Goal: Task Accomplishment & Management: Manage account settings

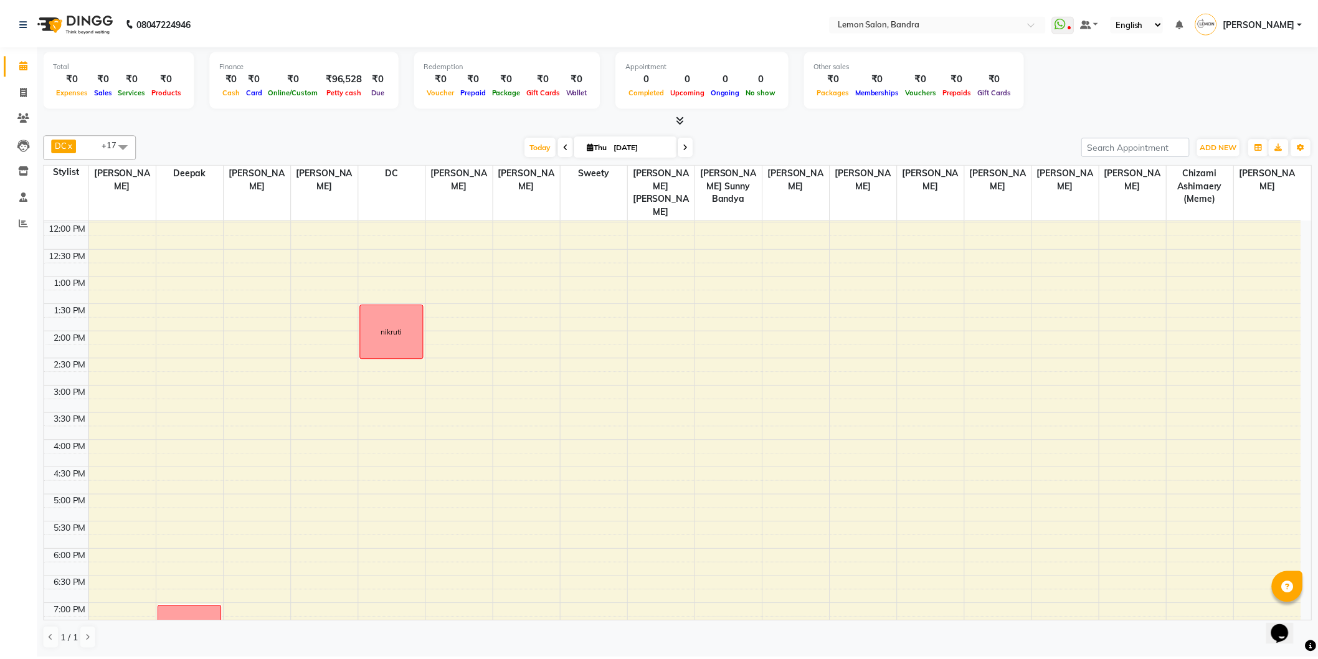
scroll to position [355, 0]
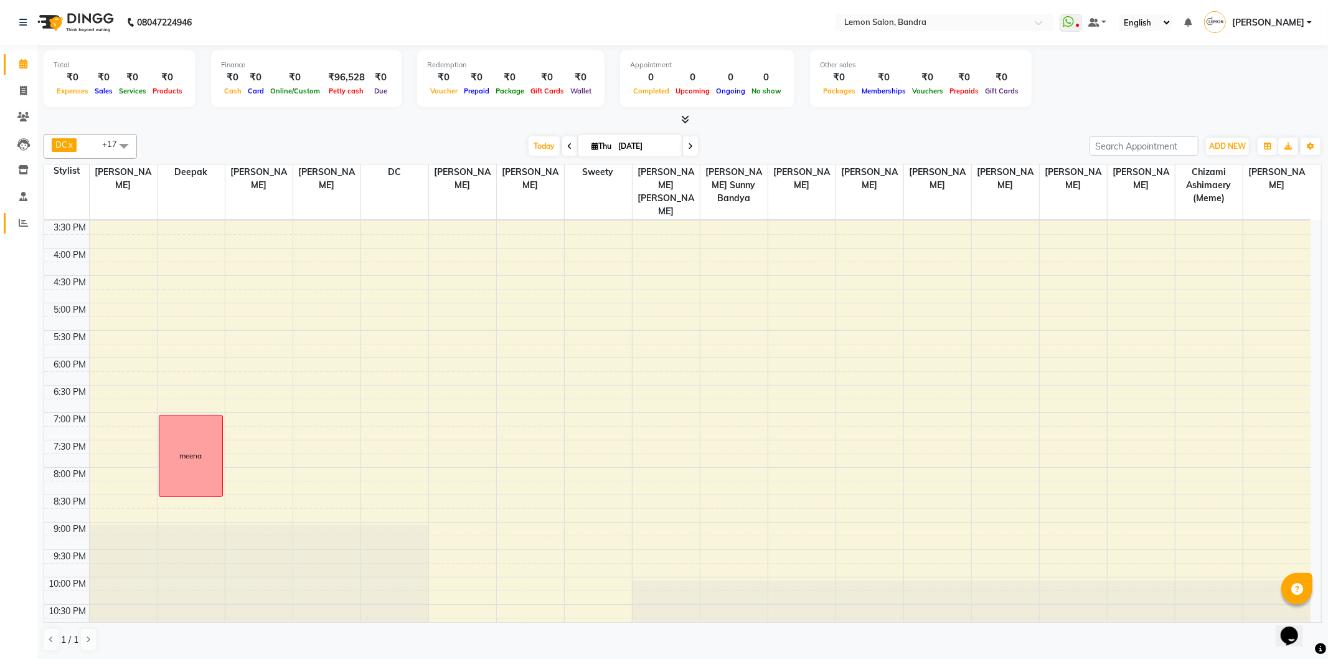
click at [29, 215] on link "Reports" at bounding box center [19, 223] width 30 height 21
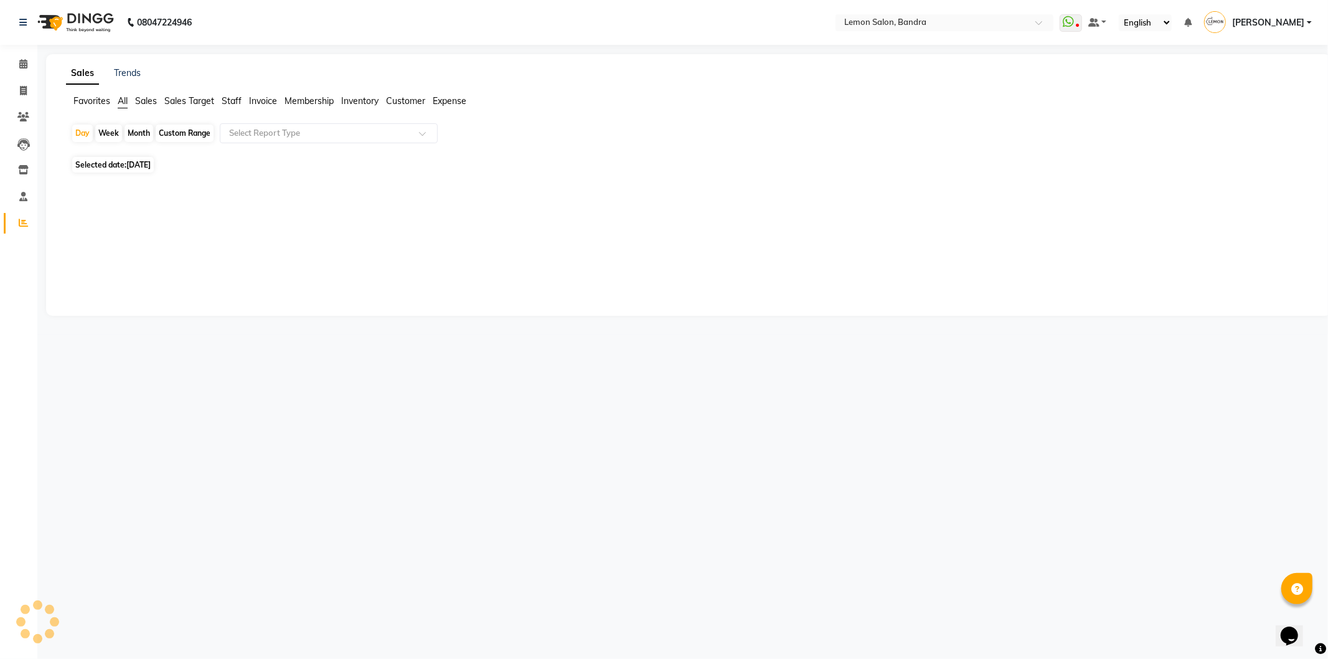
click at [87, 165] on span "Selected date: 04-09-2025" at bounding box center [113, 165] width 82 height 16
select select "9"
select select "2025"
click at [141, 163] on span "[DATE]" at bounding box center [138, 164] width 24 height 9
select select "9"
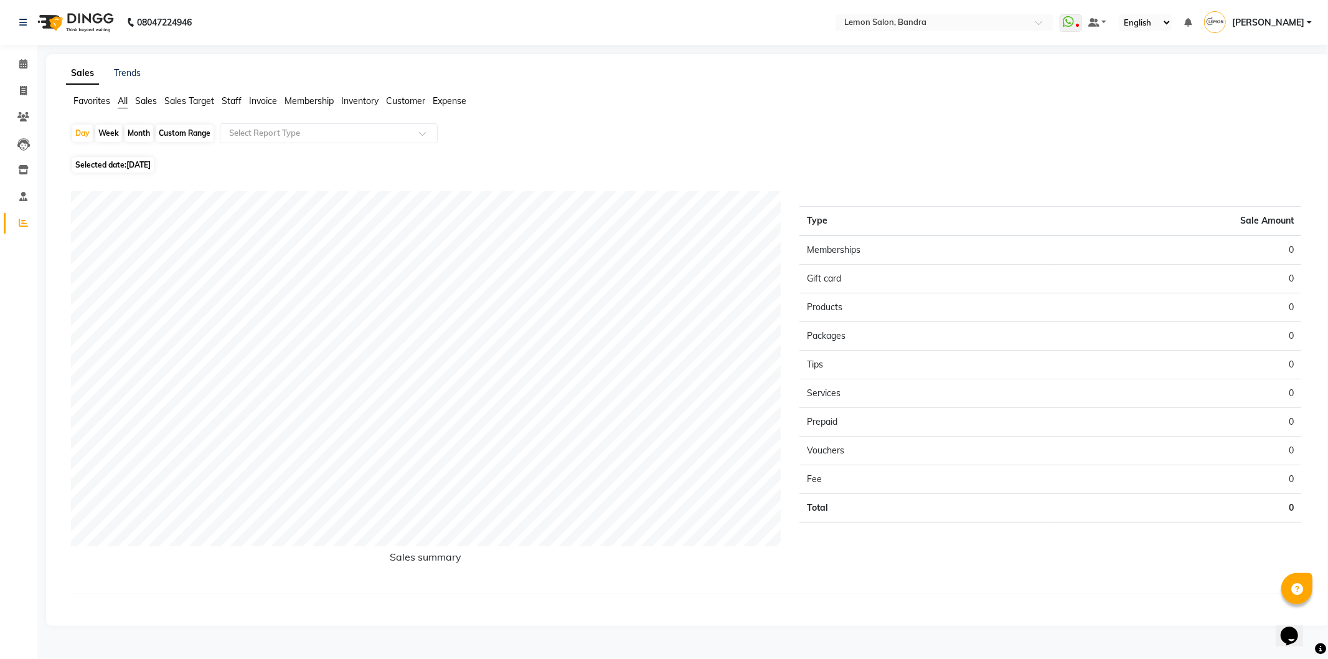
select select "2025"
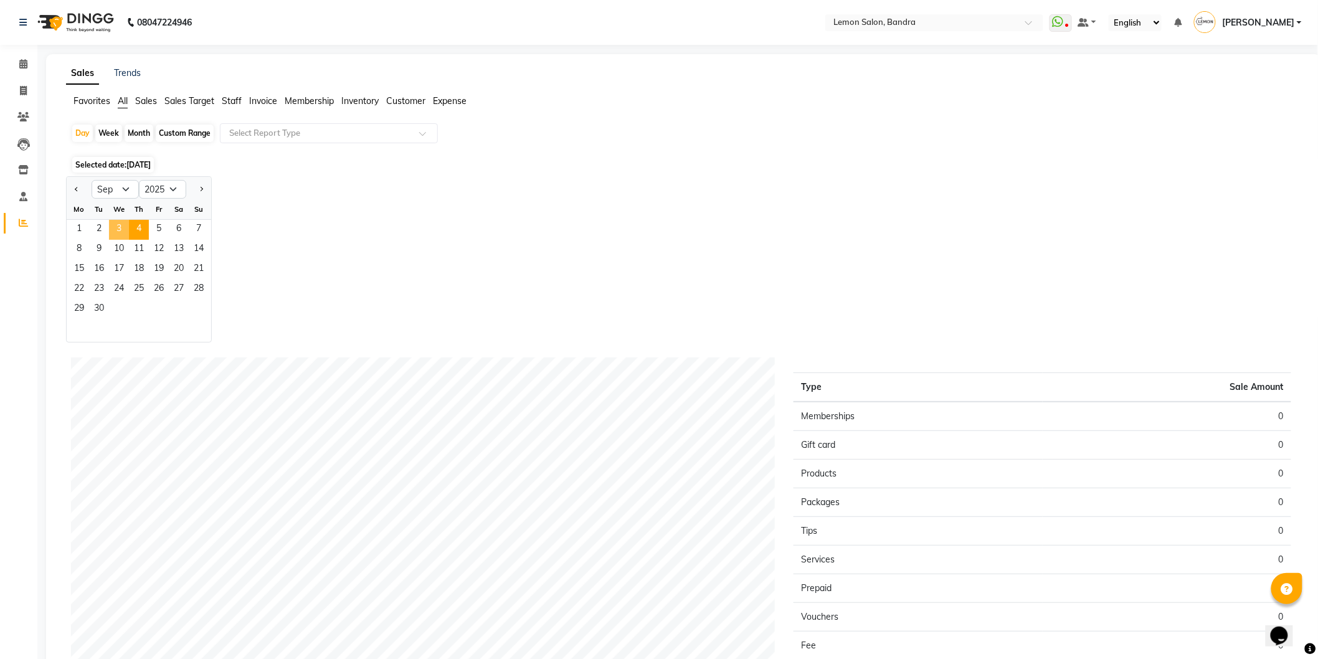
click at [117, 225] on span "3" at bounding box center [119, 230] width 20 height 20
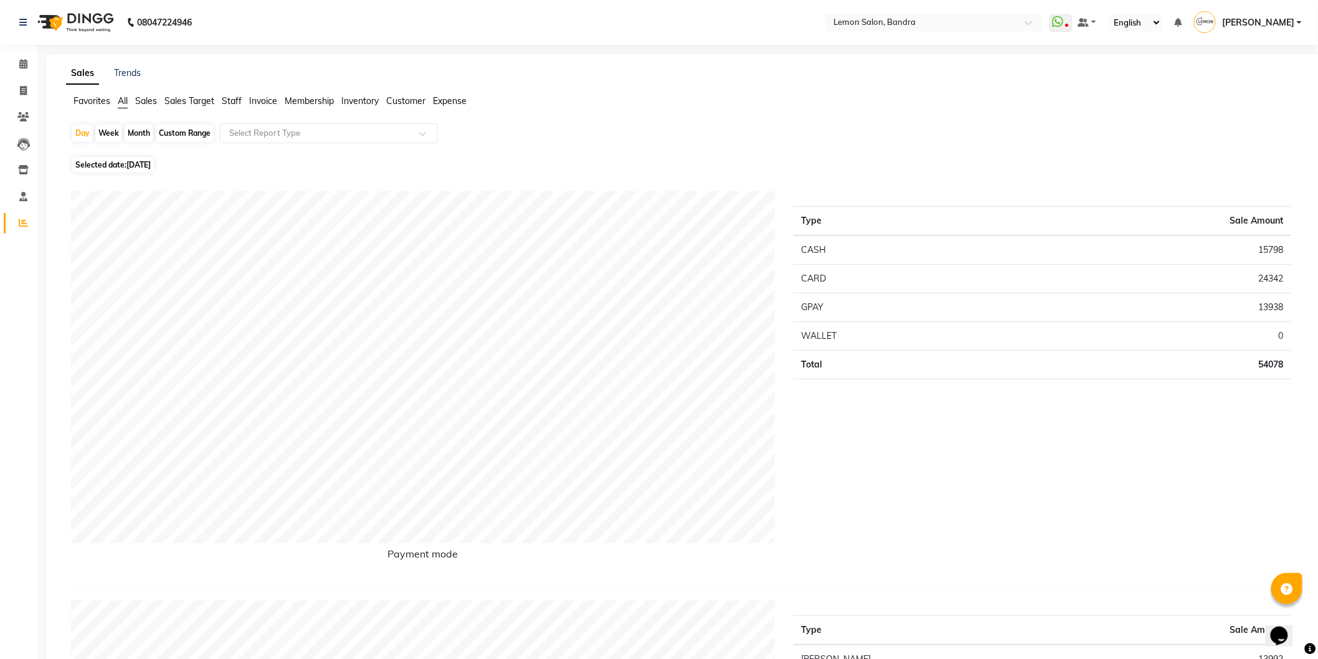
click at [22, 77] on li "Calendar" at bounding box center [18, 64] width 37 height 27
click at [19, 65] on icon at bounding box center [23, 63] width 8 height 9
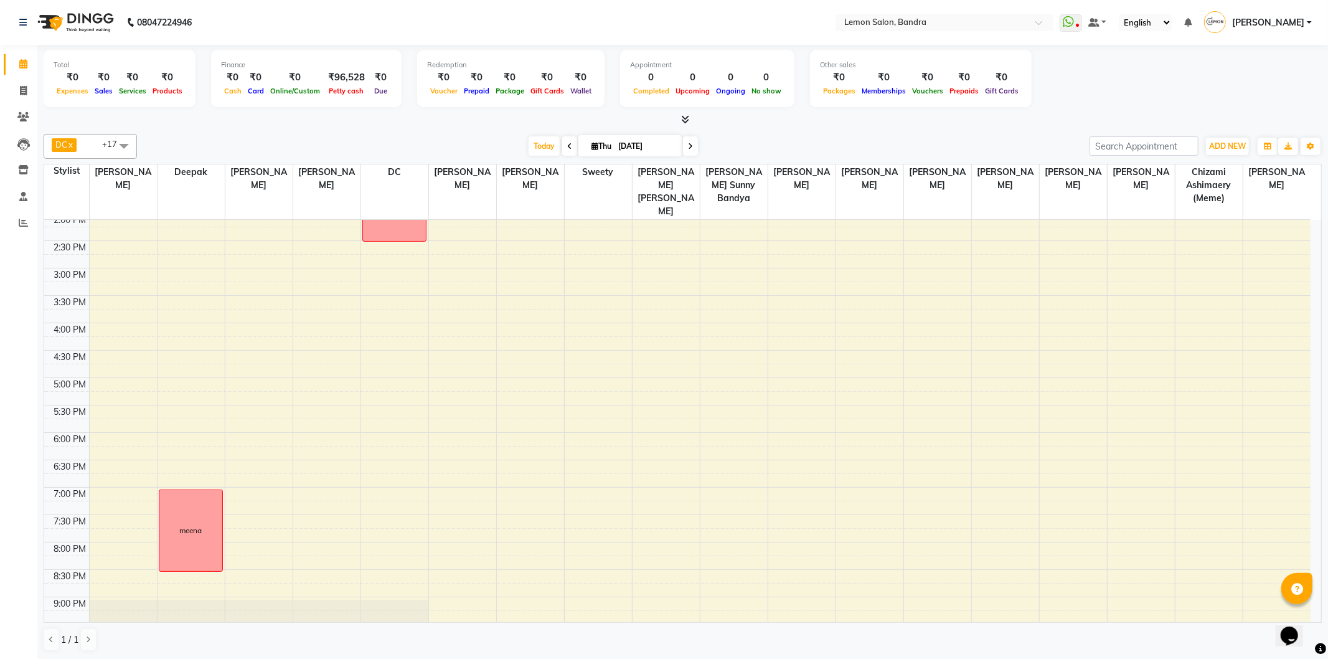
scroll to position [355, 0]
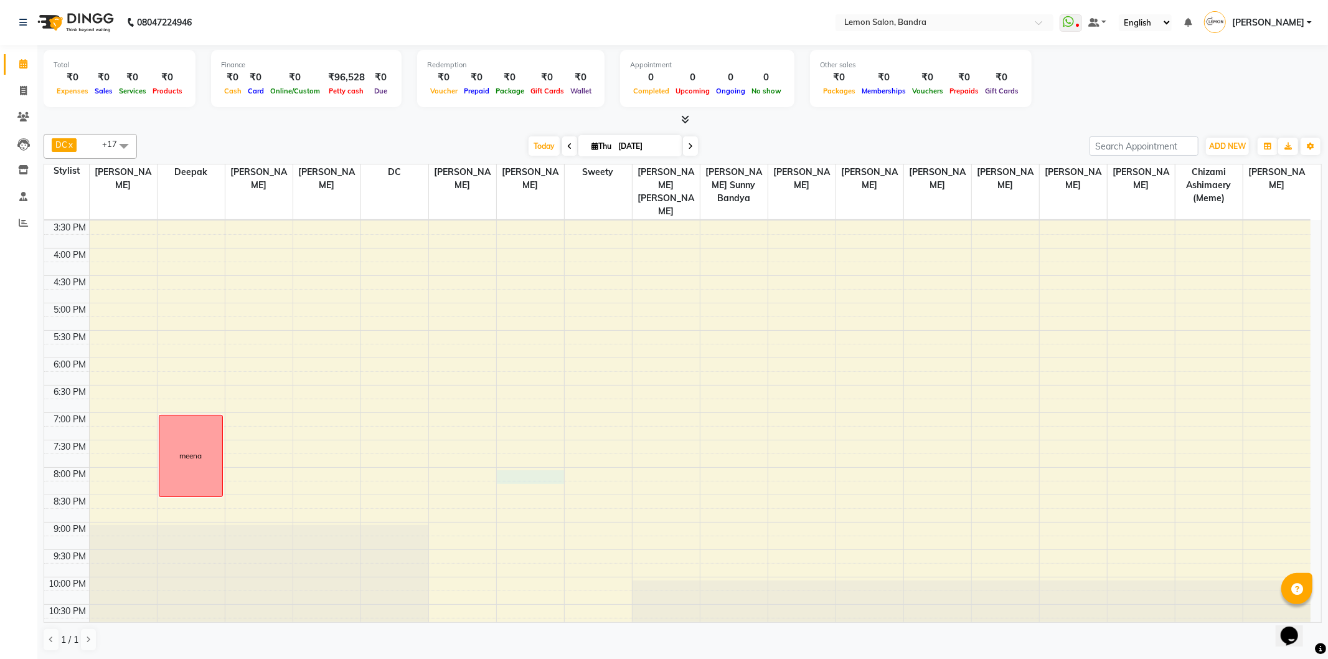
click at [514, 462] on div "9:00 AM 9:30 AM 10:00 AM 10:30 AM 11:00 AM 11:30 AM 12:00 PM 12:30 PM 1:00 PM 1…" at bounding box center [677, 248] width 1267 height 767
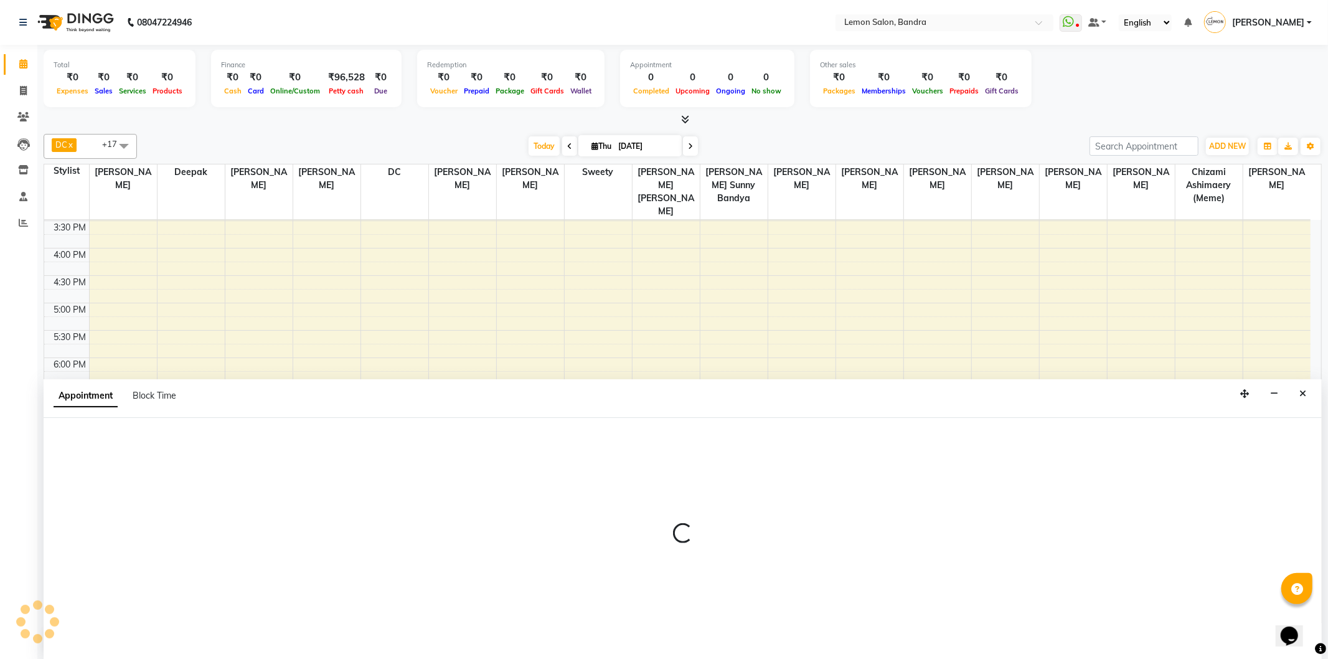
select select "12113"
select select "tentative"
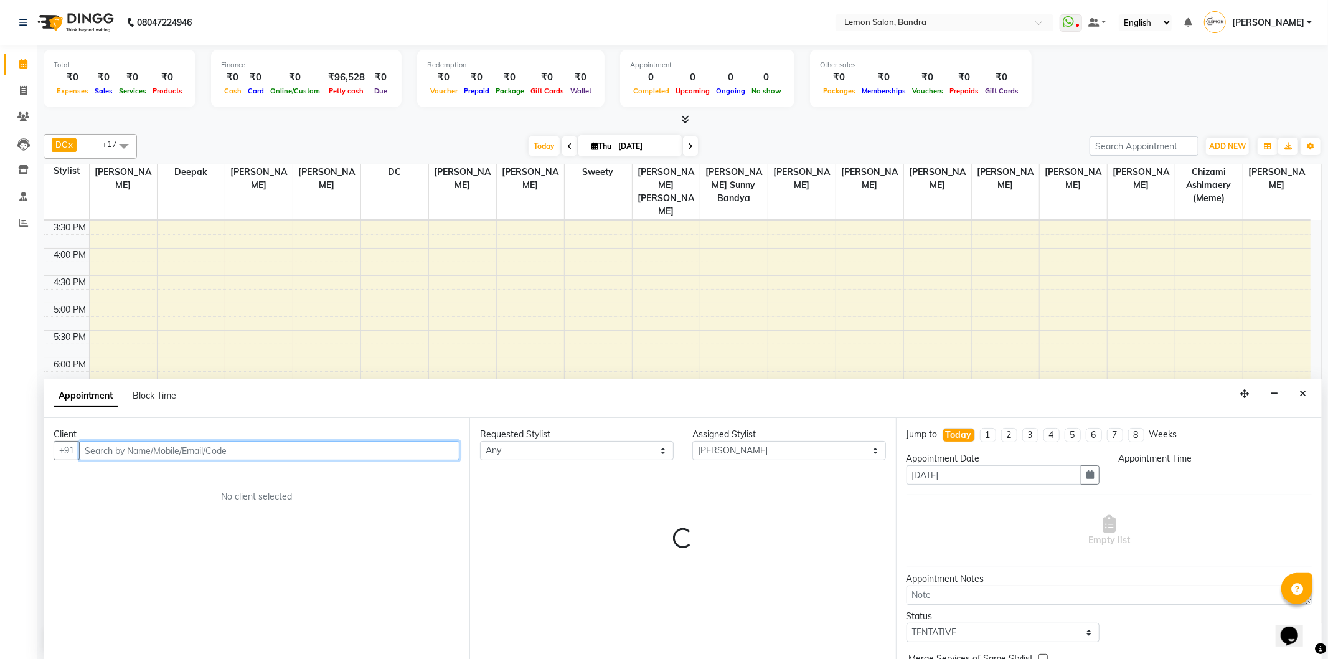
select select "1200"
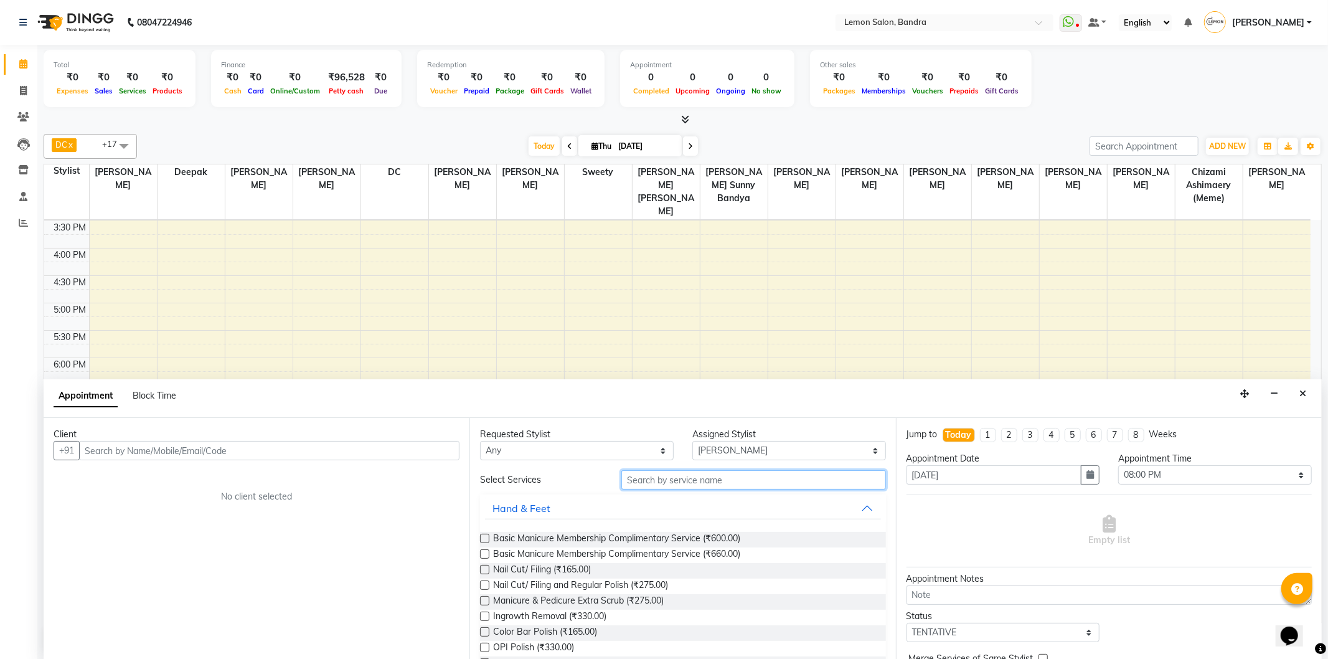
click at [638, 478] on input "text" at bounding box center [753, 479] width 264 height 19
type input "c"
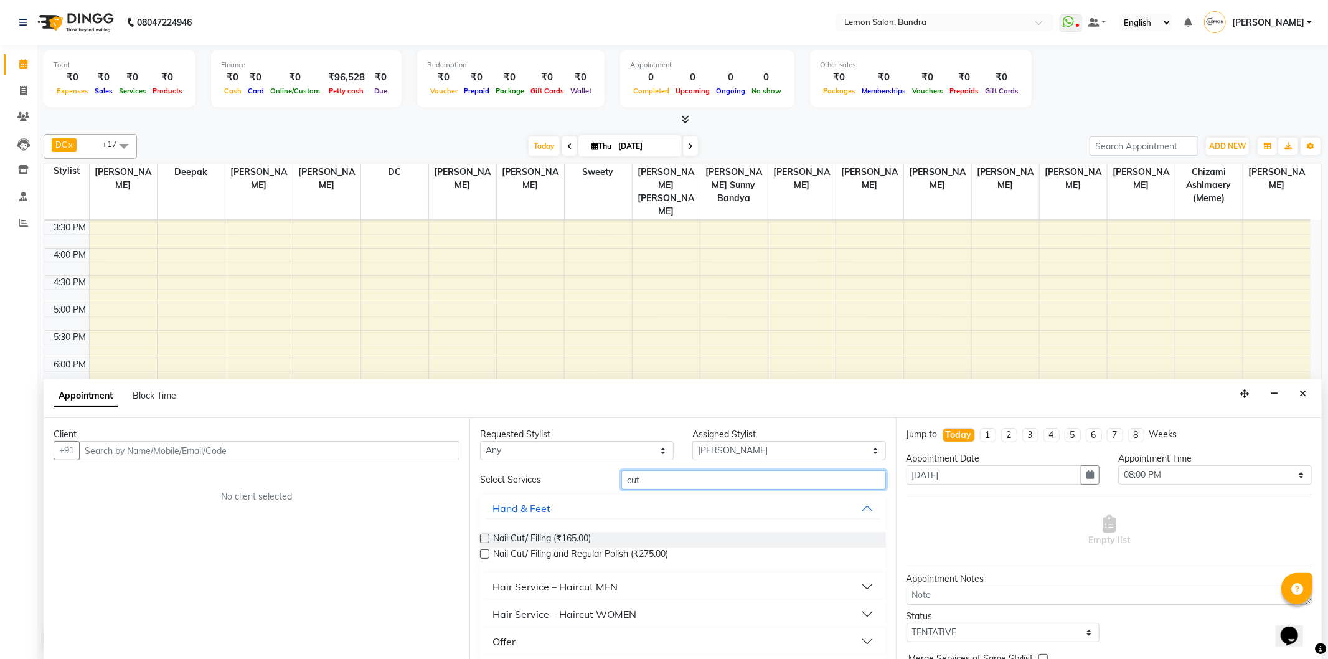
type input "cut"
click at [633, 583] on button "Hair Service – Haircut MEN" at bounding box center [682, 586] width 395 height 22
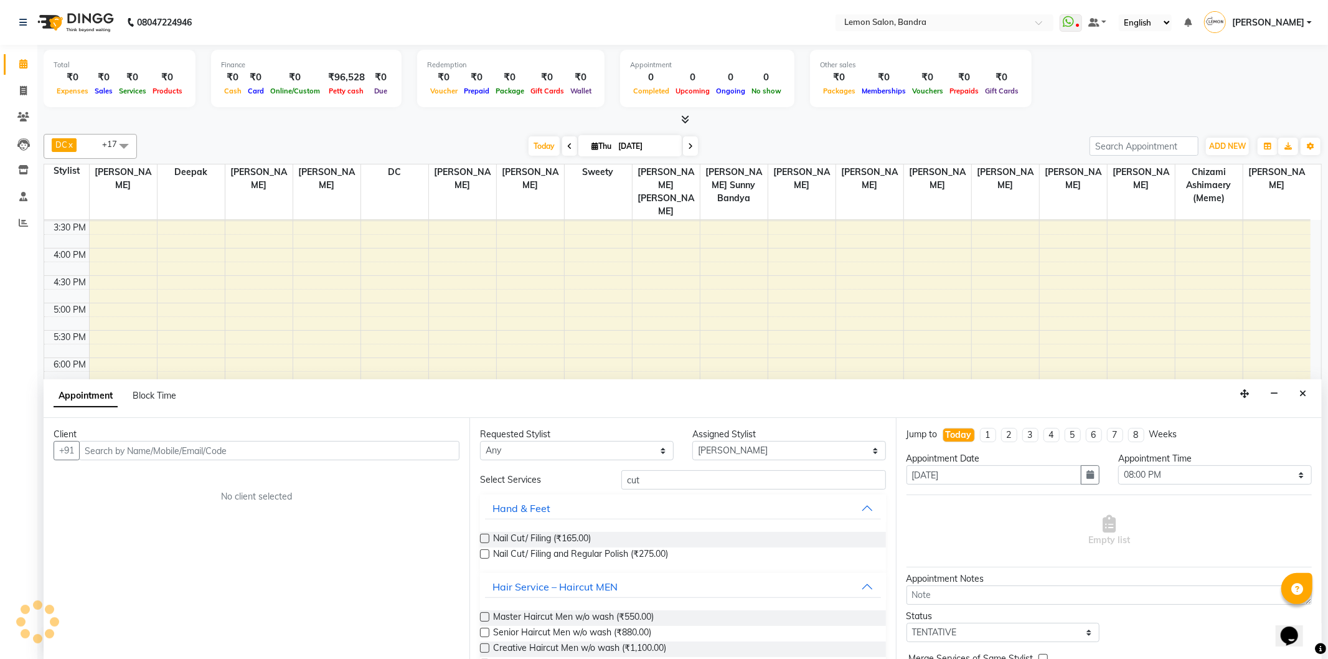
click at [481, 633] on label at bounding box center [484, 632] width 9 height 9
click at [481, 633] on input "checkbox" at bounding box center [484, 634] width 8 height 8
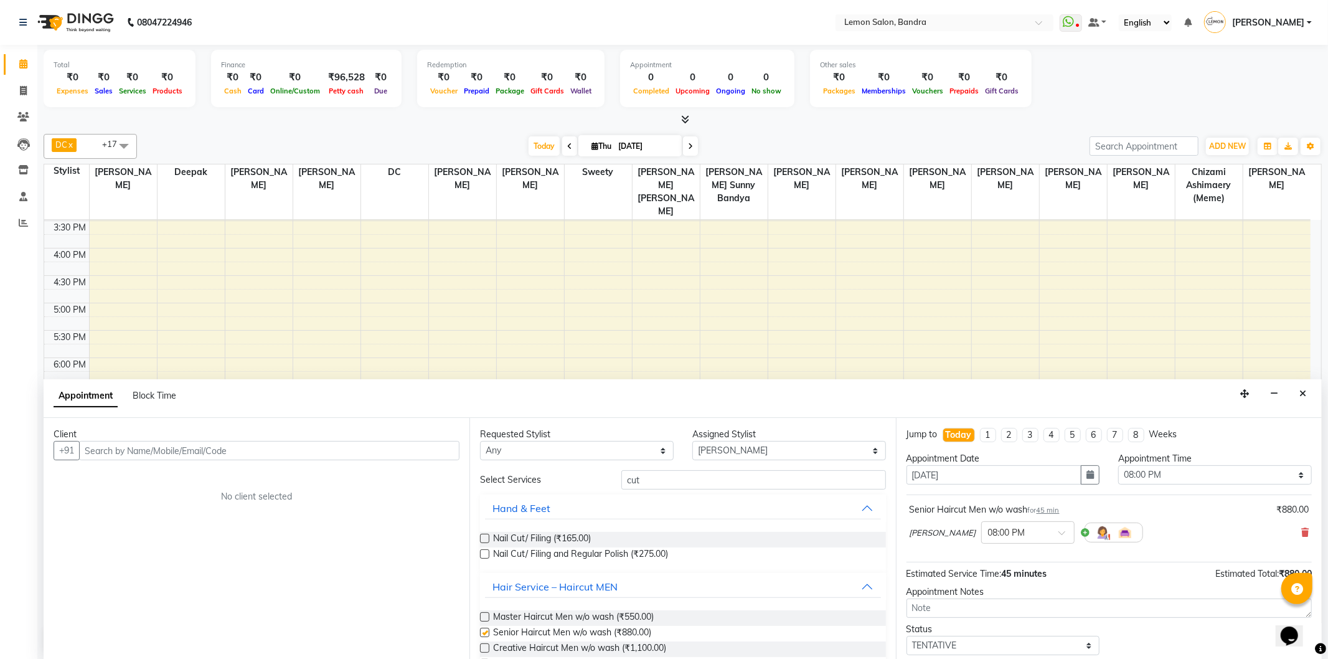
checkbox input "false"
click at [671, 481] on input "cut" at bounding box center [753, 479] width 264 height 19
type input "c"
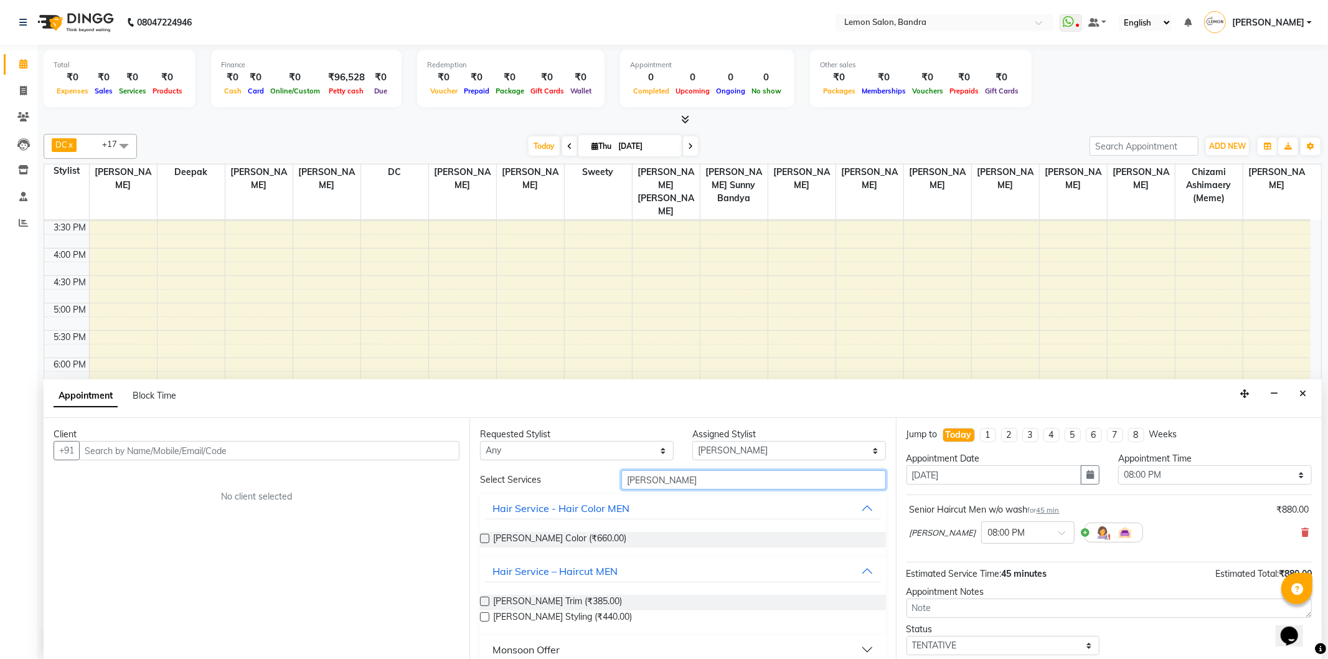
type input "beard"
click at [486, 618] on label at bounding box center [484, 616] width 9 height 9
click at [486, 618] on input "checkbox" at bounding box center [484, 618] width 8 height 8
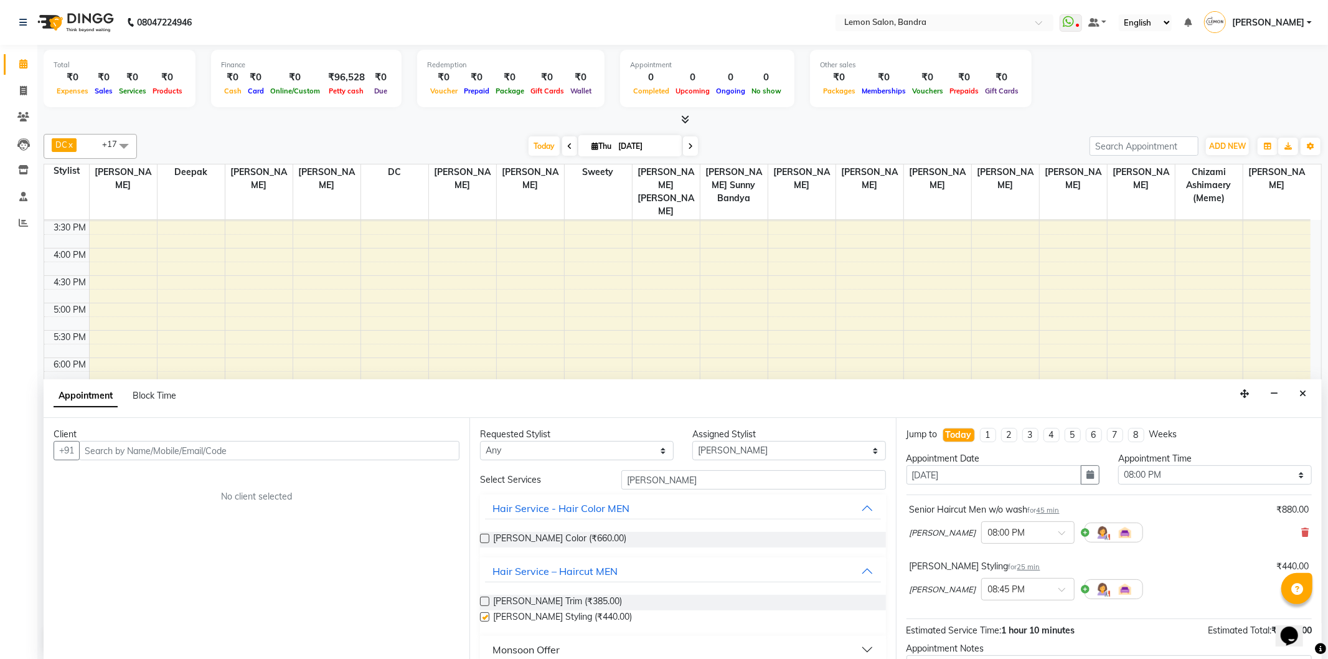
checkbox input "false"
click at [351, 445] on input "text" at bounding box center [269, 450] width 380 height 19
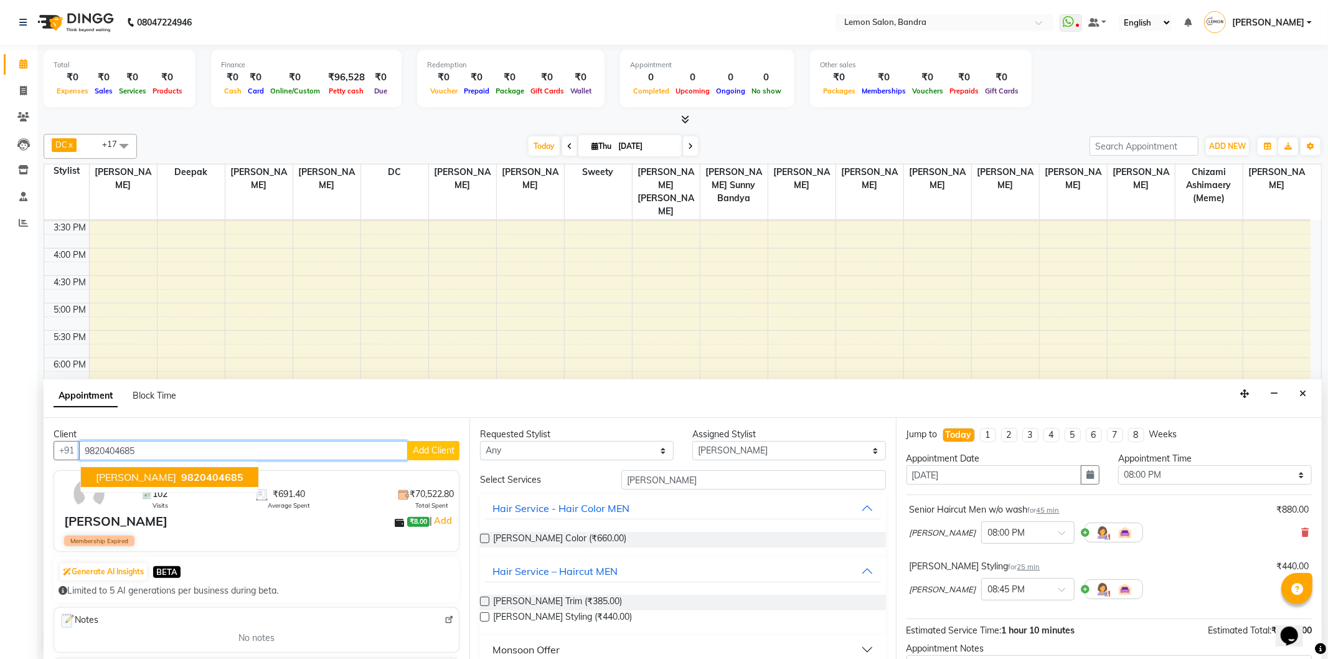
click at [197, 488] on ngb-typeahead-window "Vijay Singh 9820404685" at bounding box center [169, 476] width 179 height 31
click at [202, 488] on ngb-typeahead-window "Vijay Singh 9820404685" at bounding box center [169, 476] width 179 height 31
click at [202, 483] on button "Vijay Singh 9820404685" at bounding box center [169, 477] width 177 height 20
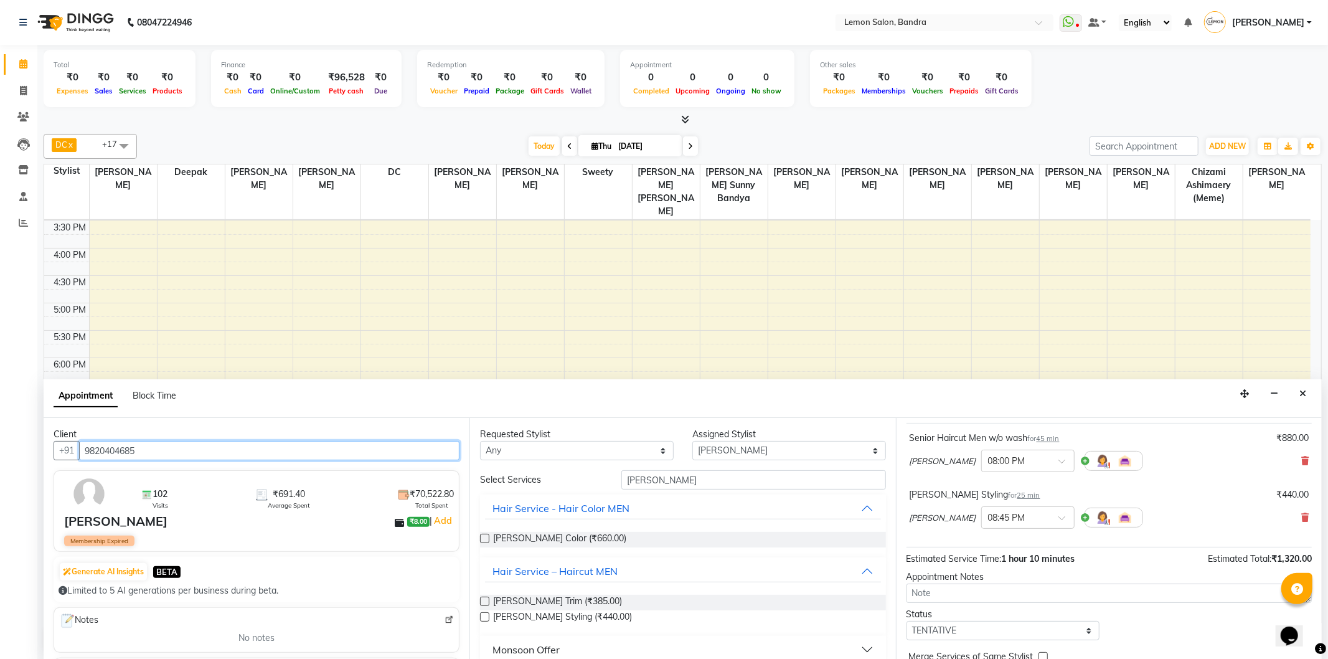
scroll to position [131, 0]
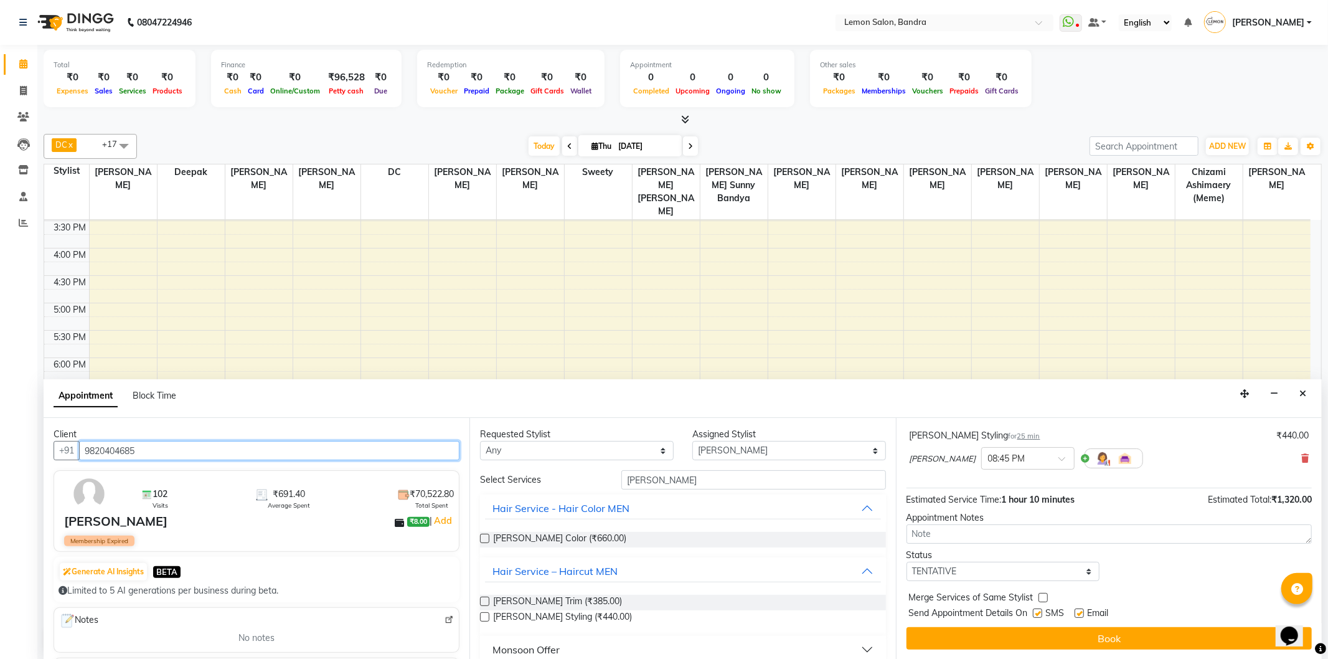
type input "9820404685"
click at [1003, 654] on div "Jump to Today 1 2 3 4 5 6 7 8 Weeks Appointment Date 04-09-2025 Appointment Tim…" at bounding box center [1109, 539] width 426 height 242
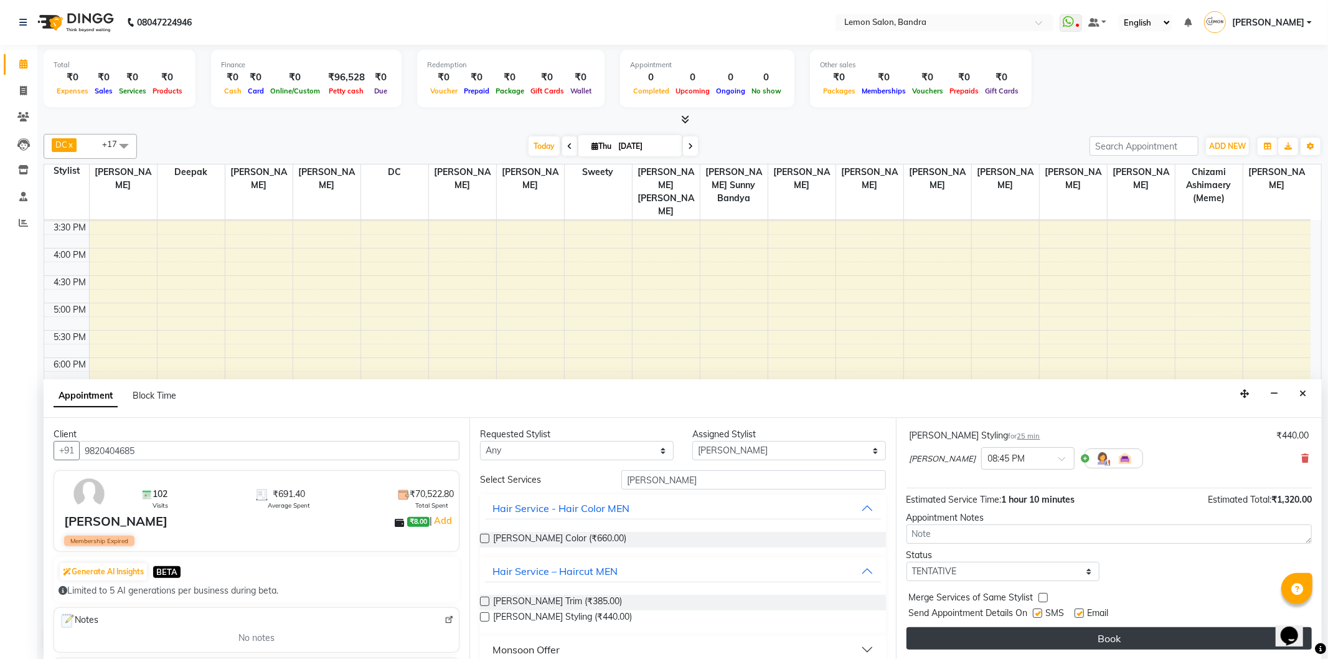
click at [999, 646] on button "Book" at bounding box center [1109, 638] width 405 height 22
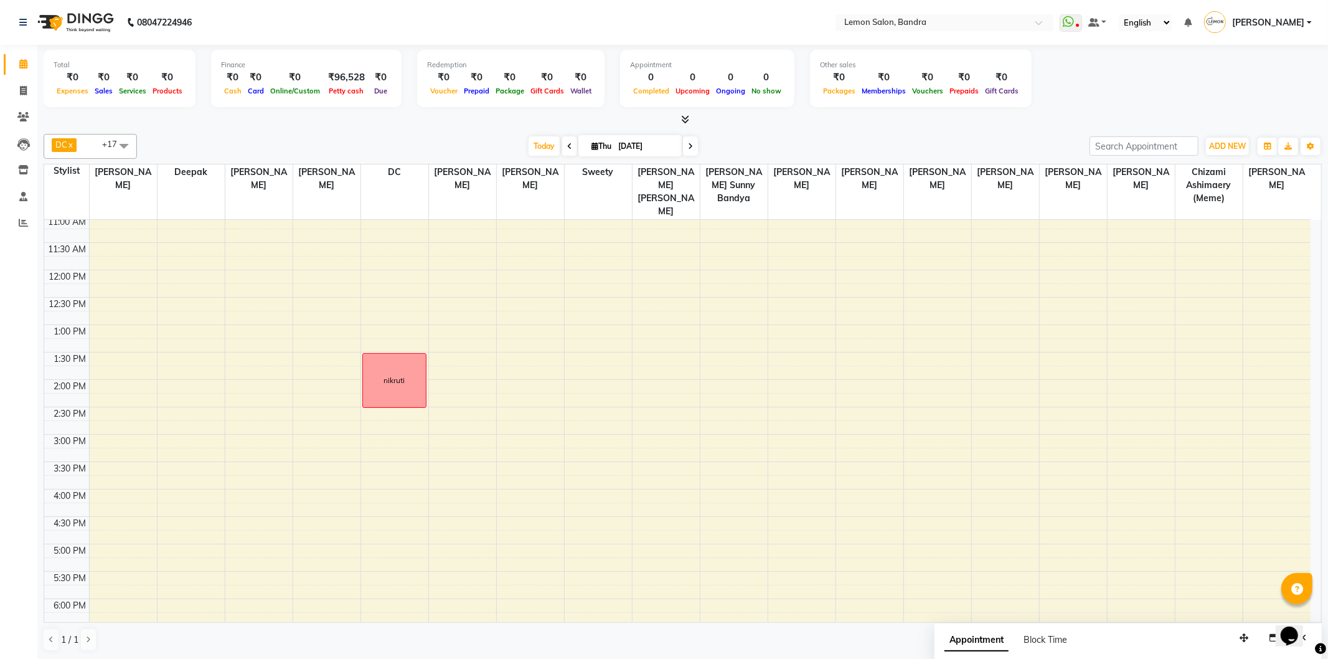
scroll to position [138, 0]
click at [805, 253] on div "9:00 AM 9:30 AM 10:00 AM 10:30 AM 11:00 AM 11:30 AM 12:00 PM 12:30 PM 1:00 PM 1…" at bounding box center [677, 465] width 1267 height 767
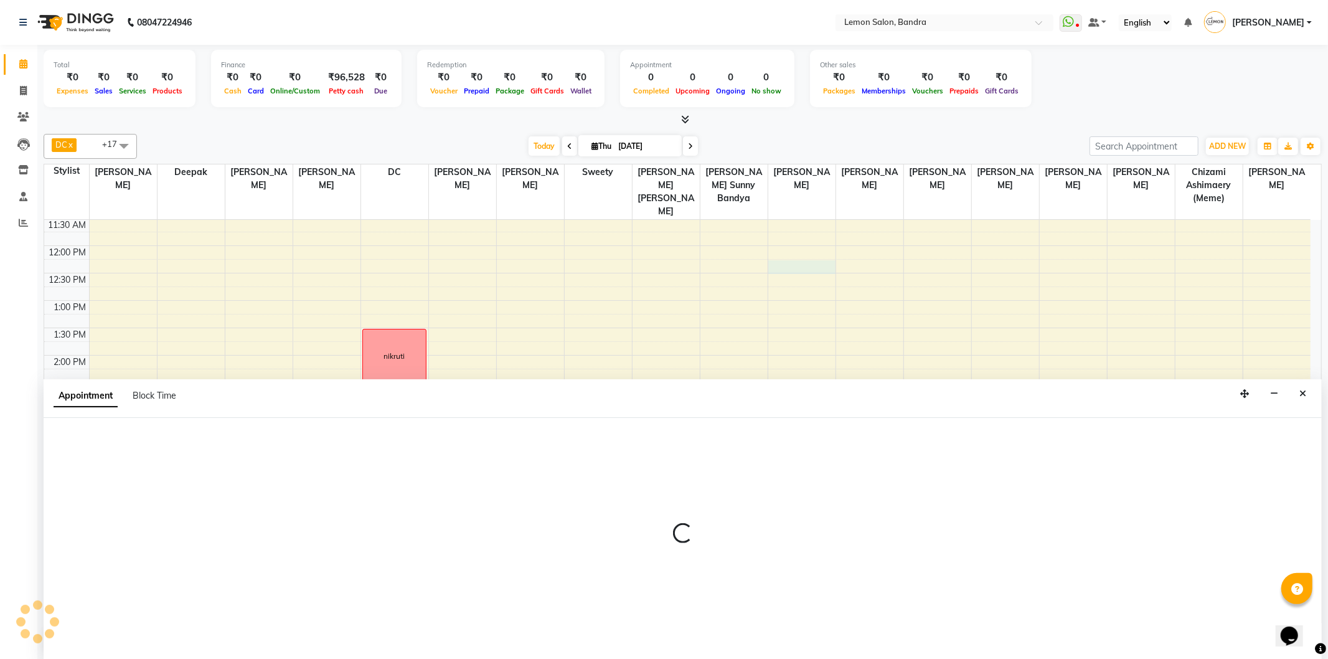
select select "54000"
select select "735"
select select "tentative"
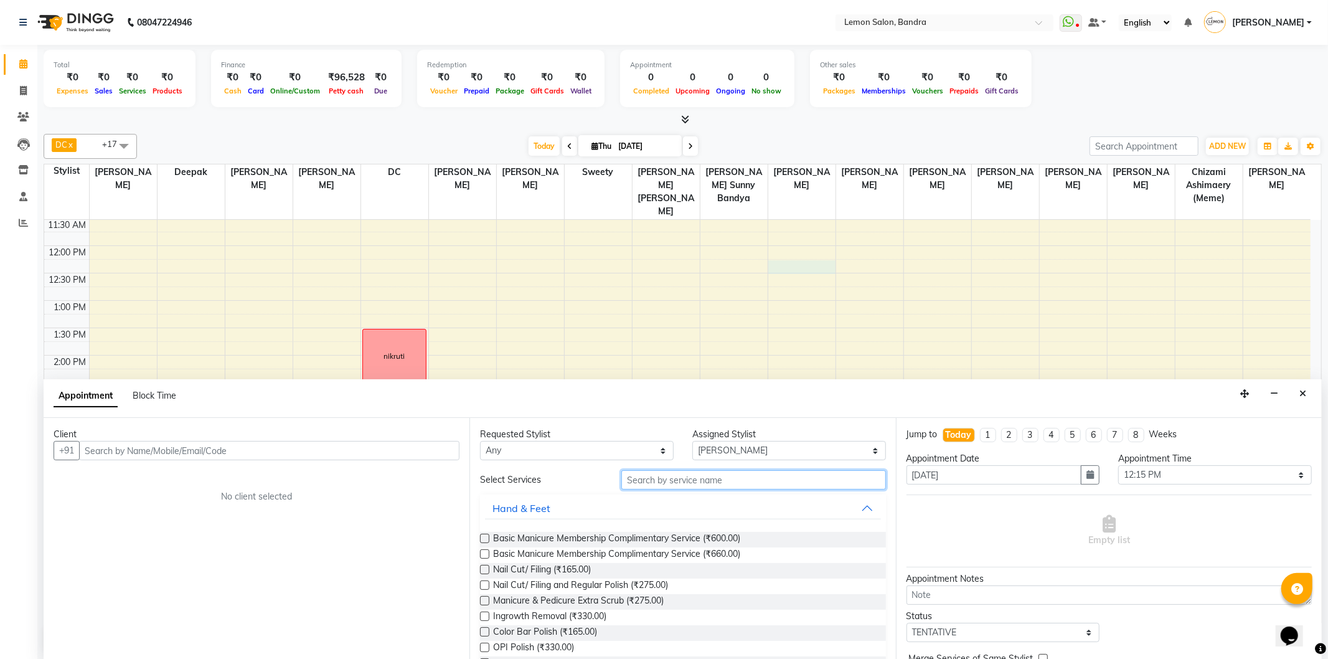
click at [690, 478] on input "text" at bounding box center [753, 479] width 264 height 19
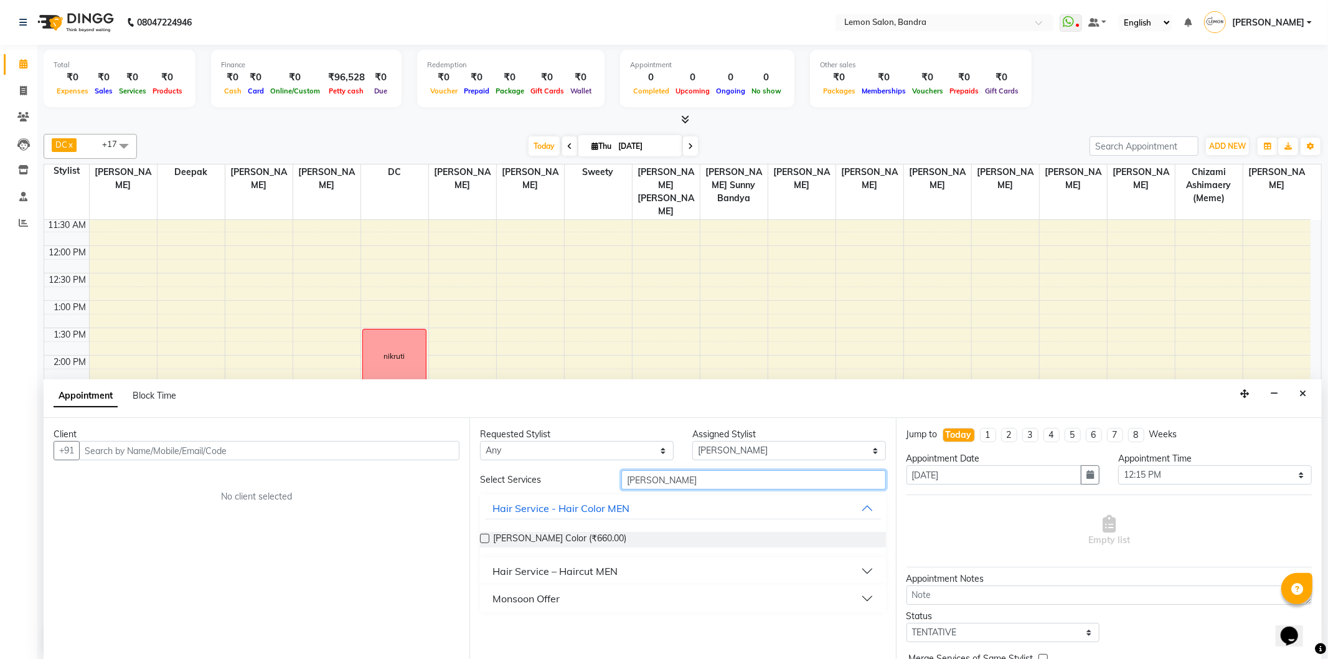
type input "beard"
click at [577, 565] on div "Hair Service – Haircut MEN" at bounding box center [555, 571] width 125 height 15
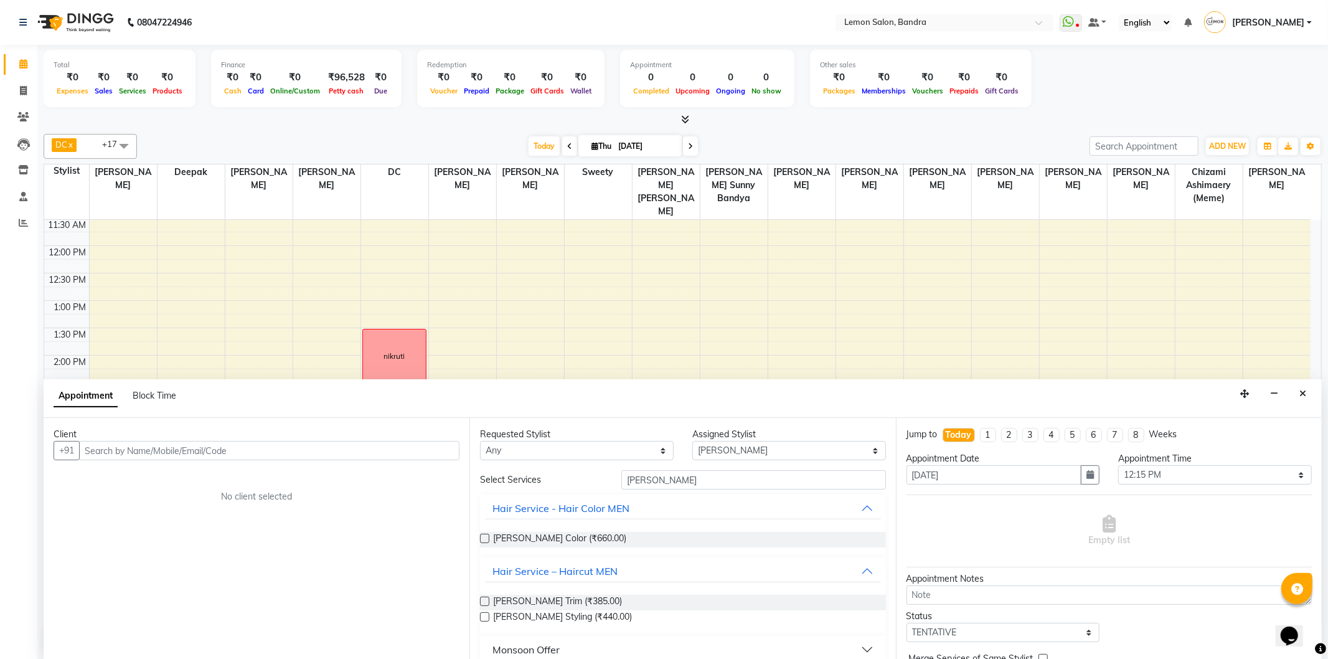
click at [483, 615] on label at bounding box center [484, 616] width 9 height 9
click at [483, 615] on input "checkbox" at bounding box center [484, 618] width 8 height 8
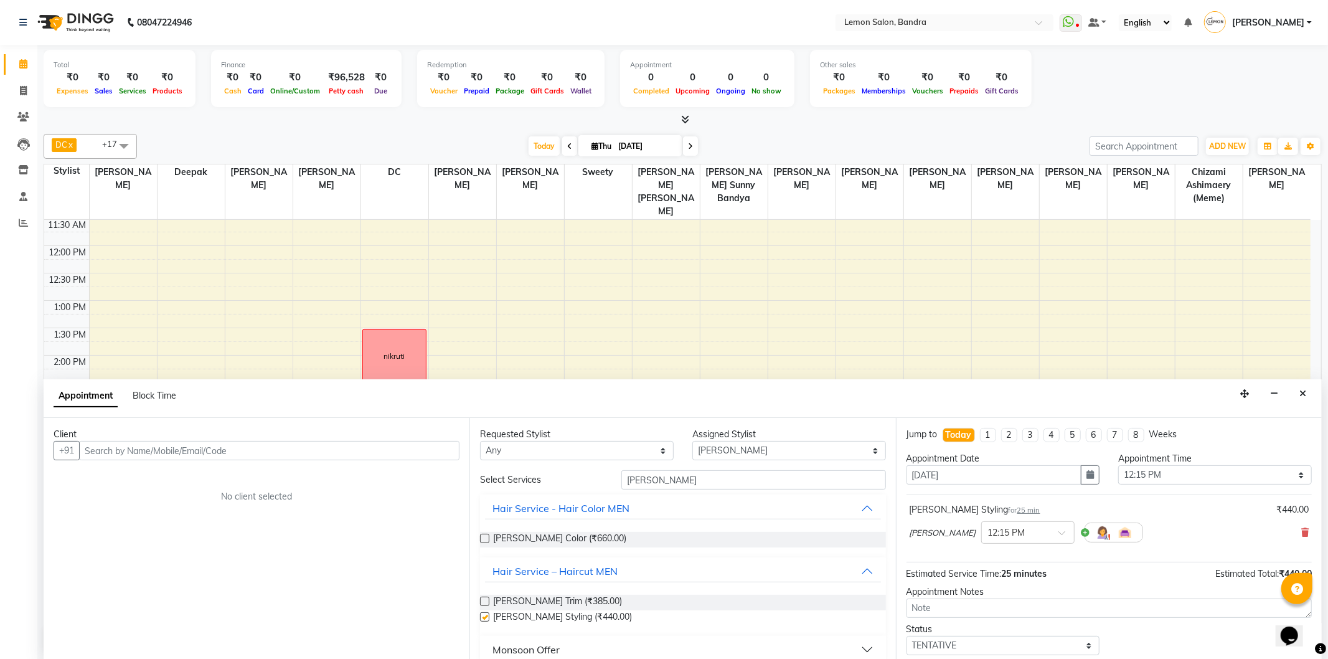
checkbox input "false"
click at [688, 468] on div "Requested Stylist Any Afsha Chizami Ashimaery (Meme) DC Deepak Elma Sunny Bandy…" at bounding box center [683, 539] width 426 height 242
click at [688, 478] on input "beard" at bounding box center [753, 479] width 264 height 19
type input "b"
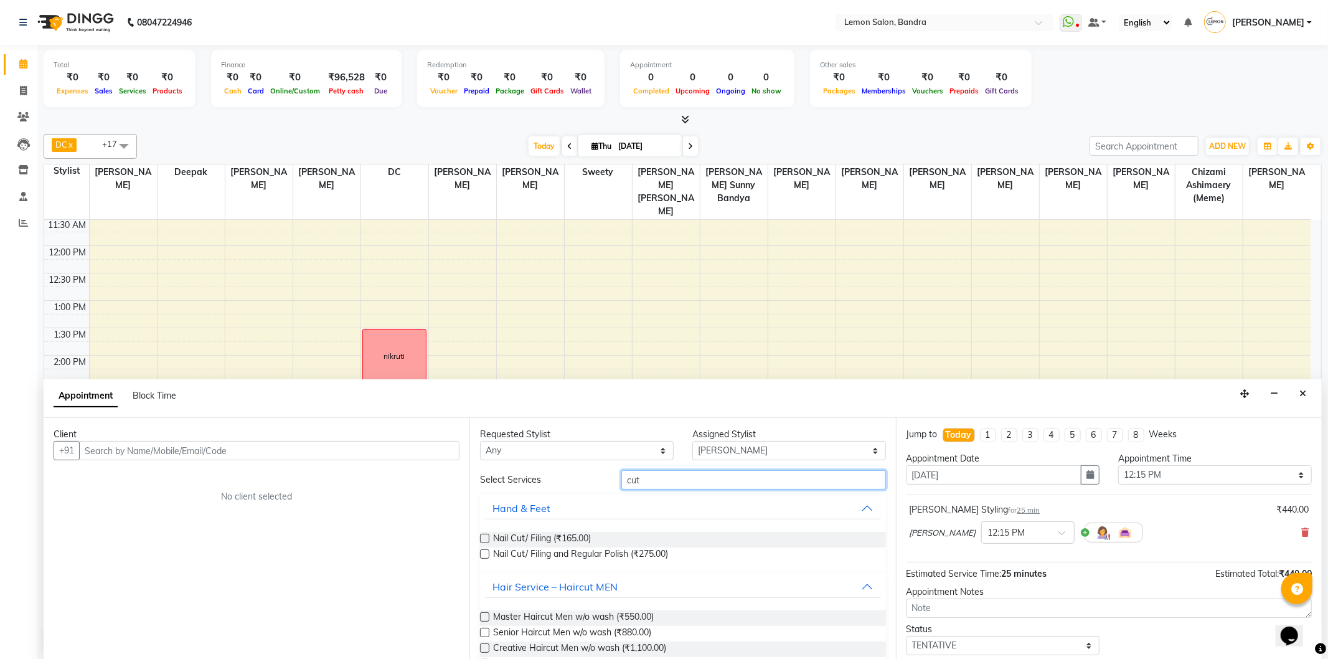
type input "cut"
click at [488, 615] on label at bounding box center [484, 616] width 9 height 9
click at [488, 615] on input "checkbox" at bounding box center [484, 618] width 8 height 8
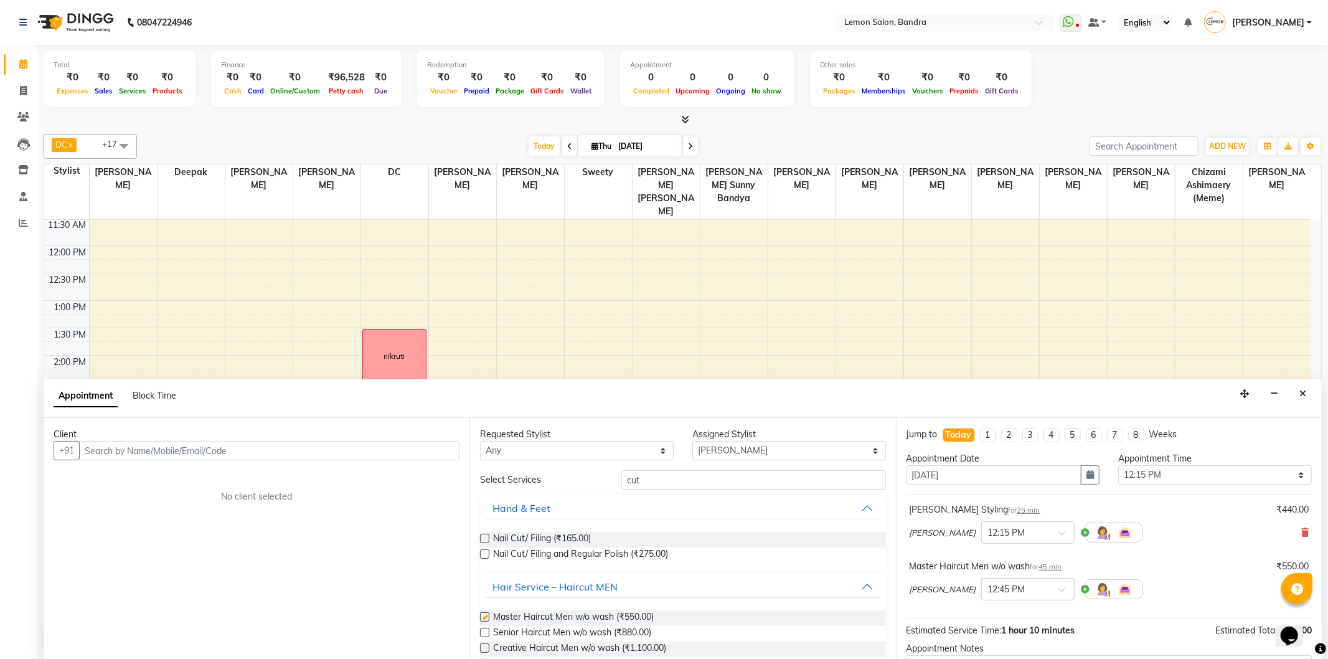
checkbox input "false"
click at [397, 445] on input "text" at bounding box center [269, 450] width 380 height 19
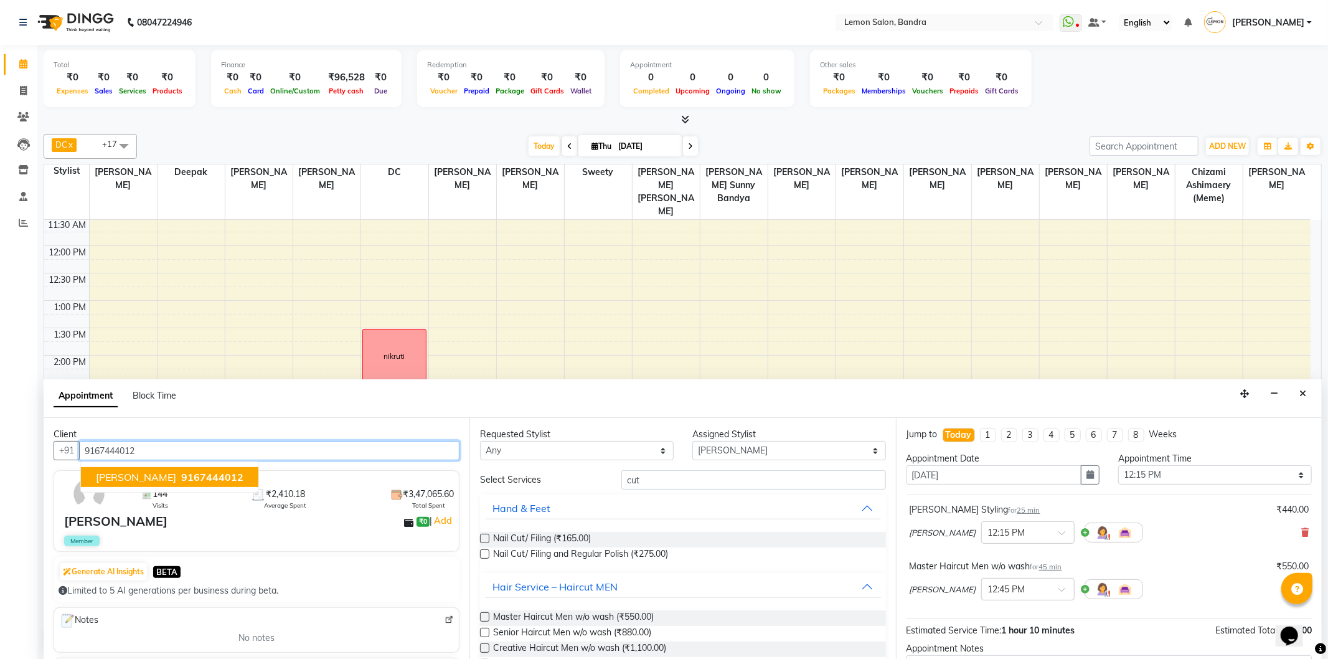
click at [128, 487] on ngb-typeahead-window "prem raj 9167444012" at bounding box center [169, 476] width 179 height 31
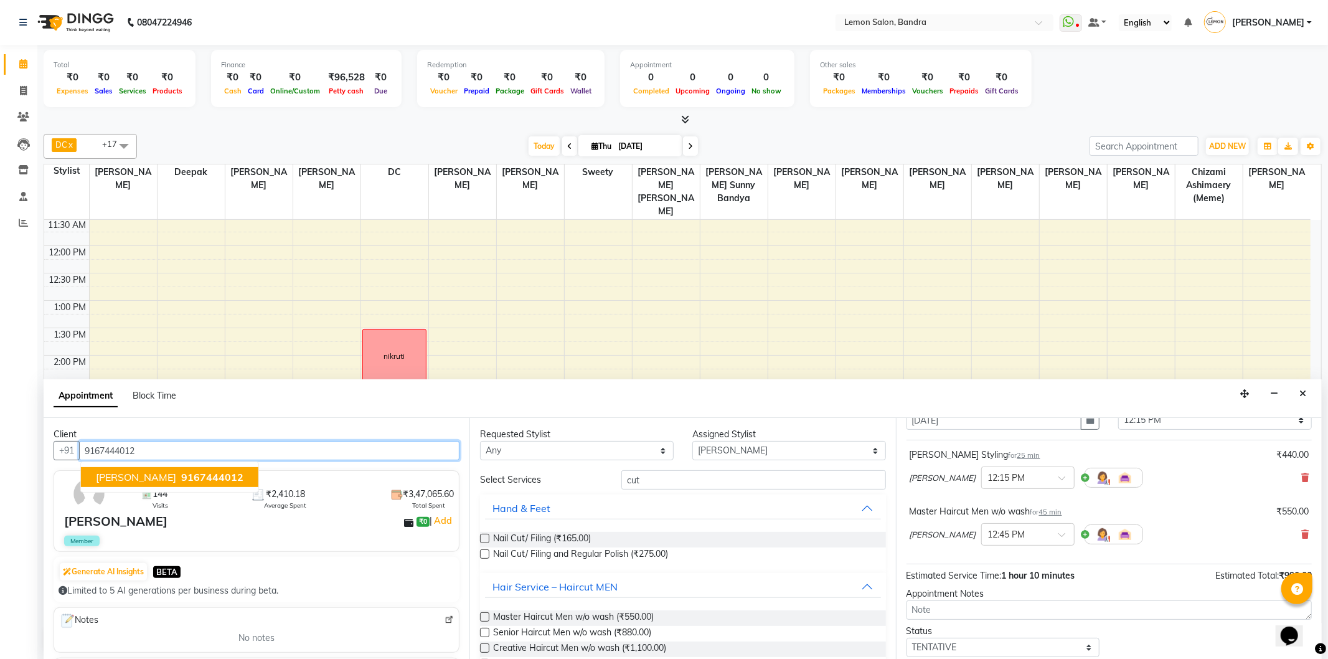
scroll to position [131, 0]
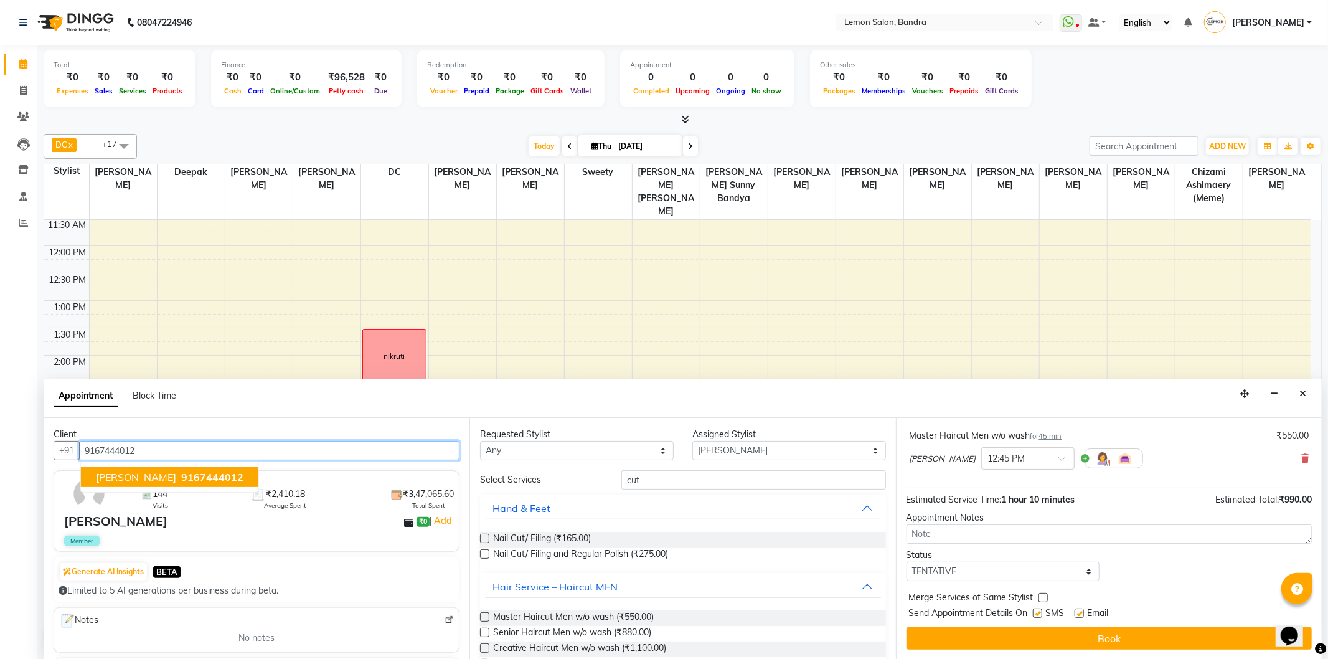
click at [105, 473] on span "prem raj" at bounding box center [136, 477] width 80 height 12
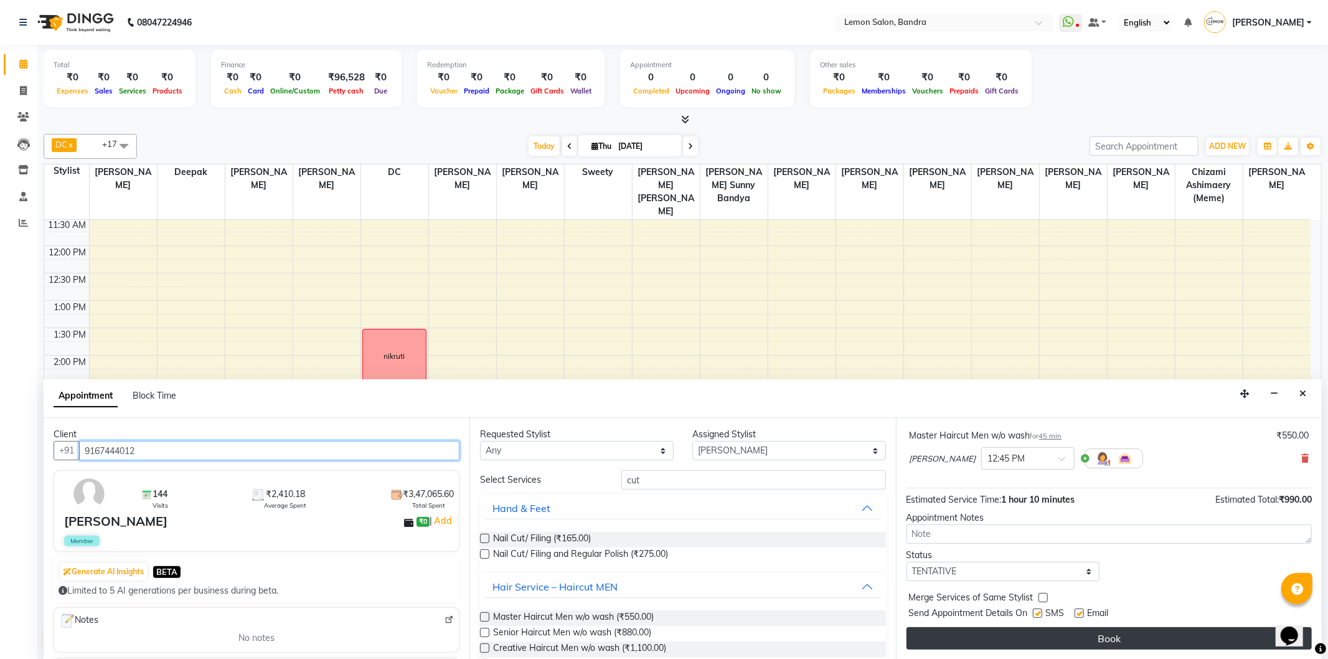
type input "9167444012"
click at [1014, 640] on button "Book" at bounding box center [1109, 638] width 405 height 22
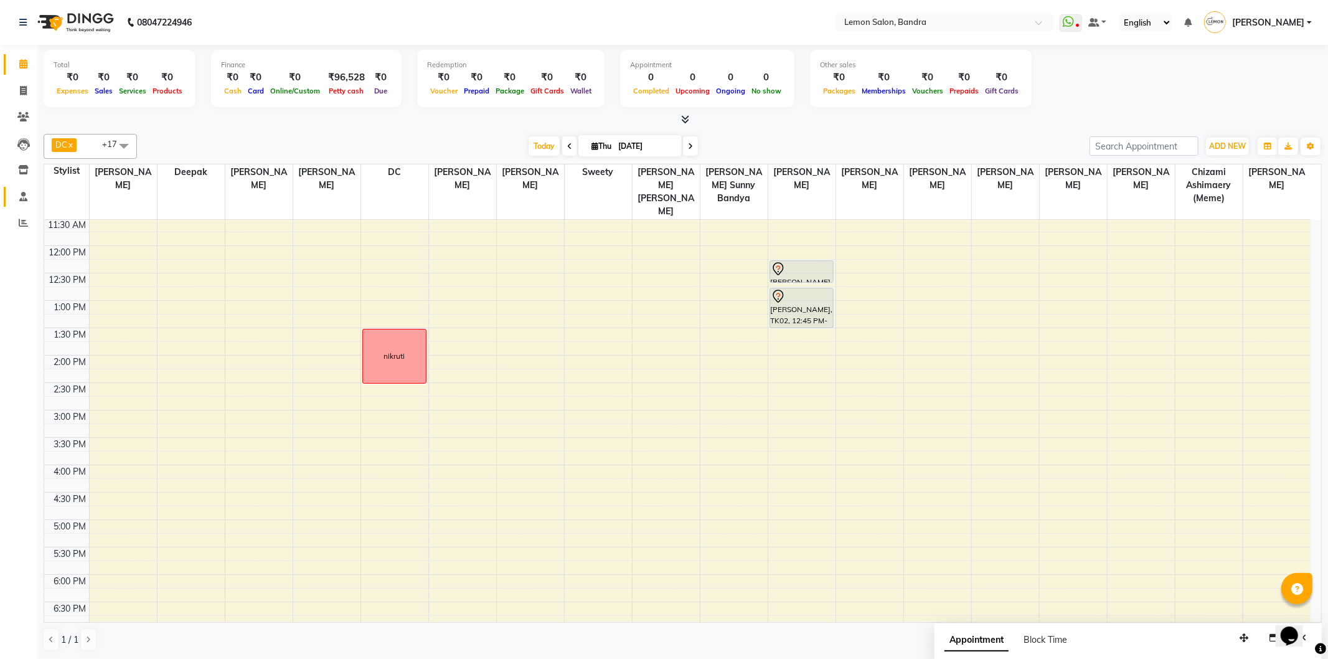
click at [26, 201] on icon at bounding box center [23, 196] width 8 height 9
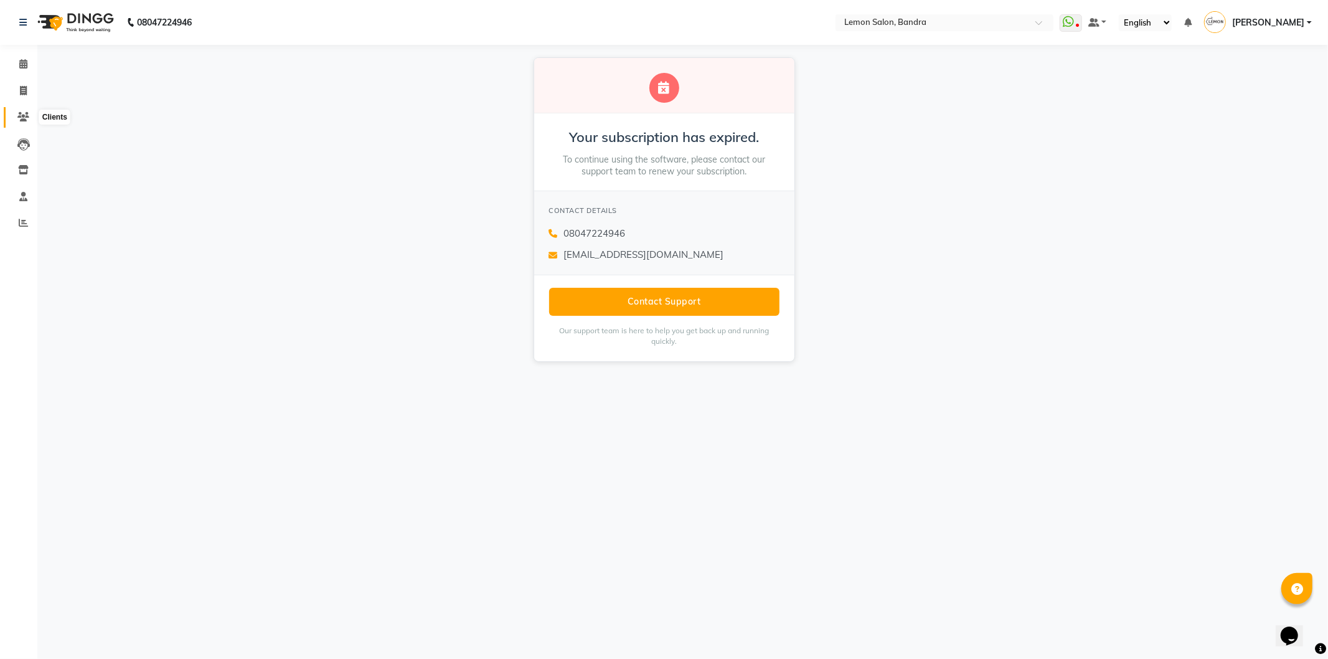
click at [27, 116] on icon at bounding box center [23, 116] width 12 height 9
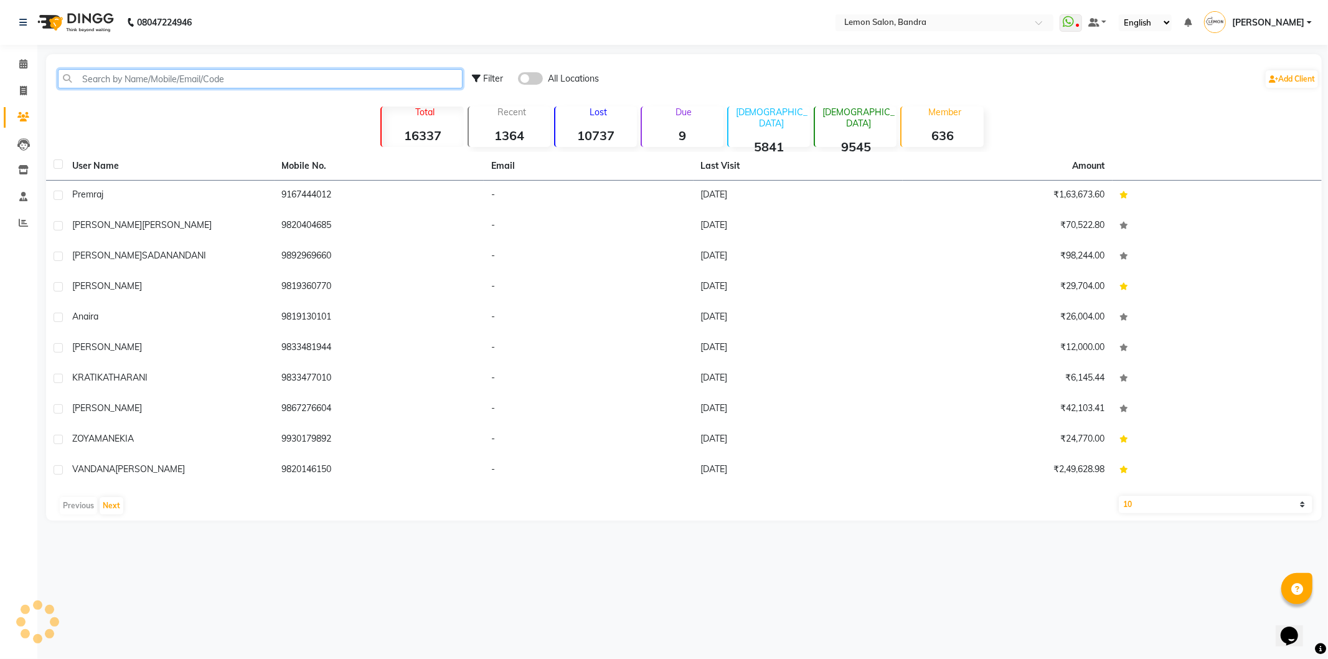
click at [107, 72] on input "text" at bounding box center [260, 78] width 405 height 19
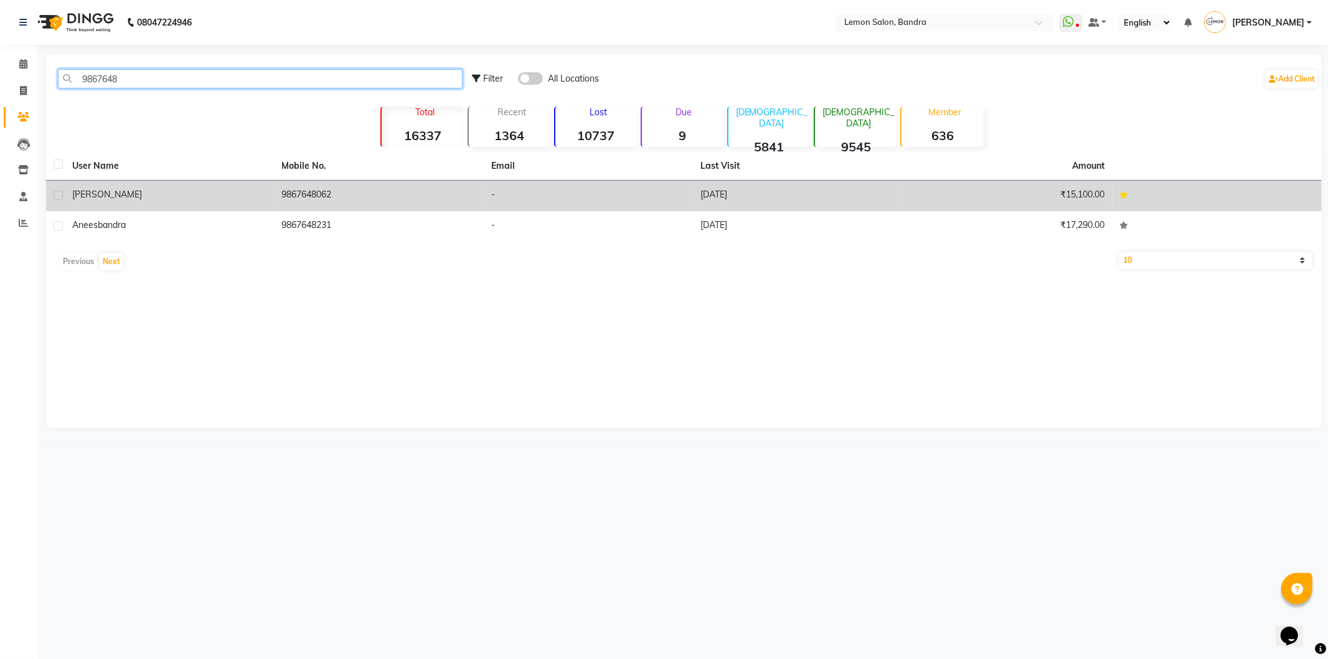
type input "9867648"
click at [380, 183] on td "9867648062" at bounding box center [380, 196] width 210 height 31
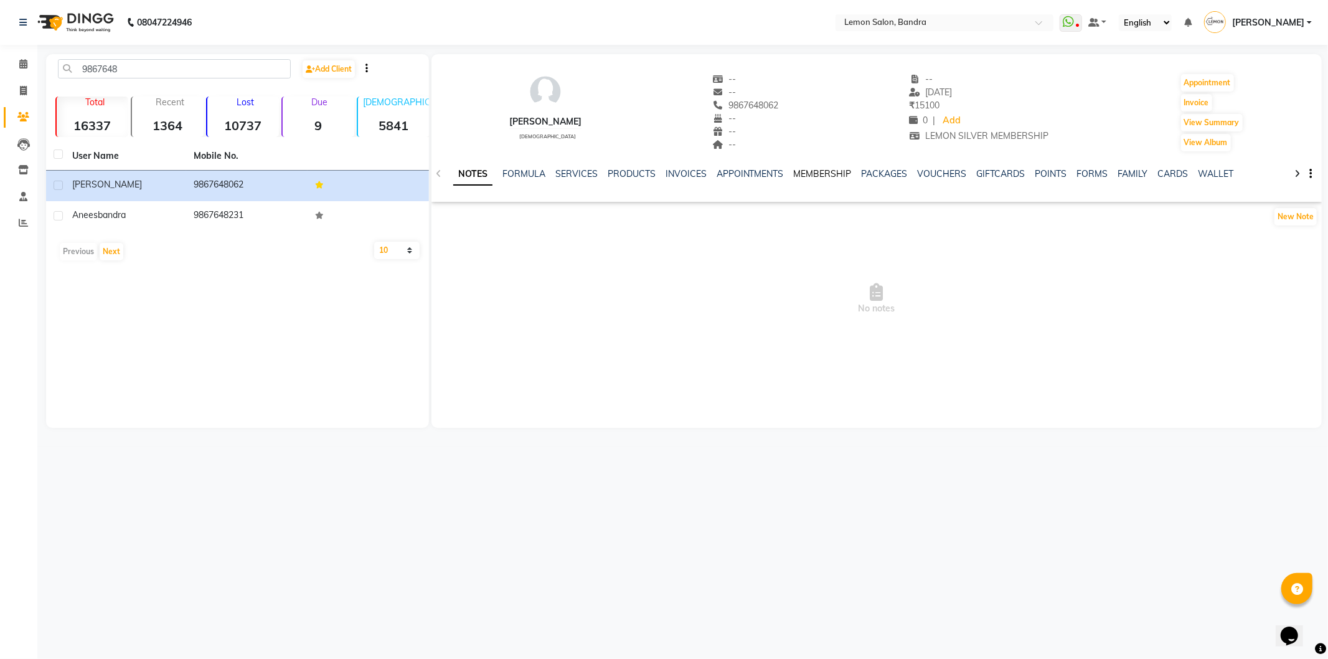
click at [833, 173] on link "MEMBERSHIP" at bounding box center [823, 173] width 58 height 11
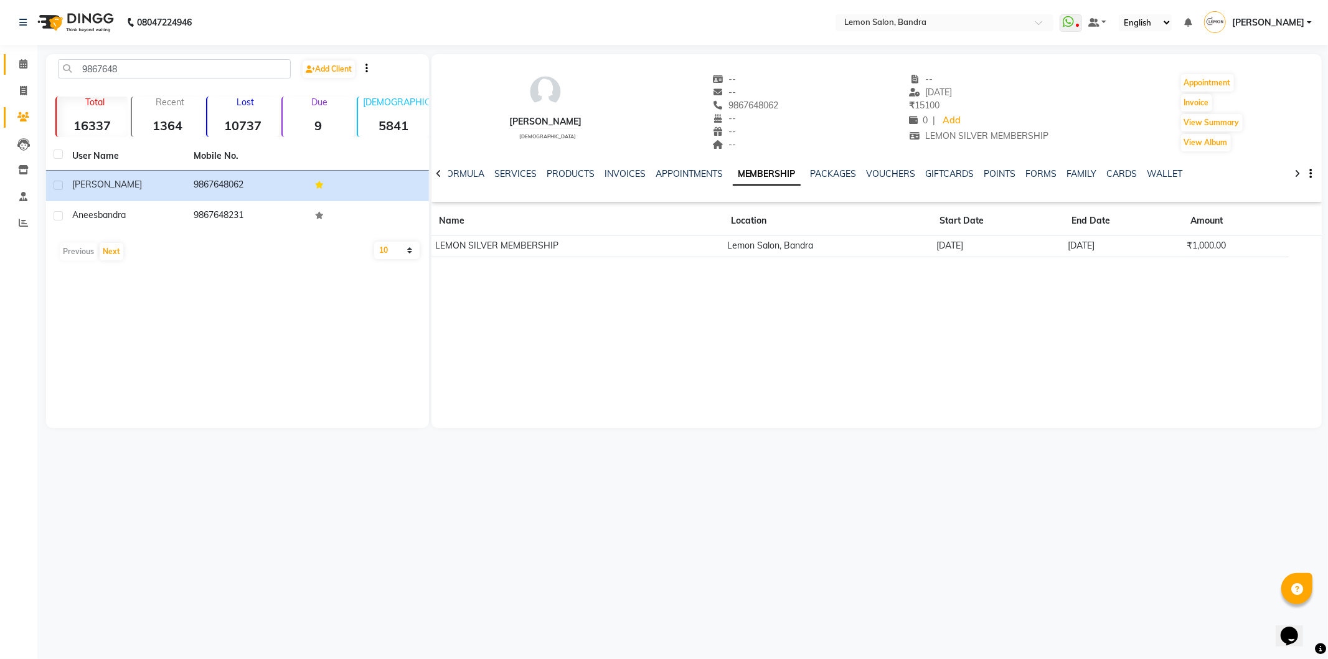
click at [11, 65] on link "Calendar" at bounding box center [19, 64] width 30 height 21
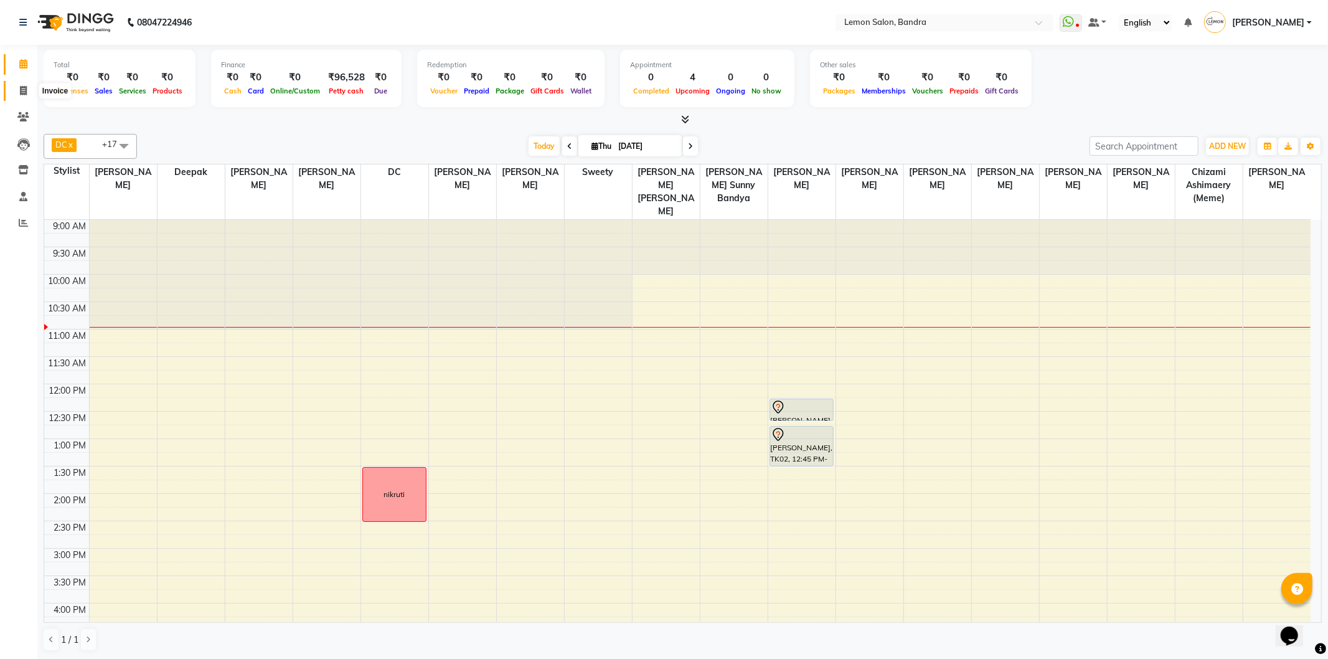
click at [29, 94] on span at bounding box center [23, 91] width 22 height 14
select select "563"
select select "service"
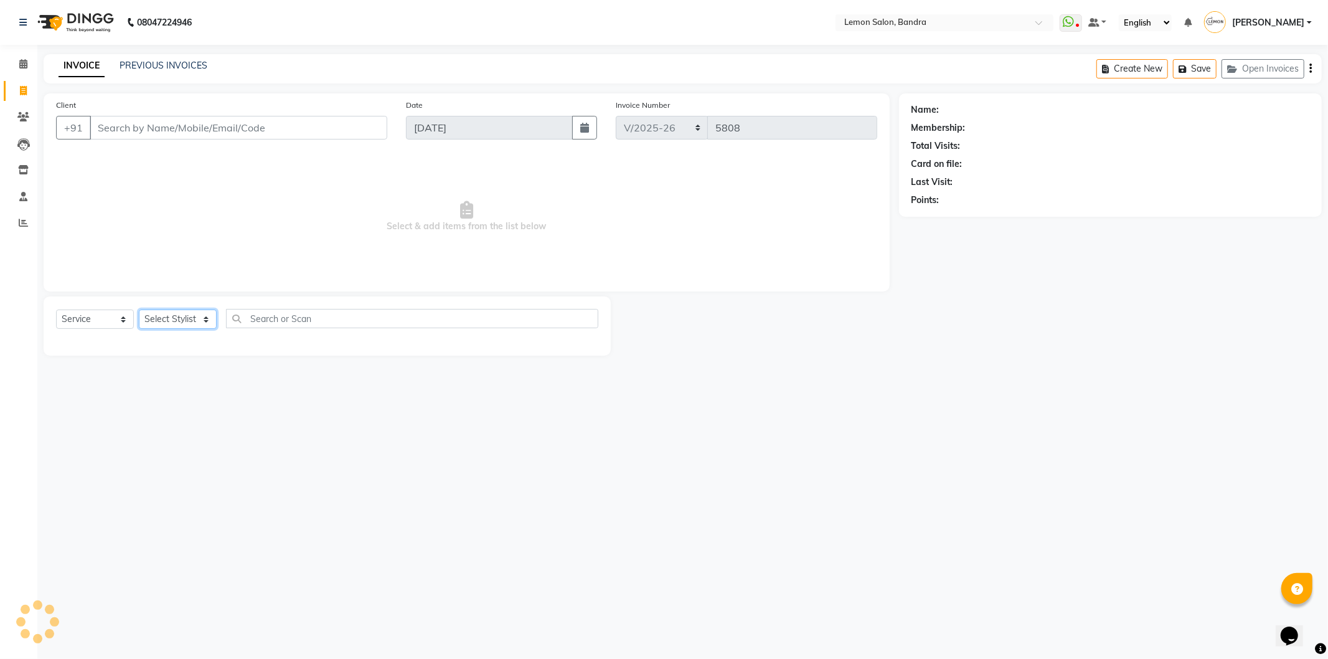
click at [207, 320] on select "Select Stylist" at bounding box center [178, 318] width 78 height 19
select select "57965"
click at [139, 310] on select "Select Stylist Afsha Chizami Ashimaery (Meme) DC Deepak Elma Sunny Bandya Javed…" at bounding box center [191, 318] width 105 height 19
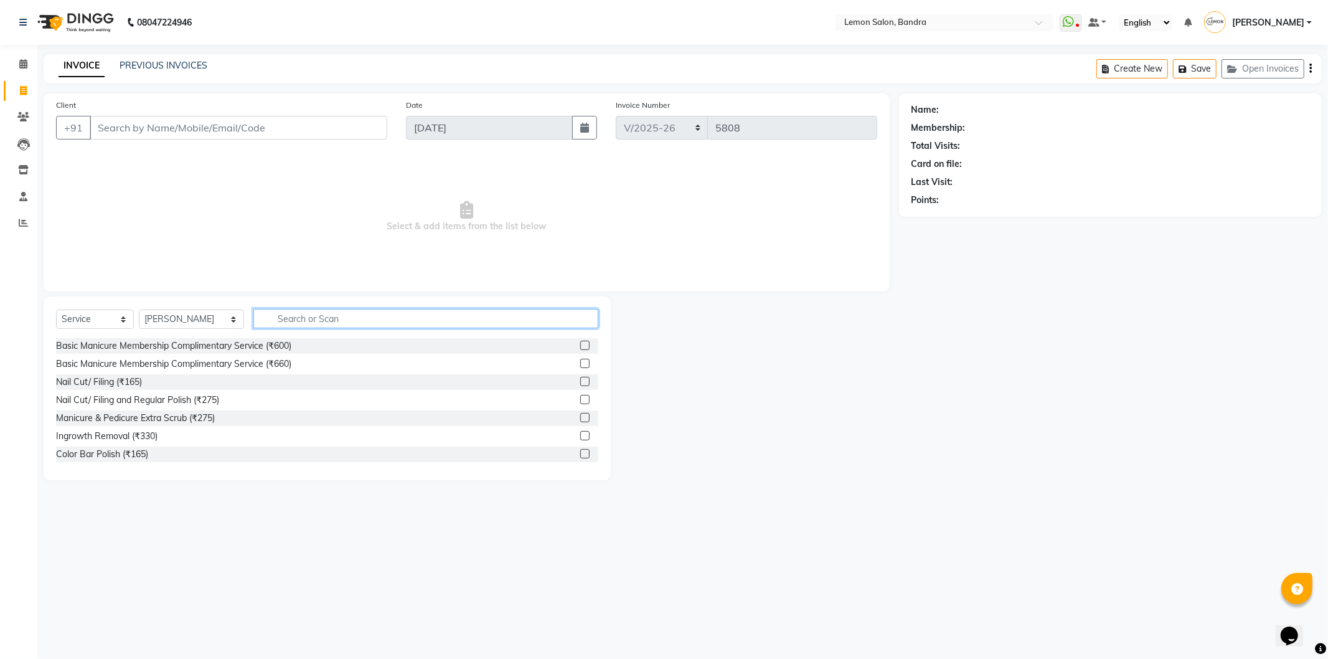
click at [296, 320] on input "text" at bounding box center [425, 318] width 345 height 19
type input "cut"
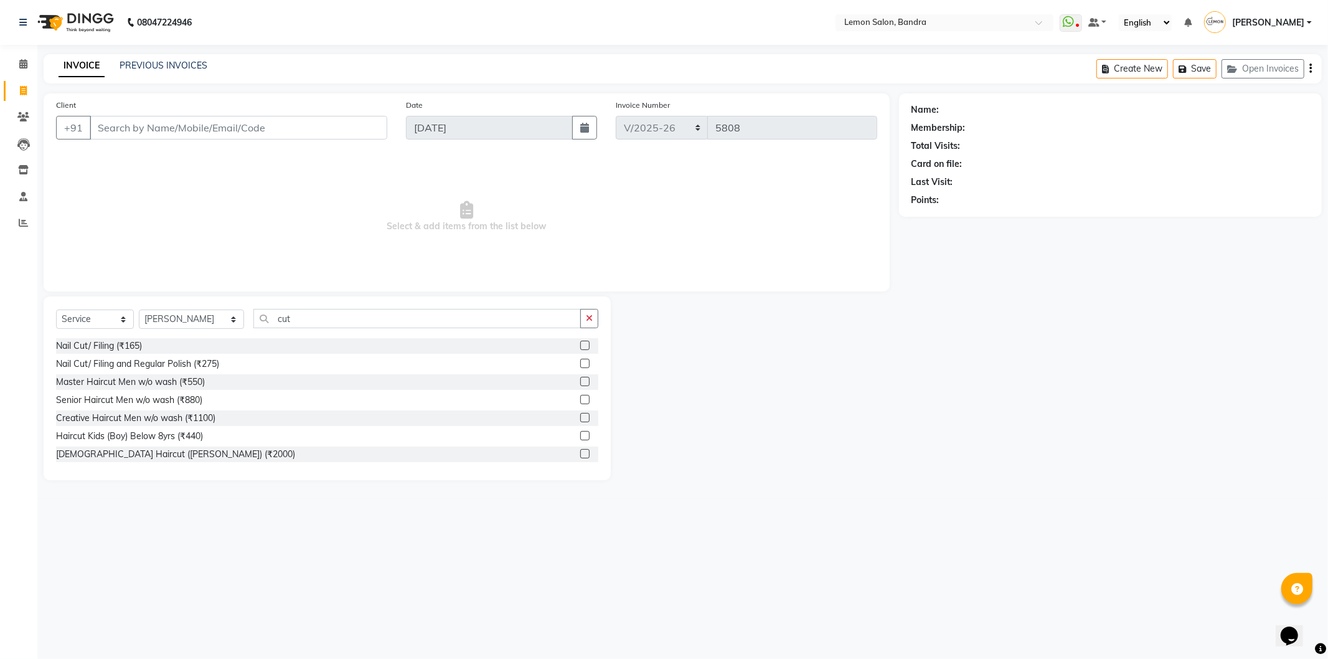
click at [580, 381] on label at bounding box center [584, 381] width 9 height 9
click at [580, 381] on input "checkbox" at bounding box center [584, 382] width 8 height 8
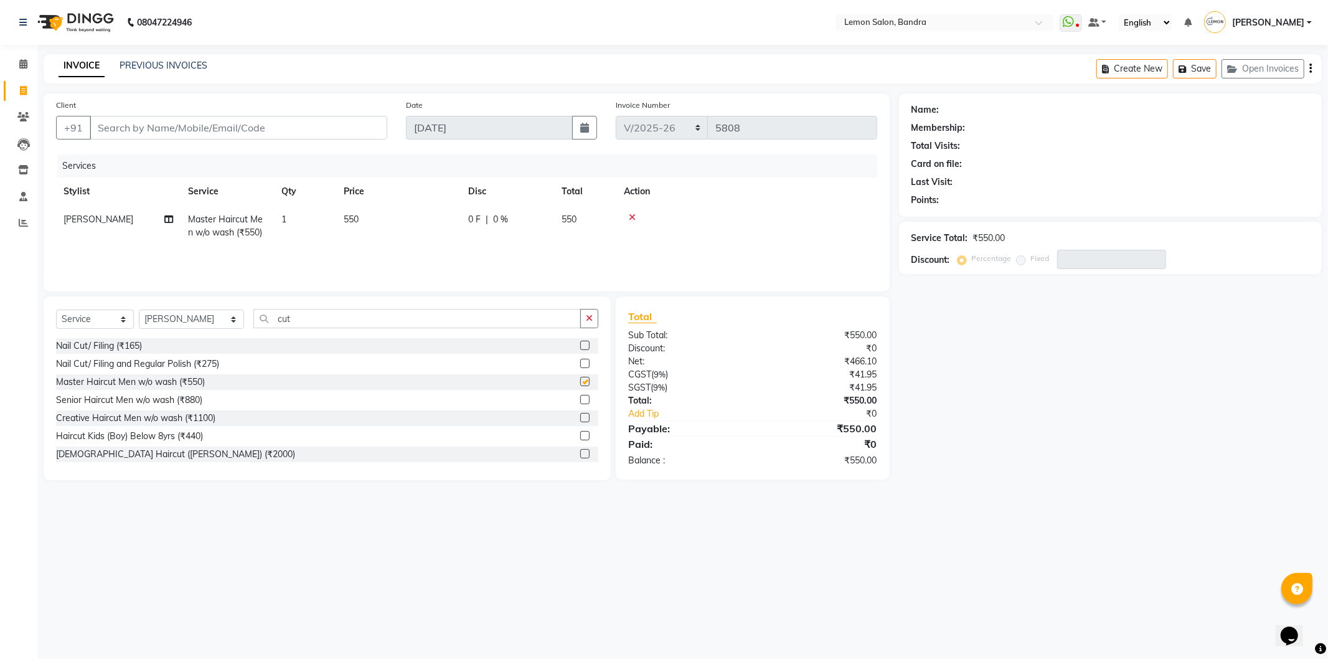
checkbox input "false"
click at [536, 321] on input "cut" at bounding box center [417, 318] width 328 height 19
type input "c"
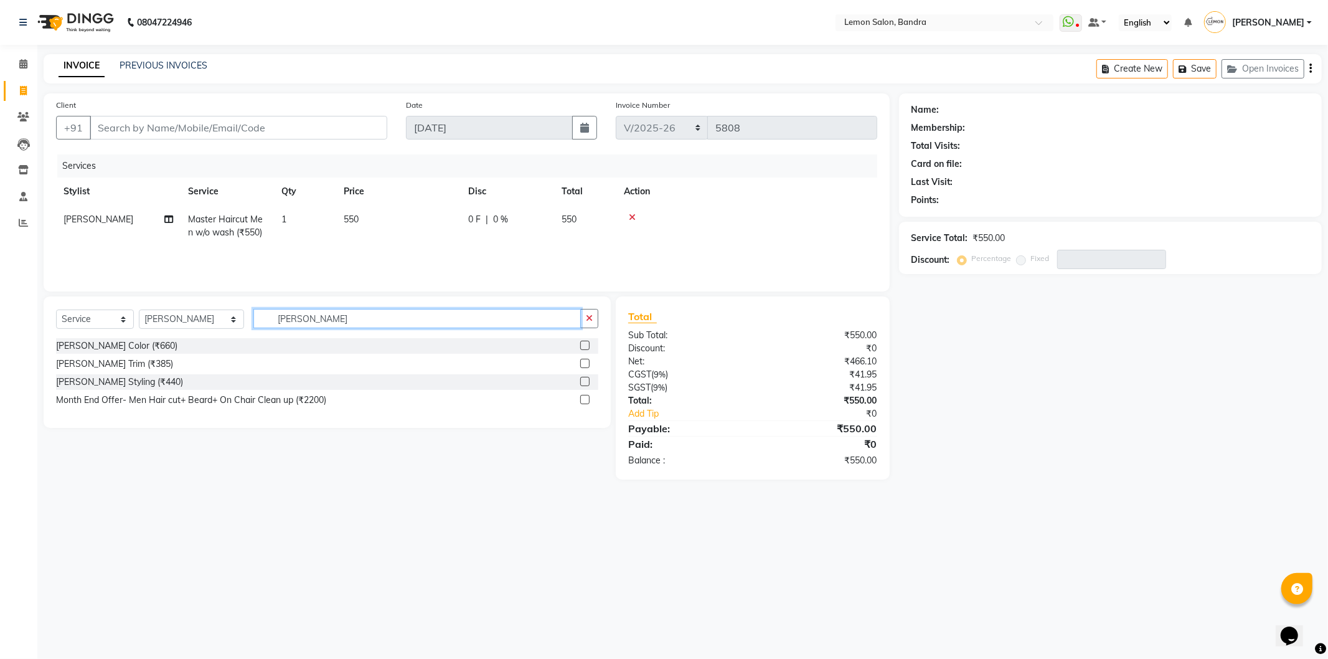
type input "beard"
click at [584, 381] on label at bounding box center [584, 381] width 9 height 9
click at [584, 381] on input "checkbox" at bounding box center [584, 382] width 8 height 8
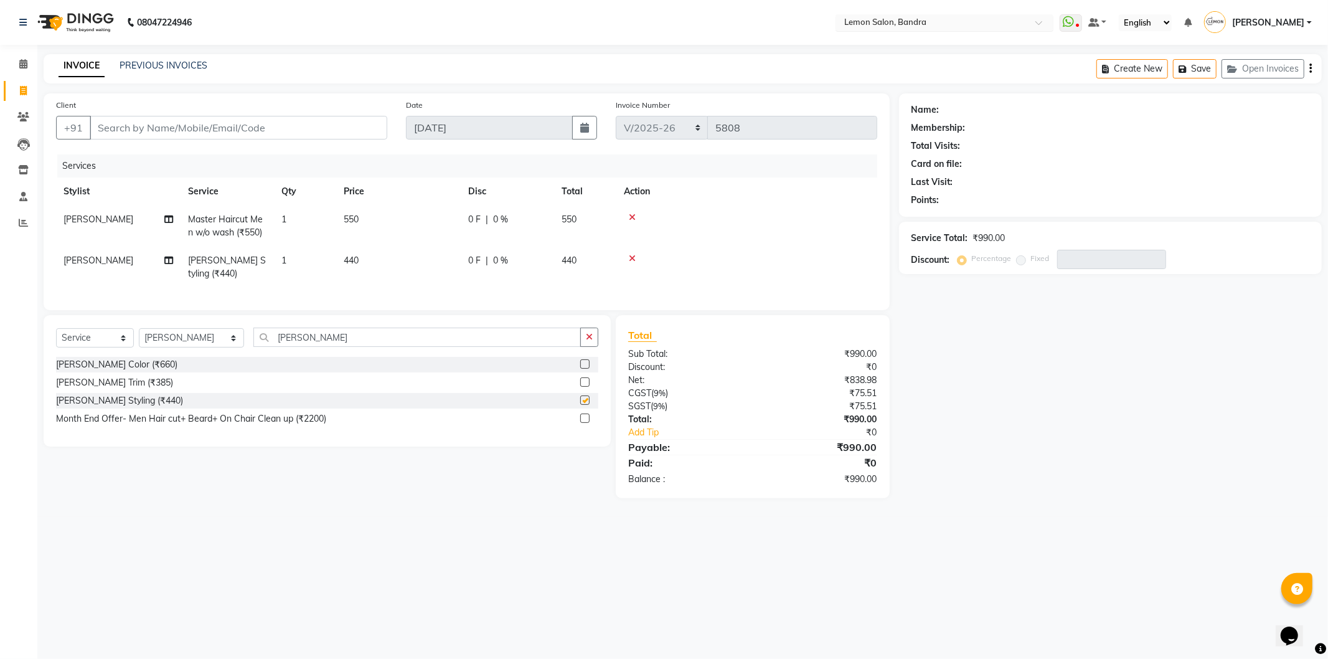
checkbox input "false"
click at [197, 118] on input "Client" at bounding box center [239, 128] width 298 height 24
type input "9"
type input "0"
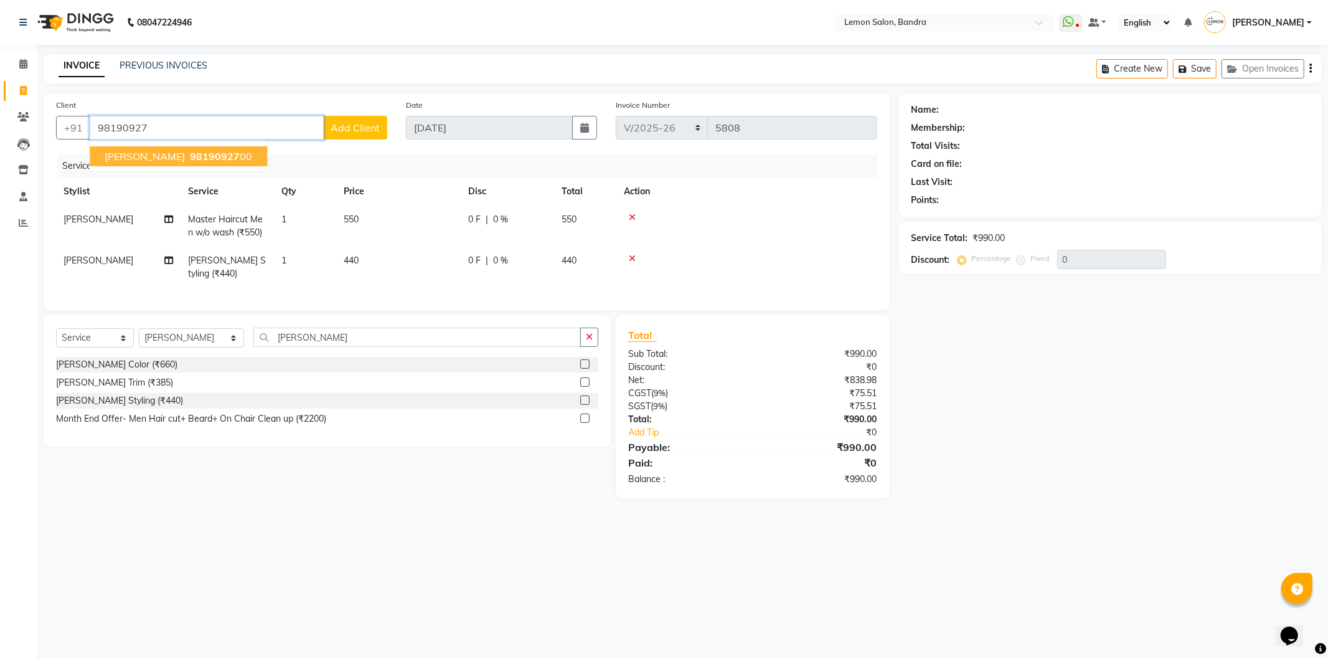
click at [133, 148] on button "mikin 98190927 00" at bounding box center [178, 156] width 177 height 20
type input "9819092700"
select select "1: Object"
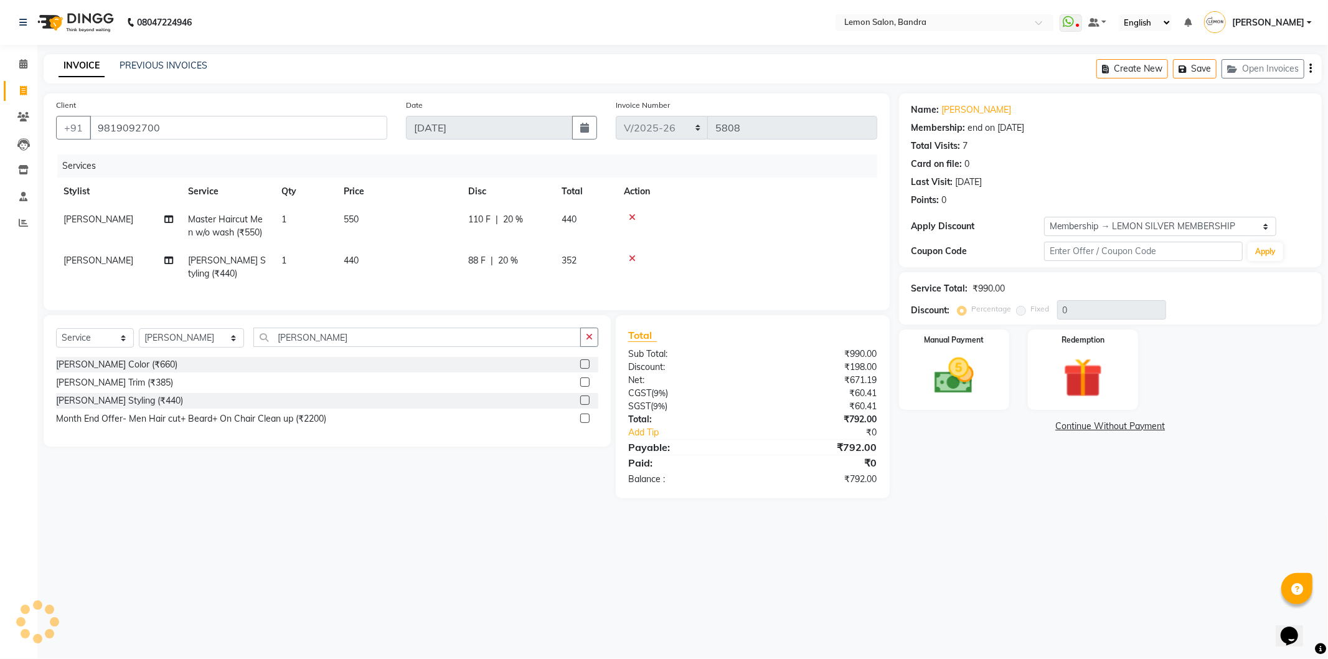
type input "20"
click at [954, 375] on img at bounding box center [954, 375] width 67 height 47
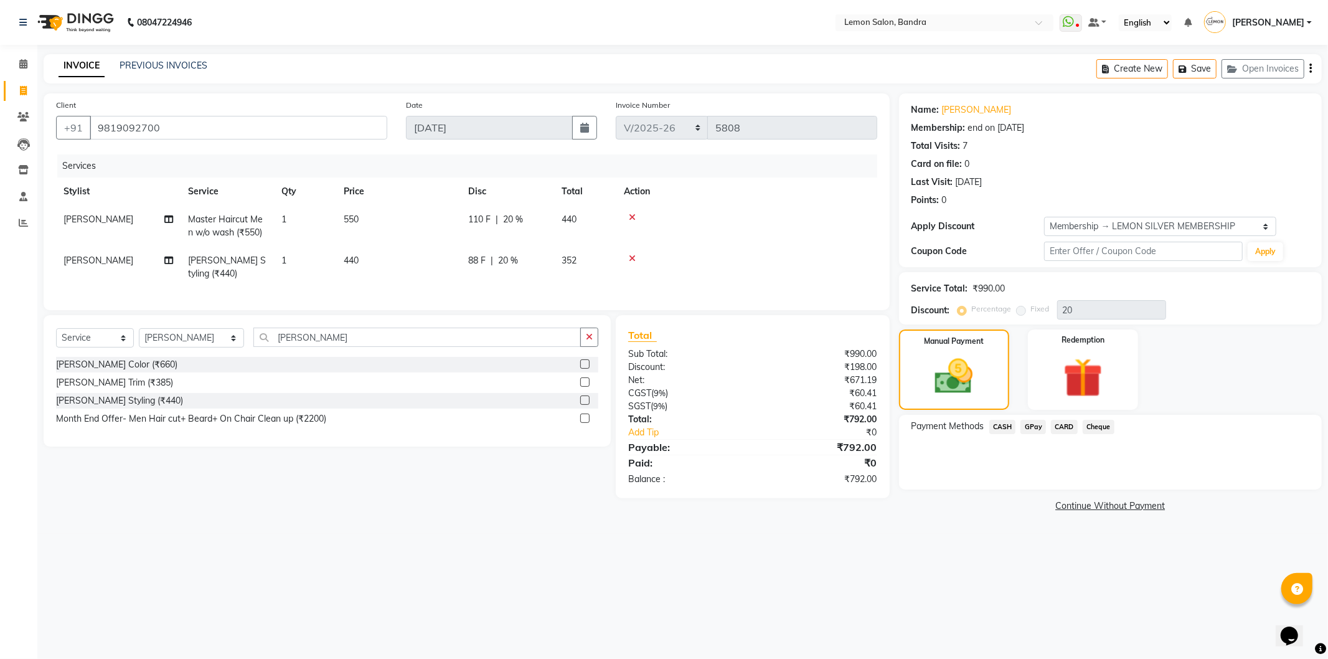
click at [1034, 423] on span "GPay" at bounding box center [1034, 427] width 26 height 14
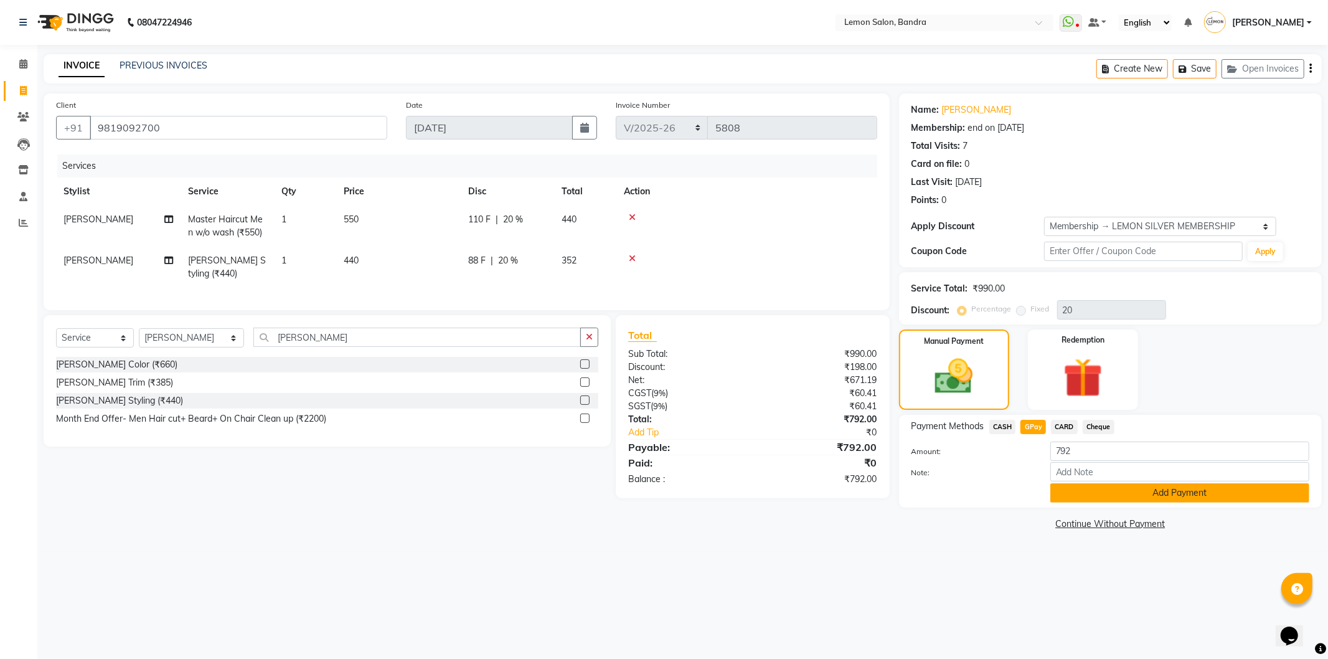
click at [1084, 495] on button "Add Payment" at bounding box center [1180, 492] width 259 height 19
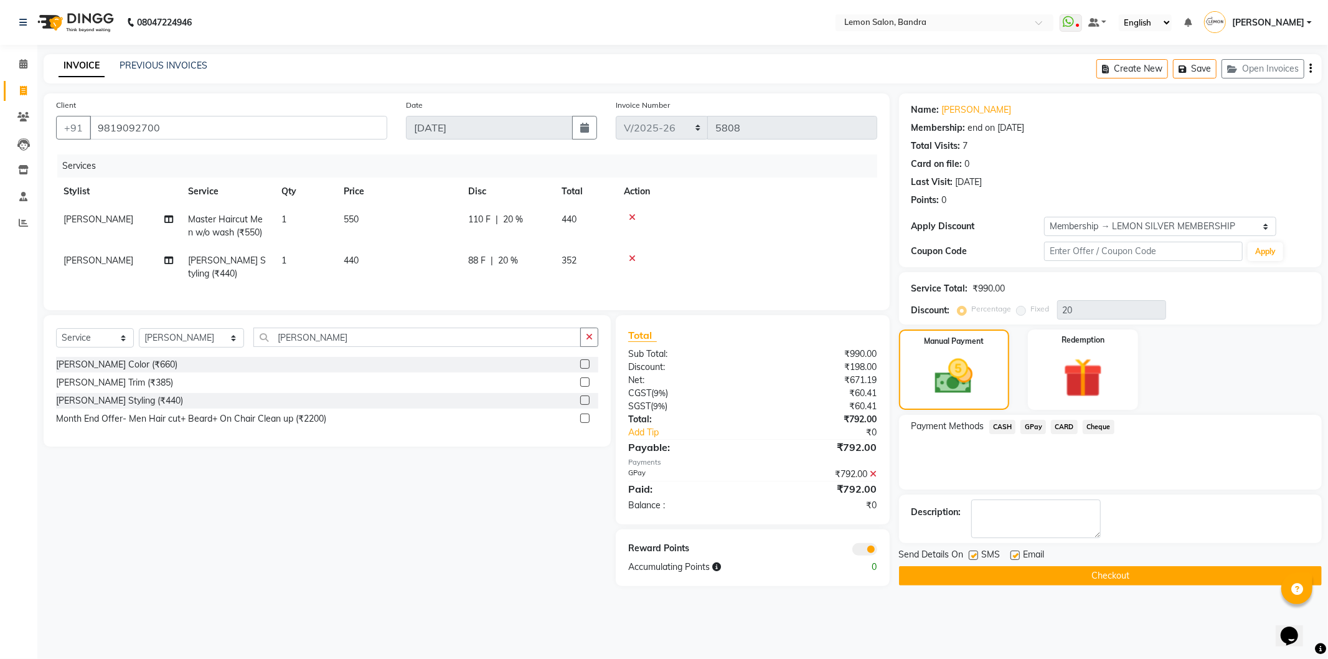
click at [1042, 580] on button "Checkout" at bounding box center [1110, 575] width 423 height 19
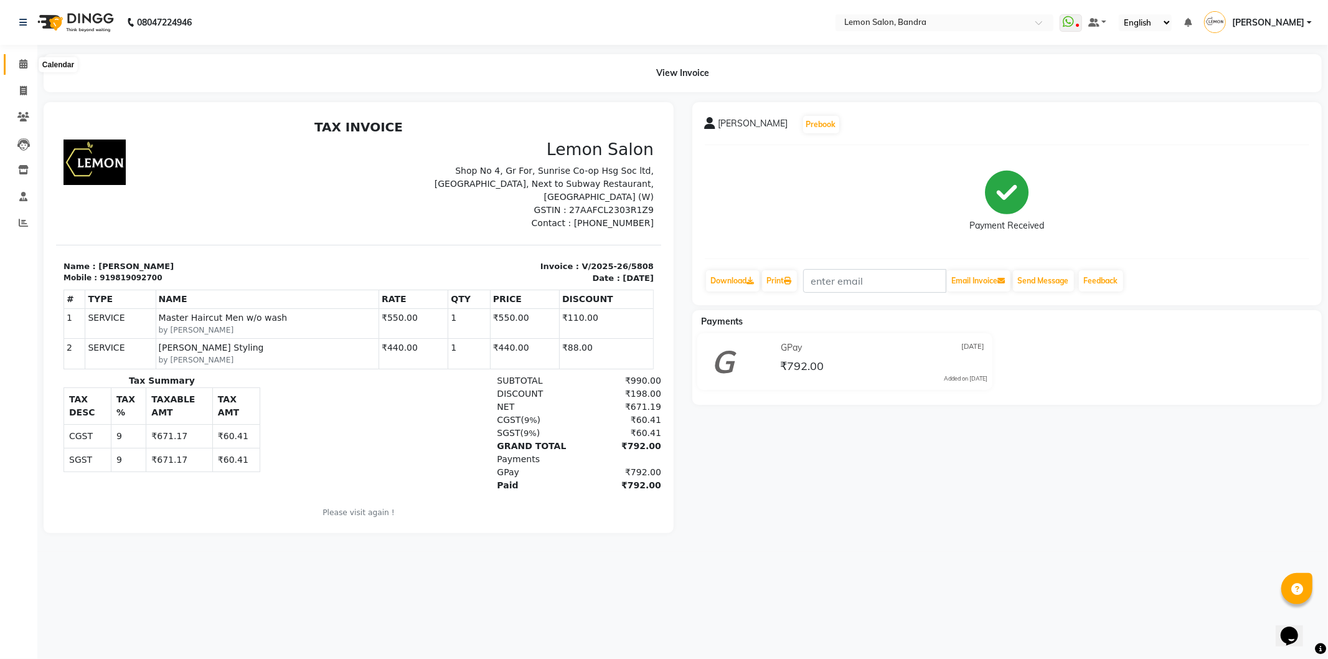
click at [16, 68] on span at bounding box center [23, 64] width 22 height 14
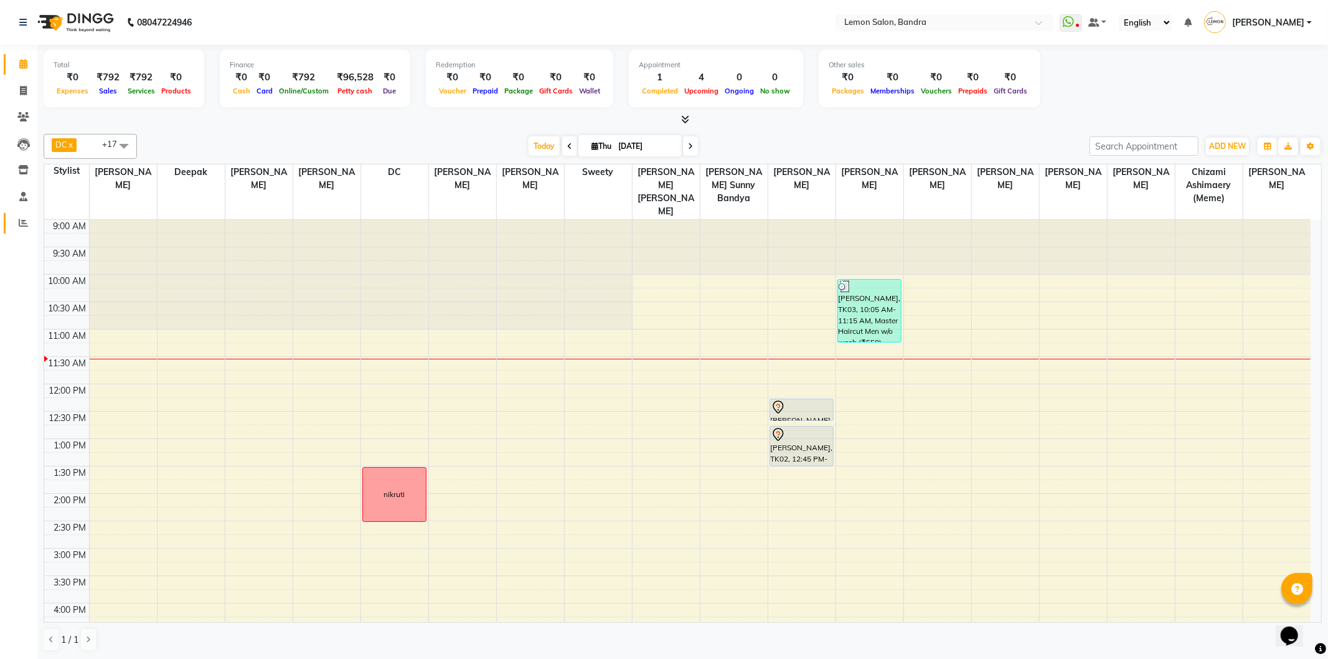
click at [16, 230] on link "Reports" at bounding box center [19, 223] width 30 height 21
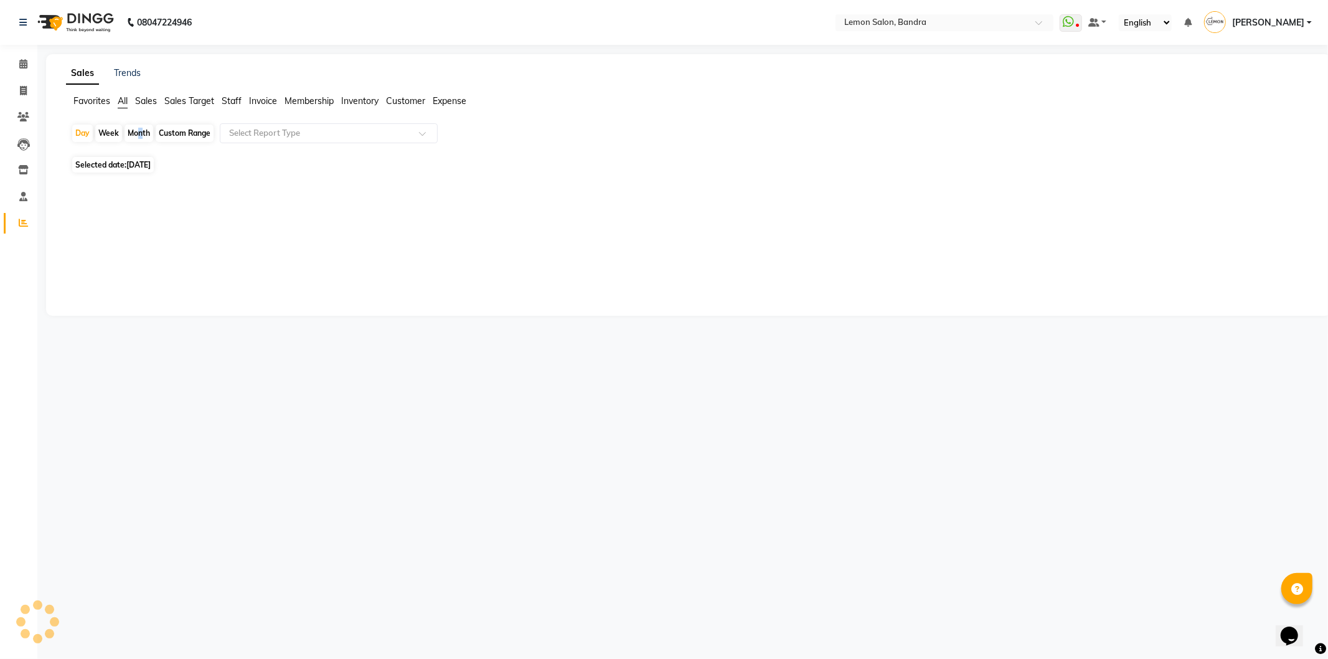
click at [138, 132] on div "Month" at bounding box center [139, 133] width 29 height 17
select select "9"
select select "2025"
click at [109, 163] on span "Selected date: 04-09-2025" at bounding box center [113, 165] width 82 height 16
select select "9"
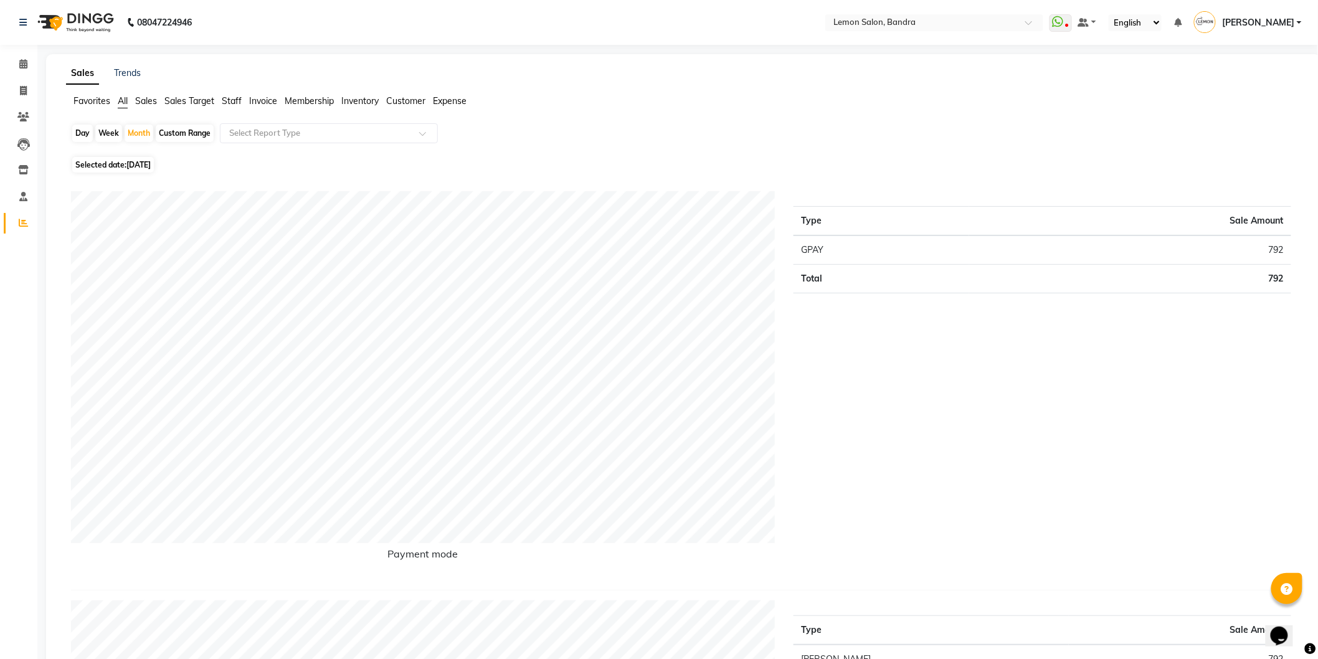
select select "2025"
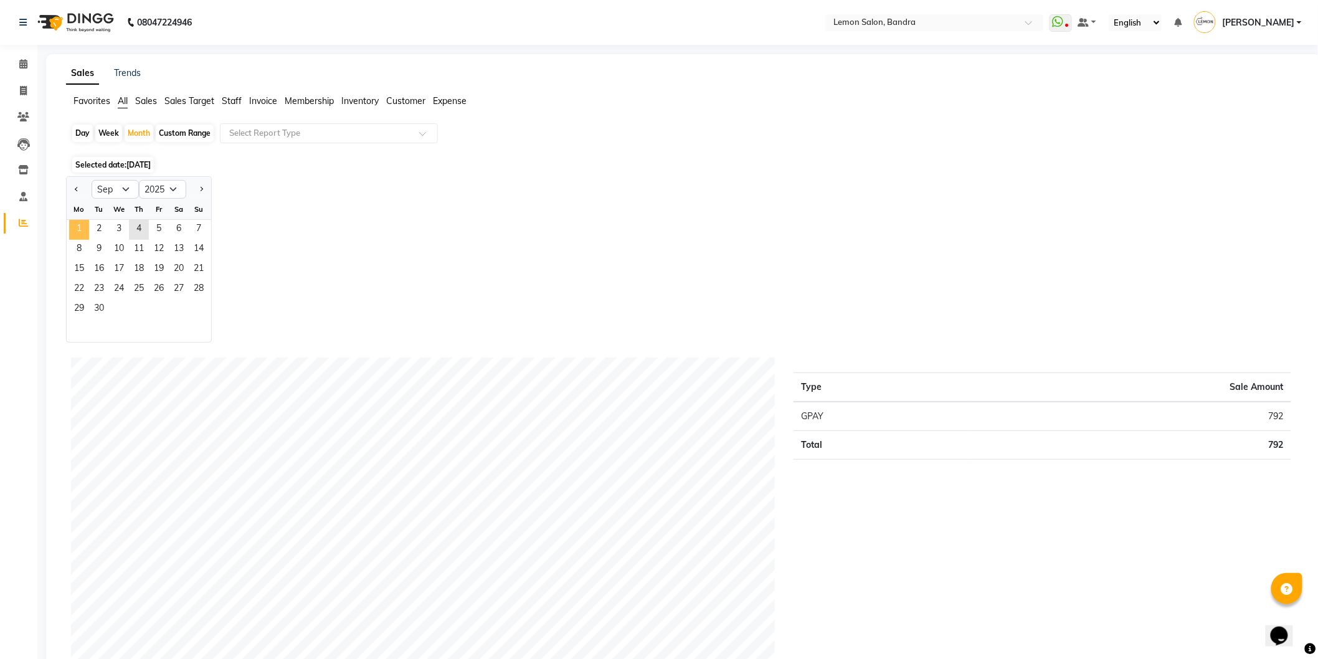
drag, startPoint x: 78, startPoint y: 232, endPoint x: 136, endPoint y: 183, distance: 75.1
click at [78, 231] on span "1" at bounding box center [79, 230] width 20 height 20
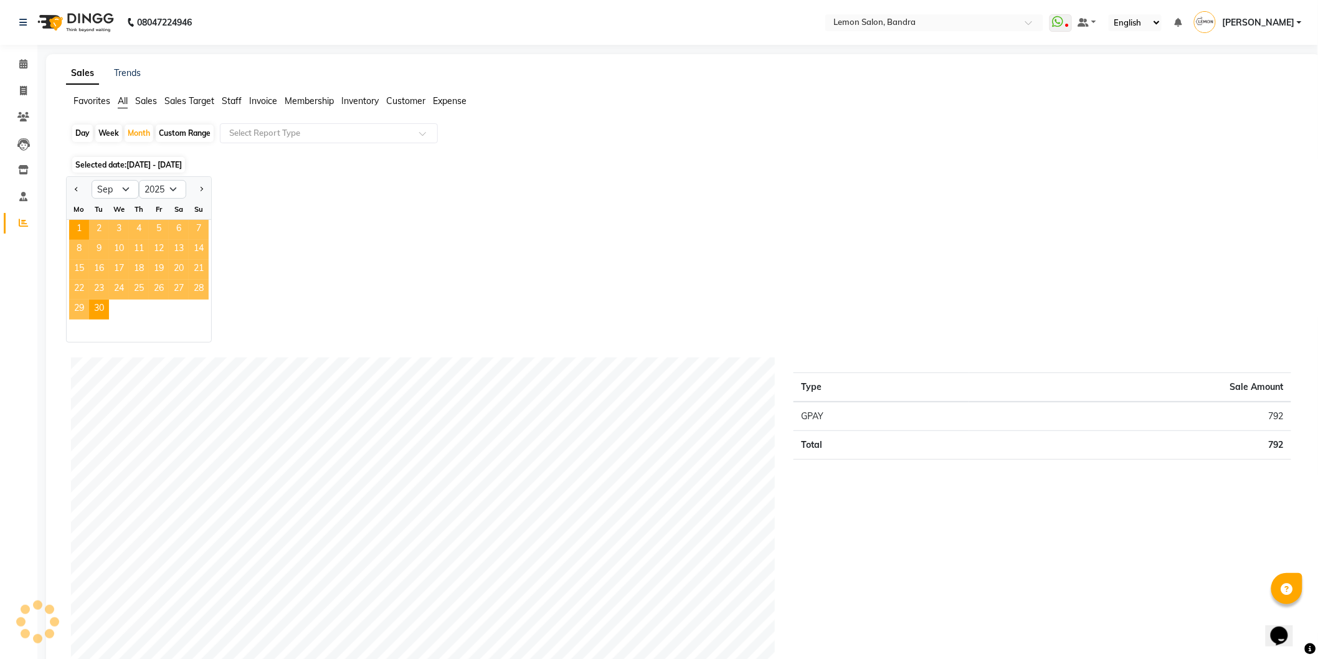
click at [227, 102] on span "Staff" at bounding box center [232, 100] width 20 height 11
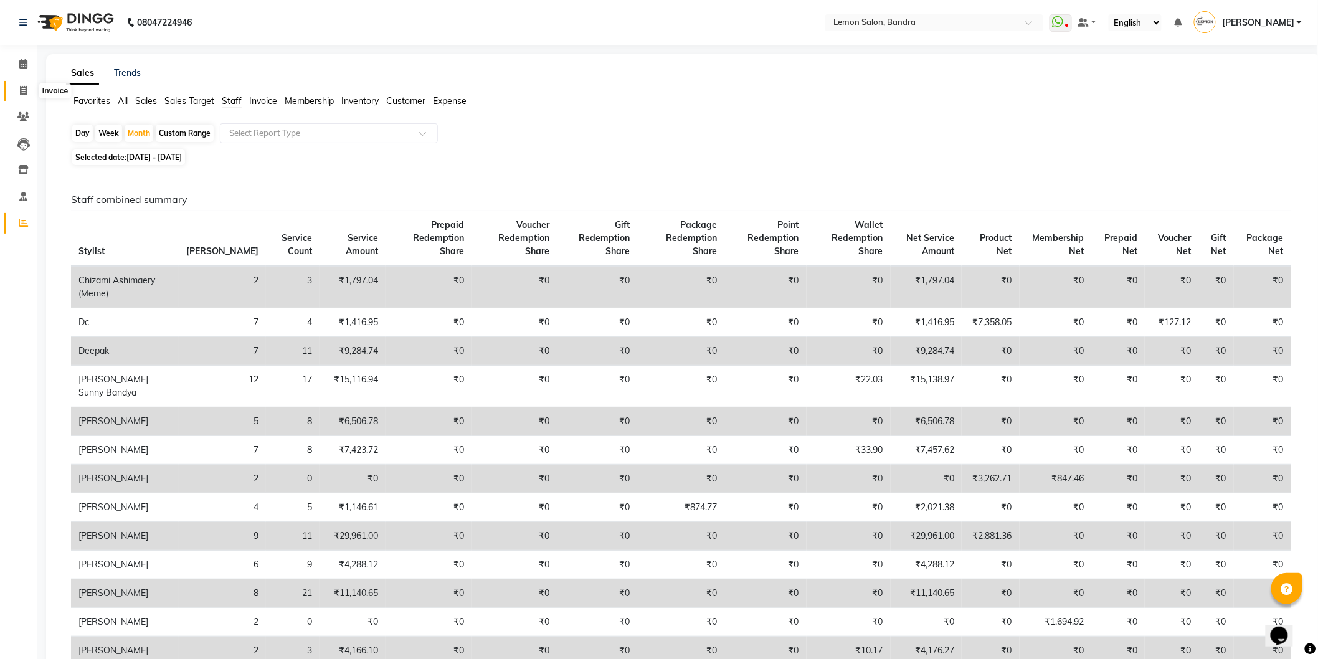
click at [22, 97] on span at bounding box center [23, 91] width 22 height 14
select select "563"
select select "service"
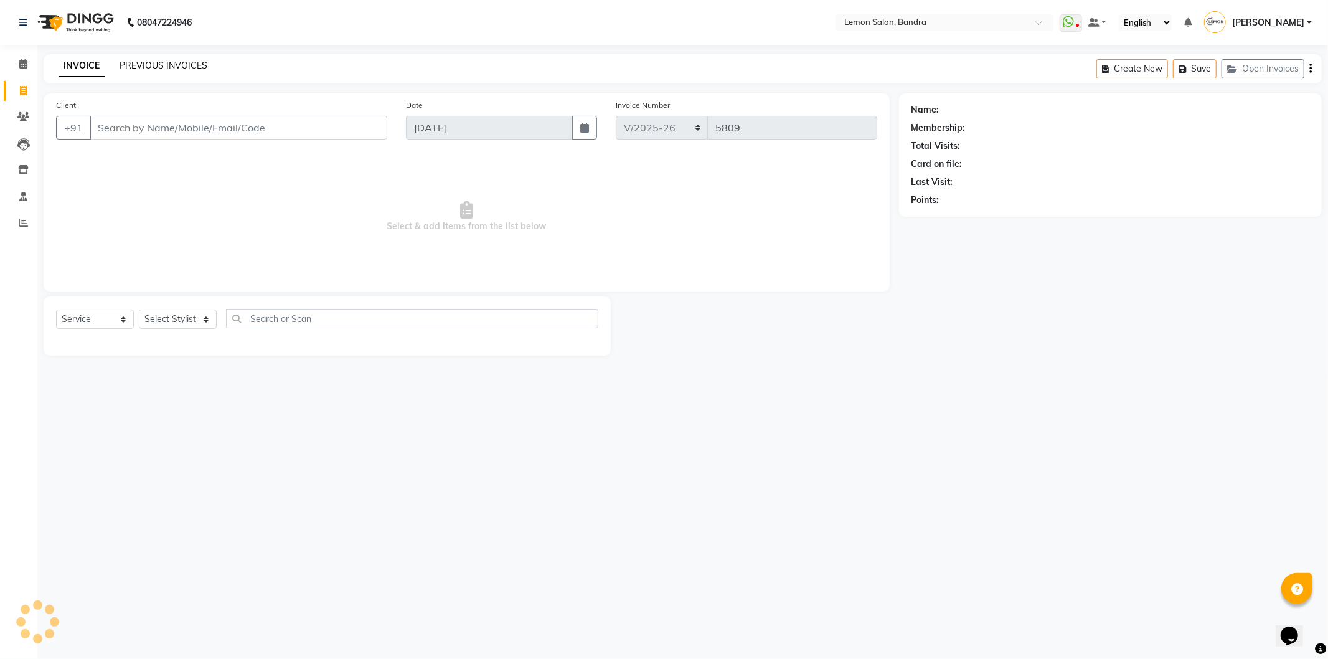
click at [140, 65] on link "PREVIOUS INVOICES" at bounding box center [164, 65] width 88 height 11
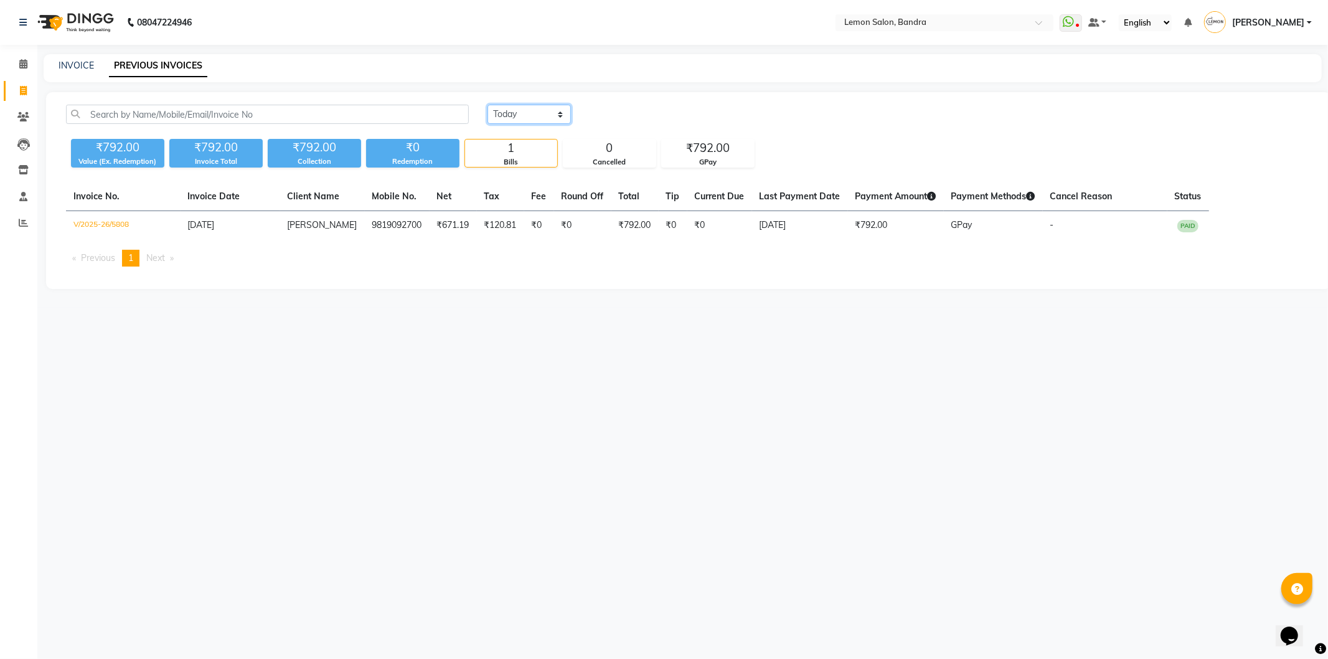
click at [532, 111] on select "Today Yesterday Custom Range" at bounding box center [529, 114] width 83 height 19
select select "yesterday"
click at [488, 105] on select "Today Yesterday Custom Range" at bounding box center [529, 114] width 83 height 19
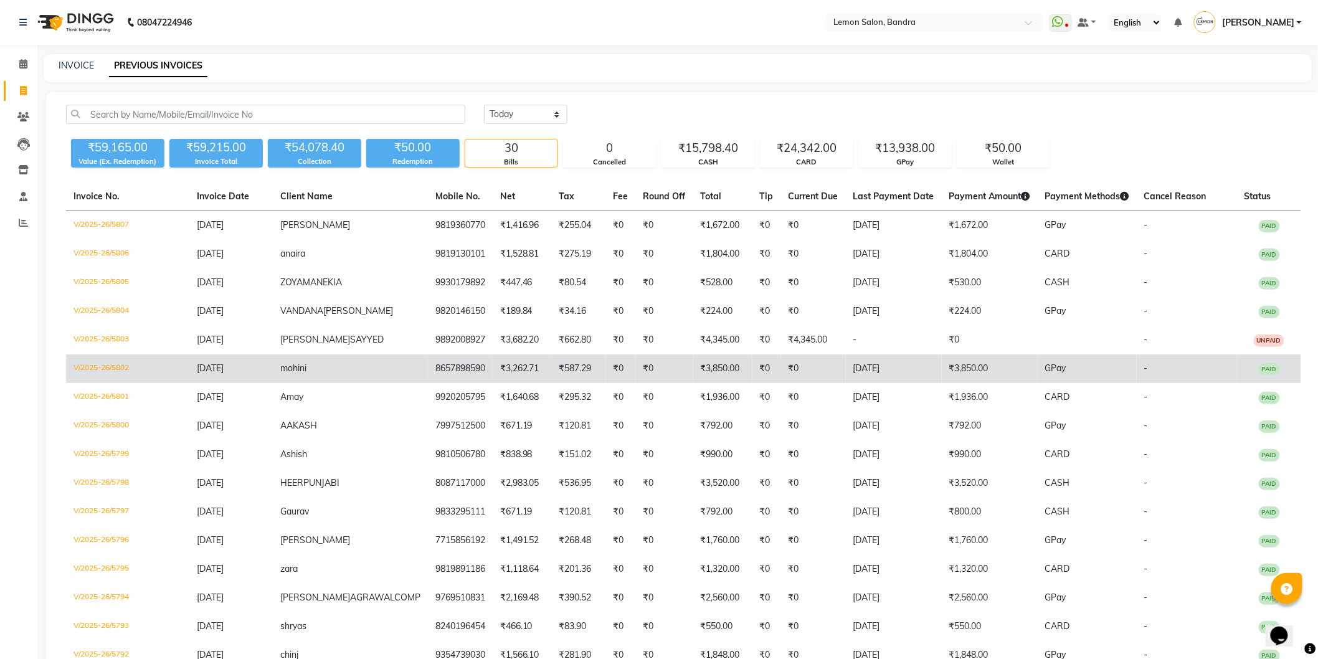
click at [107, 364] on td "V/2025-26/5802" at bounding box center [127, 368] width 123 height 29
click at [103, 369] on td "V/2025-26/5802" at bounding box center [127, 368] width 123 height 29
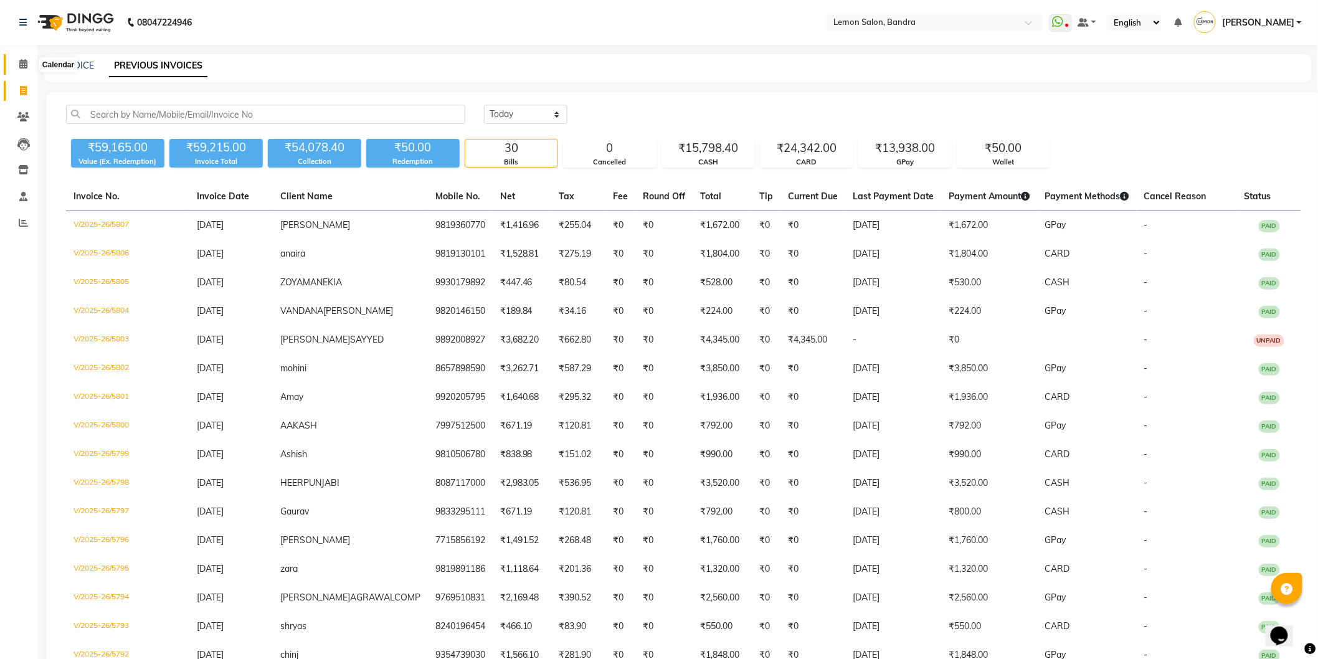
click at [20, 65] on icon at bounding box center [23, 63] width 8 height 9
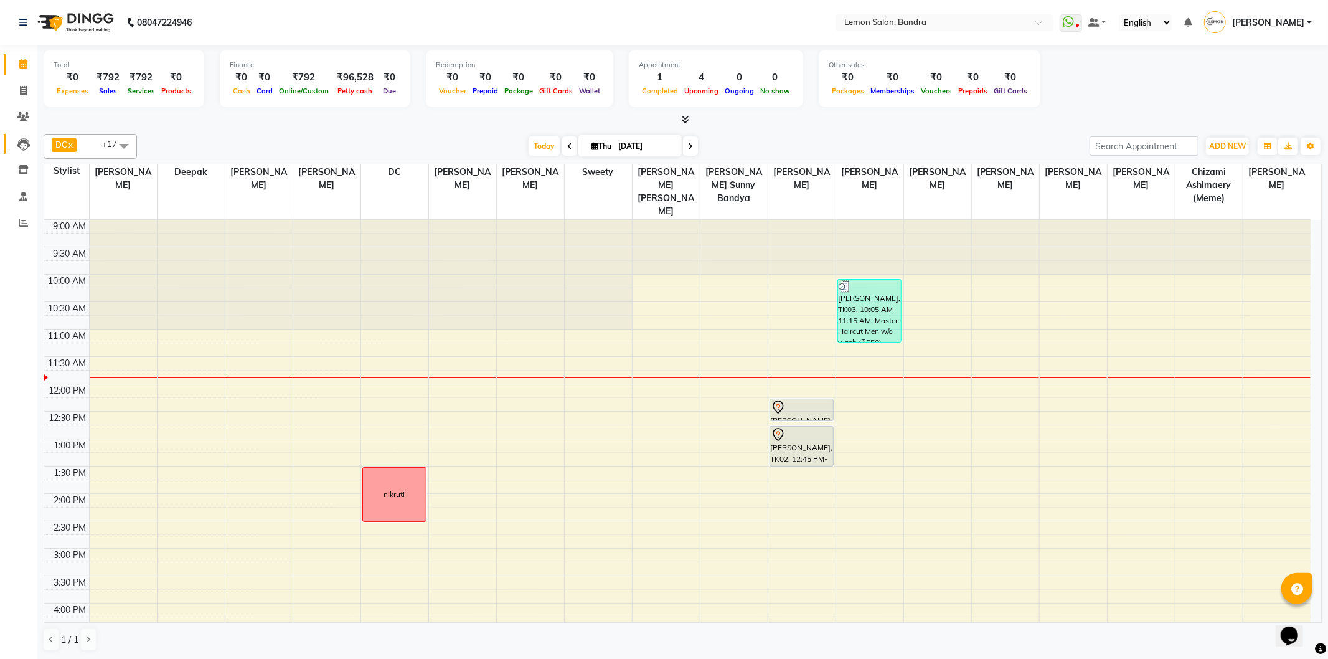
click at [11, 138] on link "Leads" at bounding box center [19, 144] width 30 height 21
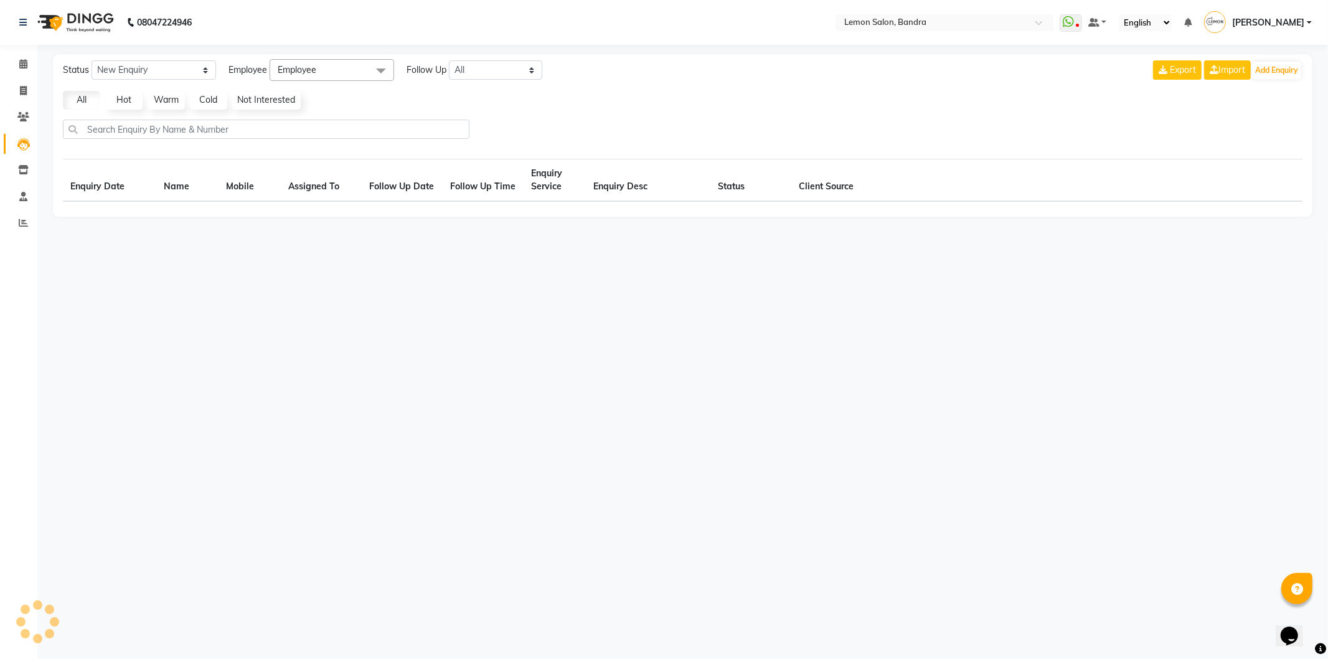
select select "10"
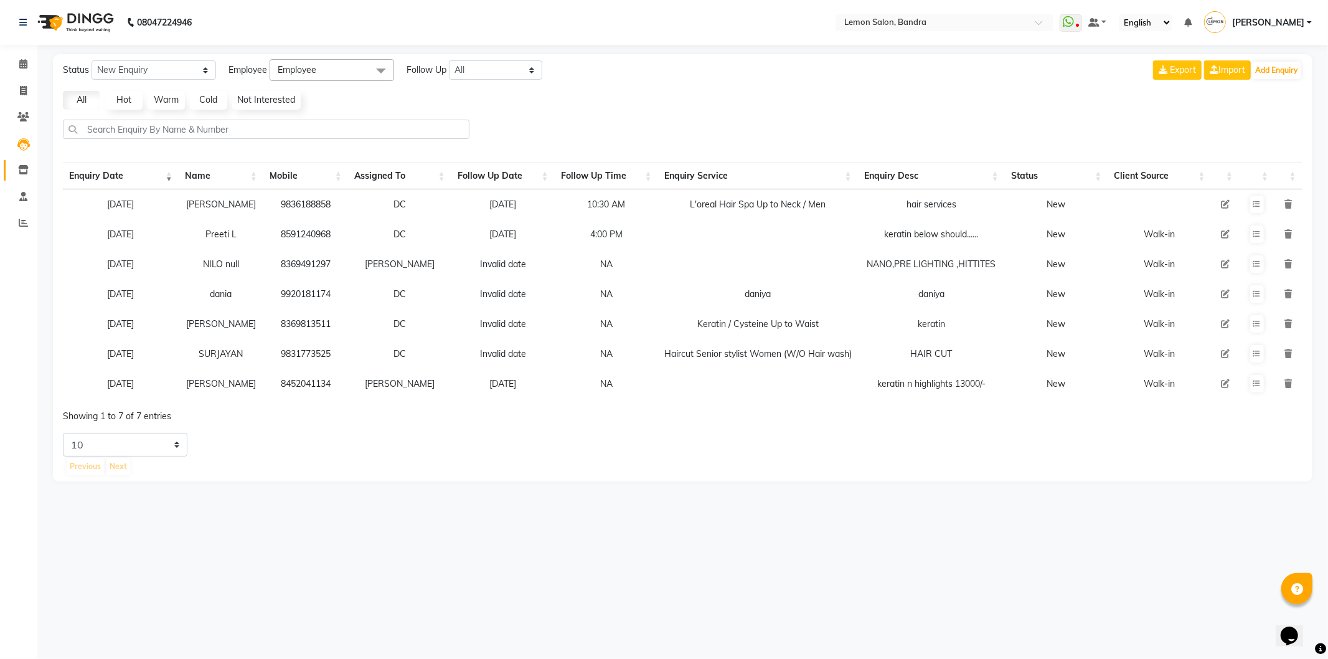
click at [23, 162] on link "Inventory" at bounding box center [19, 170] width 30 height 21
select select
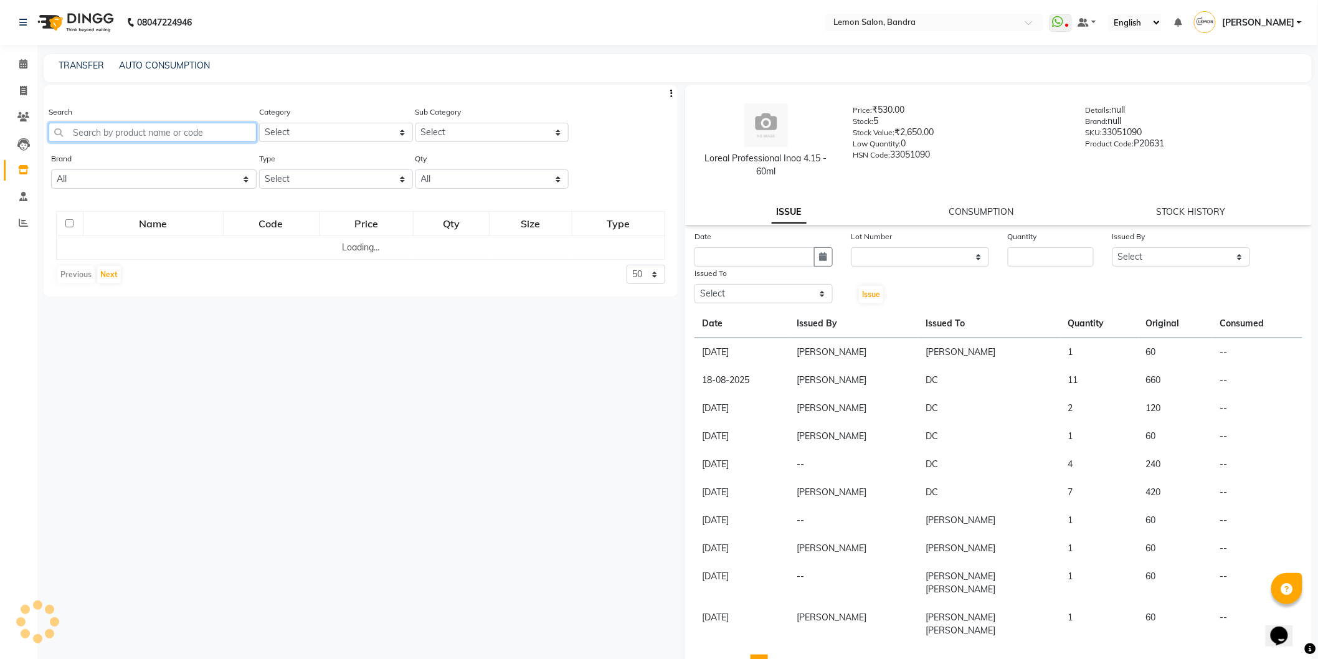
click at [140, 131] on input "text" at bounding box center [153, 132] width 208 height 19
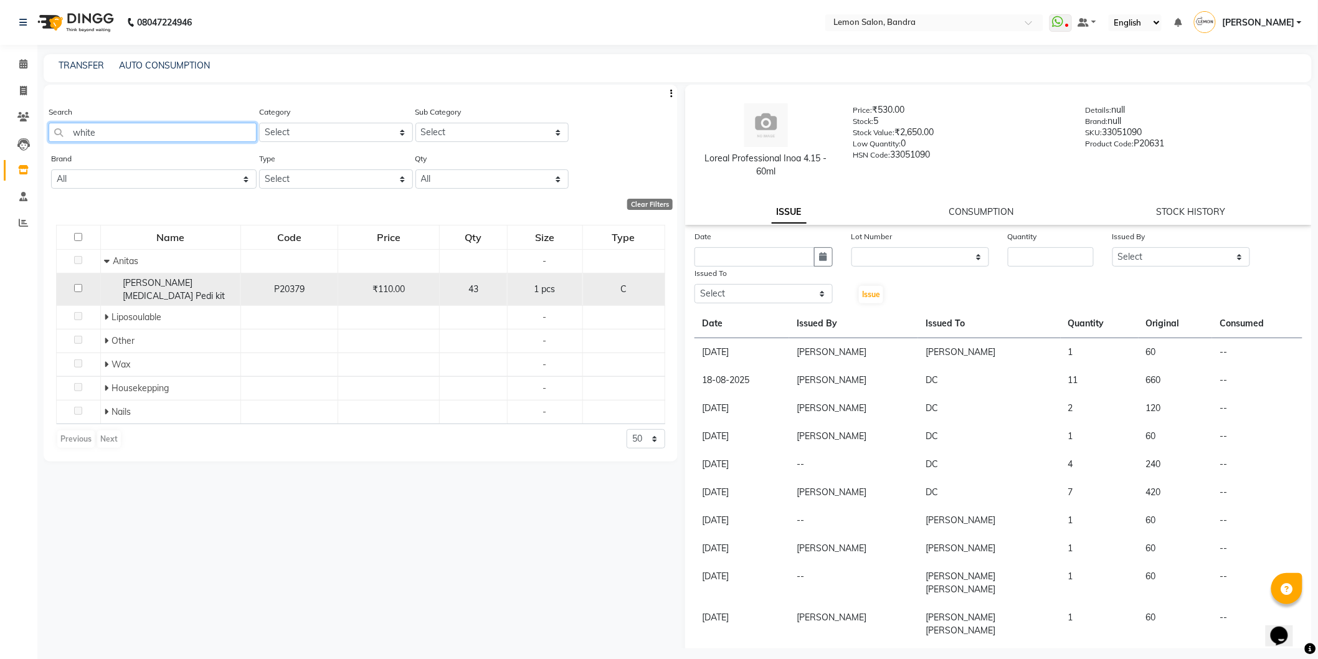
type input "white"
drag, startPoint x: 81, startPoint y: 284, endPoint x: 90, endPoint y: 291, distance: 12.0
click at [82, 284] on input "checkbox" at bounding box center [78, 288] width 8 height 8
checkbox input "true"
select select
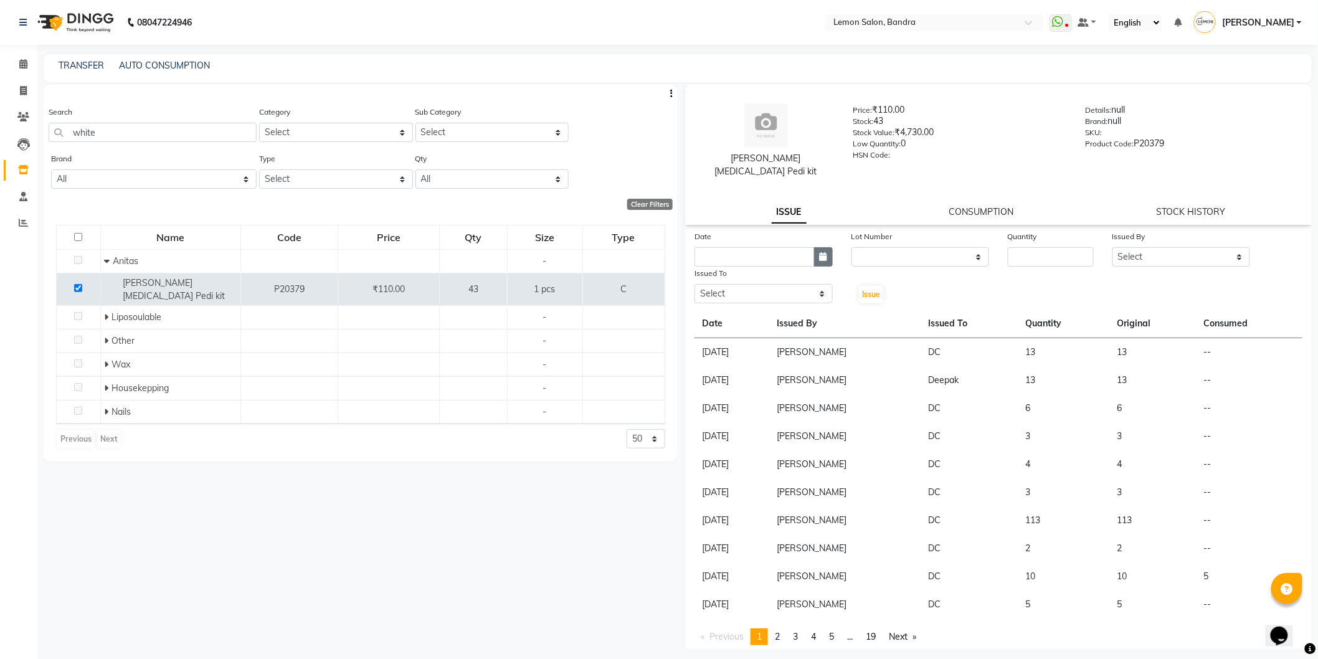
click at [827, 247] on button "button" at bounding box center [823, 256] width 19 height 19
select select "9"
select select "2025"
drag, startPoint x: 768, startPoint y: 306, endPoint x: 854, endPoint y: 294, distance: 86.2
click at [772, 311] on div "4" at bounding box center [767, 321] width 20 height 20
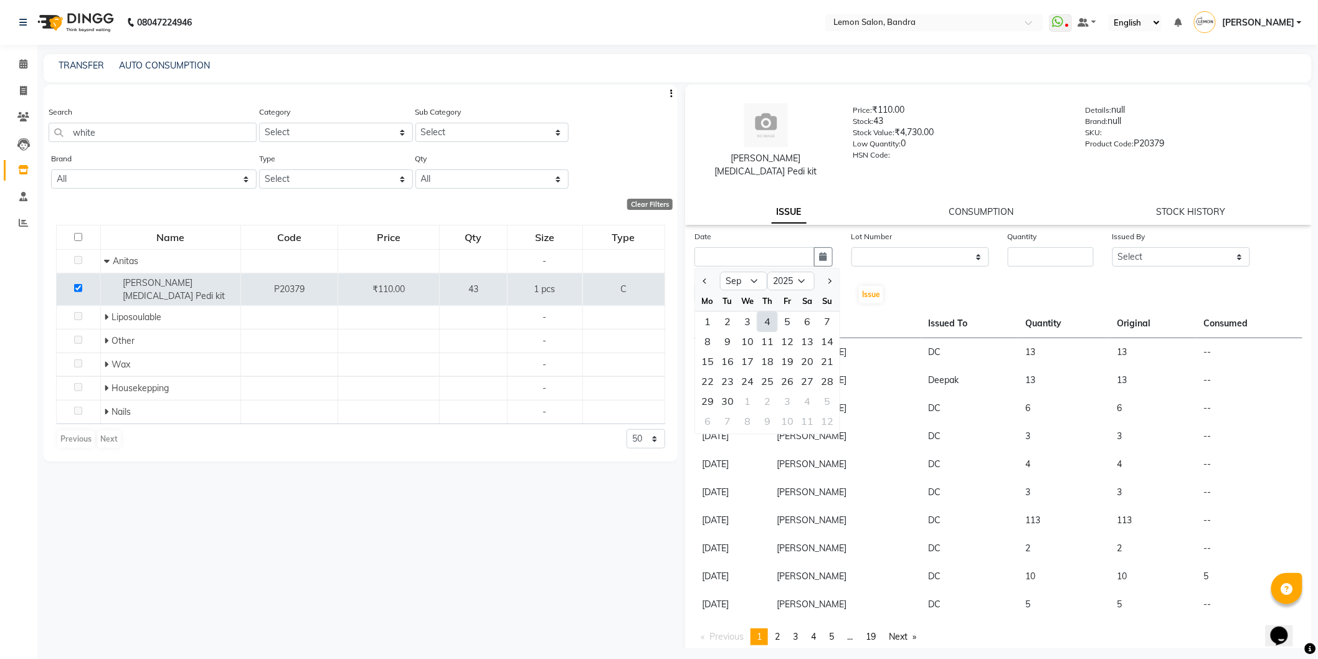
type input "[DATE]"
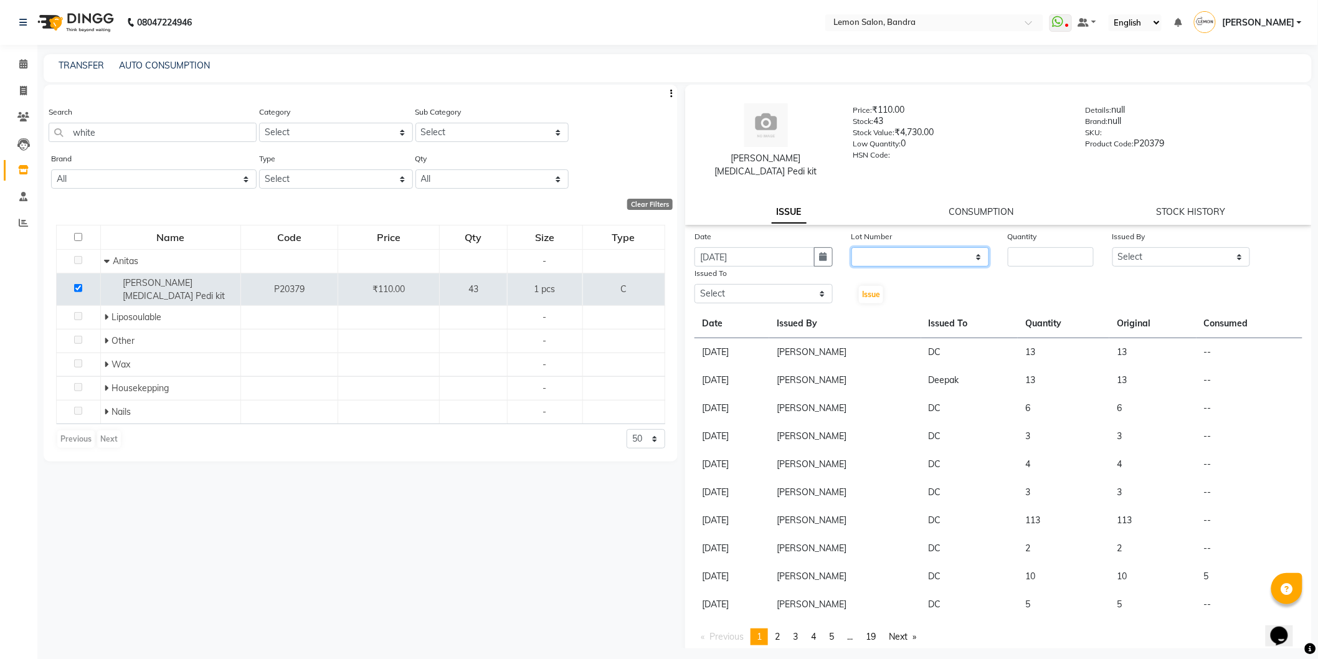
click at [892, 247] on select "None" at bounding box center [920, 256] width 138 height 19
select select "0: null"
click at [851, 247] on select "None" at bounding box center [920, 256] width 138 height 19
click at [1057, 247] on input "number" at bounding box center [1051, 256] width 86 height 19
type input "15"
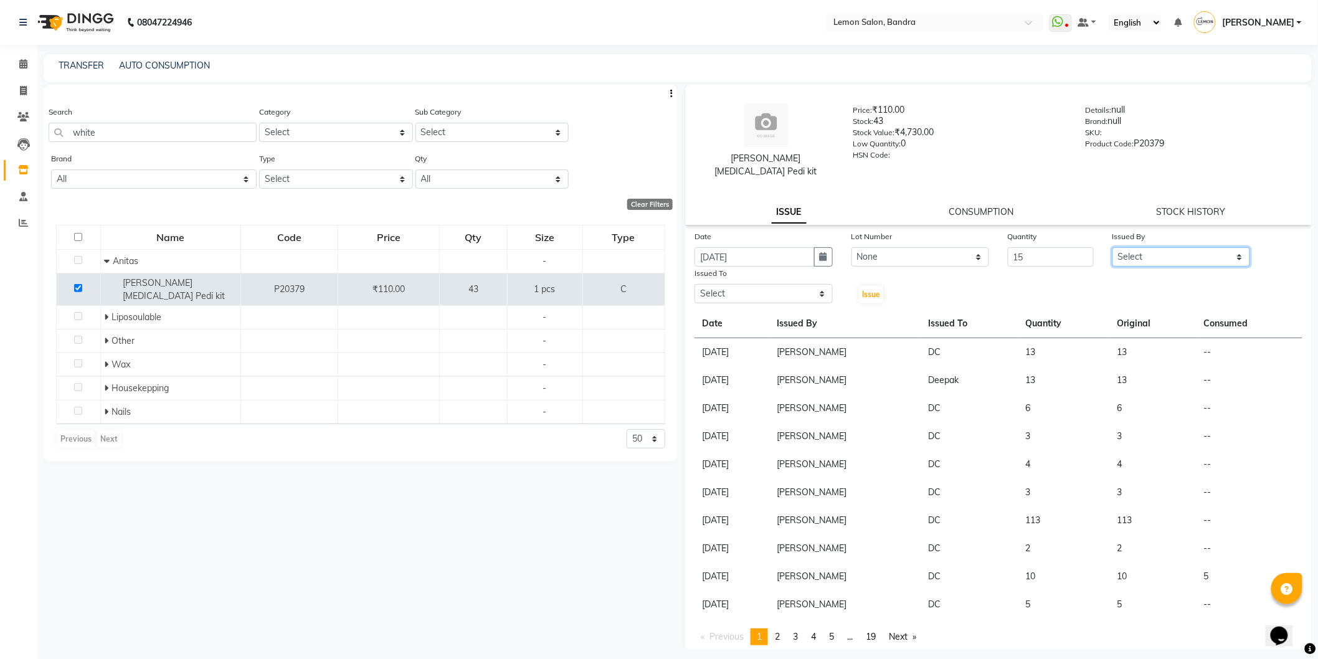
drag, startPoint x: 1138, startPoint y: 241, endPoint x: 1133, endPoint y: 250, distance: 10.3
click at [1138, 247] on select "Select Afsha Chizami Ashimaery (Meme) DC Deepak Elma Sunny Bandya Javed Shaikh …" at bounding box center [1181, 256] width 138 height 19
select select "54857"
click at [1112, 247] on select "Select Afsha Chizami Ashimaery (Meme) DC Deepak Elma Sunny Bandya Javed Shaikh …" at bounding box center [1181, 256] width 138 height 19
drag, startPoint x: 712, startPoint y: 283, endPoint x: 729, endPoint y: 240, distance: 46.1
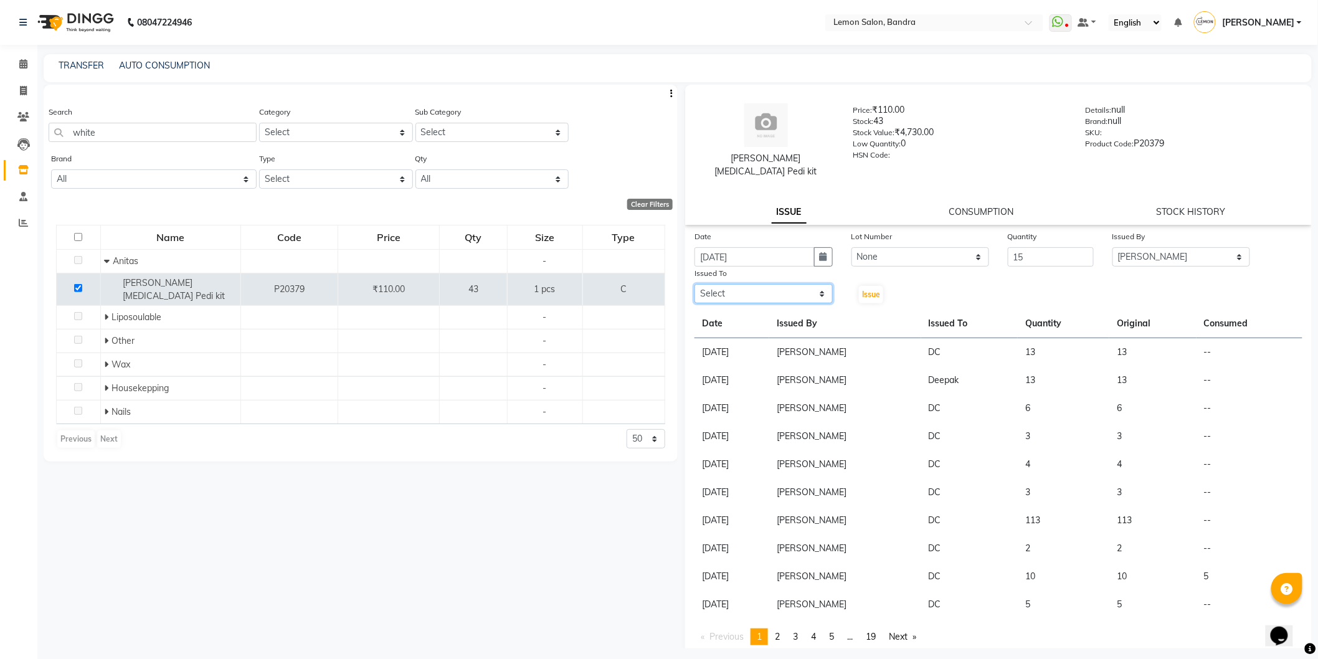
click at [715, 284] on select "Select Afsha Chizami Ashimaery (Meme) DC Deepak Elma Sunny Bandya Javed Shaikh …" at bounding box center [763, 293] width 138 height 19
select select "7480"
click at [694, 284] on select "Select Afsha Chizami Ashimaery (Meme) DC Deepak Elma Sunny Bandya Javed Shaikh …" at bounding box center [763, 293] width 138 height 19
click at [845, 283] on div "Issue" at bounding box center [868, 286] width 52 height 38
drag, startPoint x: 853, startPoint y: 283, endPoint x: 864, endPoint y: 283, distance: 10.6
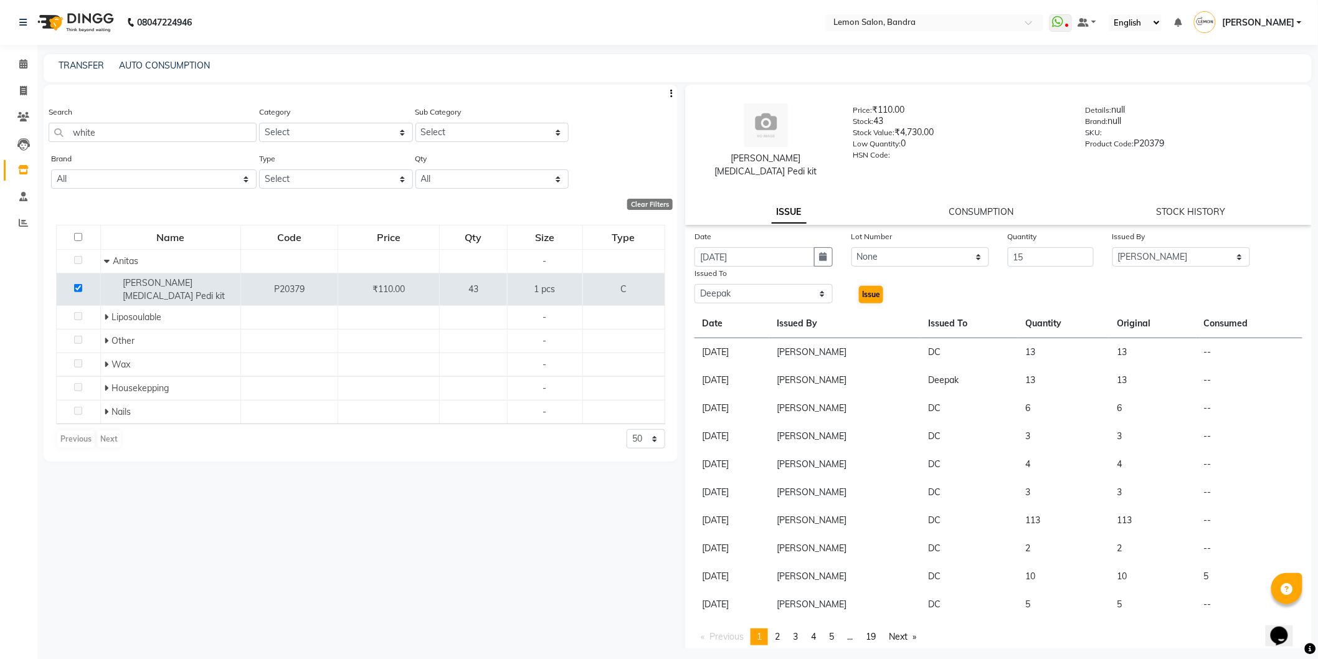
click at [854, 283] on div "Issue" at bounding box center [868, 286] width 52 height 38
click at [864, 290] on span "Issue" at bounding box center [871, 294] width 18 height 9
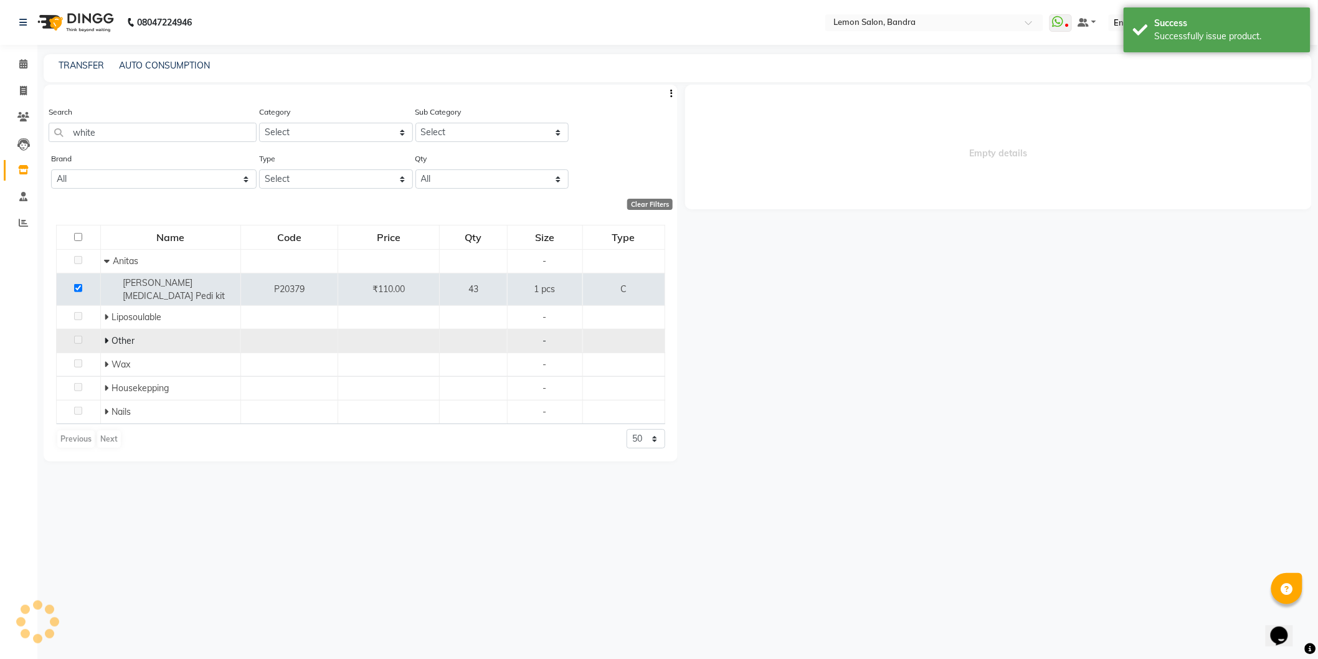
select select
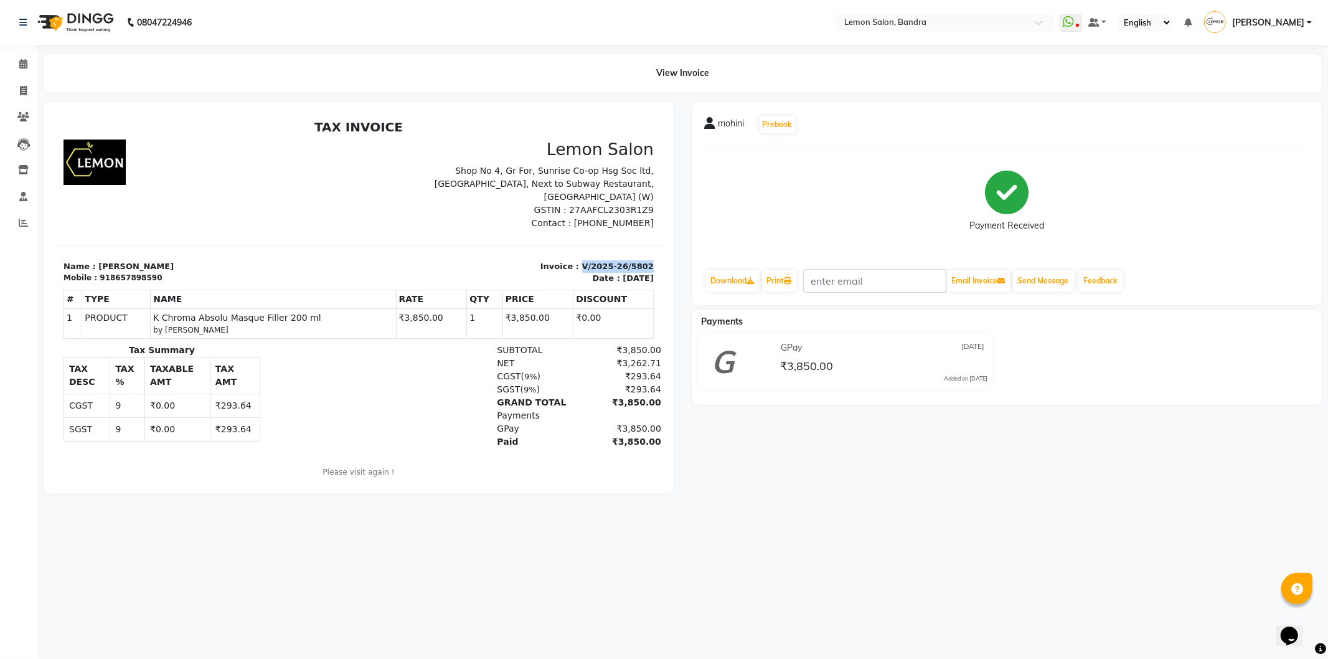
copy p "V/2025-26/5802"
drag, startPoint x: 570, startPoint y: 252, endPoint x: 620, endPoint y: 250, distance: 50.5
click at [649, 250] on html "TAX INVOICE Lemon Salon Shop No 4, Gr For, Sunrise Co-op Hsg Soc ltd, Water Fie…" at bounding box center [357, 306] width 605 height 385
click at [23, 118] on icon at bounding box center [23, 116] width 12 height 9
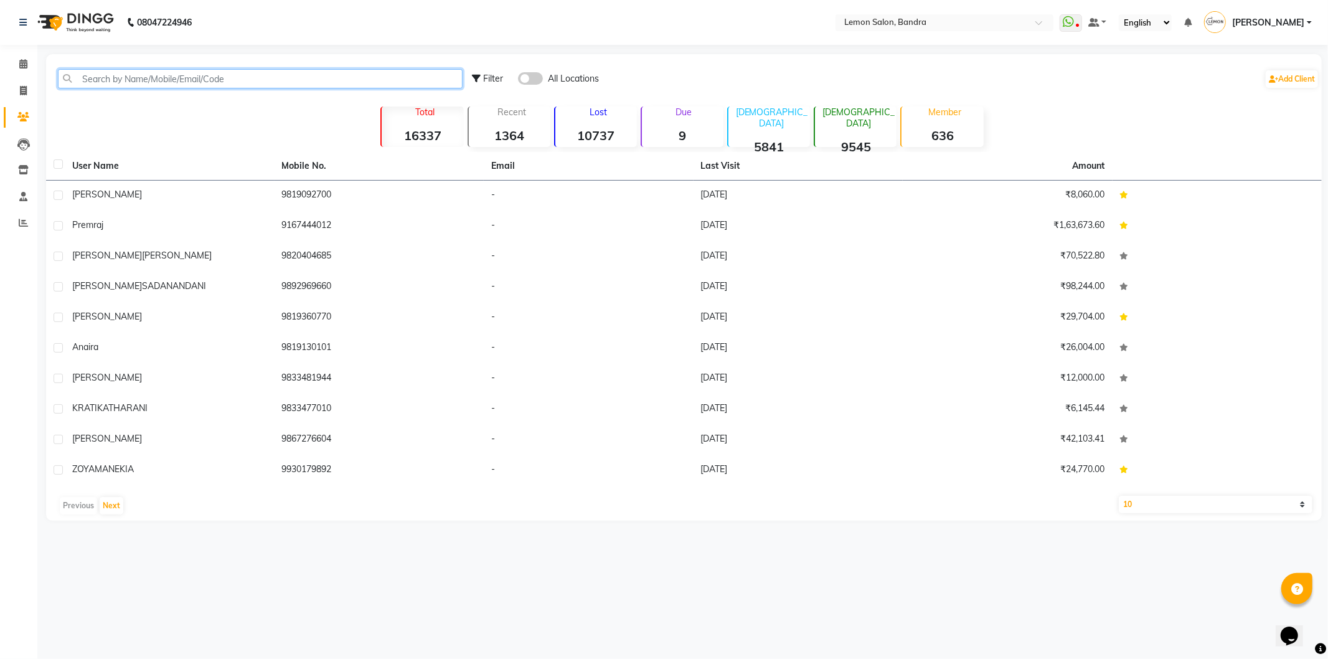
drag, startPoint x: 177, startPoint y: 73, endPoint x: 177, endPoint y: 82, distance: 8.7
click at [177, 82] on input "text" at bounding box center [260, 78] width 405 height 19
paste input "V/2025-26/5802"
type input "V"
click at [12, 219] on span at bounding box center [23, 223] width 22 height 14
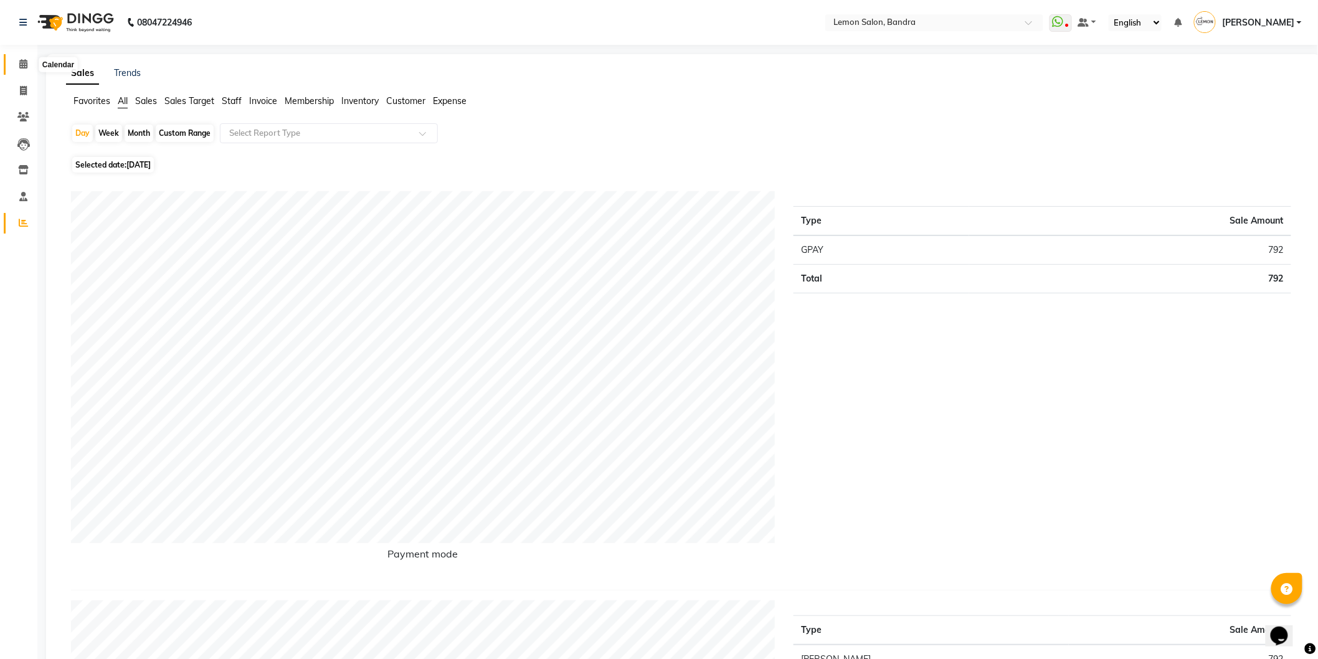
click at [27, 70] on span at bounding box center [23, 64] width 22 height 14
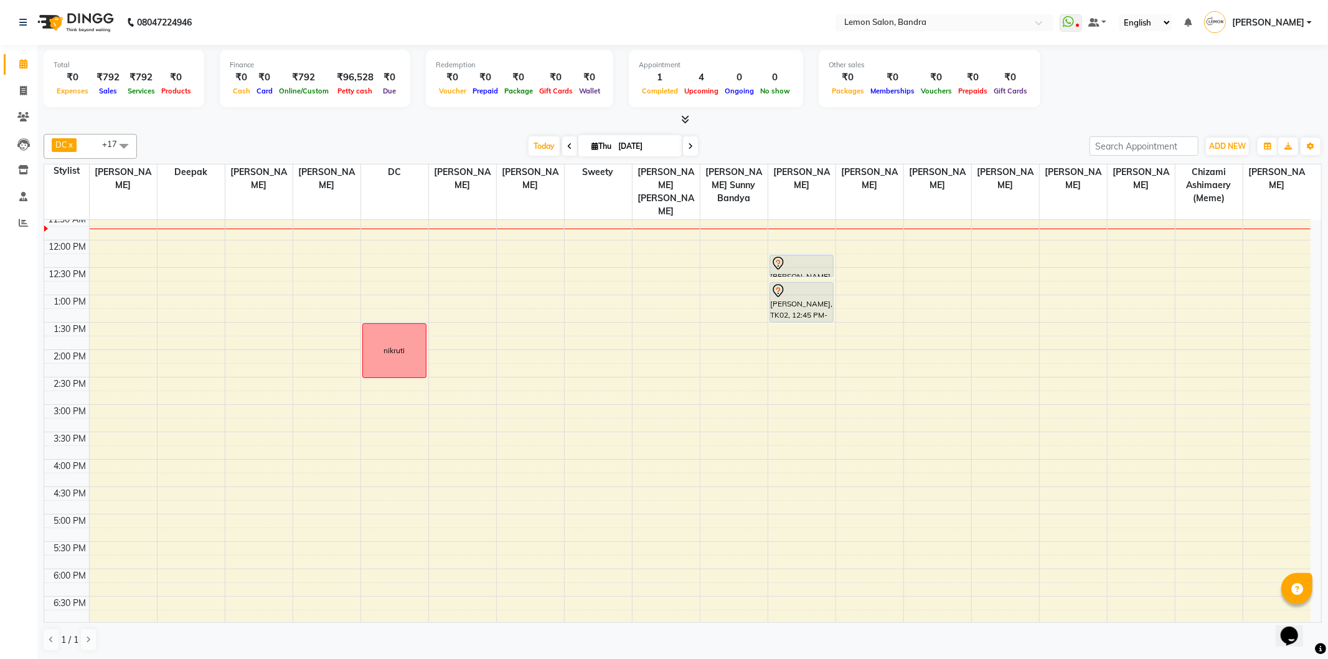
scroll to position [69, 0]
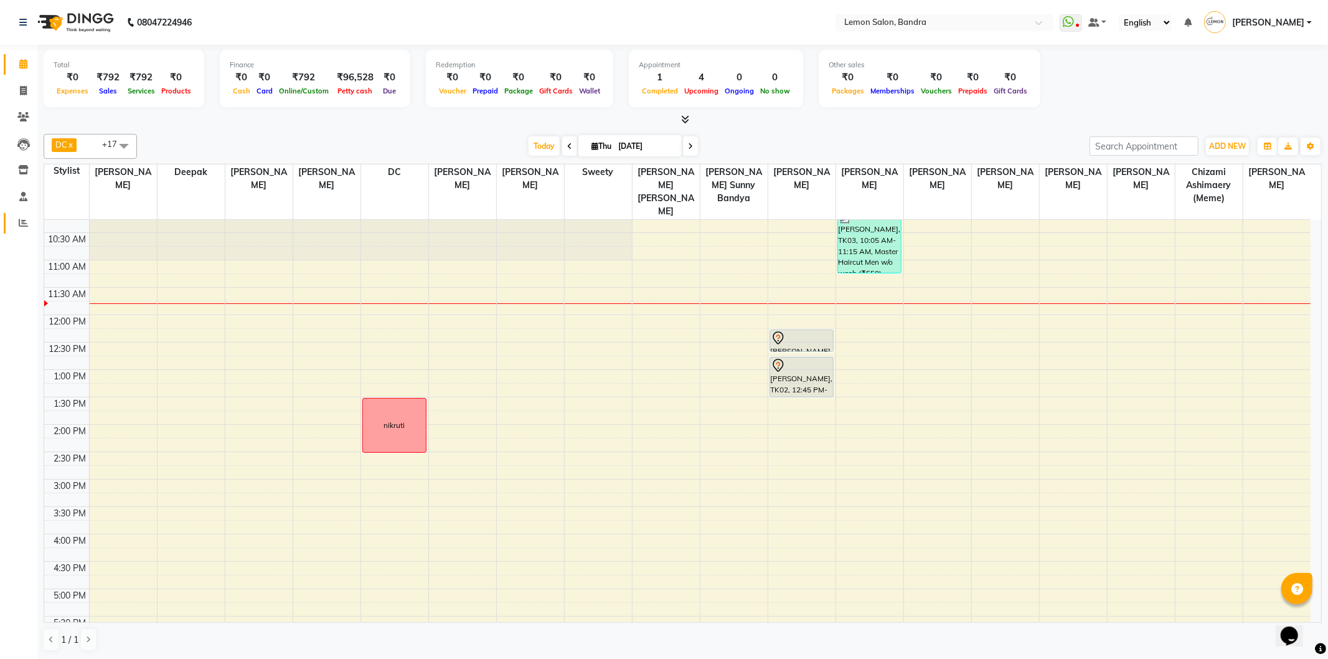
click at [22, 232] on link "Reports" at bounding box center [19, 223] width 30 height 21
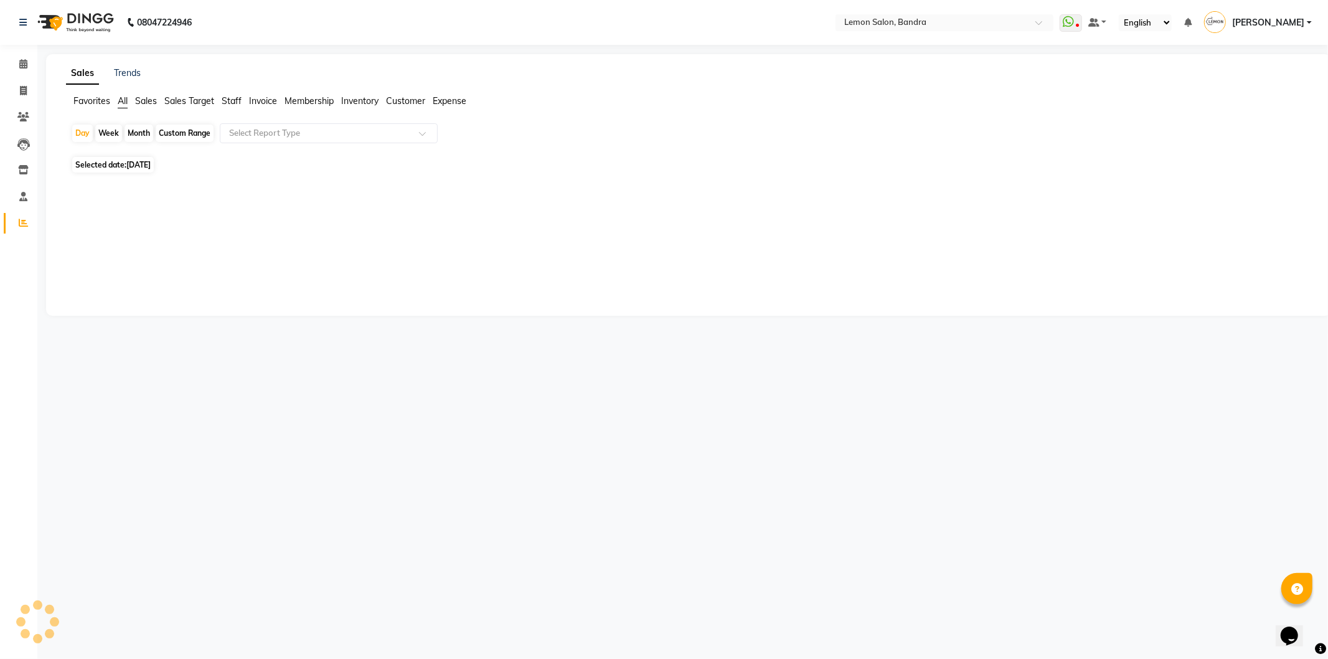
click at [140, 131] on div "Month" at bounding box center [139, 133] width 29 height 17
click at [149, 166] on span "[DATE]" at bounding box center [138, 164] width 24 height 9
select select "9"
select select "2025"
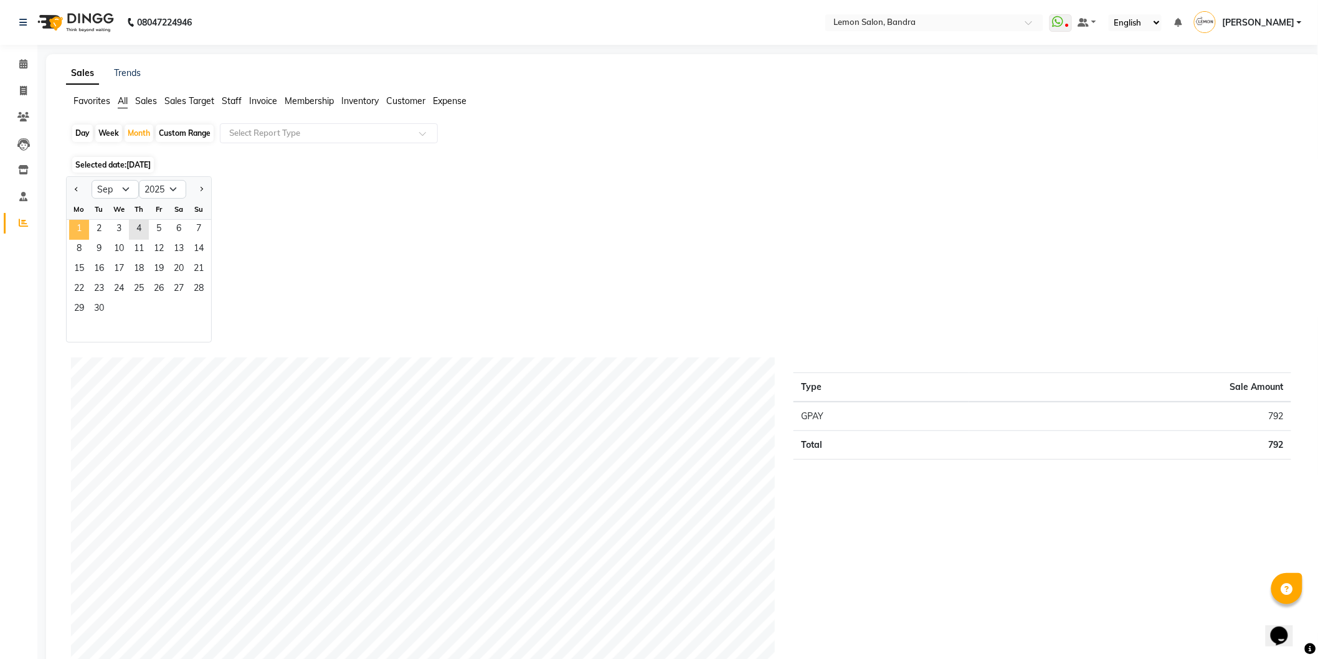
click at [75, 227] on span "1" at bounding box center [79, 230] width 20 height 20
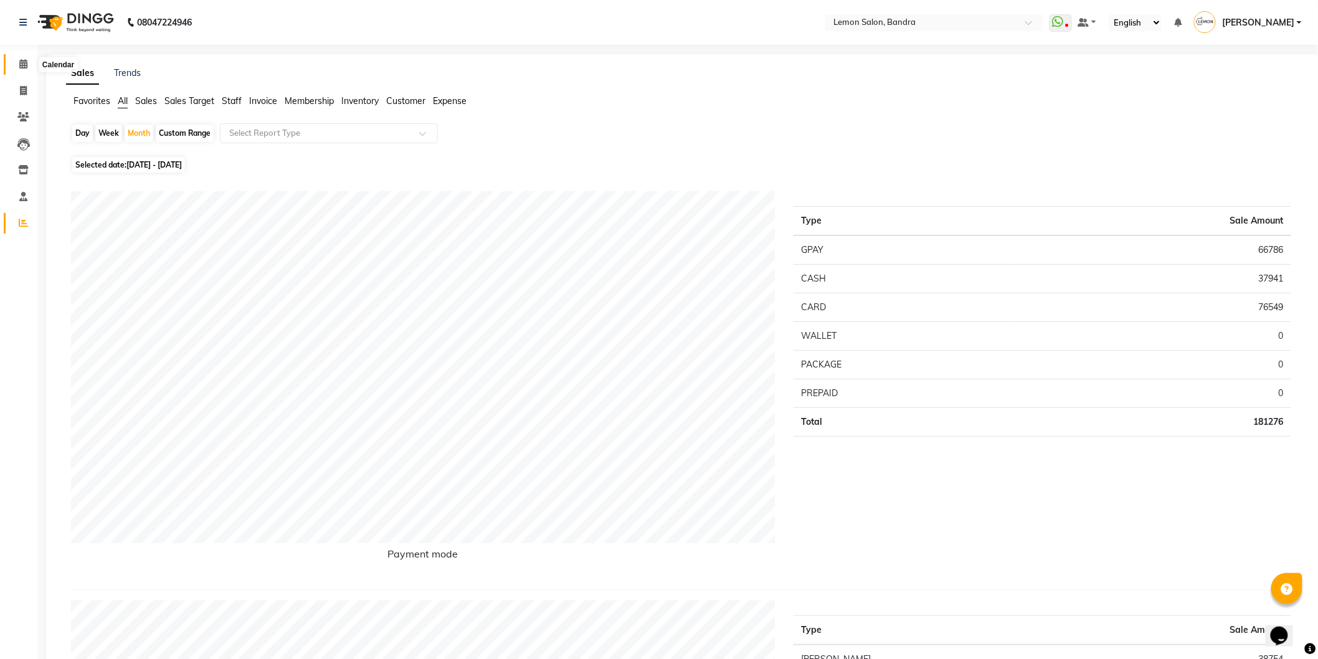
click at [24, 70] on span at bounding box center [23, 64] width 22 height 14
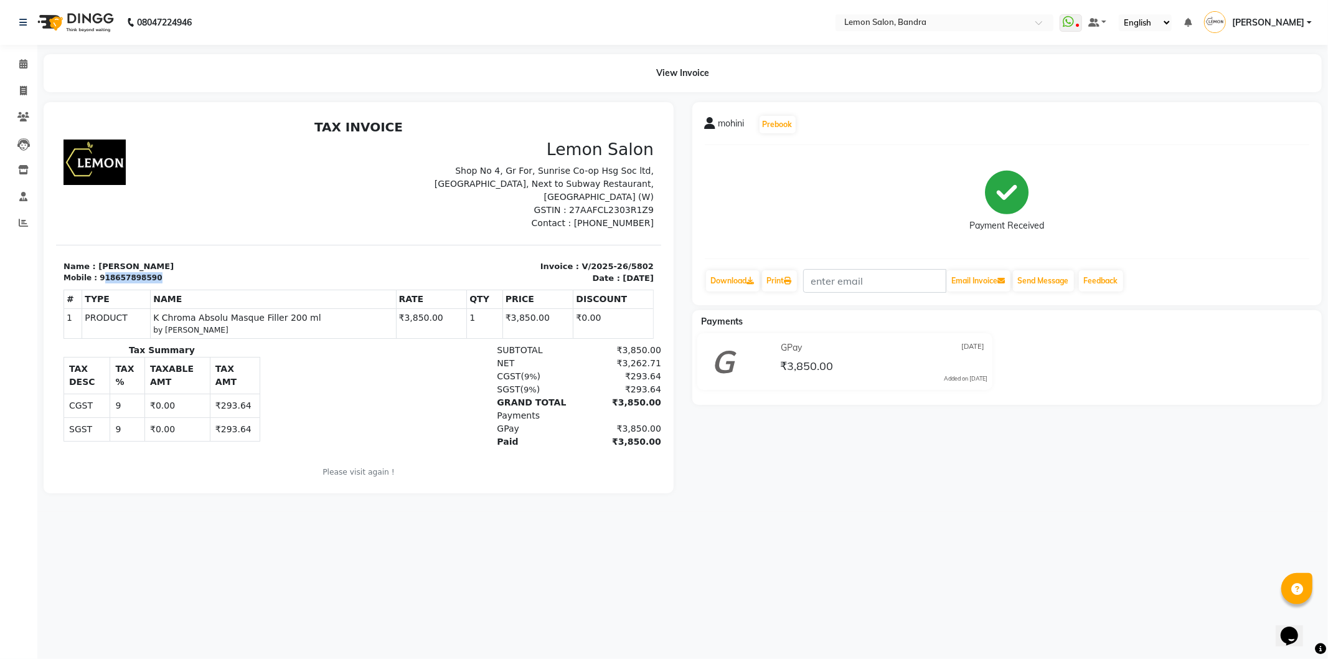
copy div "18657898590"
drag, startPoint x: 99, startPoint y: 265, endPoint x: 164, endPoint y: 268, distance: 65.5
click at [164, 272] on div "Mobile : 918657898590" at bounding box center [207, 277] width 288 height 11
click at [23, 125] on link "Clients" at bounding box center [19, 117] width 30 height 21
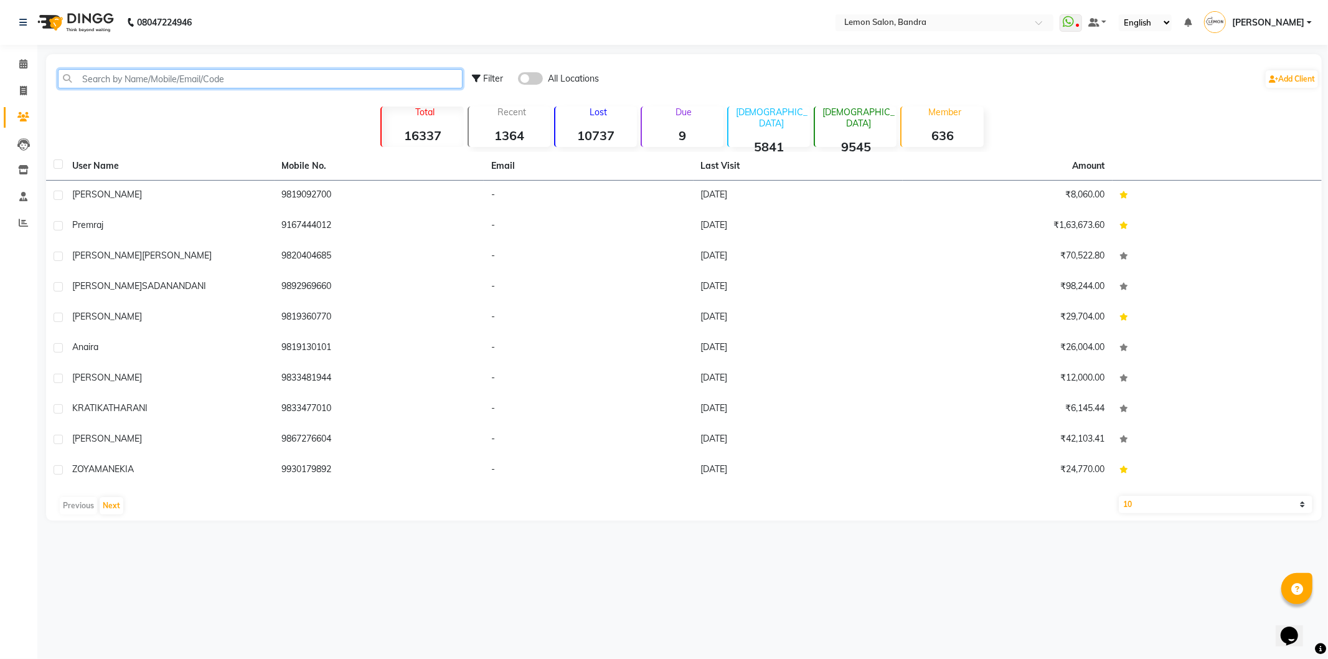
click at [91, 73] on input "text" at bounding box center [260, 78] width 405 height 19
paste input "18657898590"
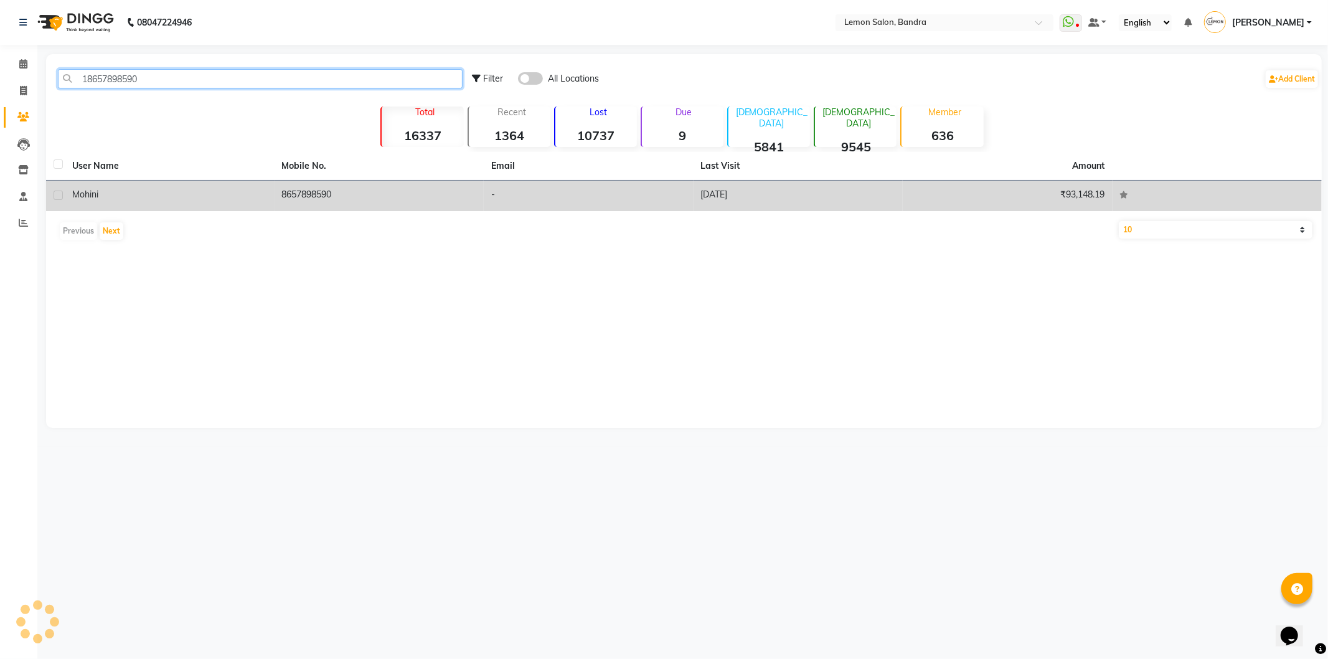
type input "18657898590"
click at [102, 188] on div "mohini" at bounding box center [169, 194] width 195 height 13
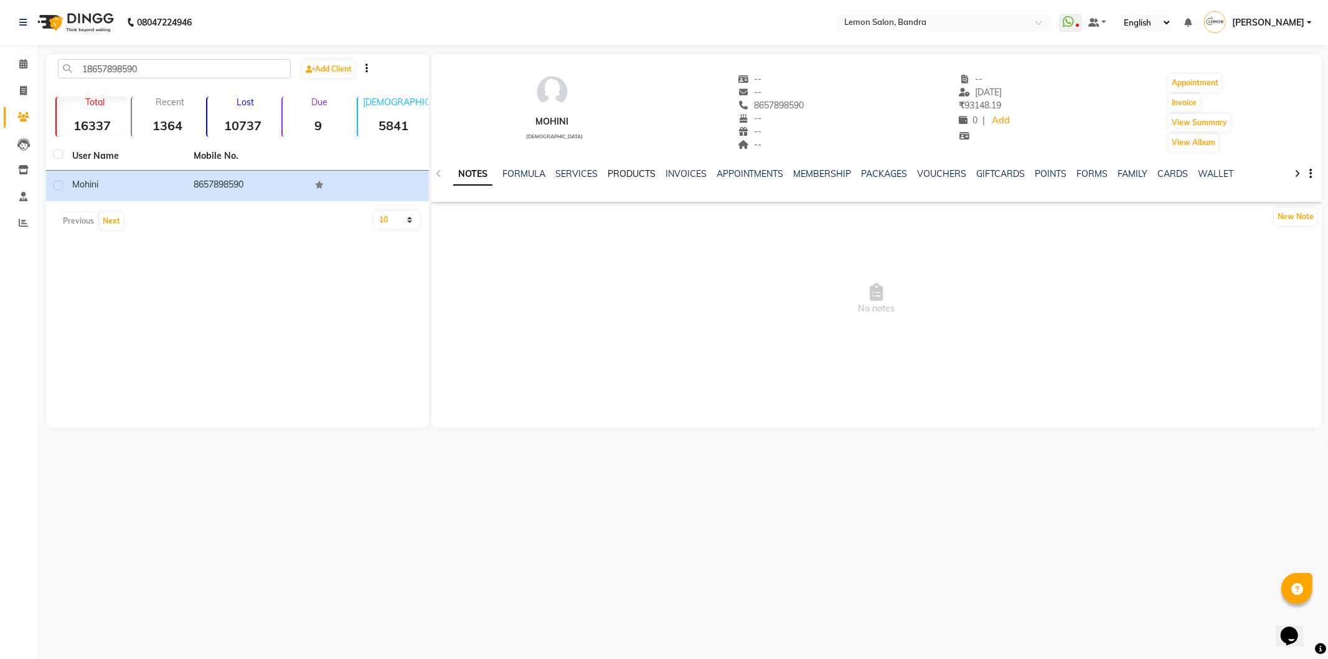
click at [643, 169] on link "PRODUCTS" at bounding box center [632, 173] width 48 height 11
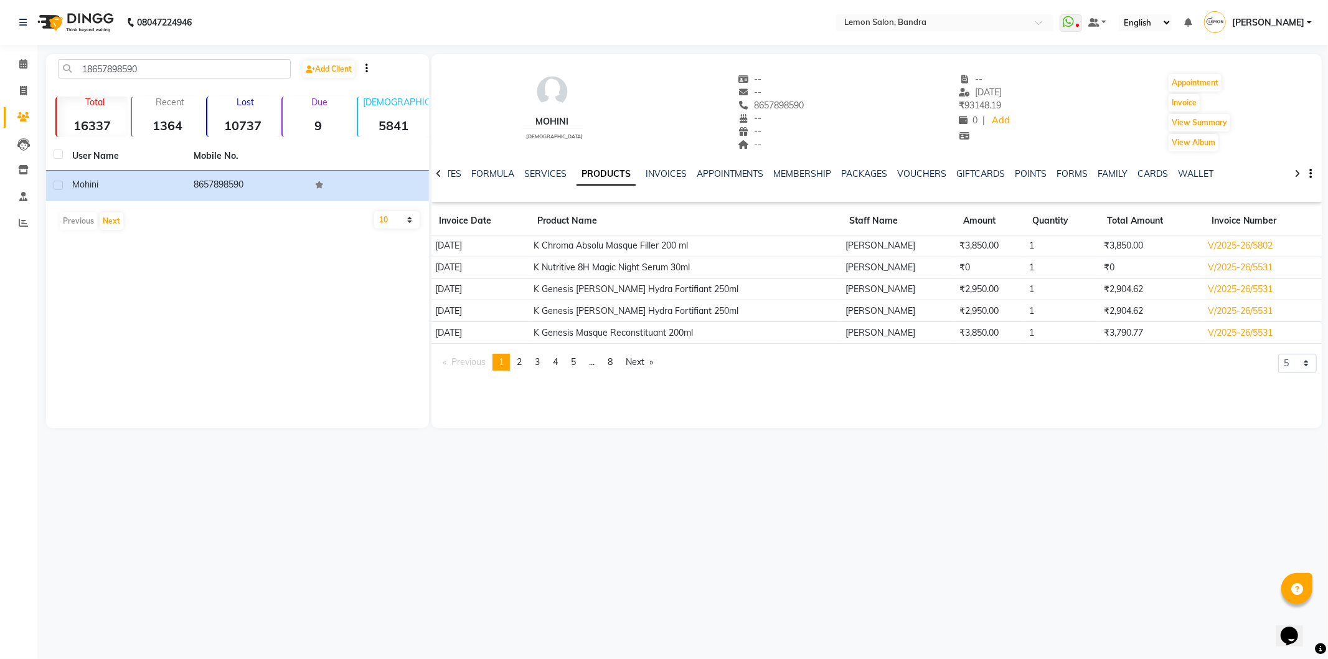
drag, startPoint x: 523, startPoint y: 365, endPoint x: 570, endPoint y: 371, distance: 47.0
click at [525, 367] on link "page 2" at bounding box center [519, 362] width 17 height 17
click at [540, 359] on span "3" at bounding box center [537, 361] width 5 height 11
click at [552, 358] on link "page 4" at bounding box center [555, 362] width 17 height 17
click at [536, 365] on link "page 3" at bounding box center [537, 362] width 17 height 17
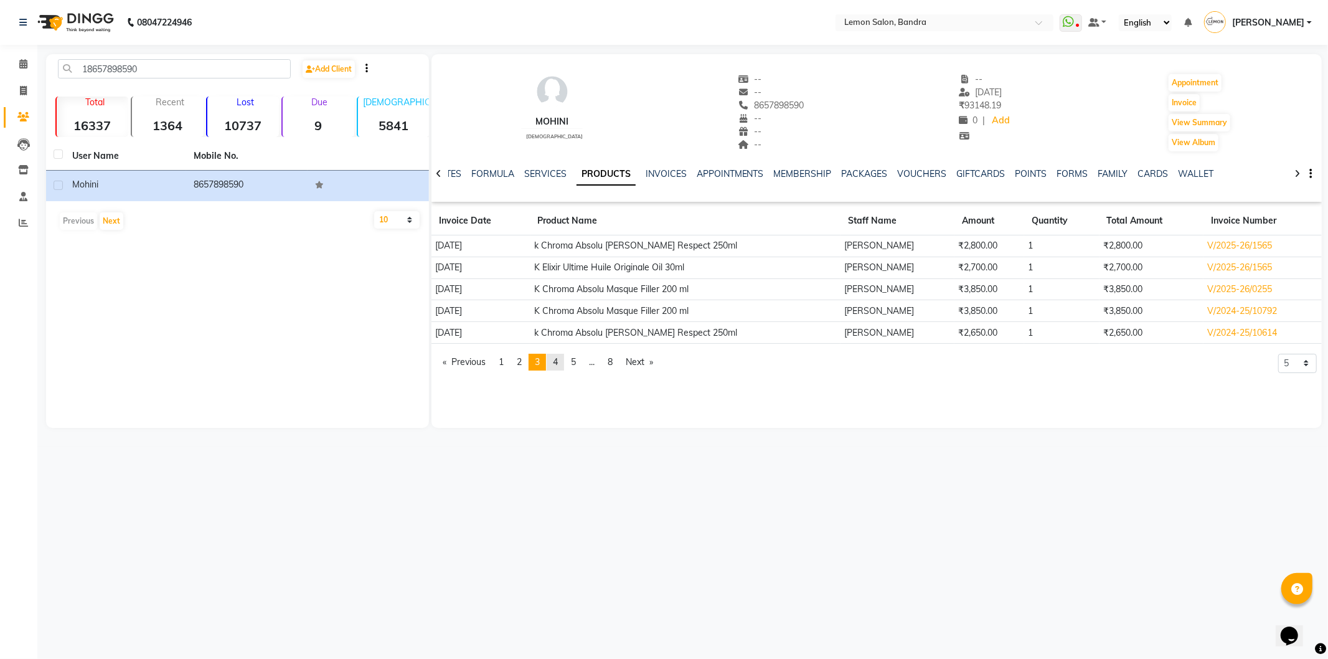
click at [558, 366] on span "4" at bounding box center [555, 361] width 5 height 11
click at [539, 361] on span "3" at bounding box center [537, 361] width 5 height 11
click at [522, 367] on span "2" at bounding box center [519, 361] width 5 height 11
drag, startPoint x: 537, startPoint y: 364, endPoint x: 651, endPoint y: 349, distance: 115.0
click at [539, 364] on span "3" at bounding box center [537, 361] width 5 height 11
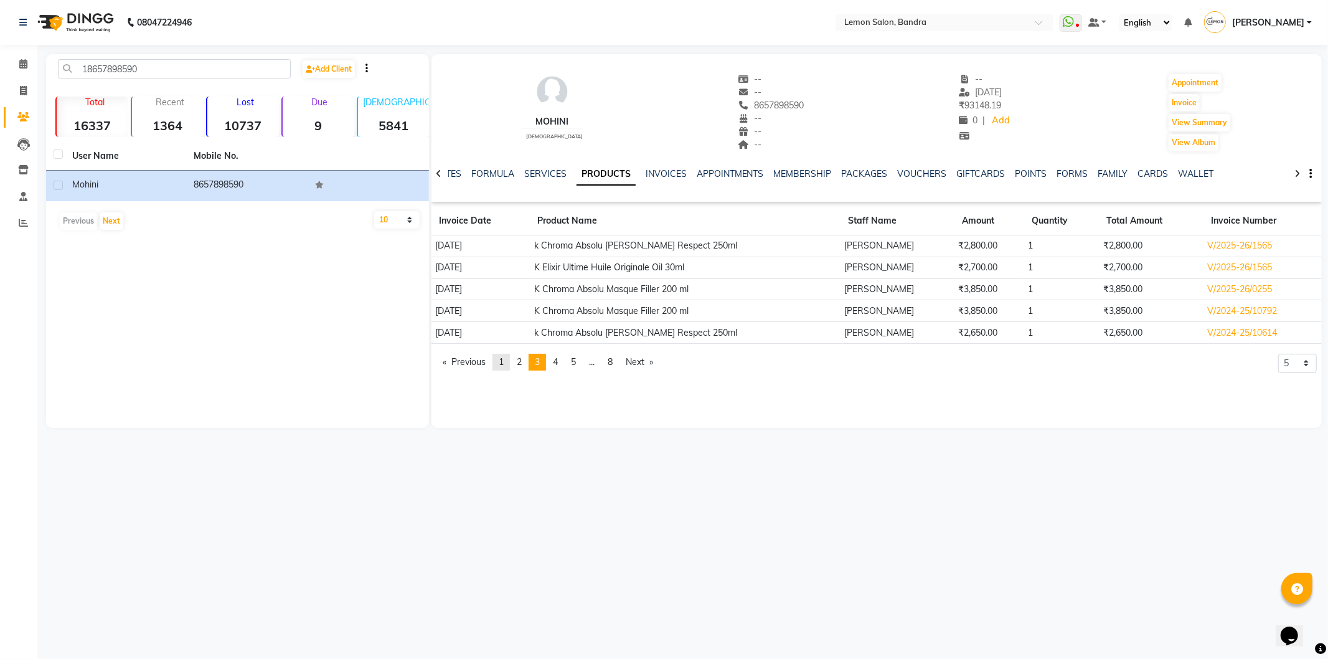
click at [499, 364] on link "page 1" at bounding box center [501, 362] width 17 height 17
click at [521, 364] on span "2" at bounding box center [519, 361] width 5 height 11
click at [546, 358] on link "page 3" at bounding box center [537, 362] width 17 height 17
click at [562, 355] on link "page 4" at bounding box center [555, 362] width 17 height 17
click at [532, 362] on link "page 3" at bounding box center [537, 362] width 17 height 17
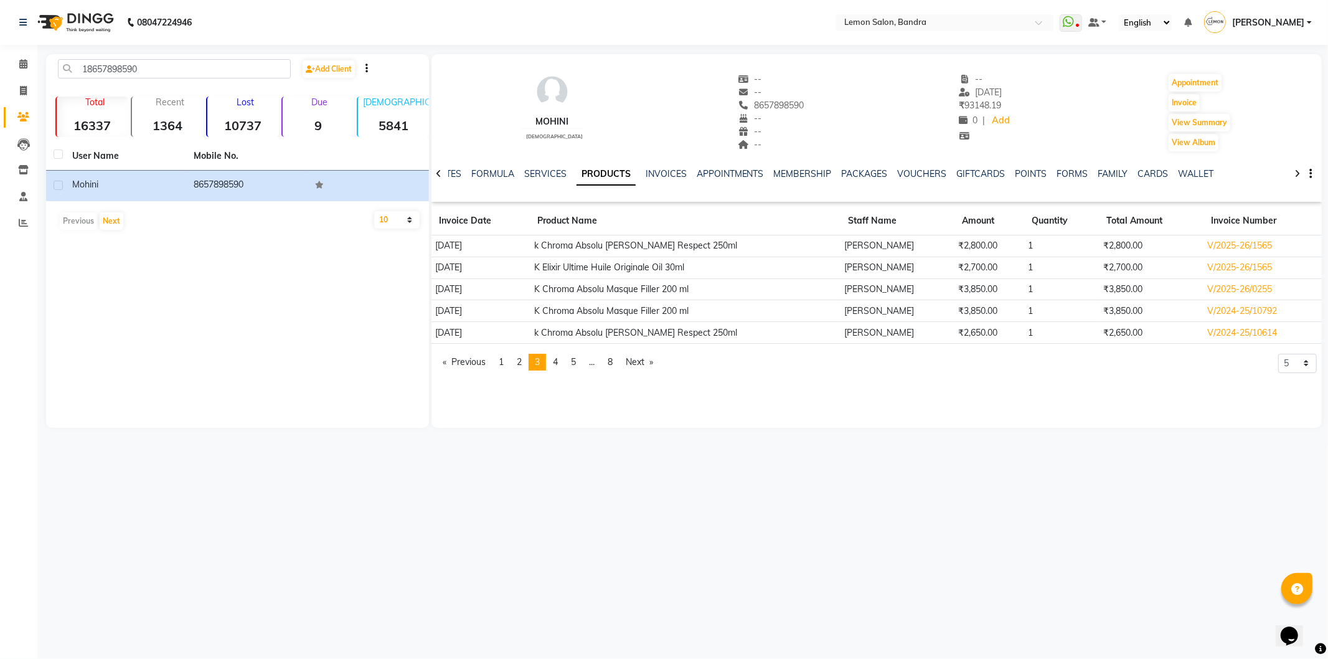
click at [546, 361] on li "You're on page 3" at bounding box center [537, 362] width 17 height 17
click at [556, 359] on span "4" at bounding box center [555, 361] width 5 height 11
click at [575, 362] on span "5" at bounding box center [573, 361] width 5 height 11
click at [582, 361] on link "page 6" at bounding box center [573, 362] width 17 height 17
click at [592, 365] on link "page 7" at bounding box center [591, 362] width 17 height 17
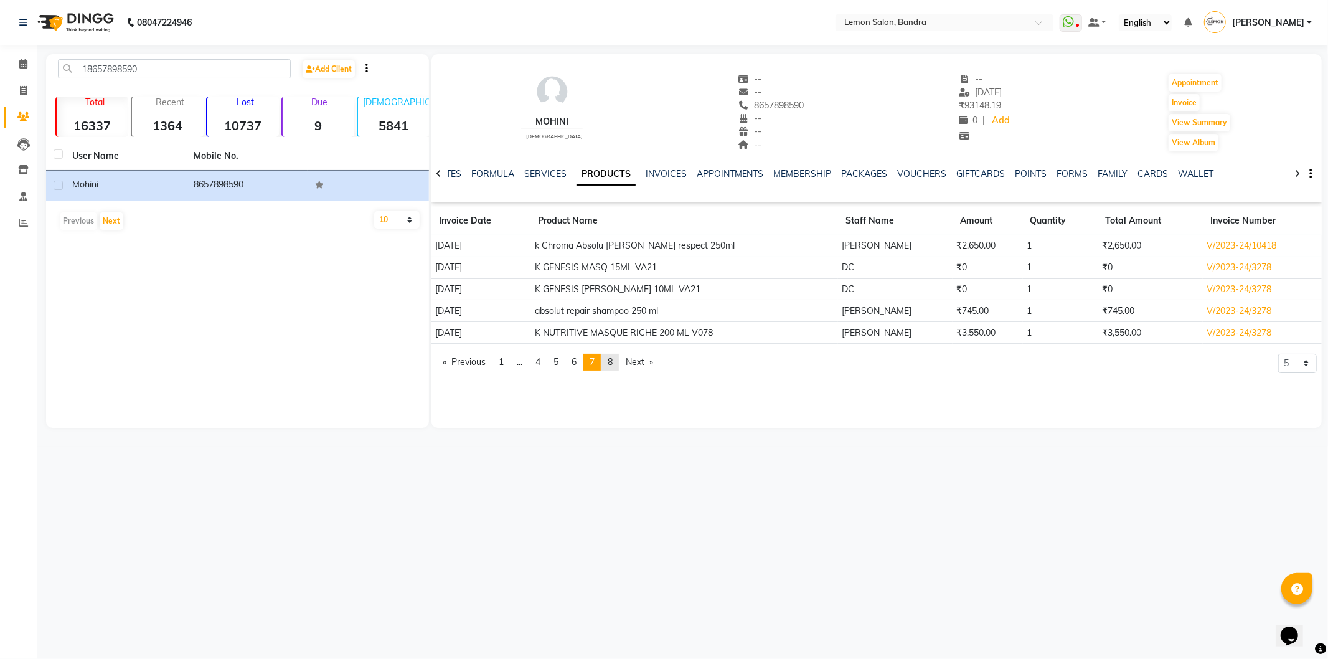
click at [613, 366] on span "8" at bounding box center [610, 361] width 5 height 11
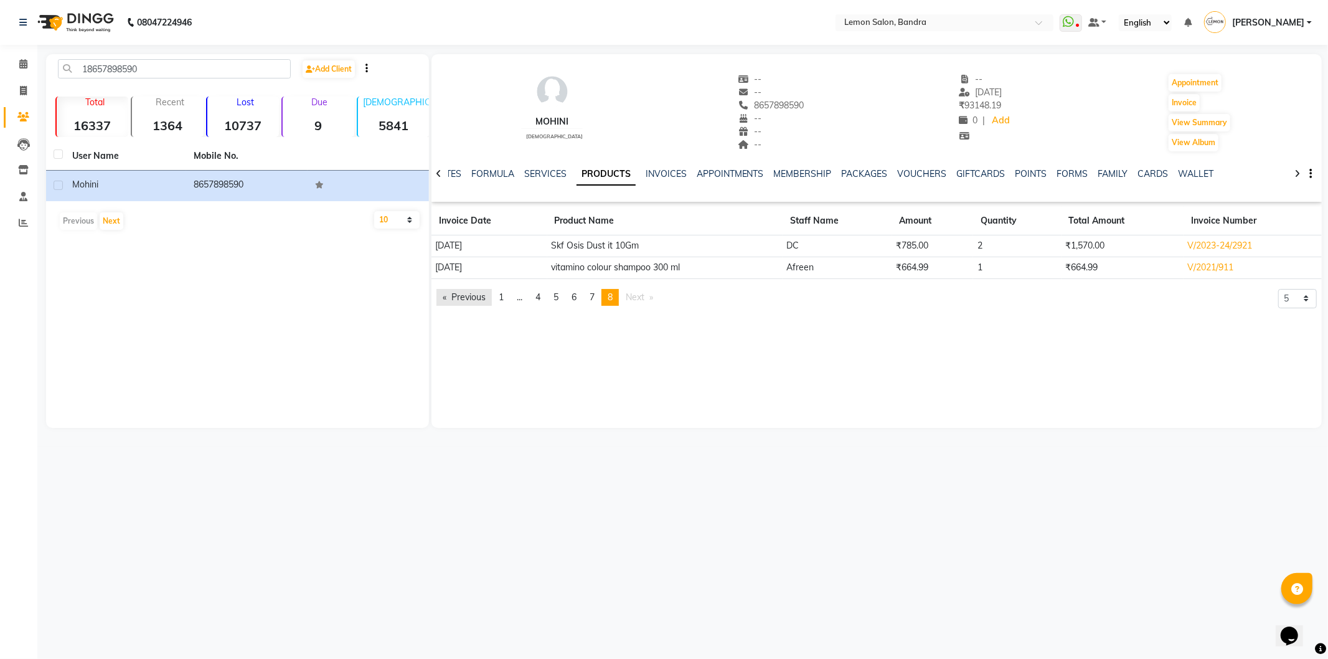
click at [489, 302] on link "Previous page" at bounding box center [464, 297] width 55 height 17
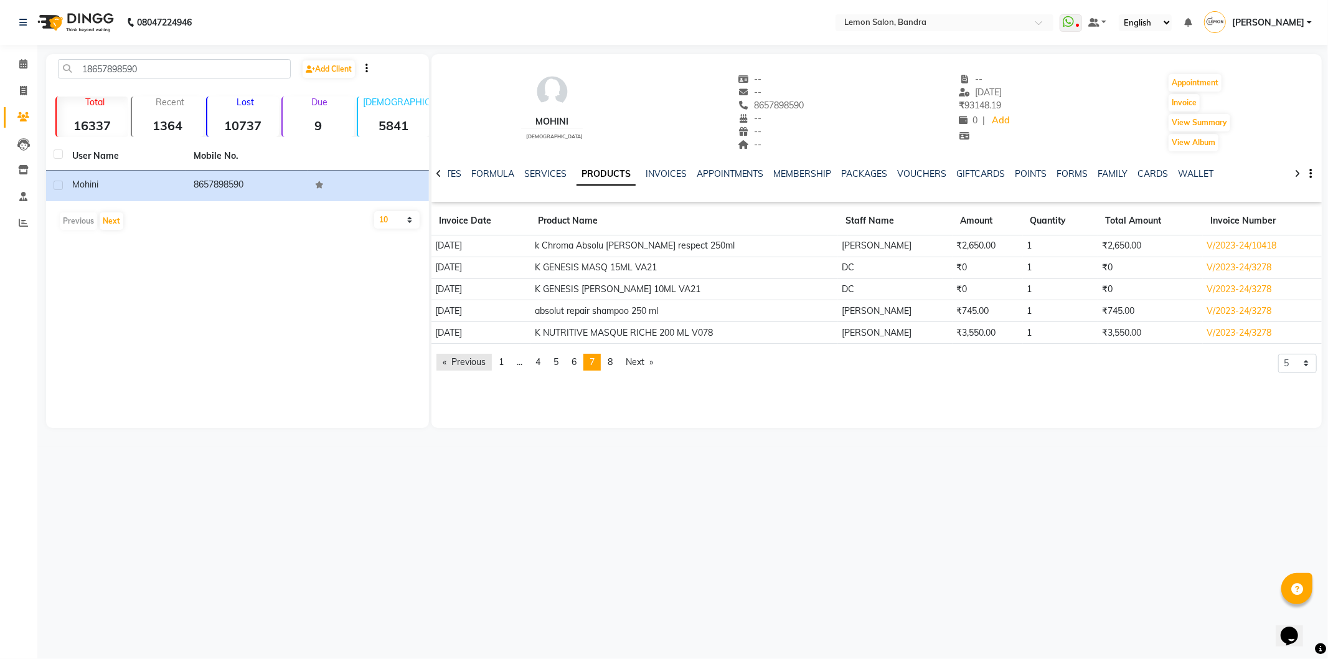
click at [460, 362] on link "Previous page" at bounding box center [464, 362] width 55 height 17
click at [19, 67] on icon at bounding box center [23, 63] width 8 height 9
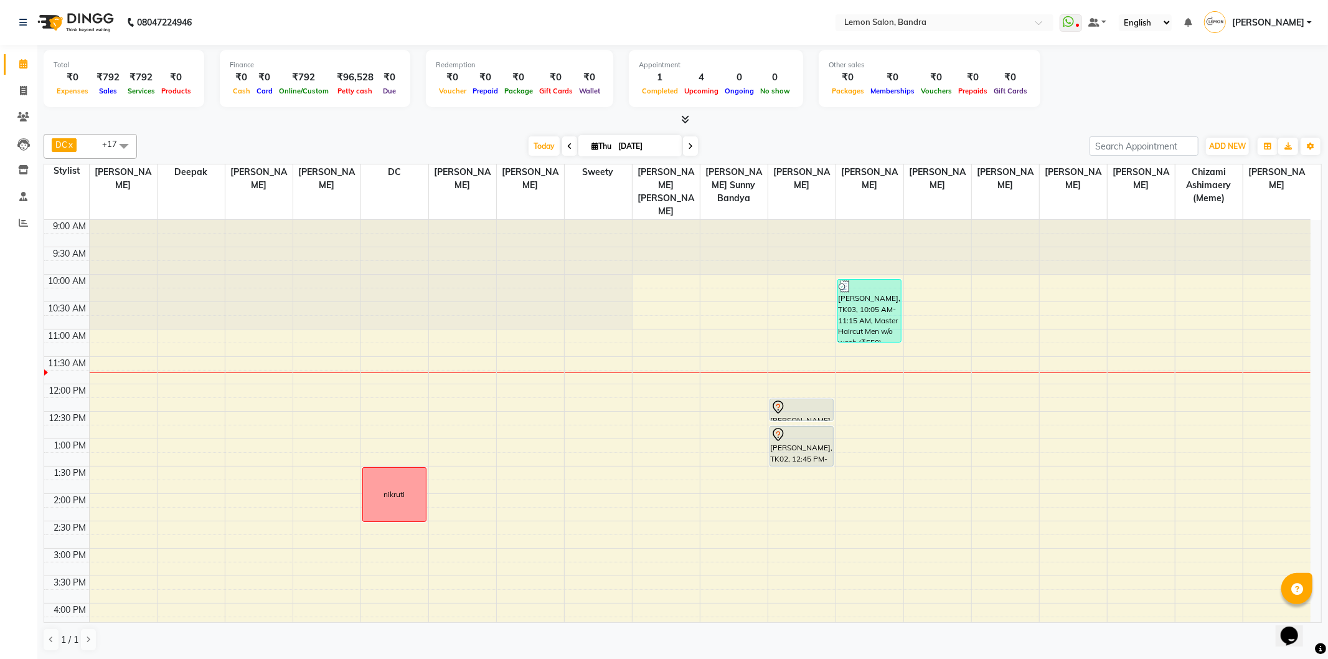
click at [592, 145] on icon at bounding box center [595, 146] width 7 height 8
select select "9"
select select "2025"
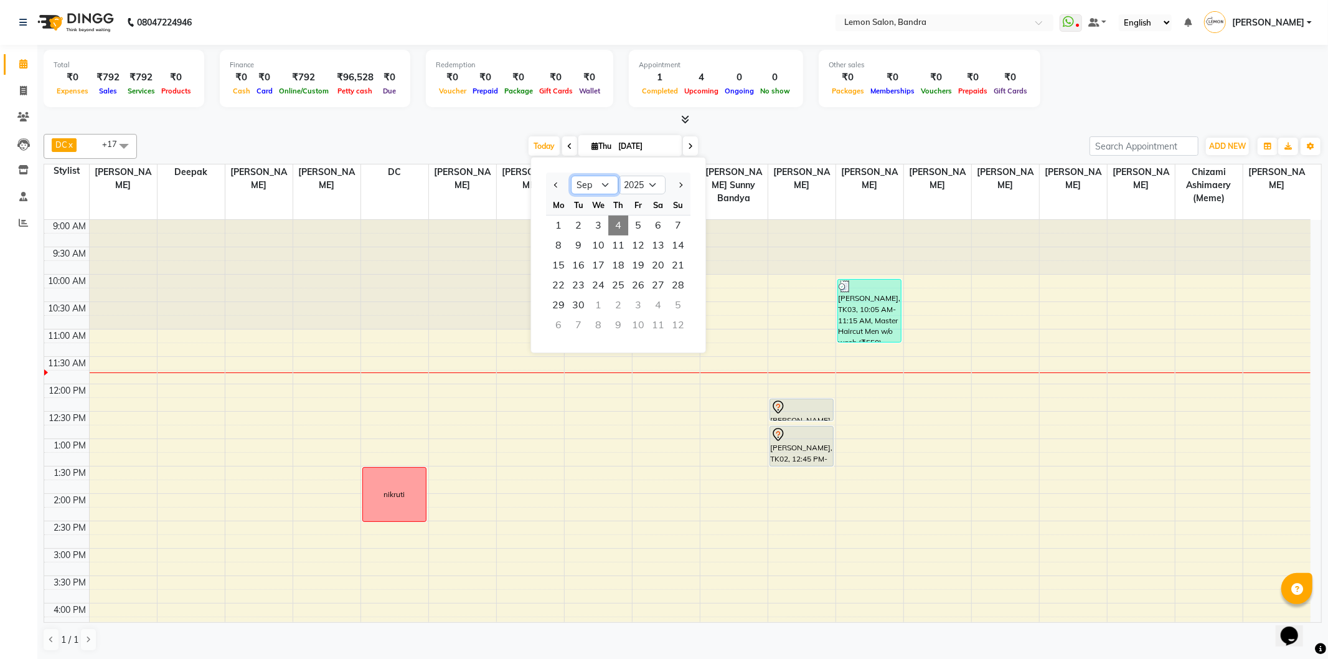
drag, startPoint x: 596, startPoint y: 178, endPoint x: 620, endPoint y: 219, distance: 46.9
click at [597, 178] on select "Jan Feb Mar Apr May Jun Jul Aug Sep Oct Nov Dec" at bounding box center [594, 185] width 47 height 19
select select "7"
click at [571, 176] on select "Jan Feb Mar Apr May Jun Jul Aug Sep Oct Nov Dec" at bounding box center [594, 185] width 47 height 19
click at [576, 267] on span "15" at bounding box center [579, 265] width 20 height 20
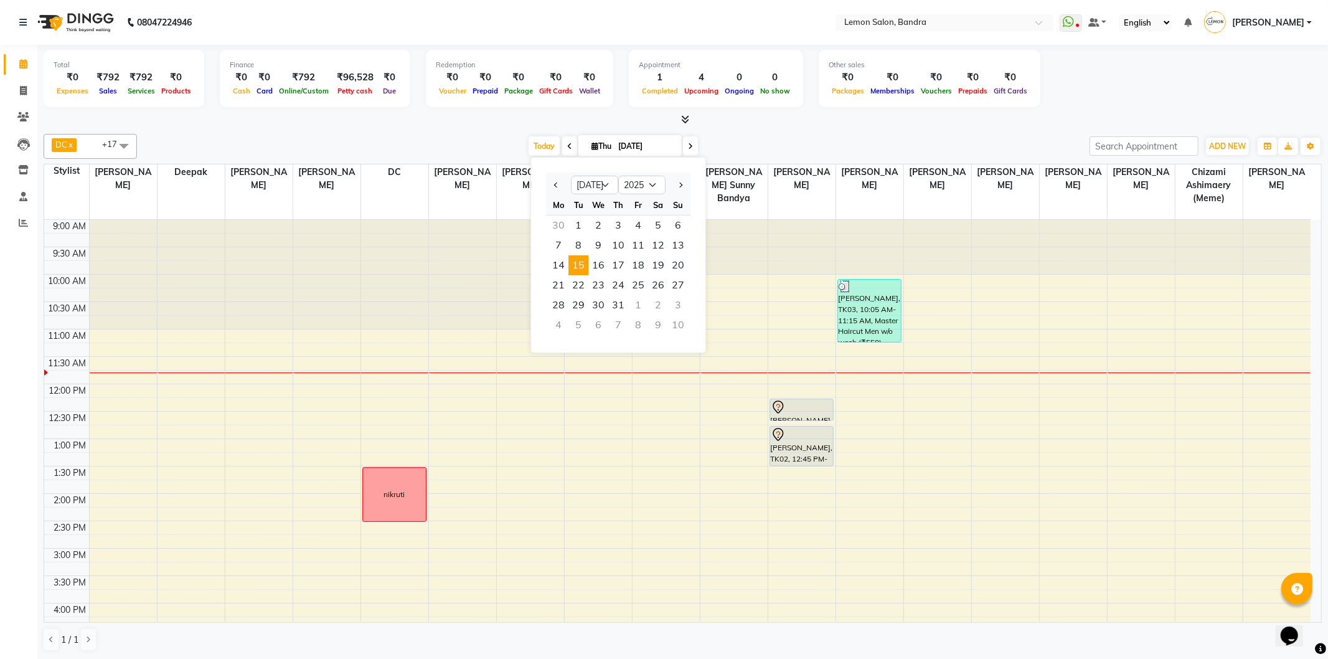
type input "15-07-2025"
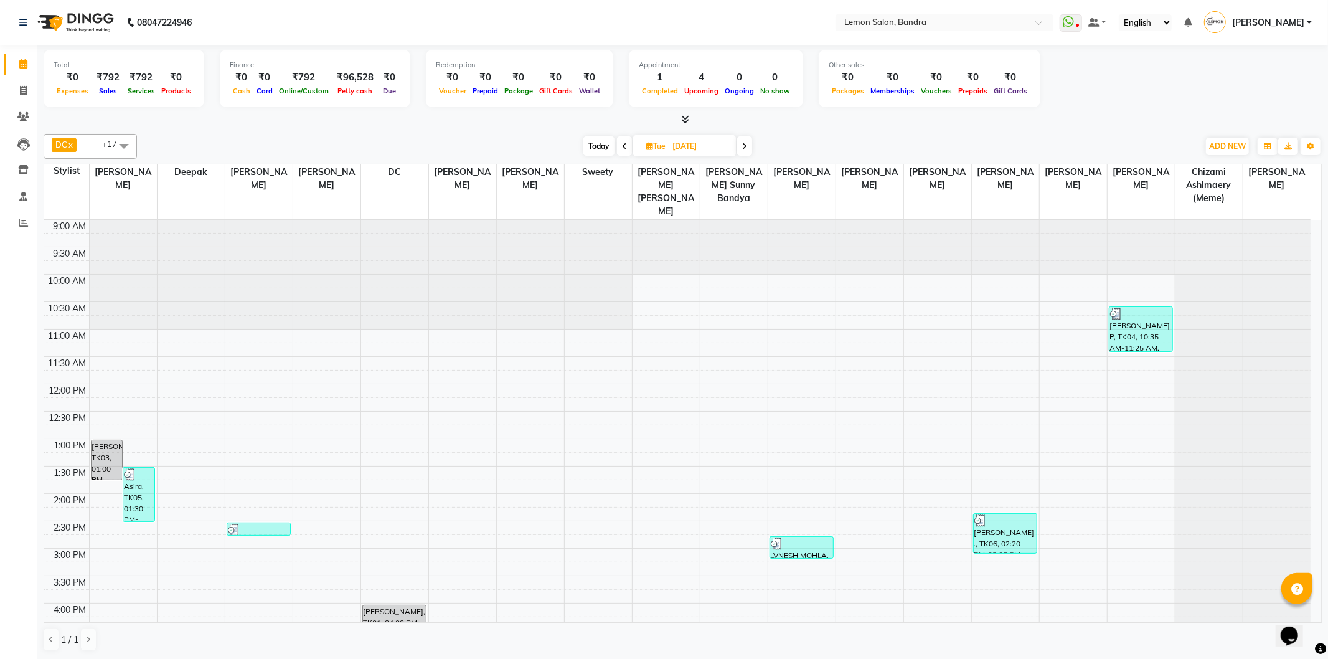
click at [686, 144] on input "15-07-2025" at bounding box center [700, 146] width 62 height 19
select select "7"
select select "2025"
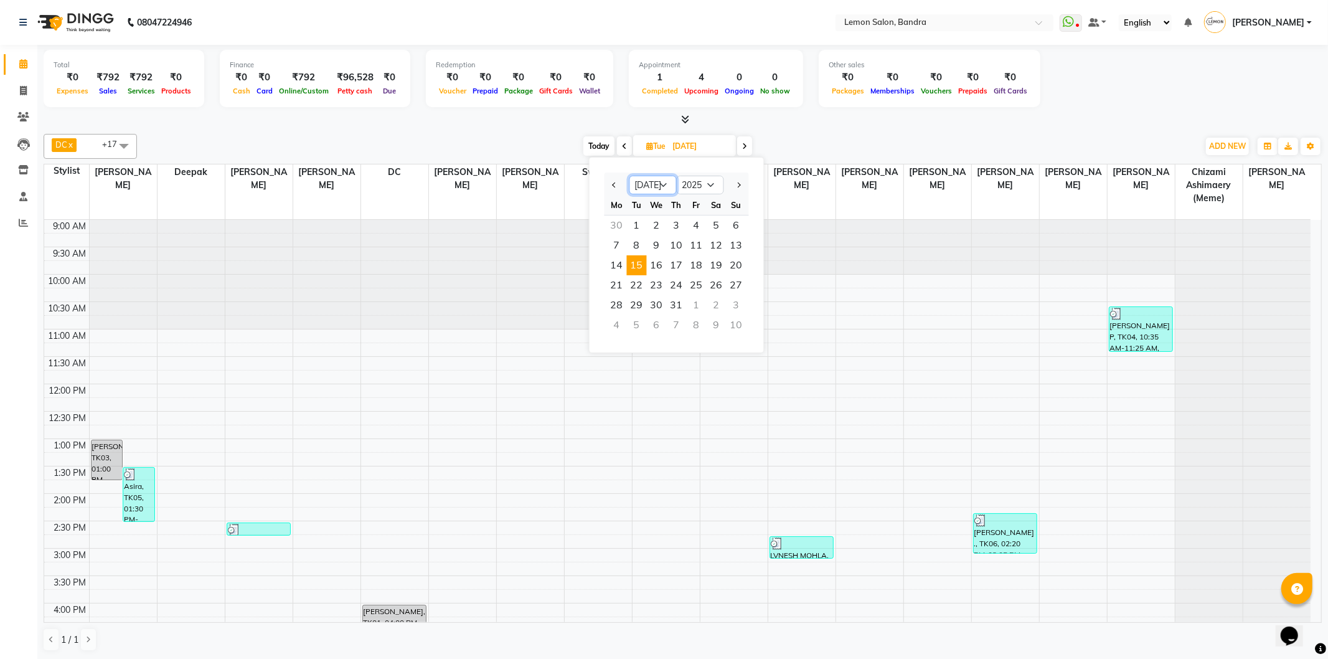
click at [649, 191] on select "Jan Feb Mar Apr May Jun Jul Aug Sep Oct Nov Dec" at bounding box center [653, 185] width 47 height 19
select select "8"
click at [630, 176] on select "Jan Feb Mar Apr May Jun Jul Aug Sep Oct Nov Dec" at bounding box center [653, 185] width 47 height 19
click at [698, 268] on span "15" at bounding box center [697, 265] width 20 height 20
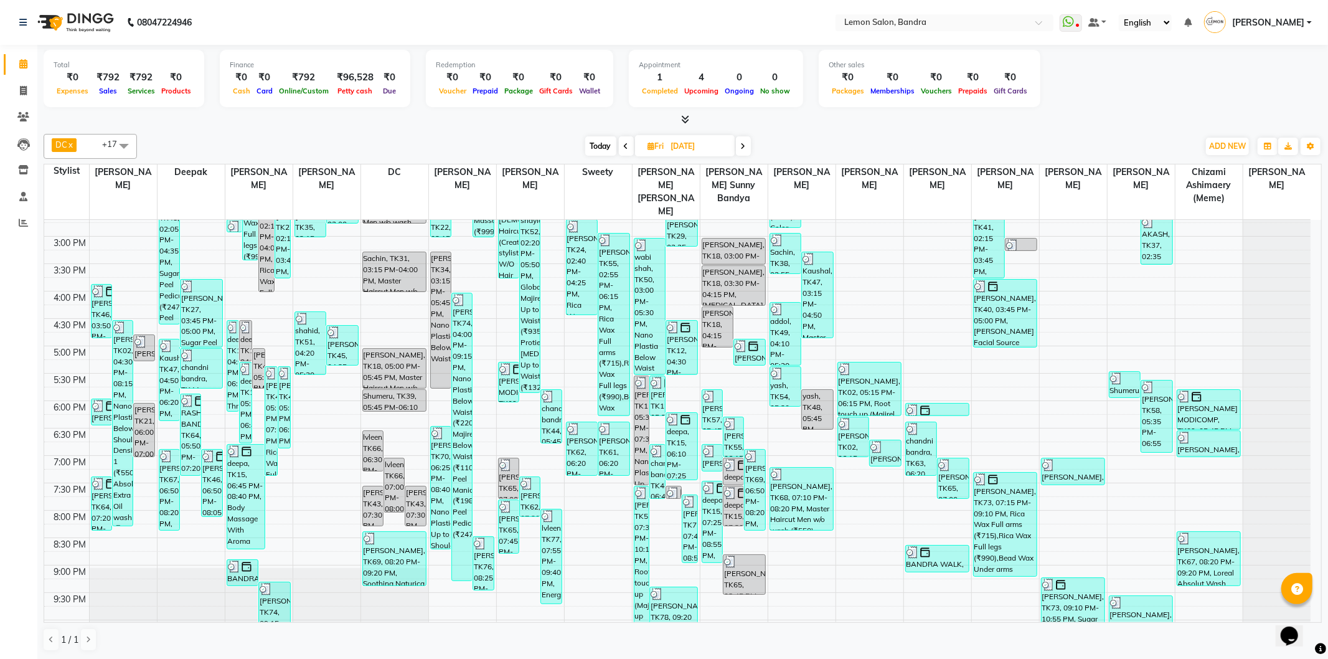
scroll to position [318, 0]
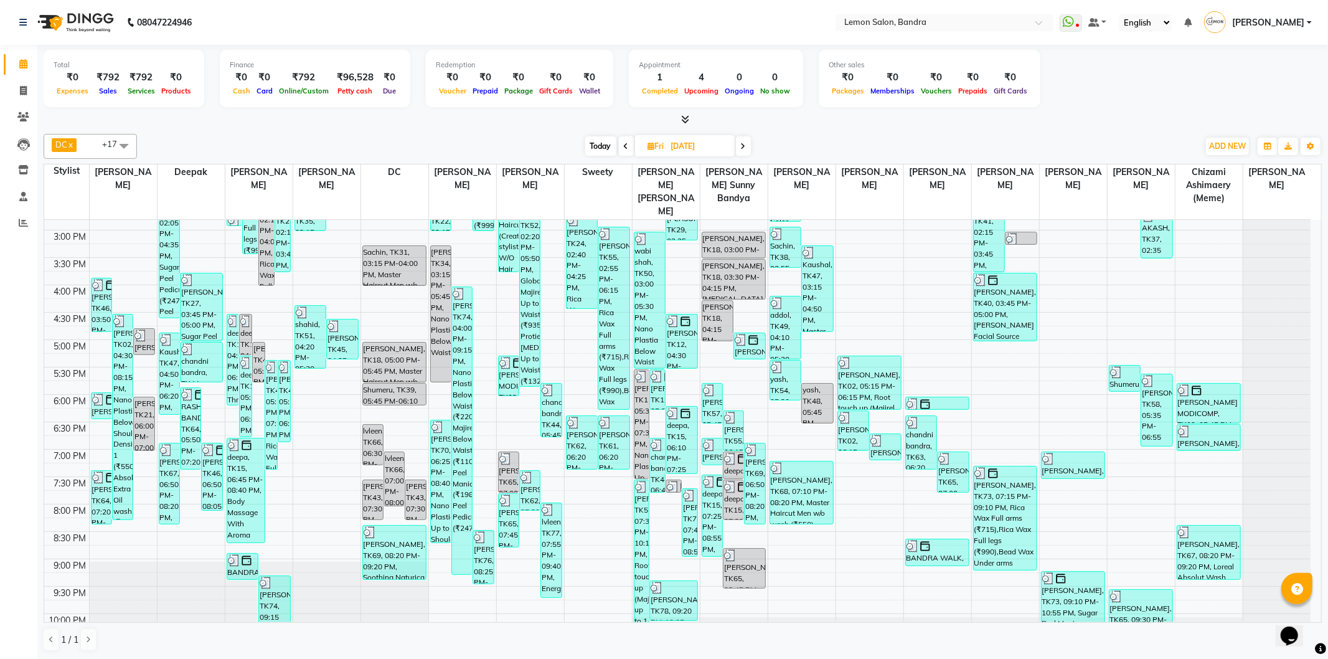
click at [596, 142] on span "Today" at bounding box center [600, 145] width 31 height 19
type input "[DATE]"
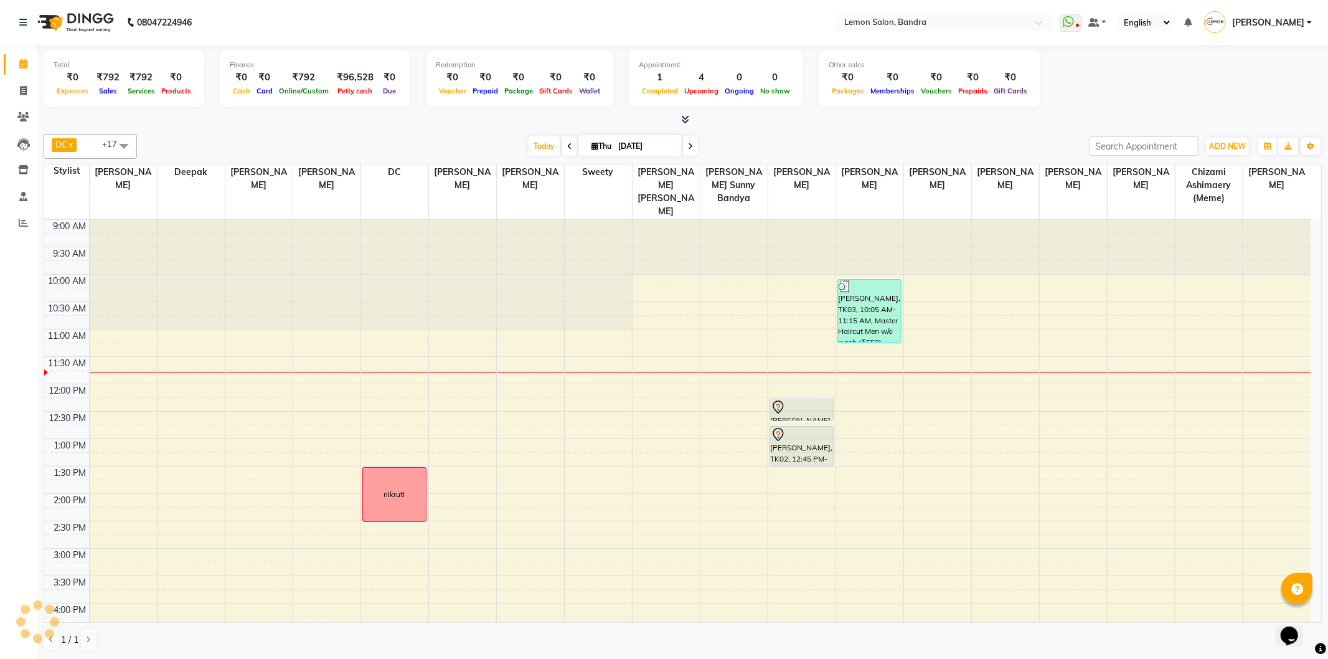
scroll to position [110, 0]
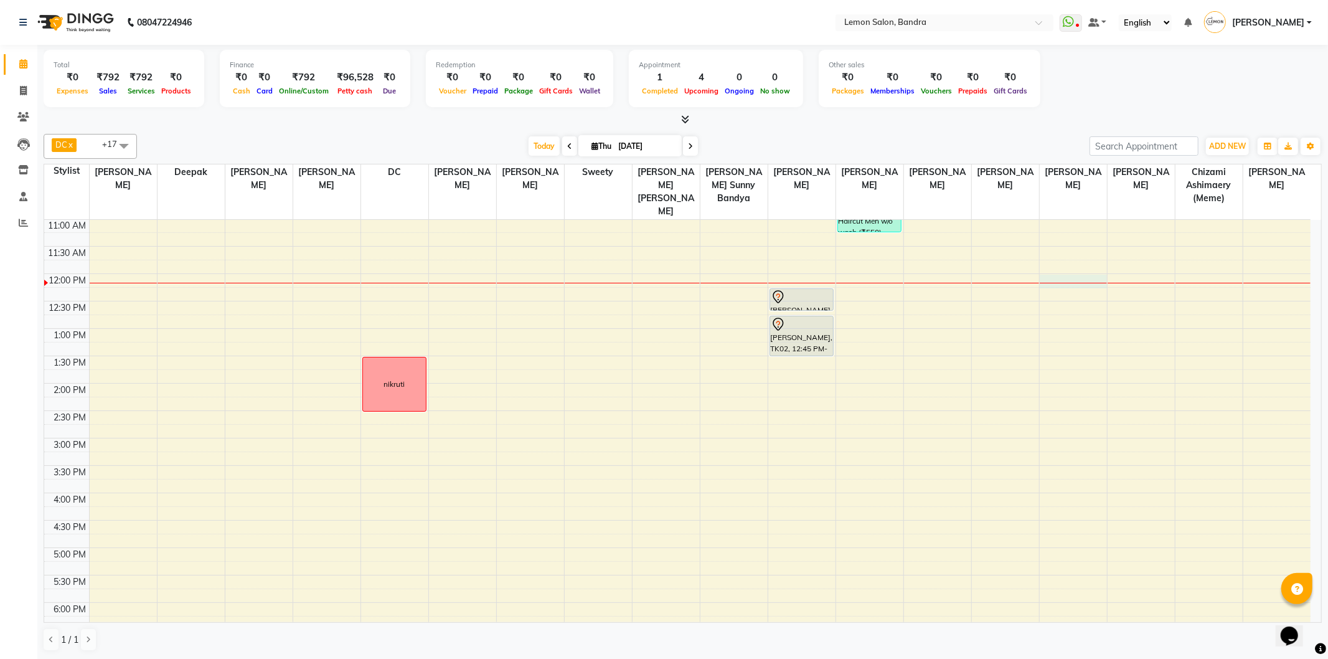
click at [1067, 262] on div "9:00 AM 9:30 AM 10:00 AM 10:30 AM 11:00 AM 11:30 AM 12:00 PM 12:30 PM 1:00 PM 1…" at bounding box center [677, 493] width 1267 height 767
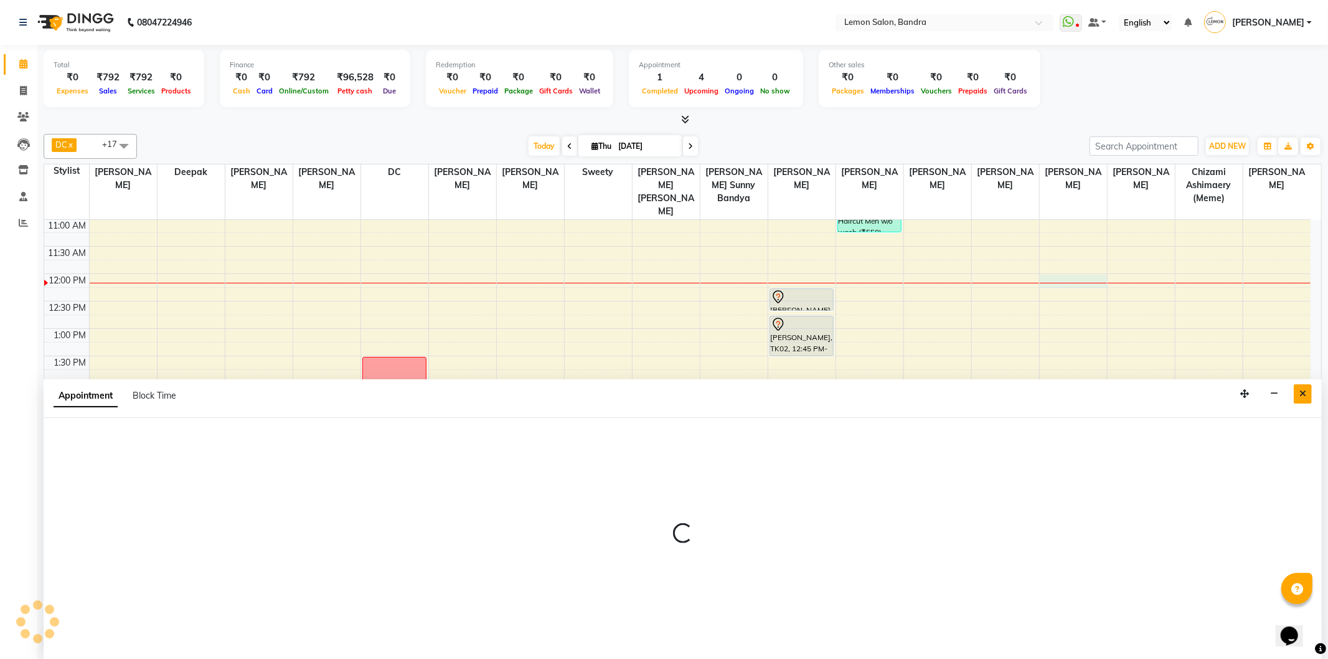
select select "69681"
select select "tentative"
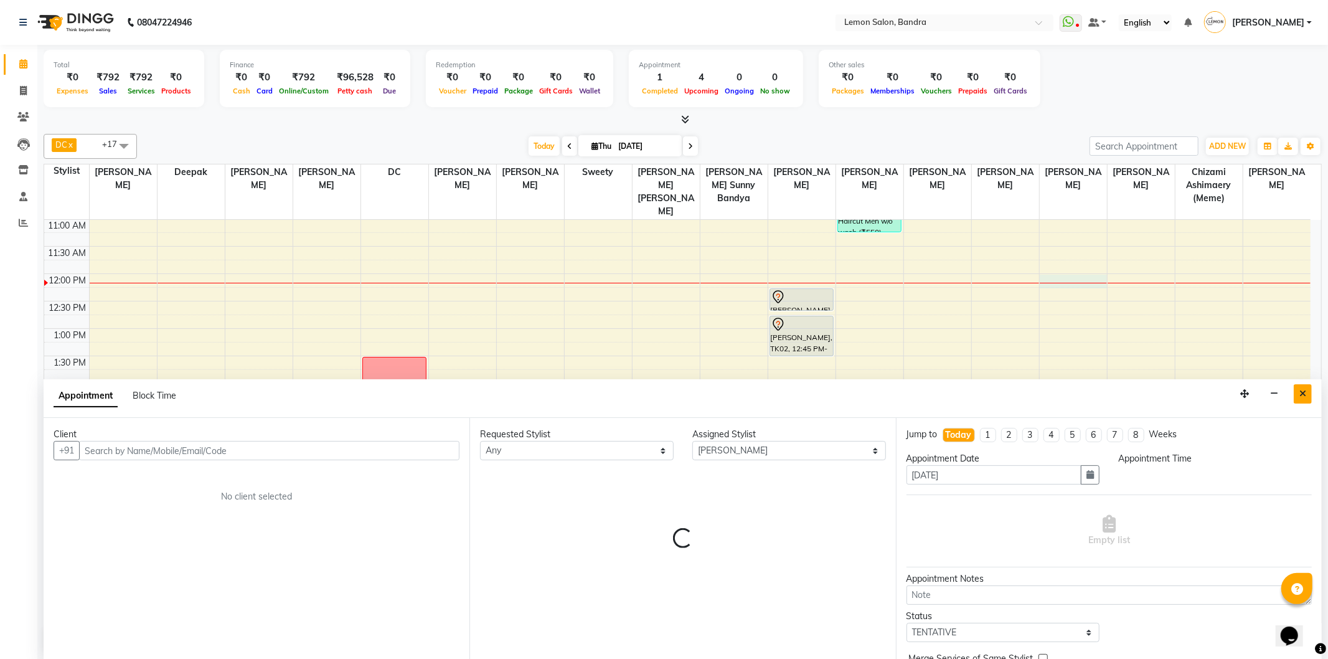
select select "720"
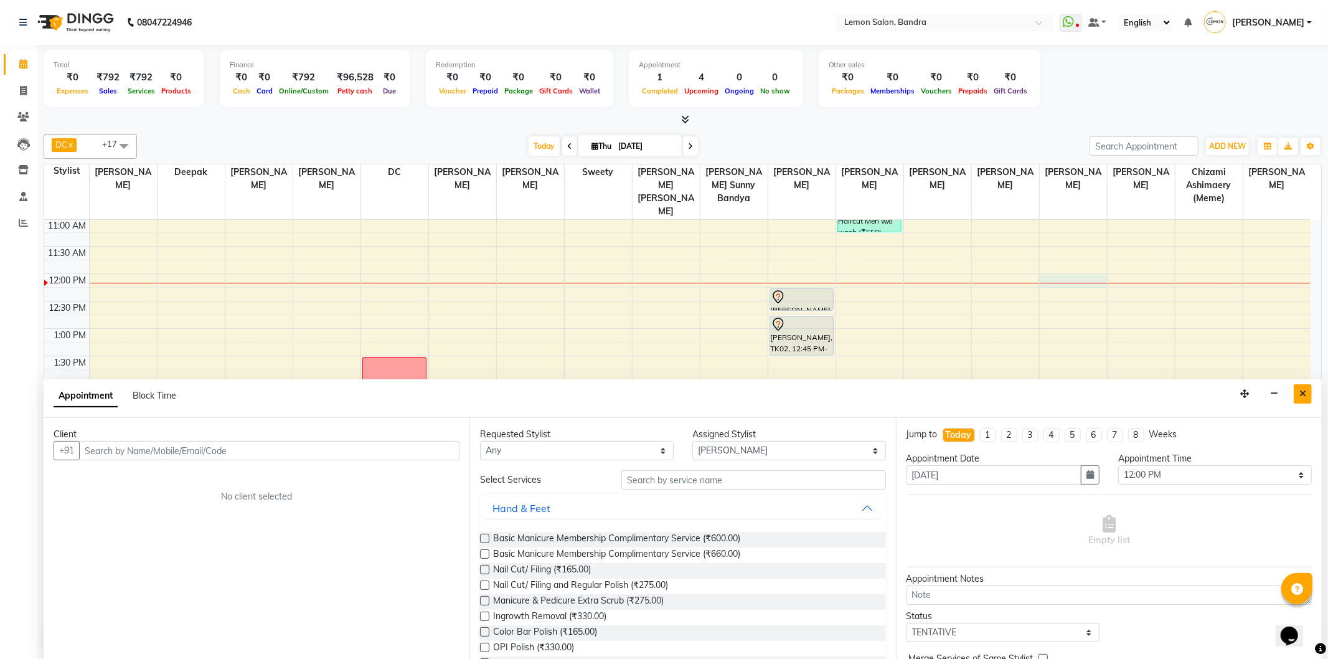
click at [1303, 395] on icon "Close" at bounding box center [1303, 393] width 7 height 9
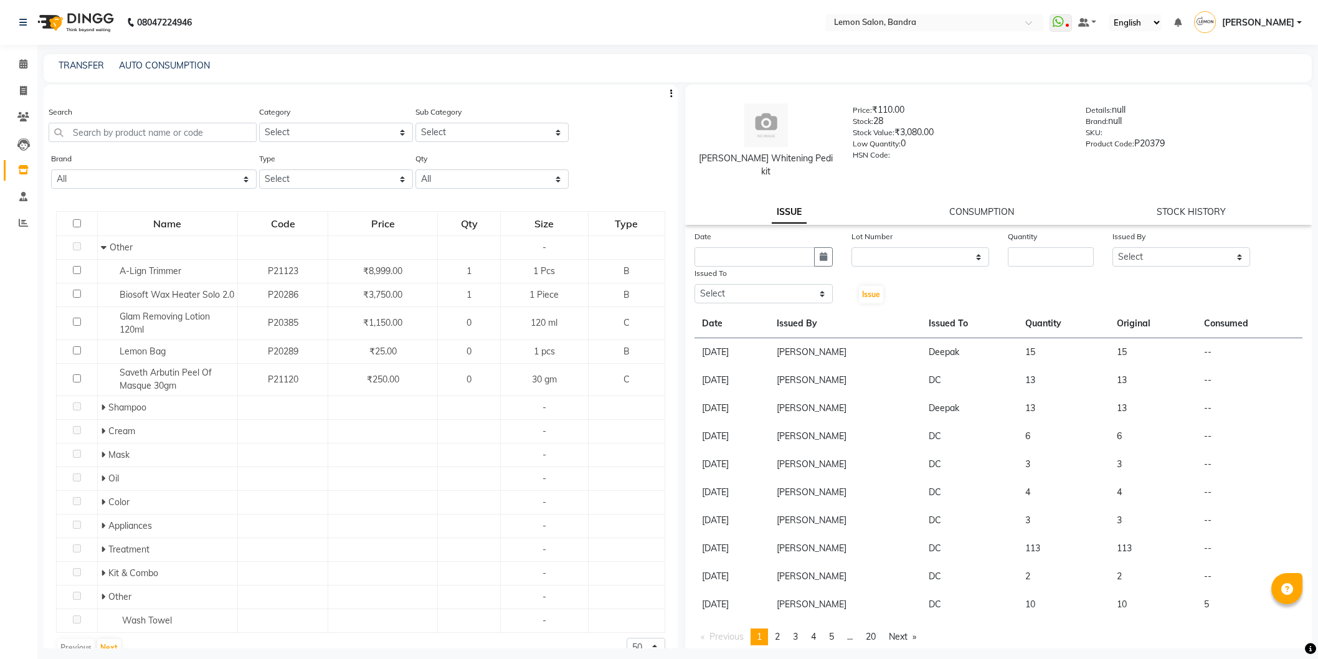
select select
click at [136, 134] on input "text" at bounding box center [153, 132] width 208 height 19
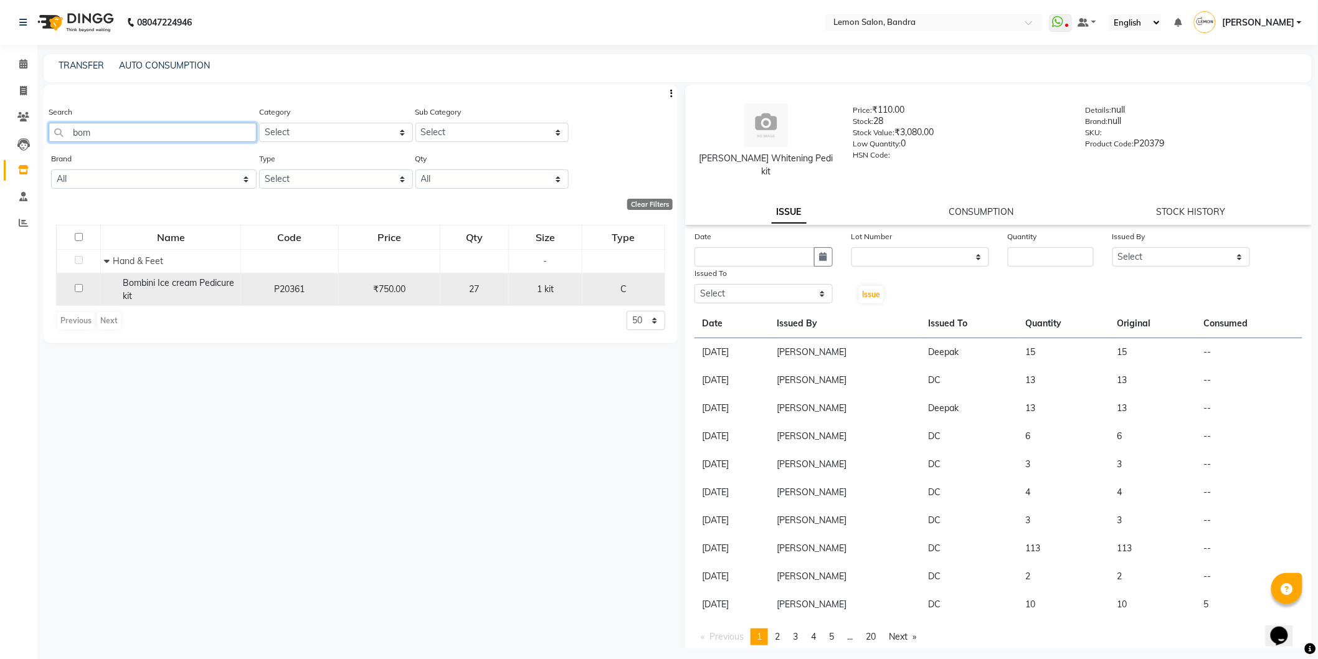
type input "bom"
click at [77, 287] on input "checkbox" at bounding box center [79, 288] width 8 height 8
checkbox input "true"
select select
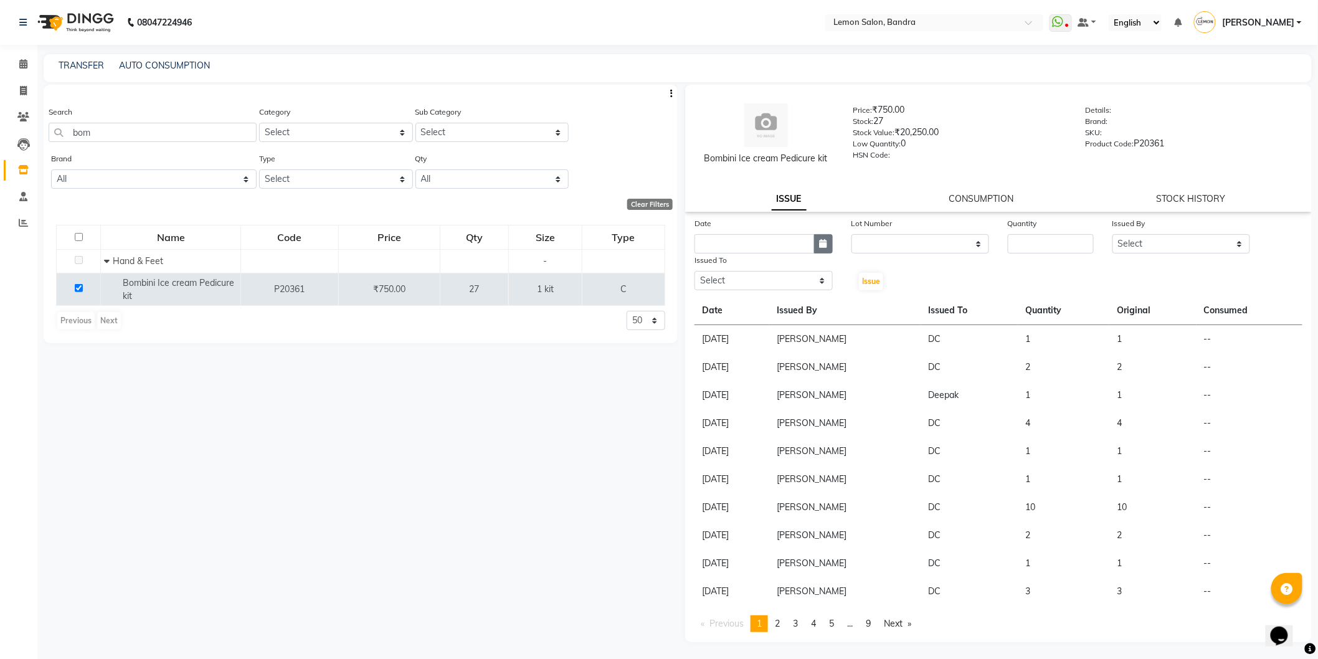
click at [821, 247] on icon "button" at bounding box center [822, 243] width 7 height 9
select select "9"
select select "2025"
click at [767, 306] on div "4" at bounding box center [767, 308] width 20 height 20
type input "[DATE]"
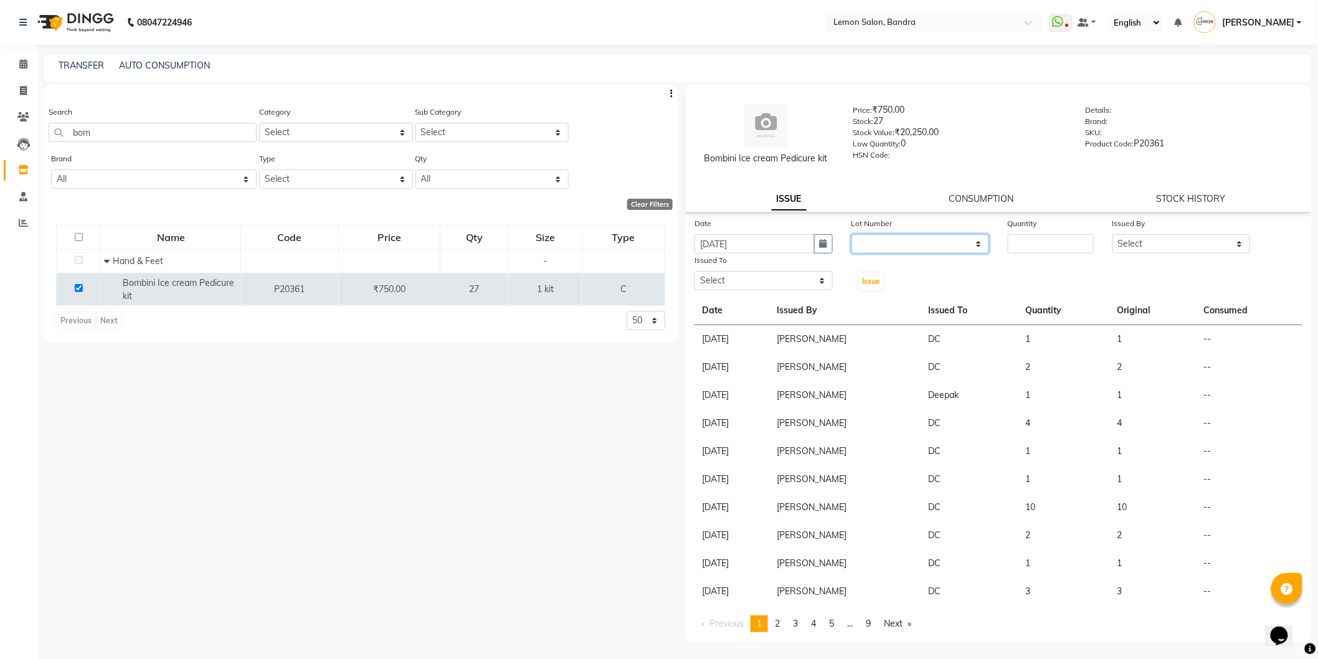
drag, startPoint x: 952, startPoint y: 240, endPoint x: 943, endPoint y: 273, distance: 34.1
click at [952, 242] on select "None" at bounding box center [920, 243] width 138 height 19
select select "0: null"
click at [851, 234] on select "None" at bounding box center [920, 243] width 138 height 19
click at [1047, 241] on input "number" at bounding box center [1051, 243] width 86 height 19
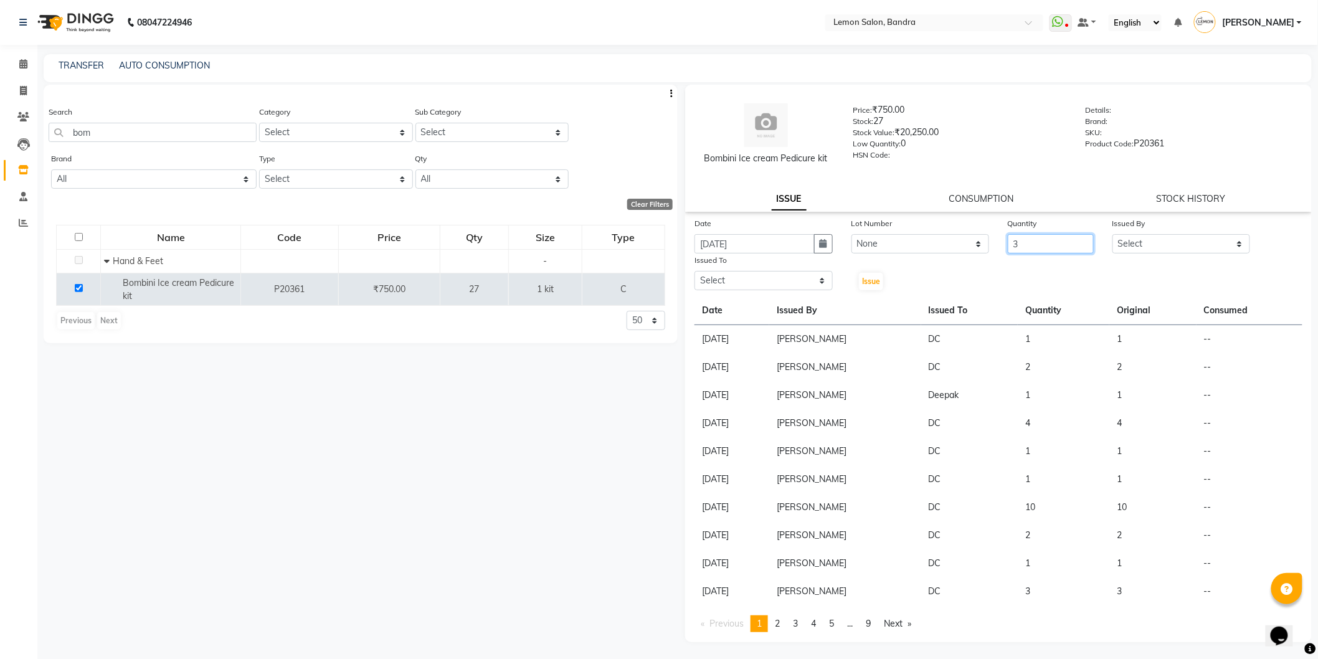
type input "3"
drag, startPoint x: 1202, startPoint y: 240, endPoint x: 1193, endPoint y: 252, distance: 15.5
click at [1201, 243] on select "Select [PERSON_NAME] (Meme) DC [PERSON_NAME] Bandya [PERSON_NAME] [PERSON_NAME]…" at bounding box center [1181, 243] width 138 height 19
select select "54857"
click at [1112, 234] on select "Select [PERSON_NAME] (Meme) DC [PERSON_NAME] Bandya [PERSON_NAME] [PERSON_NAME]…" at bounding box center [1181, 243] width 138 height 19
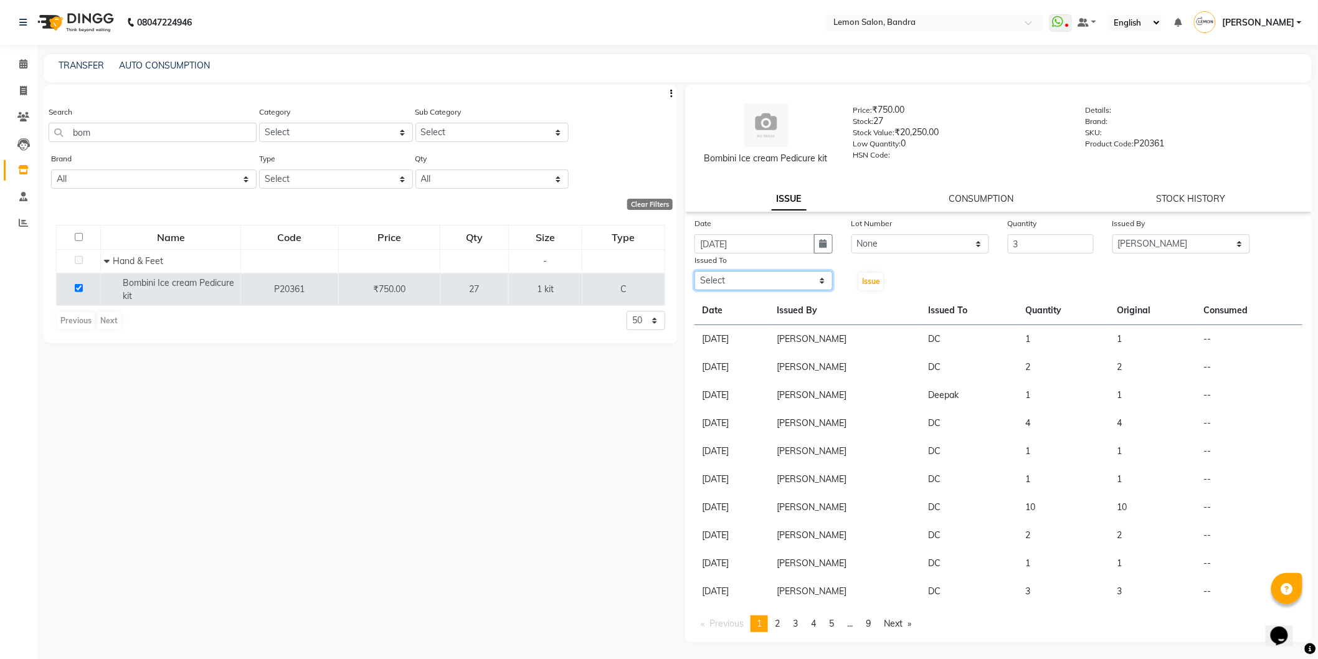
click at [741, 282] on select "Select [PERSON_NAME] (Meme) DC [PERSON_NAME] Bandya [PERSON_NAME] [PERSON_NAME]…" at bounding box center [763, 280] width 138 height 19
select select "39333"
click at [694, 271] on select "Select [PERSON_NAME] (Meme) DC [PERSON_NAME] Bandya [PERSON_NAME] [PERSON_NAME]…" at bounding box center [763, 280] width 138 height 19
click at [873, 283] on span "Issue" at bounding box center [871, 280] width 18 height 9
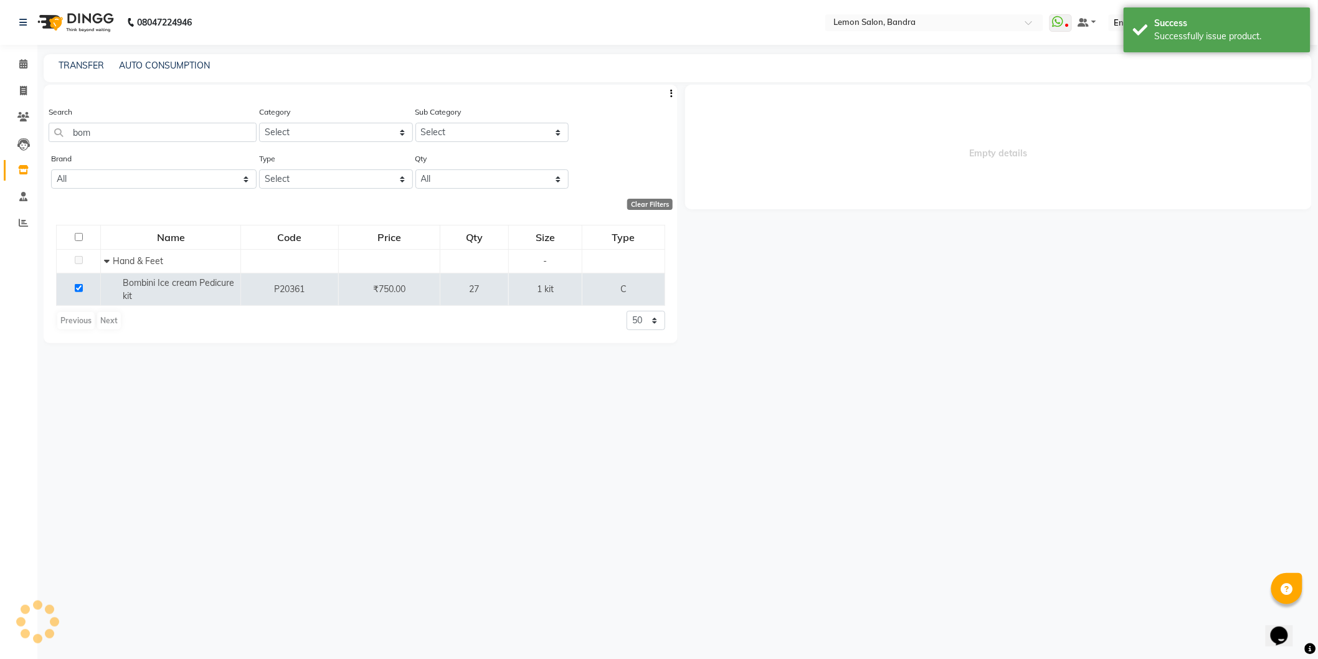
select select
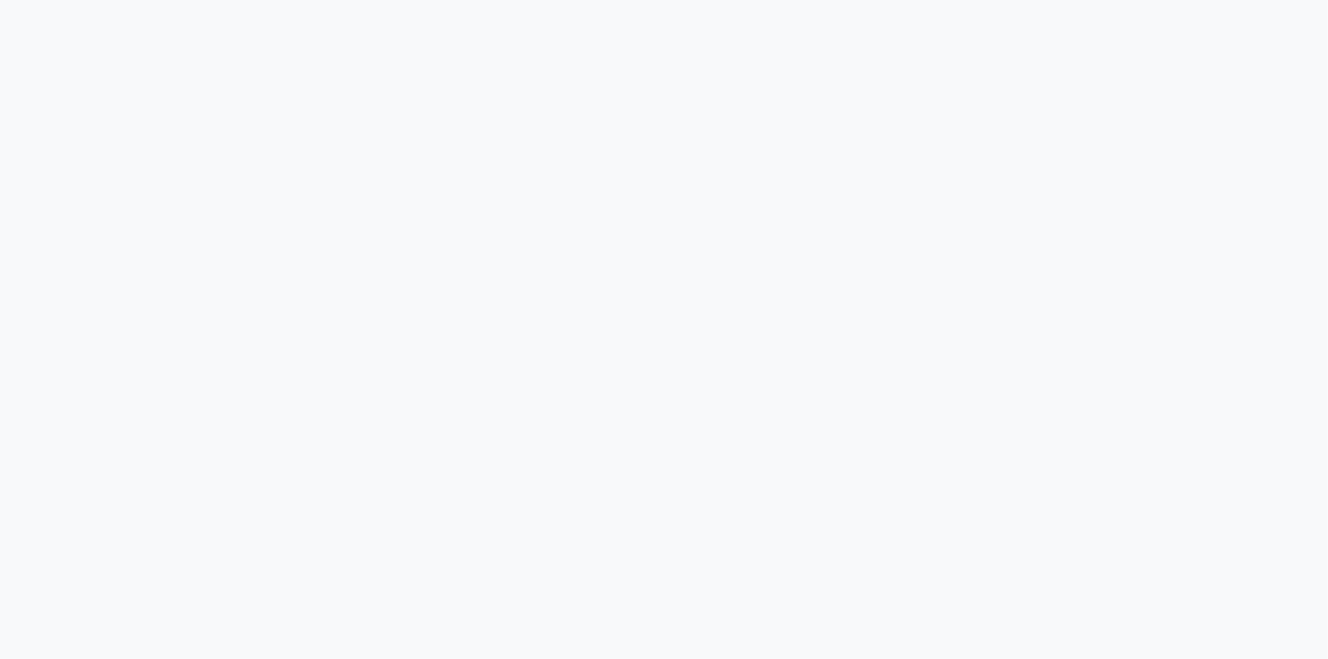
select select
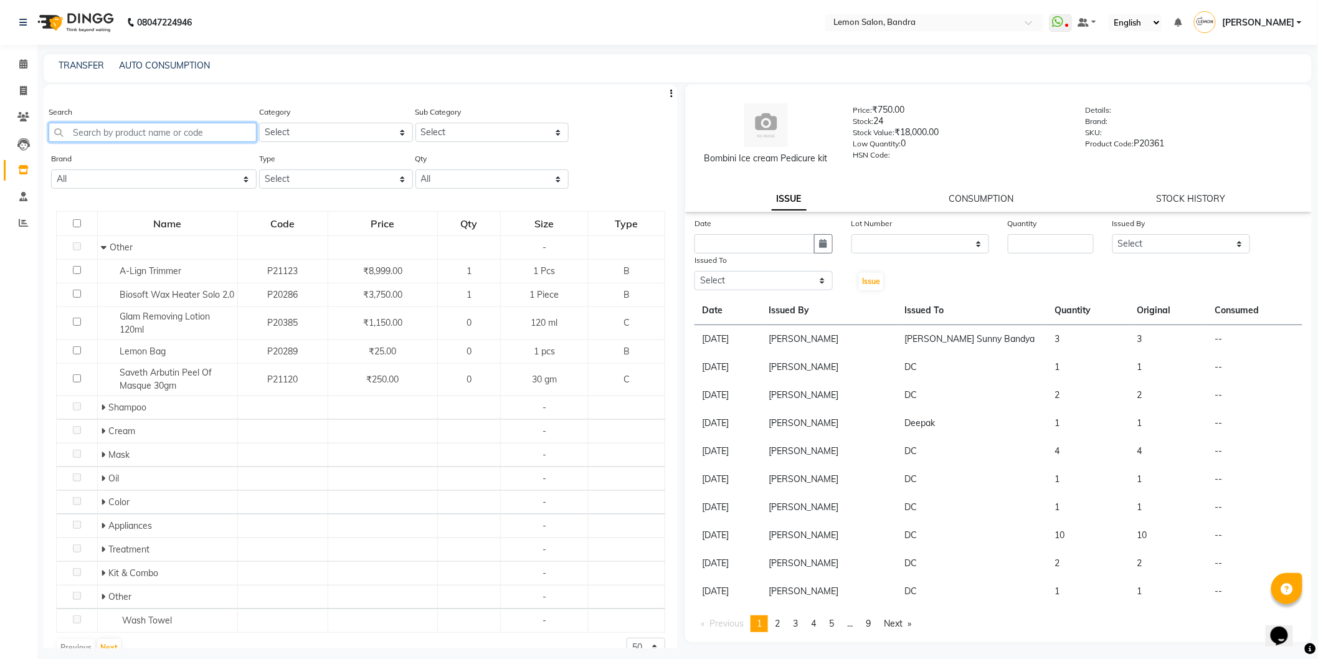
drag, startPoint x: 191, startPoint y: 137, endPoint x: 194, endPoint y: 149, distance: 13.0
click at [191, 139] on input "text" at bounding box center [153, 132] width 208 height 19
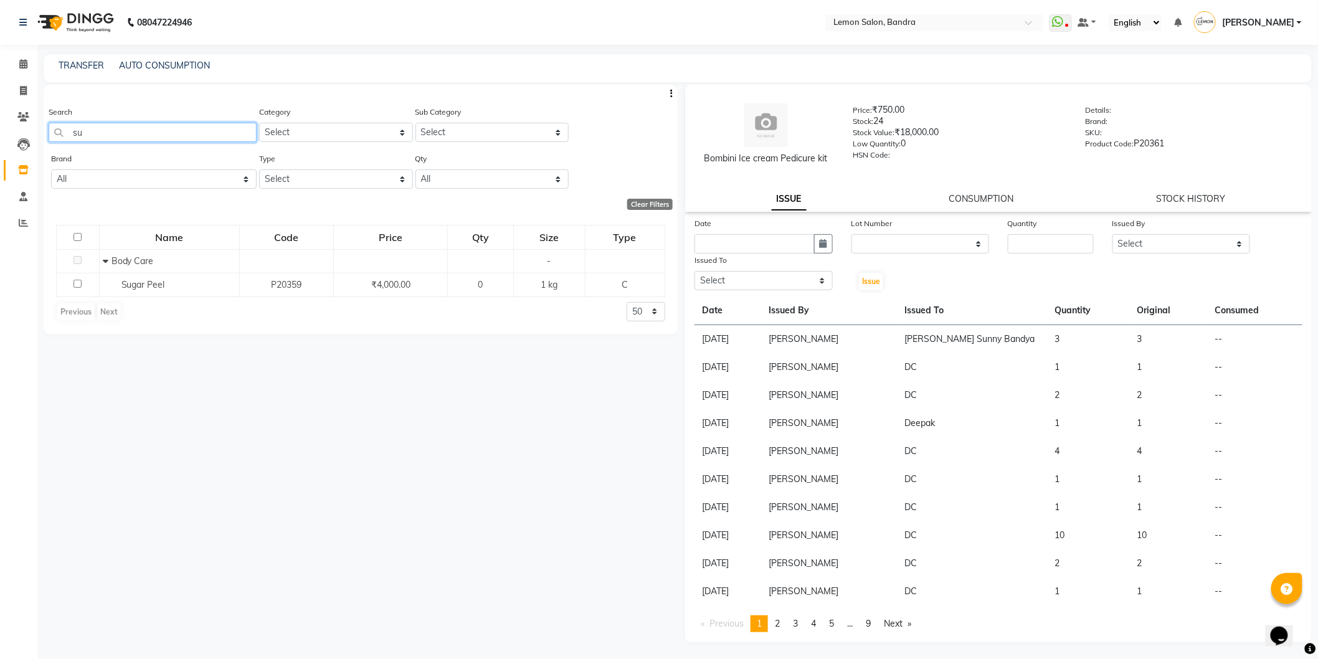
type input "s"
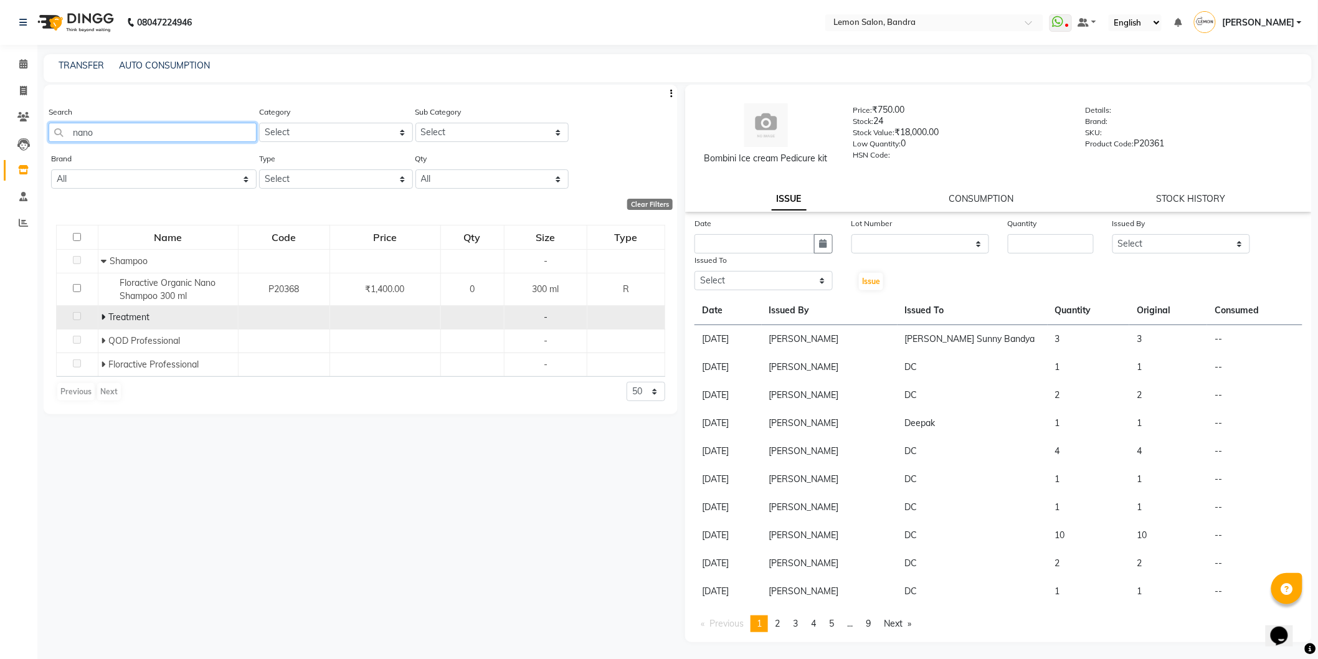
type input "nano"
click at [102, 316] on icon at bounding box center [104, 317] width 4 height 9
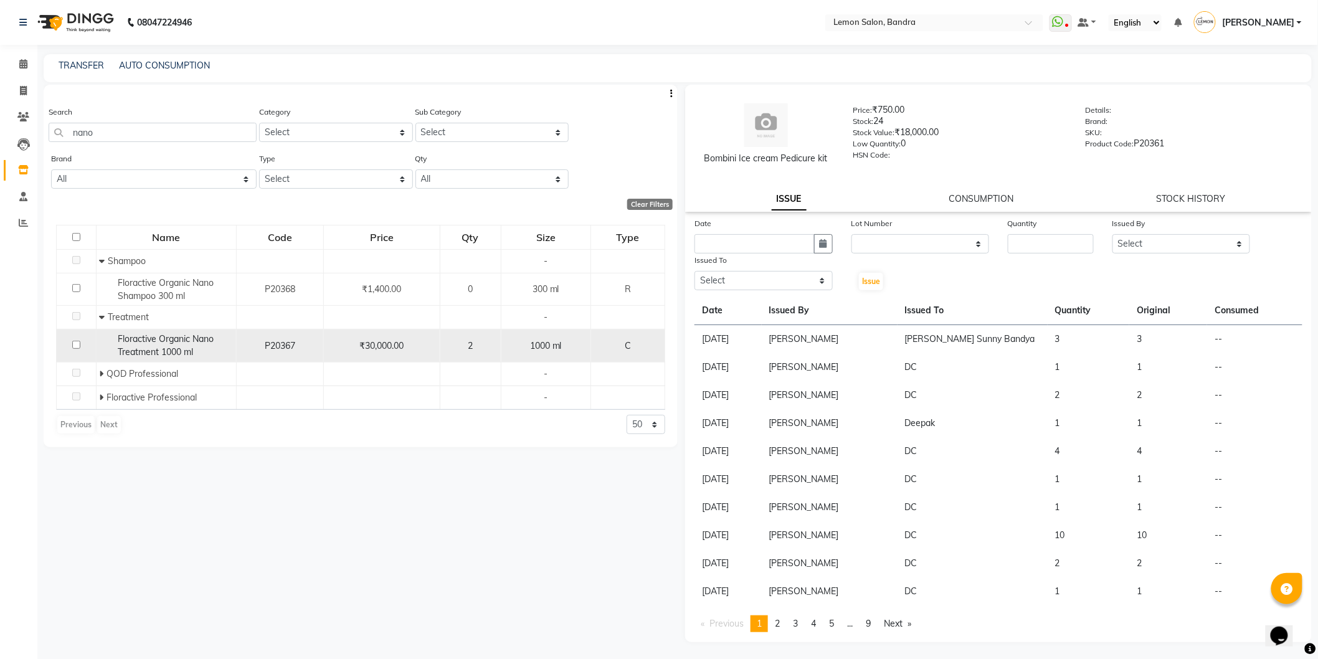
click at [77, 346] on input "checkbox" at bounding box center [76, 345] width 8 height 8
checkbox input "true"
select select
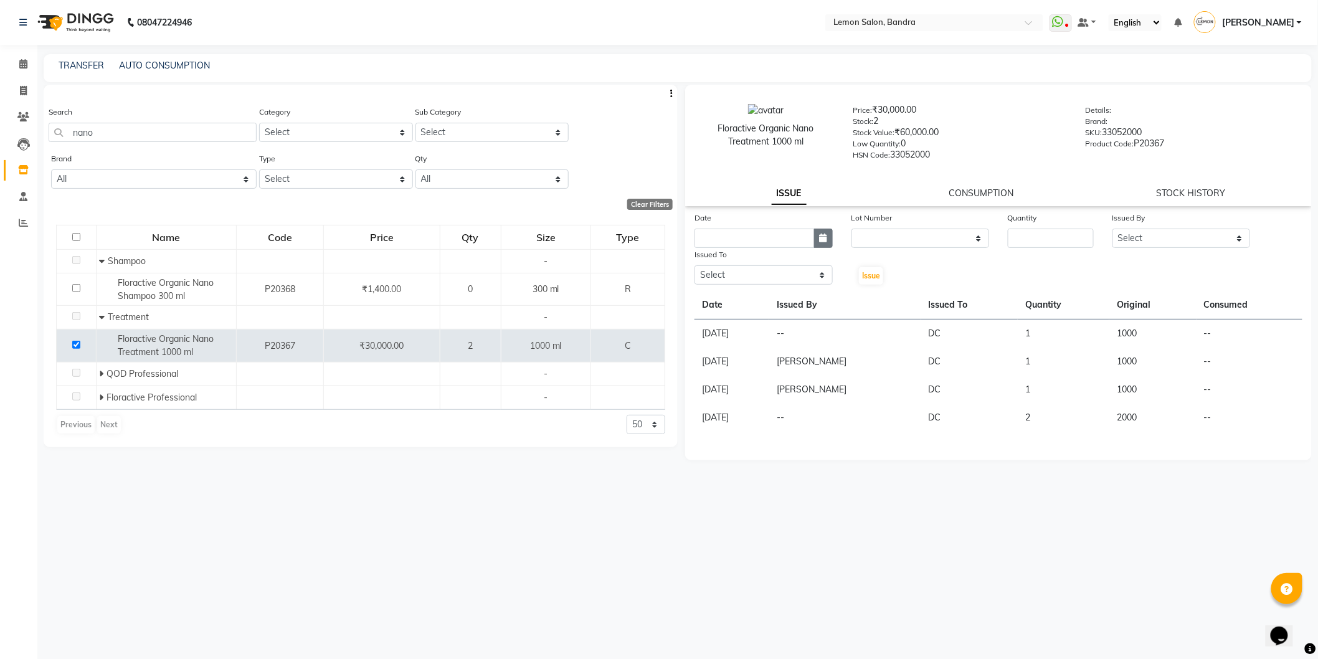
click at [829, 243] on button "button" at bounding box center [823, 238] width 19 height 19
select select "9"
select select "2025"
click at [770, 301] on div "4" at bounding box center [767, 303] width 20 height 20
type input "[DATE]"
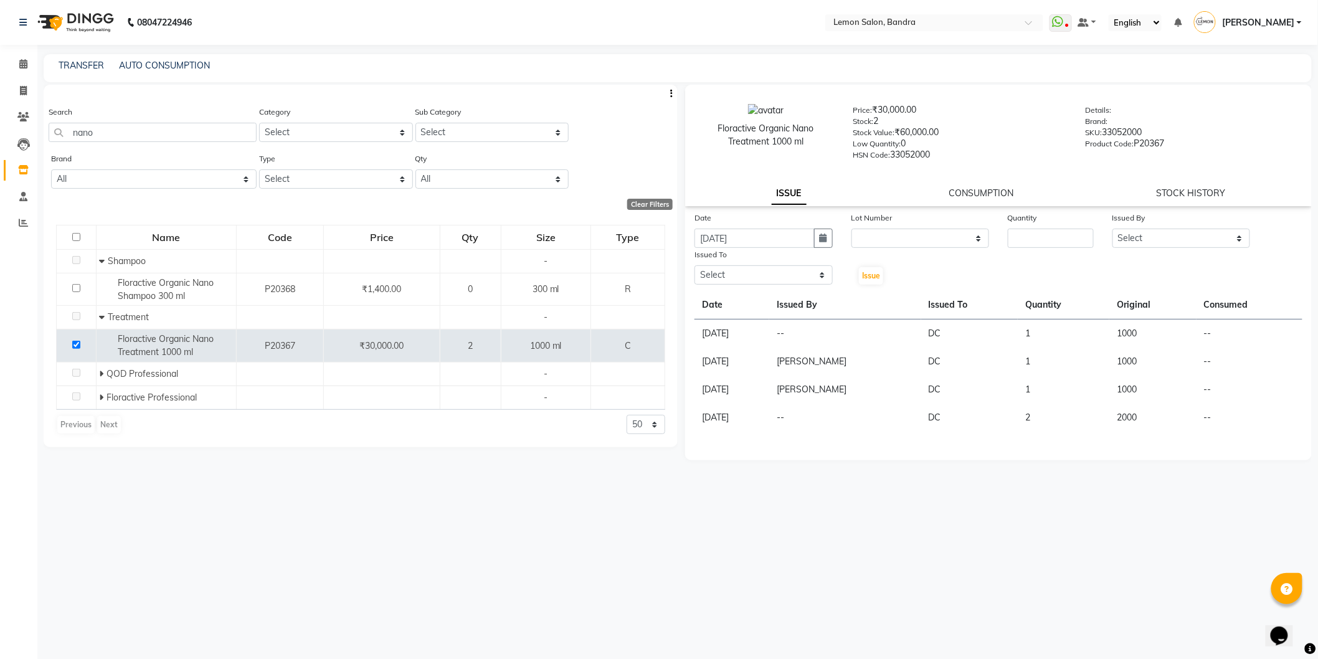
click at [915, 226] on div "Lot Number" at bounding box center [920, 219] width 138 height 17
drag, startPoint x: 910, startPoint y: 237, endPoint x: 907, endPoint y: 270, distance: 33.1
click at [910, 235] on select "None" at bounding box center [920, 238] width 138 height 19
select select "0: null"
click at [851, 229] on select "None" at bounding box center [920, 238] width 138 height 19
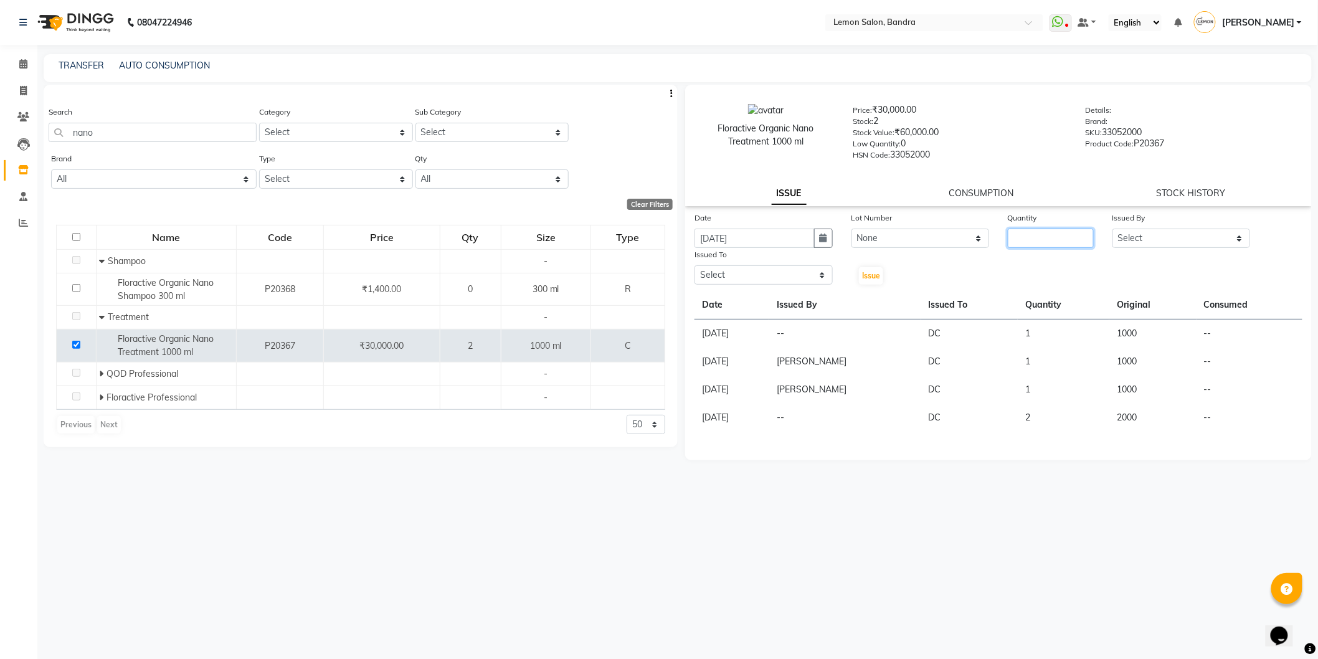
click at [1041, 237] on input "number" at bounding box center [1051, 238] width 86 height 19
type input "1"
drag, startPoint x: 1135, startPoint y: 231, endPoint x: 1069, endPoint y: 311, distance: 104.0
click at [1135, 231] on select "Select [PERSON_NAME] (Meme) DC [PERSON_NAME] [PERSON_NAME] [PERSON_NAME] Jyoti …" at bounding box center [1181, 238] width 138 height 19
select select "54857"
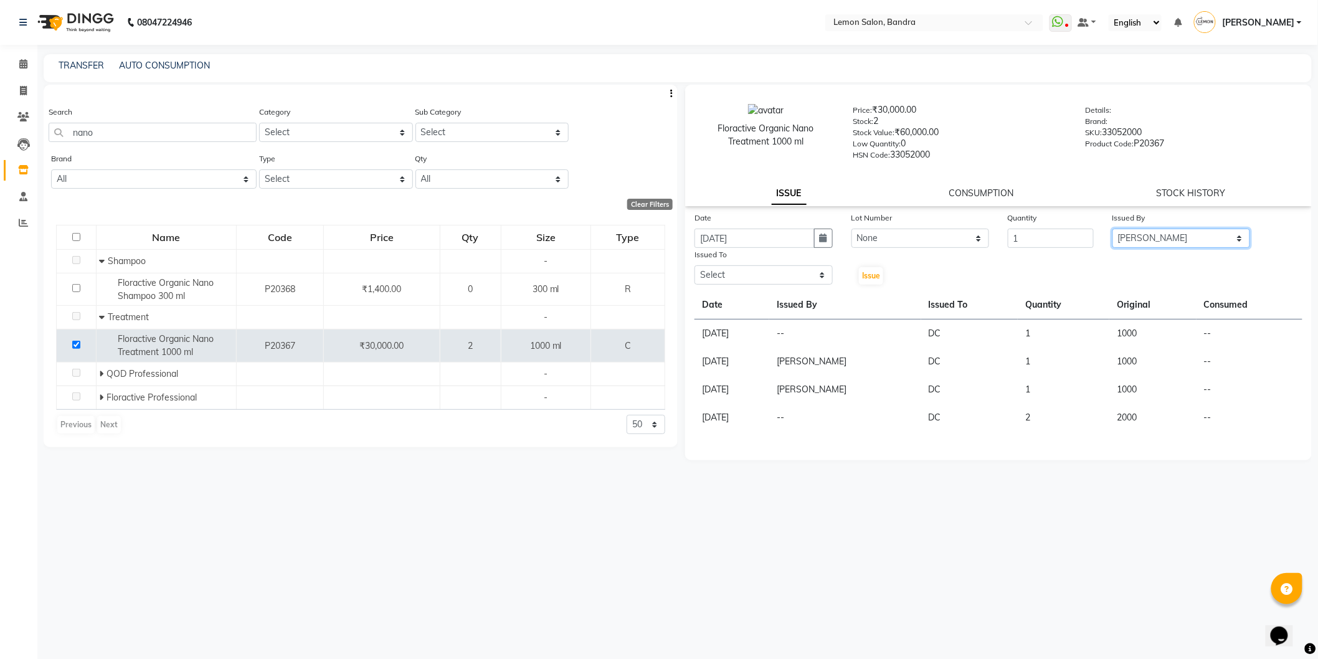
click at [1112, 229] on select "Select [PERSON_NAME] (Meme) DC [PERSON_NAME] [PERSON_NAME] [PERSON_NAME] Jyoti …" at bounding box center [1181, 238] width 138 height 19
click at [712, 275] on select "Select [PERSON_NAME] (Meme) DC [PERSON_NAME] [PERSON_NAME] [PERSON_NAME] Jyoti …" at bounding box center [763, 274] width 138 height 19
select select "7888"
click at [694, 266] on select "Select [PERSON_NAME] (Meme) DC [PERSON_NAME] [PERSON_NAME] [PERSON_NAME] Jyoti …" at bounding box center [763, 274] width 138 height 19
click at [875, 279] on span "Issue" at bounding box center [871, 275] width 18 height 9
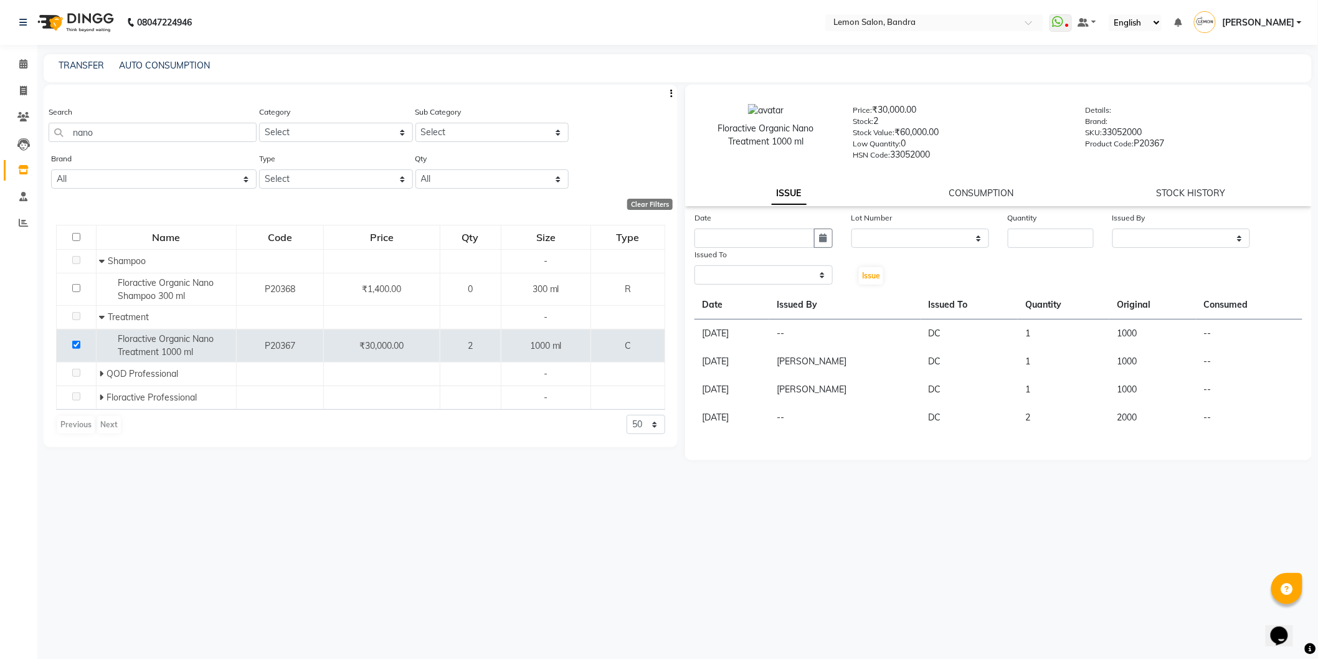
select select
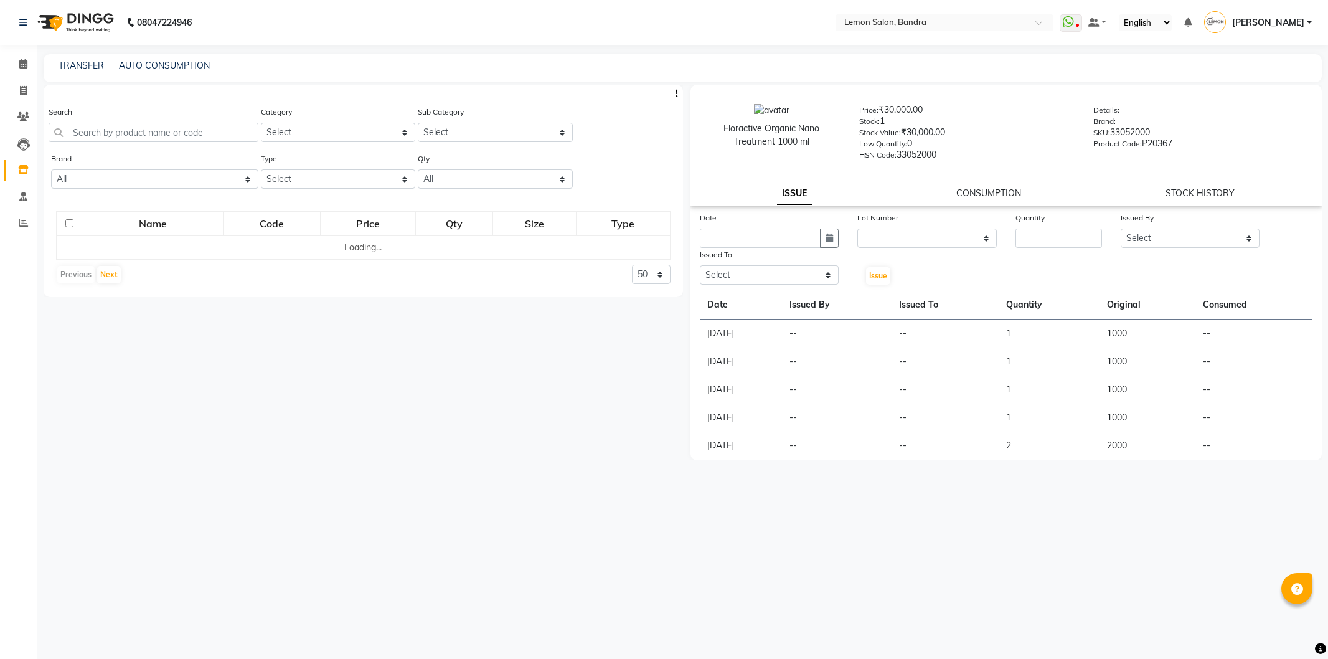
select select
click at [97, 126] on input "text" at bounding box center [154, 132] width 210 height 19
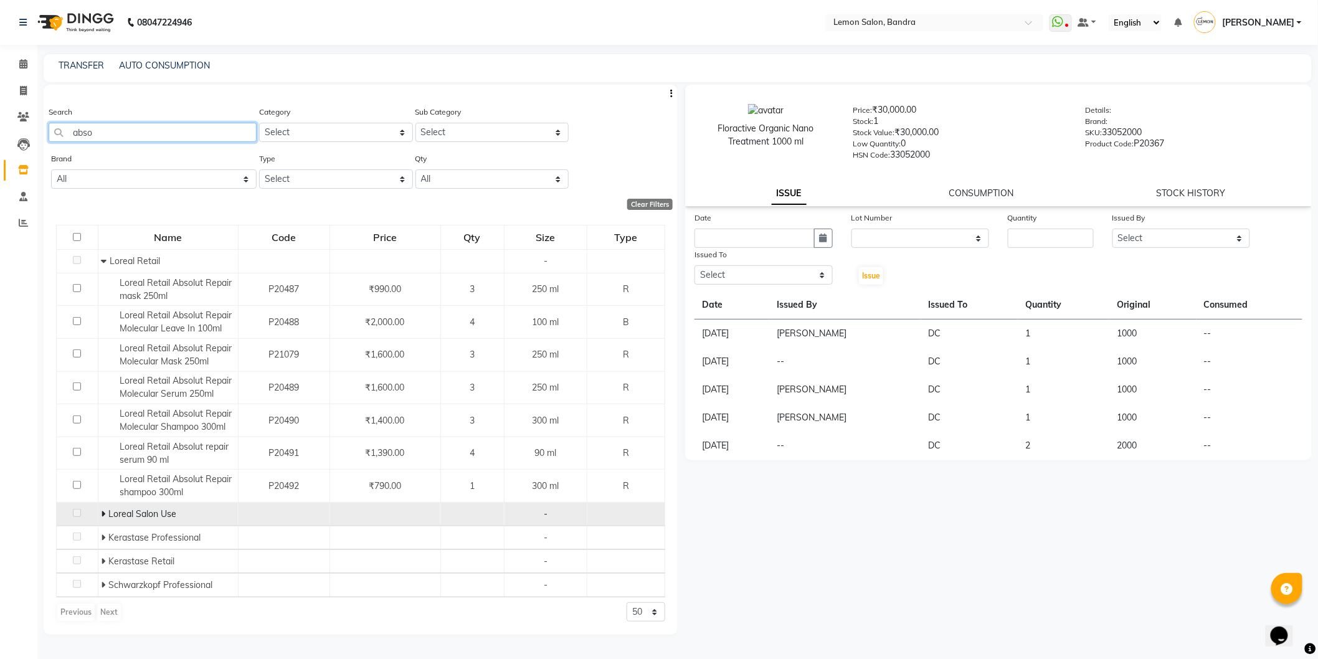
type input "abso"
click at [109, 511] on span "Loreal Salon Use" at bounding box center [143, 513] width 68 height 11
click at [102, 511] on icon at bounding box center [104, 513] width 4 height 9
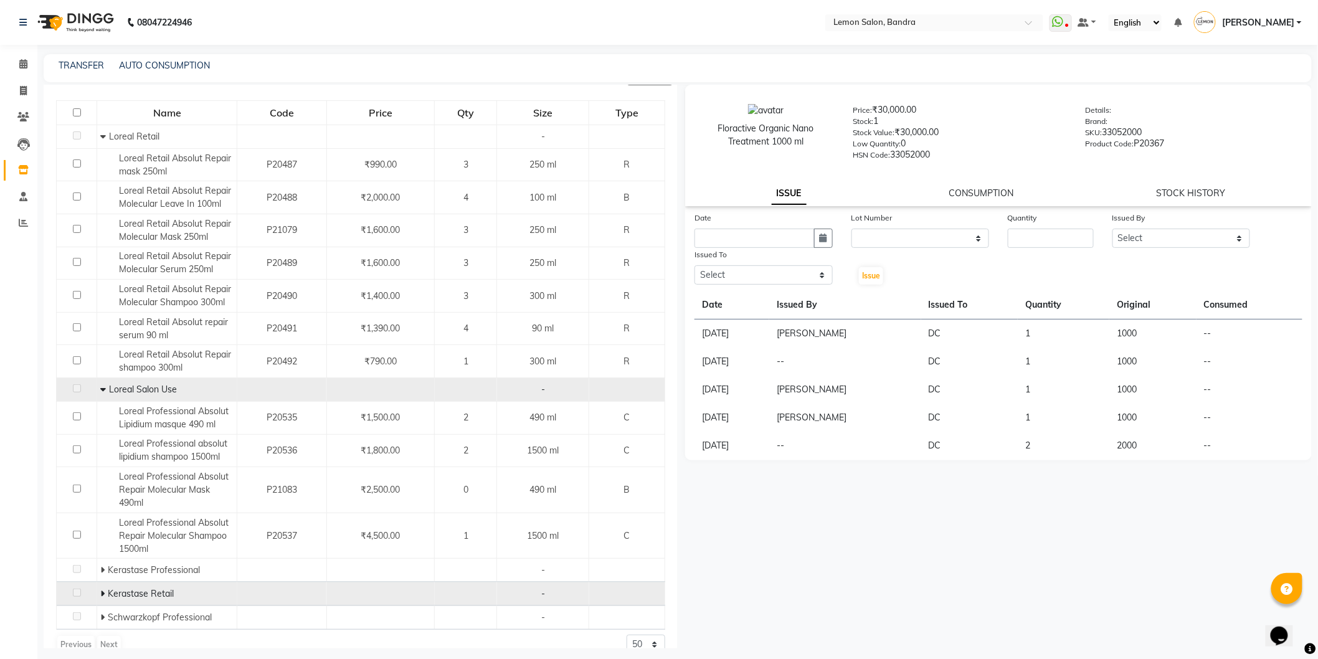
scroll to position [144, 0]
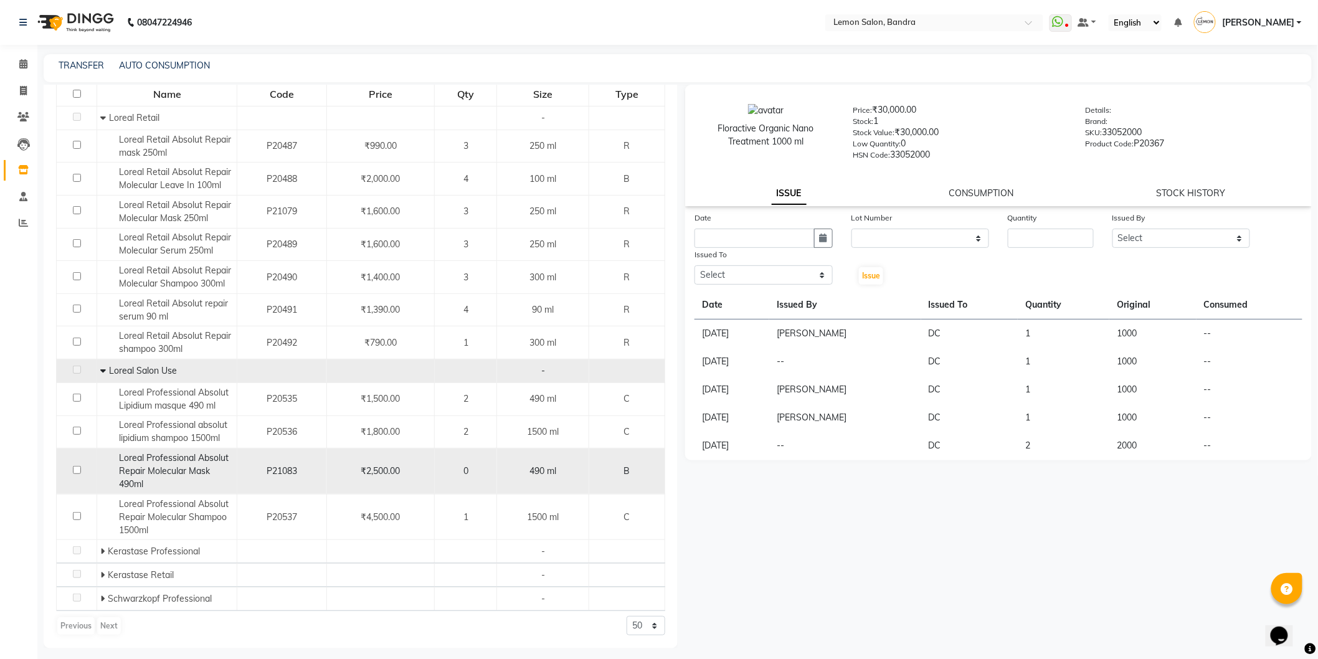
click at [73, 472] on input "checkbox" at bounding box center [77, 470] width 8 height 8
checkbox input "true"
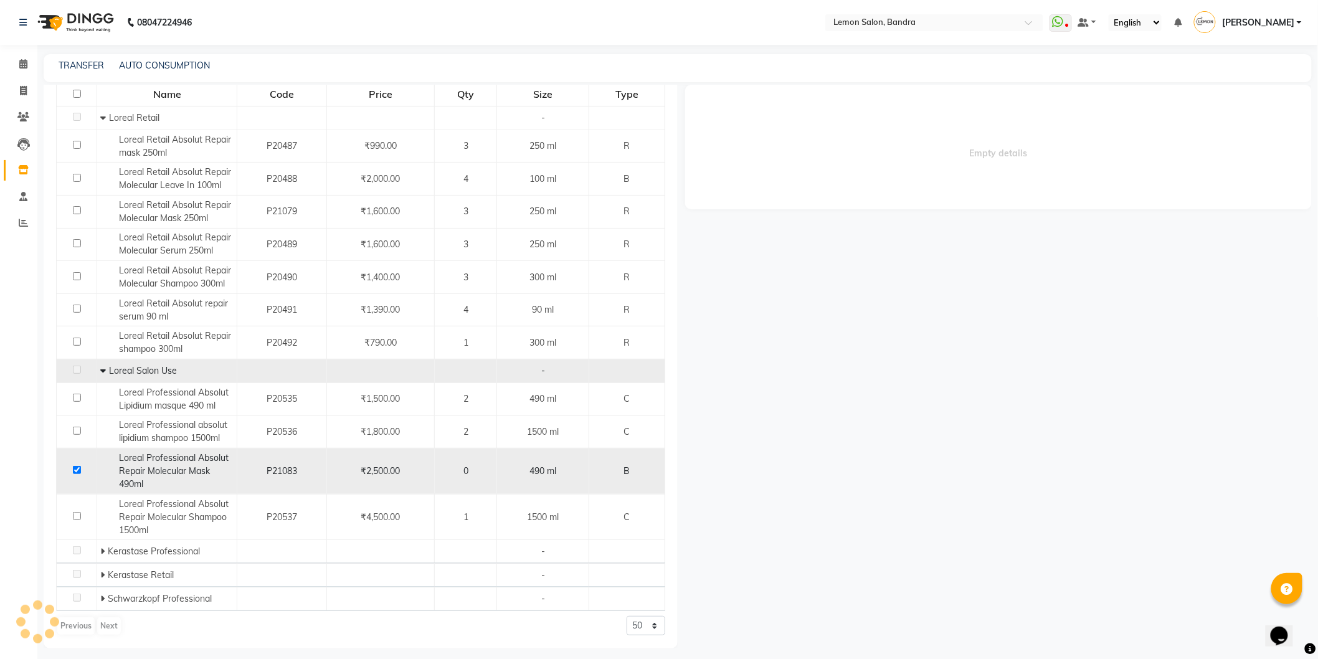
select select
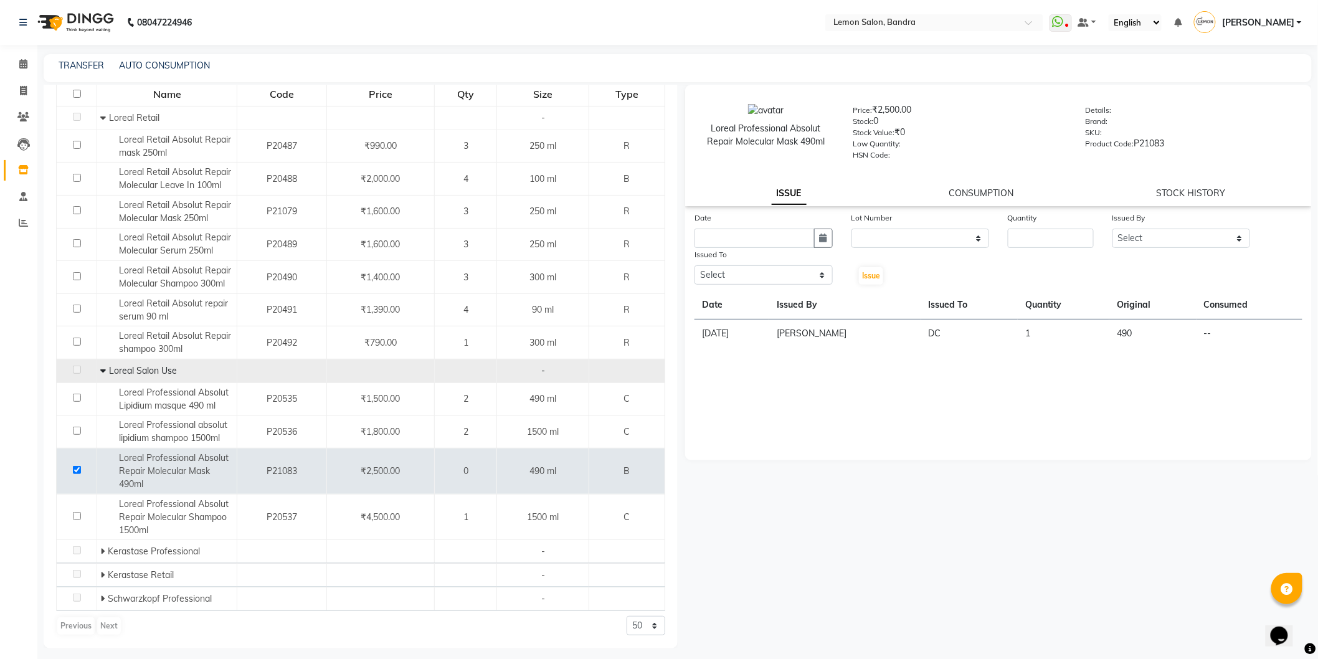
click at [843, 244] on div "Lot Number None" at bounding box center [920, 229] width 157 height 37
click at [820, 240] on icon "button" at bounding box center [822, 238] width 7 height 9
select select "9"
select select "2025"
click at [765, 301] on div "4" at bounding box center [767, 303] width 20 height 20
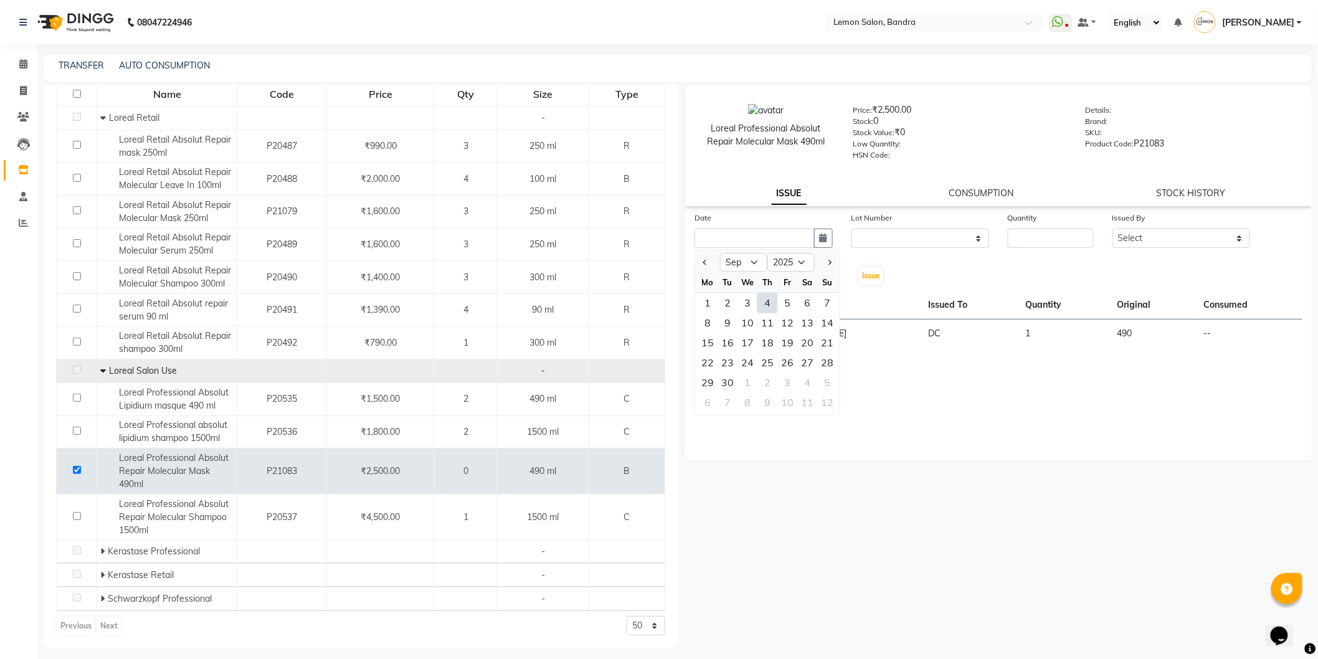
type input "[DATE]"
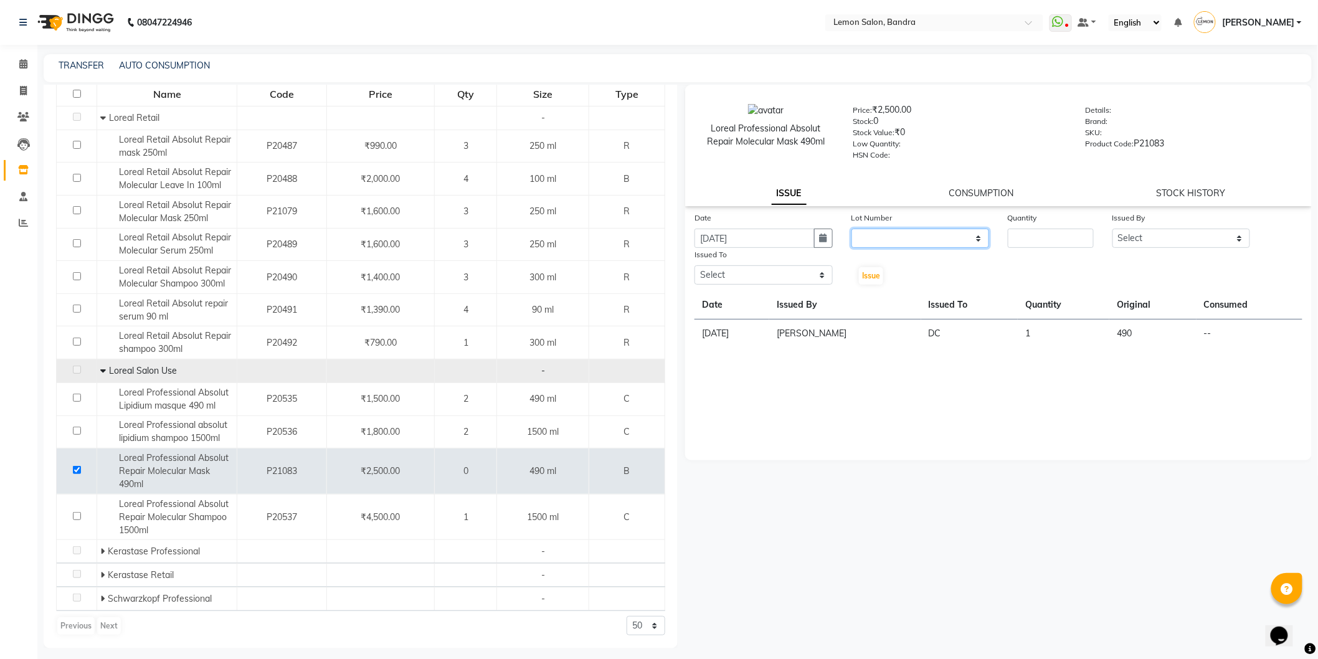
click at [863, 239] on select "None" at bounding box center [920, 238] width 138 height 19
select select "0: null"
click at [851, 229] on select "None" at bounding box center [920, 238] width 138 height 19
click at [1080, 232] on input "number" at bounding box center [1051, 238] width 86 height 19
type input "1"
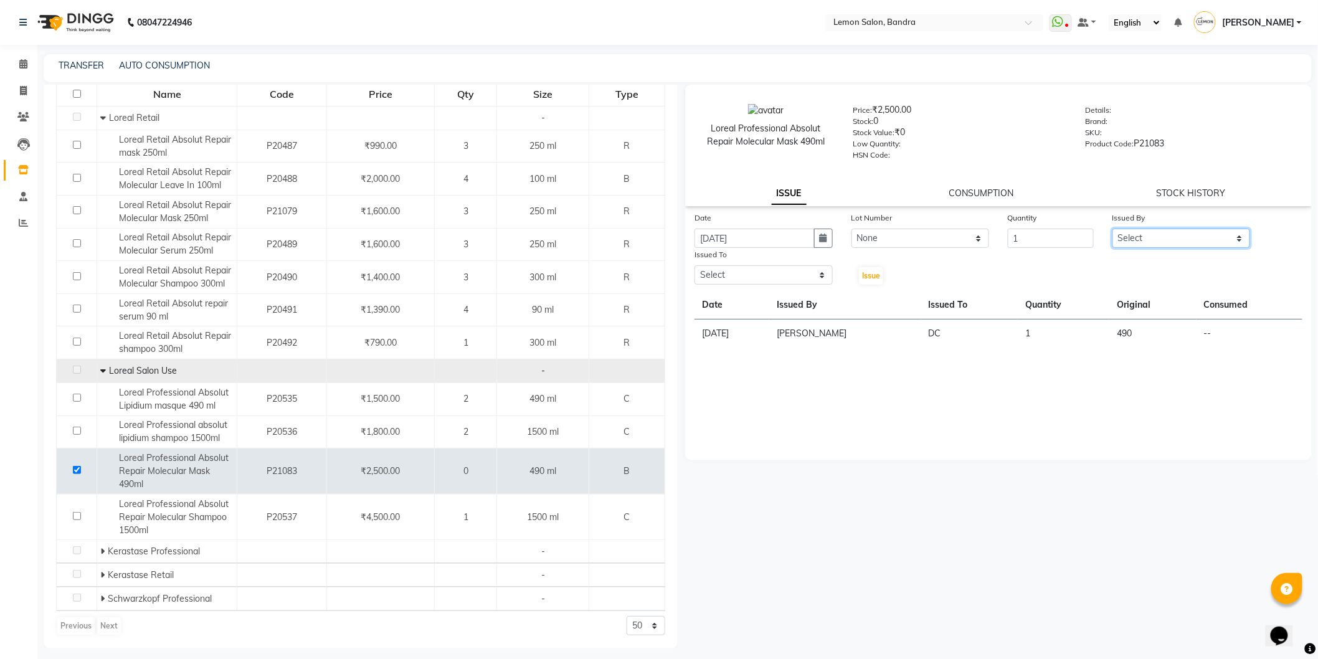
drag, startPoint x: 1130, startPoint y: 233, endPoint x: 1123, endPoint y: 247, distance: 15.3
click at [1130, 233] on select "Select [PERSON_NAME] (Meme) DC [PERSON_NAME] [PERSON_NAME] [PERSON_NAME] Jyoti …" at bounding box center [1181, 238] width 138 height 19
click at [1112, 229] on select "Select [PERSON_NAME] (Meme) DC [PERSON_NAME] [PERSON_NAME] [PERSON_NAME] Jyoti …" at bounding box center [1181, 238] width 138 height 19
drag, startPoint x: 1172, startPoint y: 239, endPoint x: 1166, endPoint y: 226, distance: 14.2
click at [1169, 234] on select "Select Afsha Chizami Ashimaery (Meme) DC Deepak Elma Sunny Bandya Javed Shaikh …" at bounding box center [1181, 238] width 138 height 19
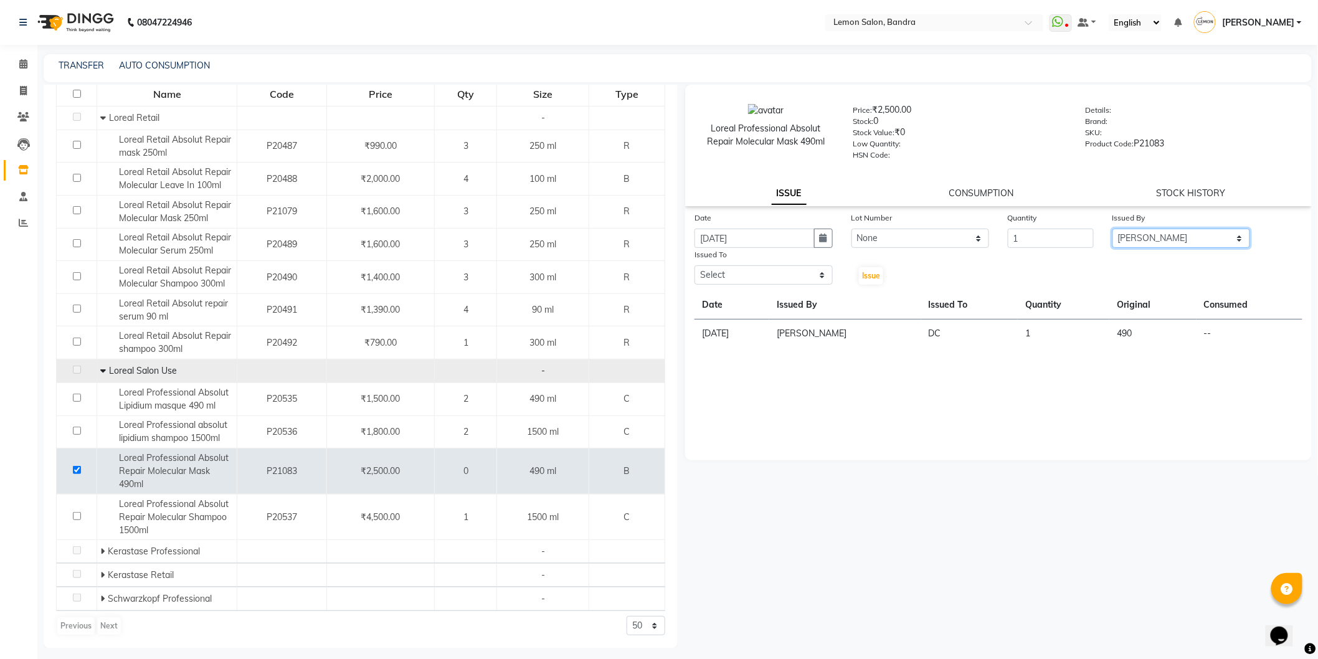
select select "54857"
click at [1112, 229] on select "Select Afsha Chizami Ashimaery (Meme) DC Deepak Elma Sunny Bandya Javed Shaikh …" at bounding box center [1181, 238] width 138 height 19
click at [779, 277] on select "Select Afsha Chizami Ashimaery (Meme) DC Deepak Elma Sunny Bandya Javed Shaikh …" at bounding box center [763, 274] width 138 height 19
select select "7888"
click at [694, 266] on select "Select Afsha Chizami Ashimaery (Meme) DC Deepak Elma Sunny Bandya Javed Shaikh …" at bounding box center [763, 274] width 138 height 19
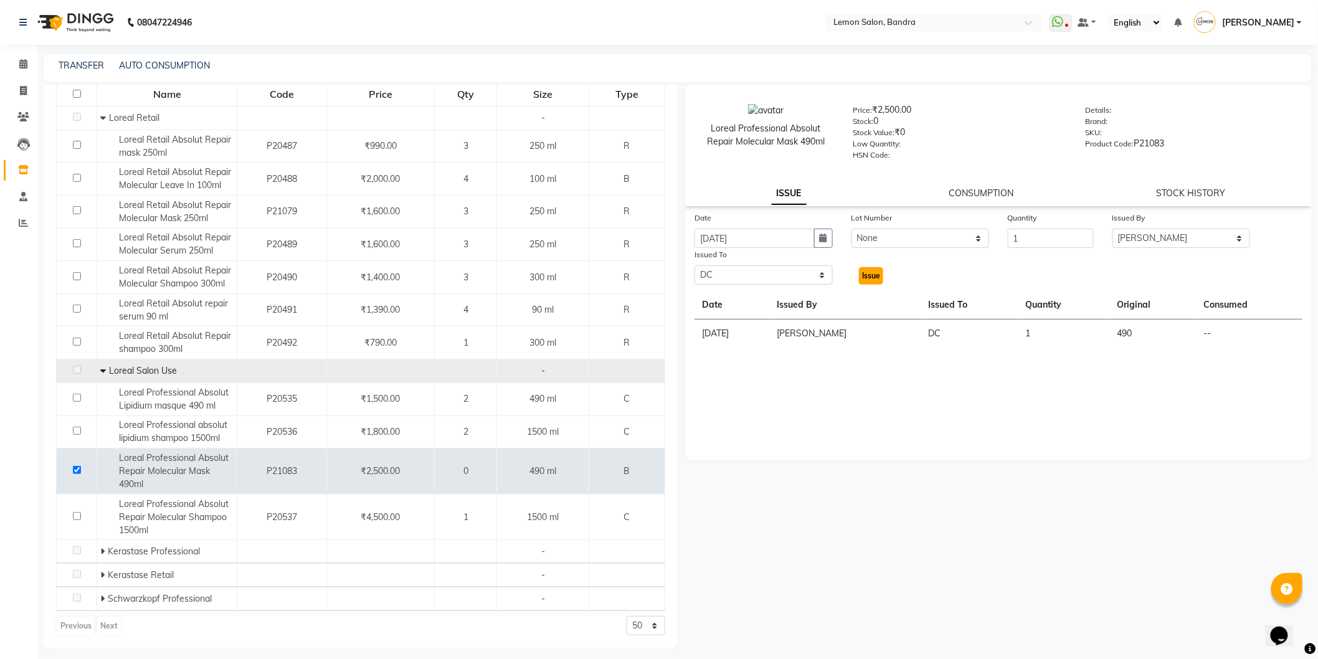
click at [864, 281] on button "Issue" at bounding box center [871, 275] width 24 height 17
select select
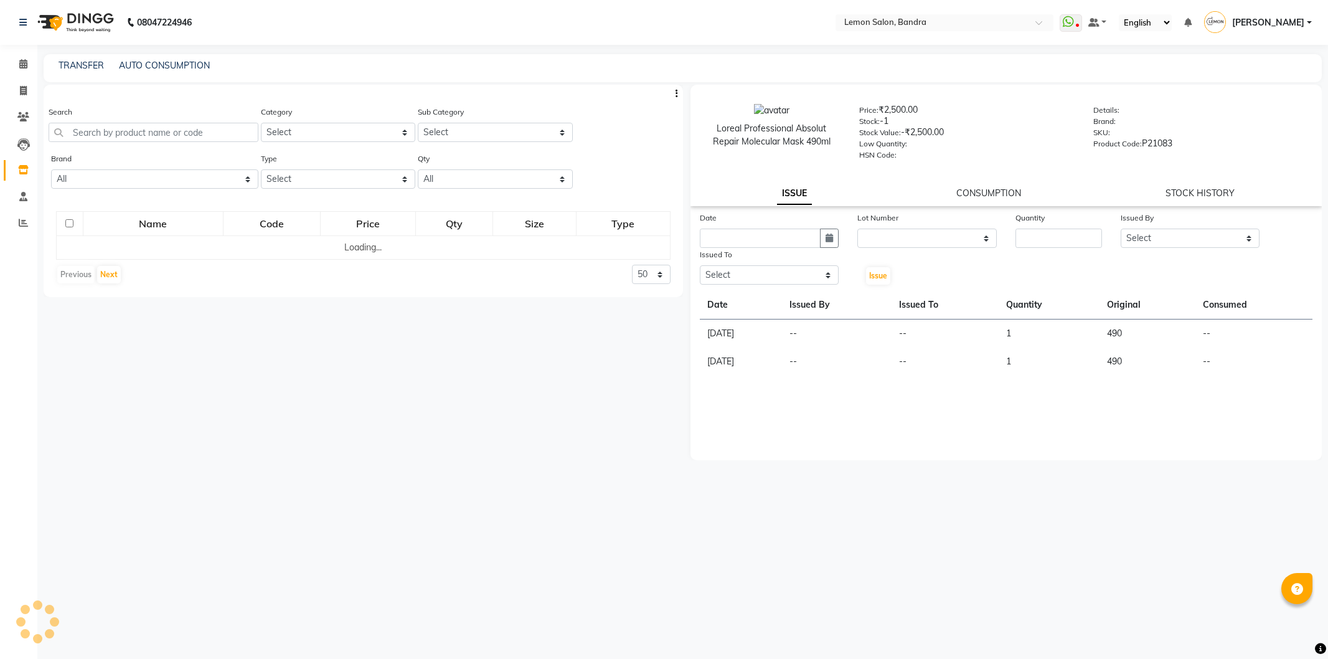
select select
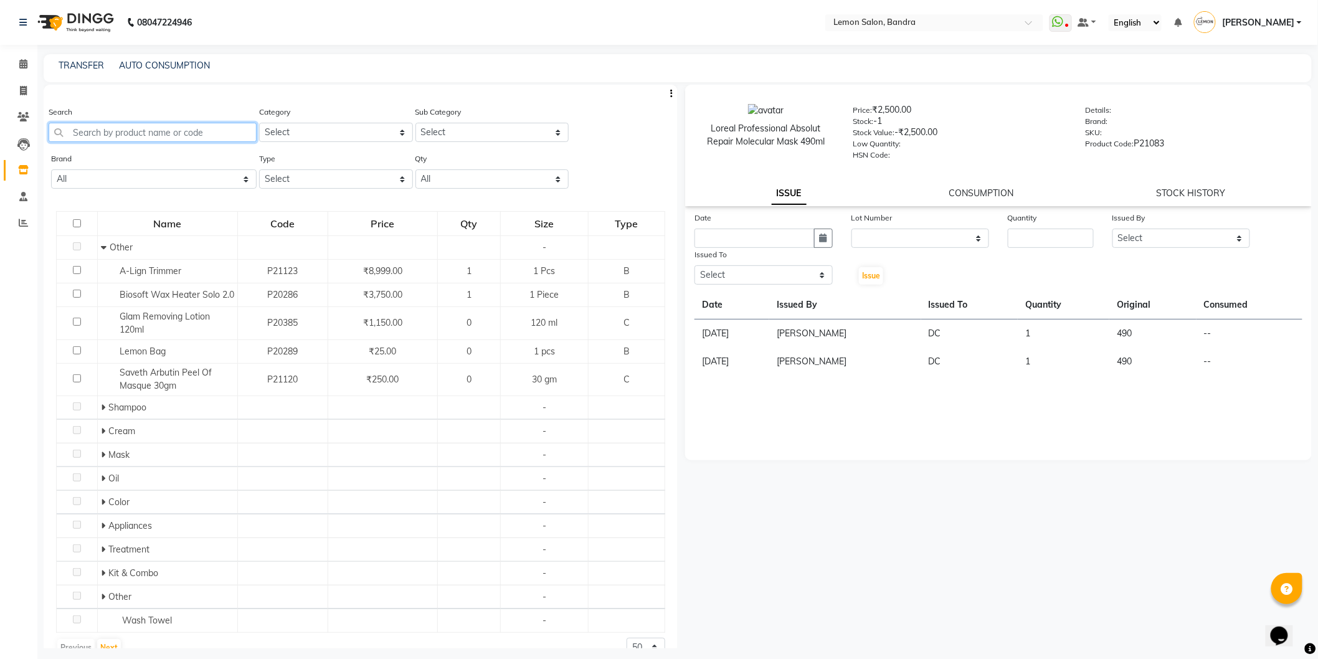
click at [131, 123] on input "text" at bounding box center [153, 132] width 208 height 19
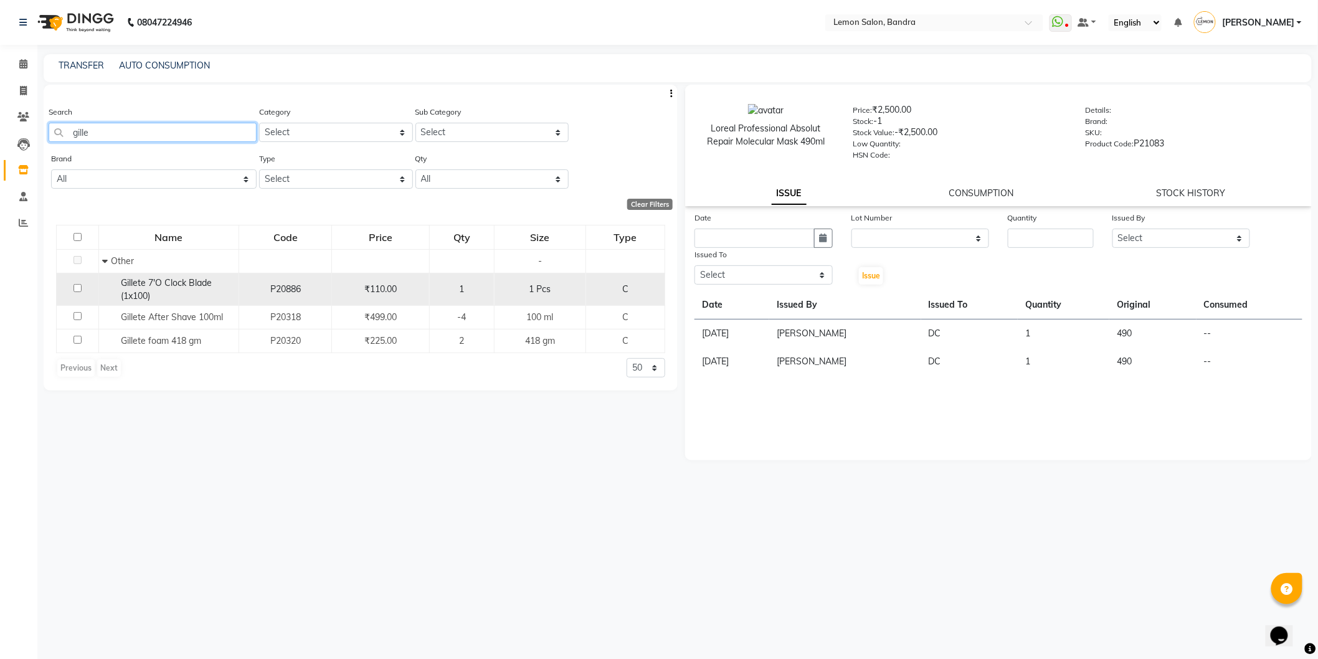
type input "gille"
click at [77, 288] on input "checkbox" at bounding box center [77, 288] width 8 height 8
checkbox input "true"
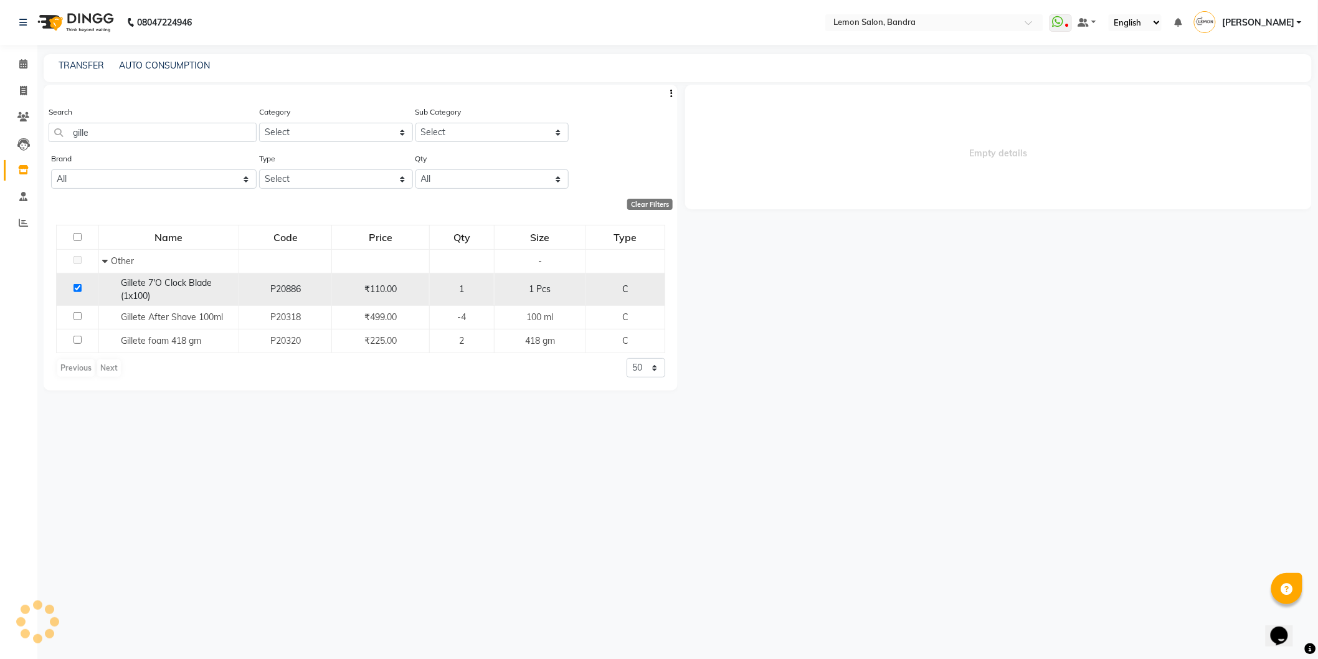
select select
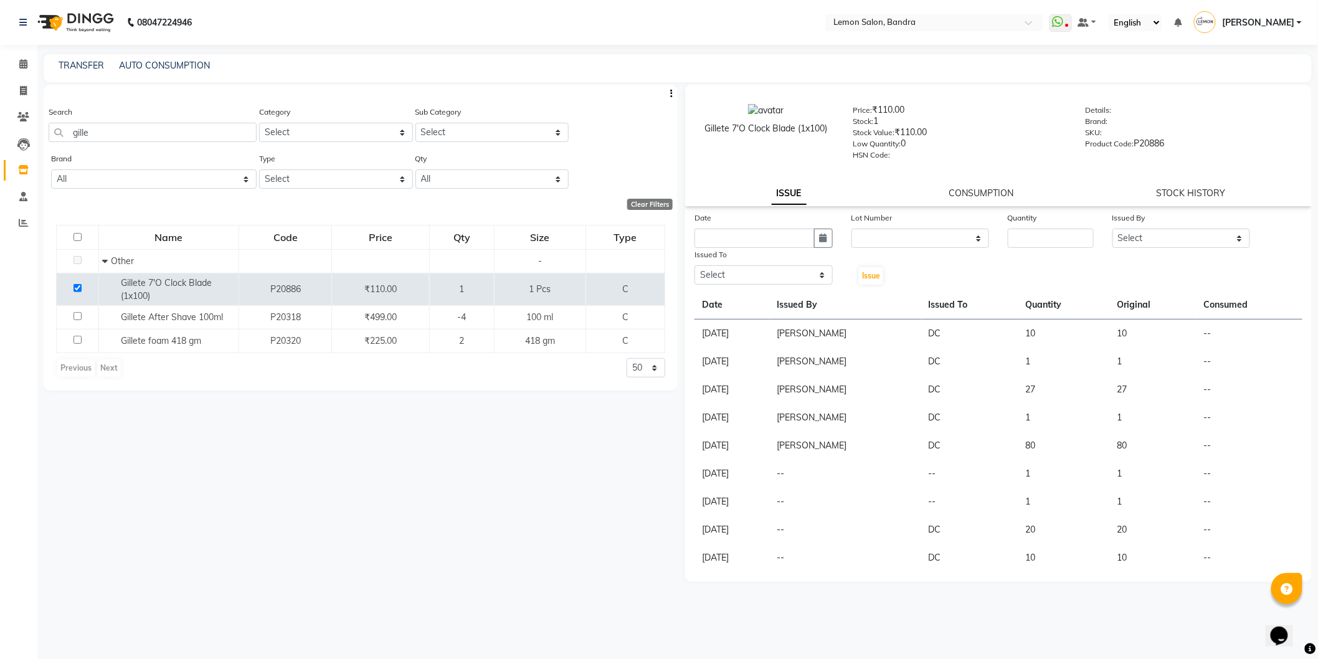
drag, startPoint x: 817, startPoint y: 245, endPoint x: 805, endPoint y: 264, distance: 23.0
click at [813, 257] on div "Date Lot Number None Quantity Issued By Select [PERSON_NAME] (Meme) DC [PERSON_…" at bounding box center [998, 248] width 626 height 75
click at [821, 240] on icon "button" at bounding box center [822, 238] width 7 height 9
select select "9"
select select "2025"
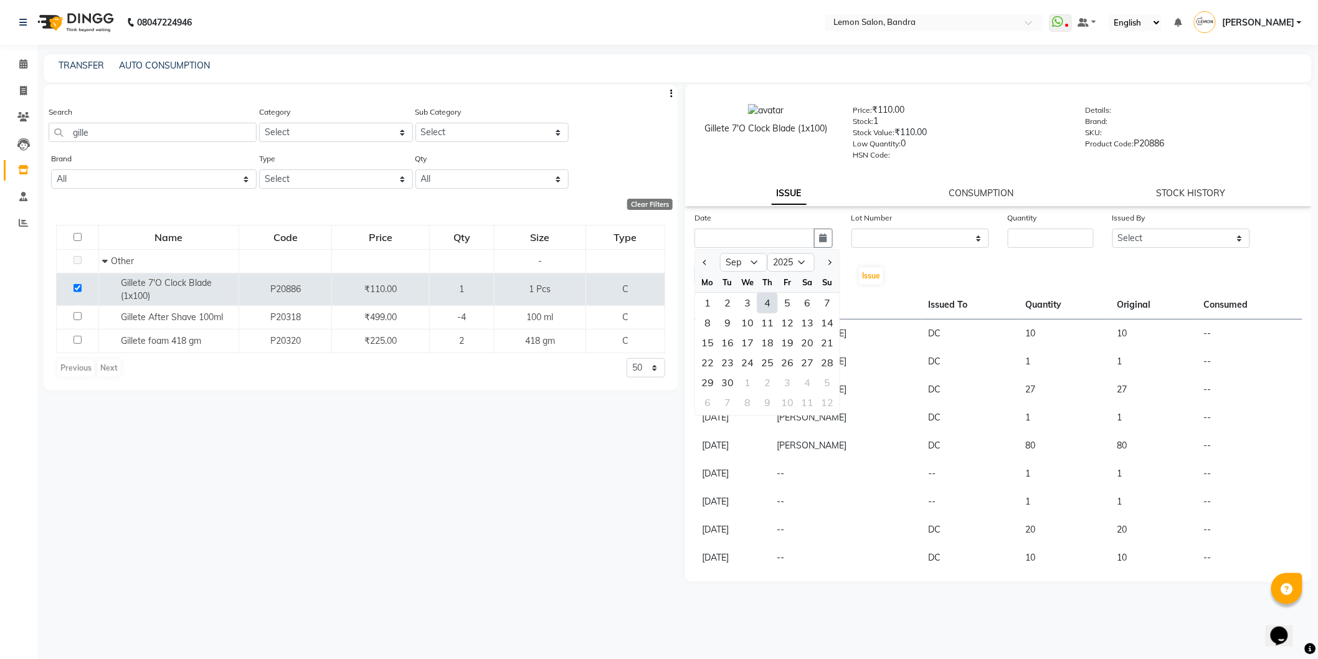
drag, startPoint x: 763, startPoint y: 307, endPoint x: 897, endPoint y: 255, distance: 144.1
click at [763, 306] on div "4" at bounding box center [767, 303] width 20 height 20
type input "[DATE]"
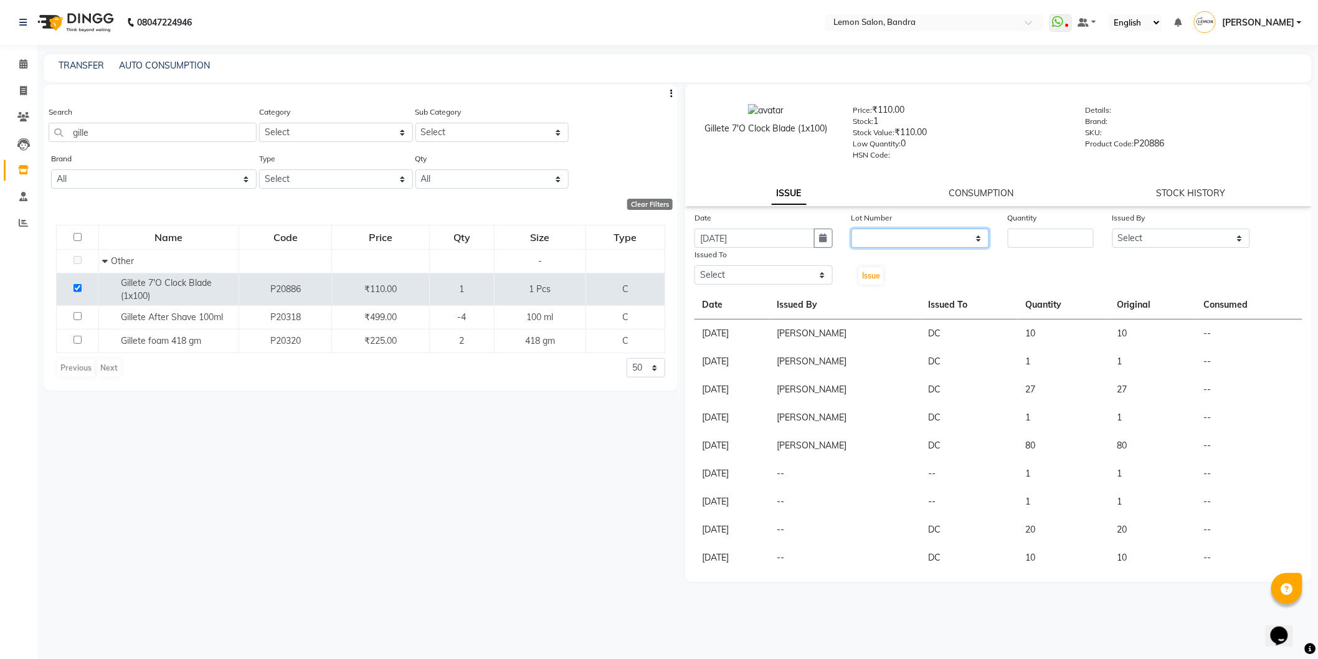
drag, startPoint x: 904, startPoint y: 239, endPoint x: 887, endPoint y: 266, distance: 32.5
click at [904, 239] on select "None" at bounding box center [920, 238] width 138 height 19
select select "0: null"
click at [851, 229] on select "None" at bounding box center [920, 238] width 138 height 19
click at [1019, 234] on input "number" at bounding box center [1051, 238] width 86 height 19
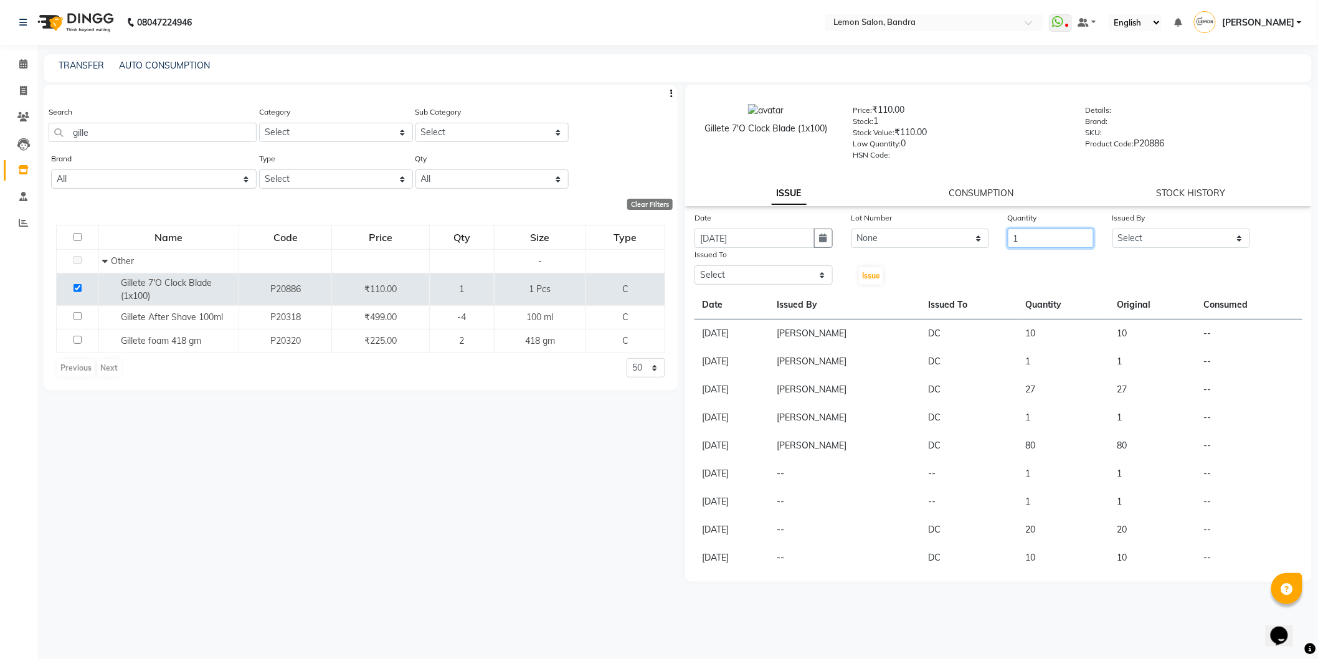
type input "1"
click at [1175, 235] on select "Select [PERSON_NAME] (Meme) DC [PERSON_NAME] Bandya [PERSON_NAME] [PERSON_NAME]…" at bounding box center [1181, 238] width 138 height 19
select select "54857"
click at [1112, 229] on select "Select [PERSON_NAME] (Meme) DC [PERSON_NAME] Bandya [PERSON_NAME] [PERSON_NAME]…" at bounding box center [1181, 238] width 138 height 19
click at [727, 276] on select "Select [PERSON_NAME] (Meme) DC [PERSON_NAME] Bandya [PERSON_NAME] [PERSON_NAME]…" at bounding box center [763, 274] width 138 height 19
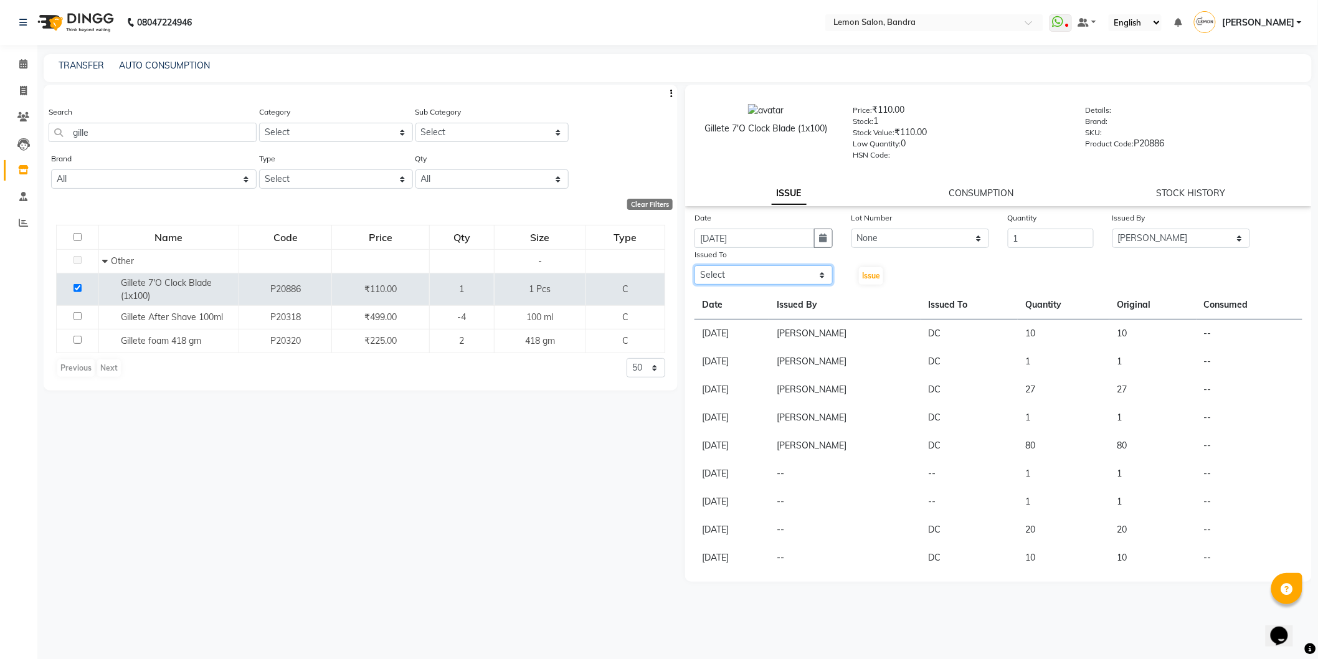
select select "7486"
click at [694, 266] on select "Select [PERSON_NAME] (Meme) DC [PERSON_NAME] Bandya [PERSON_NAME] [PERSON_NAME]…" at bounding box center [763, 274] width 138 height 19
click at [866, 275] on span "Issue" at bounding box center [871, 275] width 18 height 9
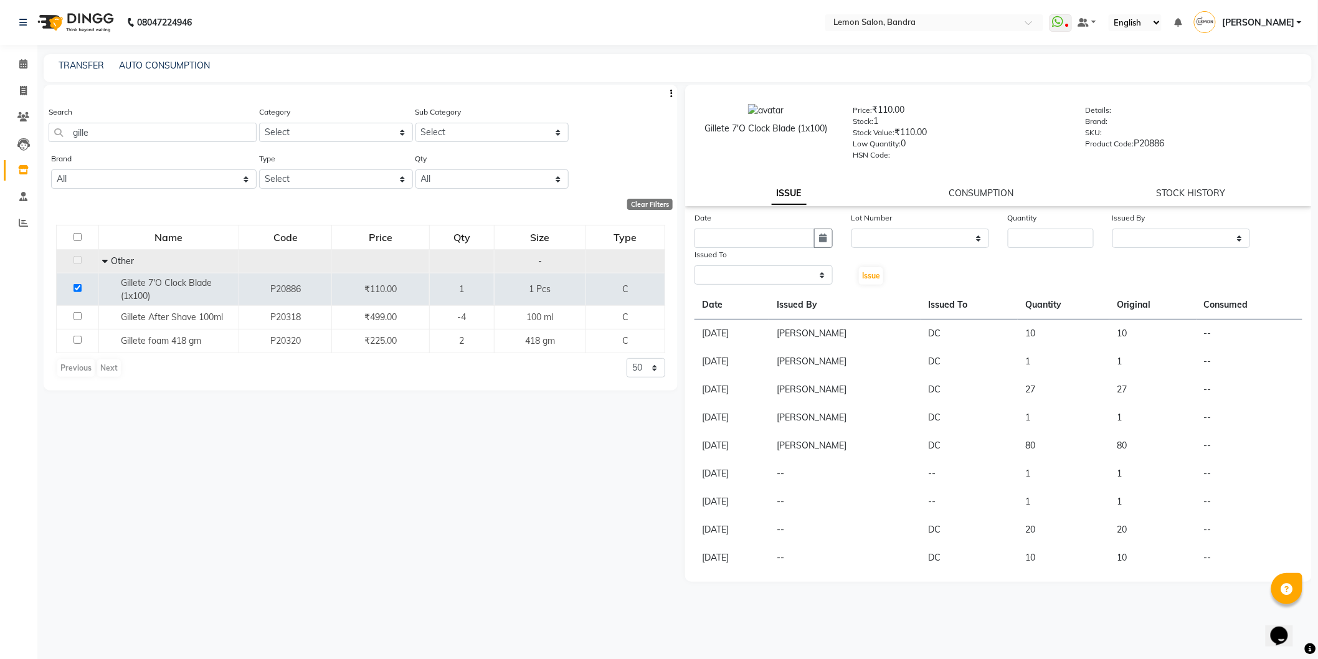
select select
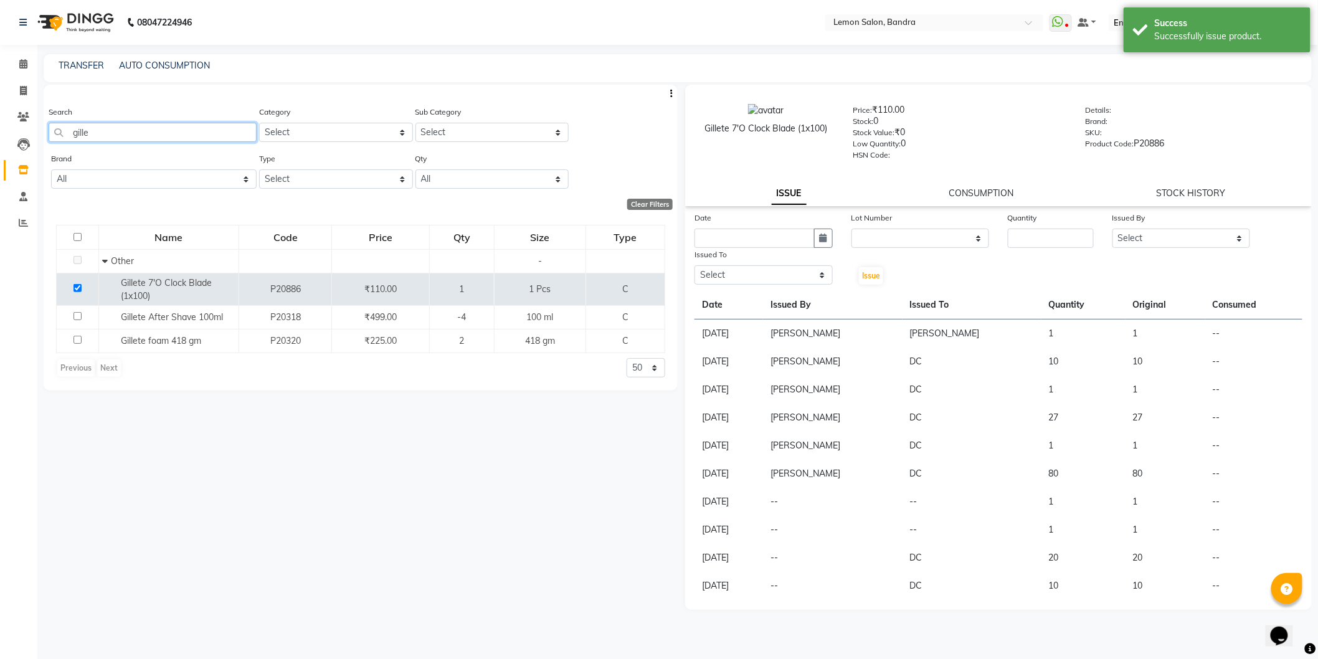
click at [200, 139] on input "gille" at bounding box center [153, 132] width 208 height 19
type input "g"
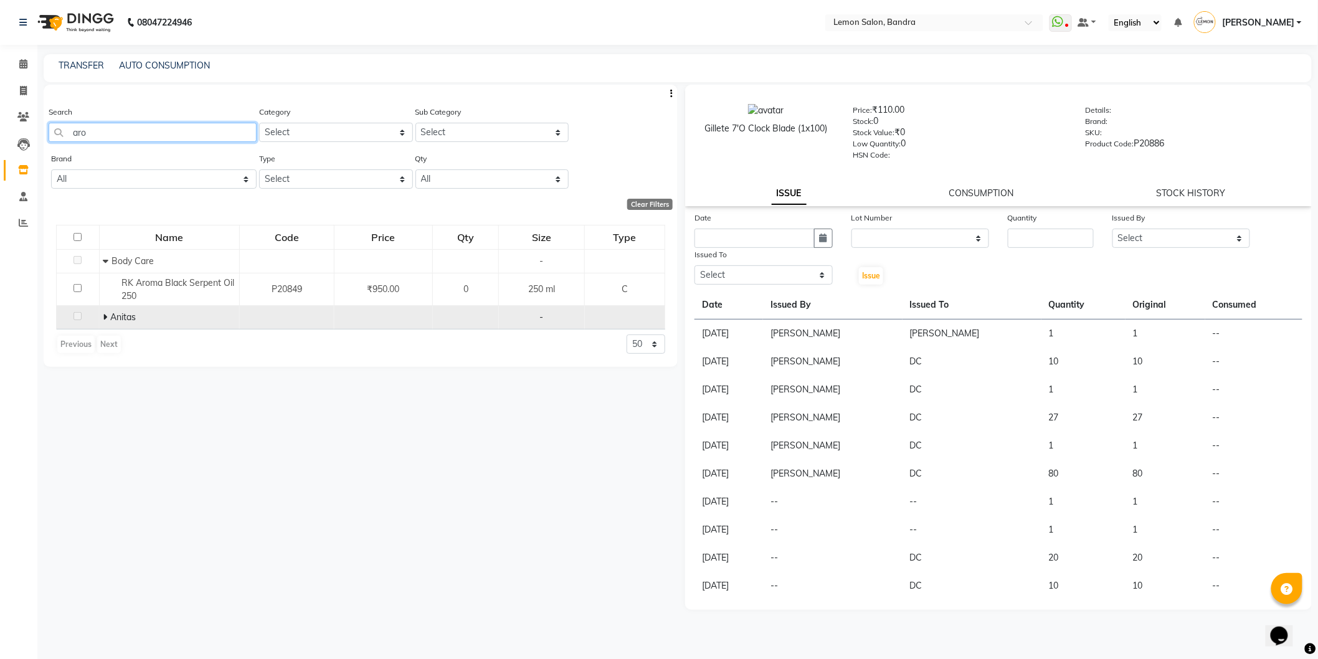
type input "aro"
click at [104, 313] on span at bounding box center [105, 316] width 4 height 11
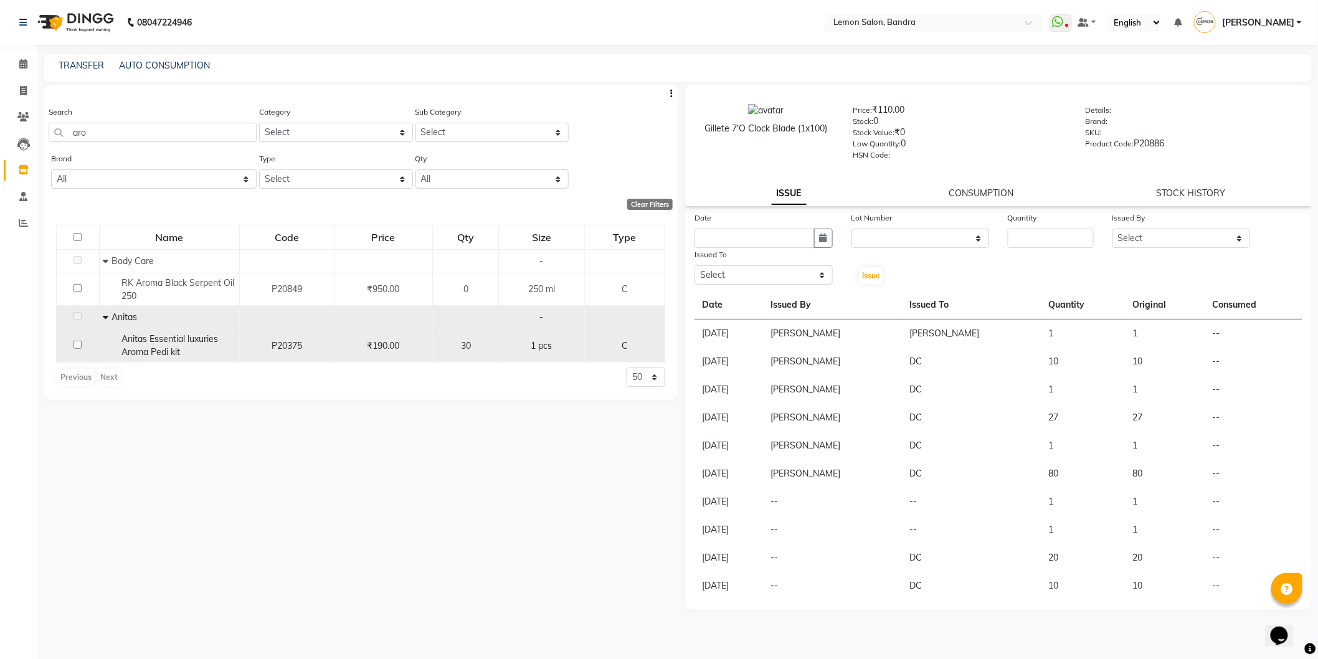
click at [77, 349] on td at bounding box center [78, 345] width 43 height 33
click at [77, 344] on input "checkbox" at bounding box center [77, 345] width 8 height 8
checkbox input "true"
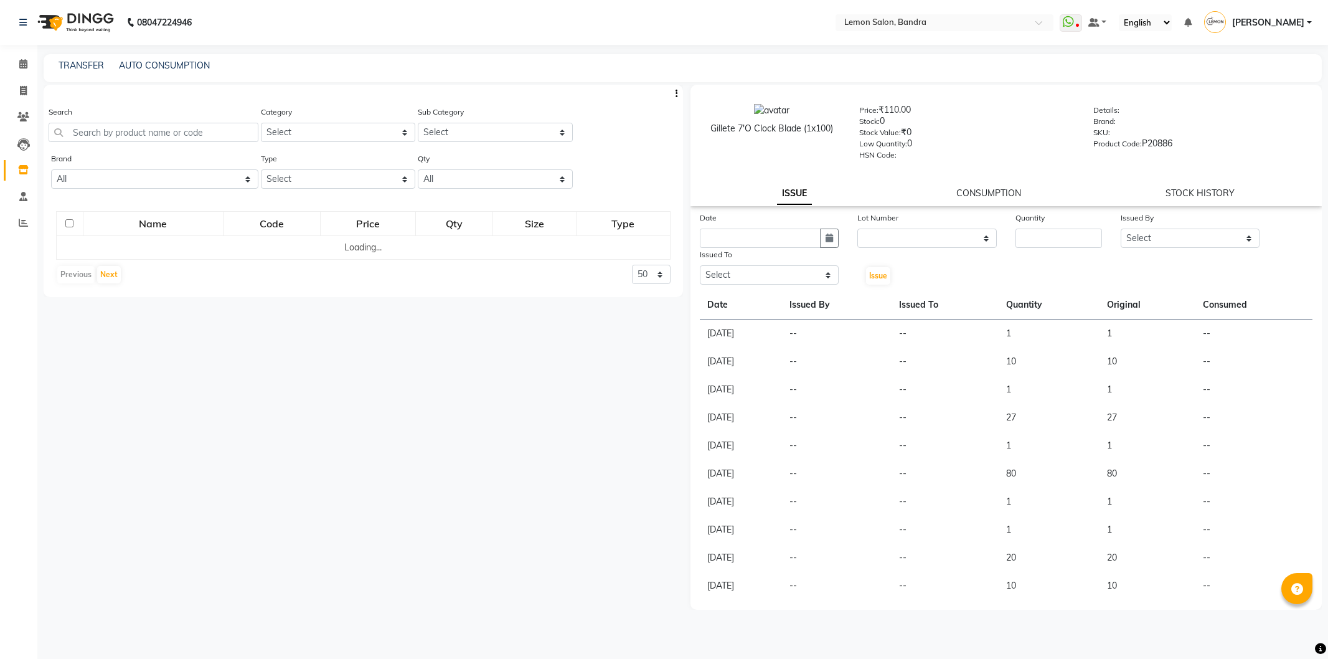
select select
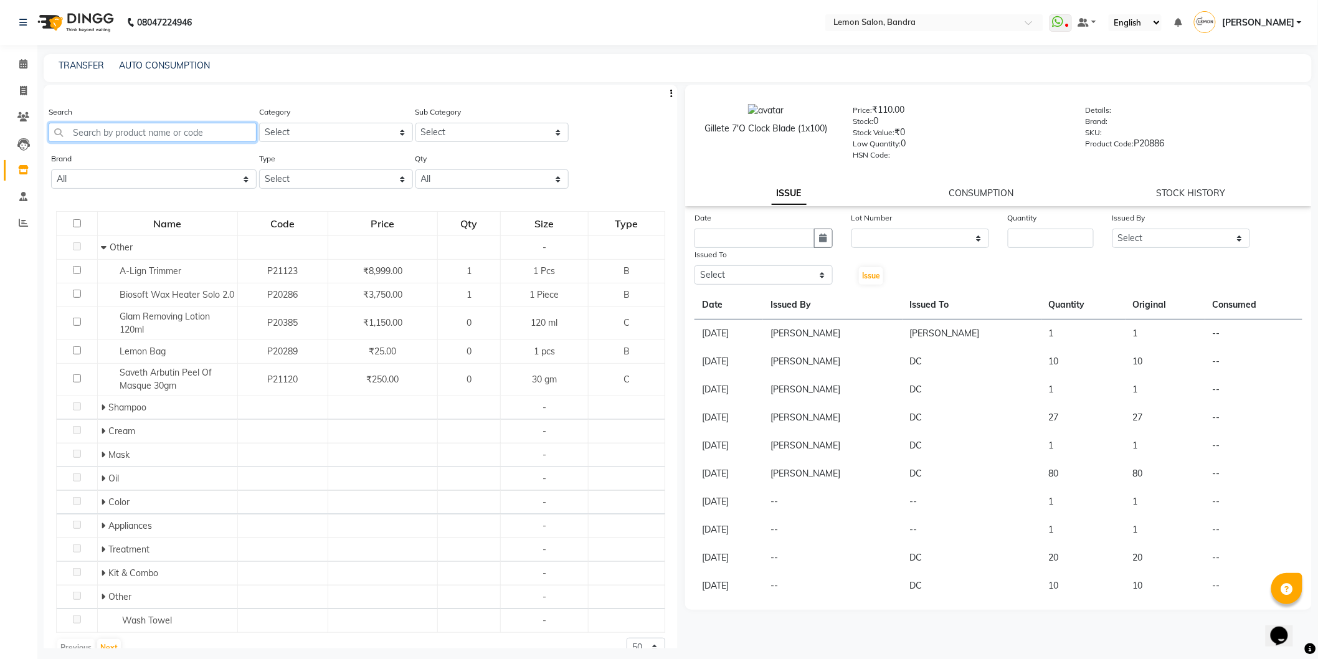
click at [232, 127] on input "text" at bounding box center [153, 132] width 208 height 19
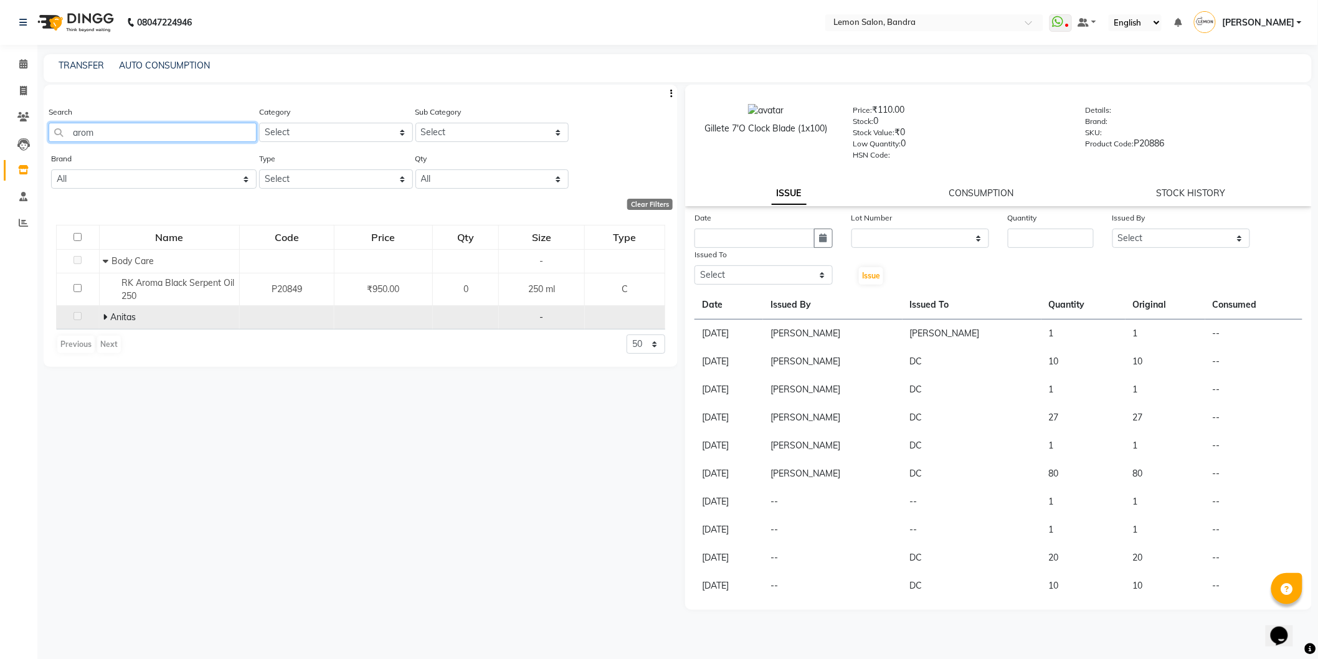
type input "arom"
click at [106, 313] on span at bounding box center [106, 316] width 7 height 11
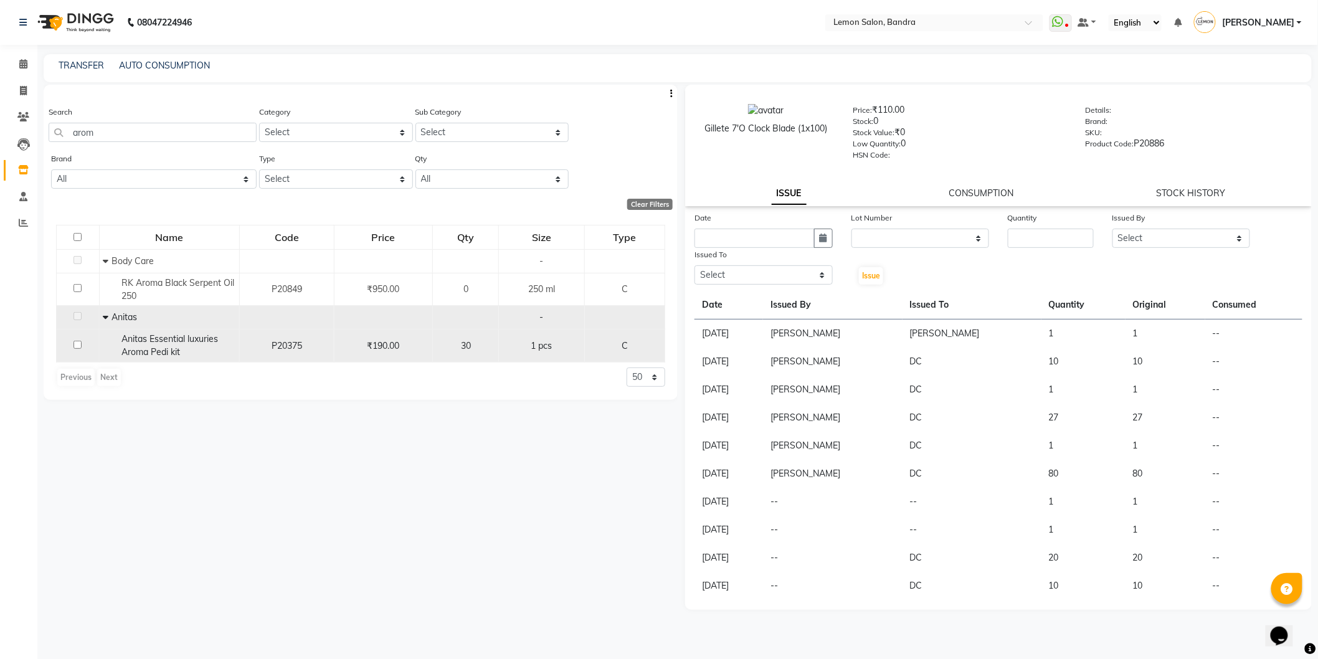
click at [78, 345] on input "checkbox" at bounding box center [77, 345] width 8 height 8
checkbox input "true"
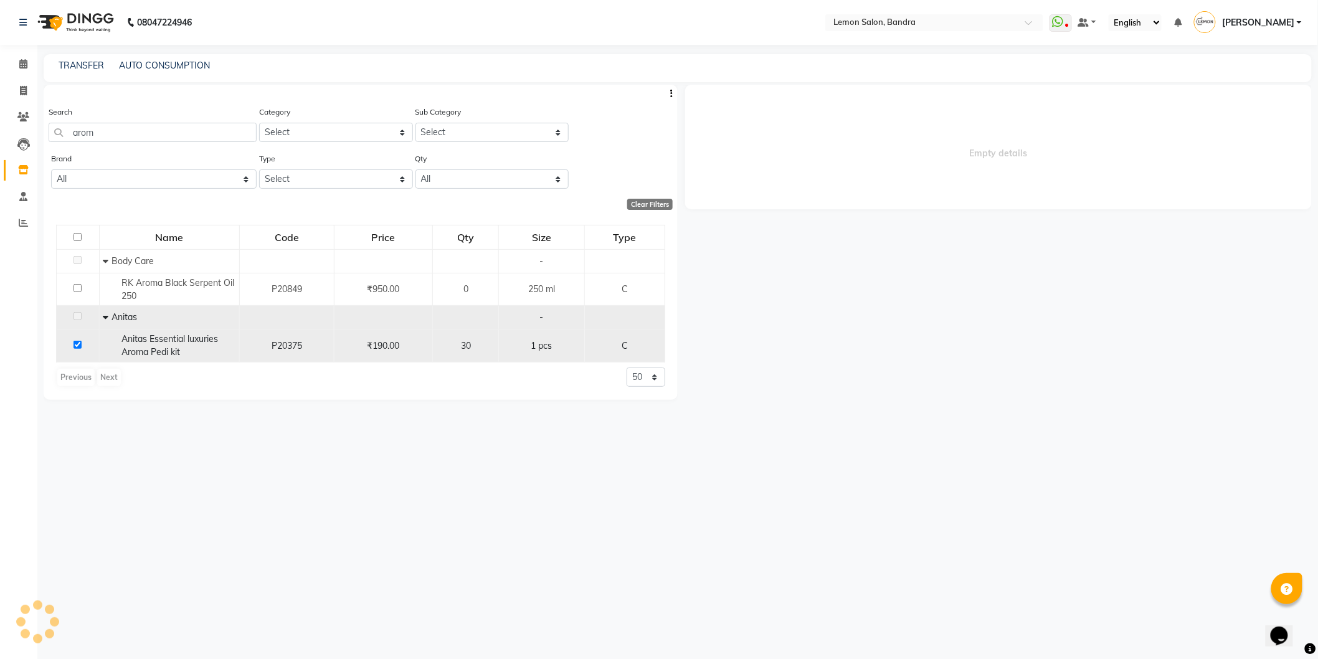
select select
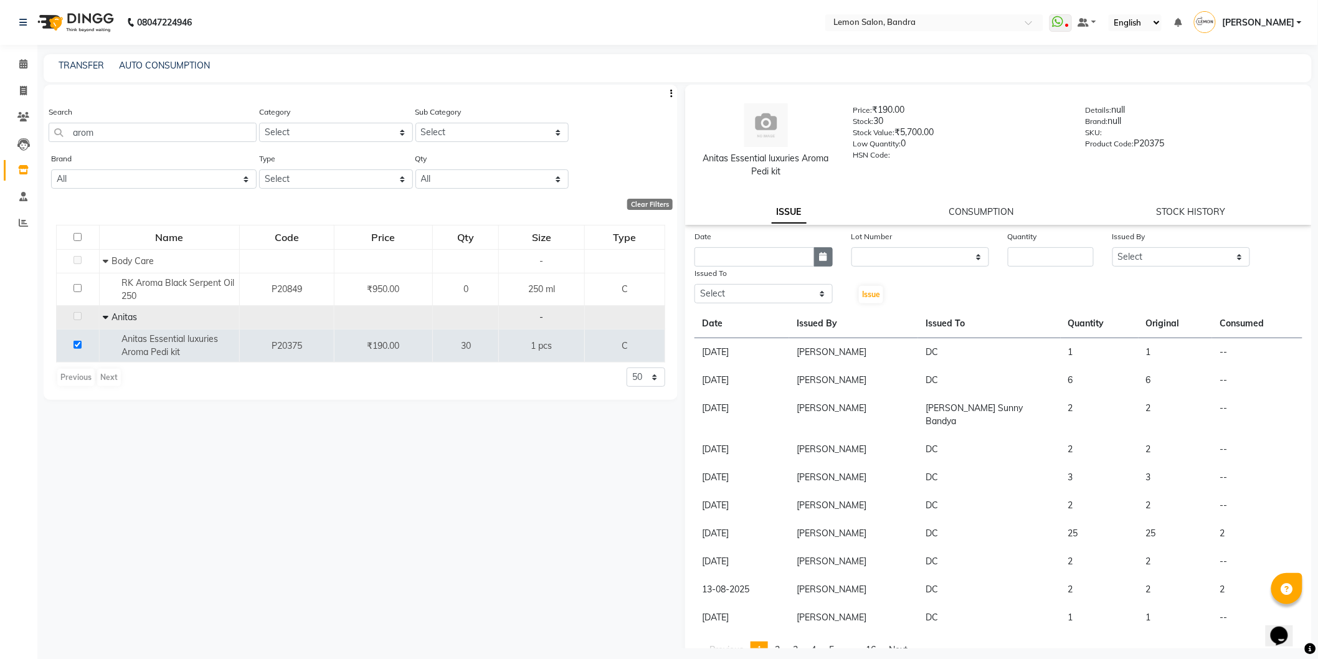
click at [819, 258] on icon "button" at bounding box center [822, 256] width 7 height 9
select select "9"
select select "2025"
click at [762, 328] on div "4" at bounding box center [767, 321] width 20 height 20
type input "[DATE]"
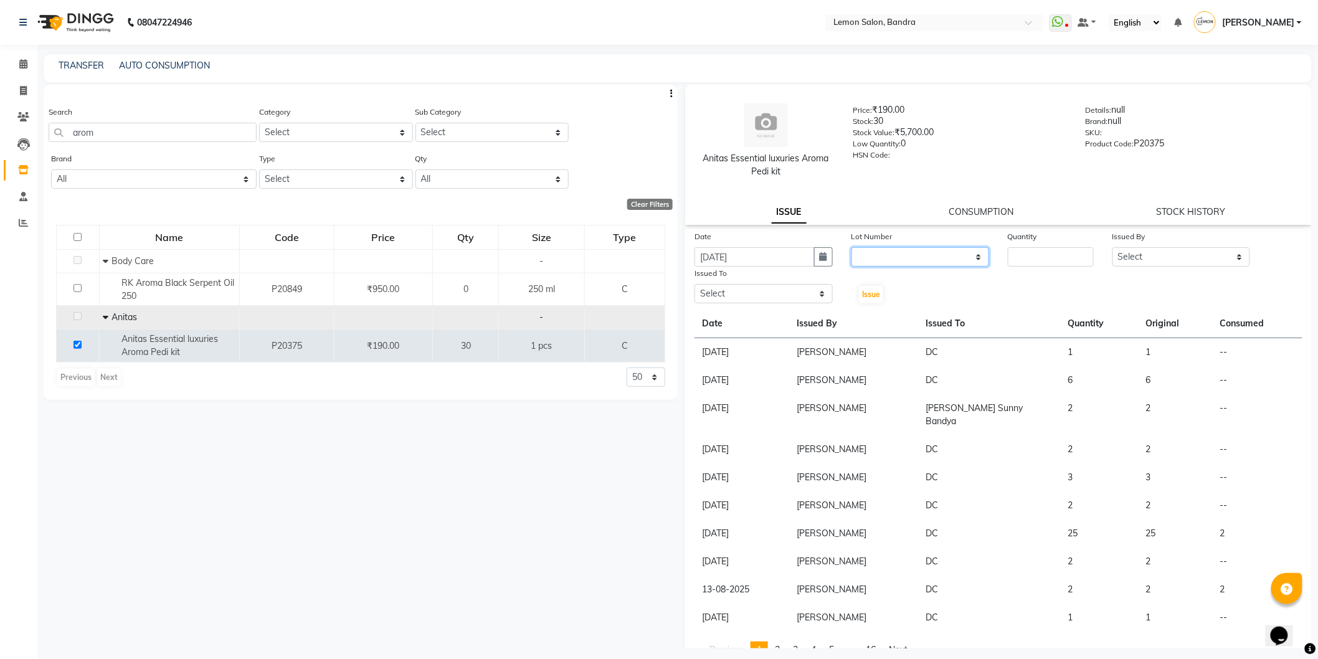
click at [974, 260] on select "None" at bounding box center [920, 256] width 138 height 19
select select "0: null"
click at [851, 247] on select "None" at bounding box center [920, 256] width 138 height 19
click at [1013, 257] on input "number" at bounding box center [1051, 256] width 86 height 19
type input "2"
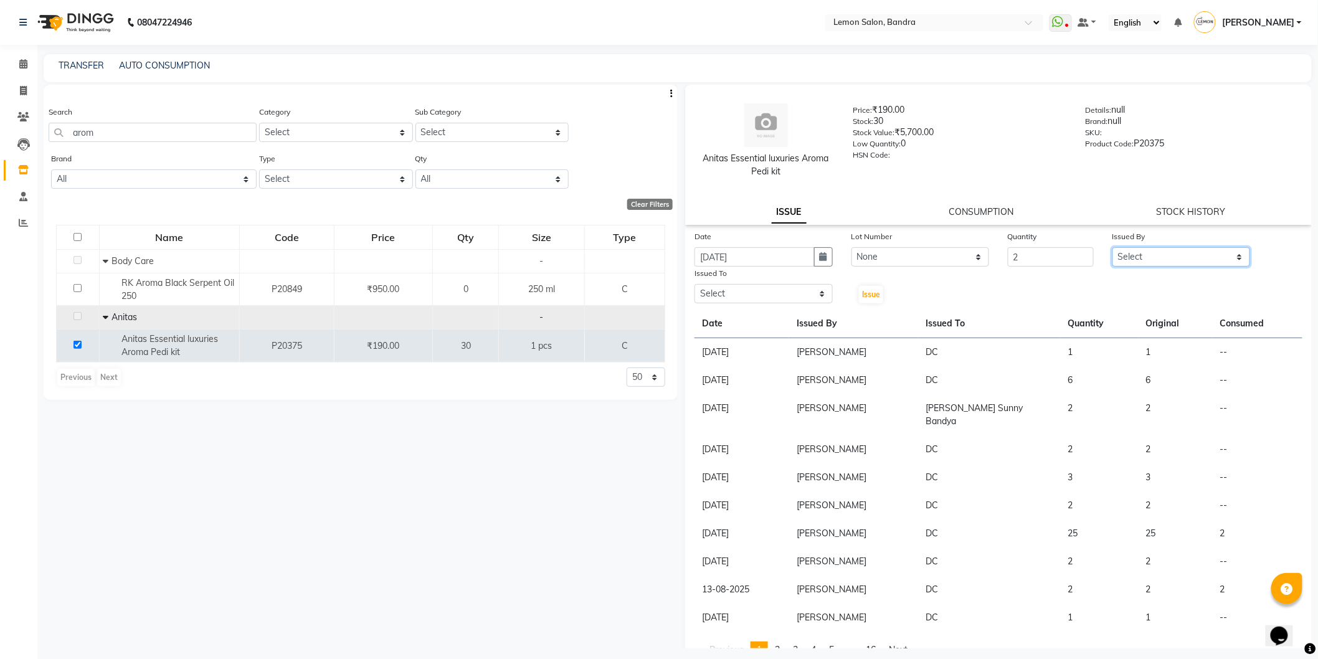
drag, startPoint x: 1140, startPoint y: 255, endPoint x: 1141, endPoint y: 262, distance: 6.4
click at [1140, 255] on select "Select [PERSON_NAME] (Meme) DC [PERSON_NAME] [PERSON_NAME] [PERSON_NAME] Jyoti …" at bounding box center [1181, 256] width 138 height 19
click at [1112, 247] on select "Select [PERSON_NAME] (Meme) DC [PERSON_NAME] [PERSON_NAME] [PERSON_NAME] Jyoti …" at bounding box center [1181, 256] width 138 height 19
click at [1153, 255] on select "Select [PERSON_NAME] (Meme) DC [PERSON_NAME] [PERSON_NAME] [PERSON_NAME] Jyoti …" at bounding box center [1181, 256] width 138 height 19
select select "54857"
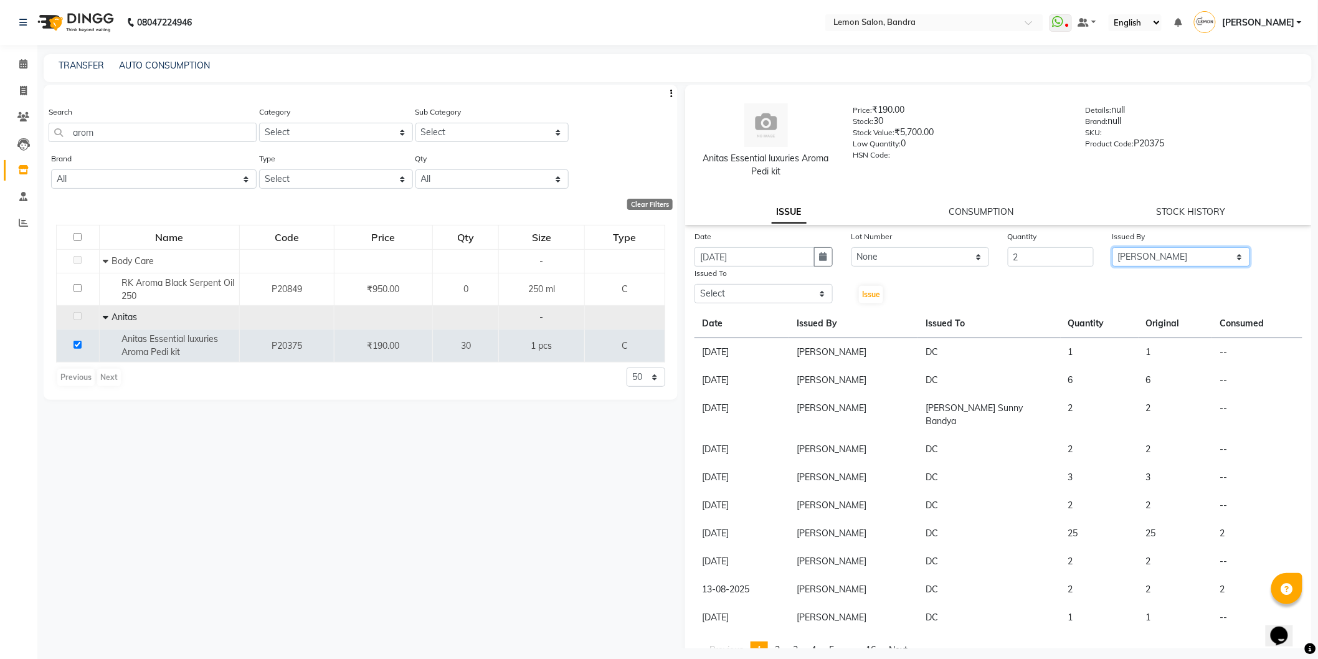
click at [1112, 247] on select "Select [PERSON_NAME] (Meme) DC [PERSON_NAME] [PERSON_NAME] [PERSON_NAME] Jyoti …" at bounding box center [1181, 256] width 138 height 19
click at [750, 288] on select "Select [PERSON_NAME] (Meme) DC [PERSON_NAME] [PERSON_NAME] [PERSON_NAME] Jyoti …" at bounding box center [763, 293] width 138 height 19
select select "39333"
click at [694, 284] on select "Select [PERSON_NAME] (Meme) DC [PERSON_NAME] [PERSON_NAME] [PERSON_NAME] Jyoti …" at bounding box center [763, 293] width 138 height 19
click at [869, 294] on span "Issue" at bounding box center [871, 294] width 18 height 9
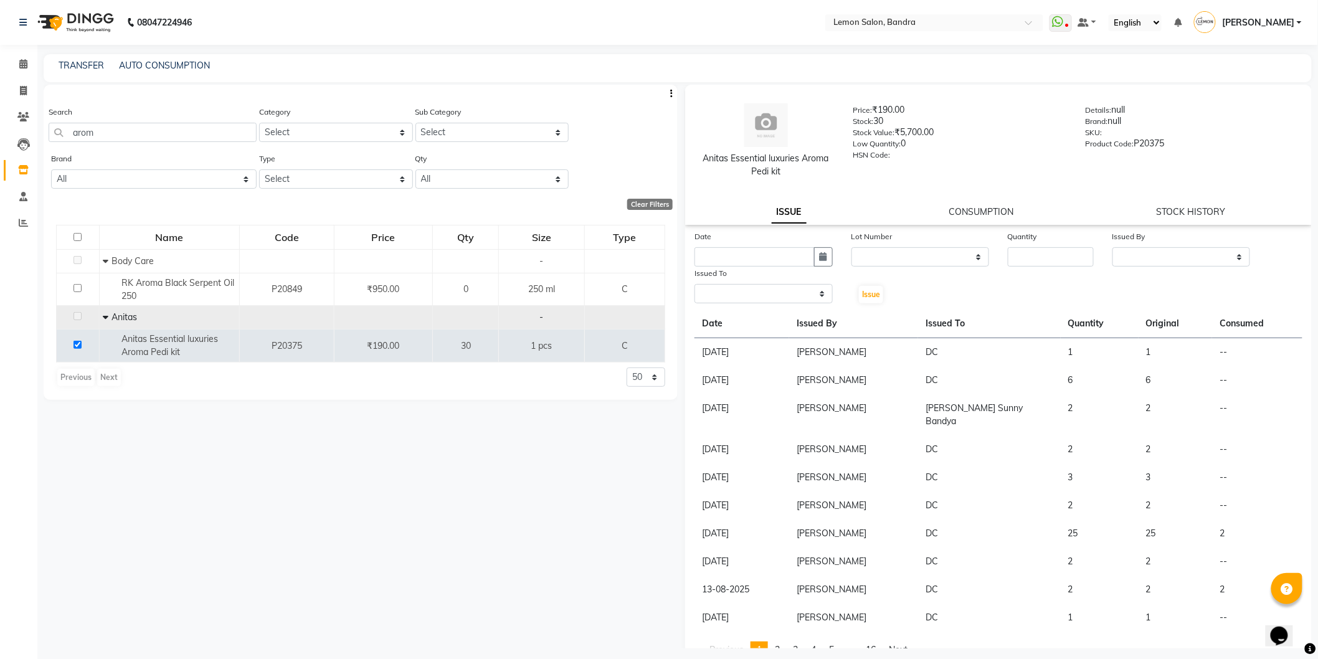
select select
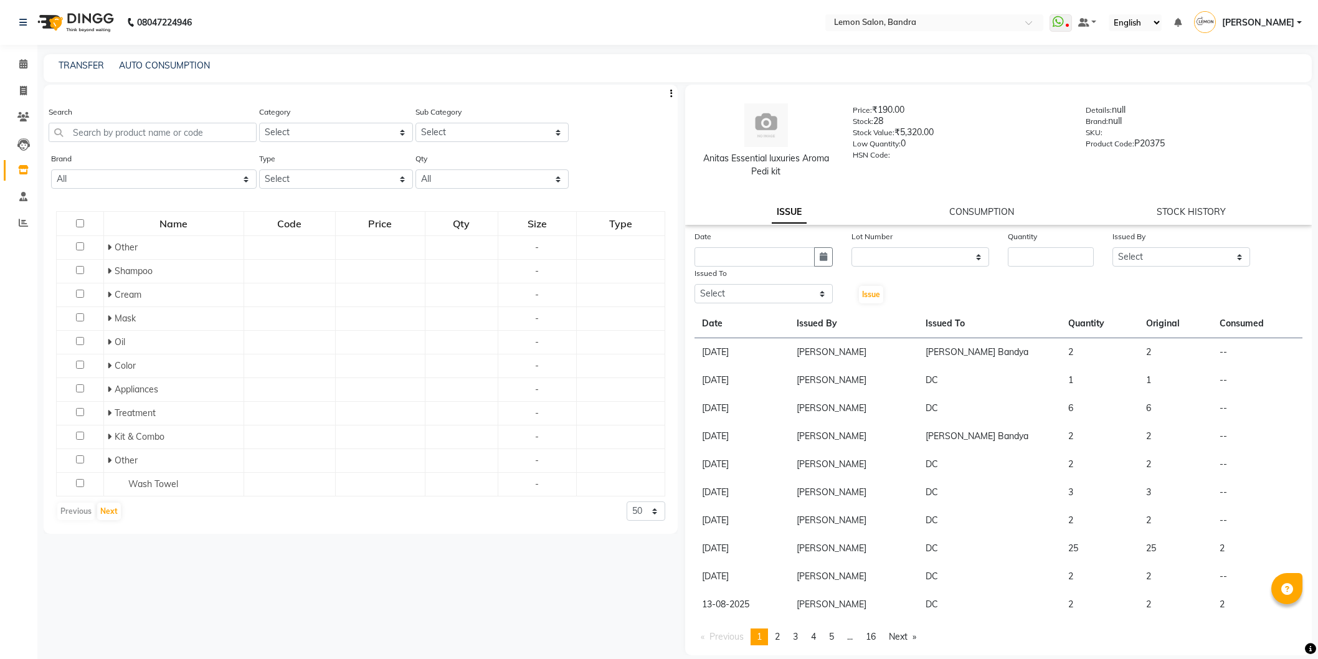
select select
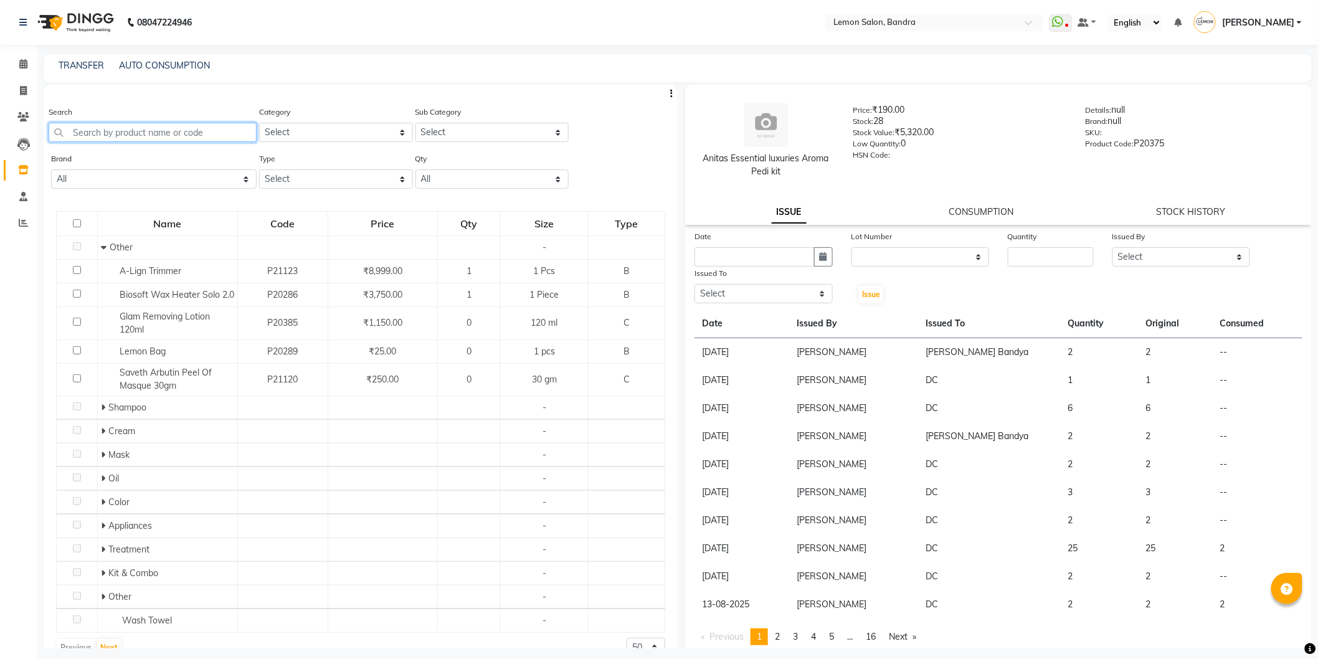
click at [221, 133] on input "text" at bounding box center [153, 132] width 208 height 19
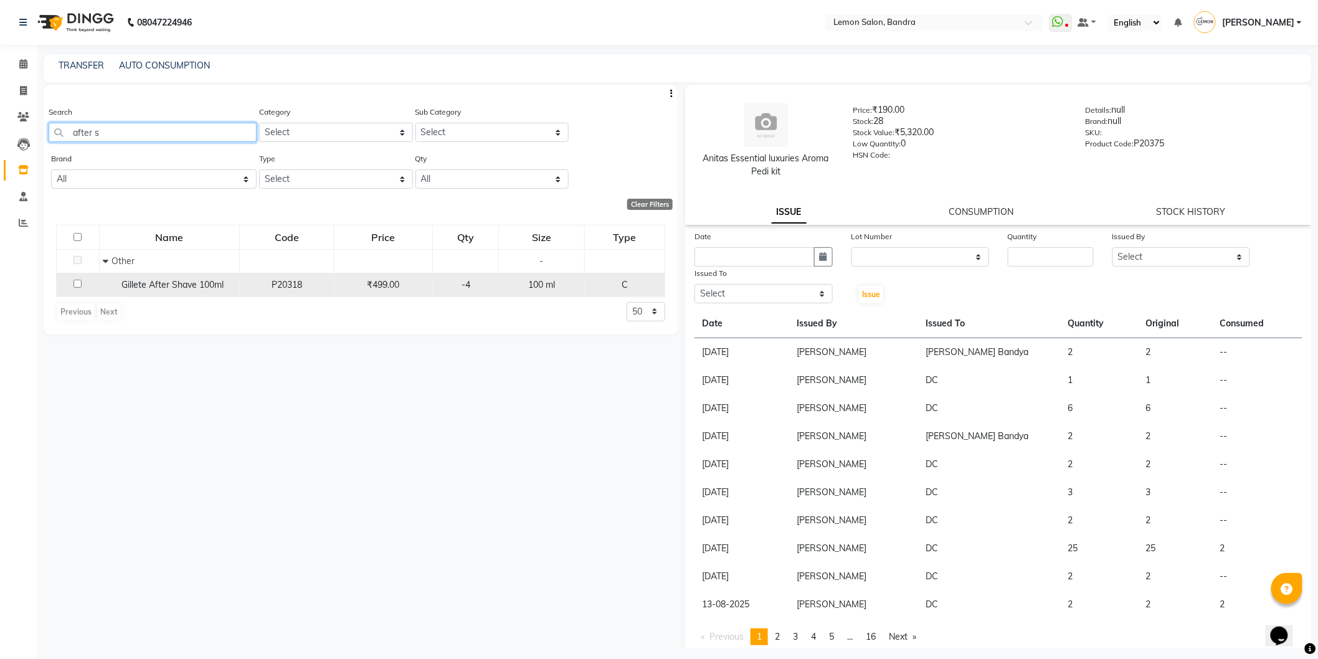
type input "after s"
click at [76, 285] on input "checkbox" at bounding box center [77, 284] width 8 height 8
checkbox input "true"
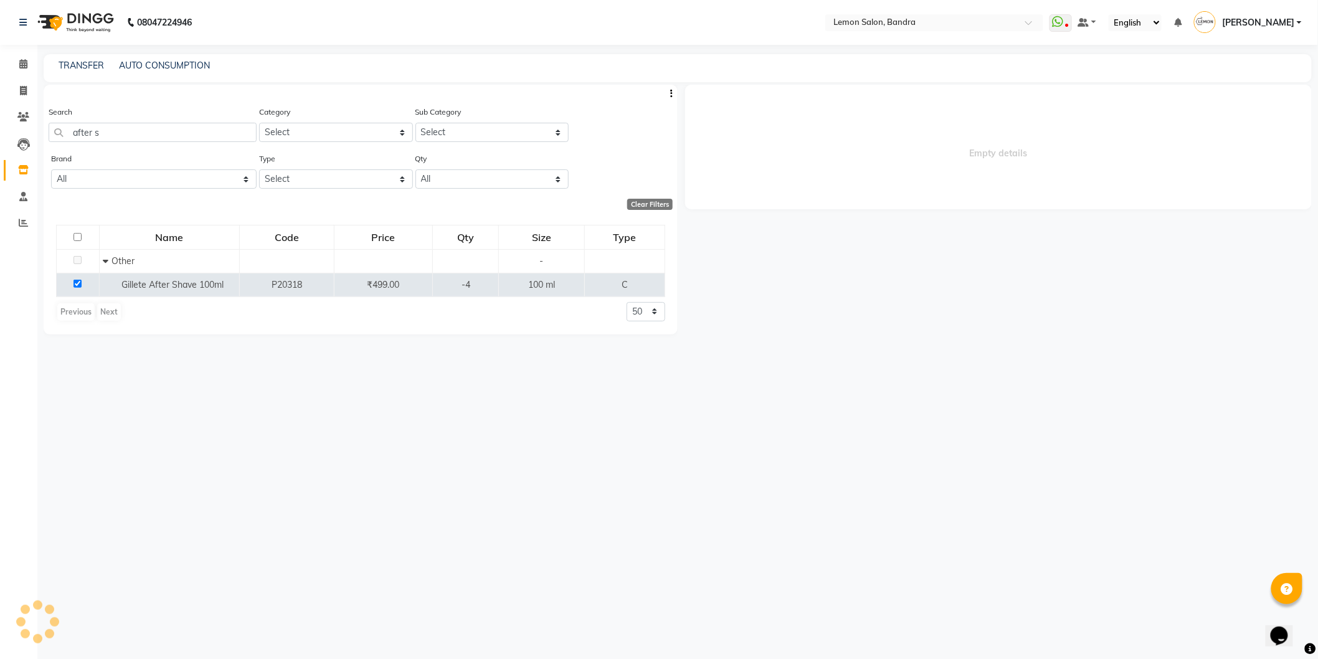
select select
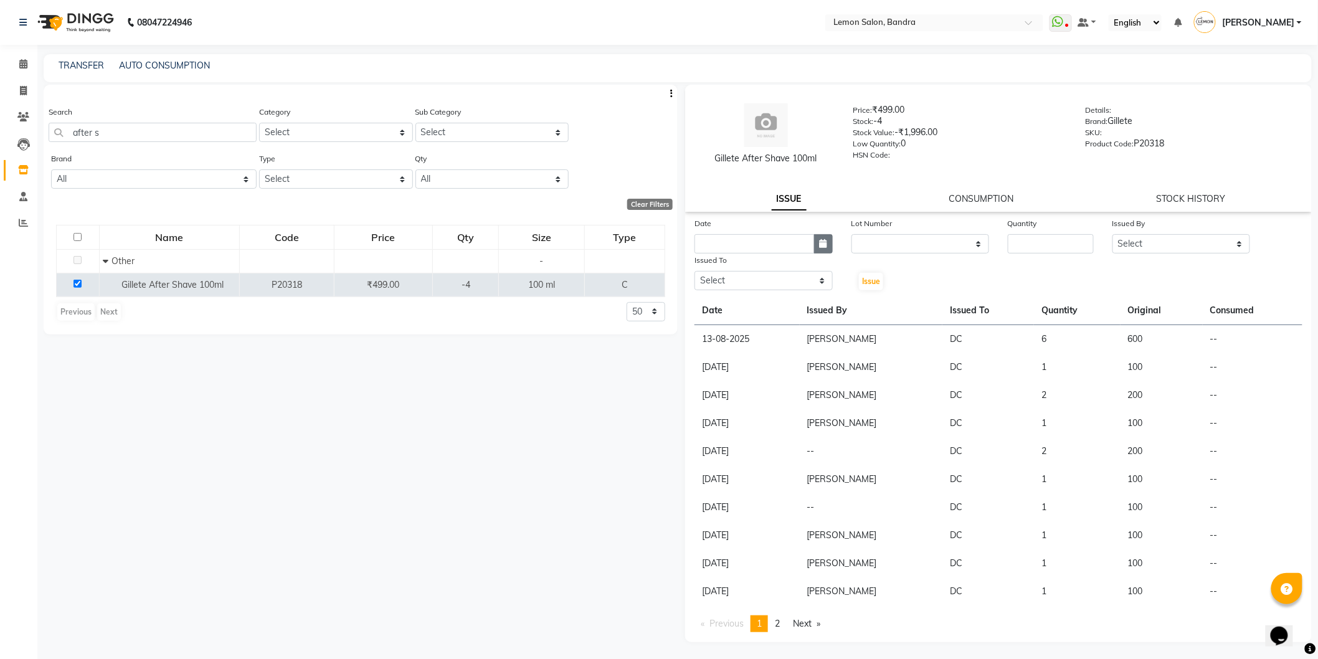
click at [831, 243] on button "button" at bounding box center [823, 243] width 19 height 19
select select "9"
select select "2025"
click at [764, 304] on div "4" at bounding box center [767, 308] width 20 height 20
type input "[DATE]"
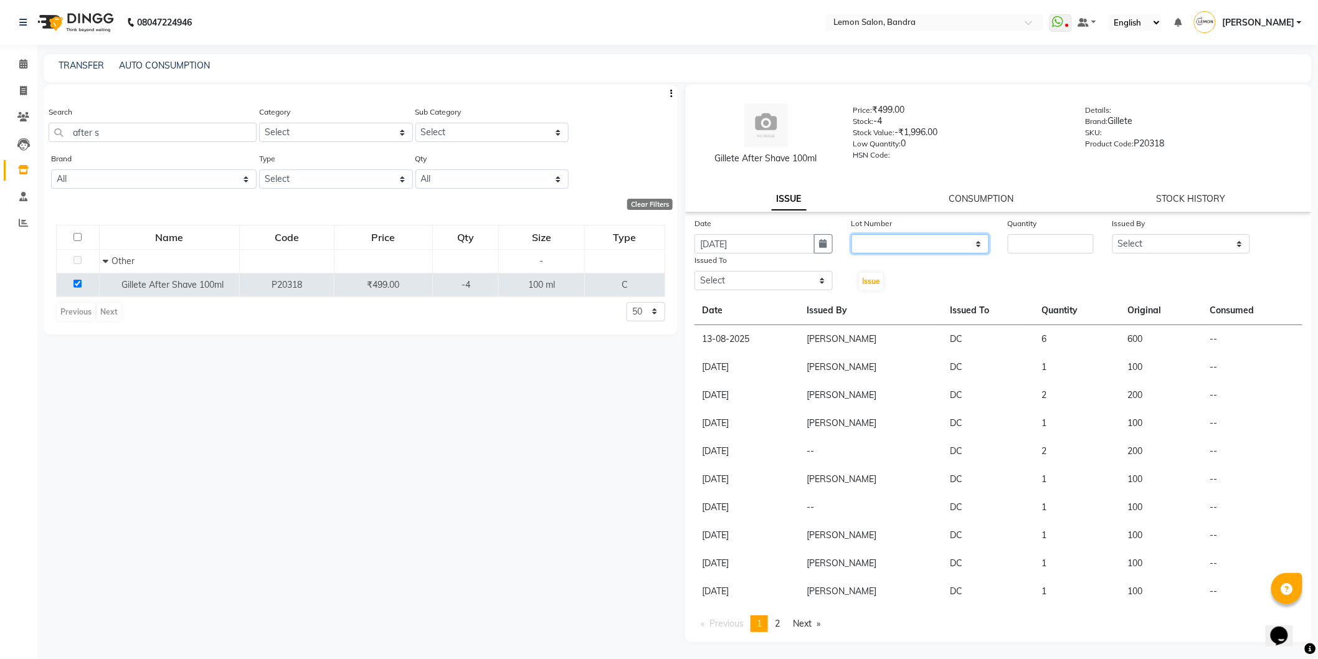
click at [933, 235] on select "None" at bounding box center [920, 243] width 138 height 19
select select "0: null"
click at [851, 234] on select "None" at bounding box center [920, 243] width 138 height 19
click at [1060, 235] on input "number" at bounding box center [1051, 243] width 86 height 19
type input "1"
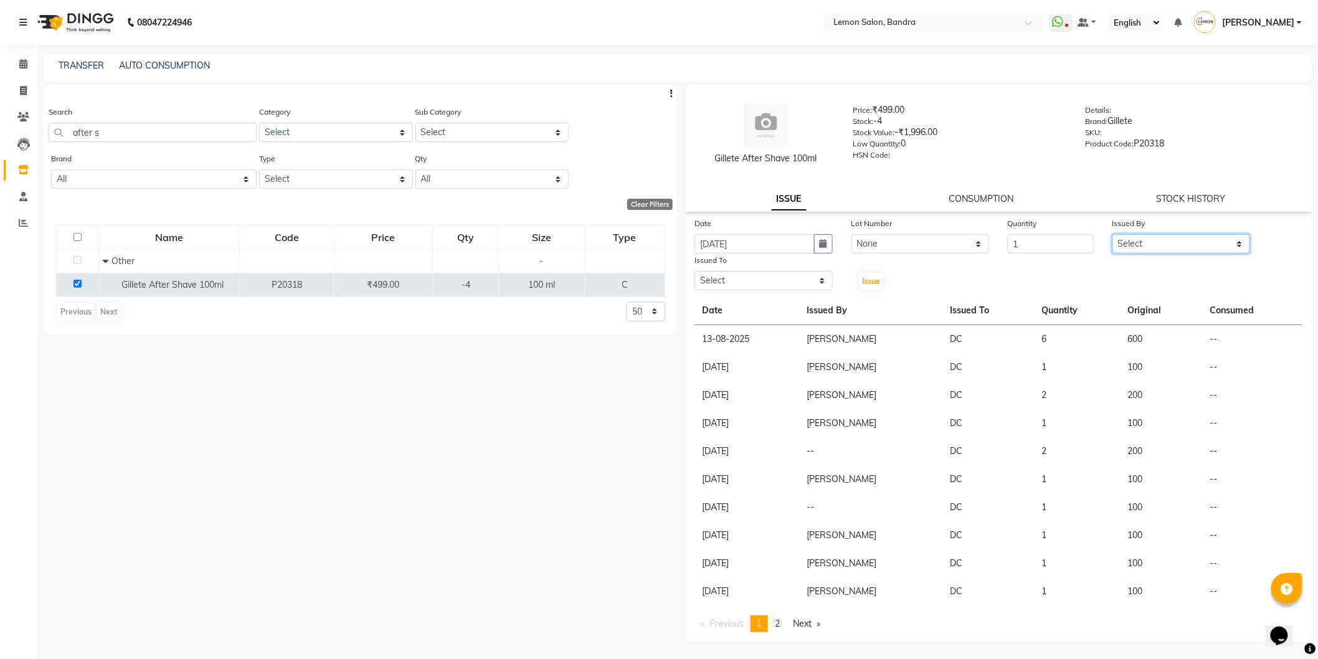
drag, startPoint x: 1193, startPoint y: 242, endPoint x: 1193, endPoint y: 250, distance: 8.7
click at [1193, 245] on select "Select [PERSON_NAME] (Meme) DC [PERSON_NAME] Bandya [PERSON_NAME] [PERSON_NAME]…" at bounding box center [1181, 243] width 138 height 19
select select "54857"
click at [1112, 234] on select "Select [PERSON_NAME] (Meme) DC [PERSON_NAME] Bandya [PERSON_NAME] [PERSON_NAME]…" at bounding box center [1181, 243] width 138 height 19
drag, startPoint x: 772, startPoint y: 278, endPoint x: 770, endPoint y: 272, distance: 6.7
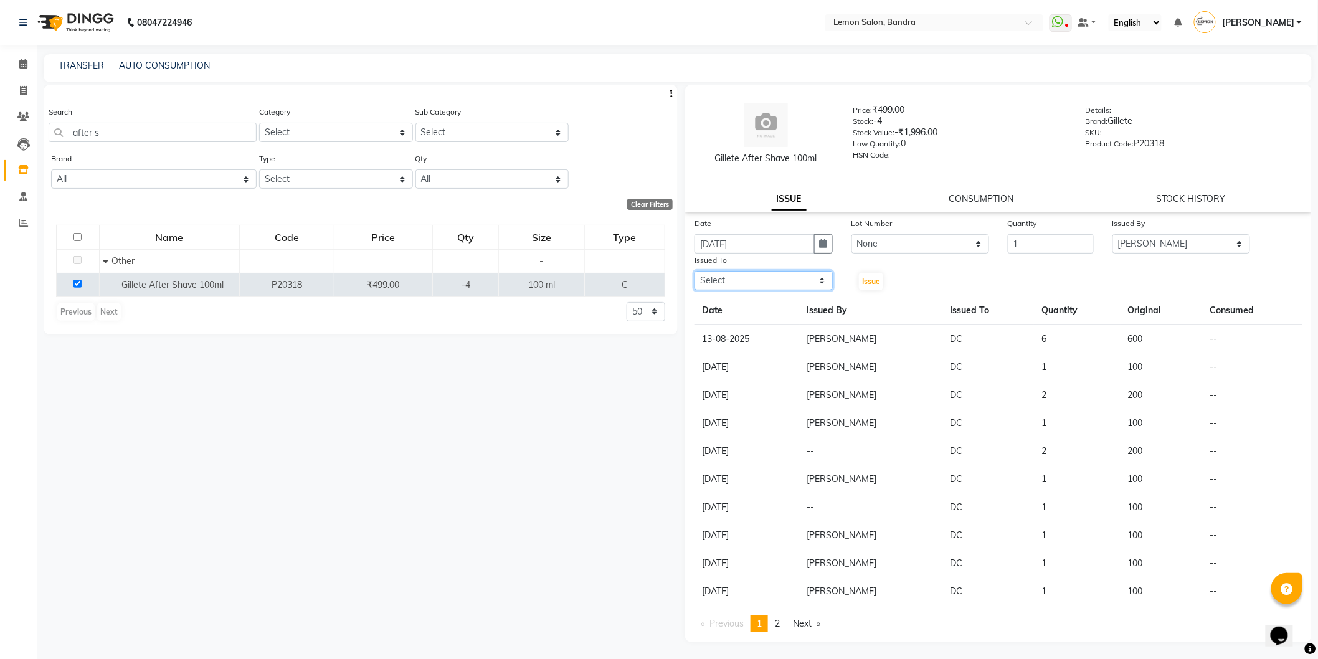
click at [772, 278] on select "Select [PERSON_NAME] (Meme) DC [PERSON_NAME] Bandya [PERSON_NAME] [PERSON_NAME]…" at bounding box center [763, 280] width 138 height 19
select select "7888"
click at [694, 271] on select "Select [PERSON_NAME] (Meme) DC [PERSON_NAME] Bandya [PERSON_NAME] [PERSON_NAME]…" at bounding box center [763, 280] width 138 height 19
click at [875, 278] on span "Issue" at bounding box center [871, 280] width 18 height 9
select select
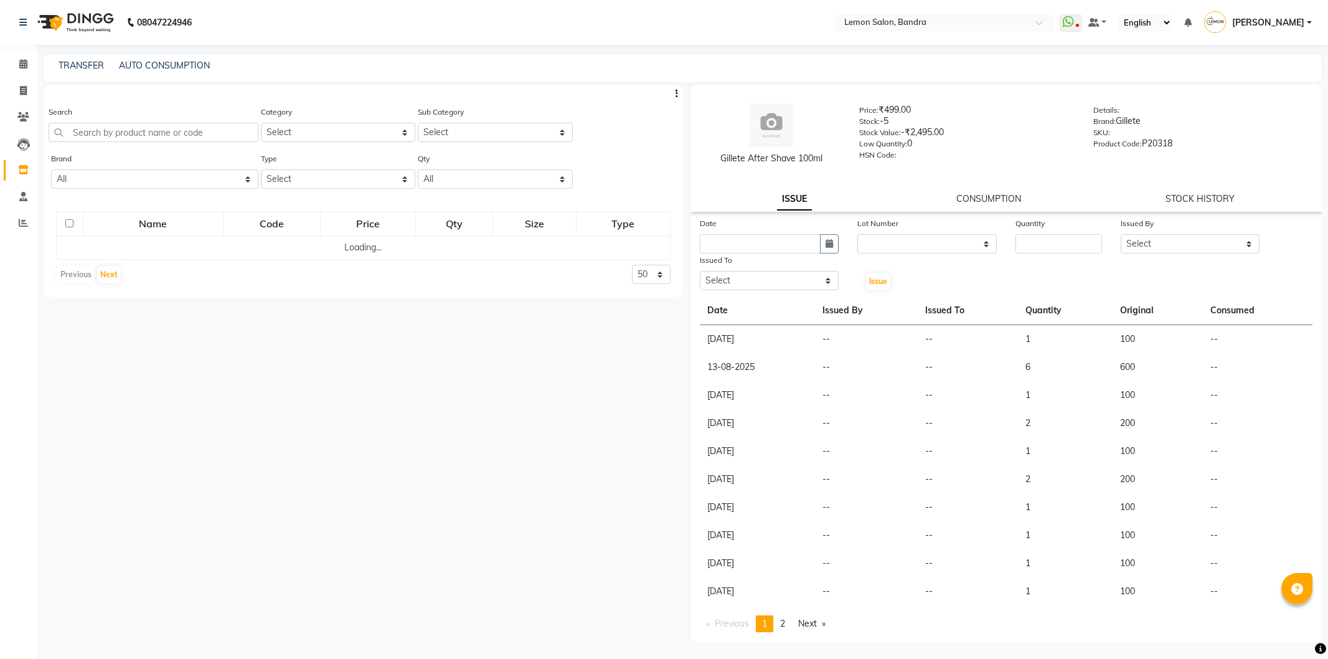
select select
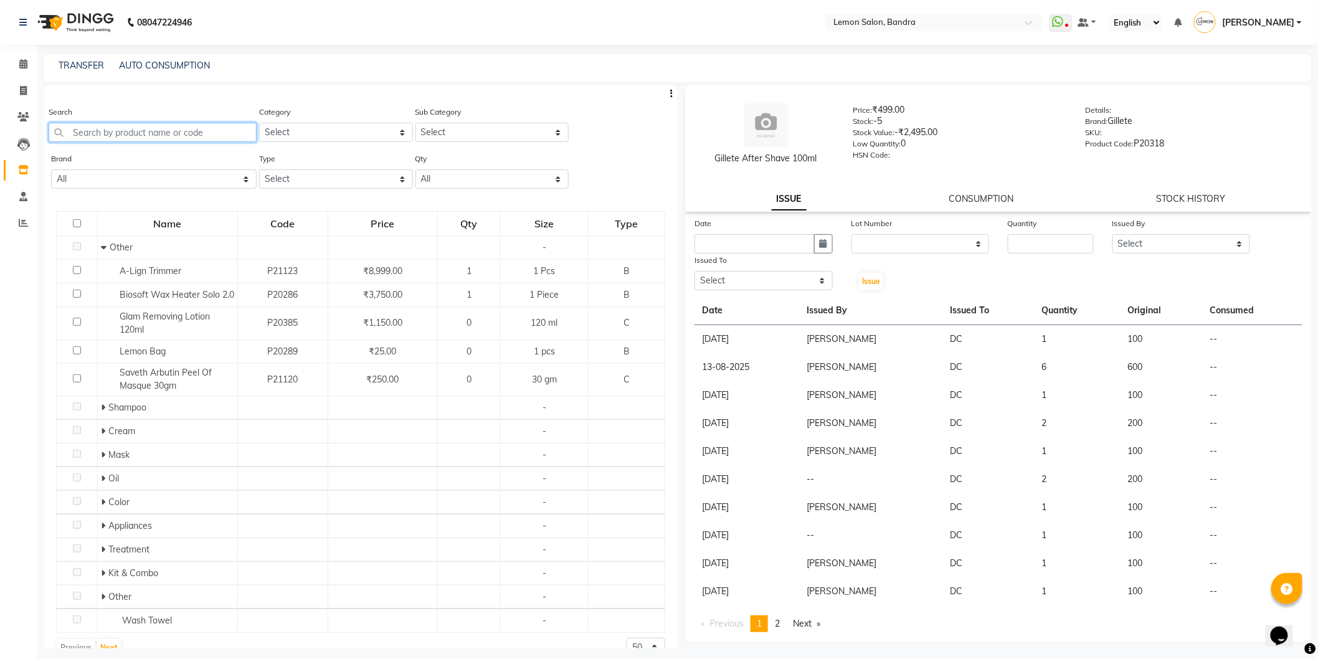
click at [241, 130] on input "text" at bounding box center [153, 132] width 208 height 19
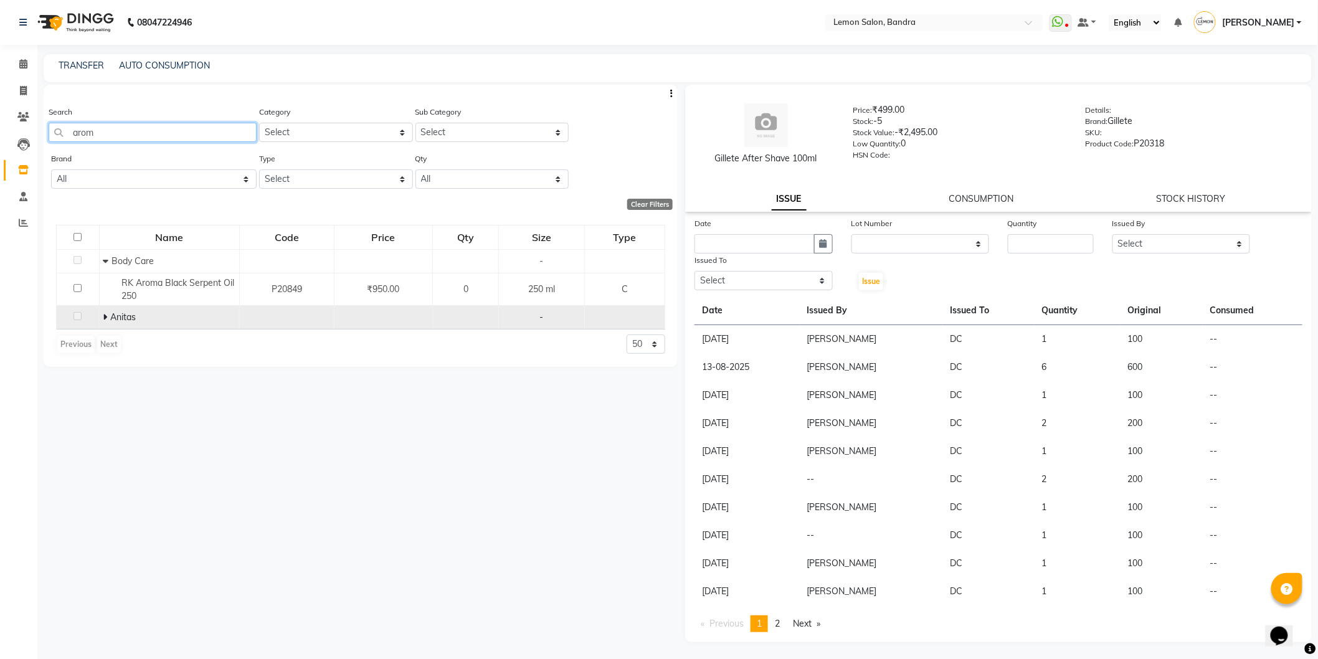
type input "arom"
click at [102, 310] on td "Anitas" at bounding box center [169, 318] width 140 height 24
click at [104, 318] on icon at bounding box center [105, 317] width 4 height 9
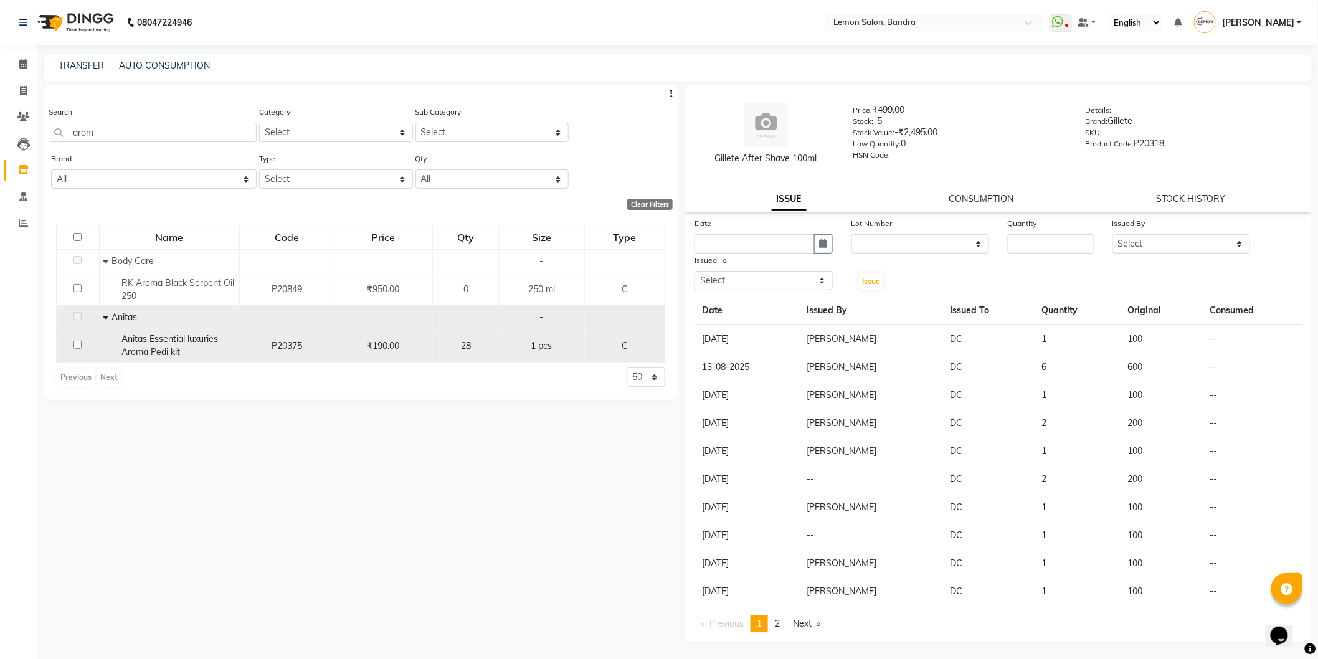
click at [81, 344] on input "checkbox" at bounding box center [77, 345] width 8 height 8
checkbox input "true"
select select
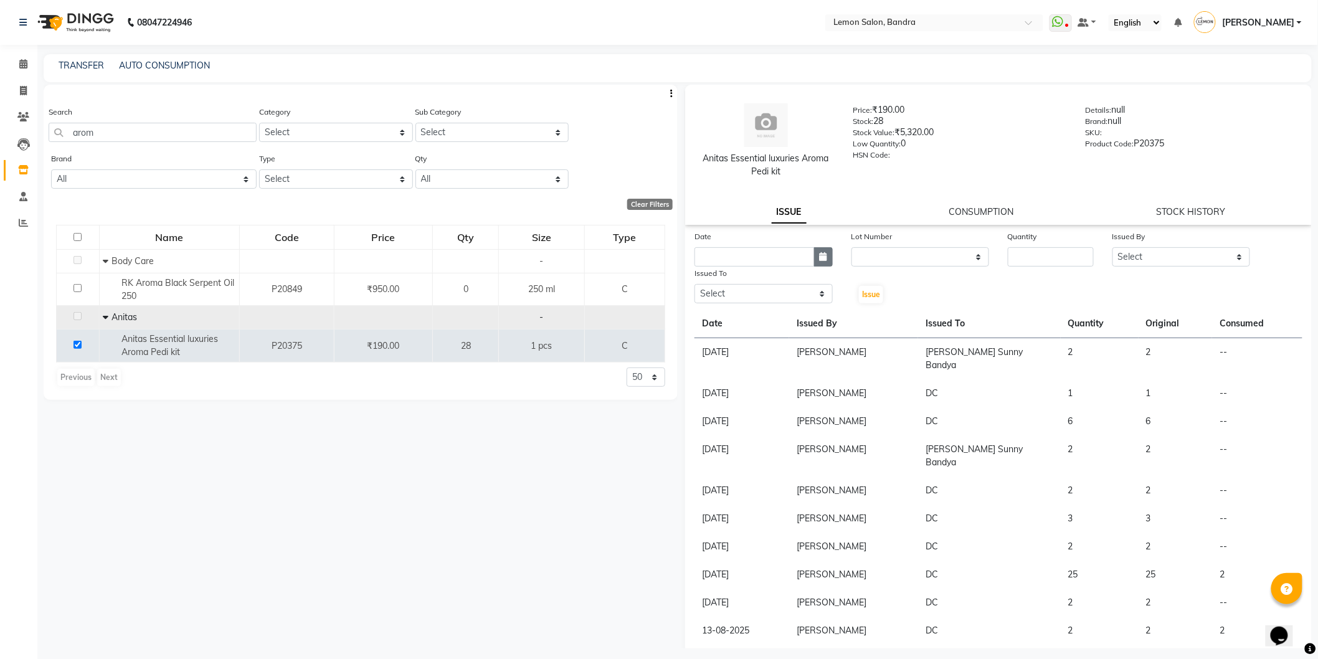
click at [826, 256] on button "button" at bounding box center [823, 256] width 19 height 19
select select "9"
select select "2025"
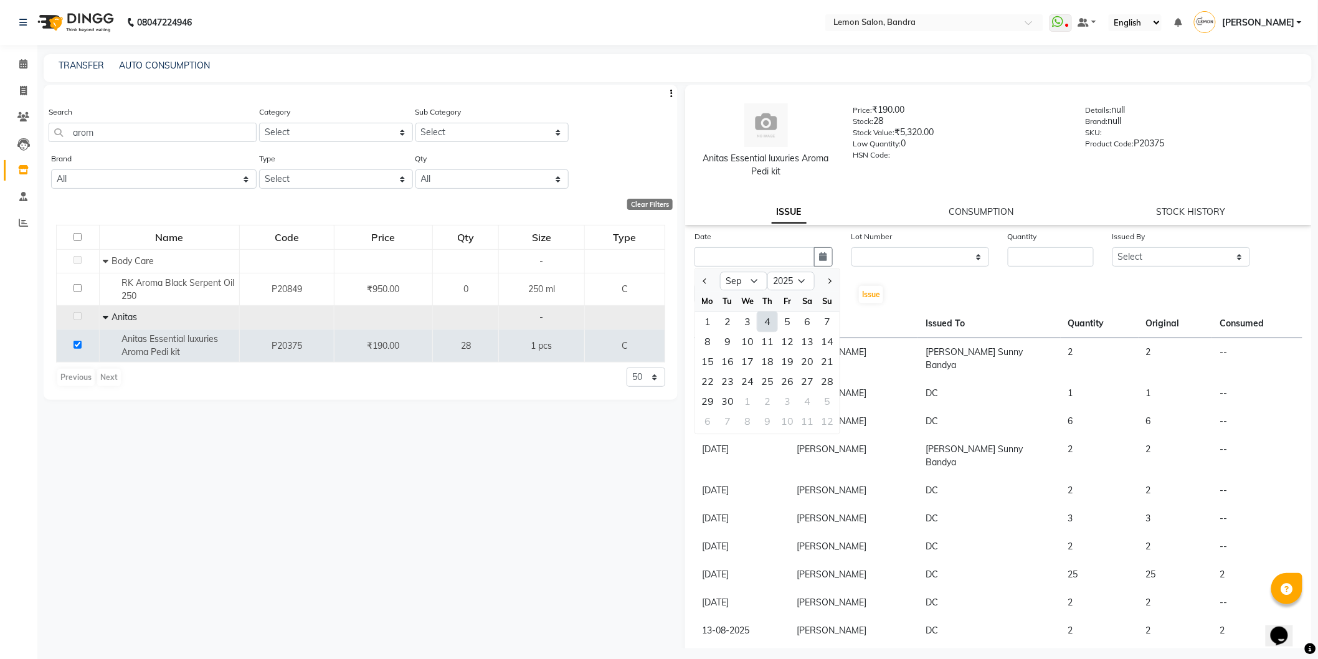
click at [764, 324] on div "4" at bounding box center [767, 321] width 20 height 20
type input "[DATE]"
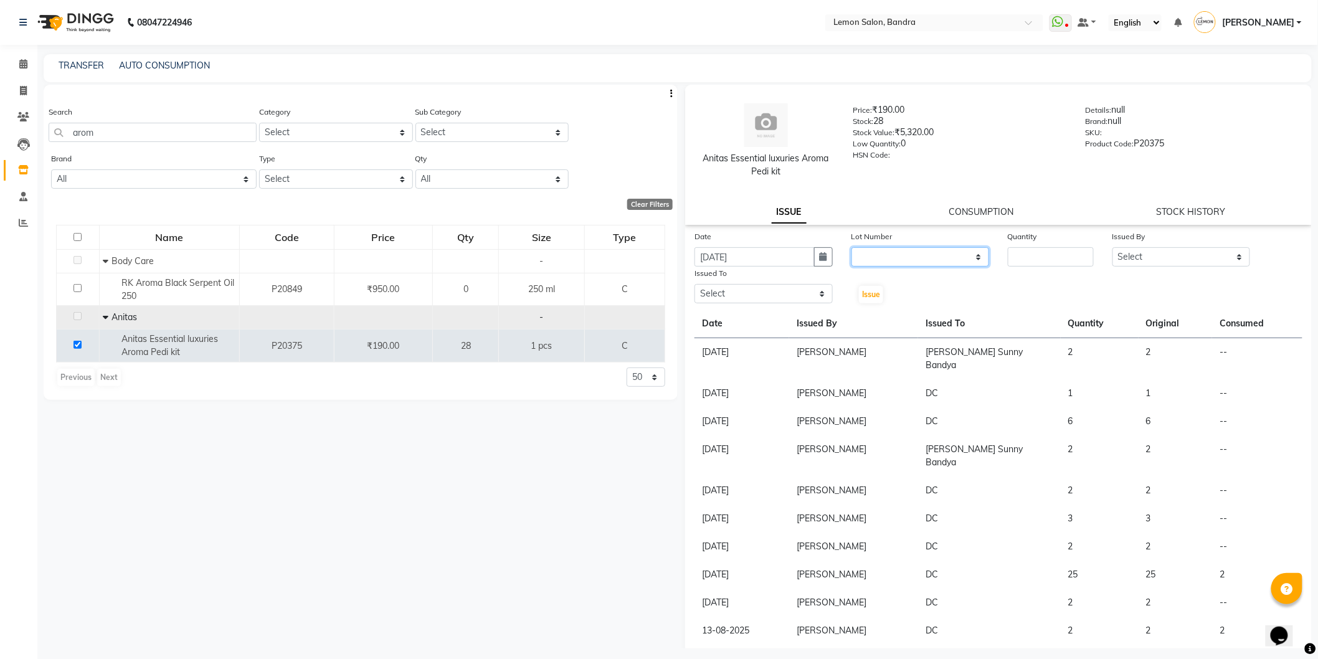
click at [909, 262] on select "None" at bounding box center [920, 256] width 138 height 19
select select "0: null"
click at [851, 247] on select "None" at bounding box center [920, 256] width 138 height 19
click at [1039, 260] on input "number" at bounding box center [1051, 256] width 86 height 19
type input "1"
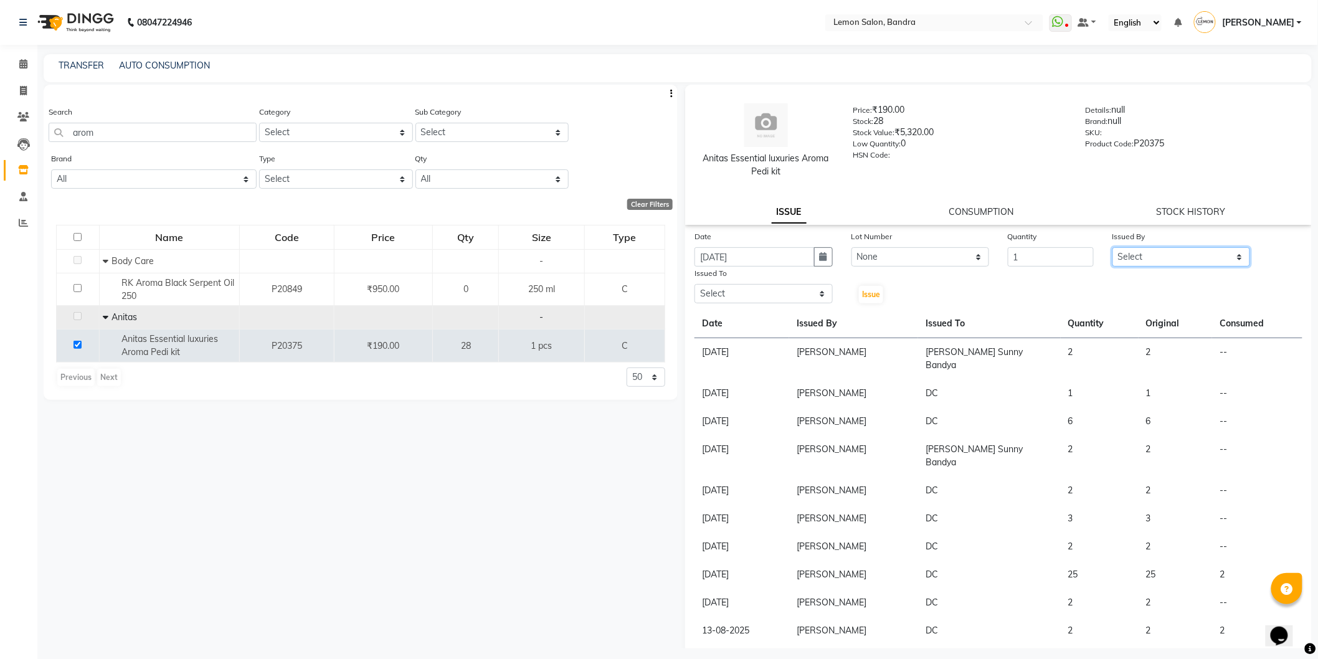
click at [1133, 256] on select "Select [PERSON_NAME] (Meme) DC [PERSON_NAME] [PERSON_NAME] [PERSON_NAME] Jyoti …" at bounding box center [1181, 256] width 138 height 19
select select "54857"
click at [1112, 247] on select "Select [PERSON_NAME] (Meme) DC [PERSON_NAME] [PERSON_NAME] [PERSON_NAME] Jyoti …" at bounding box center [1181, 256] width 138 height 19
drag, startPoint x: 811, startPoint y: 297, endPoint x: 798, endPoint y: 288, distance: 16.1
click at [811, 297] on select "Select [PERSON_NAME] (Meme) DC [PERSON_NAME] [PERSON_NAME] [PERSON_NAME] Jyoti …" at bounding box center [763, 293] width 138 height 19
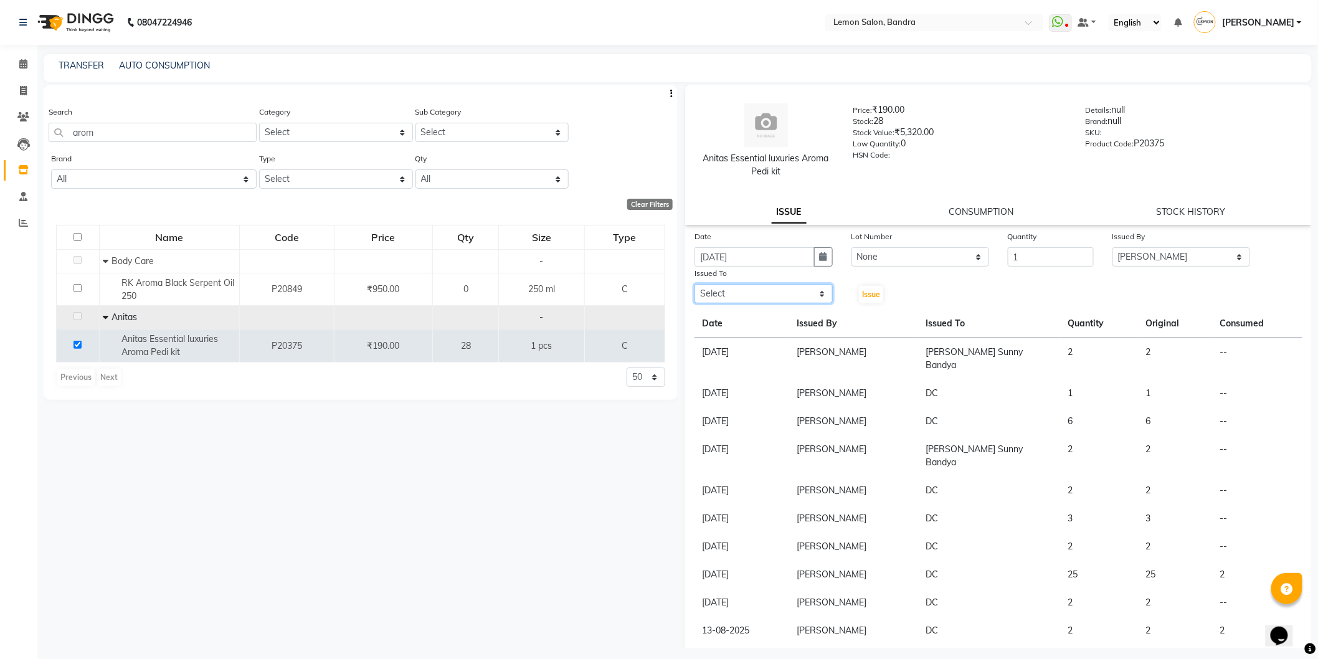
select select "39333"
click at [694, 284] on select "Select [PERSON_NAME] (Meme) DC [PERSON_NAME] [PERSON_NAME] [PERSON_NAME] Jyoti …" at bounding box center [763, 293] width 138 height 19
click at [859, 297] on button "Issue" at bounding box center [871, 294] width 24 height 17
select select
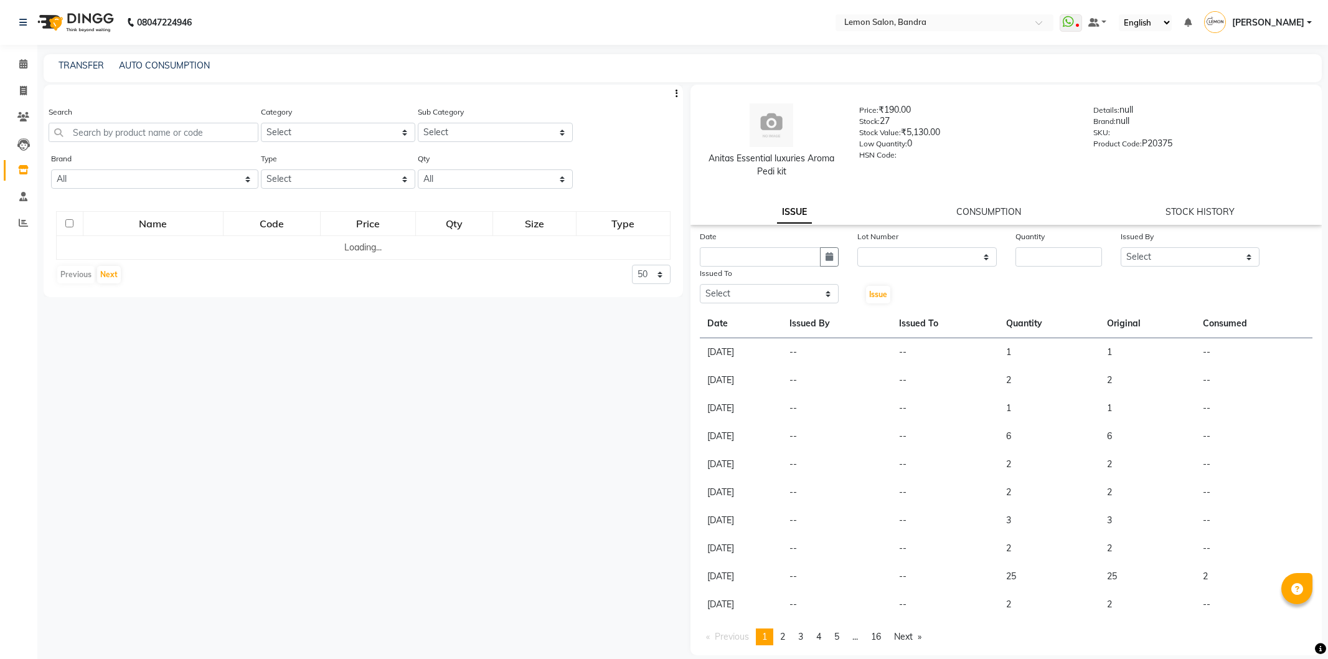
select select
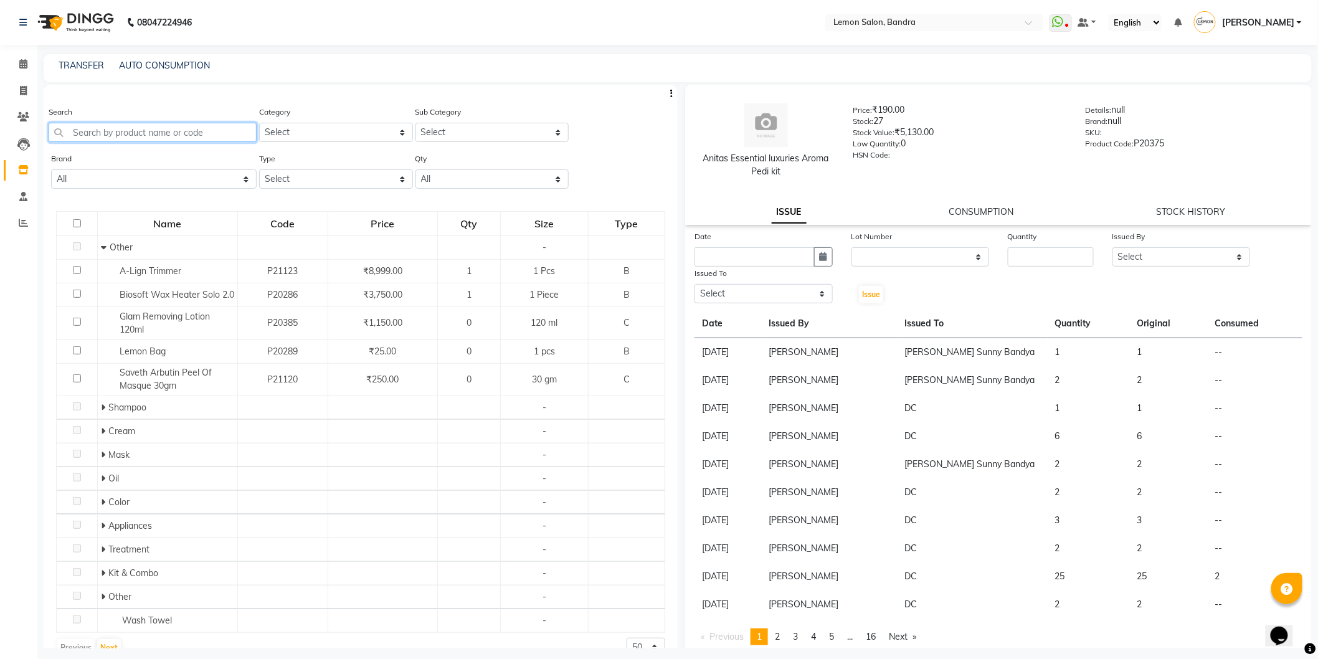
click at [110, 130] on input "text" at bounding box center [153, 132] width 208 height 19
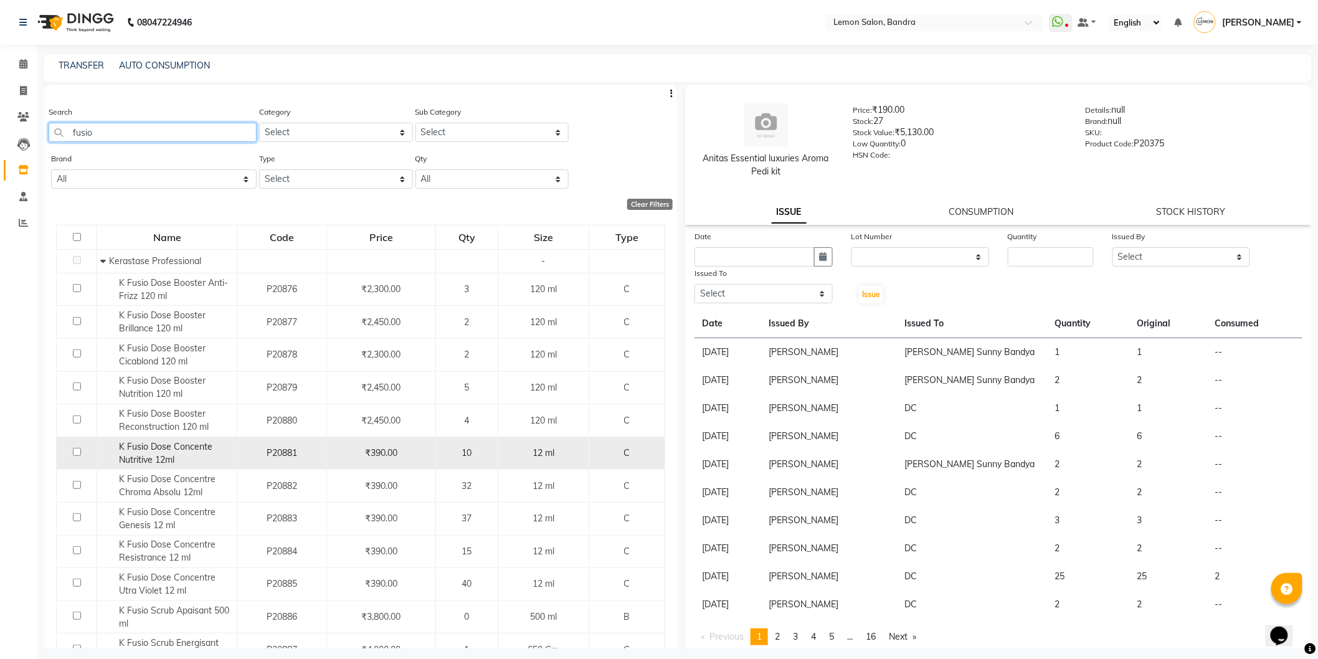
type input "fusio"
click at [75, 450] on input "checkbox" at bounding box center [77, 452] width 8 height 8
checkbox input "true"
select select
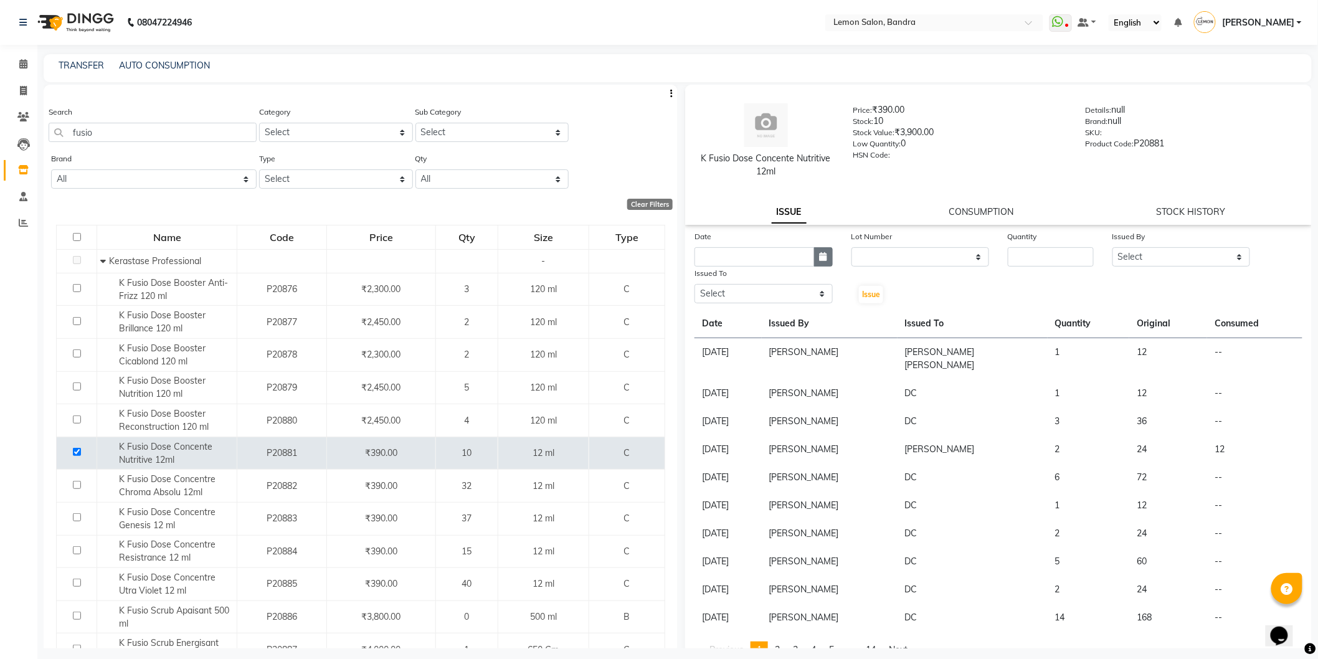
drag, startPoint x: 813, startPoint y: 255, endPoint x: 816, endPoint y: 265, distance: 10.3
click at [816, 257] on button "button" at bounding box center [823, 256] width 19 height 19
select select "9"
select select "2025"
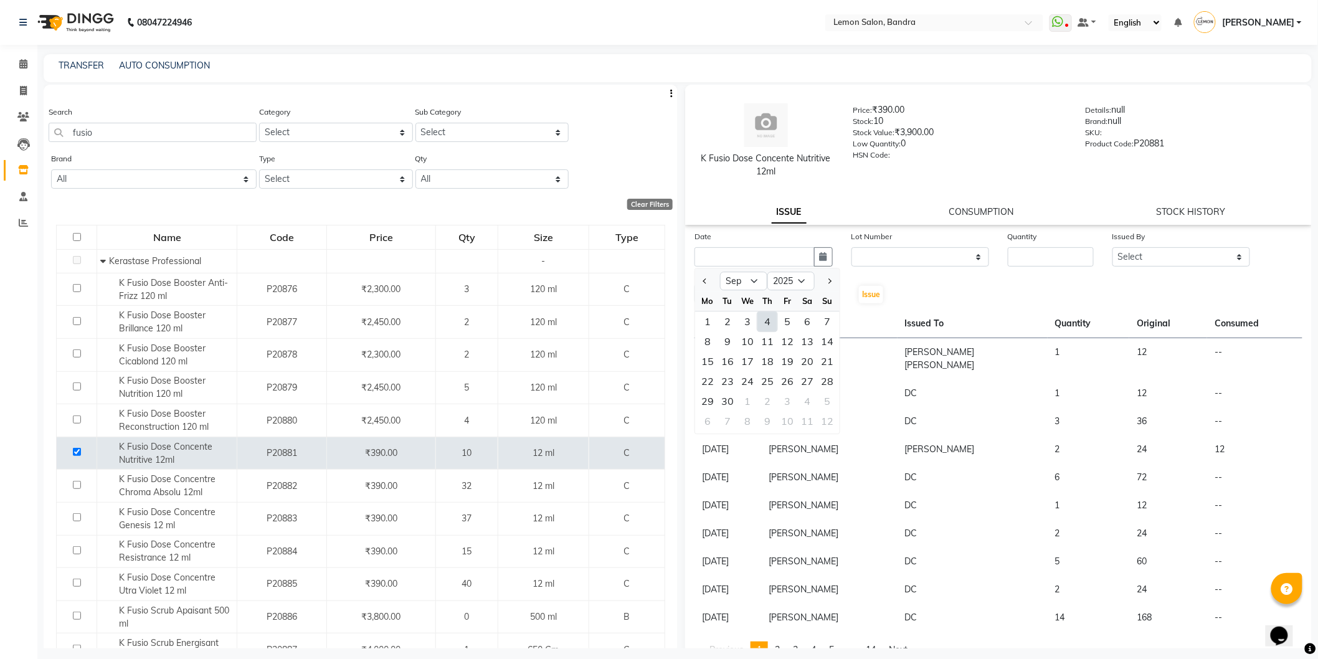
click at [767, 319] on div "4" at bounding box center [767, 321] width 20 height 20
type input "[DATE]"
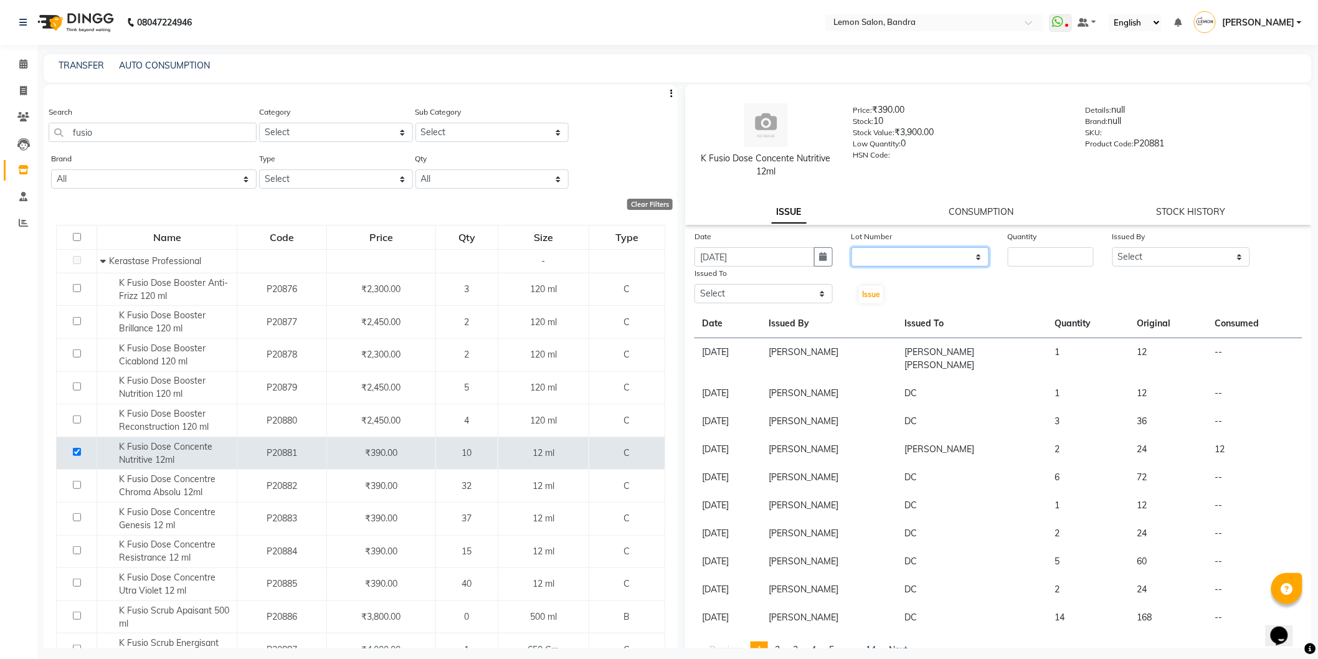
click at [955, 260] on select "None" at bounding box center [920, 256] width 138 height 19
select select "0: null"
click at [851, 247] on select "None" at bounding box center [920, 256] width 138 height 19
click at [1065, 256] on input "number" at bounding box center [1051, 256] width 86 height 19
type input "4"
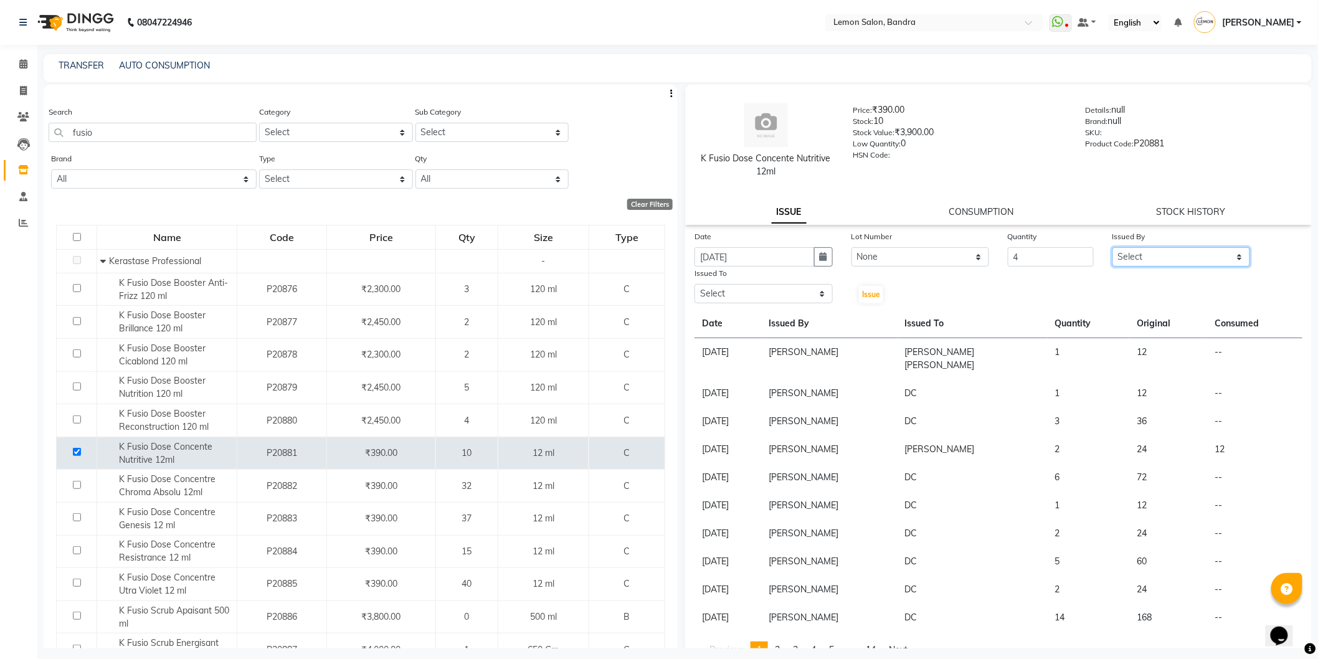
click at [1163, 251] on select "Select [PERSON_NAME] (Meme) DC [PERSON_NAME] [PERSON_NAME] [PERSON_NAME] Jyoti …" at bounding box center [1181, 256] width 138 height 19
select select "54857"
click at [1112, 247] on select "Select [PERSON_NAME] (Meme) DC [PERSON_NAME] [PERSON_NAME] [PERSON_NAME] Jyoti …" at bounding box center [1181, 256] width 138 height 19
click at [727, 295] on select "Select [PERSON_NAME] (Meme) DC [PERSON_NAME] [PERSON_NAME] [PERSON_NAME] Jyoti …" at bounding box center [763, 293] width 138 height 19
select select "11658"
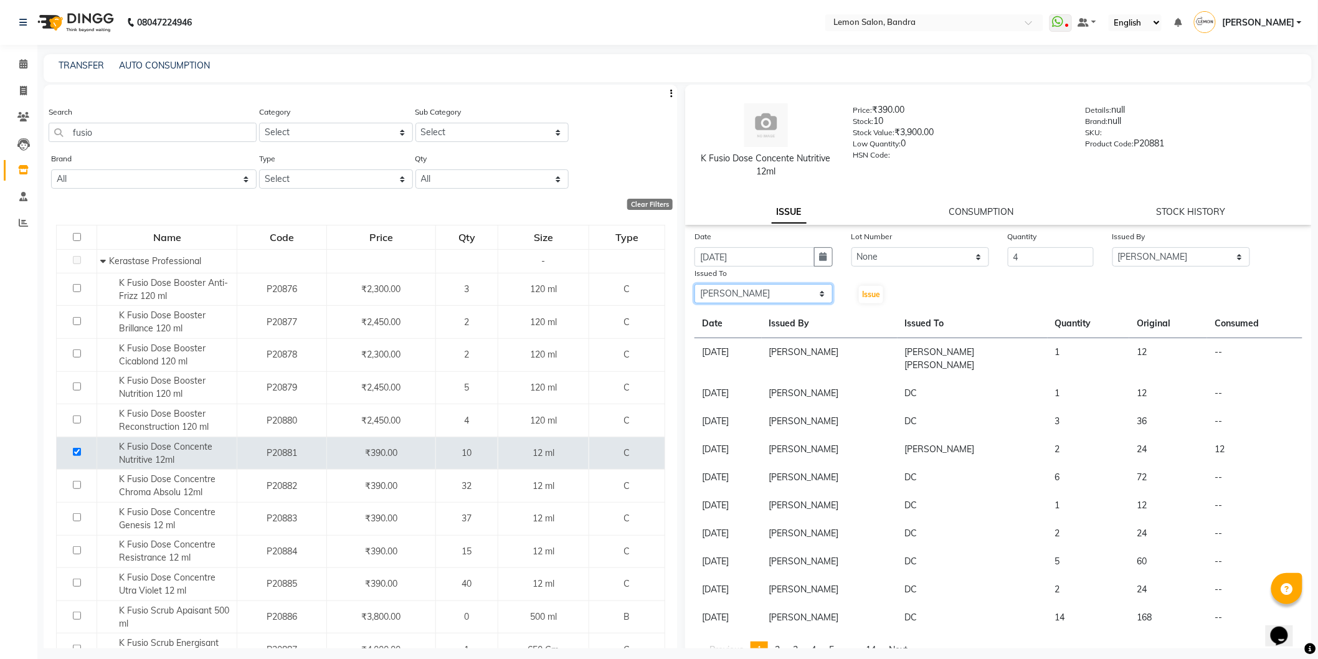
click at [694, 284] on select "Select [PERSON_NAME] (Meme) DC [PERSON_NAME] [PERSON_NAME] [PERSON_NAME] Jyoti …" at bounding box center [763, 293] width 138 height 19
click at [861, 300] on button "Issue" at bounding box center [871, 294] width 24 height 17
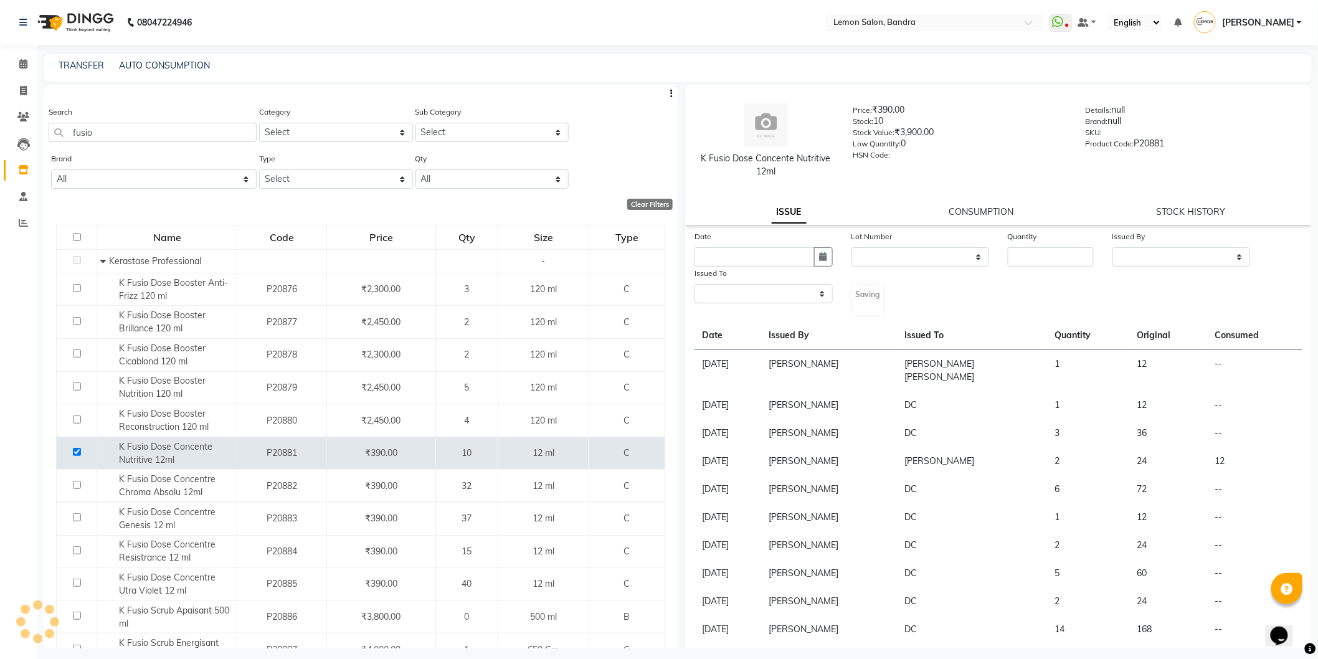
select select
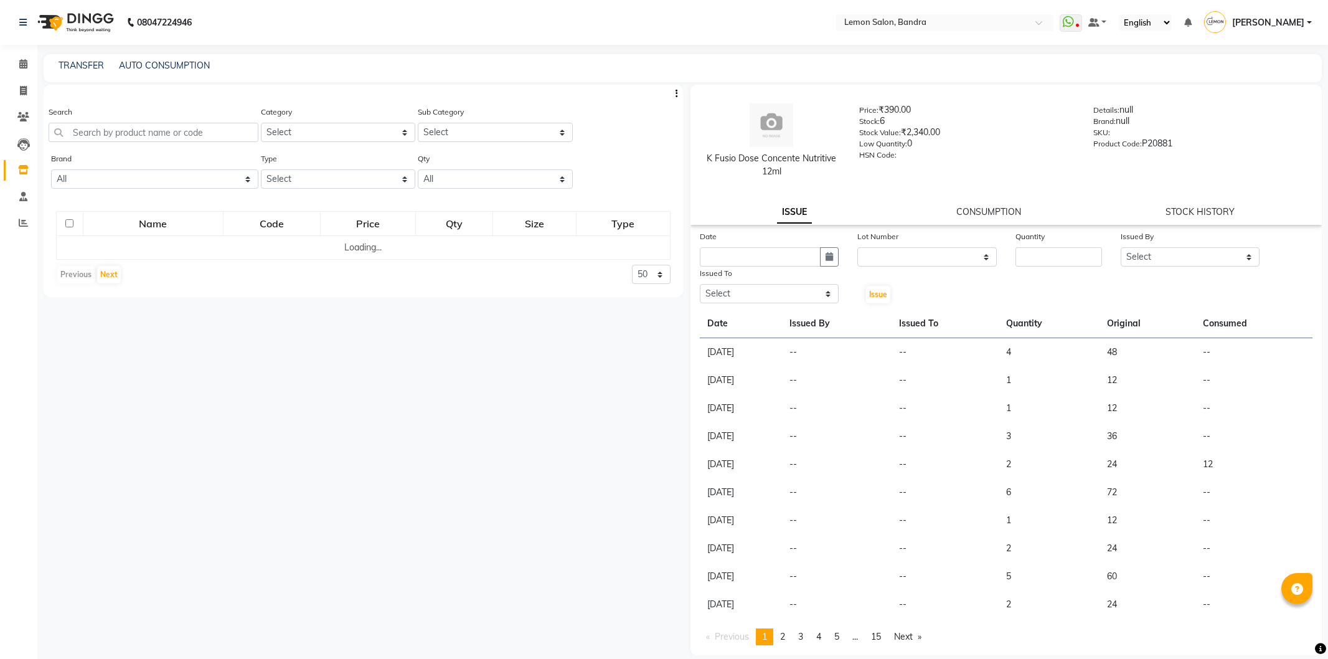
select select
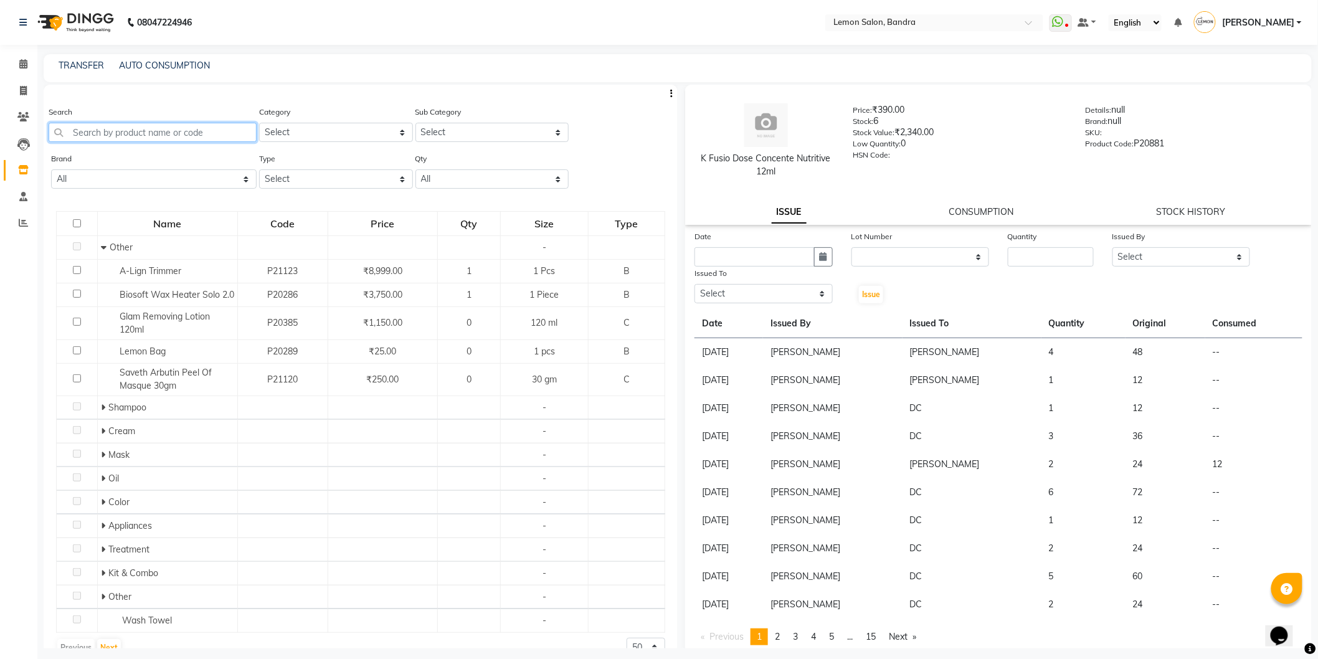
click at [132, 130] on input "text" at bounding box center [153, 132] width 208 height 19
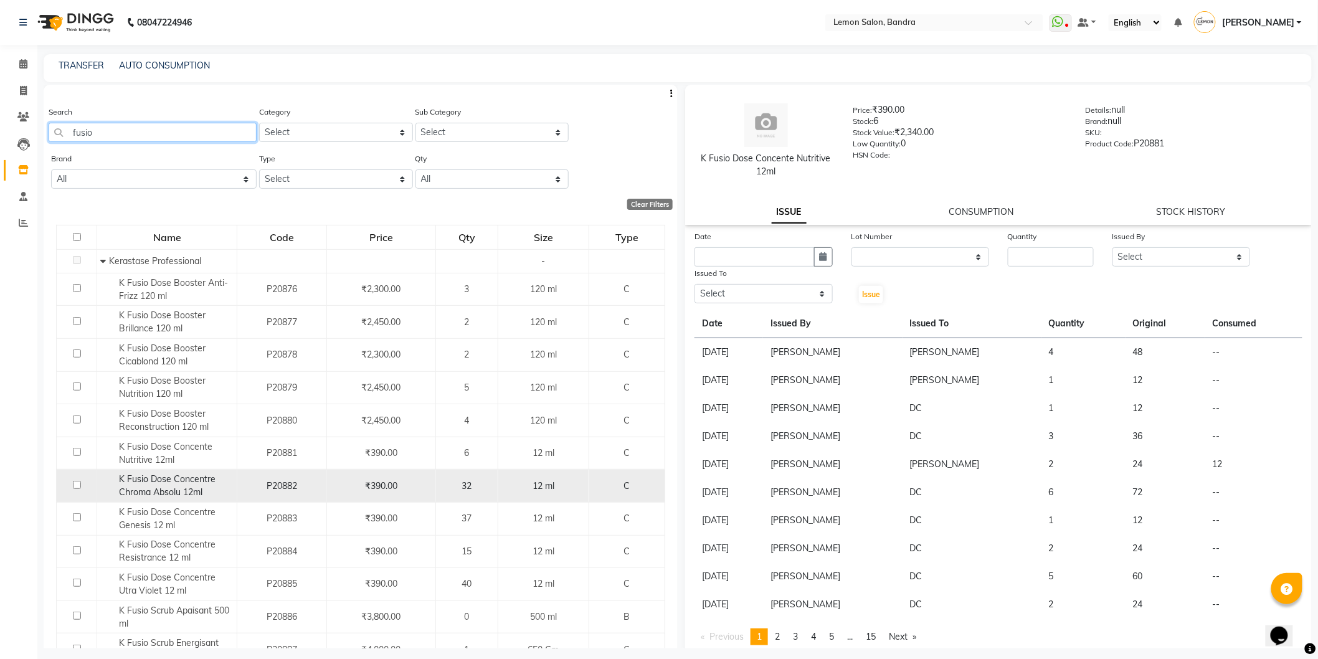
type input "fusio"
click at [76, 486] on input "checkbox" at bounding box center [77, 485] width 8 height 8
checkbox input "true"
select select
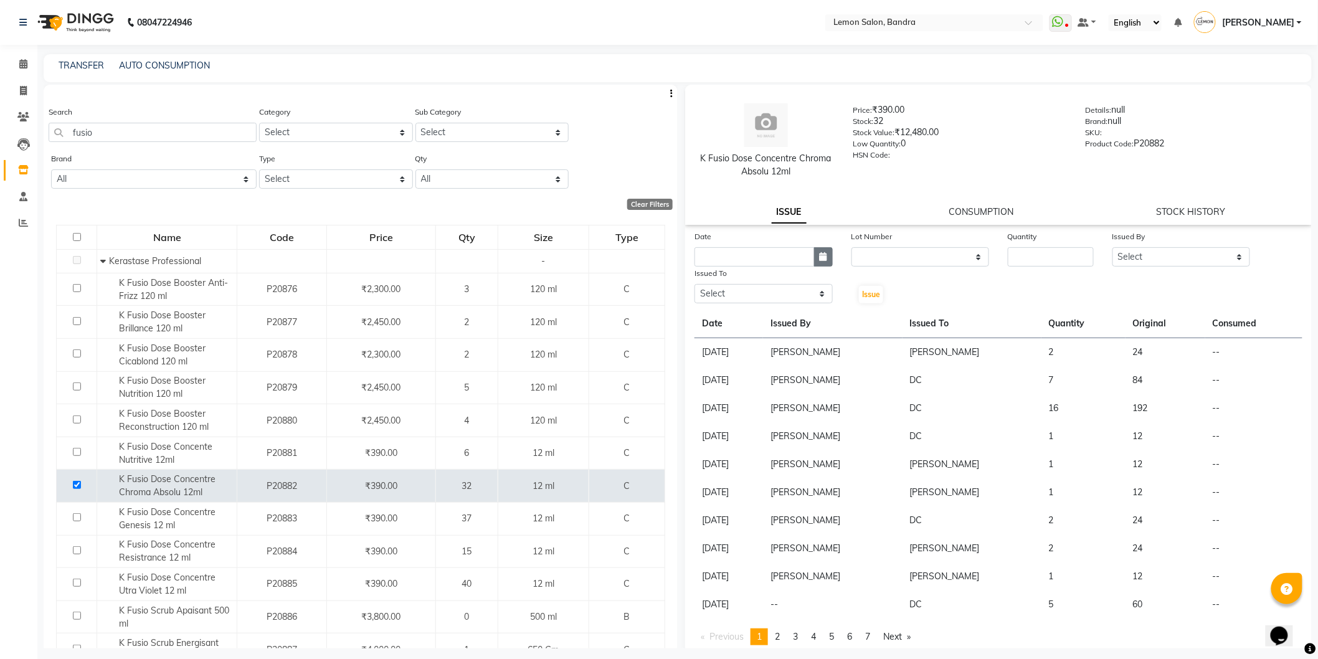
click at [824, 252] on button "button" at bounding box center [823, 256] width 19 height 19
select select "9"
select select "2025"
click at [766, 318] on div "4" at bounding box center [767, 321] width 20 height 20
type input "[DATE]"
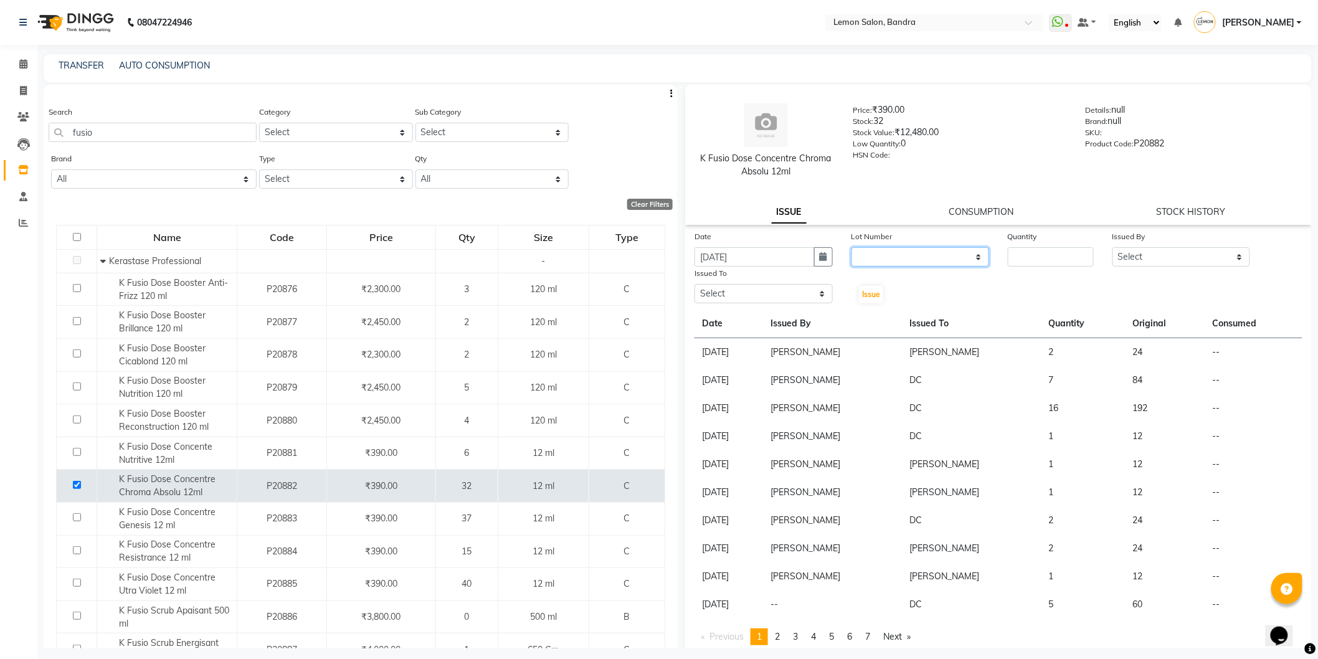
drag, startPoint x: 861, startPoint y: 257, endPoint x: 872, endPoint y: 265, distance: 13.8
click at [861, 257] on select "None" at bounding box center [920, 256] width 138 height 19
select select "0: null"
click at [851, 247] on select "None" at bounding box center [920, 256] width 138 height 19
click at [1024, 256] on input "number" at bounding box center [1051, 256] width 86 height 19
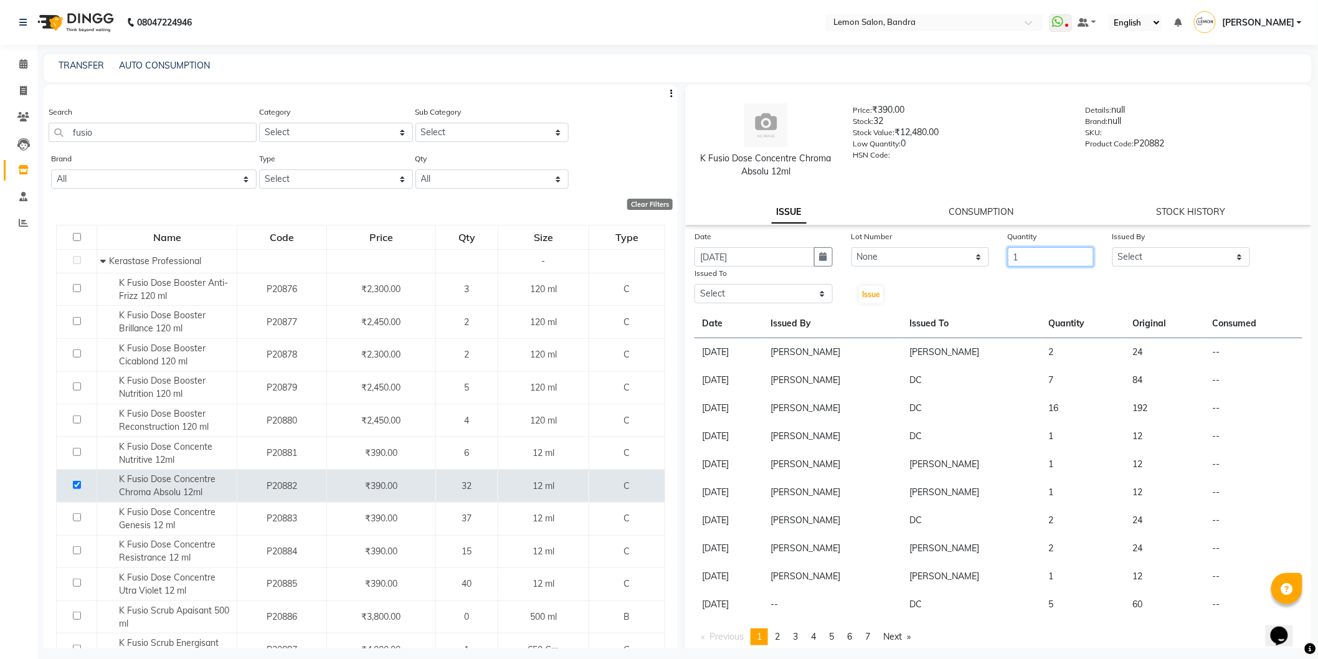
type input "1"
click at [1168, 263] on select "Select [PERSON_NAME] (Meme) DC [PERSON_NAME] Bandya [PERSON_NAME] [PERSON_NAME]…" at bounding box center [1181, 256] width 138 height 19
select select "54857"
click at [1112, 247] on select "Select [PERSON_NAME] (Meme) DC [PERSON_NAME] Bandya [PERSON_NAME] [PERSON_NAME]…" at bounding box center [1181, 256] width 138 height 19
drag, startPoint x: 725, startPoint y: 288, endPoint x: 730, endPoint y: 301, distance: 14.0
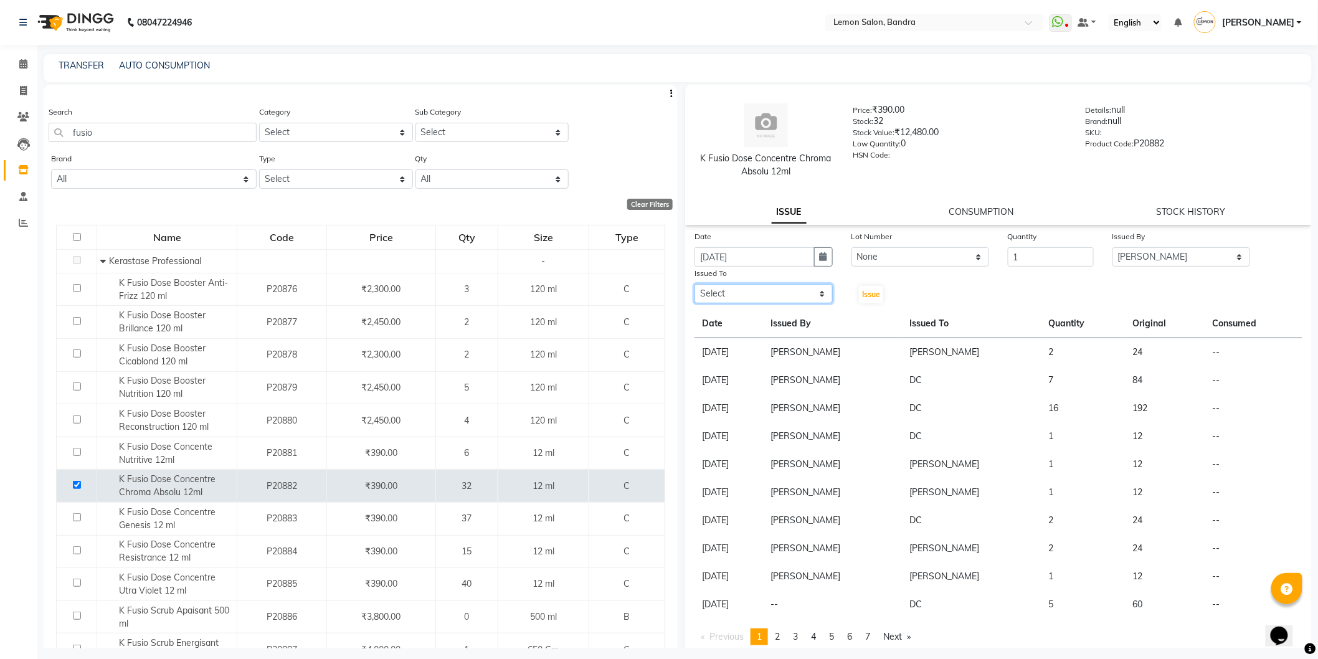
click at [725, 288] on select "Select [PERSON_NAME] (Meme) DC [PERSON_NAME] Bandya [PERSON_NAME] [PERSON_NAME]…" at bounding box center [763, 293] width 138 height 19
select select "7477"
click at [694, 284] on select "Select [PERSON_NAME] (Meme) DC [PERSON_NAME] Bandya [PERSON_NAME] [PERSON_NAME]…" at bounding box center [763, 293] width 138 height 19
drag, startPoint x: 867, startPoint y: 295, endPoint x: 868, endPoint y: 306, distance: 11.3
click at [866, 296] on span "Issue" at bounding box center [871, 294] width 18 height 9
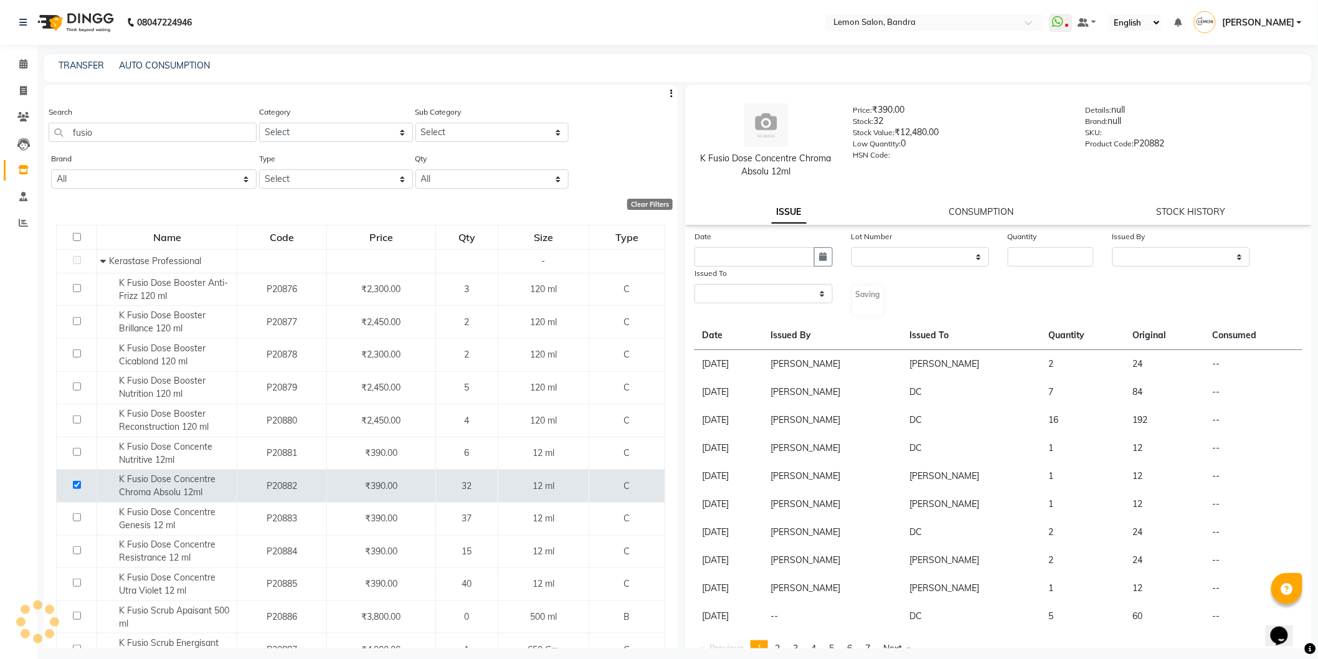
select select
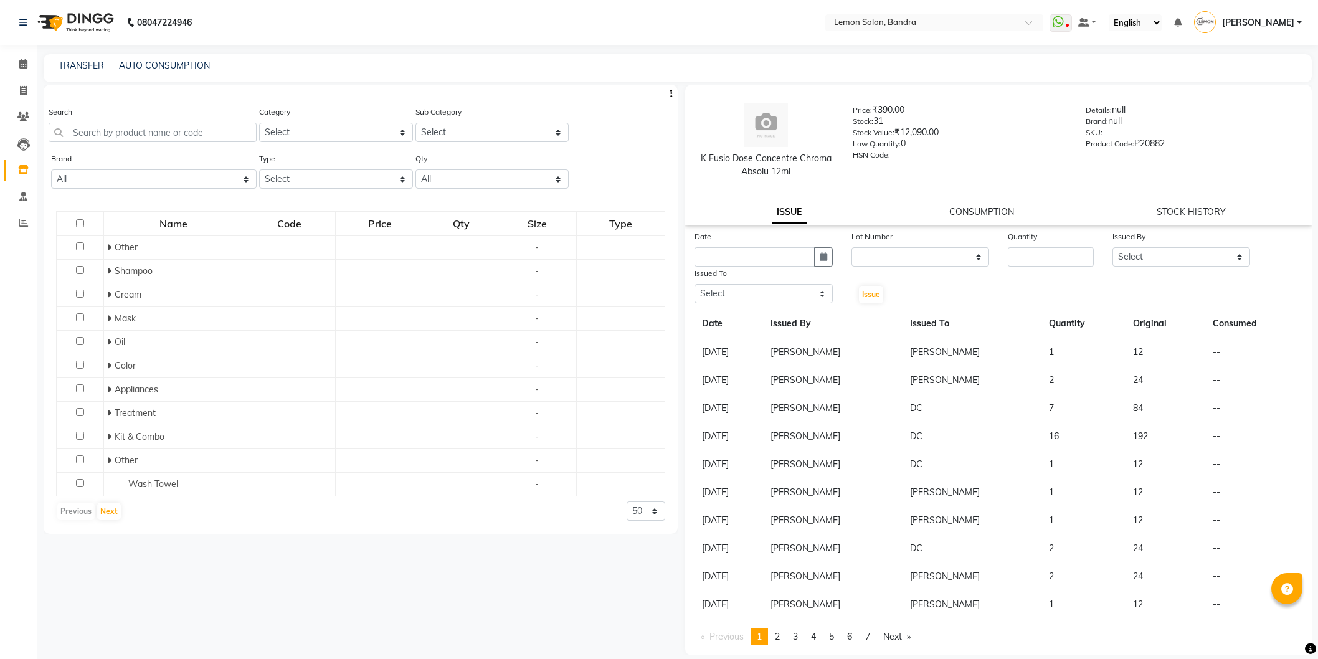
select select
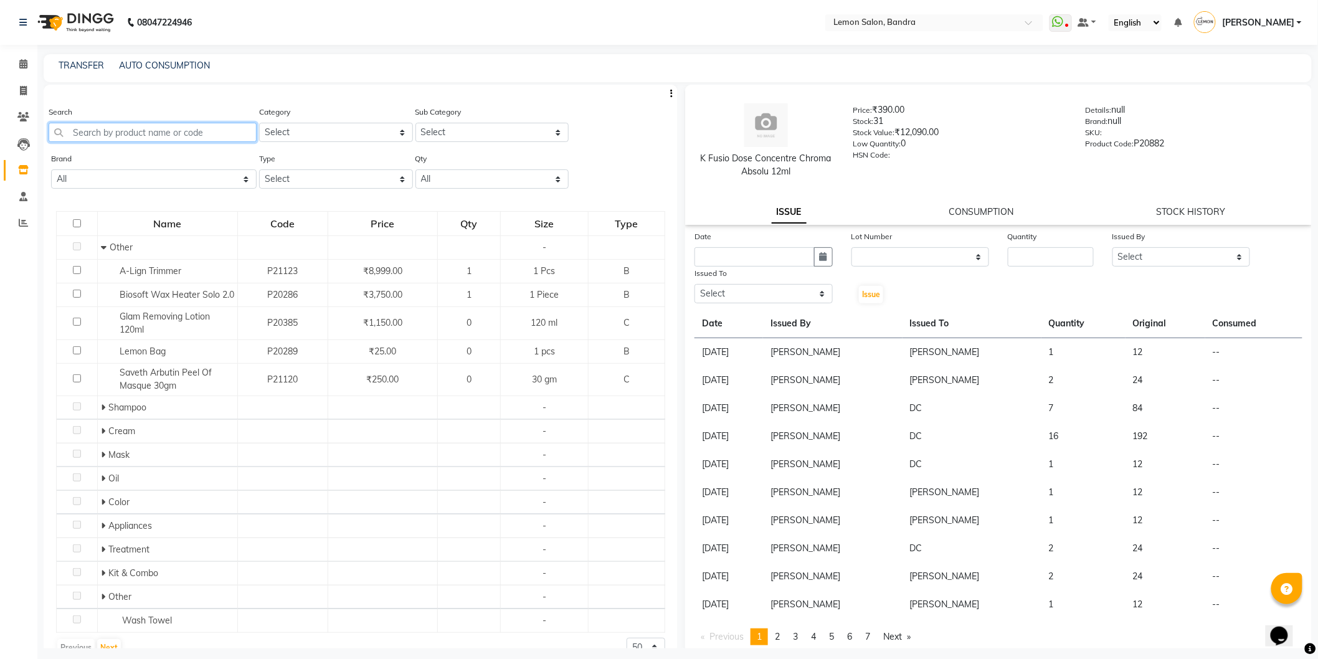
drag, startPoint x: 154, startPoint y: 122, endPoint x: 156, endPoint y: 130, distance: 7.6
click at [154, 123] on input "text" at bounding box center [153, 132] width 208 height 19
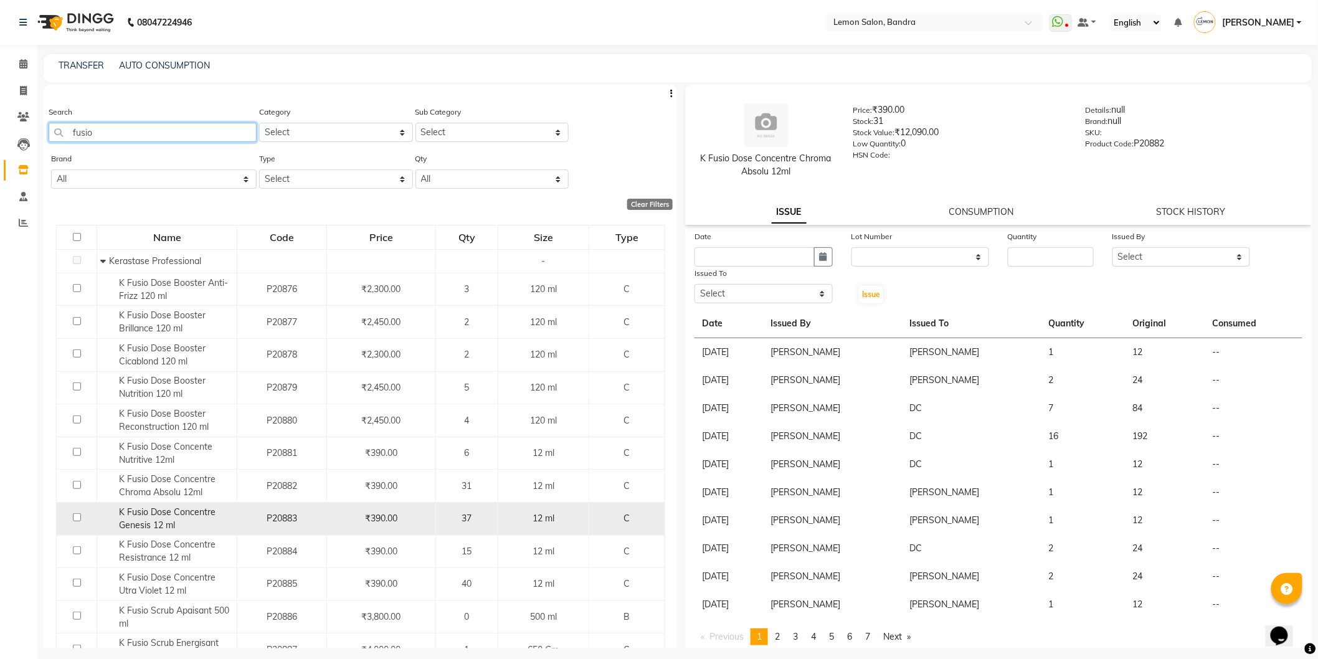
type input "fusio"
click at [78, 520] on input "checkbox" at bounding box center [77, 517] width 8 height 8
checkbox input "true"
select select
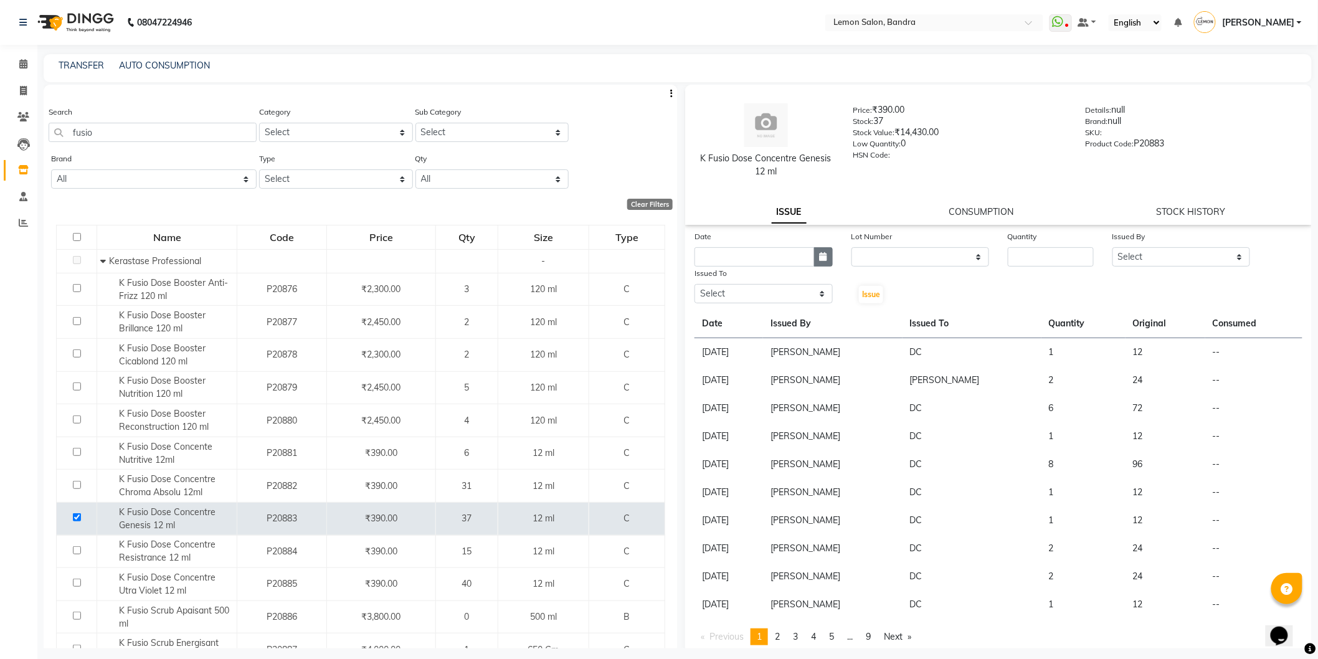
click at [824, 253] on button "button" at bounding box center [823, 256] width 19 height 19
select select "9"
select select "2025"
click at [762, 319] on div "4" at bounding box center [767, 321] width 20 height 20
type input "[DATE]"
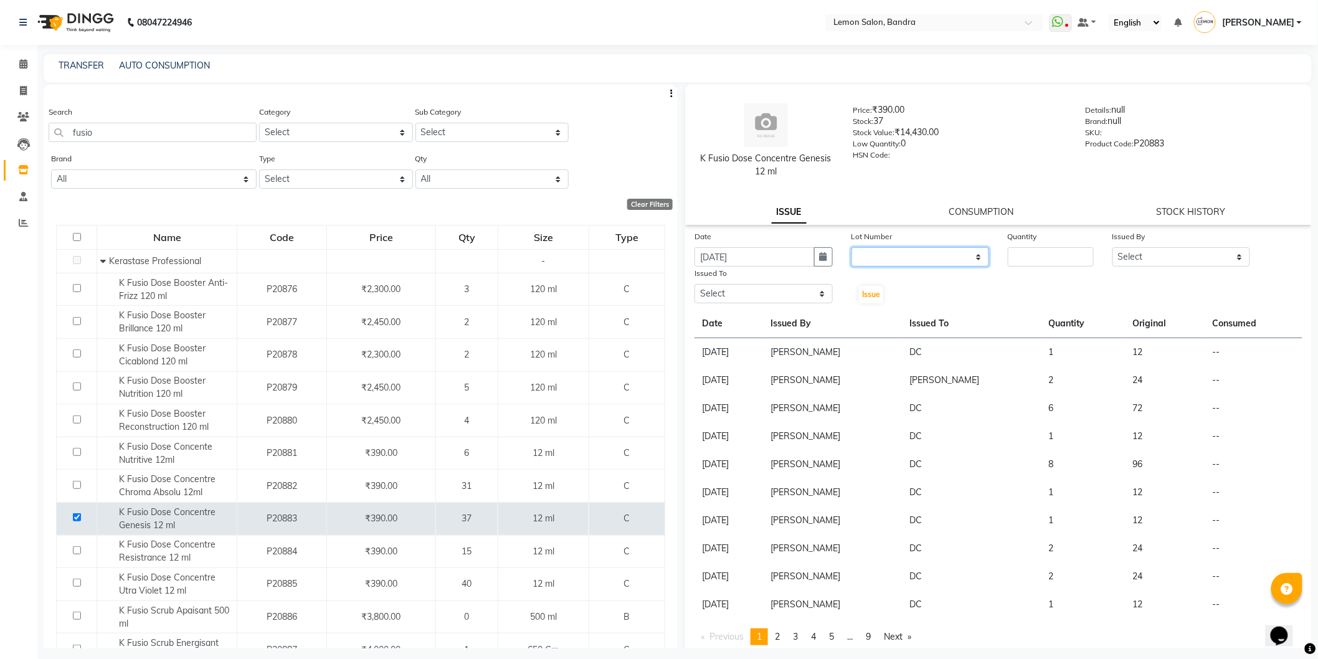
click at [884, 257] on select "None" at bounding box center [920, 256] width 138 height 19
select select "0: null"
click at [851, 247] on select "None" at bounding box center [920, 256] width 138 height 19
click at [1052, 252] on input "number" at bounding box center [1051, 256] width 86 height 19
type input "1"
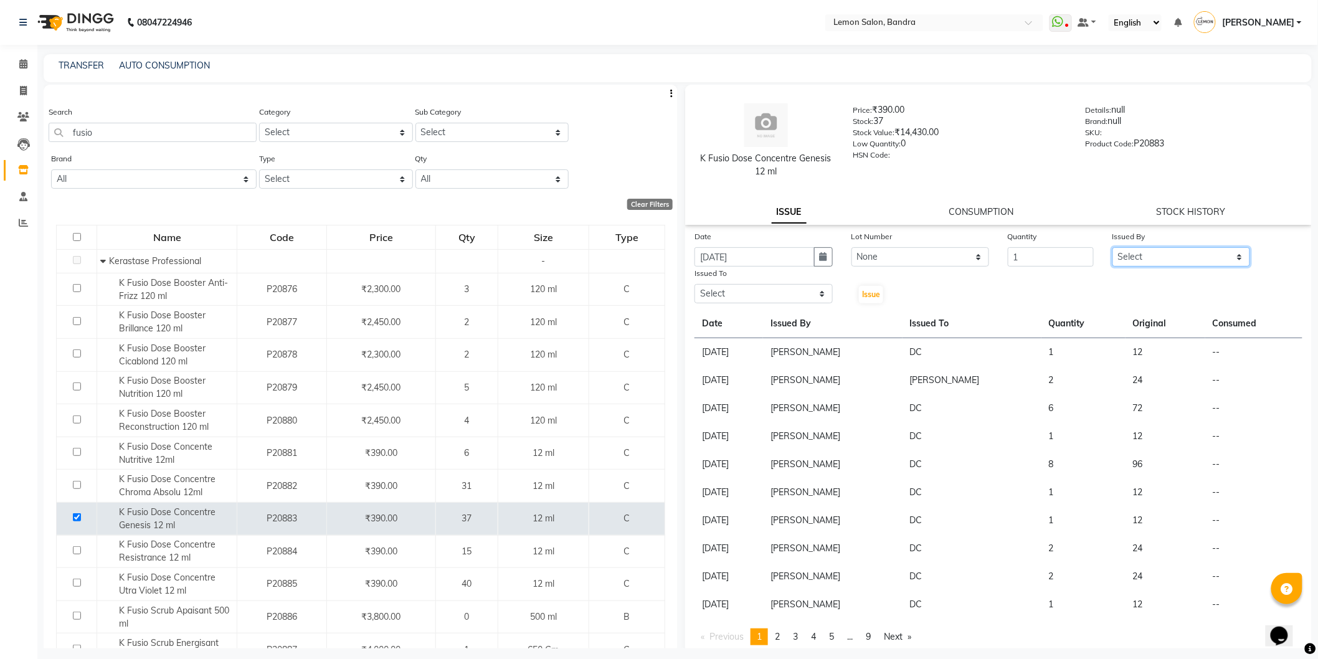
click at [1134, 255] on select "Select [PERSON_NAME] (Meme) DC [PERSON_NAME] [PERSON_NAME] [PERSON_NAME] Jyoti …" at bounding box center [1181, 256] width 138 height 19
select select "54857"
click at [1112, 247] on select "Select [PERSON_NAME] (Meme) DC [PERSON_NAME] [PERSON_NAME] [PERSON_NAME] Jyoti …" at bounding box center [1181, 256] width 138 height 19
click at [747, 297] on select "Select [PERSON_NAME] (Meme) DC [PERSON_NAME] [PERSON_NAME] [PERSON_NAME] Jyoti …" at bounding box center [763, 293] width 138 height 19
select select "12113"
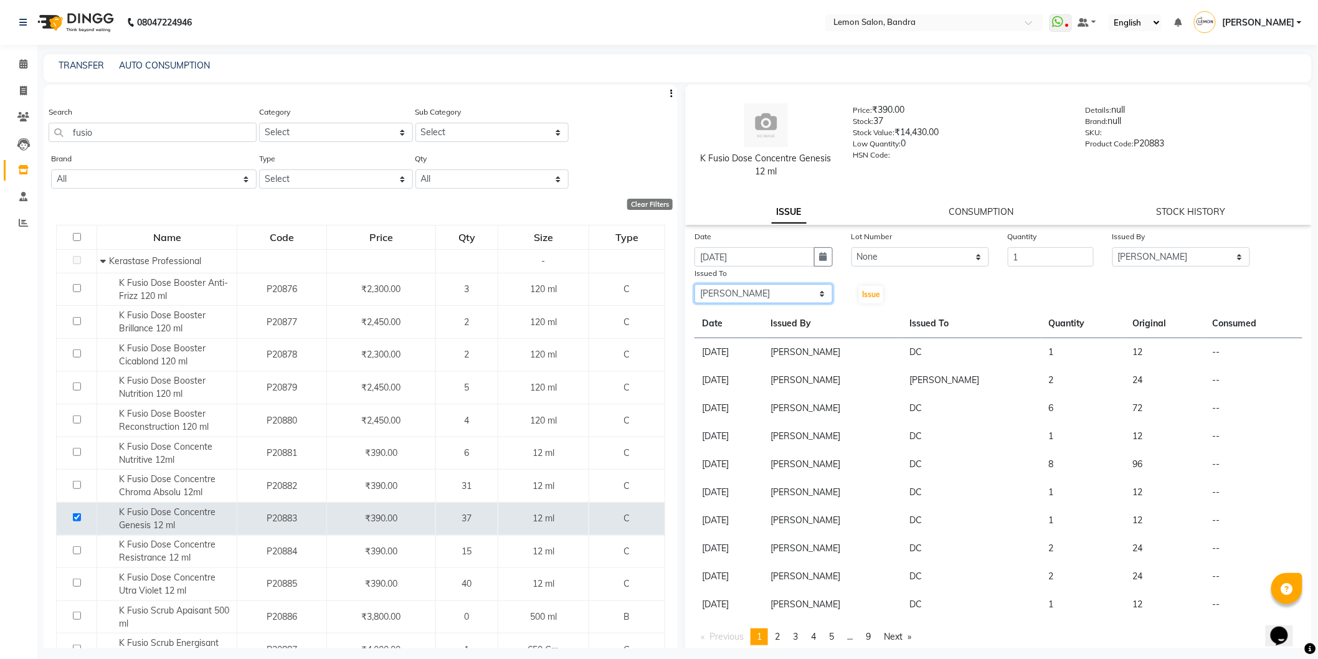
click at [694, 284] on select "Select [PERSON_NAME] (Meme) DC [PERSON_NAME] [PERSON_NAME] [PERSON_NAME] Jyoti …" at bounding box center [763, 293] width 138 height 19
click at [876, 296] on span "Issue" at bounding box center [871, 294] width 18 height 9
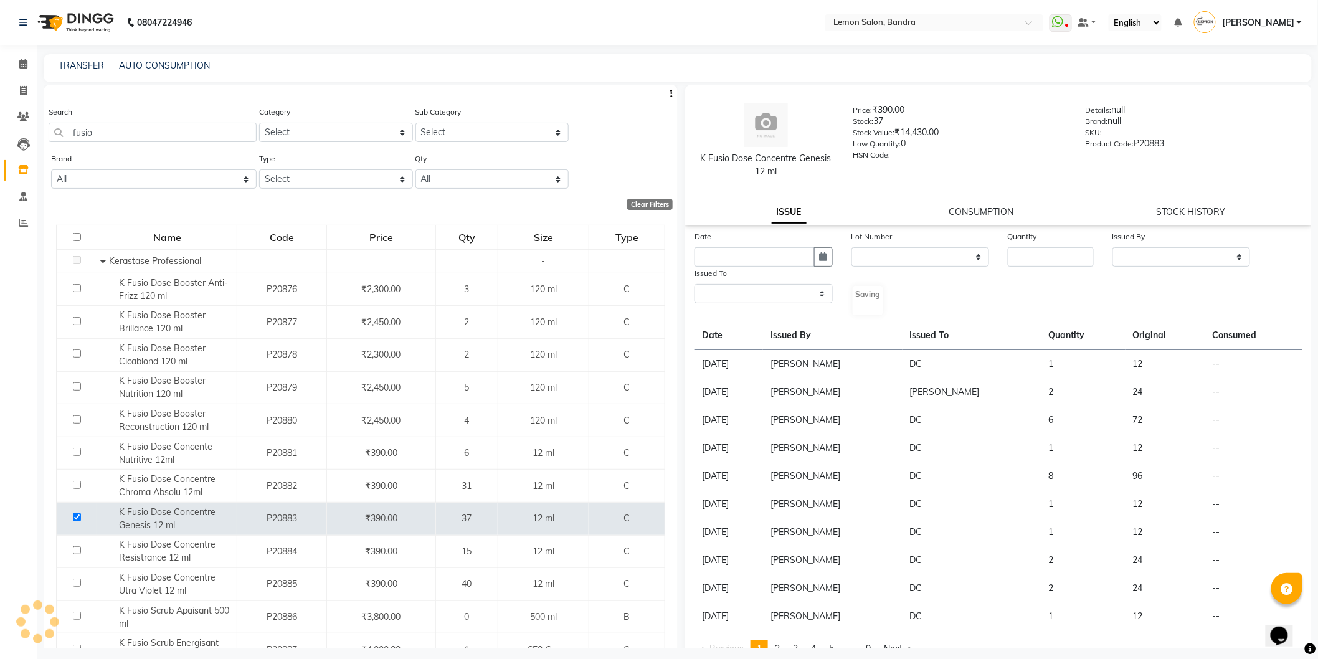
select select
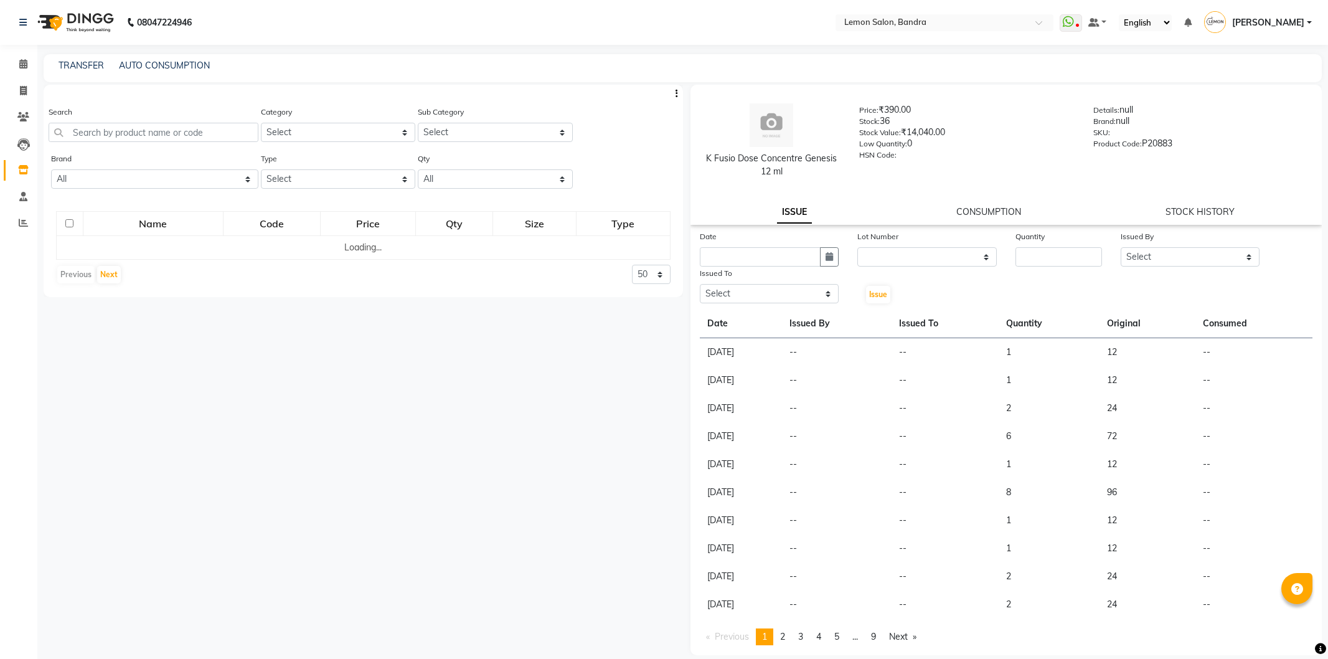
select select
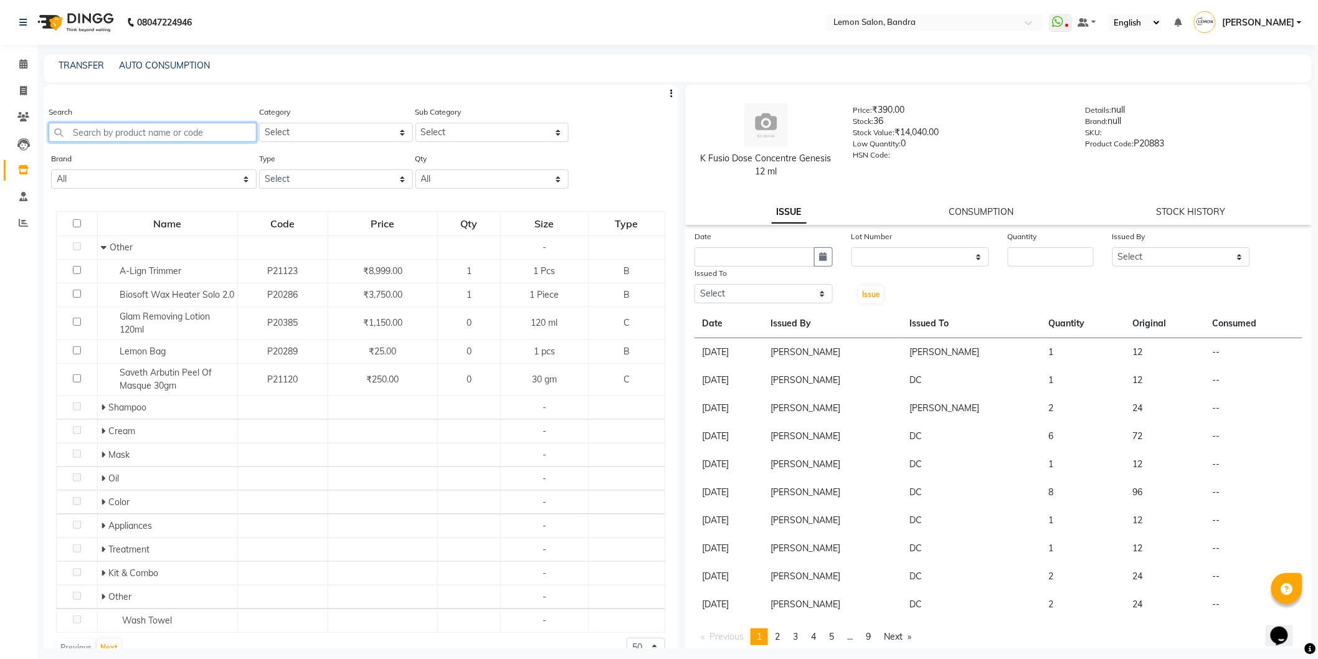
click at [201, 129] on input "text" at bounding box center [153, 132] width 208 height 19
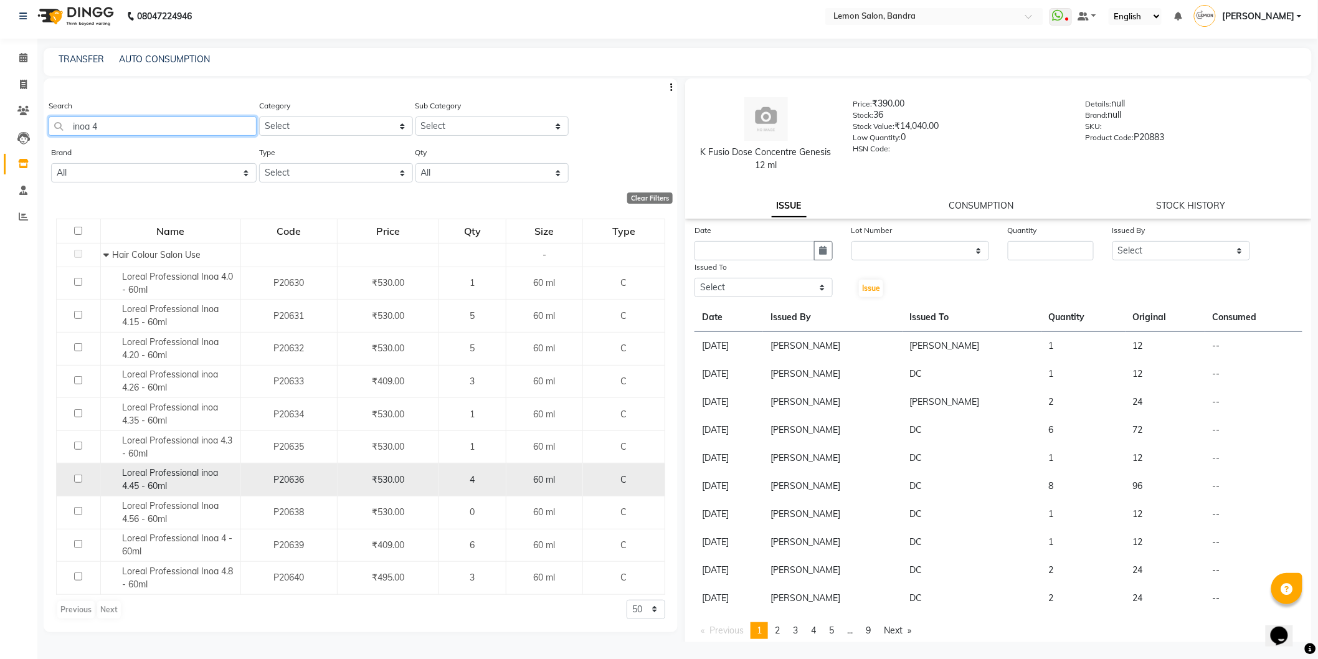
scroll to position [7, 0]
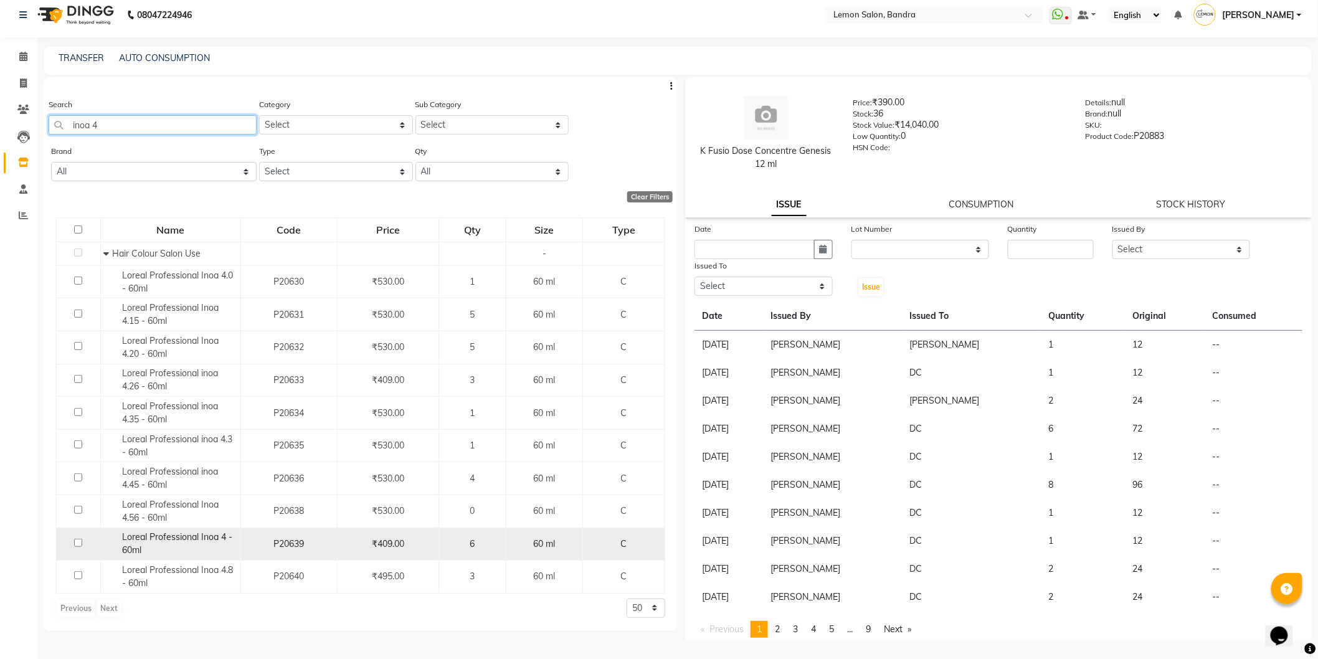
type input "inoa 4"
click at [74, 544] on input "checkbox" at bounding box center [78, 543] width 8 height 8
checkbox input "true"
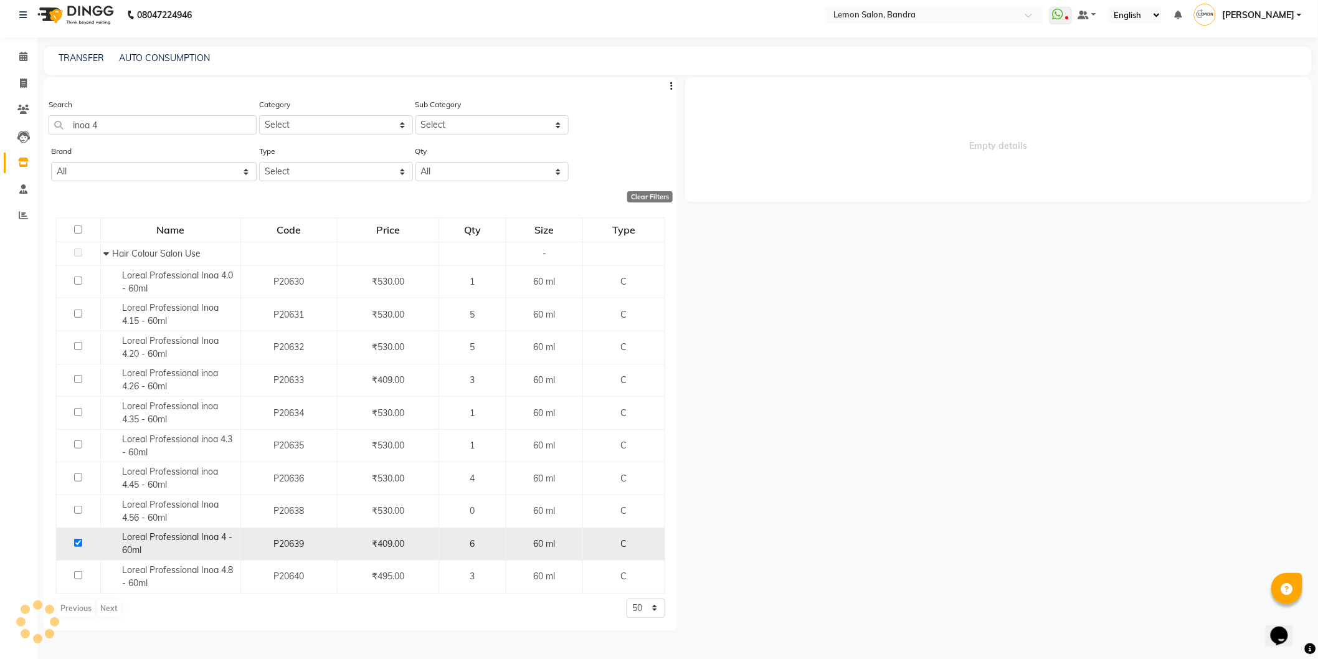
select select
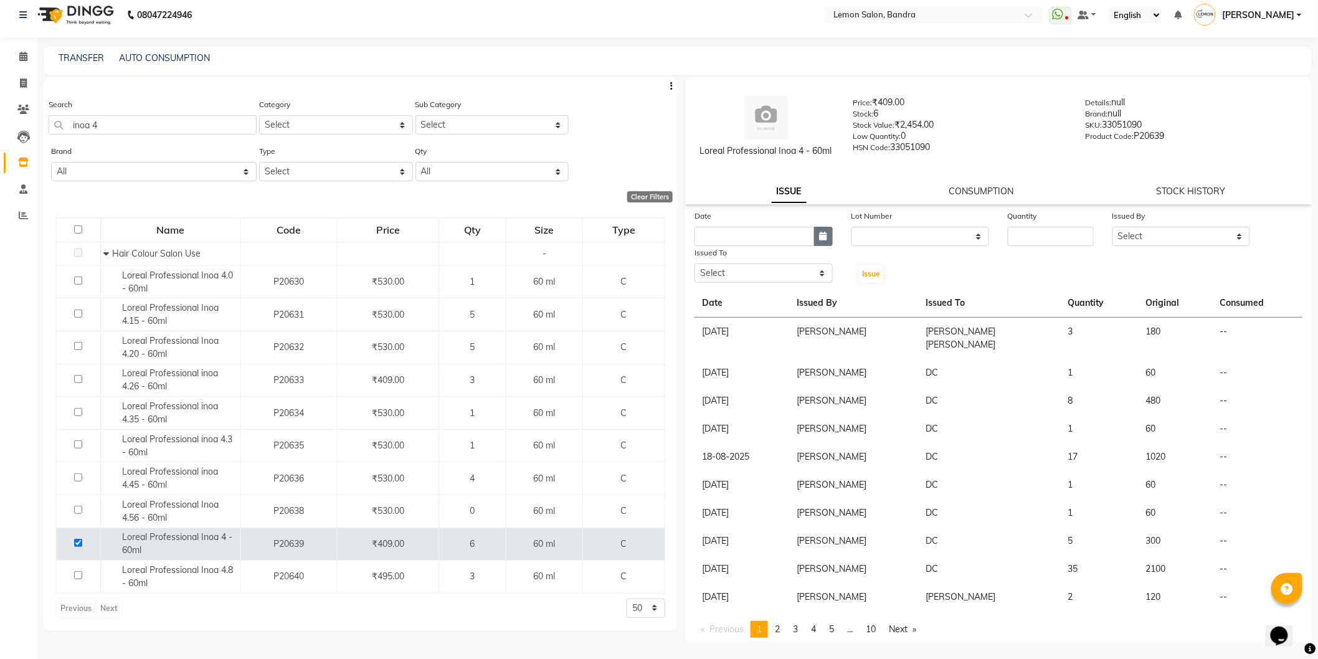
click at [827, 243] on button "button" at bounding box center [823, 236] width 19 height 19
select select "9"
select select "2025"
drag, startPoint x: 767, startPoint y: 297, endPoint x: 852, endPoint y: 287, distance: 85.3
click at [768, 299] on div "4" at bounding box center [767, 301] width 20 height 20
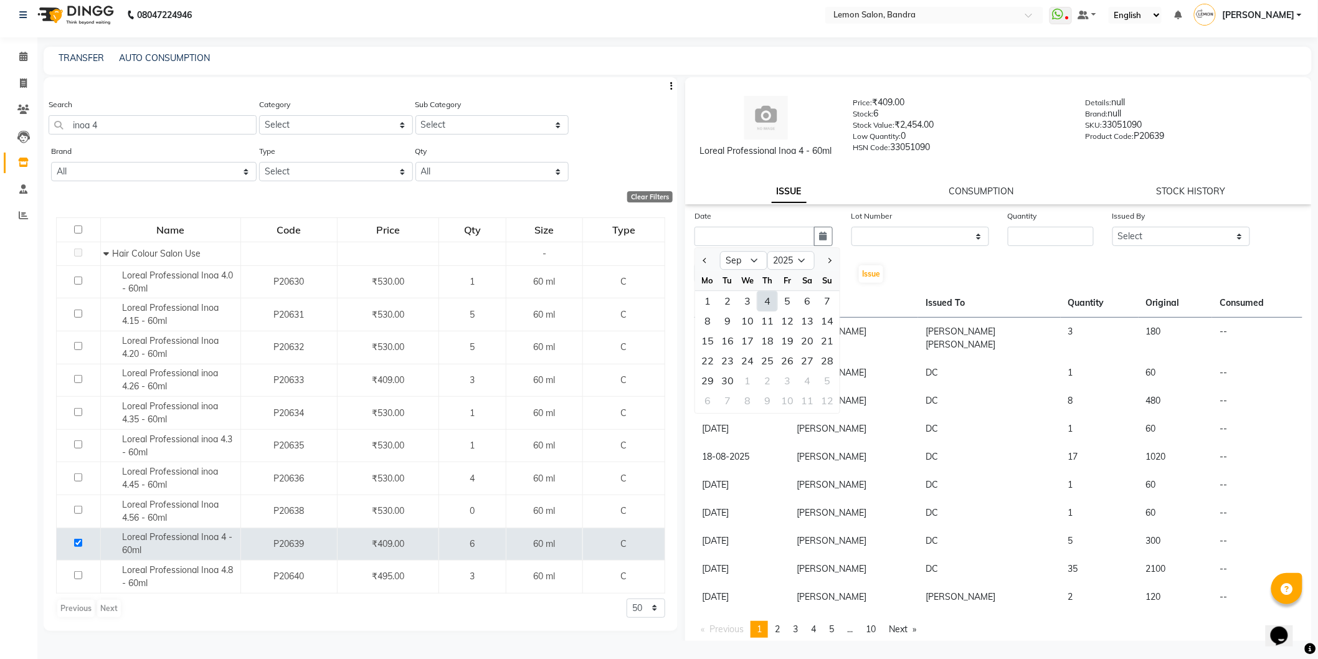
type input "[DATE]"
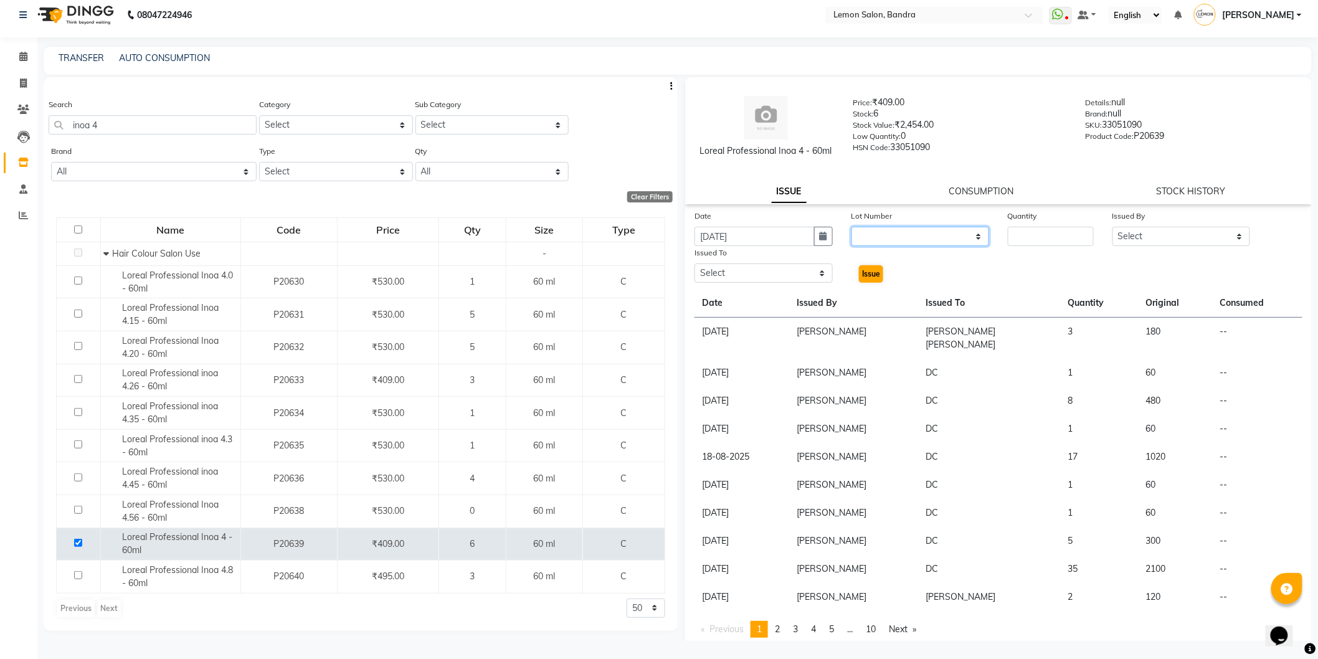
drag, startPoint x: 876, startPoint y: 238, endPoint x: 871, endPoint y: 272, distance: 34.6
click at [876, 238] on select "None" at bounding box center [920, 236] width 138 height 19
select select "0: null"
click at [851, 227] on select "None" at bounding box center [920, 236] width 138 height 19
click at [1030, 237] on input "number" at bounding box center [1051, 236] width 86 height 19
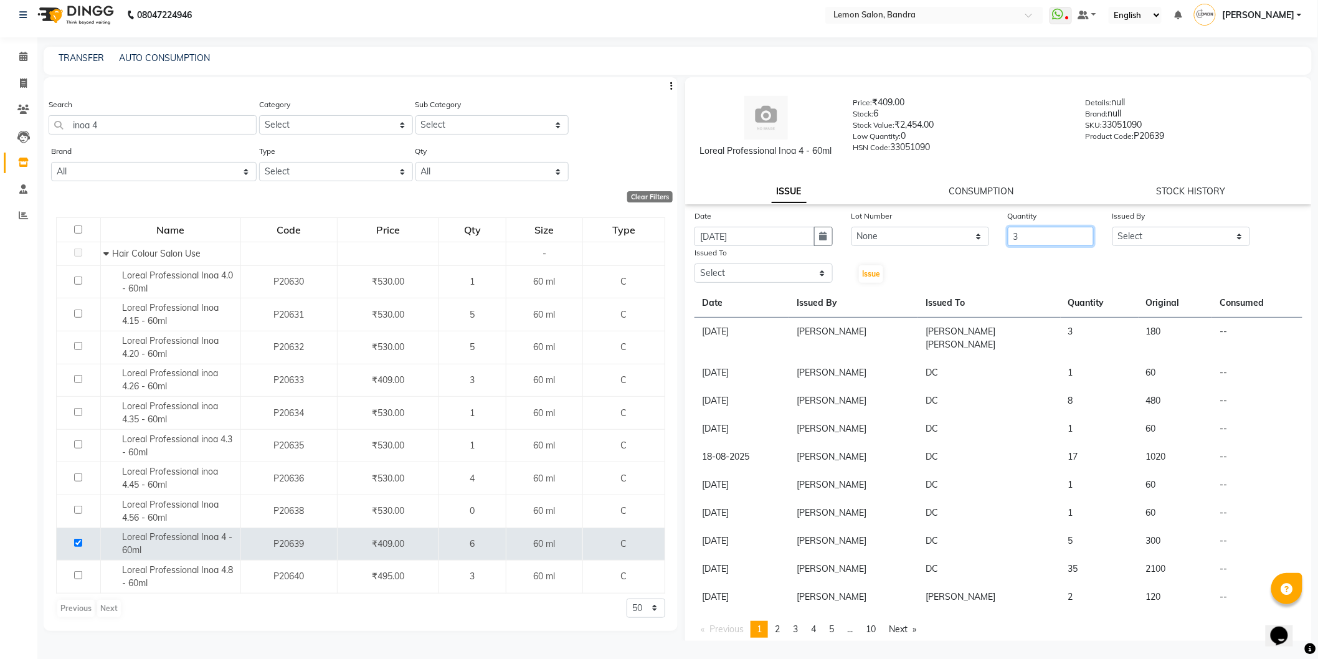
type input "3"
click at [1162, 227] on select "Select [PERSON_NAME] (Meme) DC [PERSON_NAME] [PERSON_NAME] [PERSON_NAME] Jyoti …" at bounding box center [1181, 236] width 138 height 19
select select "54857"
click at [1112, 227] on select "Select [PERSON_NAME] (Meme) DC [PERSON_NAME] [PERSON_NAME] [PERSON_NAME] Jyoti …" at bounding box center [1181, 236] width 138 height 19
click at [724, 276] on select "Select [PERSON_NAME] (Meme) DC [PERSON_NAME] [PERSON_NAME] [PERSON_NAME] Jyoti …" at bounding box center [763, 272] width 138 height 19
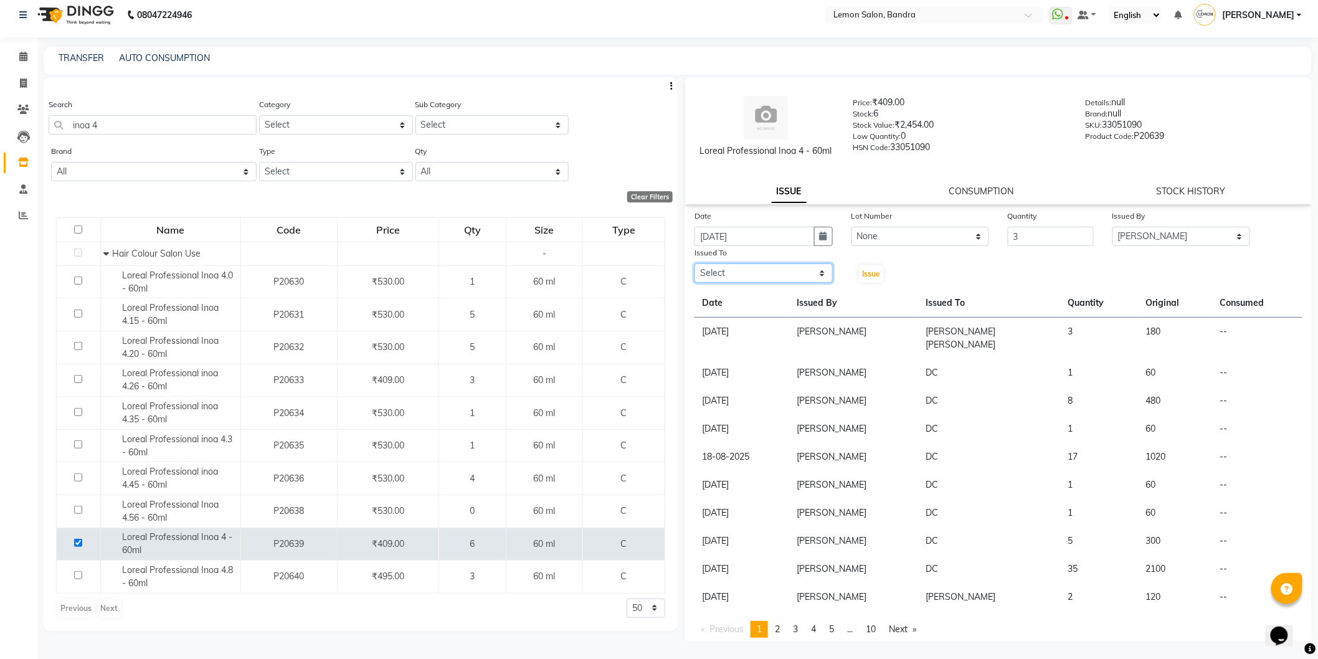
select select "11658"
click at [694, 263] on select "Select [PERSON_NAME] (Meme) DC [PERSON_NAME] [PERSON_NAME] [PERSON_NAME] Jyoti …" at bounding box center [763, 272] width 138 height 19
click at [872, 271] on span "Issue" at bounding box center [871, 273] width 18 height 9
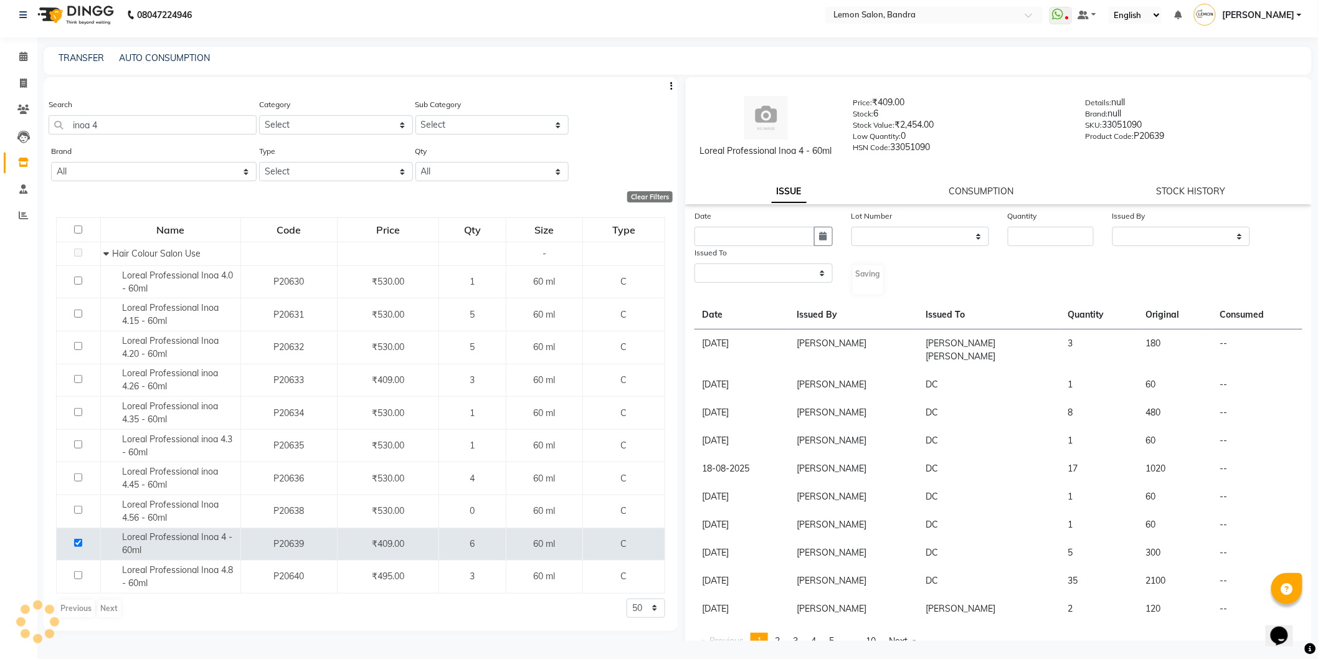
select select
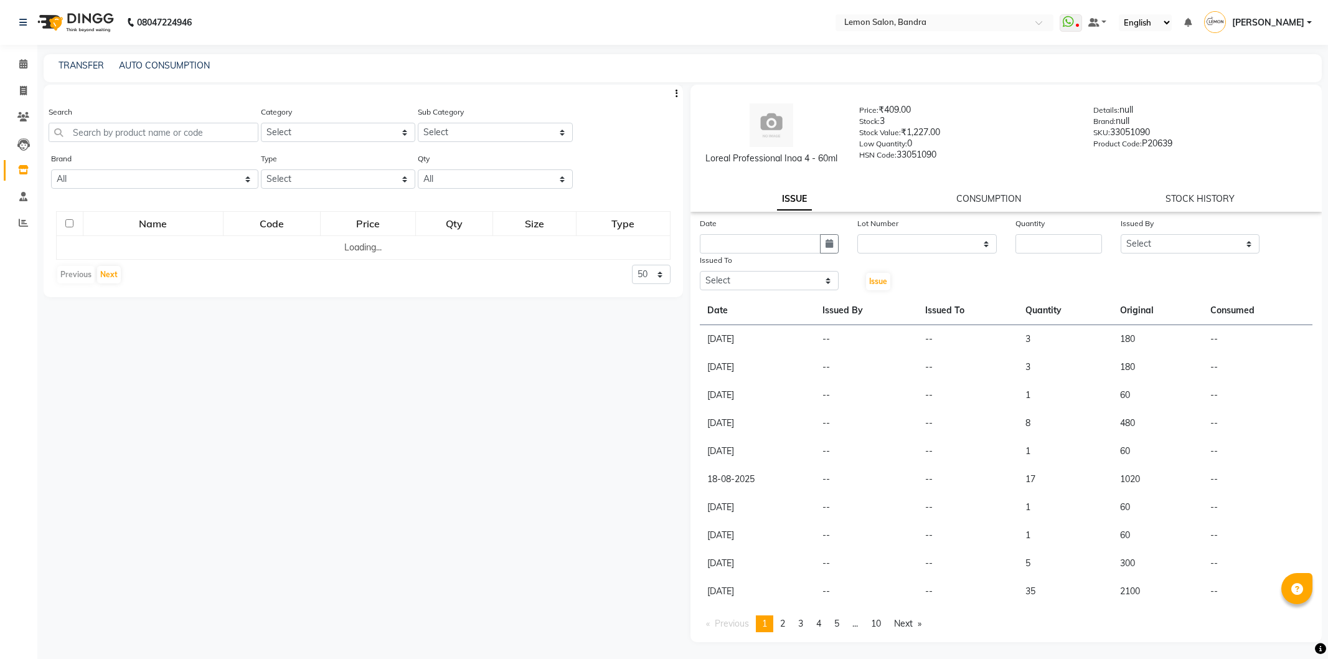
select select
click at [131, 136] on input "text" at bounding box center [154, 132] width 210 height 19
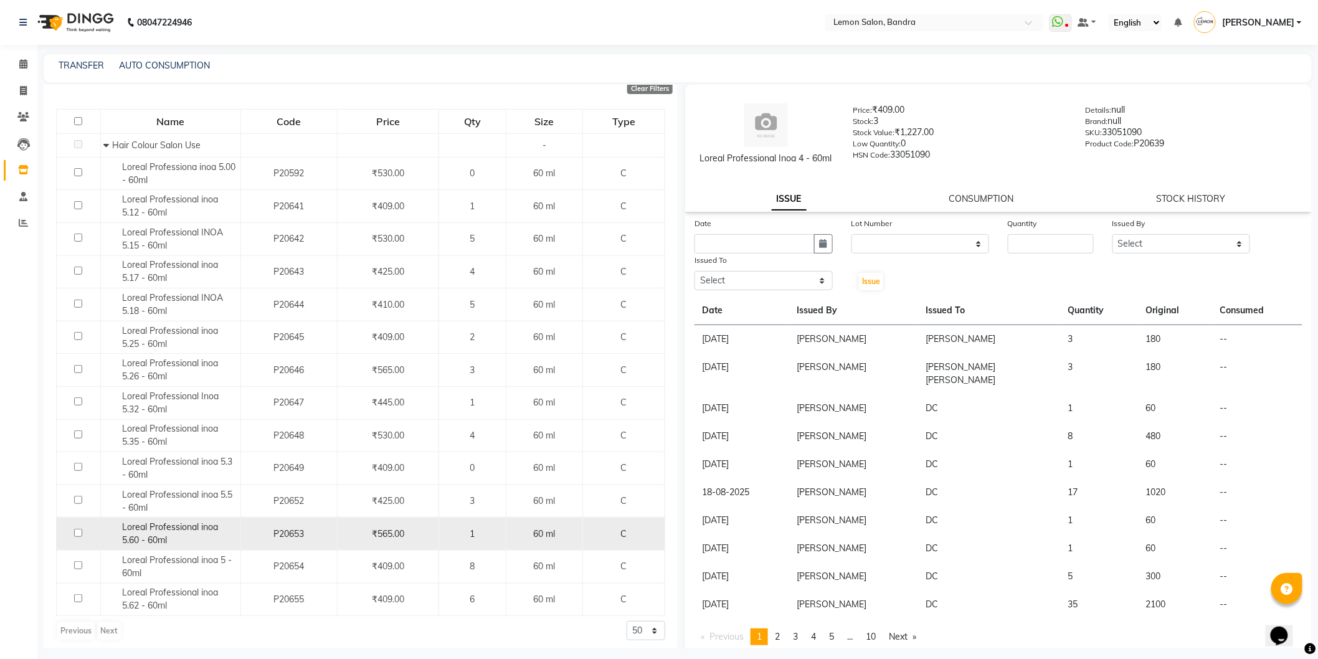
scroll to position [121, 0]
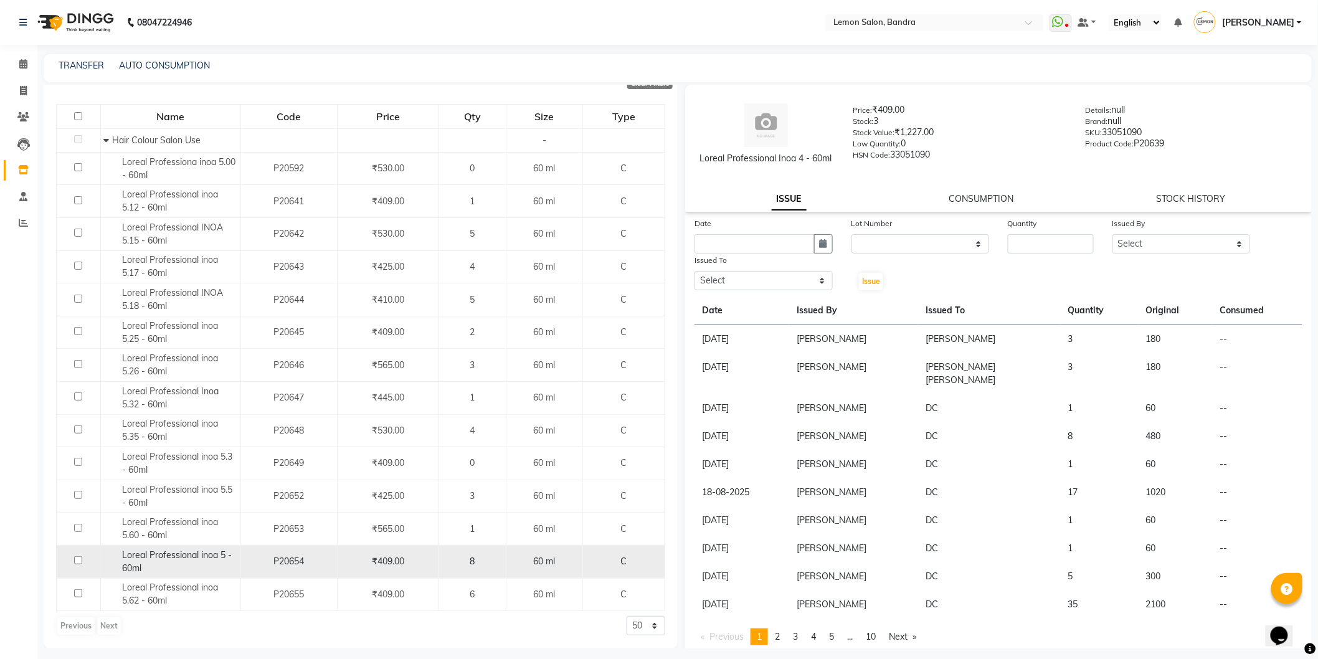
type input "inoa 5"
click at [72, 561] on td at bounding box center [79, 561] width 44 height 33
click at [77, 560] on input "checkbox" at bounding box center [78, 560] width 8 height 8
checkbox input "true"
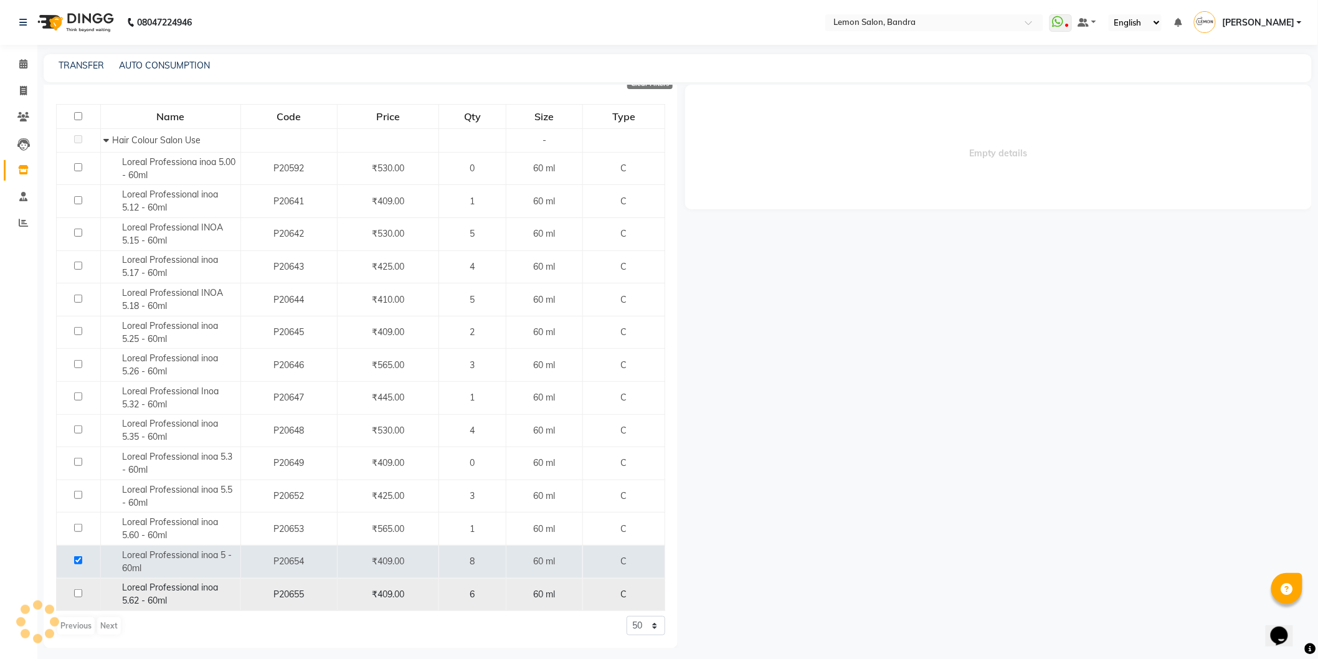
select select
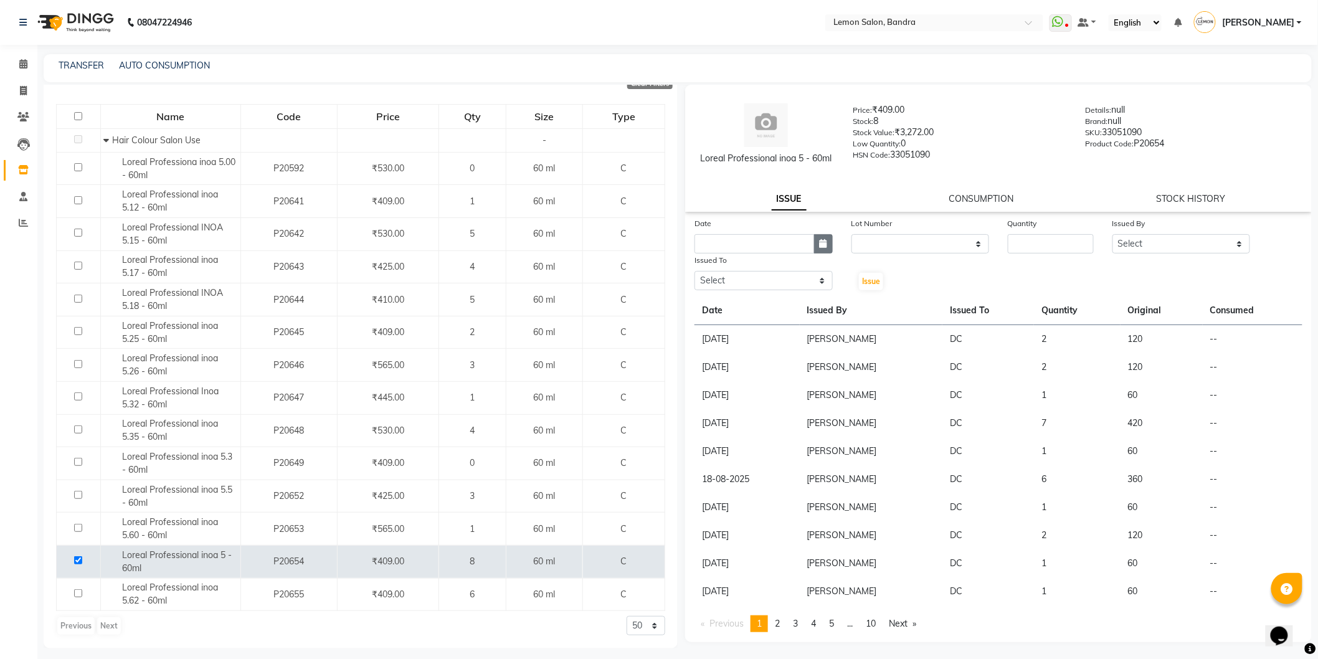
click at [828, 239] on button "button" at bounding box center [823, 243] width 19 height 19
select select "9"
select select "2025"
click at [768, 313] on div "4" at bounding box center [767, 308] width 20 height 20
type input "[DATE]"
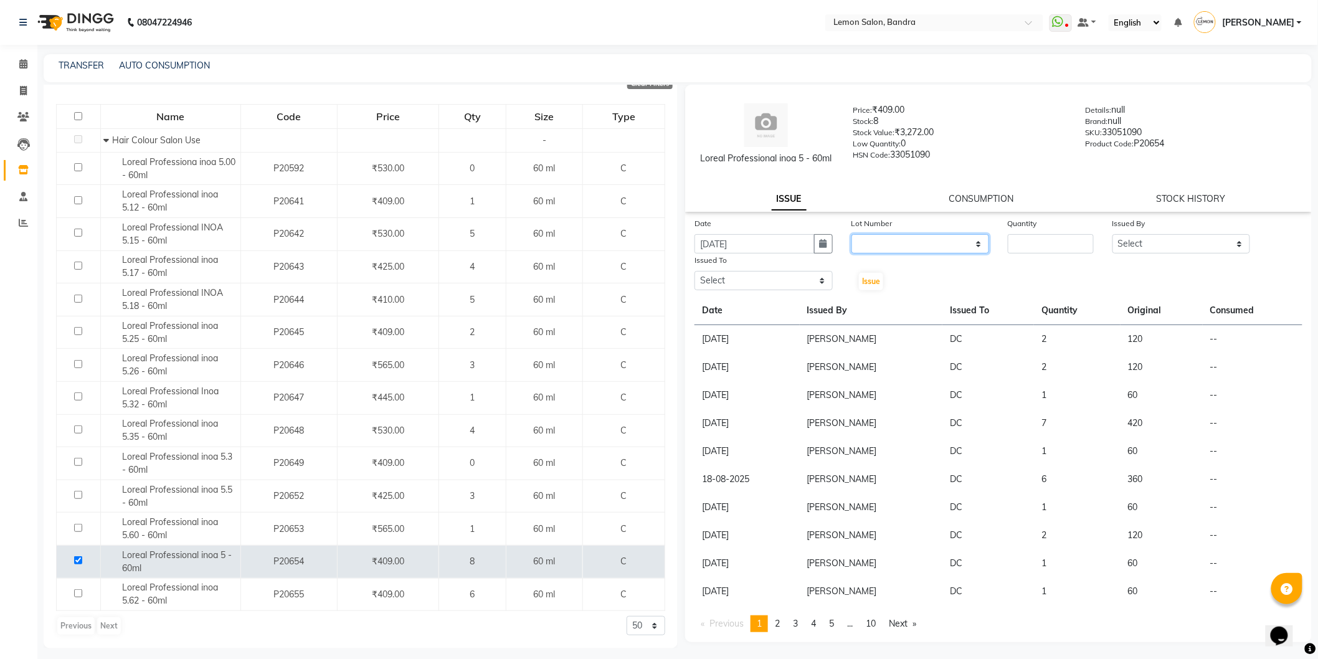
drag, startPoint x: 898, startPoint y: 238, endPoint x: 898, endPoint y: 249, distance: 11.2
click at [898, 238] on select "None" at bounding box center [920, 243] width 138 height 19
select select "0: null"
click at [851, 234] on select "None" at bounding box center [920, 243] width 138 height 19
click at [1074, 244] on input "number" at bounding box center [1051, 243] width 86 height 19
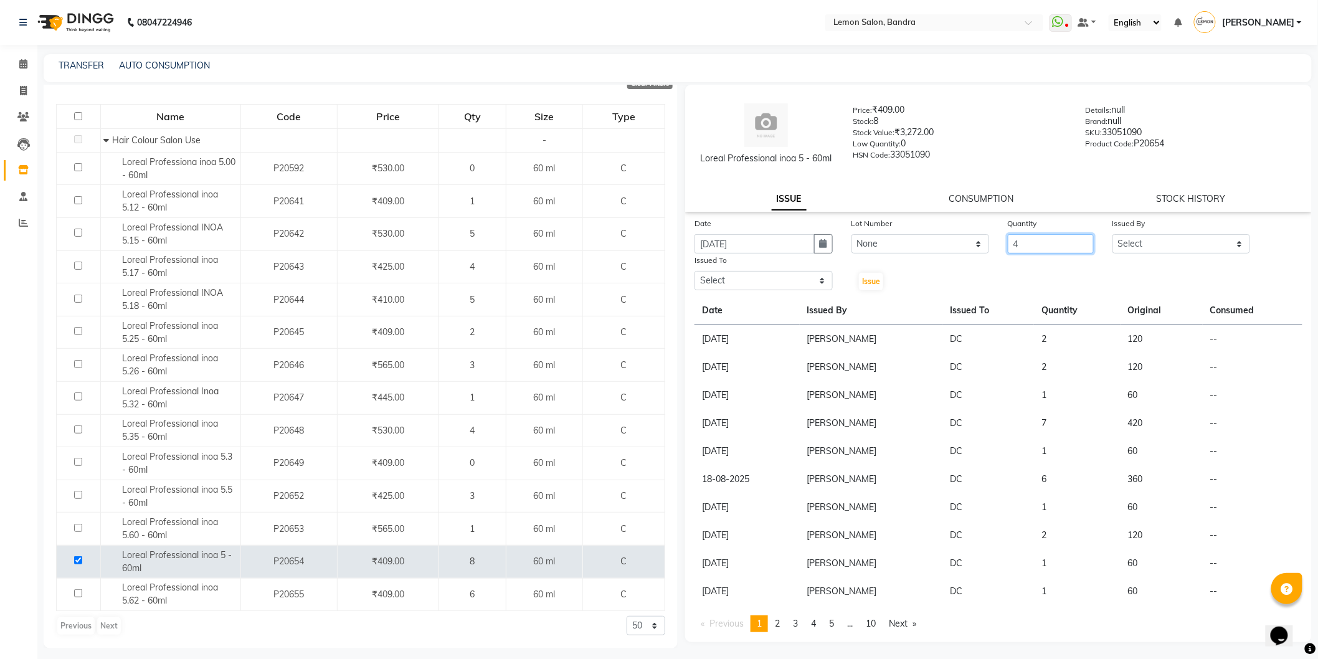
type input "4"
drag, startPoint x: 1140, startPoint y: 243, endPoint x: 1138, endPoint y: 252, distance: 8.9
click at [1141, 243] on select "Select [PERSON_NAME] (Meme) DC [PERSON_NAME] [PERSON_NAME] [PERSON_NAME] Jyoti …" at bounding box center [1181, 243] width 138 height 19
select select "54857"
click at [1112, 234] on select "Select [PERSON_NAME] (Meme) DC [PERSON_NAME] [PERSON_NAME] [PERSON_NAME] Jyoti …" at bounding box center [1181, 243] width 138 height 19
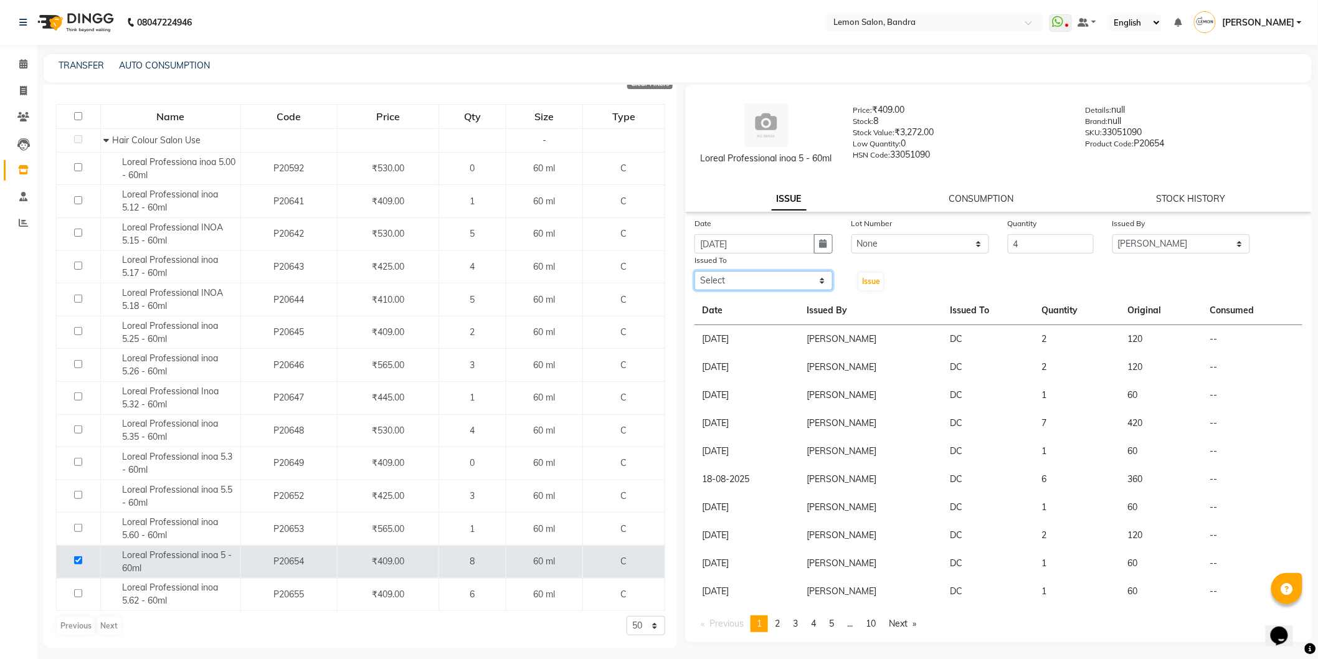
click at [774, 273] on select "Select [PERSON_NAME] (Meme) DC [PERSON_NAME] [PERSON_NAME] [PERSON_NAME] Jyoti …" at bounding box center [763, 280] width 138 height 19
select select "16049"
click at [694, 271] on select "Select [PERSON_NAME] (Meme) DC [PERSON_NAME] [PERSON_NAME] [PERSON_NAME] Jyoti …" at bounding box center [763, 280] width 138 height 19
click at [877, 281] on span "Issue" at bounding box center [871, 280] width 18 height 9
select select
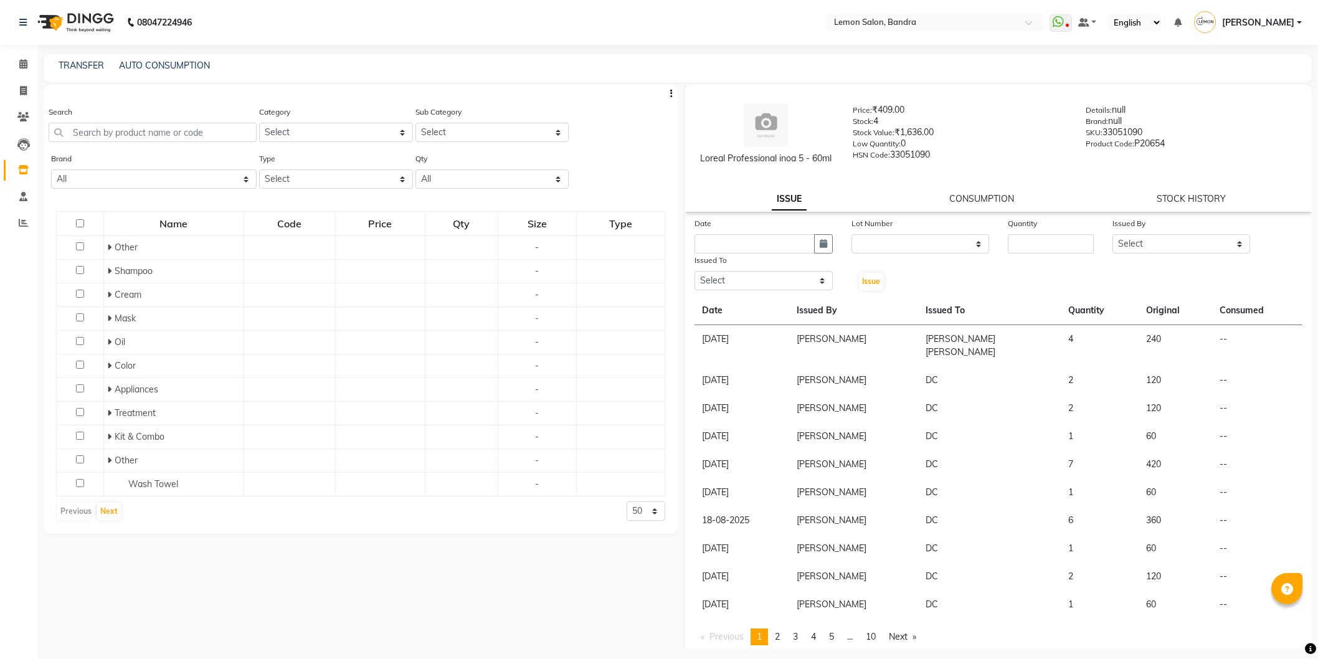
select select
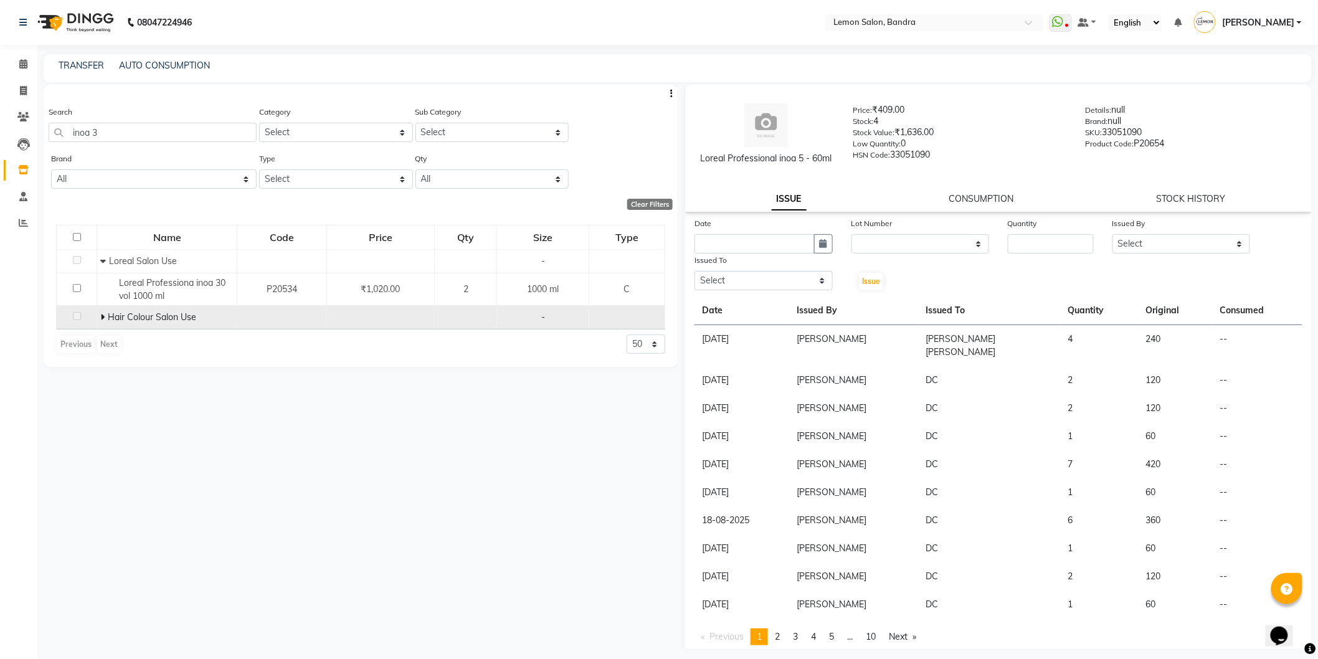
type input "inoa 3"
click at [106, 314] on span at bounding box center [103, 316] width 7 height 11
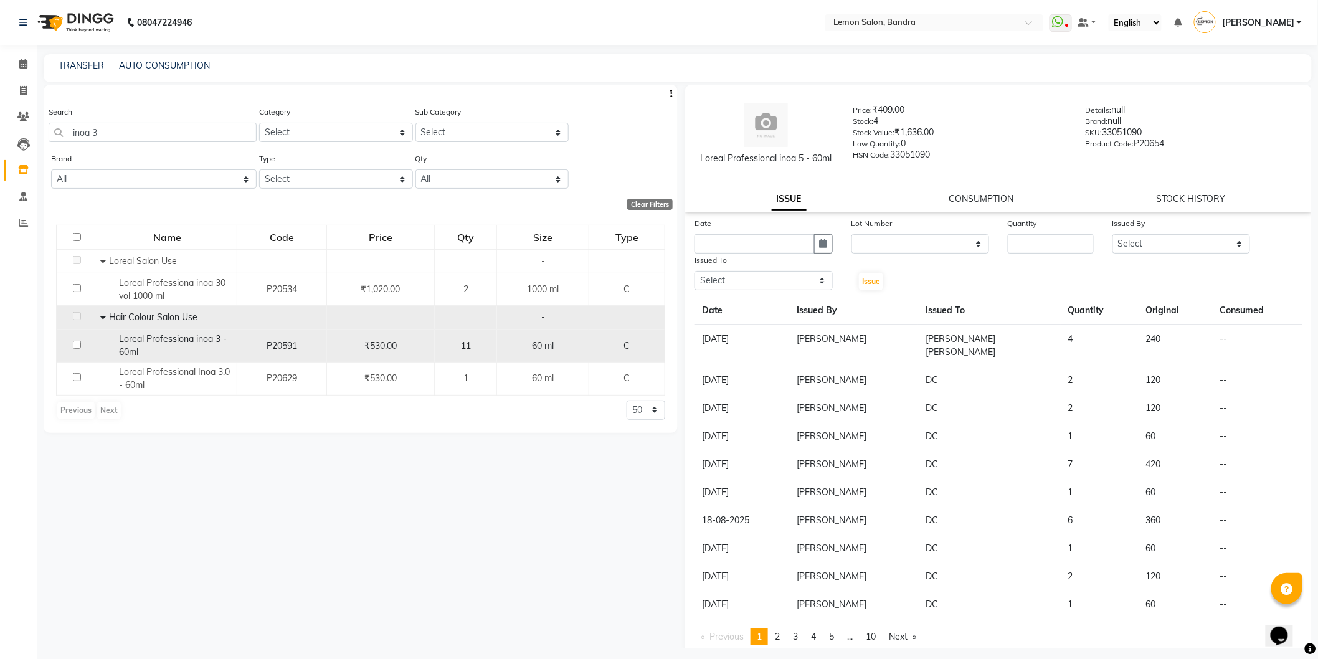
click at [73, 347] on input "checkbox" at bounding box center [77, 345] width 8 height 8
checkbox input "true"
select select
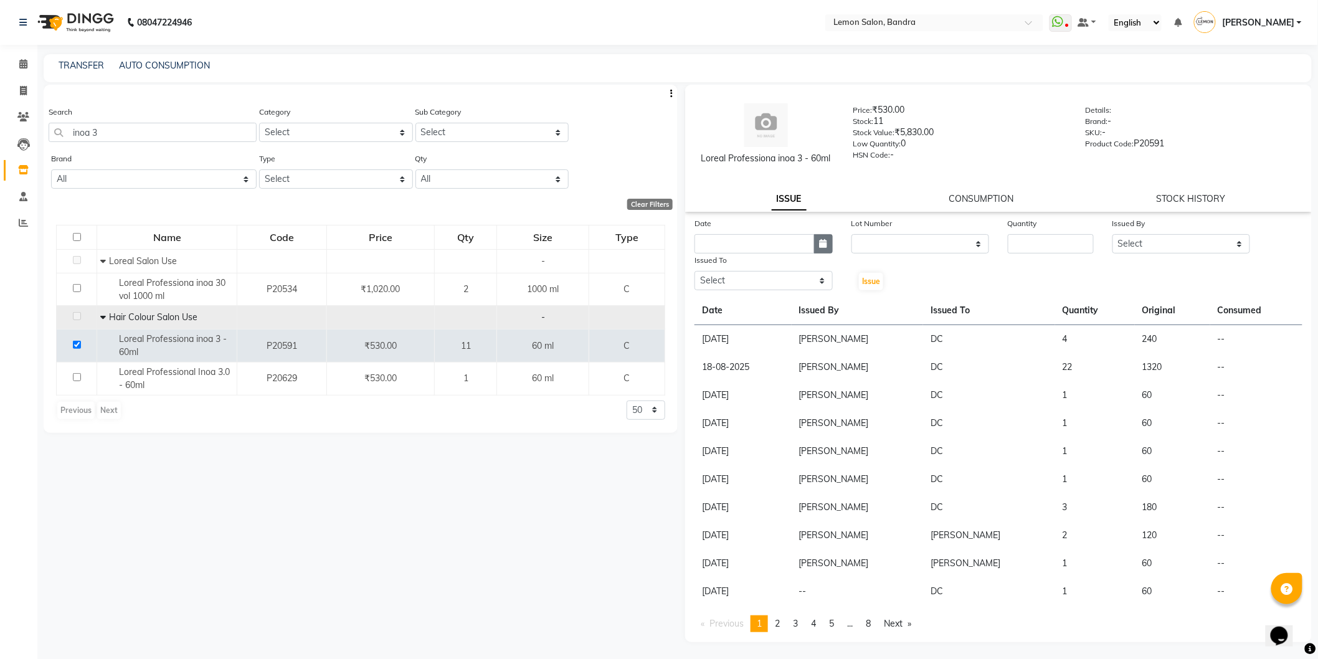
click at [821, 240] on icon "button" at bounding box center [822, 243] width 7 height 9
select select "9"
select select "2025"
click at [765, 303] on div "4" at bounding box center [767, 308] width 20 height 20
type input "[DATE]"
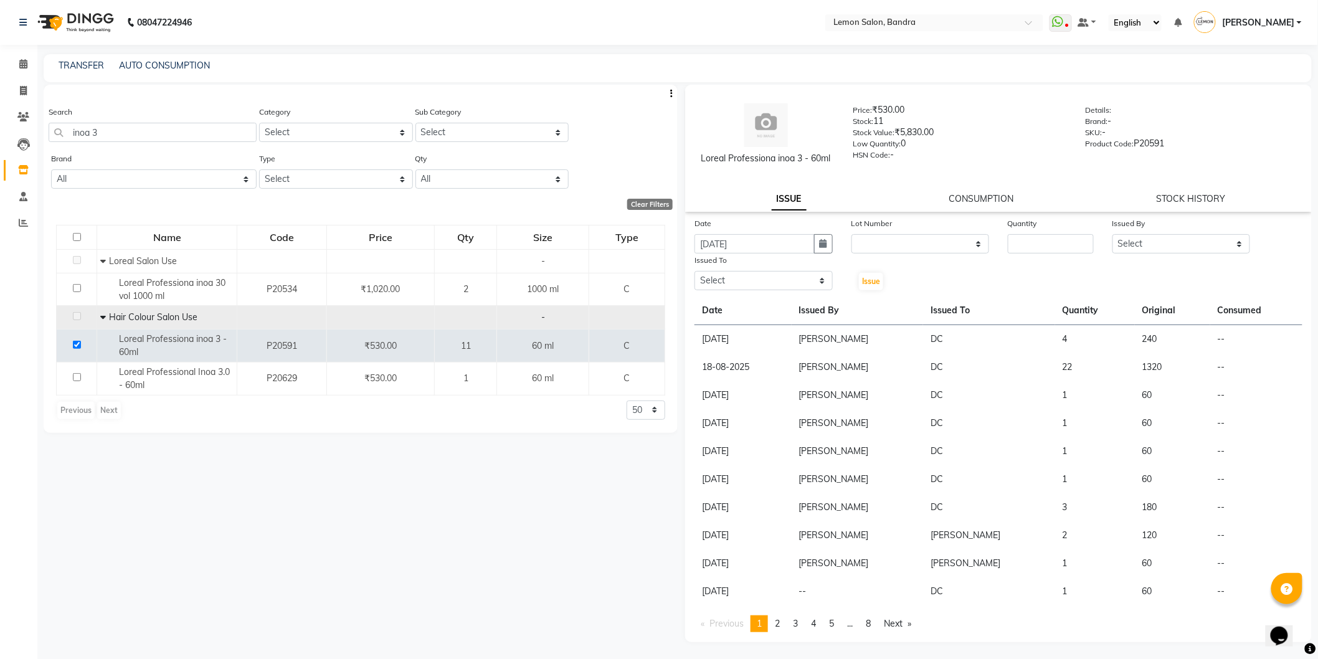
click at [869, 233] on div "Lot Number" at bounding box center [920, 225] width 138 height 17
click at [882, 245] on select "None" at bounding box center [920, 243] width 138 height 19
select select "0: null"
click at [851, 234] on select "None" at bounding box center [920, 243] width 138 height 19
click at [1057, 235] on input "number" at bounding box center [1051, 243] width 86 height 19
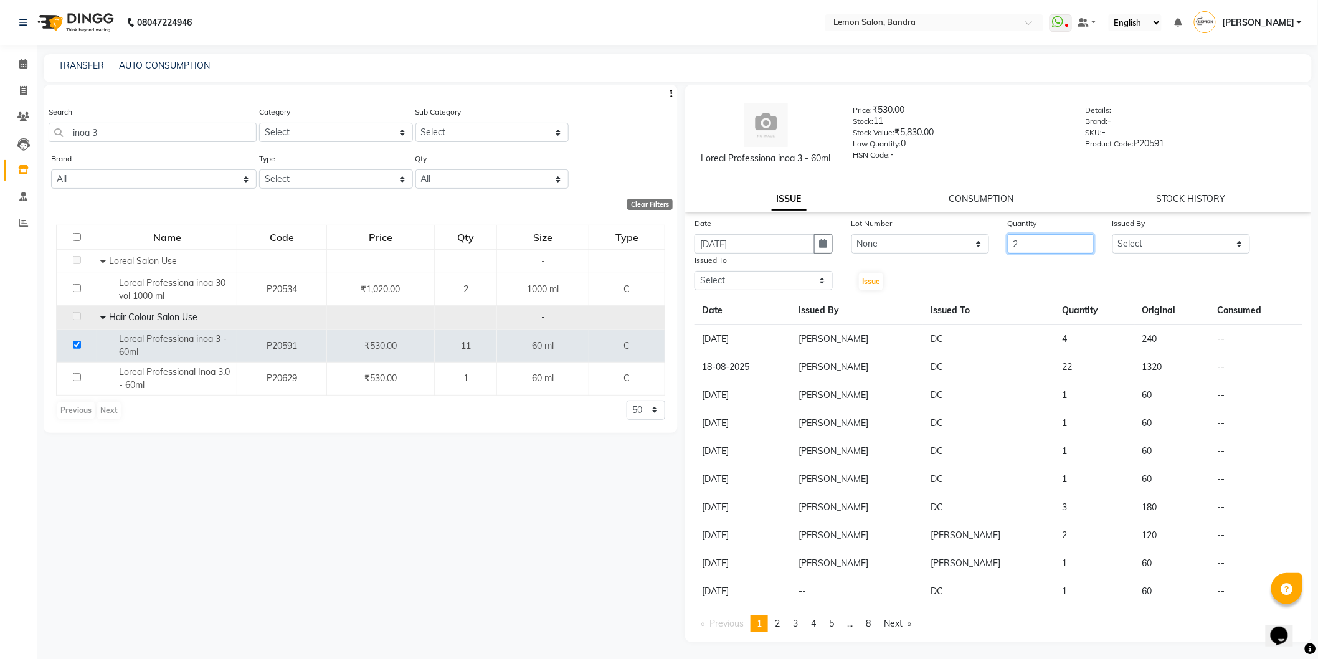
type input "2"
click at [1192, 234] on select "Select [PERSON_NAME] (Meme) DC [PERSON_NAME] [PERSON_NAME] [PERSON_NAME] Jyoti …" at bounding box center [1181, 243] width 138 height 19
select select "54857"
click at [1112, 234] on select "Select [PERSON_NAME] (Meme) DC [PERSON_NAME] [PERSON_NAME] [PERSON_NAME] Jyoti …" at bounding box center [1181, 243] width 138 height 19
drag, startPoint x: 752, startPoint y: 272, endPoint x: 748, endPoint y: 288, distance: 17.2
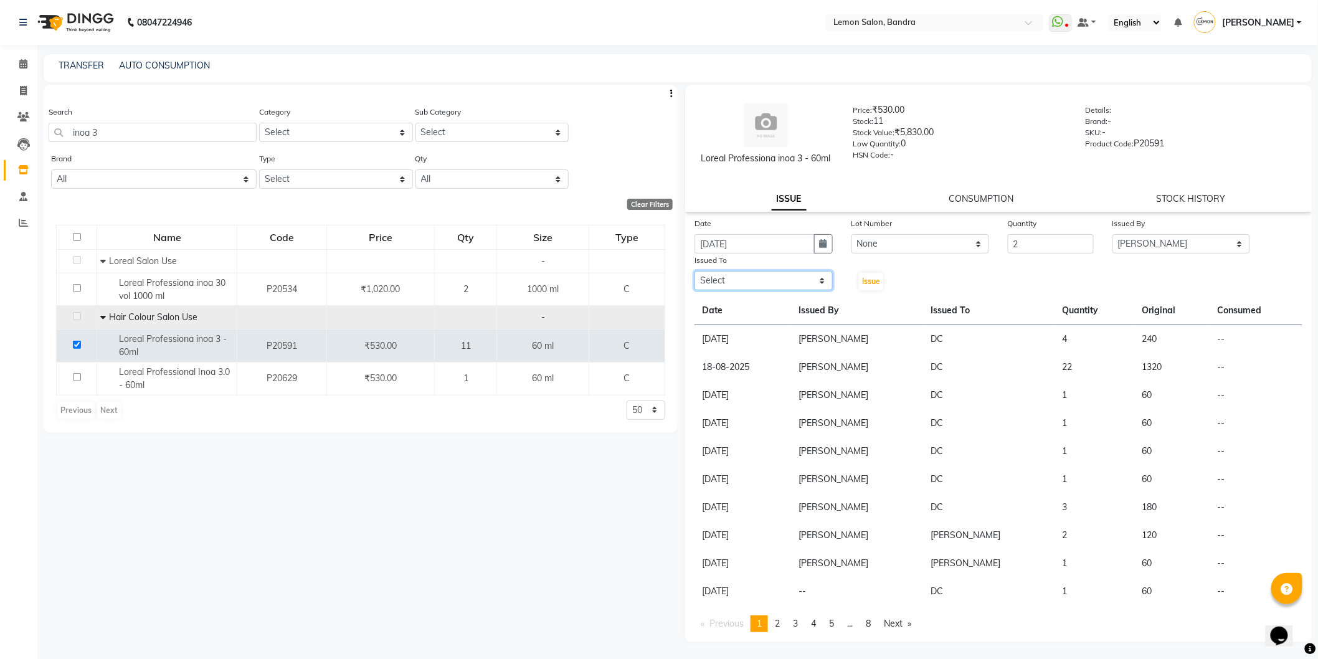
click at [752, 272] on select "Select [PERSON_NAME] (Meme) DC [PERSON_NAME] [PERSON_NAME] [PERSON_NAME] Jyoti …" at bounding box center [763, 280] width 138 height 19
select select "11658"
click at [694, 271] on select "Select [PERSON_NAME] (Meme) DC [PERSON_NAME] [PERSON_NAME] [PERSON_NAME] Jyoti …" at bounding box center [763, 280] width 138 height 19
click at [874, 287] on button "Issue" at bounding box center [871, 281] width 24 height 17
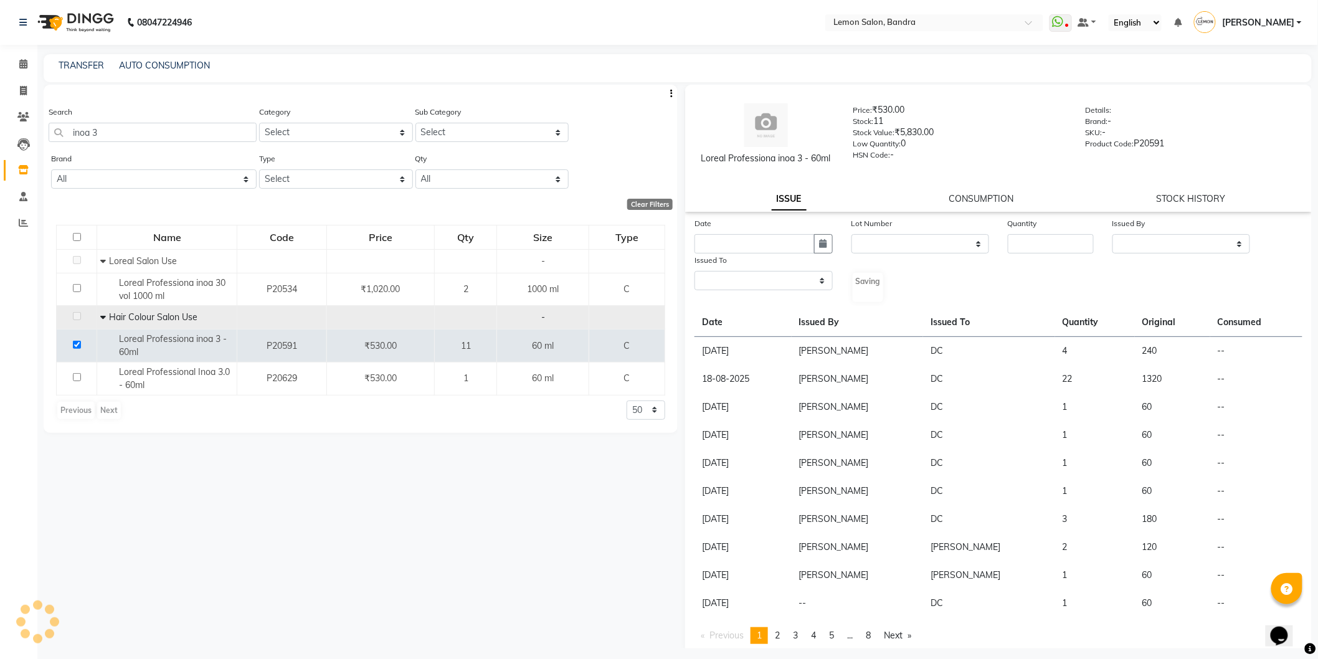
select select
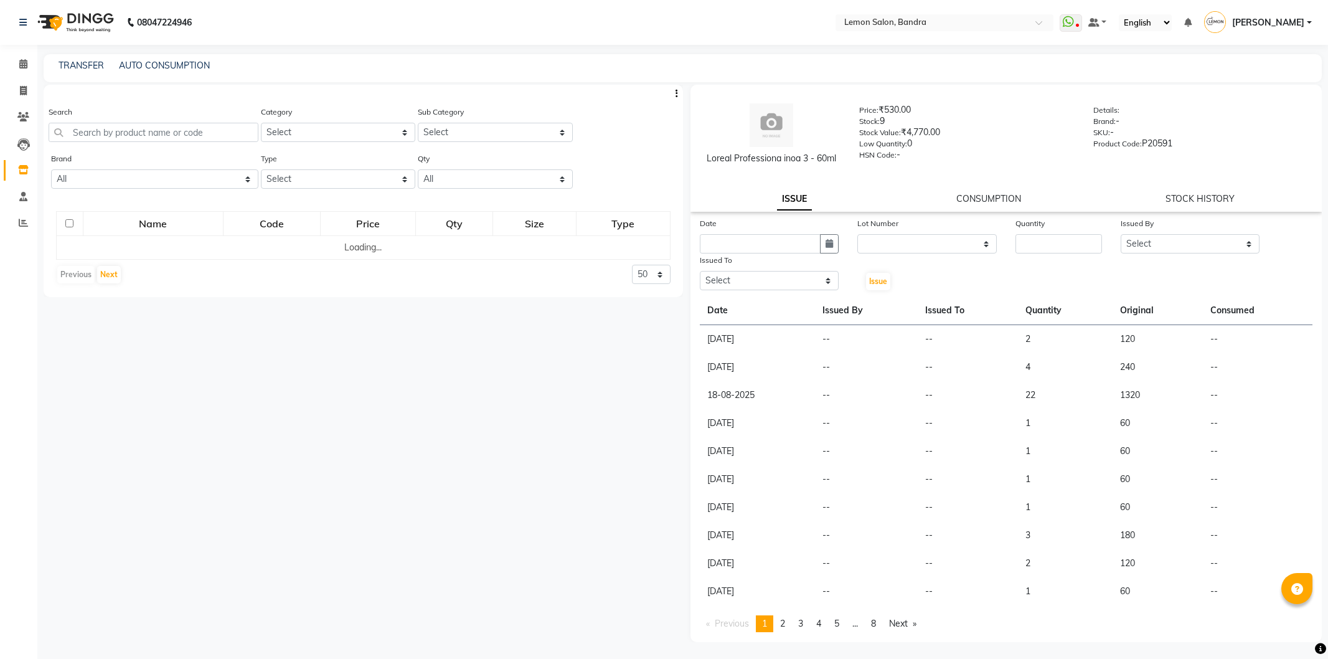
select select
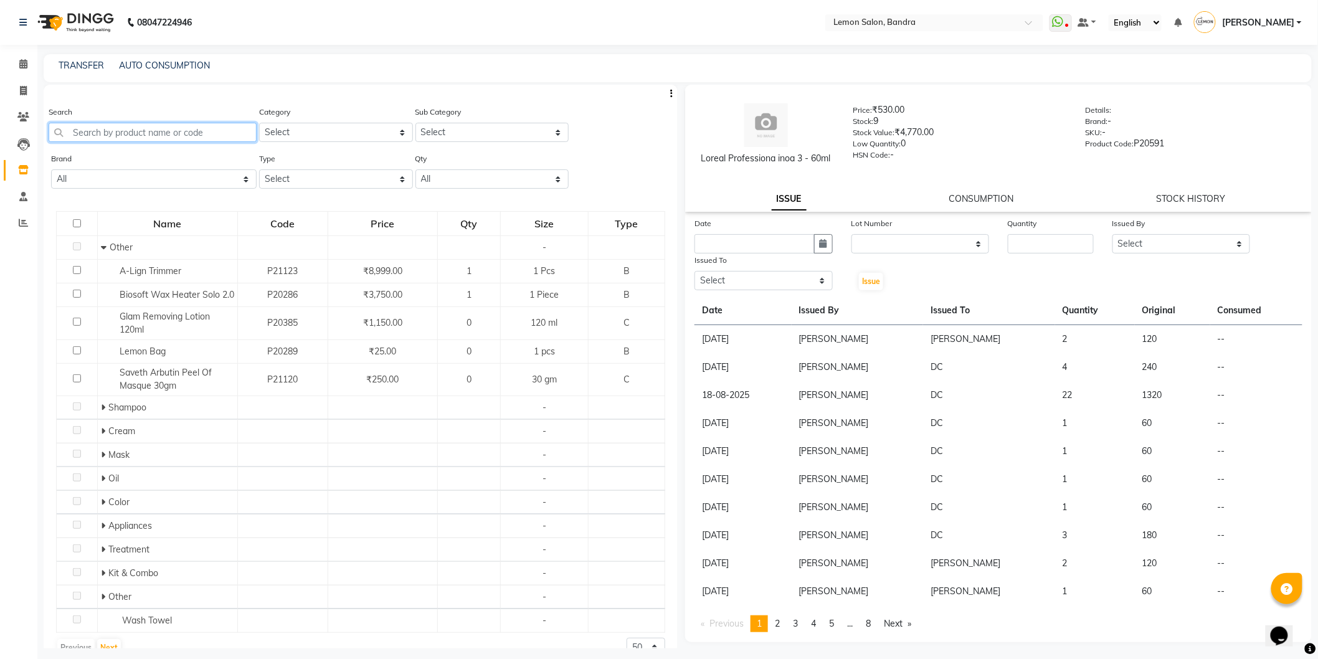
click at [133, 130] on input "text" at bounding box center [153, 132] width 208 height 19
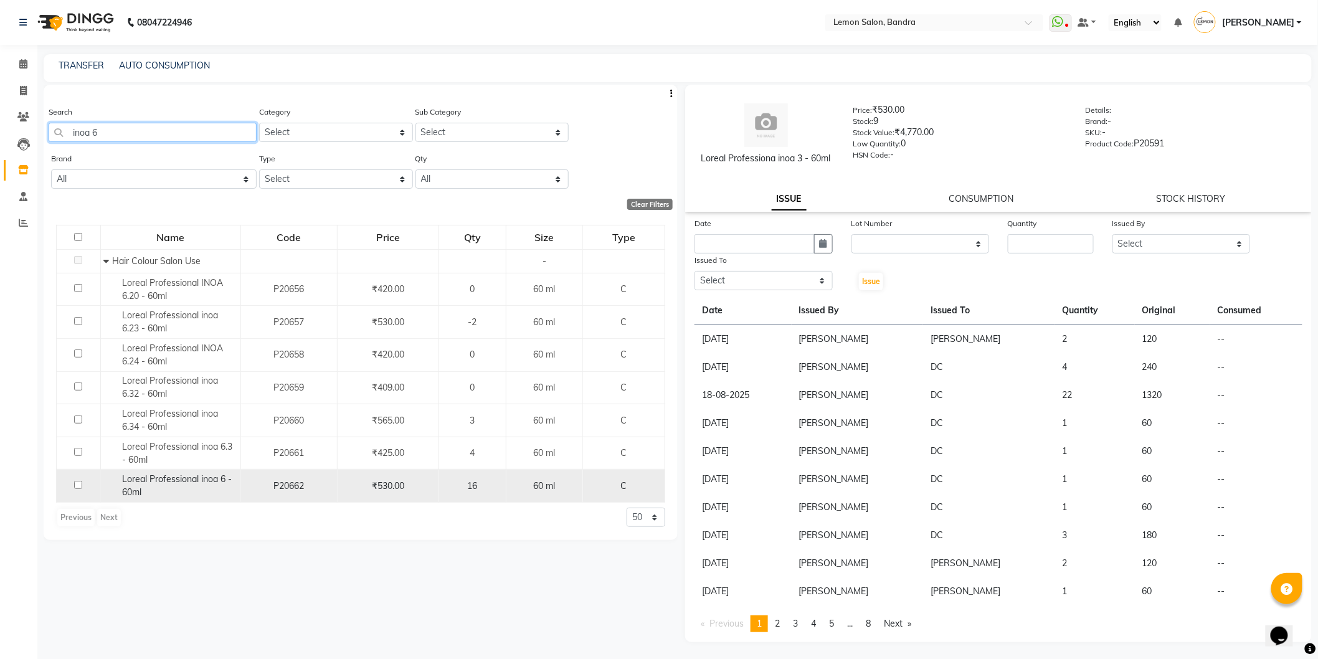
type input "inoa 6"
click at [79, 486] on input "checkbox" at bounding box center [78, 485] width 8 height 8
checkbox input "true"
select select
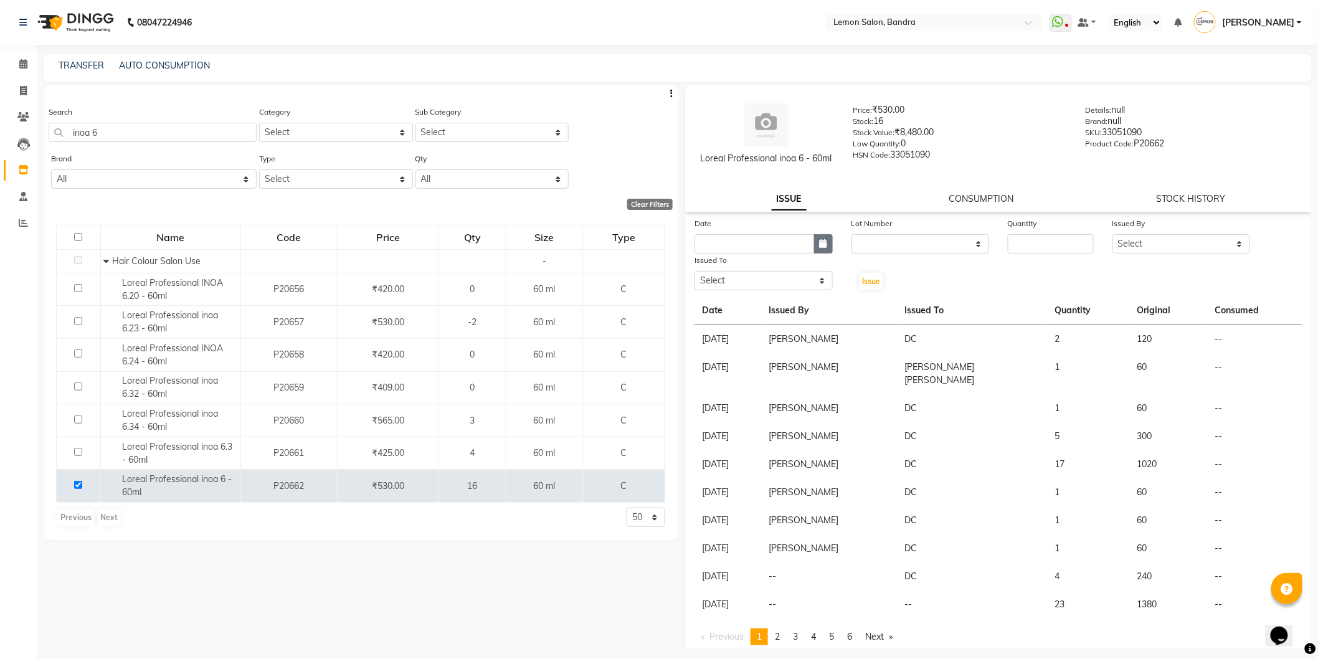
click at [823, 235] on button "button" at bounding box center [823, 243] width 19 height 19
select select "9"
select select "2025"
click at [768, 306] on div "4" at bounding box center [767, 308] width 20 height 20
type input "[DATE]"
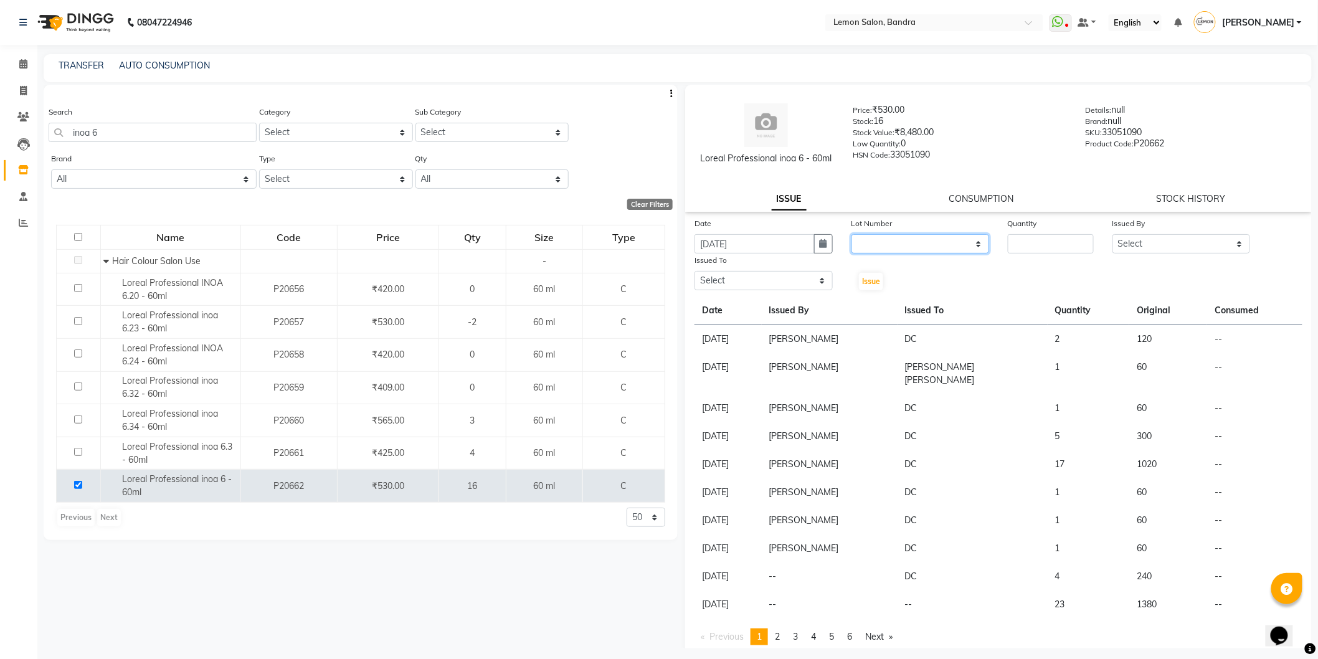
click at [901, 239] on select "None" at bounding box center [920, 243] width 138 height 19
select select "0: null"
click at [851, 234] on select "None" at bounding box center [920, 243] width 138 height 19
click at [1047, 247] on input "number" at bounding box center [1051, 243] width 86 height 19
type input "1"
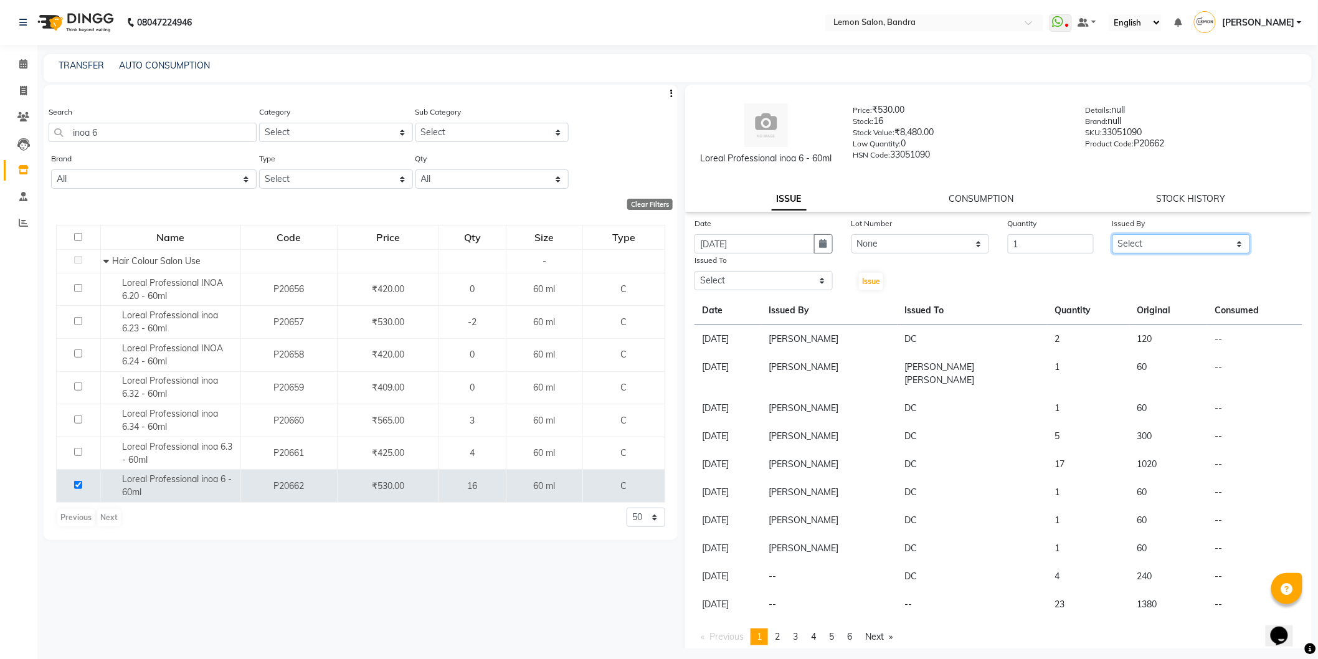
drag, startPoint x: 1143, startPoint y: 243, endPoint x: 1110, endPoint y: 334, distance: 96.7
click at [1143, 243] on select "Select [PERSON_NAME] (Meme) DC [PERSON_NAME] [PERSON_NAME] [PERSON_NAME] Jyoti …" at bounding box center [1181, 243] width 138 height 19
select select "54857"
click at [1112, 234] on select "Select [PERSON_NAME] (Meme) DC [PERSON_NAME] [PERSON_NAME] [PERSON_NAME] Jyoti …" at bounding box center [1181, 243] width 138 height 19
click at [731, 283] on select "Select [PERSON_NAME] (Meme) DC [PERSON_NAME] [PERSON_NAME] [PERSON_NAME] Jyoti …" at bounding box center [763, 280] width 138 height 19
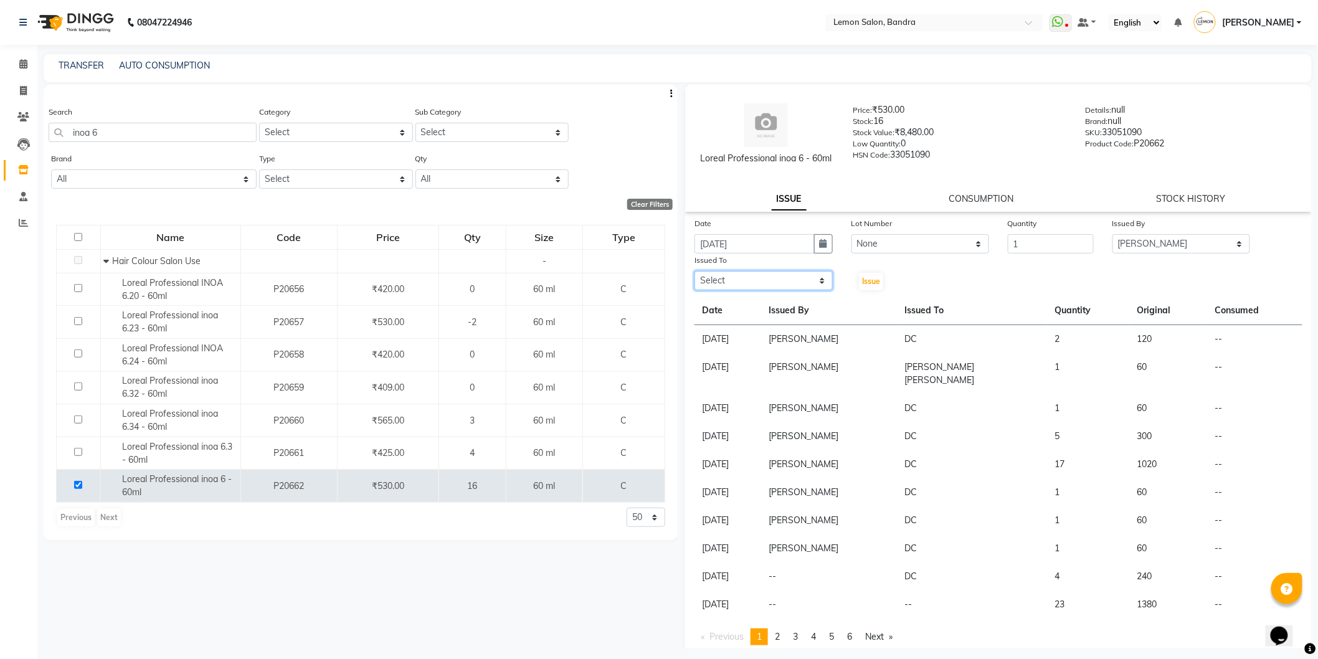
select select "16049"
click at [694, 271] on select "Select [PERSON_NAME] (Meme) DC [PERSON_NAME] [PERSON_NAME] [PERSON_NAME] Jyoti …" at bounding box center [763, 280] width 138 height 19
click at [869, 271] on div "Issue" at bounding box center [868, 272] width 52 height 38
click at [869, 281] on span "Issue" at bounding box center [871, 280] width 18 height 9
select select
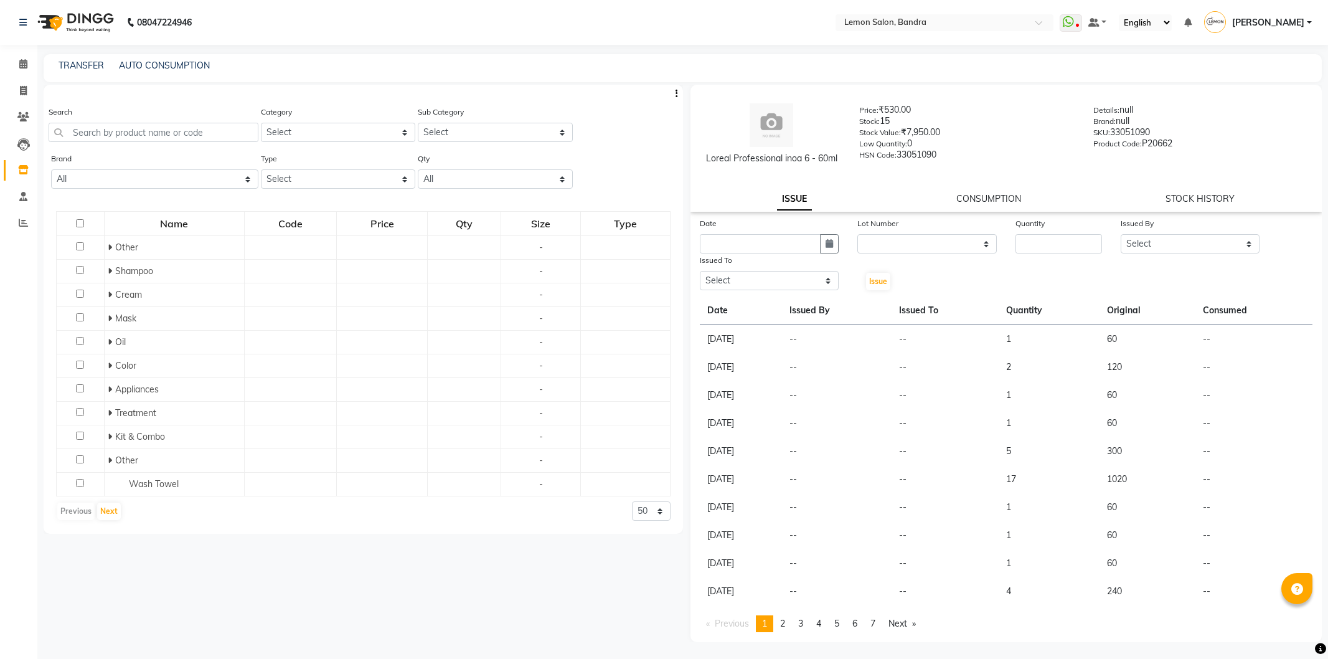
select select
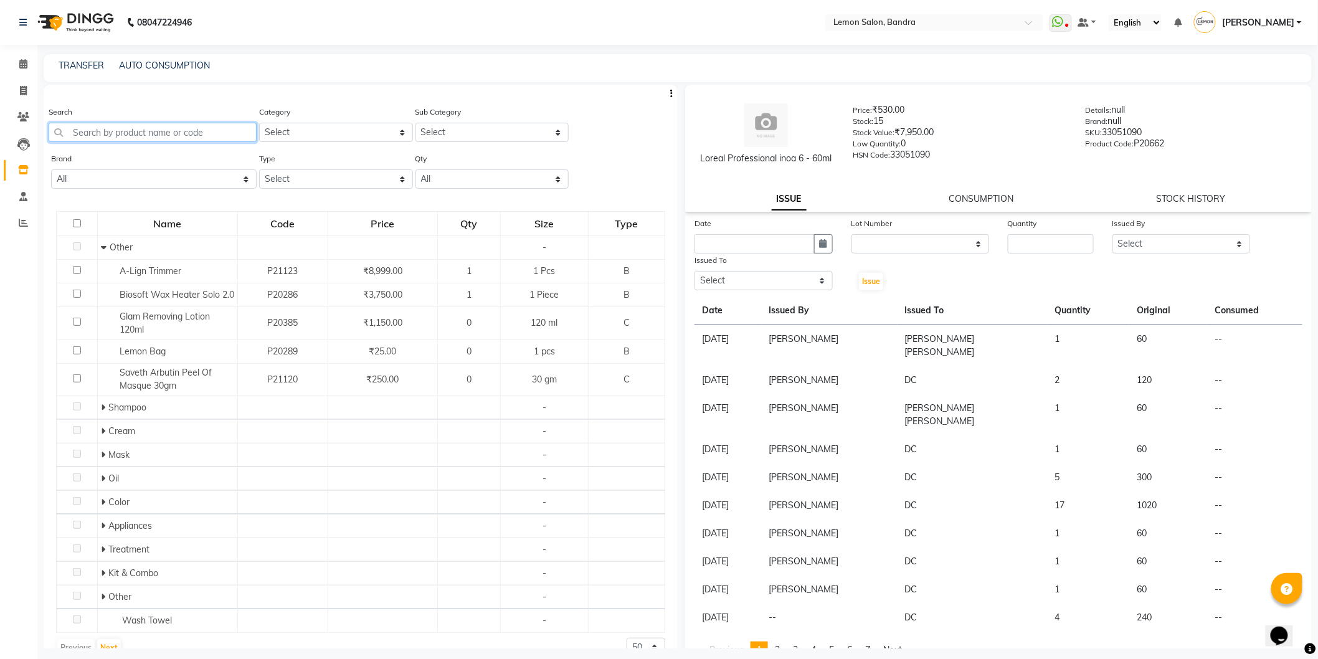
click at [233, 123] on input "text" at bounding box center [153, 132] width 208 height 19
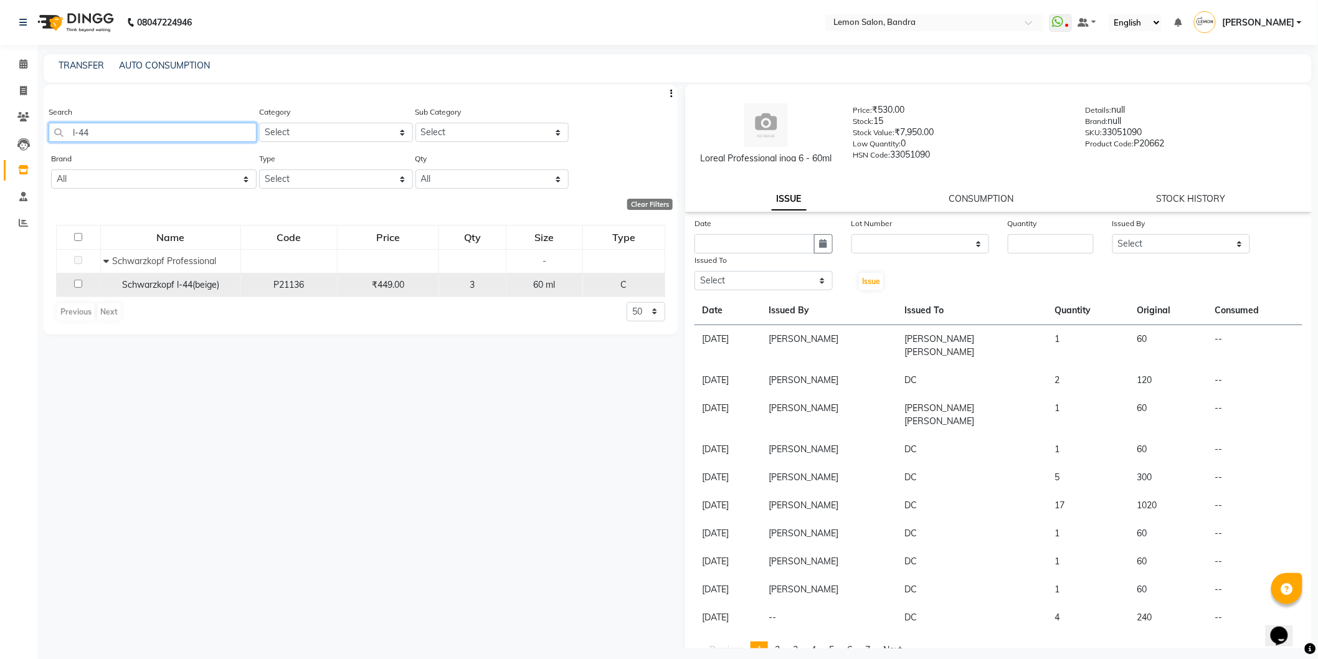
type input "l-44"
click at [75, 285] on input "checkbox" at bounding box center [78, 284] width 8 height 8
checkbox input "true"
select select
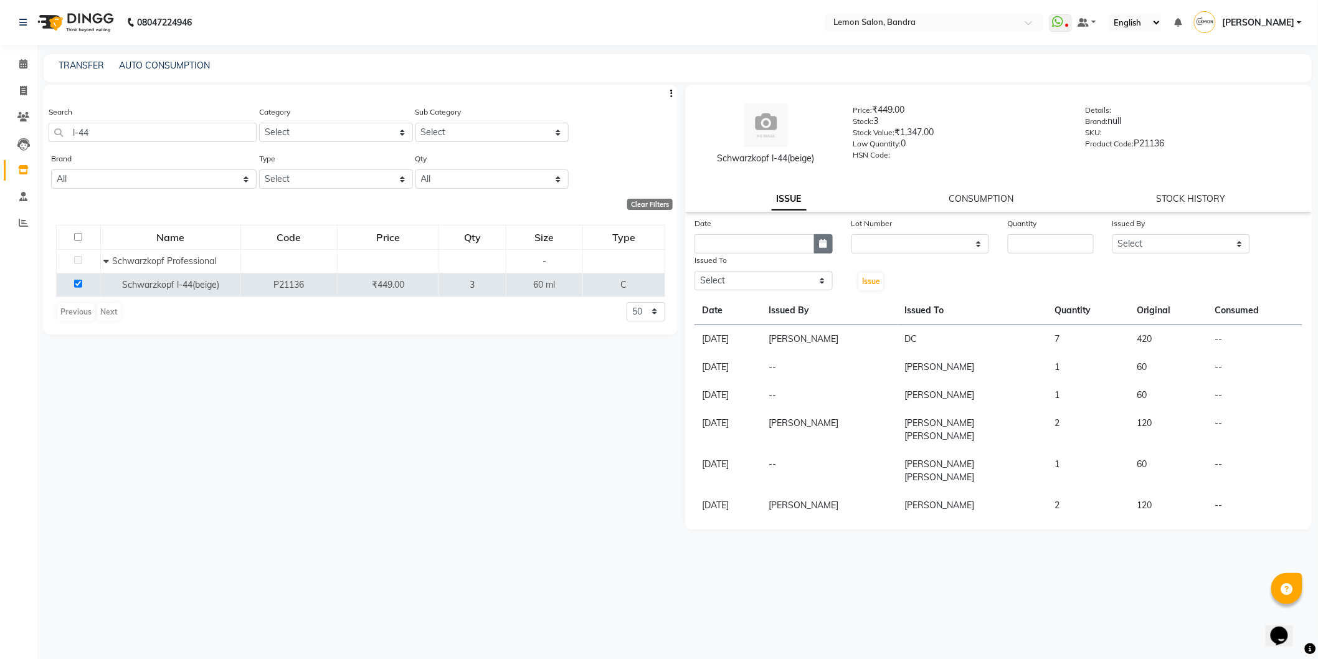
click at [822, 244] on button "button" at bounding box center [823, 243] width 19 height 19
select select "9"
select select "2025"
drag, startPoint x: 776, startPoint y: 305, endPoint x: 760, endPoint y: 305, distance: 15.6
click at [773, 305] on div "4" at bounding box center [767, 308] width 20 height 20
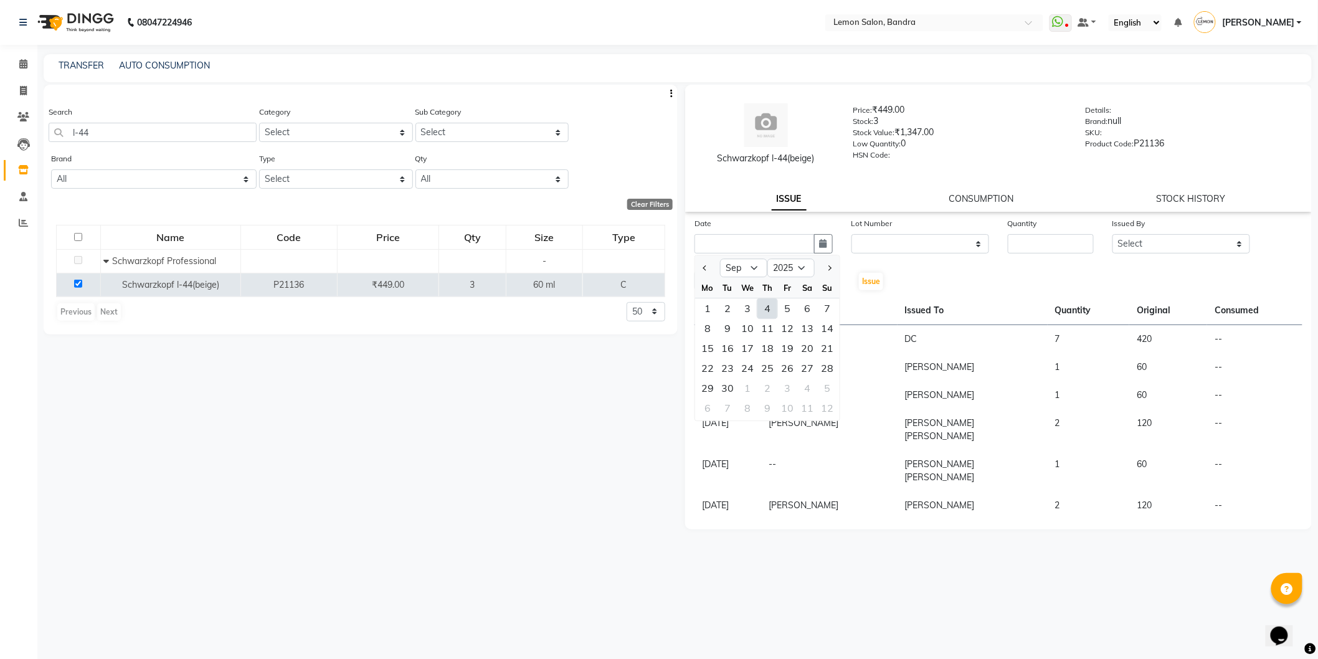
type input "[DATE]"
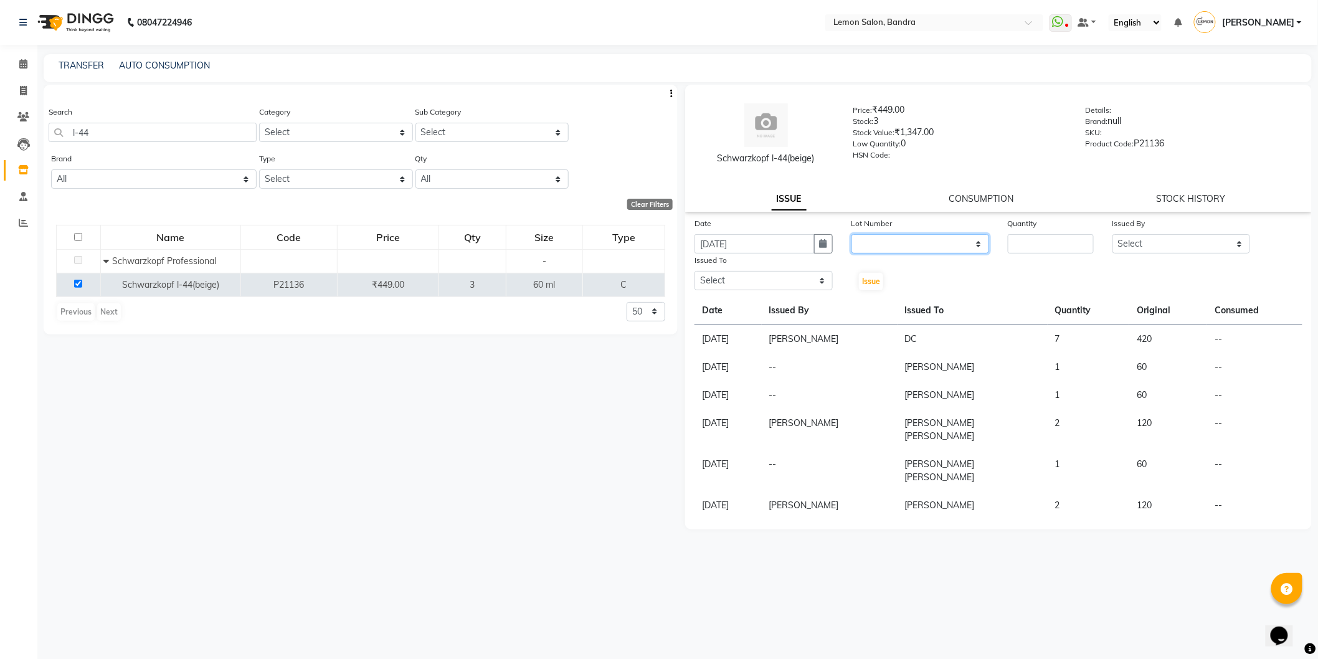
drag, startPoint x: 873, startPoint y: 243, endPoint x: 881, endPoint y: 252, distance: 11.9
click at [874, 243] on select "None" at bounding box center [920, 243] width 138 height 19
select select "0: null"
click at [851, 234] on select "None" at bounding box center [920, 243] width 138 height 19
drag, startPoint x: 1078, startPoint y: 229, endPoint x: 1072, endPoint y: 239, distance: 11.4
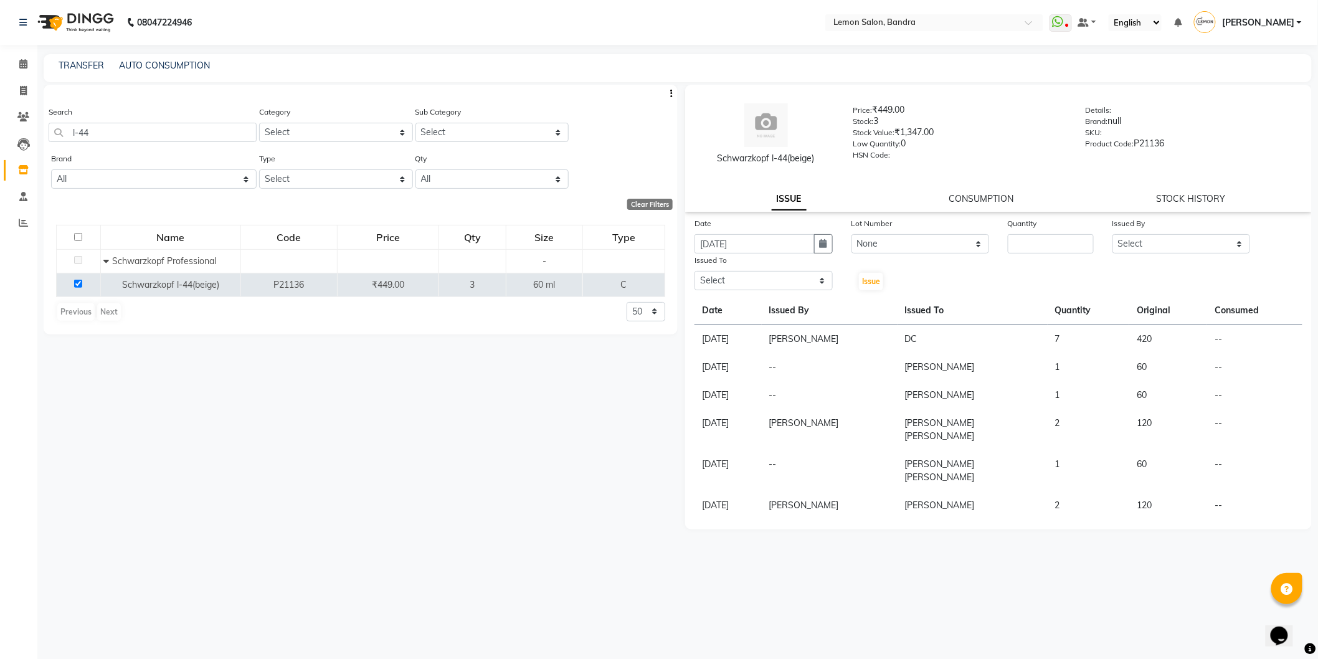
click at [1078, 229] on div "Quantity" at bounding box center [1051, 225] width 86 height 17
click at [1068, 246] on input "number" at bounding box center [1051, 243] width 86 height 19
type input "2"
drag, startPoint x: 1140, startPoint y: 244, endPoint x: 1140, endPoint y: 252, distance: 8.1
click at [1140, 244] on select "Select [PERSON_NAME] (Meme) DC [PERSON_NAME] [PERSON_NAME] [PERSON_NAME] Jyoti …" at bounding box center [1181, 243] width 138 height 19
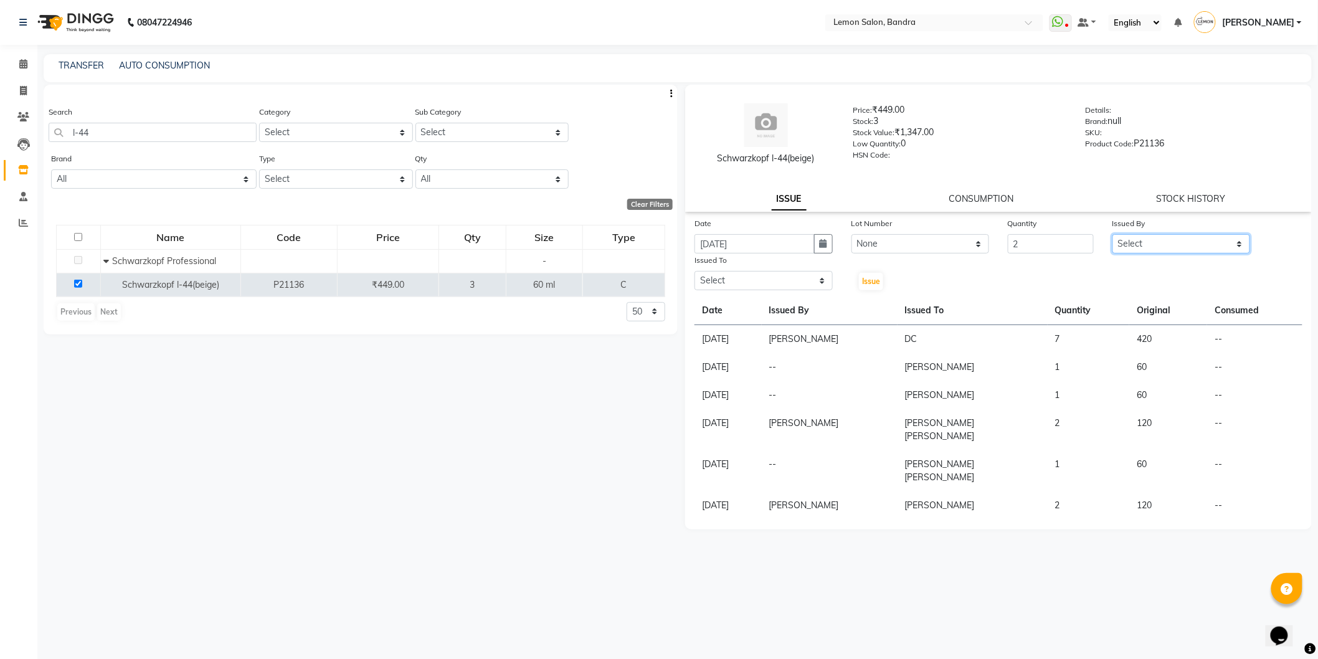
select select "54857"
click at [1112, 234] on select "Select [PERSON_NAME] (Meme) DC [PERSON_NAME] [PERSON_NAME] [PERSON_NAME] Jyoti …" at bounding box center [1181, 243] width 138 height 19
click at [780, 289] on select "Select [PERSON_NAME] (Meme) DC [PERSON_NAME] [PERSON_NAME] [PERSON_NAME] Jyoti …" at bounding box center [763, 280] width 138 height 19
select select "16049"
click at [694, 271] on select "Select [PERSON_NAME] (Meme) DC [PERSON_NAME] [PERSON_NAME] [PERSON_NAME] Jyoti …" at bounding box center [763, 280] width 138 height 19
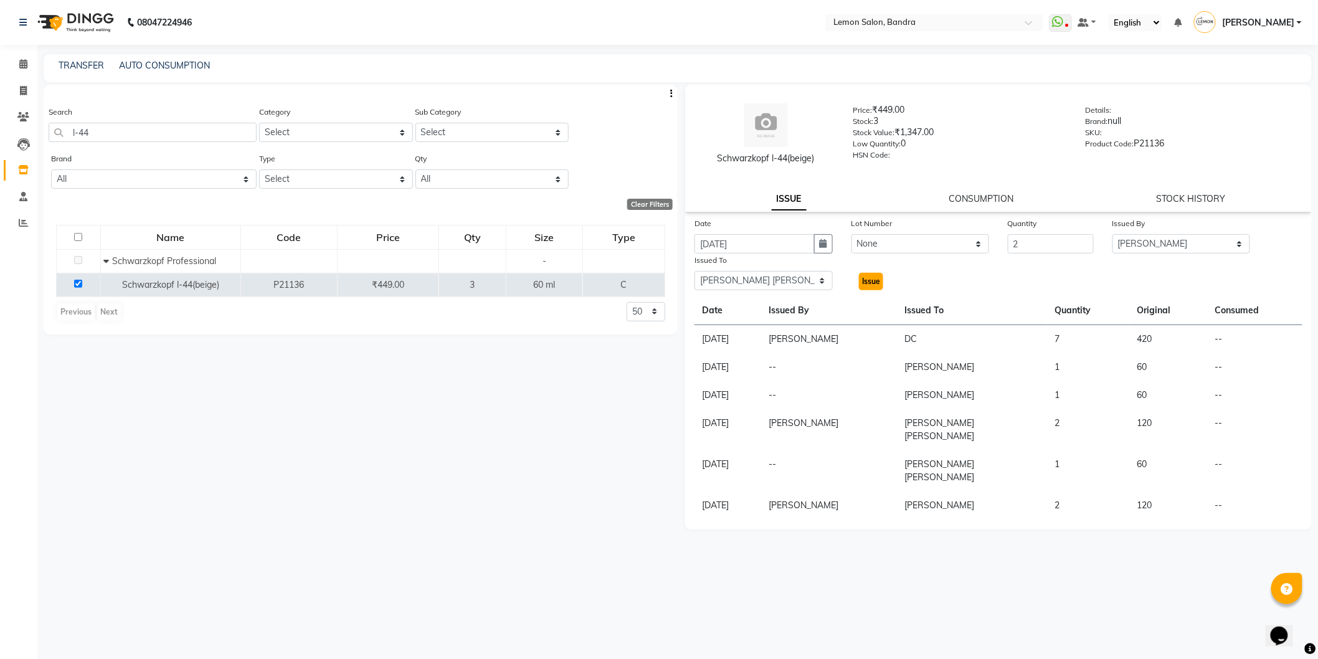
click at [871, 276] on span "Issue" at bounding box center [871, 280] width 18 height 9
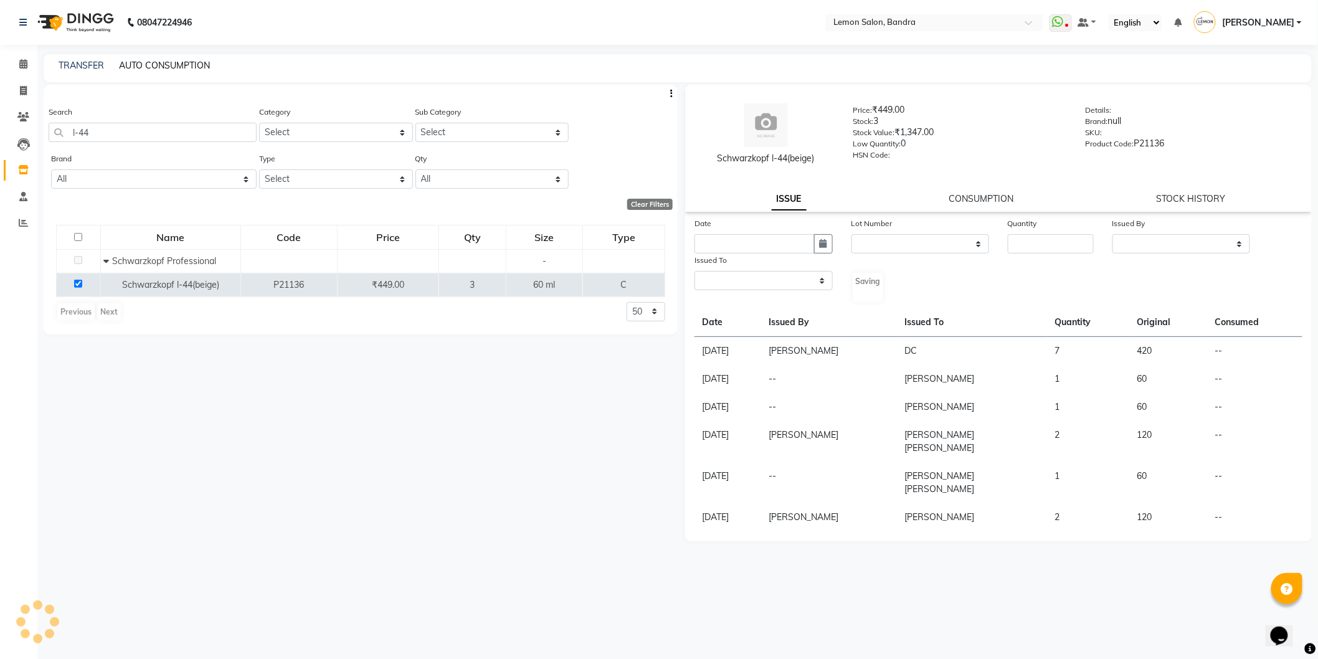
select select
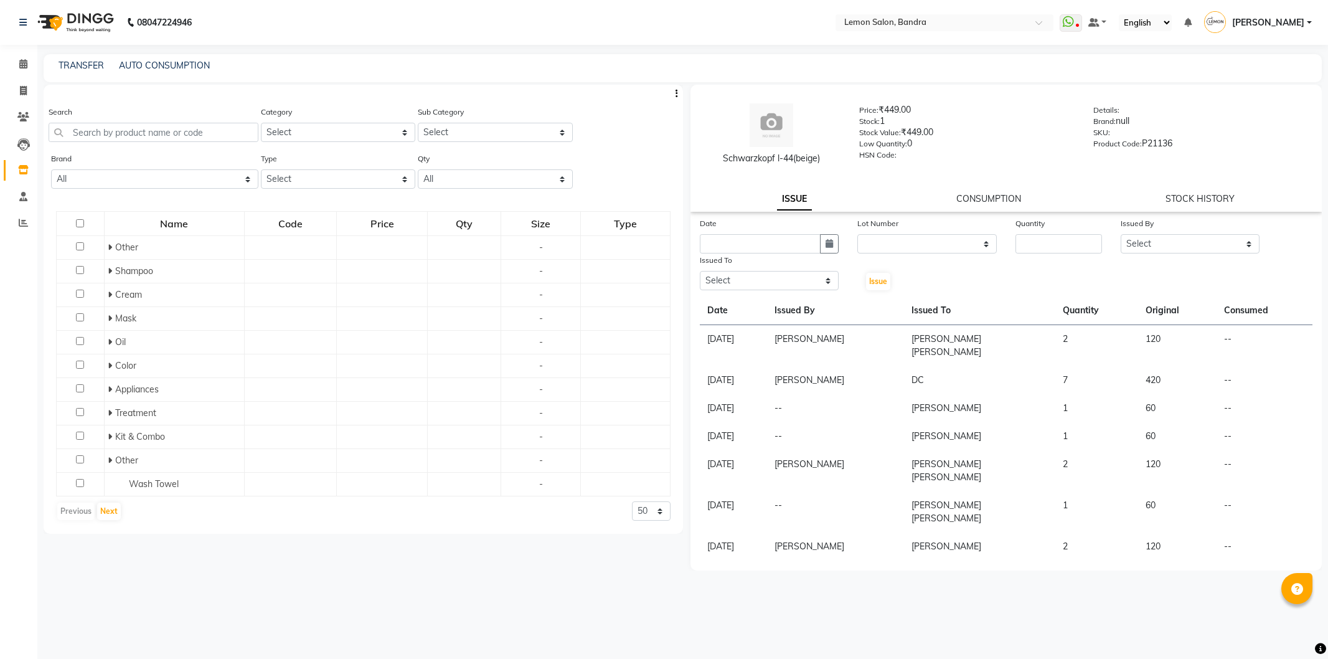
select select
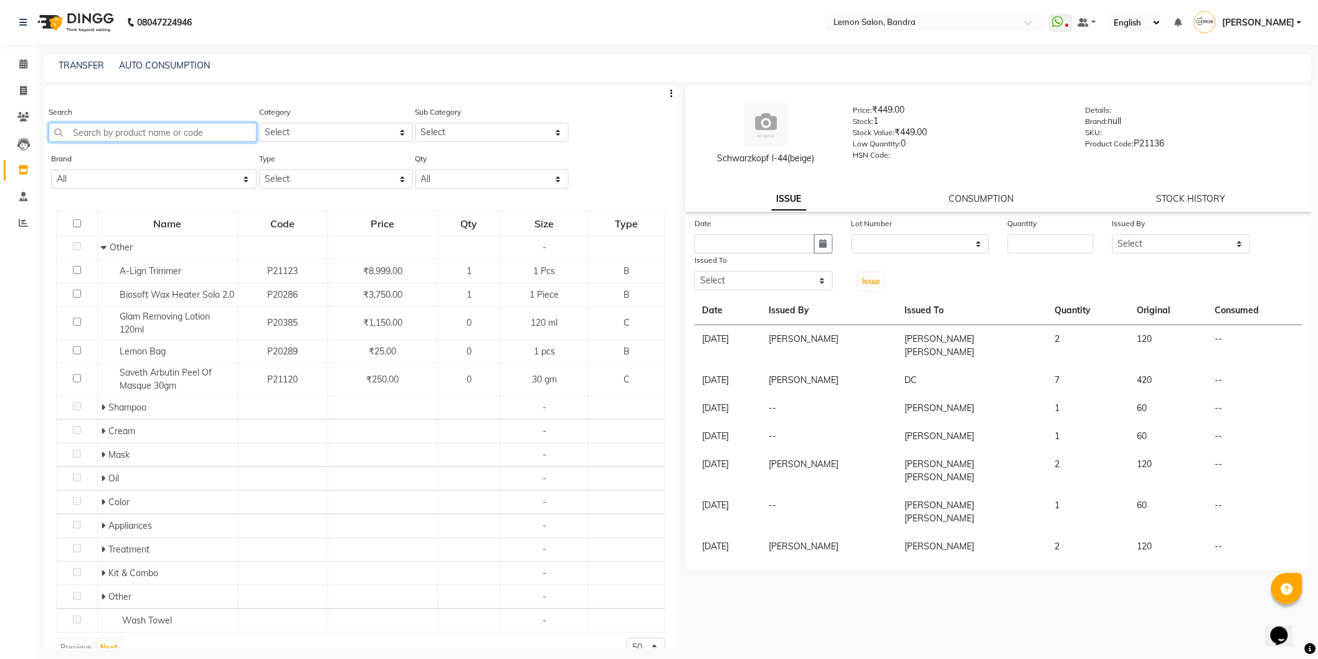
click at [100, 135] on input "text" at bounding box center [153, 132] width 208 height 19
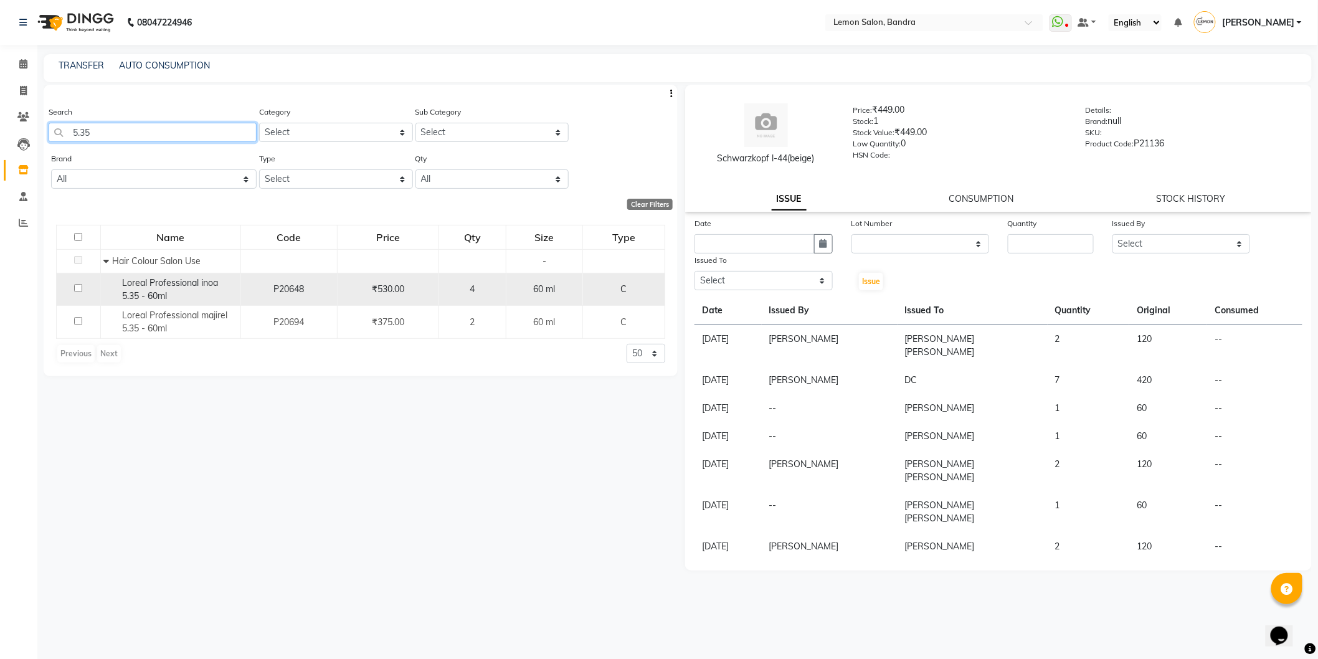
type input "5.35"
click at [77, 290] on input "checkbox" at bounding box center [78, 288] width 8 height 8
checkbox input "true"
select select
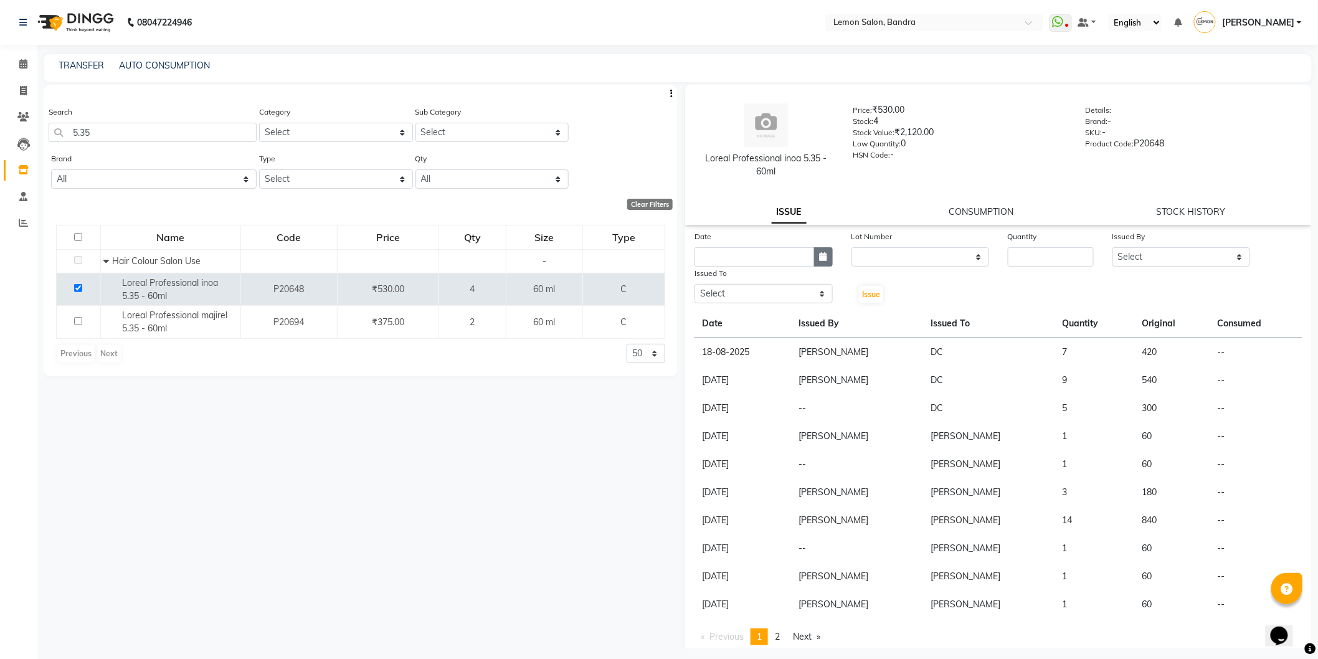
click at [819, 257] on icon "button" at bounding box center [822, 256] width 7 height 9
select select "9"
select select "2025"
click at [770, 326] on div "4" at bounding box center [767, 321] width 20 height 20
type input "[DATE]"
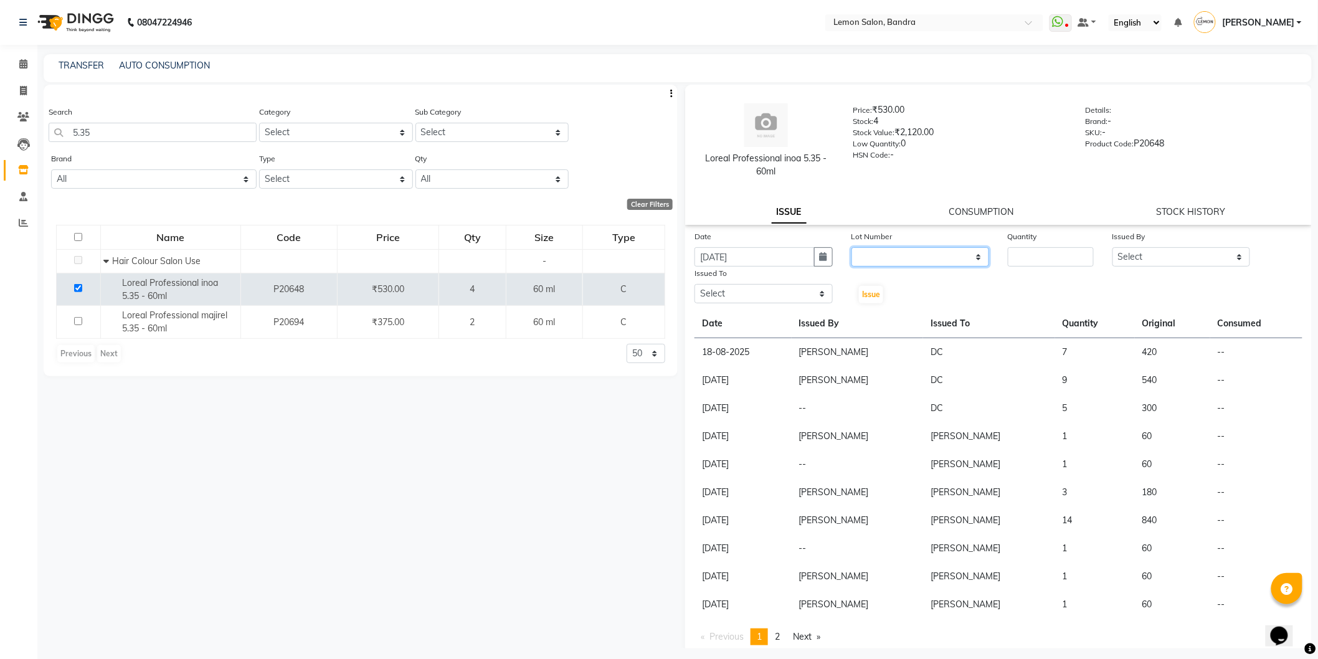
click at [930, 256] on select "None" at bounding box center [920, 256] width 138 height 19
select select "0: null"
click at [851, 247] on select "None" at bounding box center [920, 256] width 138 height 19
drag, startPoint x: 1016, startPoint y: 264, endPoint x: 1009, endPoint y: 263, distance: 7.5
click at [1014, 264] on input "number" at bounding box center [1051, 256] width 86 height 19
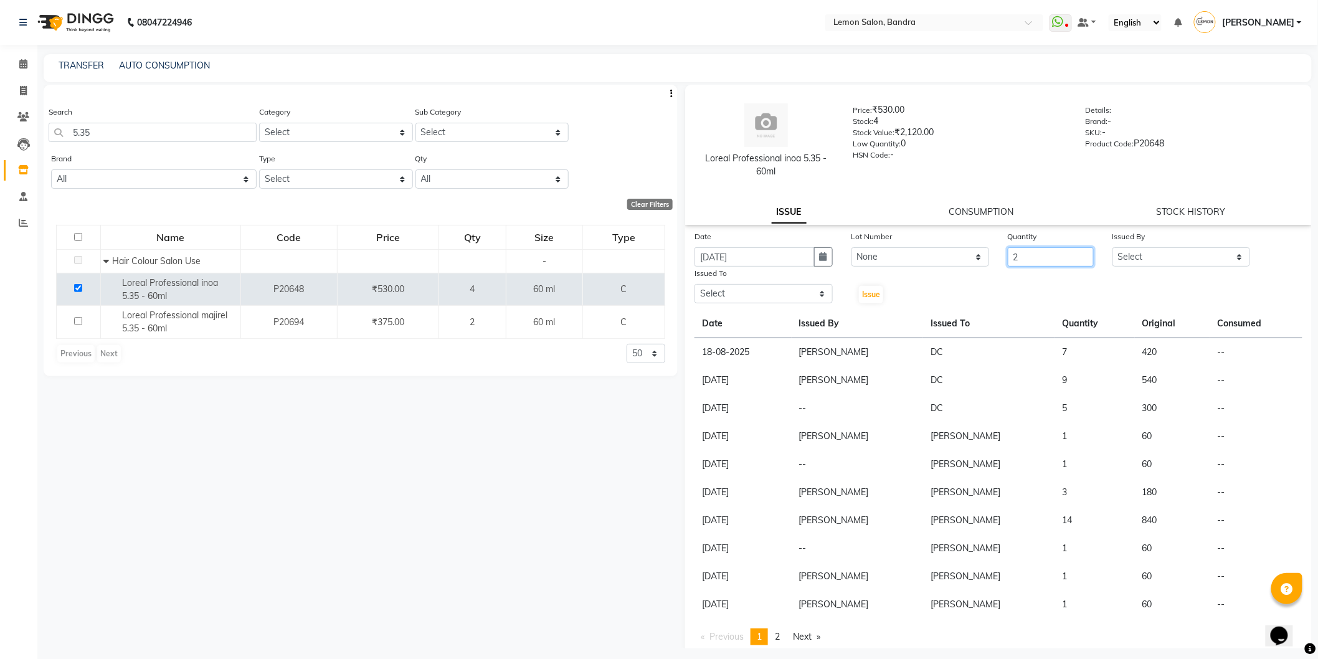
type input "2"
drag, startPoint x: 1141, startPoint y: 256, endPoint x: 1141, endPoint y: 263, distance: 7.5
click at [1141, 256] on select "Select [PERSON_NAME] (Meme) DC [PERSON_NAME] [PERSON_NAME] [PERSON_NAME] Jyoti …" at bounding box center [1181, 256] width 138 height 19
select select "54857"
click at [1112, 247] on select "Select [PERSON_NAME] (Meme) DC [PERSON_NAME] [PERSON_NAME] [PERSON_NAME] Jyoti …" at bounding box center [1181, 256] width 138 height 19
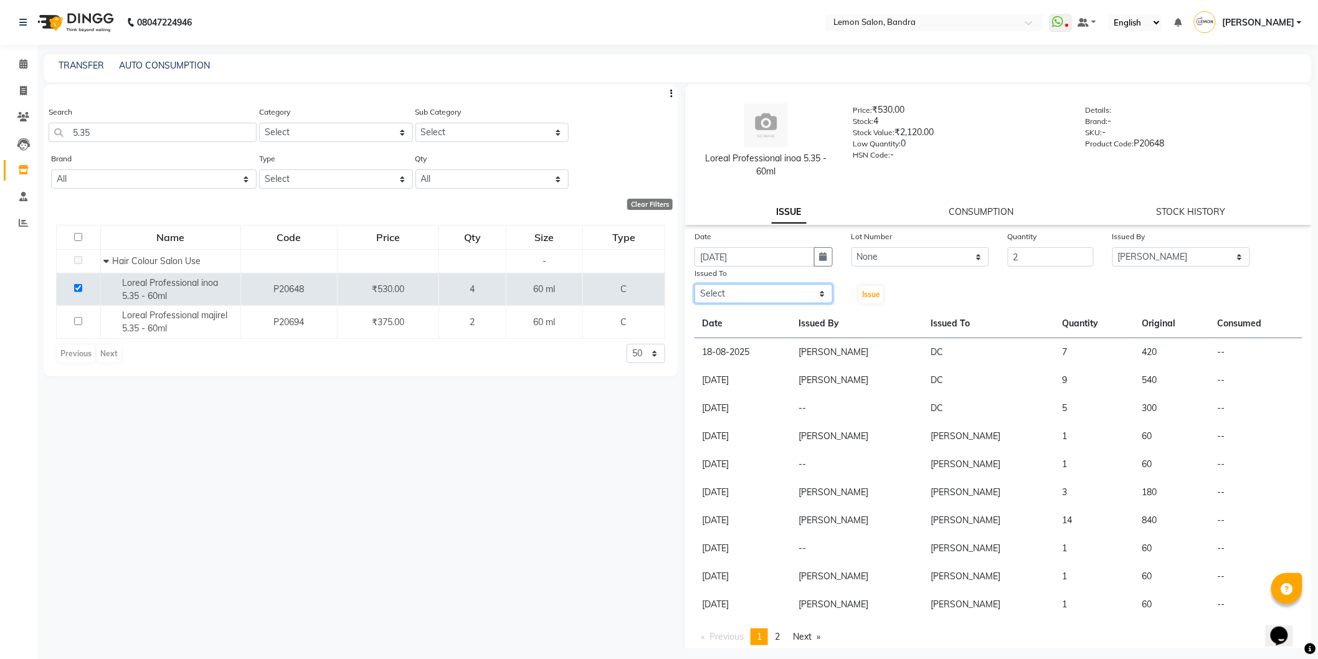
click at [773, 291] on select "Select [PERSON_NAME] (Meme) DC [PERSON_NAME] [PERSON_NAME] [PERSON_NAME] Jyoti …" at bounding box center [763, 293] width 138 height 19
select select "16049"
click at [694, 284] on select "Select [PERSON_NAME] (Meme) DC [PERSON_NAME] [PERSON_NAME] [PERSON_NAME] Jyoti …" at bounding box center [763, 293] width 138 height 19
click at [862, 293] on span "Issue" at bounding box center [871, 294] width 18 height 9
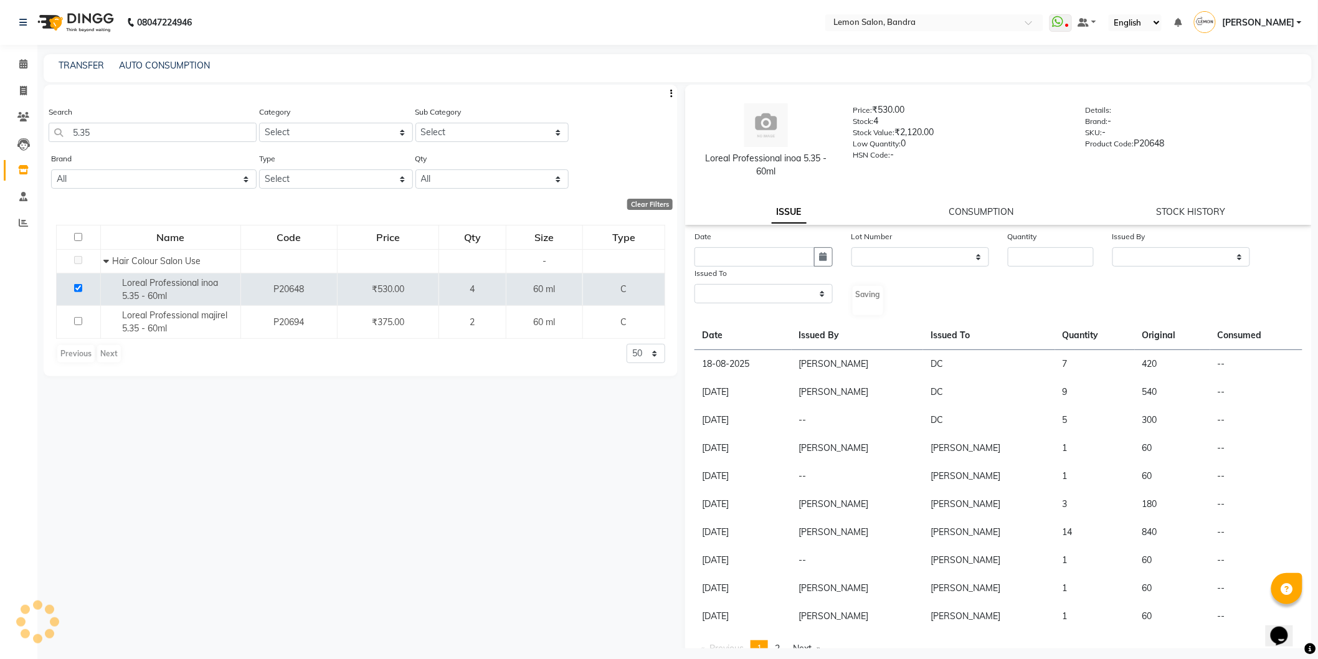
select select
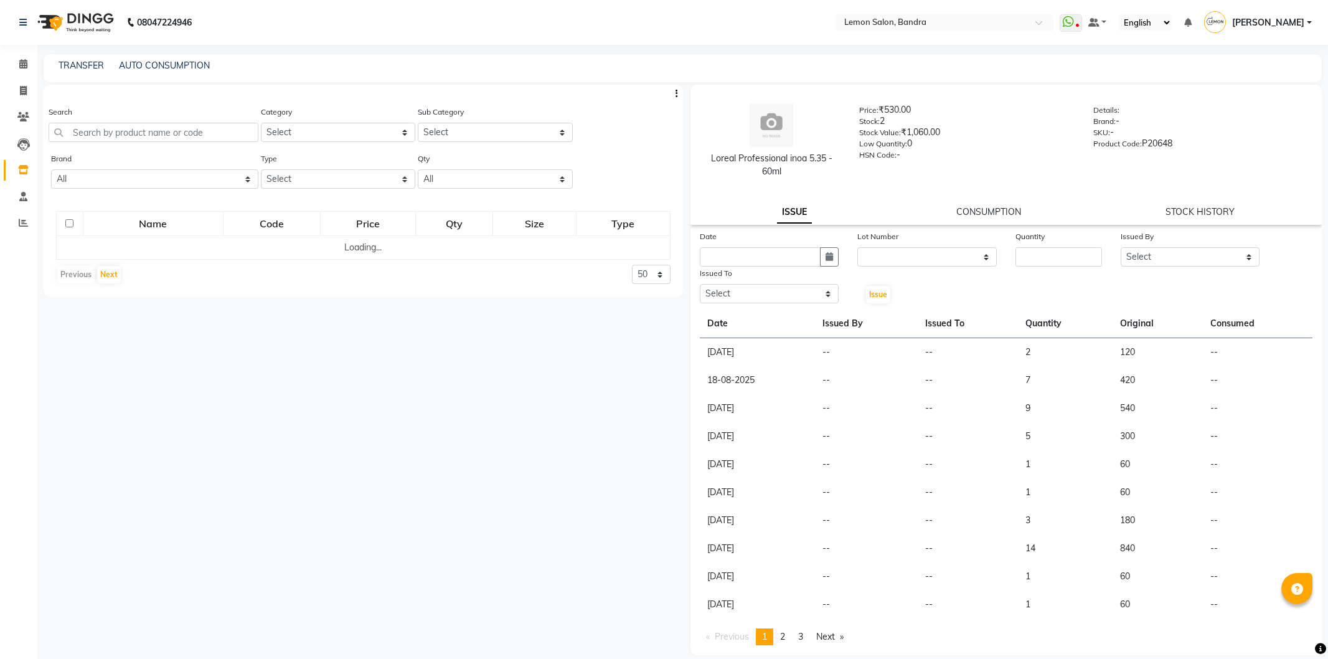
select select
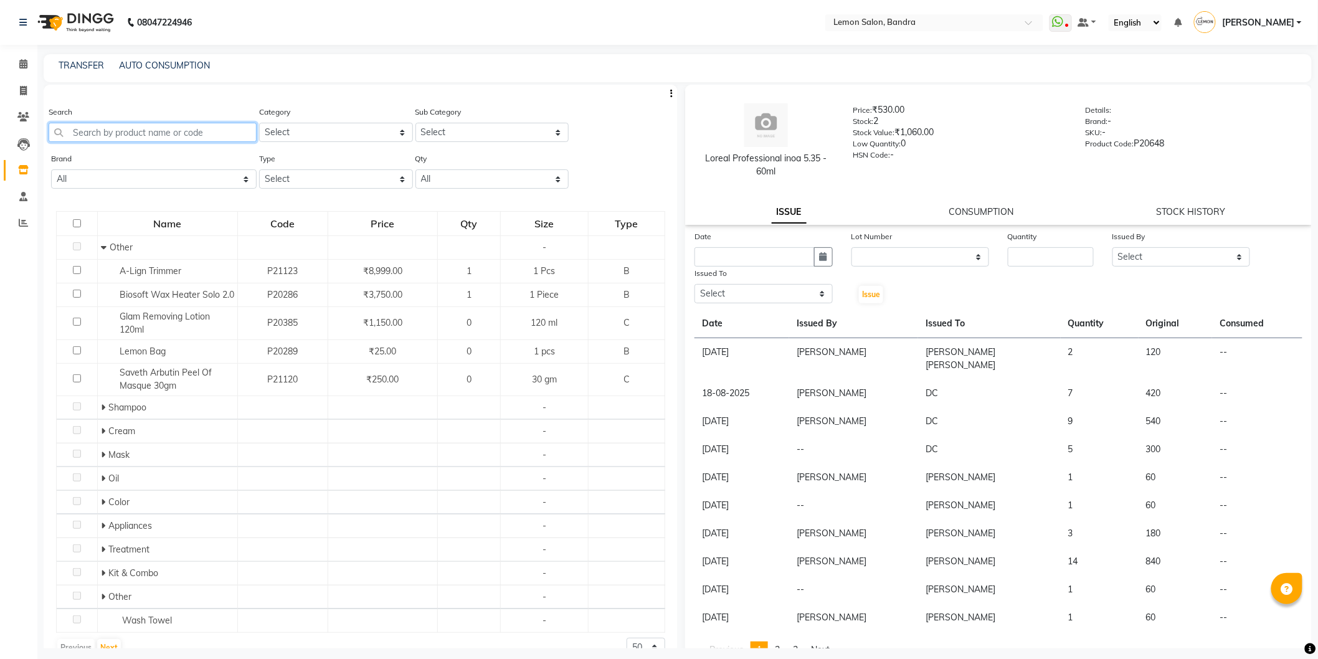
click at [103, 130] on input "text" at bounding box center [153, 132] width 208 height 19
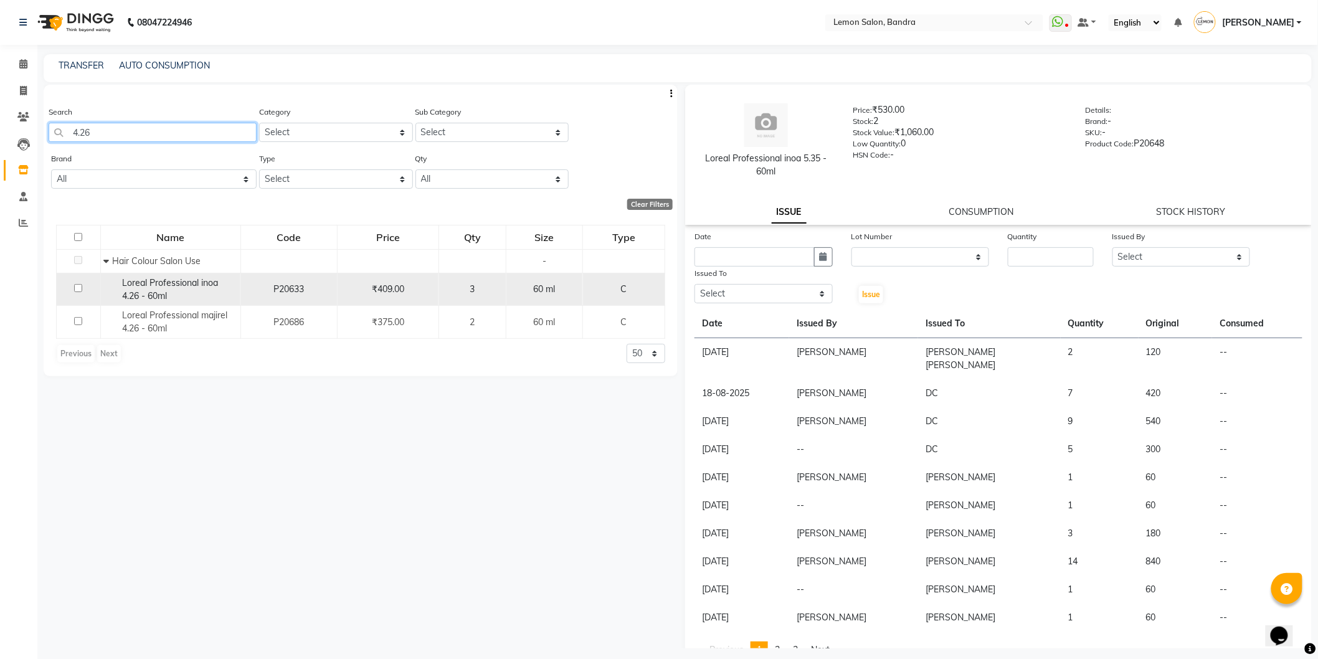
type input "4.26"
click at [76, 288] on input "checkbox" at bounding box center [78, 288] width 8 height 8
checkbox input "true"
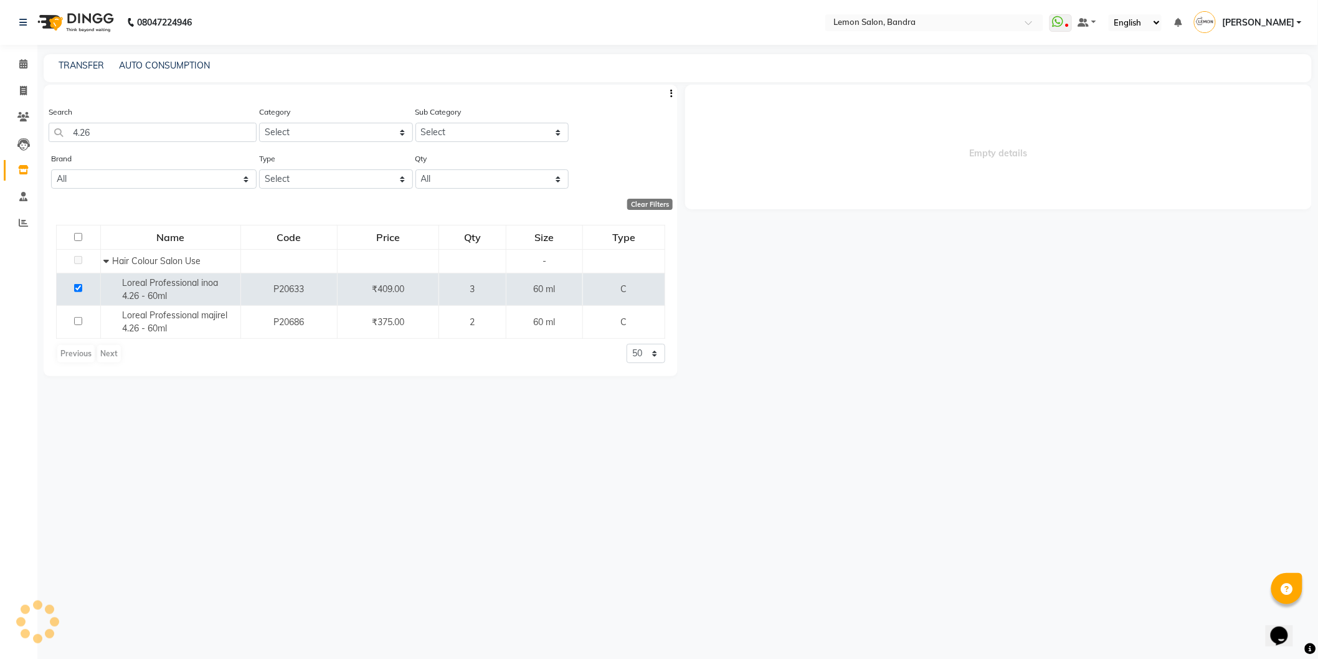
select select
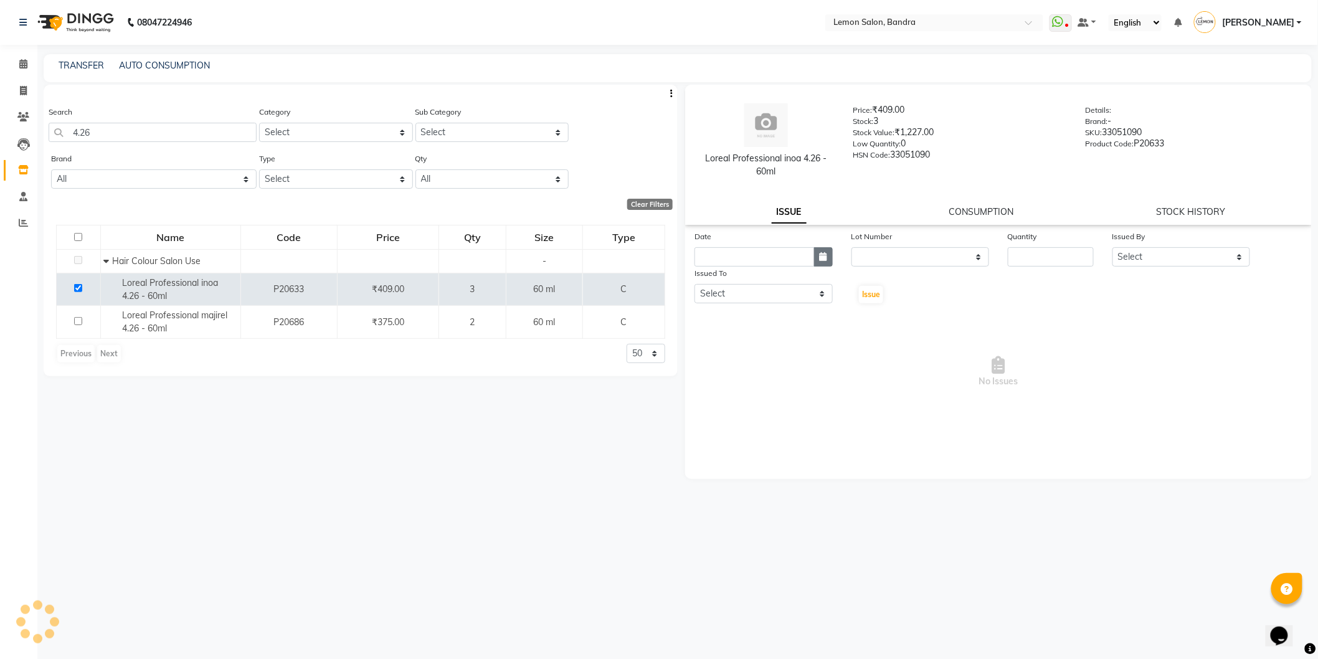
click at [824, 253] on icon "button" at bounding box center [822, 256] width 7 height 9
select select "9"
select select "2025"
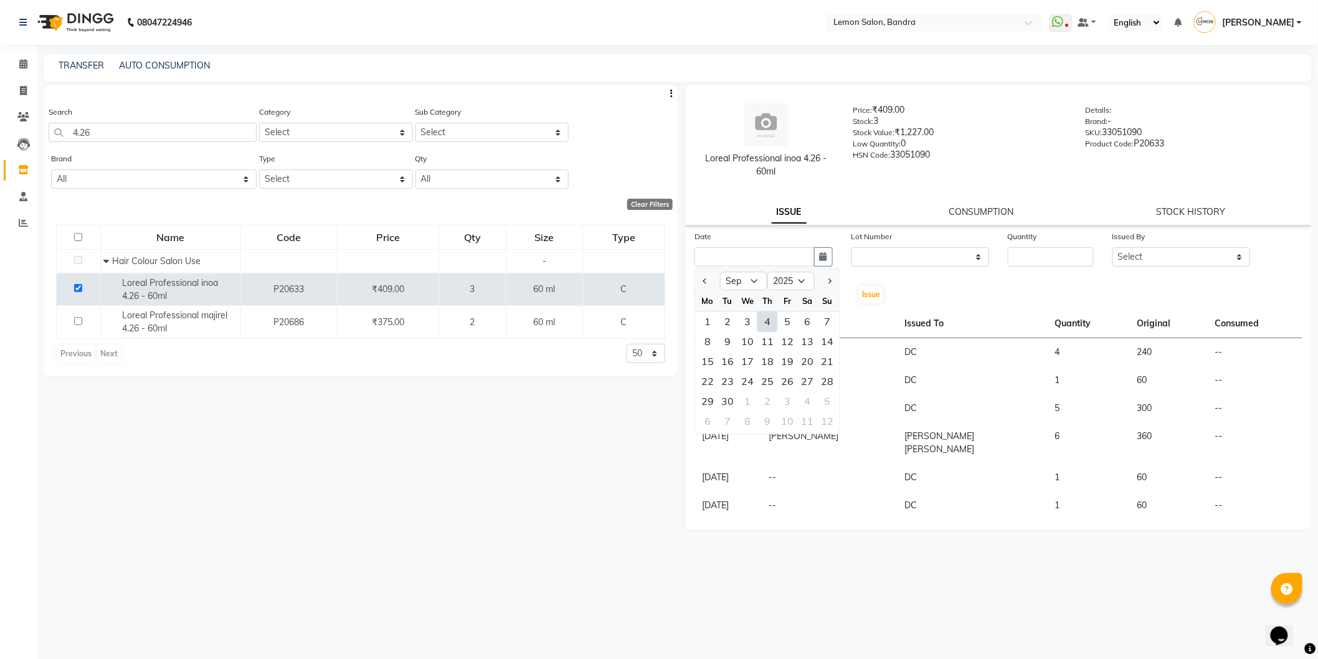
click at [765, 321] on div "4" at bounding box center [767, 321] width 20 height 20
type input "[DATE]"
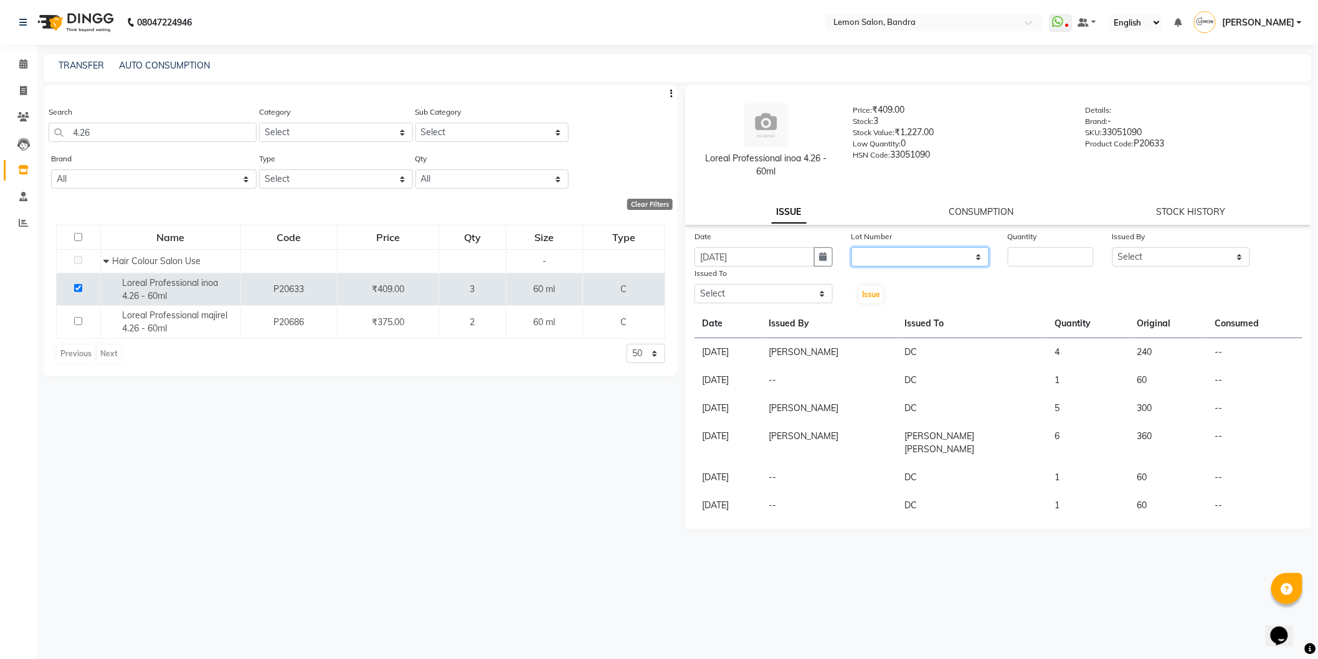
click at [874, 257] on select "None" at bounding box center [920, 256] width 138 height 19
select select "0: null"
click at [851, 247] on select "None" at bounding box center [920, 256] width 138 height 19
click at [1031, 249] on input "number" at bounding box center [1051, 256] width 86 height 19
type input "1"
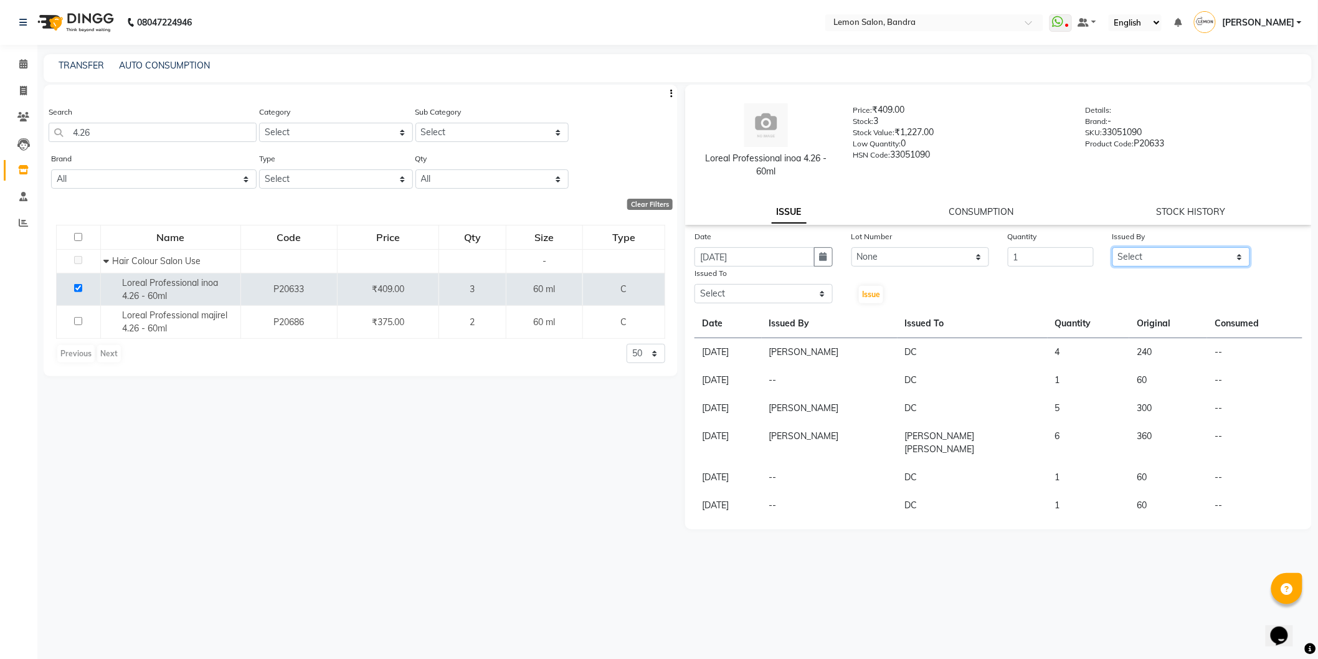
click at [1146, 252] on select "Select [PERSON_NAME] (Meme) DC [PERSON_NAME] Bandya [PERSON_NAME] [PERSON_NAME]…" at bounding box center [1181, 256] width 138 height 19
click at [1112, 247] on select "Select [PERSON_NAME] (Meme) DC [PERSON_NAME] Bandya [PERSON_NAME] [PERSON_NAME]…" at bounding box center [1181, 256] width 138 height 19
drag, startPoint x: 1150, startPoint y: 250, endPoint x: 1074, endPoint y: 235, distance: 77.9
click at [1141, 249] on select "Select [PERSON_NAME] (Meme) DC [PERSON_NAME] Bandya [PERSON_NAME] [PERSON_NAME]…" at bounding box center [1181, 256] width 138 height 19
select select "54857"
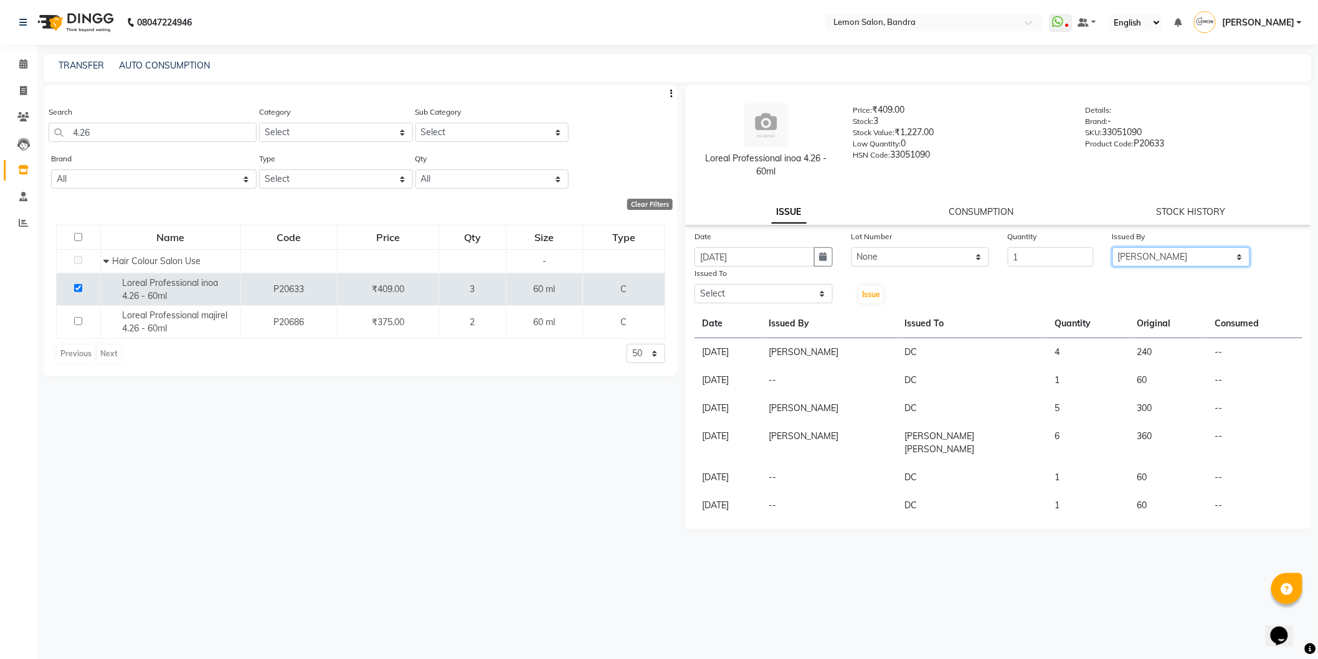
click at [1112, 247] on select "Select [PERSON_NAME] (Meme) DC [PERSON_NAME] Bandya [PERSON_NAME] [PERSON_NAME]…" at bounding box center [1181, 256] width 138 height 19
click at [724, 290] on select "Select [PERSON_NAME] (Meme) DC [PERSON_NAME] Bandya [PERSON_NAME] [PERSON_NAME]…" at bounding box center [763, 293] width 138 height 19
select select "7477"
click at [694, 284] on select "Select [PERSON_NAME] (Meme) DC [PERSON_NAME] Bandya [PERSON_NAME] [PERSON_NAME]…" at bounding box center [763, 293] width 138 height 19
click at [871, 300] on button "Issue" at bounding box center [871, 294] width 24 height 17
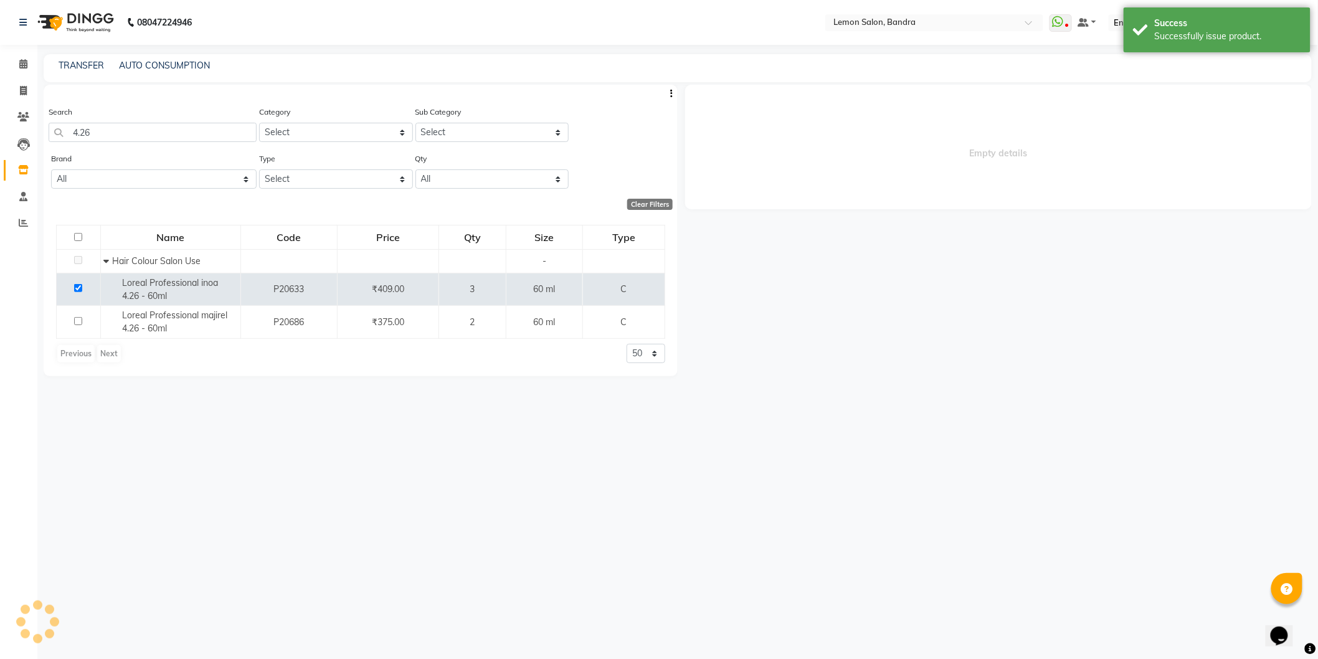
select select
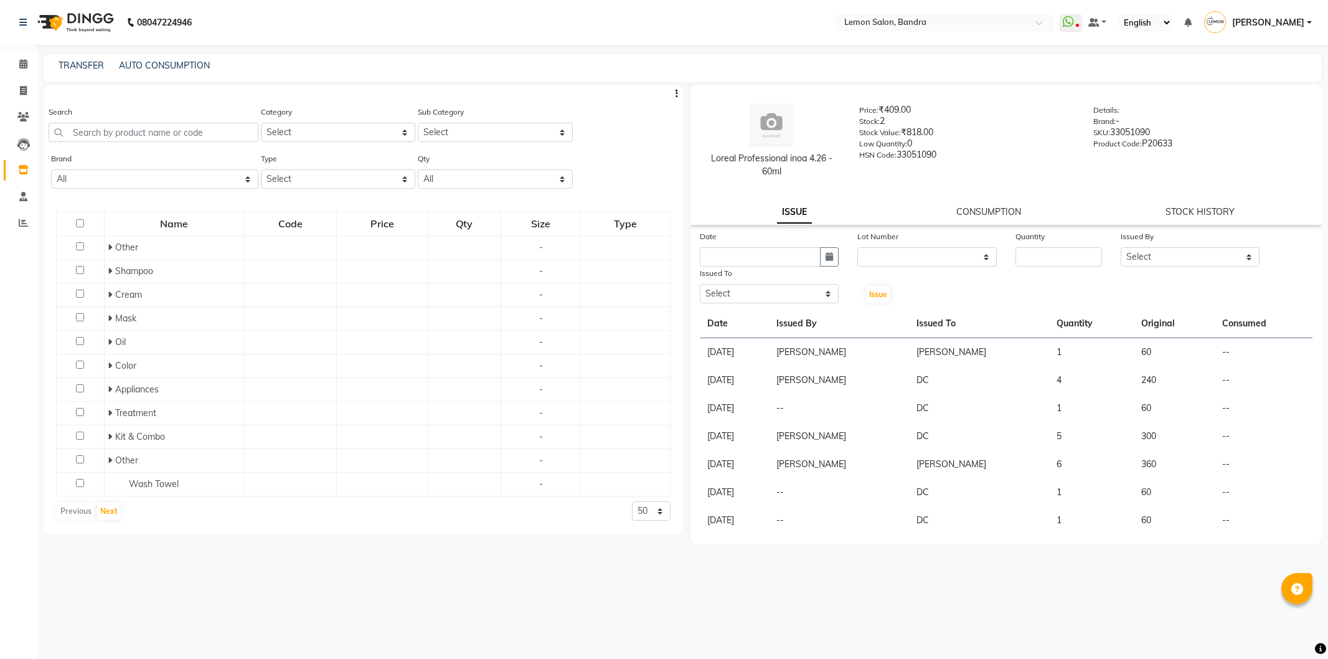
select select
click at [172, 129] on input "text" at bounding box center [154, 132] width 210 height 19
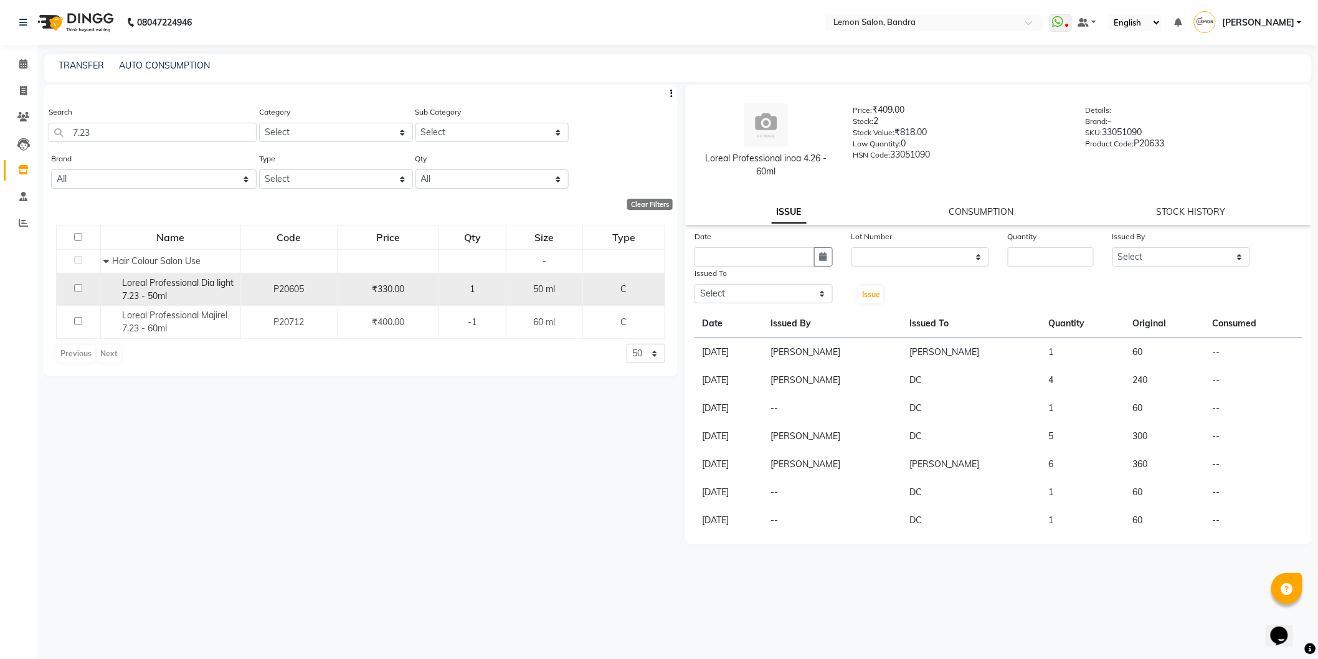
type input "7.23"
click at [77, 285] on input "checkbox" at bounding box center [78, 288] width 8 height 8
checkbox input "true"
select select
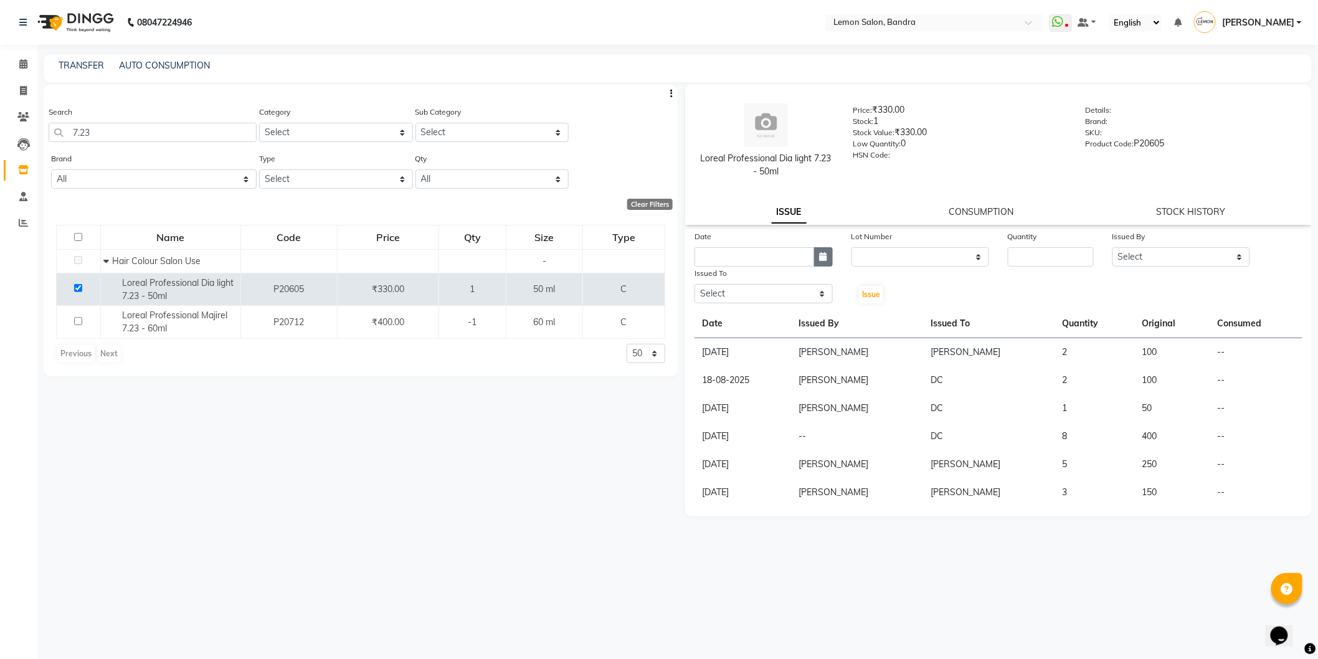
click at [827, 263] on button "button" at bounding box center [823, 256] width 19 height 19
select select "9"
select select "2025"
click at [762, 325] on div "4" at bounding box center [767, 321] width 20 height 20
type input "[DATE]"
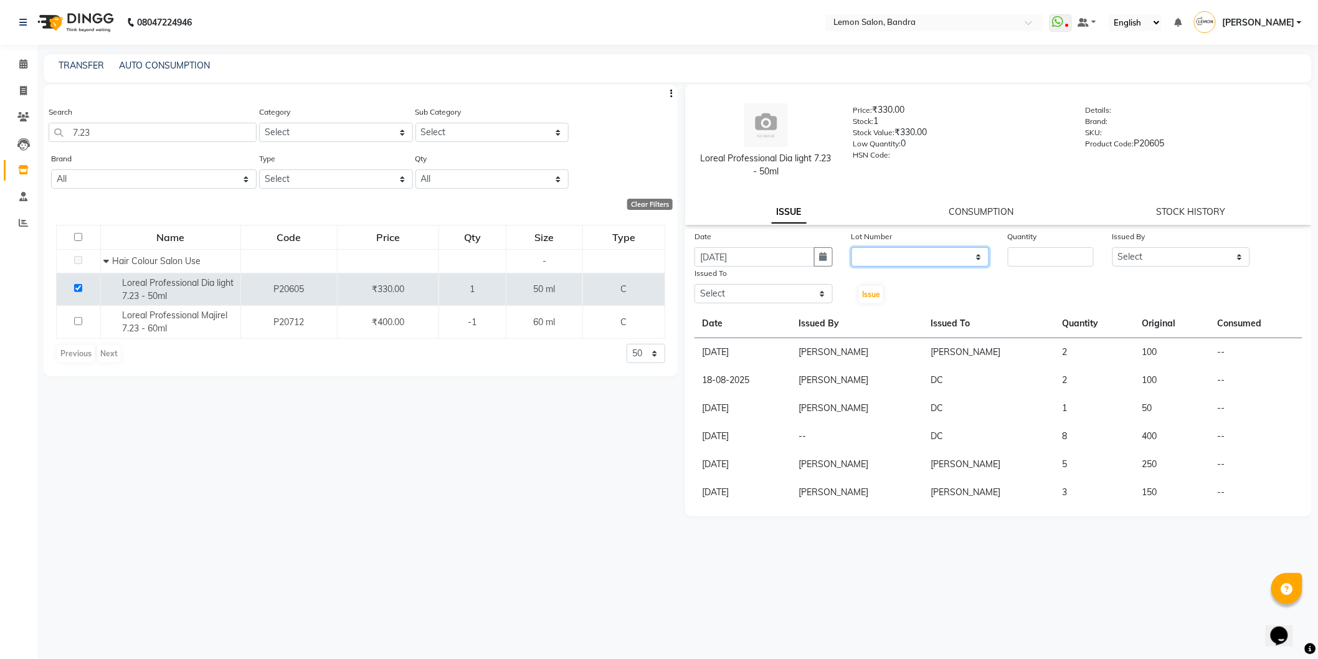
click at [877, 263] on select "None" at bounding box center [920, 256] width 138 height 19
select select "0: null"
click at [851, 247] on select "None" at bounding box center [920, 256] width 138 height 19
click at [1060, 263] on input "number" at bounding box center [1051, 256] width 86 height 19
type input "1"
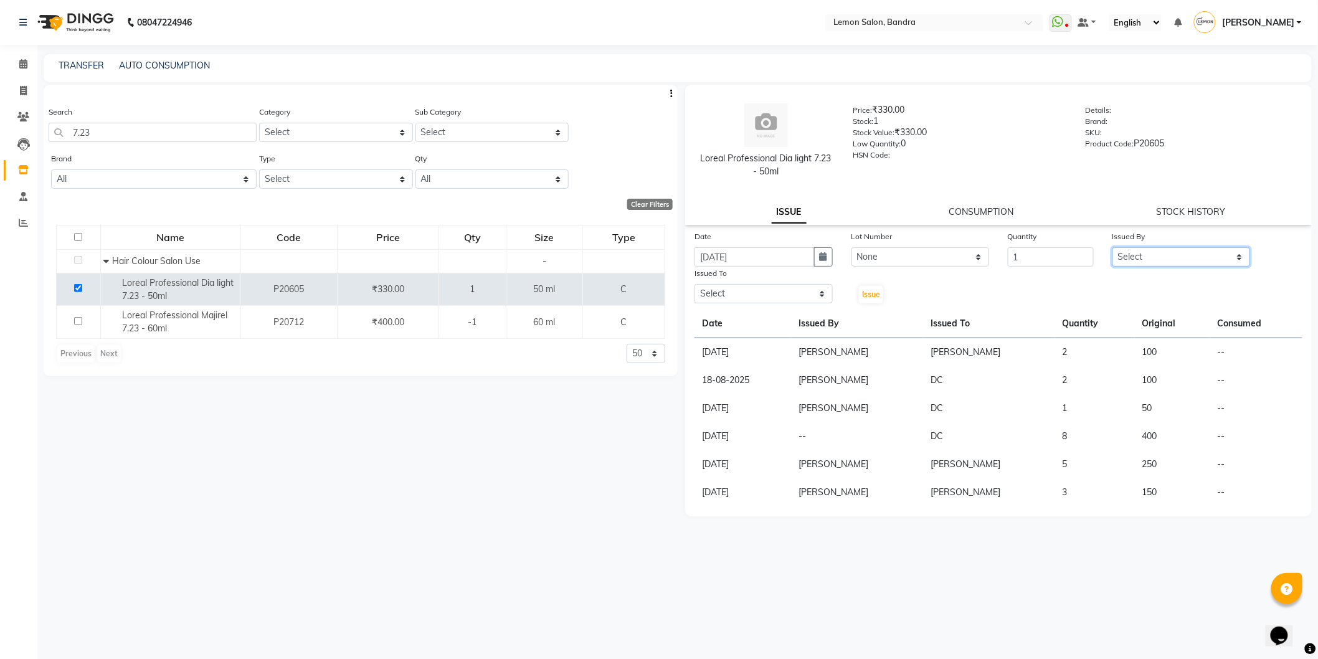
drag, startPoint x: 1121, startPoint y: 257, endPoint x: 1124, endPoint y: 264, distance: 8.1
click at [1122, 257] on select "Select [PERSON_NAME] (Meme) DC [PERSON_NAME] [PERSON_NAME] [PERSON_NAME] Jyoti …" at bounding box center [1181, 256] width 138 height 19
select select "54857"
click at [1112, 247] on select "Select [PERSON_NAME] (Meme) DC [PERSON_NAME] [PERSON_NAME] [PERSON_NAME] Jyoti …" at bounding box center [1181, 256] width 138 height 19
click at [758, 286] on select "Select [PERSON_NAME] (Meme) DC [PERSON_NAME] [PERSON_NAME] [PERSON_NAME] Jyoti …" at bounding box center [763, 293] width 138 height 19
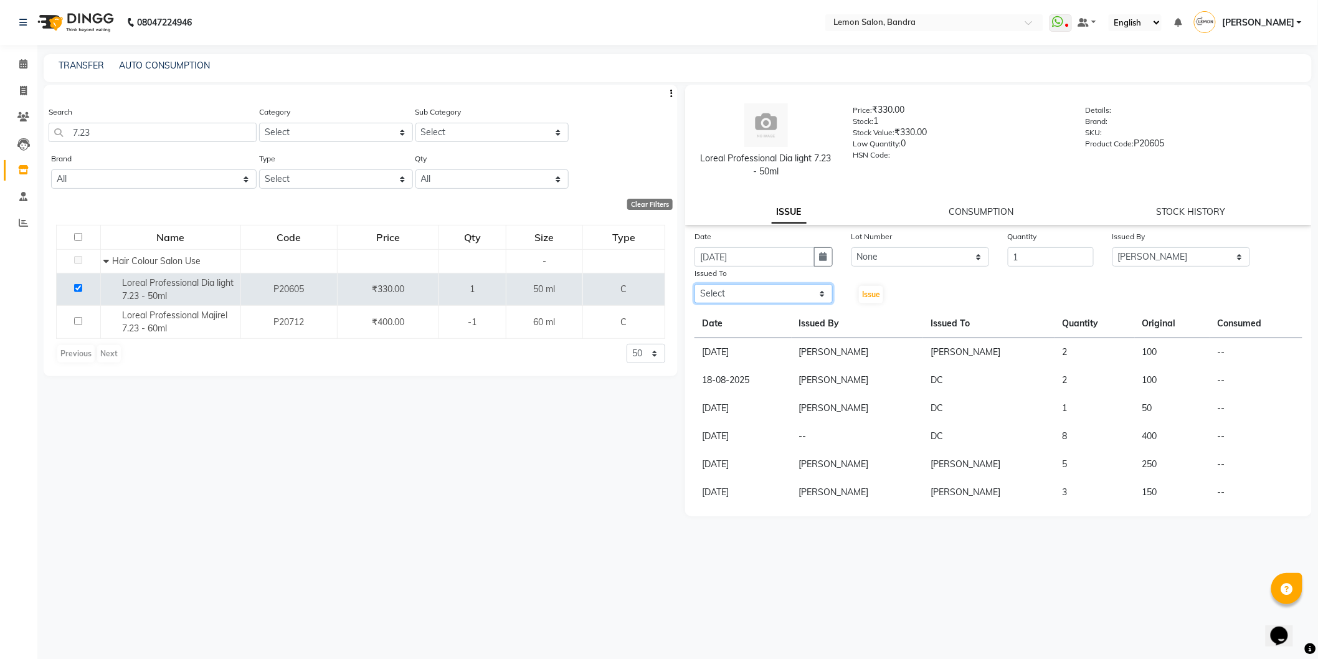
select select "7477"
click at [694, 284] on select "Select [PERSON_NAME] (Meme) DC [PERSON_NAME] [PERSON_NAME] [PERSON_NAME] Jyoti …" at bounding box center [763, 293] width 138 height 19
click at [868, 298] on span "Issue" at bounding box center [871, 294] width 18 height 9
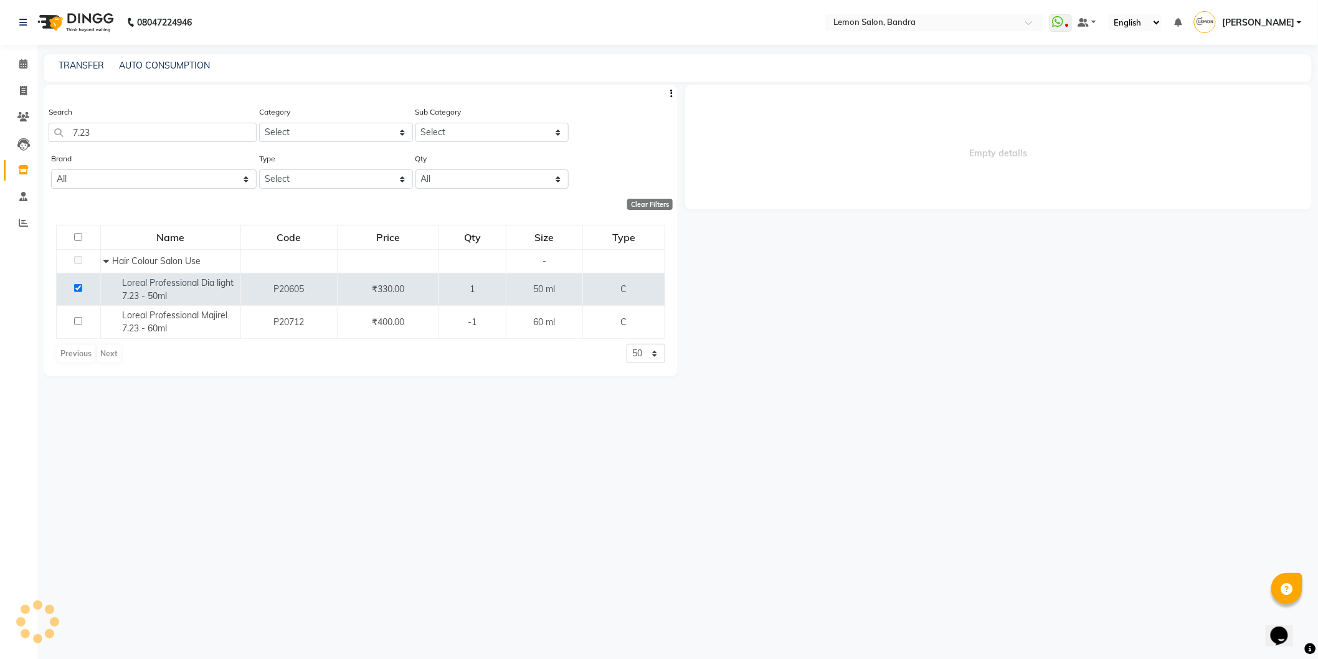
select select
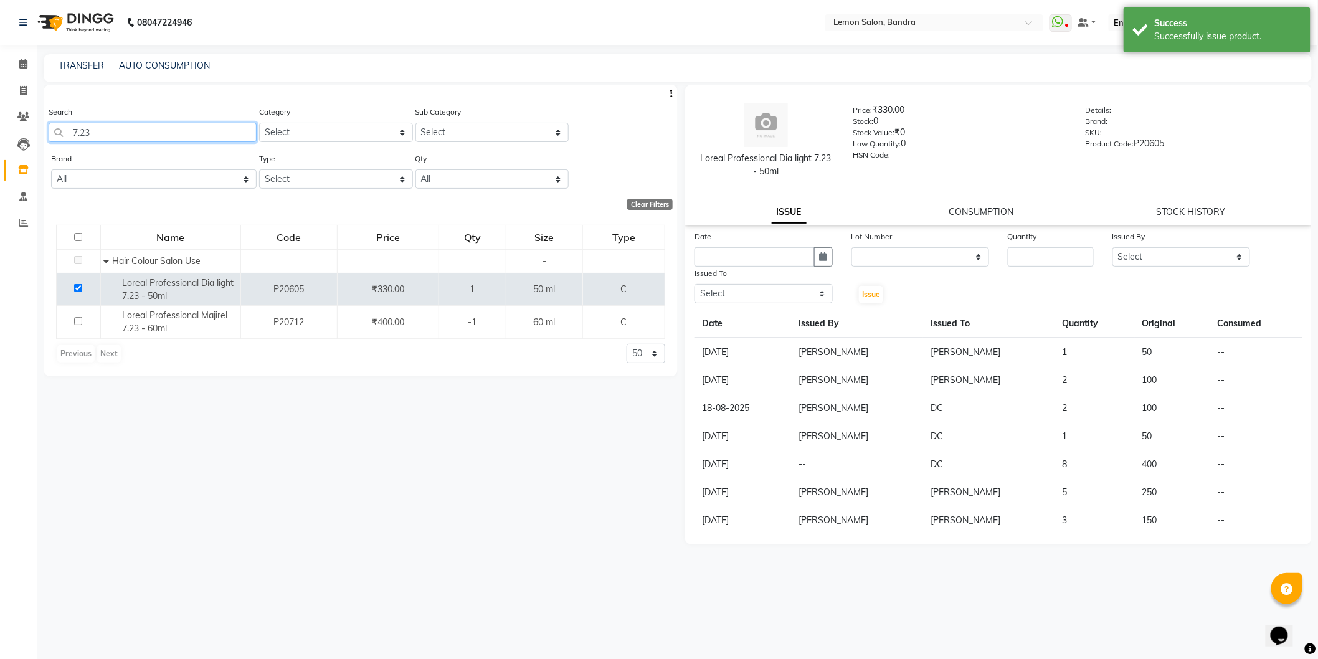
click at [131, 131] on input "7.23" at bounding box center [153, 132] width 208 height 19
type input "7"
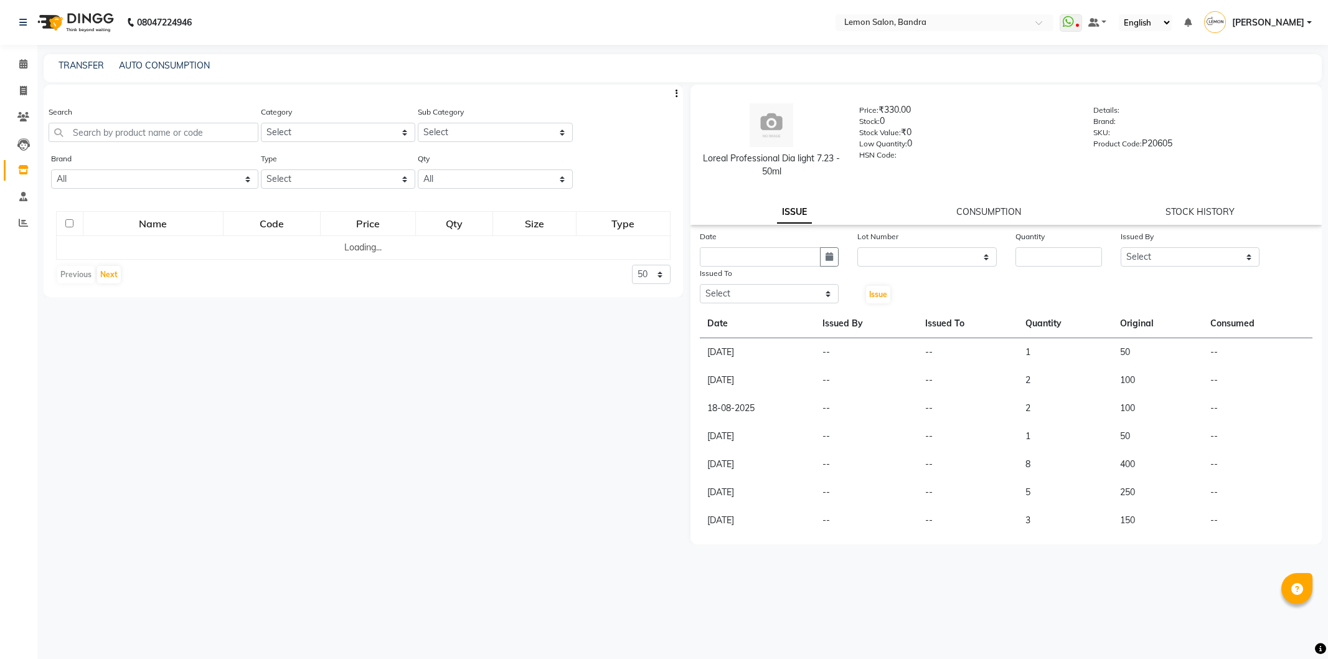
select select
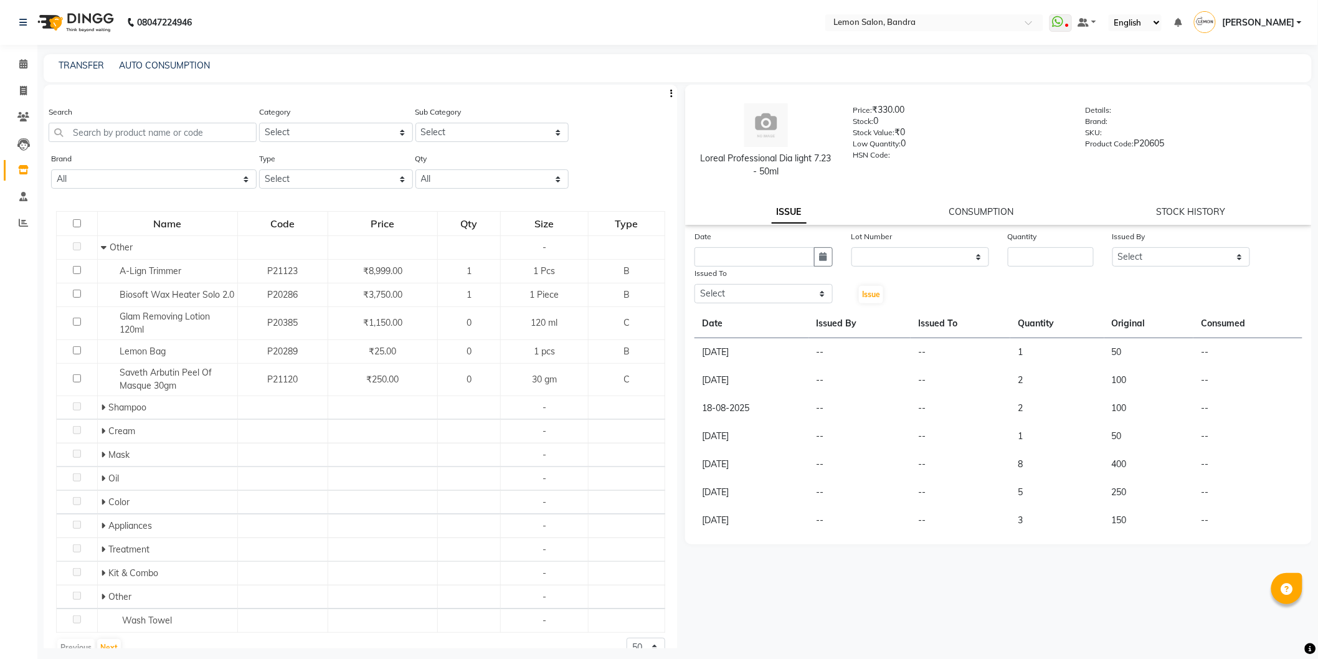
click at [121, 123] on div "Search" at bounding box center [153, 123] width 208 height 37
click at [121, 126] on input "text" at bounding box center [153, 132] width 208 height 19
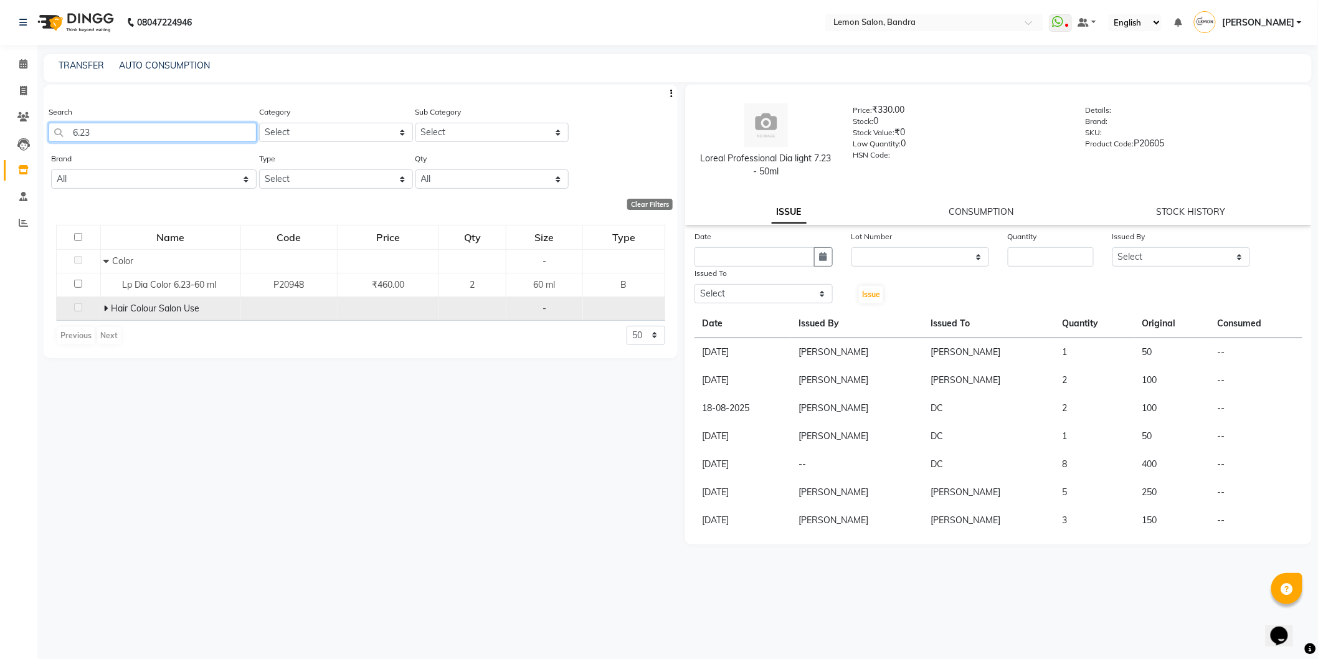
type input "6.23"
click at [106, 309] on icon at bounding box center [106, 308] width 4 height 9
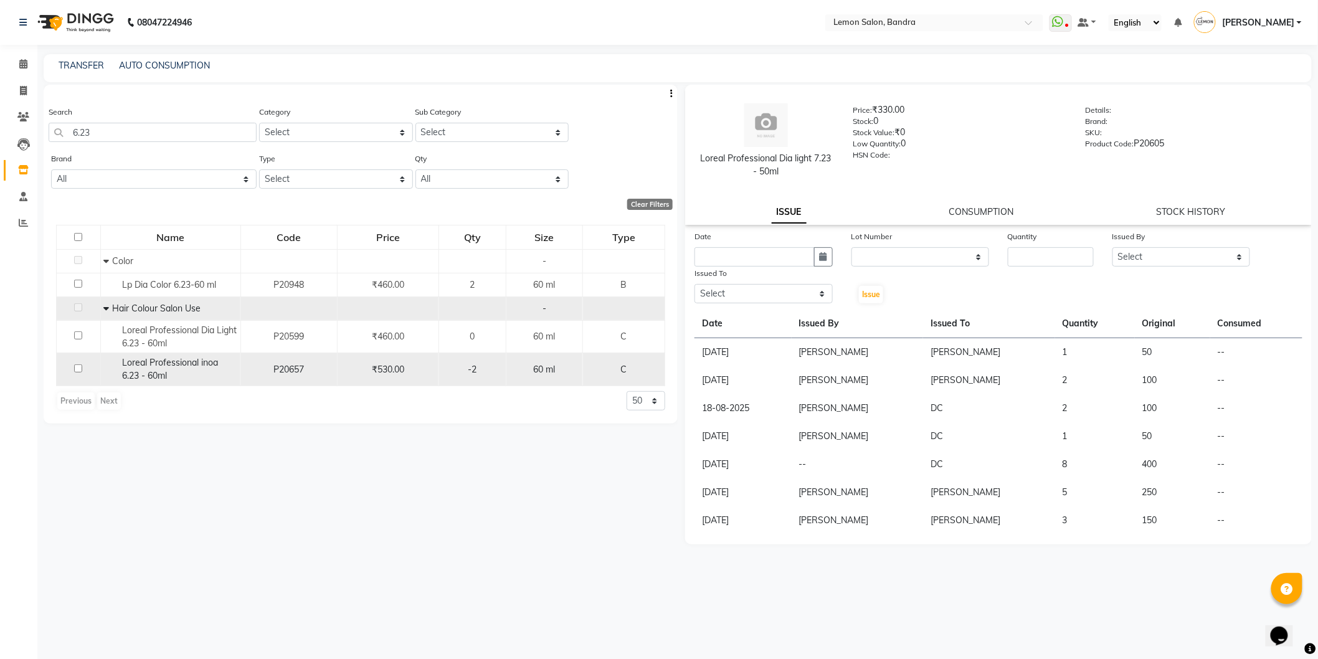
click at [74, 366] on input "checkbox" at bounding box center [78, 368] width 8 height 8
checkbox input "true"
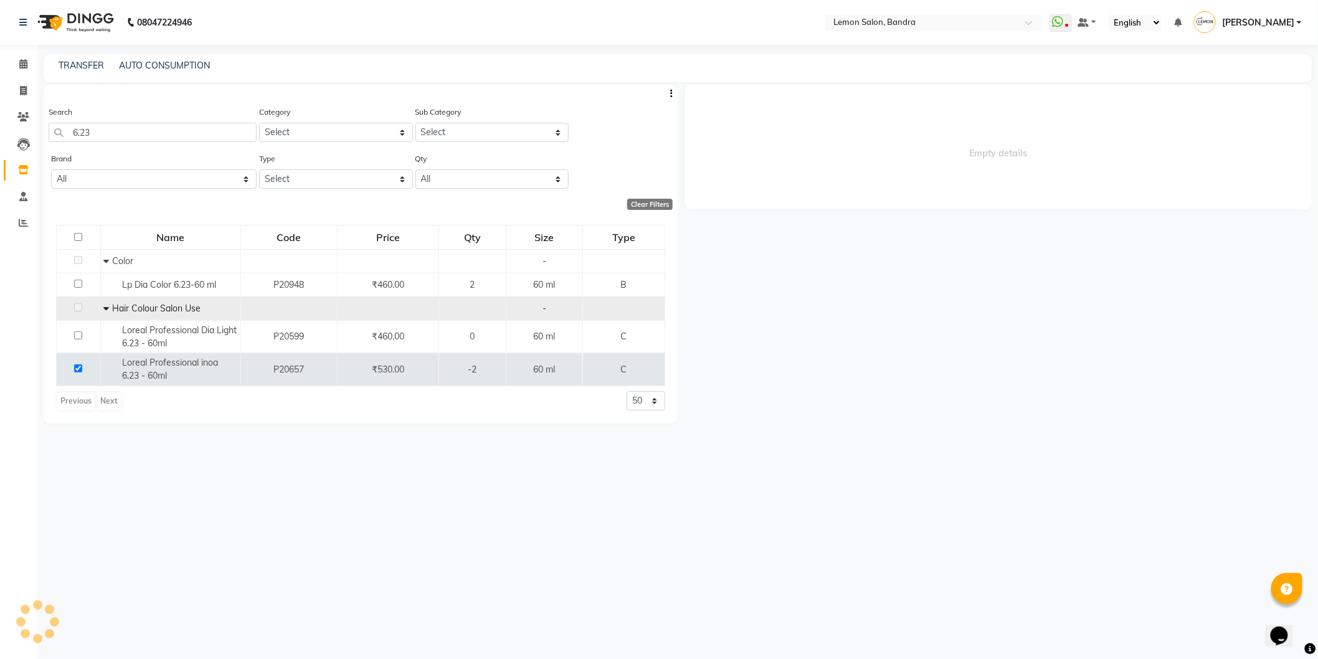
select select
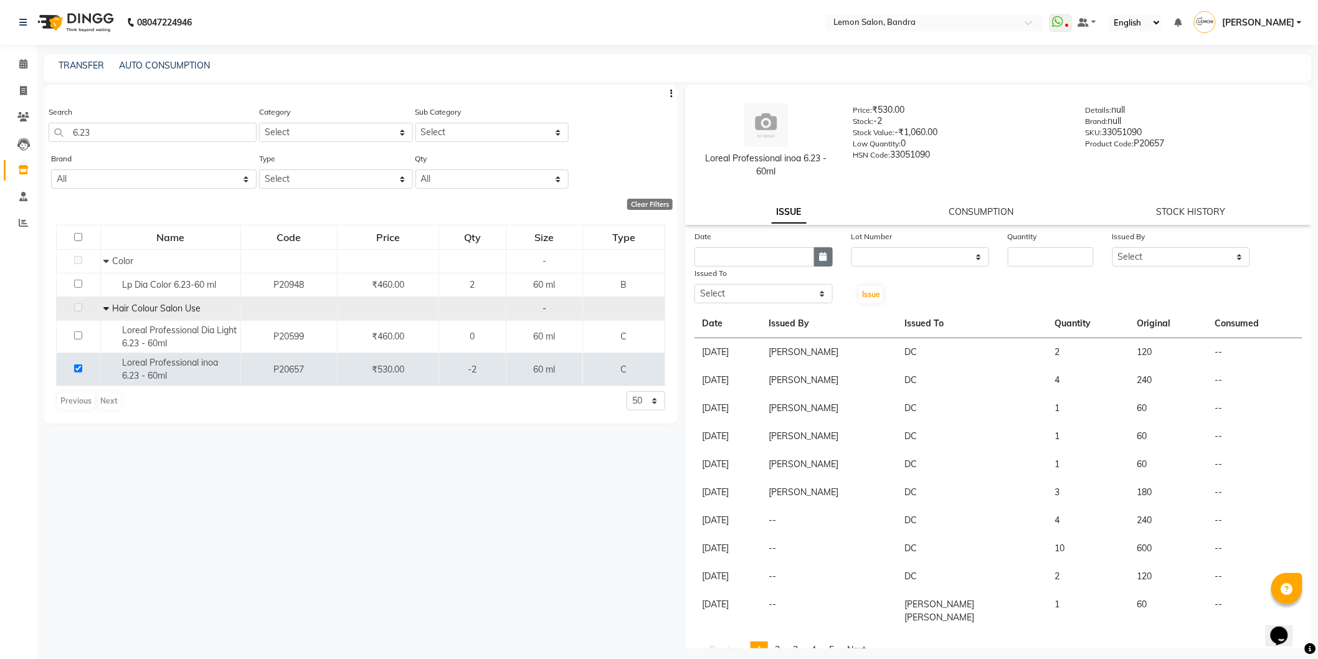
click at [820, 262] on button "button" at bounding box center [823, 256] width 19 height 19
select select "9"
select select "2025"
click at [773, 321] on div "4" at bounding box center [767, 321] width 20 height 20
type input "[DATE]"
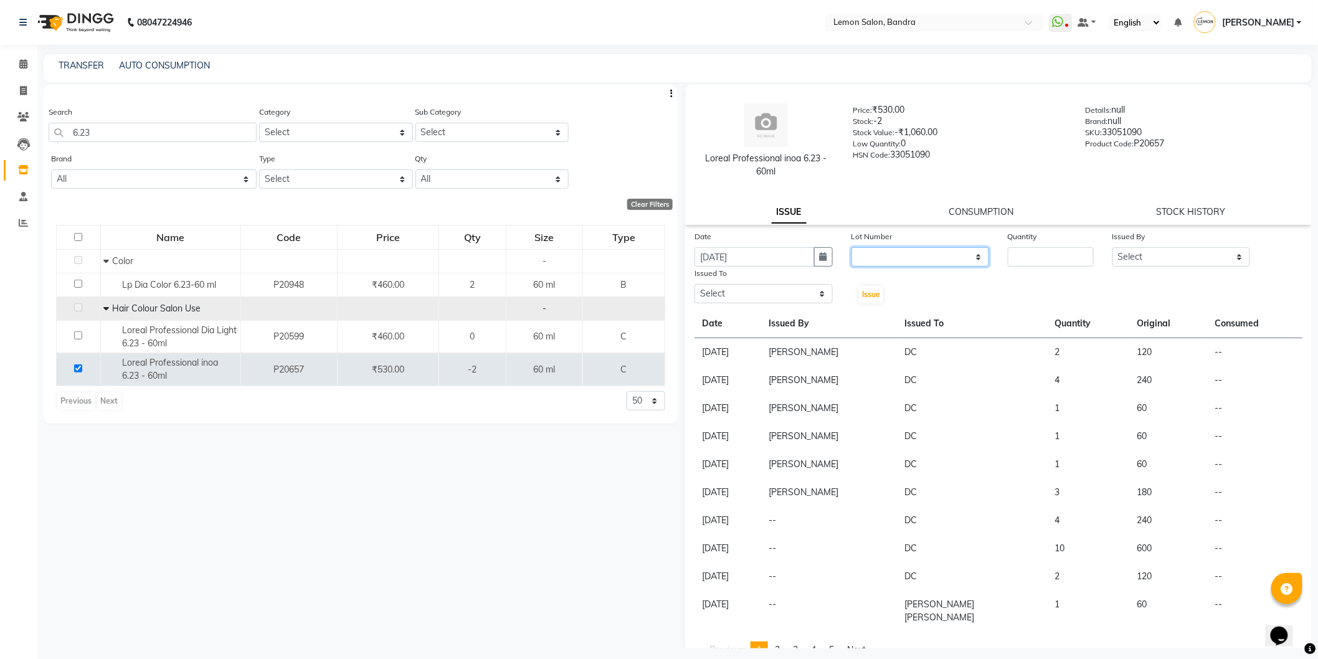
click at [894, 256] on select "None" at bounding box center [920, 256] width 138 height 19
select select "0: null"
click at [851, 247] on select "None" at bounding box center [920, 256] width 138 height 19
click at [1042, 251] on input "number" at bounding box center [1051, 256] width 86 height 19
type input "1"
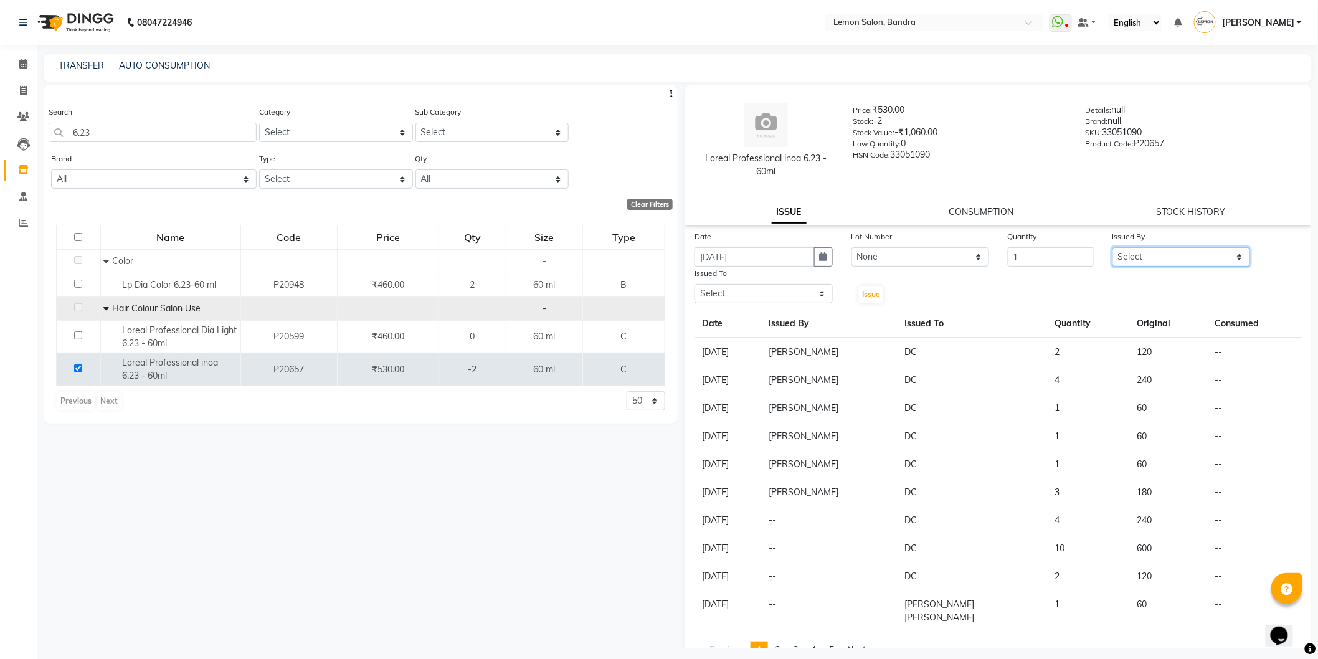
click at [1159, 256] on select "Select [PERSON_NAME] (Meme) DC [PERSON_NAME] [PERSON_NAME] [PERSON_NAME] Jyoti …" at bounding box center [1181, 256] width 138 height 19
select select "54857"
click at [1112, 247] on select "Select [PERSON_NAME] (Meme) DC [PERSON_NAME] [PERSON_NAME] [PERSON_NAME] Jyoti …" at bounding box center [1181, 256] width 138 height 19
click at [723, 295] on select "Select [PERSON_NAME] (Meme) DC [PERSON_NAME] [PERSON_NAME] [PERSON_NAME] Jyoti …" at bounding box center [763, 293] width 138 height 19
select select "16049"
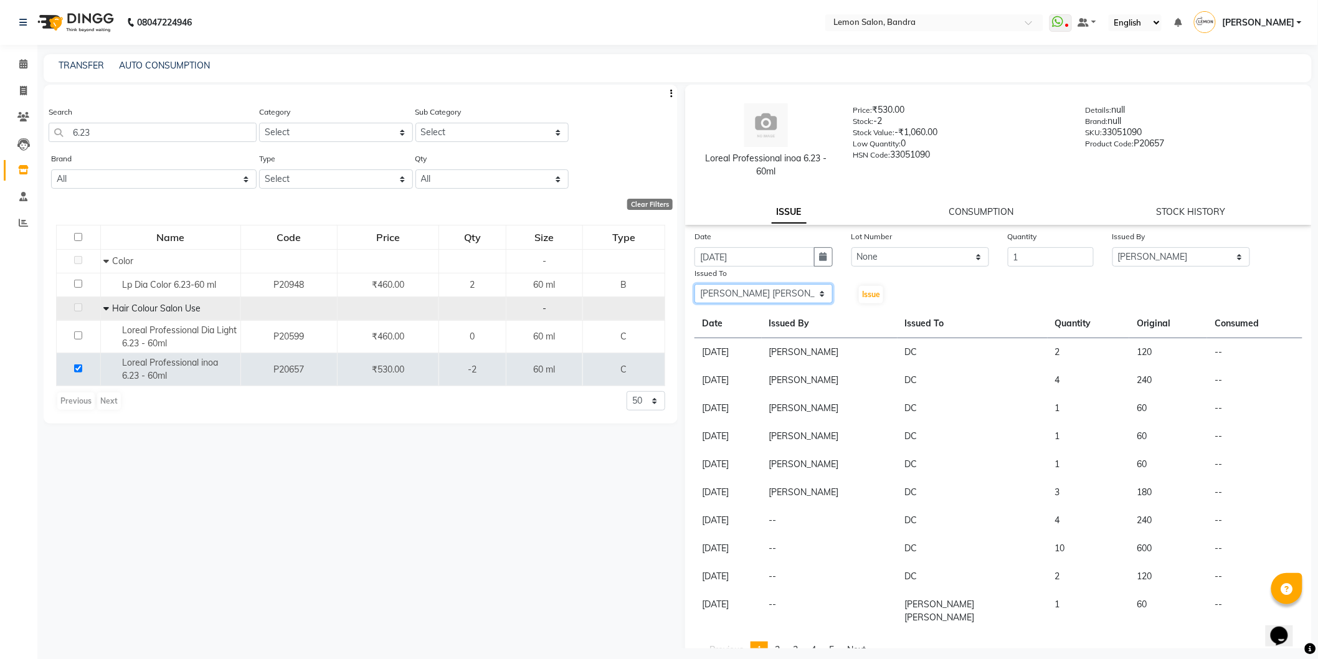
click at [694, 284] on select "Select [PERSON_NAME] (Meme) DC [PERSON_NAME] [PERSON_NAME] [PERSON_NAME] Jyoti …" at bounding box center [763, 293] width 138 height 19
click at [869, 295] on span "Issue" at bounding box center [871, 294] width 18 height 9
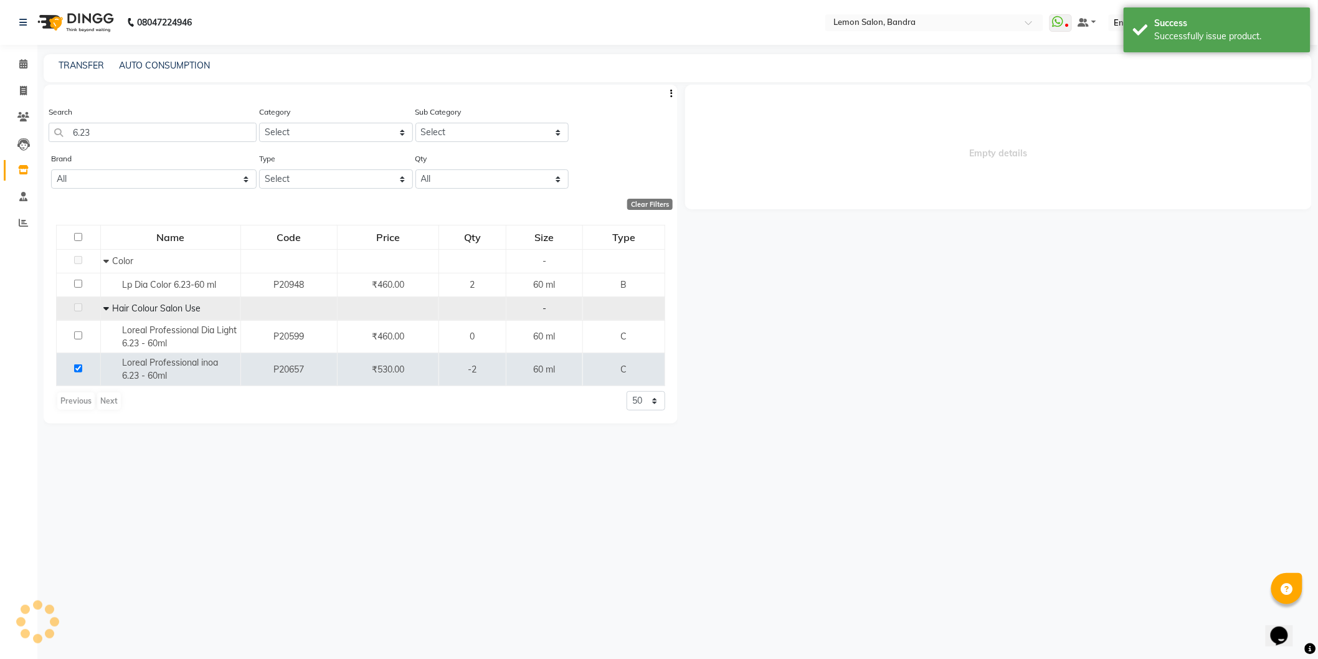
select select
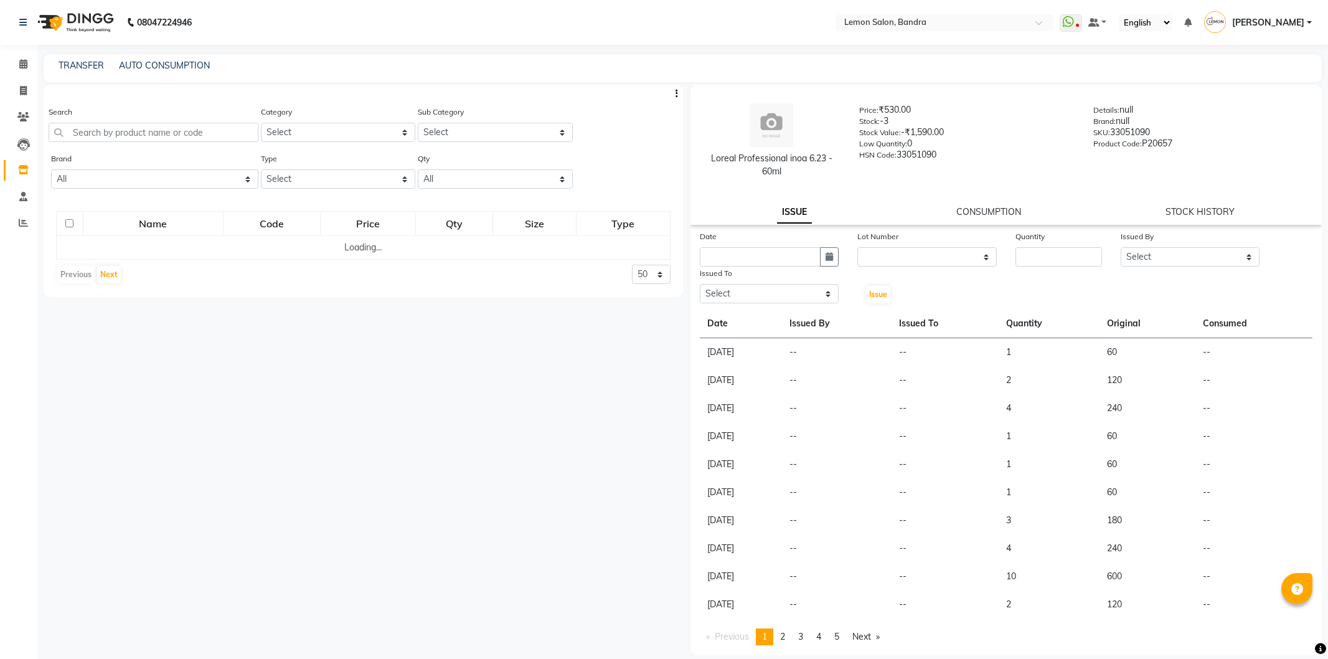
select select
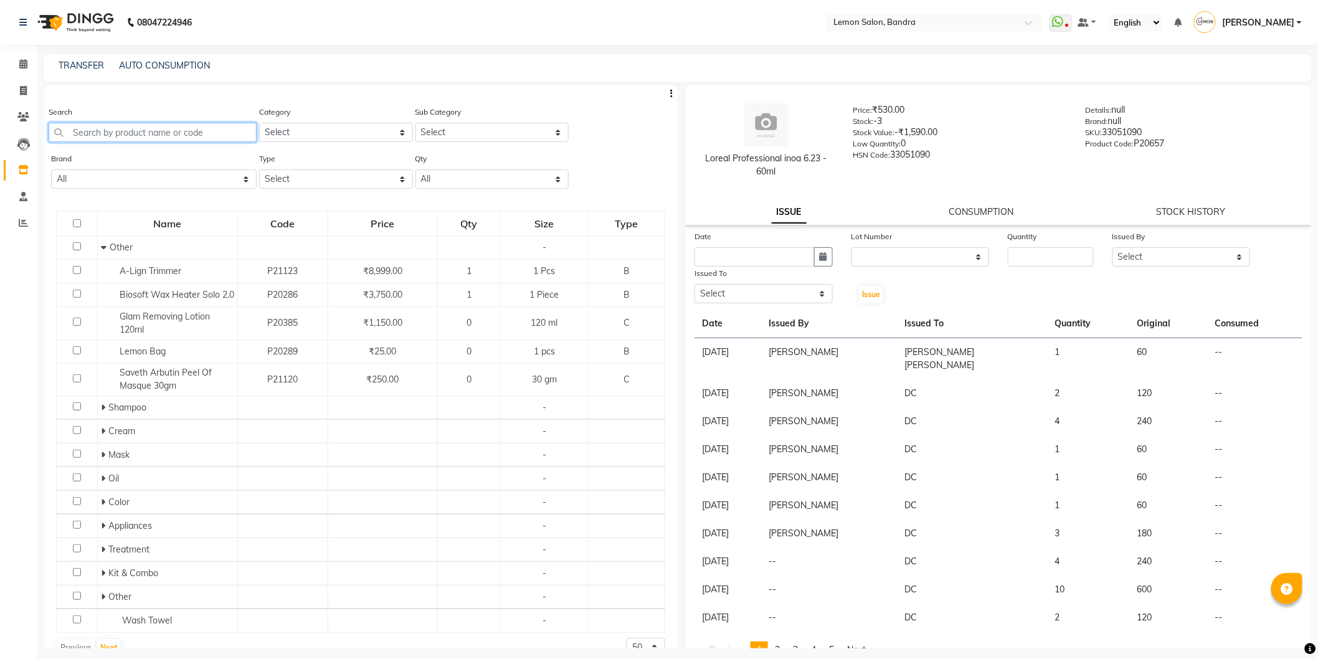
click at [152, 131] on input "text" at bounding box center [153, 132] width 208 height 19
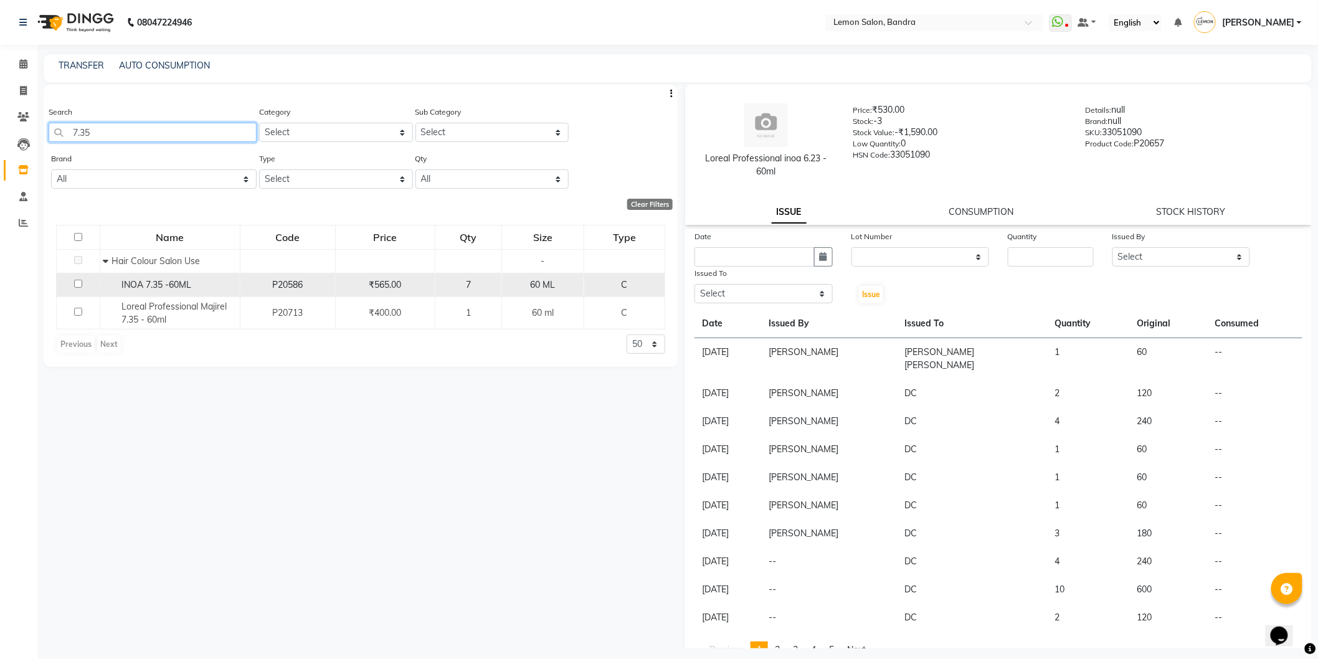
type input "7.35"
click at [78, 284] on input "checkbox" at bounding box center [78, 284] width 8 height 8
checkbox input "true"
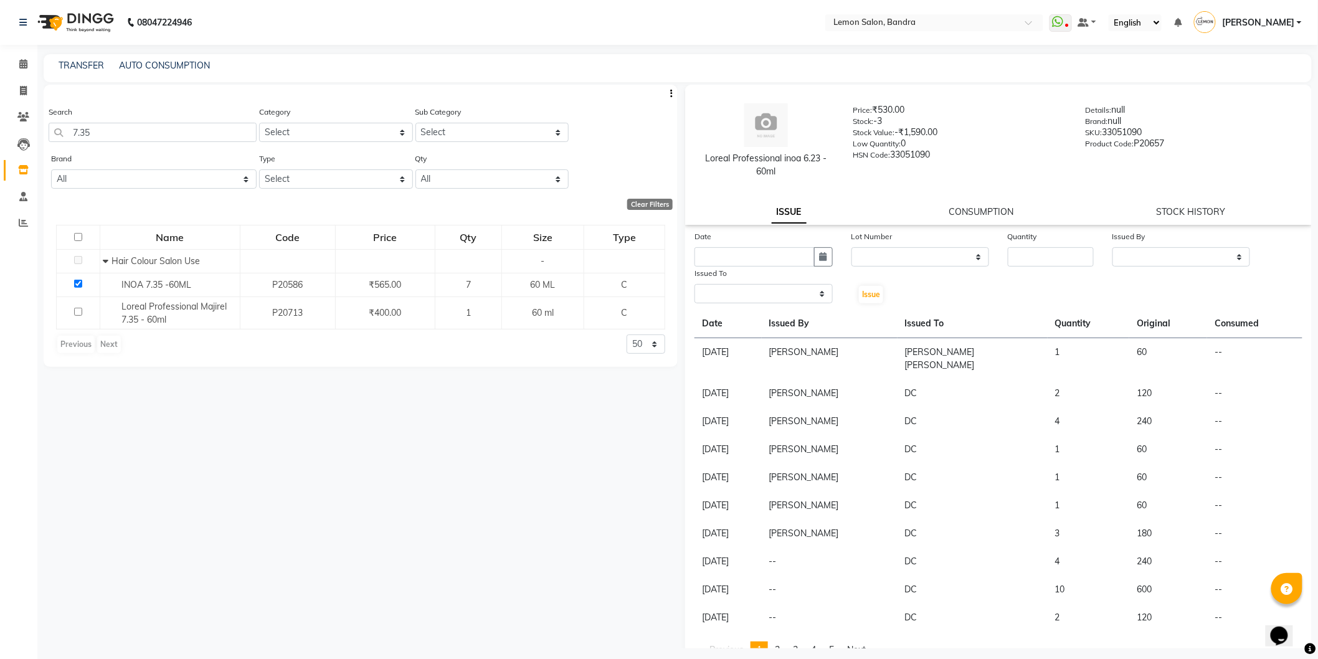
select select
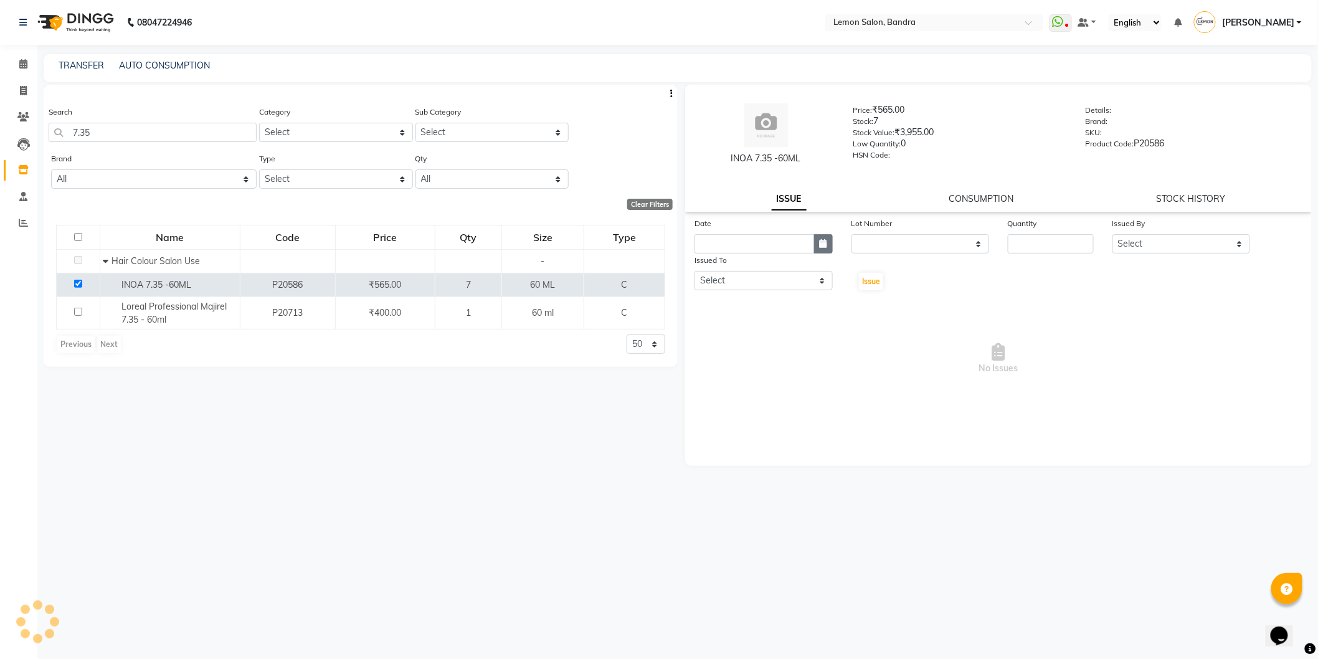
click at [818, 239] on button "button" at bounding box center [823, 243] width 19 height 19
select select "9"
select select "2025"
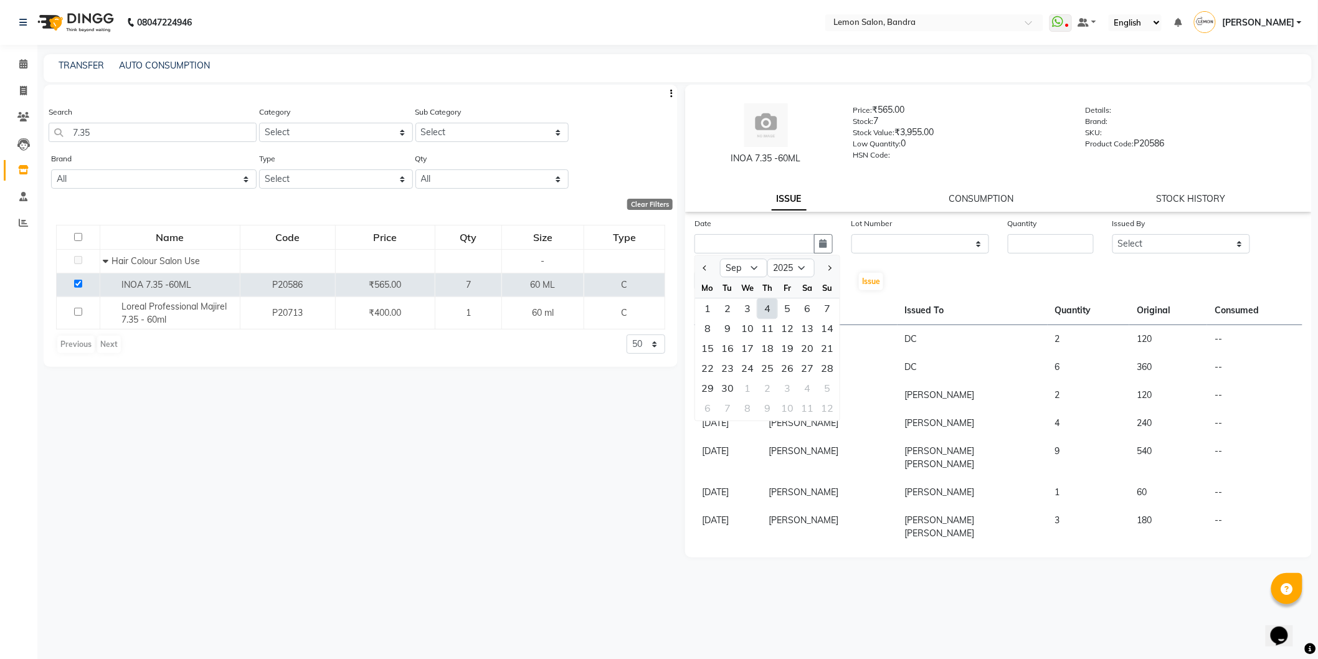
drag, startPoint x: 768, startPoint y: 303, endPoint x: 845, endPoint y: 282, distance: 79.3
click at [767, 304] on div "4" at bounding box center [767, 308] width 20 height 20
type input "[DATE]"
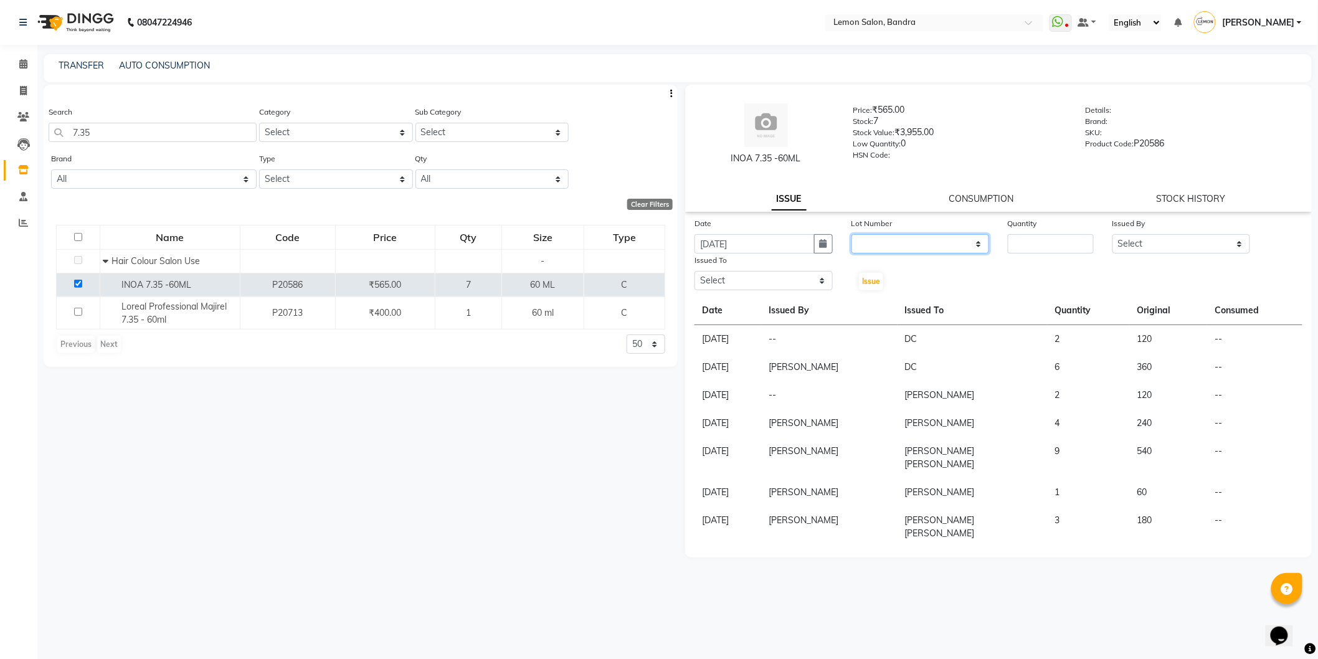
click at [897, 240] on select "None" at bounding box center [920, 243] width 138 height 19
select select "0: null"
click at [851, 234] on select "None" at bounding box center [920, 243] width 138 height 19
click at [1011, 239] on input "number" at bounding box center [1051, 243] width 86 height 19
type input "1"
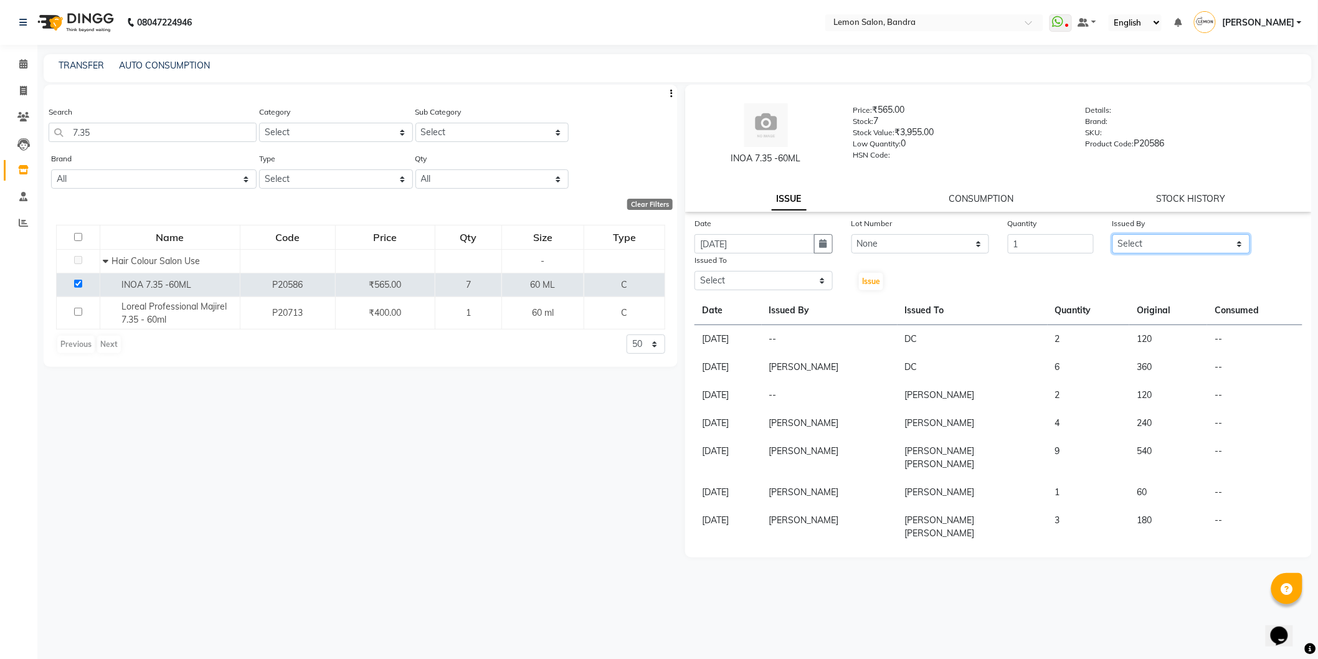
click at [1159, 234] on select "Select [PERSON_NAME] (Meme) DC [PERSON_NAME] [PERSON_NAME] [PERSON_NAME] Jyoti …" at bounding box center [1181, 243] width 138 height 19
select select "54857"
click at [1112, 234] on select "Select [PERSON_NAME] (Meme) DC [PERSON_NAME] [PERSON_NAME] [PERSON_NAME] Jyoti …" at bounding box center [1181, 243] width 138 height 19
click at [801, 275] on select "Select [PERSON_NAME] (Meme) DC [PERSON_NAME] [PERSON_NAME] [PERSON_NAME] Jyoti …" at bounding box center [763, 280] width 138 height 19
select select "12113"
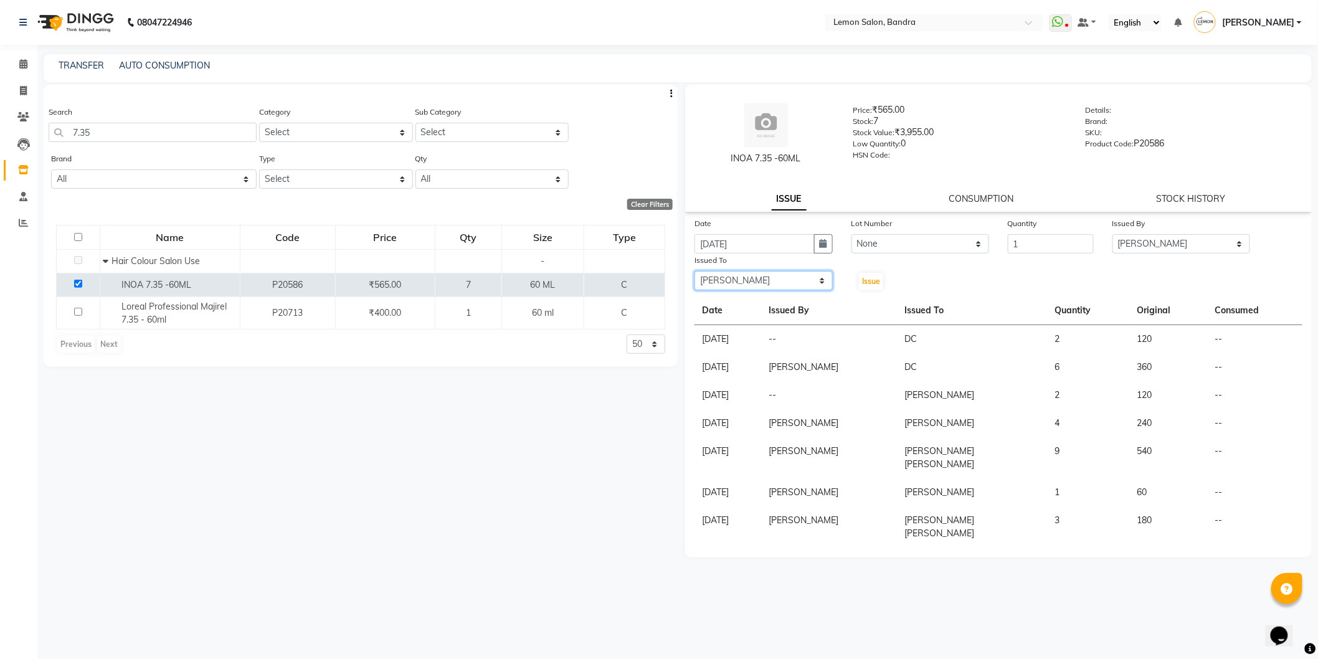
click at [694, 271] on select "Select [PERSON_NAME] (Meme) DC [PERSON_NAME] [PERSON_NAME] [PERSON_NAME] Jyoti …" at bounding box center [763, 280] width 138 height 19
click at [870, 285] on span "Issue" at bounding box center [871, 280] width 18 height 9
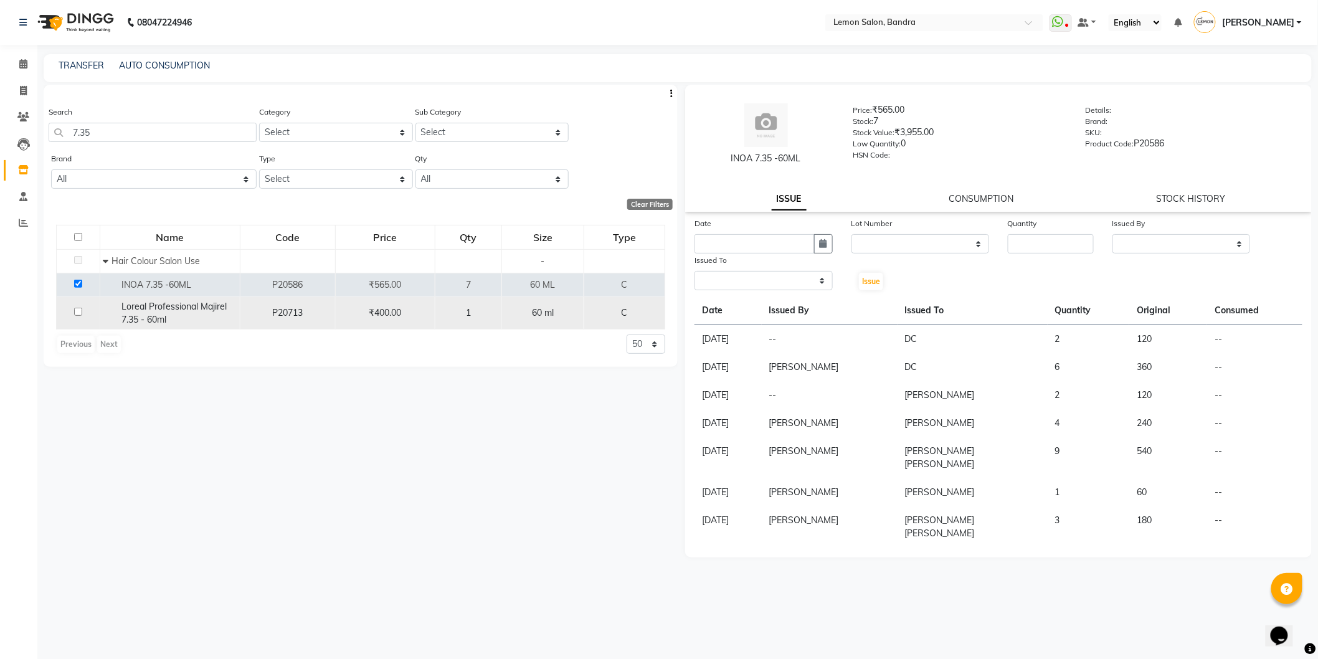
select select
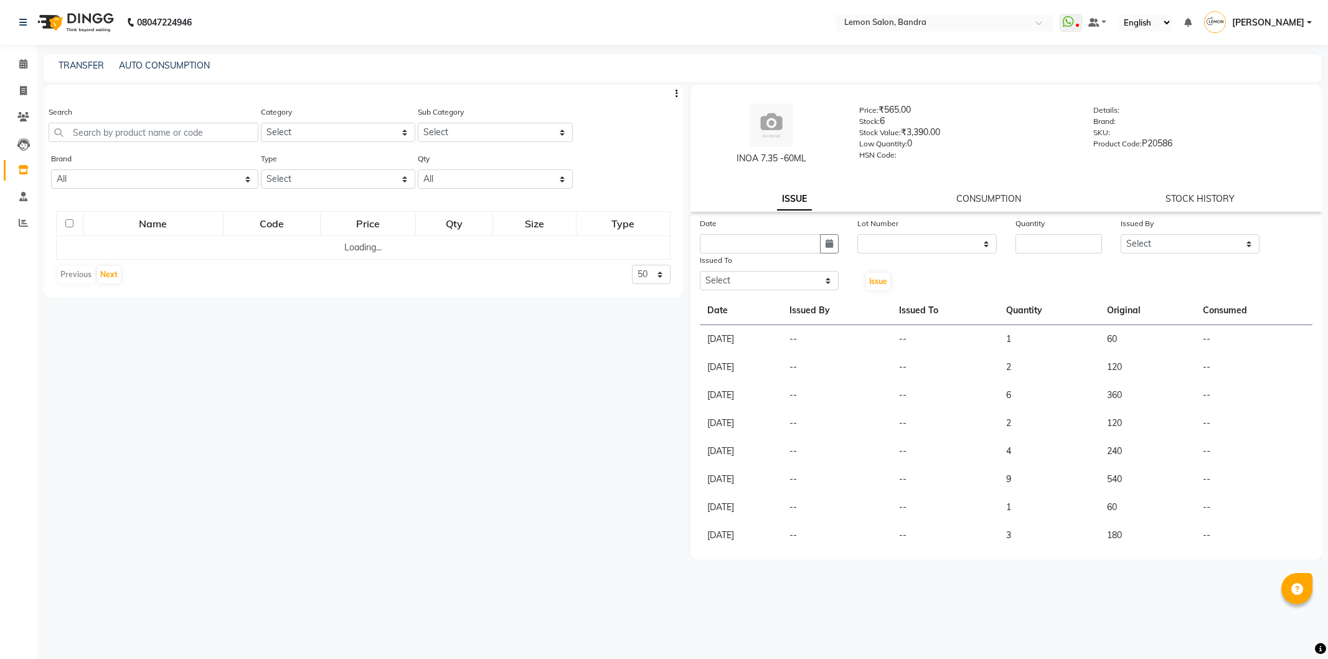
select select
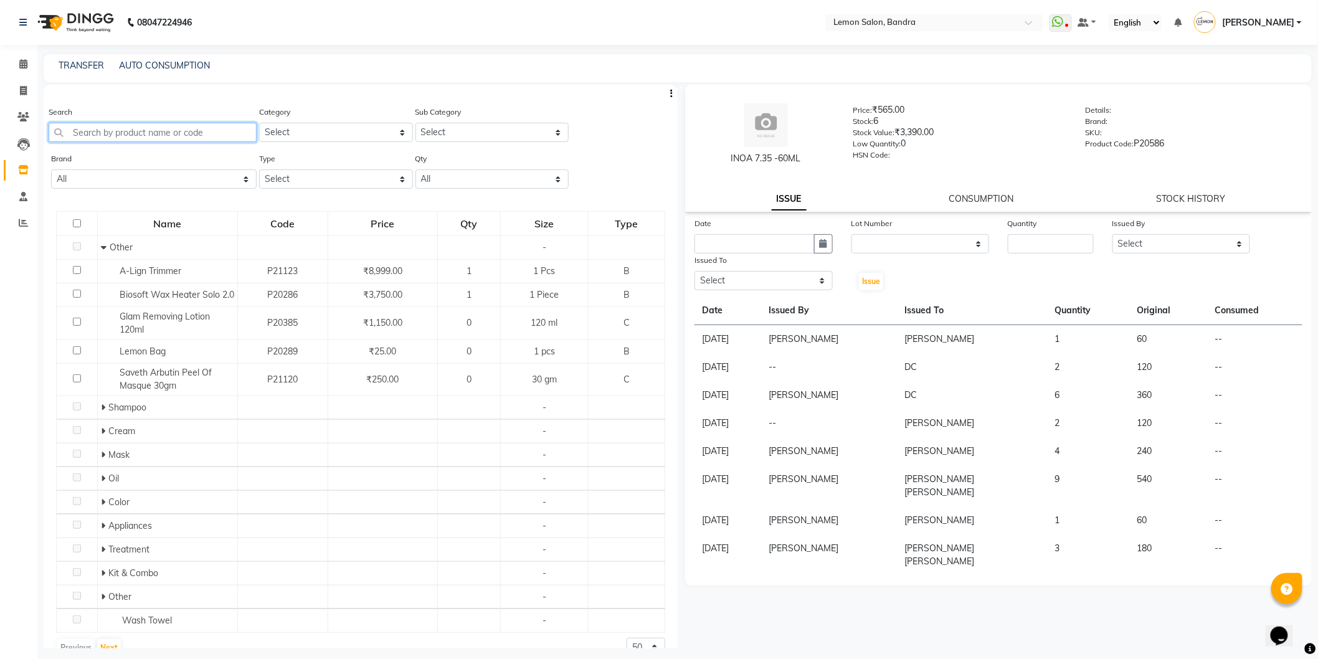
click at [176, 135] on input "text" at bounding box center [153, 132] width 208 height 19
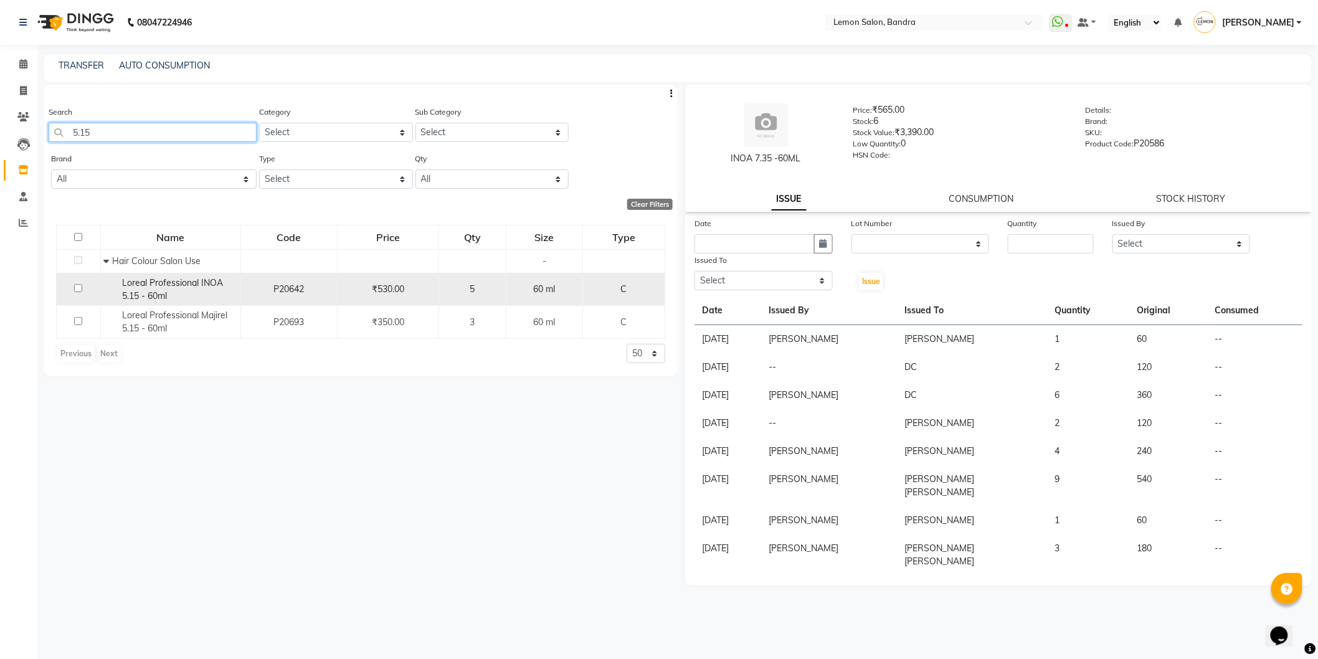
type input "5.15"
click at [73, 290] on td at bounding box center [79, 289] width 44 height 33
click at [75, 286] on input "checkbox" at bounding box center [78, 288] width 8 height 8
checkbox input "true"
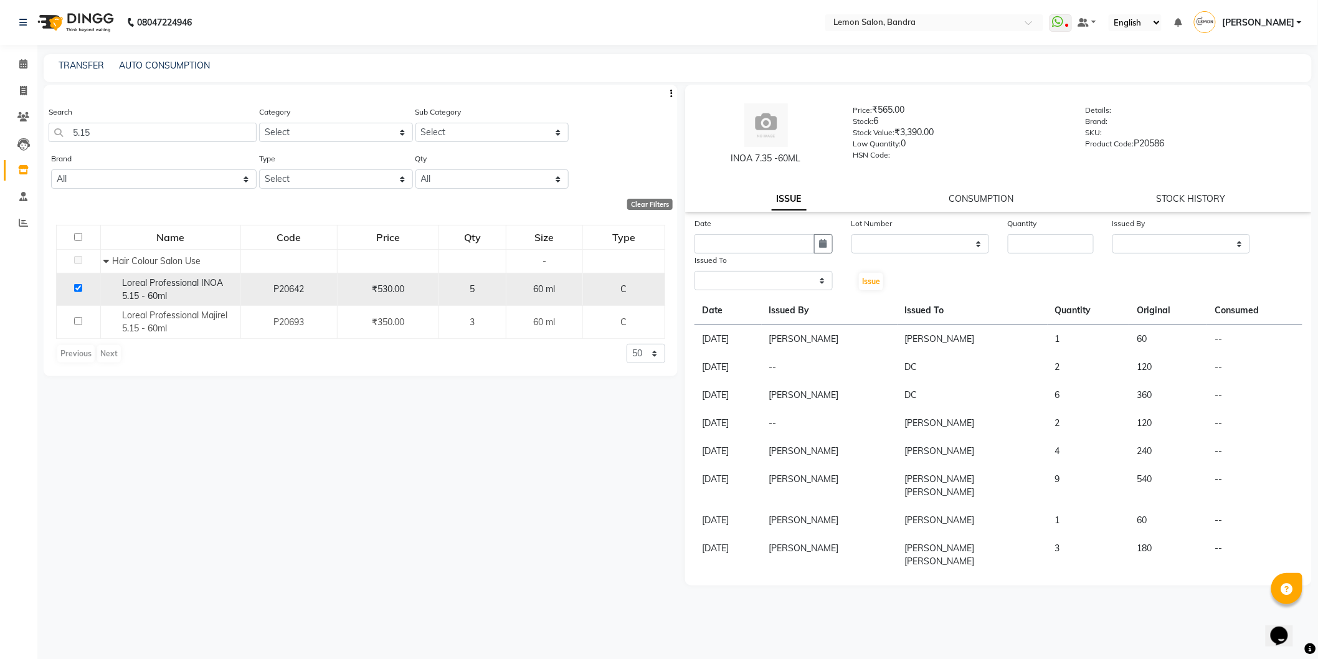
select select
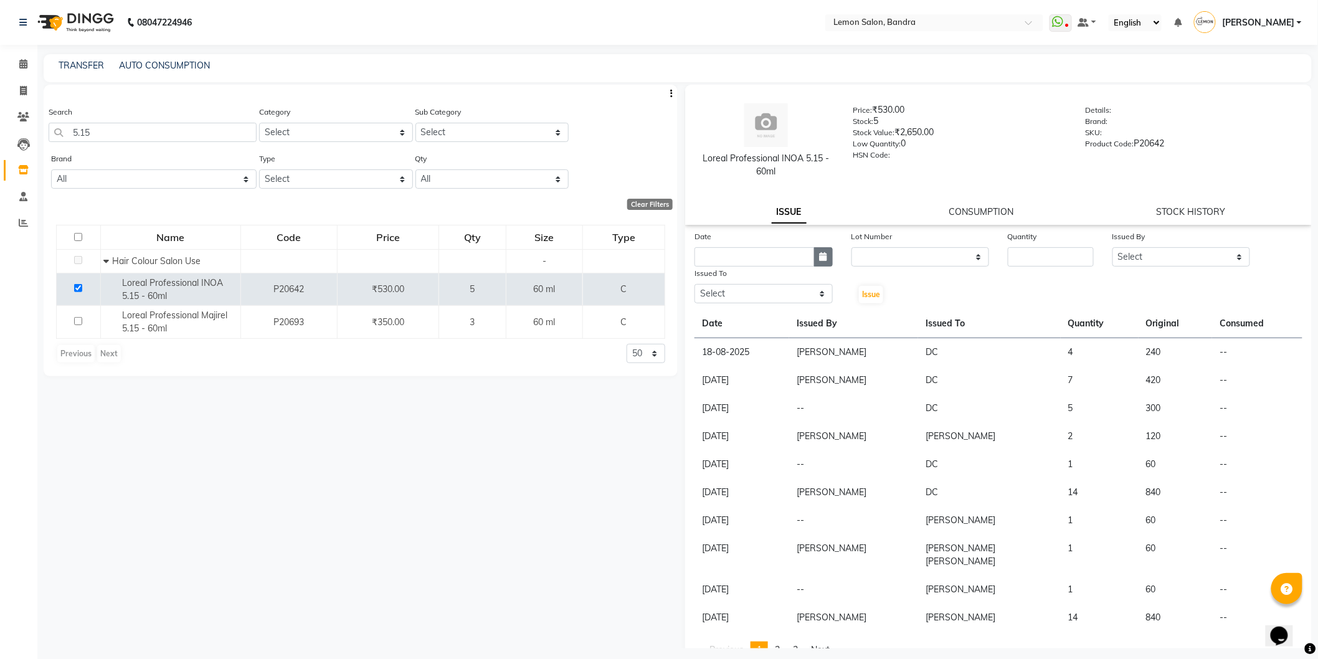
click at [815, 258] on button "button" at bounding box center [823, 256] width 19 height 19
select select "9"
select select "2025"
click at [767, 316] on div "4" at bounding box center [767, 321] width 20 height 20
type input "[DATE]"
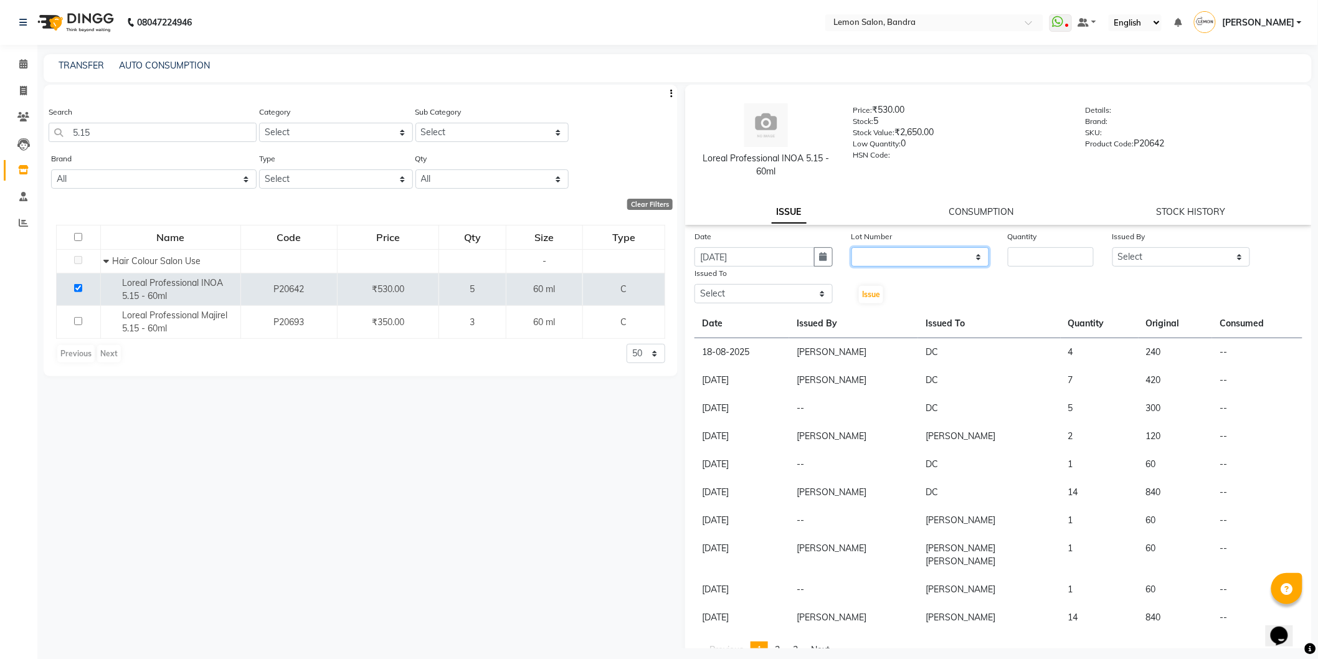
click at [905, 256] on select "None" at bounding box center [920, 256] width 138 height 19
select select "0: null"
click at [851, 247] on select "None" at bounding box center [920, 256] width 138 height 19
click at [1060, 258] on input "number" at bounding box center [1051, 256] width 86 height 19
type input "1"
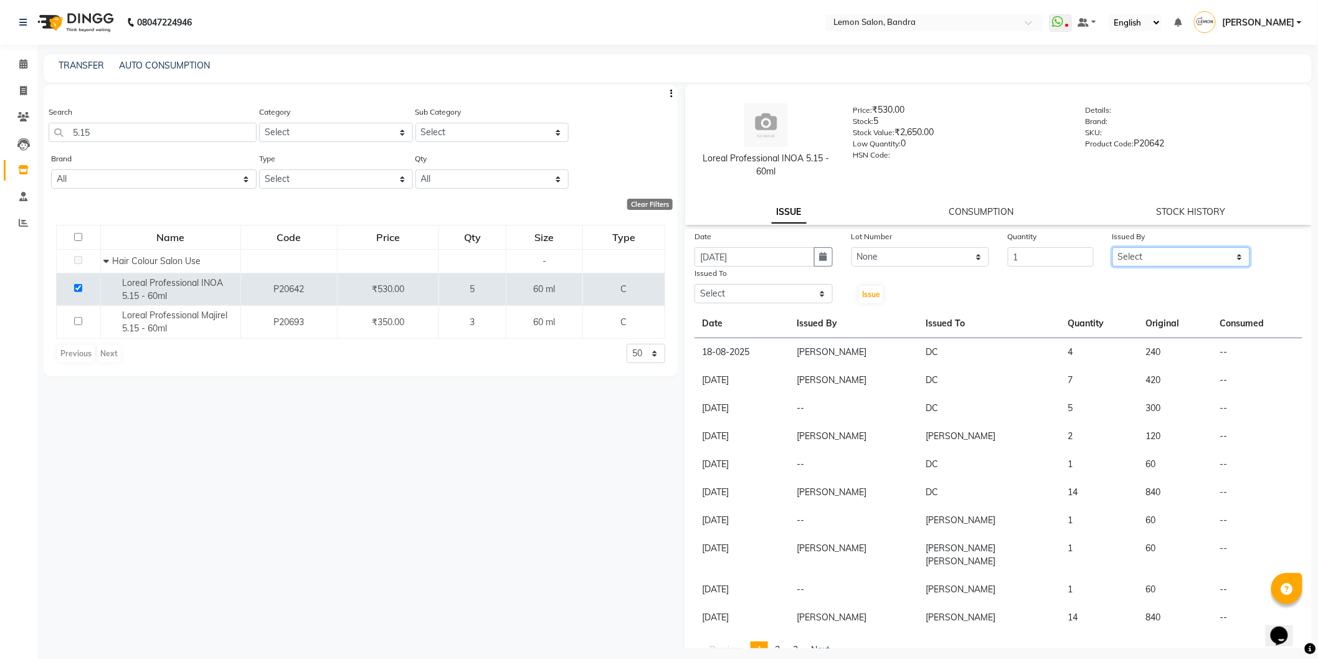
drag, startPoint x: 1122, startPoint y: 257, endPoint x: 1120, endPoint y: 263, distance: 6.5
click at [1122, 257] on select "Select Afsha Chizami Ashimaery (Meme) DC Deepak Elma Sunny Bandya Javed Shaikh …" at bounding box center [1181, 256] width 138 height 19
select select "54857"
click at [1112, 247] on select "Select Afsha Chizami Ashimaery (Meme) DC Deepak Elma Sunny Bandya Javed Shaikh …" at bounding box center [1181, 256] width 138 height 19
click at [735, 293] on select "Select Afsha Chizami Ashimaery (Meme) DC Deepak Elma Sunny Bandya Javed Shaikh …" at bounding box center [763, 293] width 138 height 19
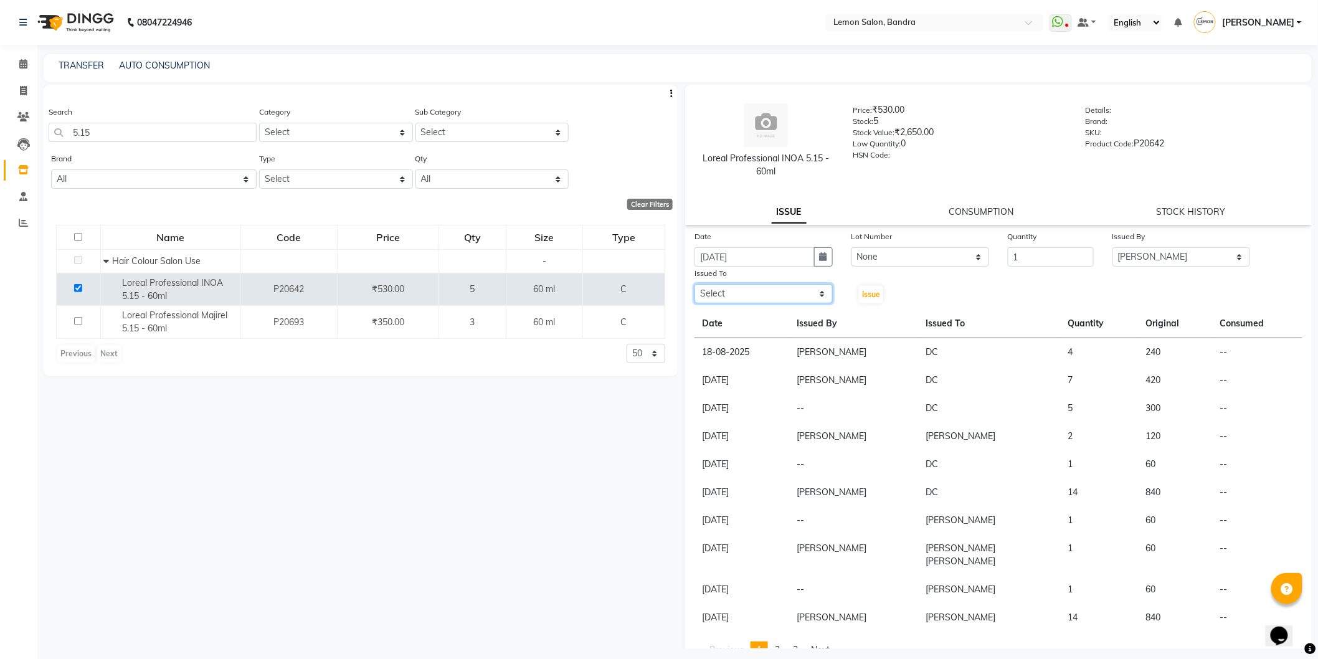
select select "7477"
click at [694, 284] on select "Select Afsha Chizami Ashimaery (Meme) DC Deepak Elma Sunny Bandya Javed Shaikh …" at bounding box center [763, 293] width 138 height 19
click at [869, 293] on span "Issue" at bounding box center [871, 294] width 18 height 9
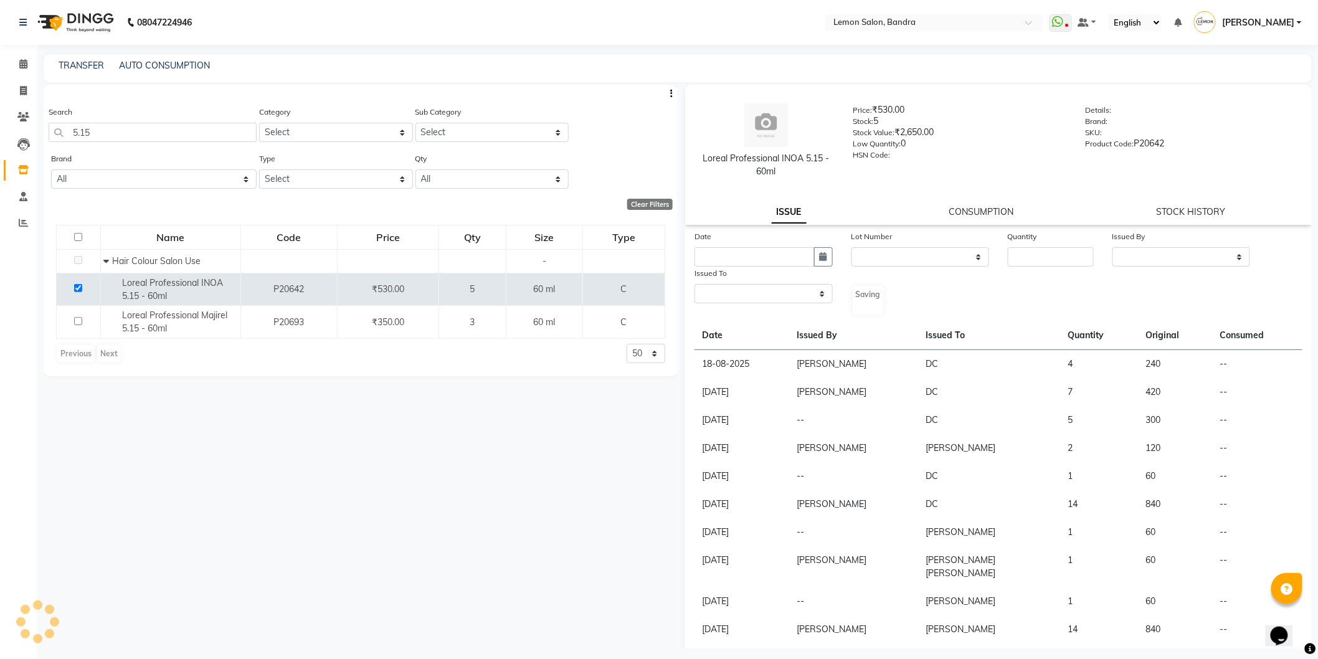
select select
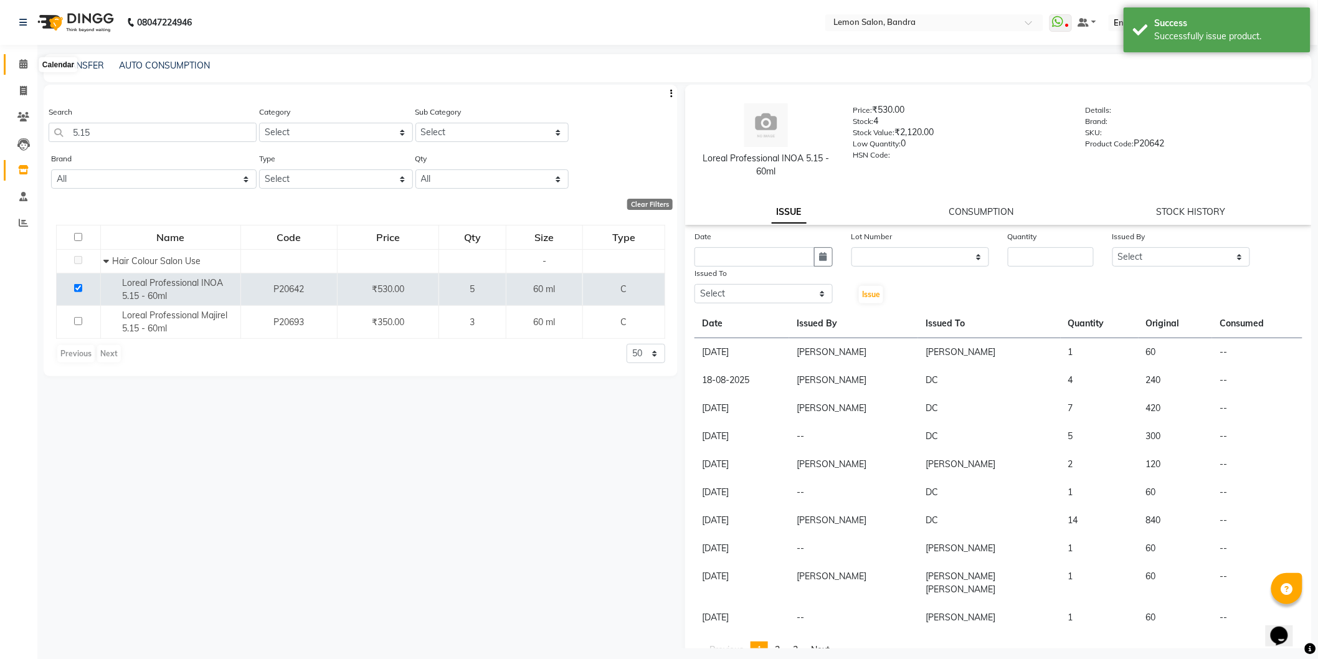
click at [20, 68] on icon at bounding box center [23, 63] width 8 height 9
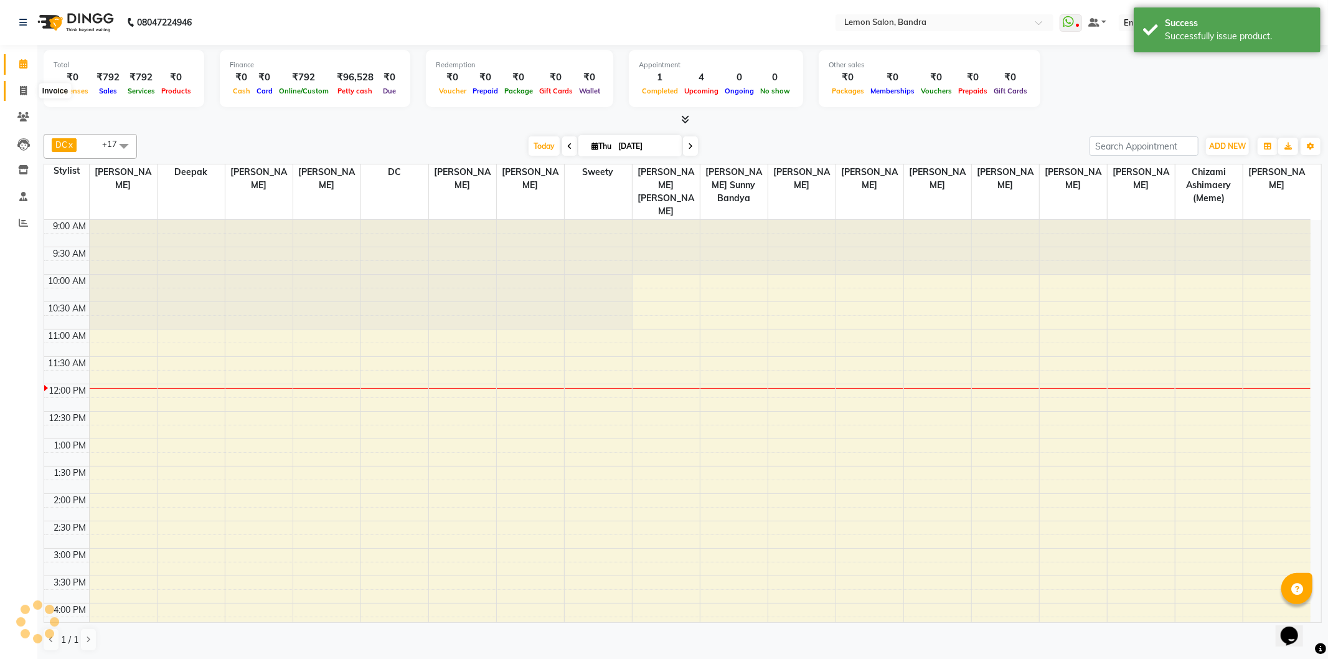
click at [26, 89] on icon at bounding box center [23, 90] width 7 height 9
select select "563"
select select "service"
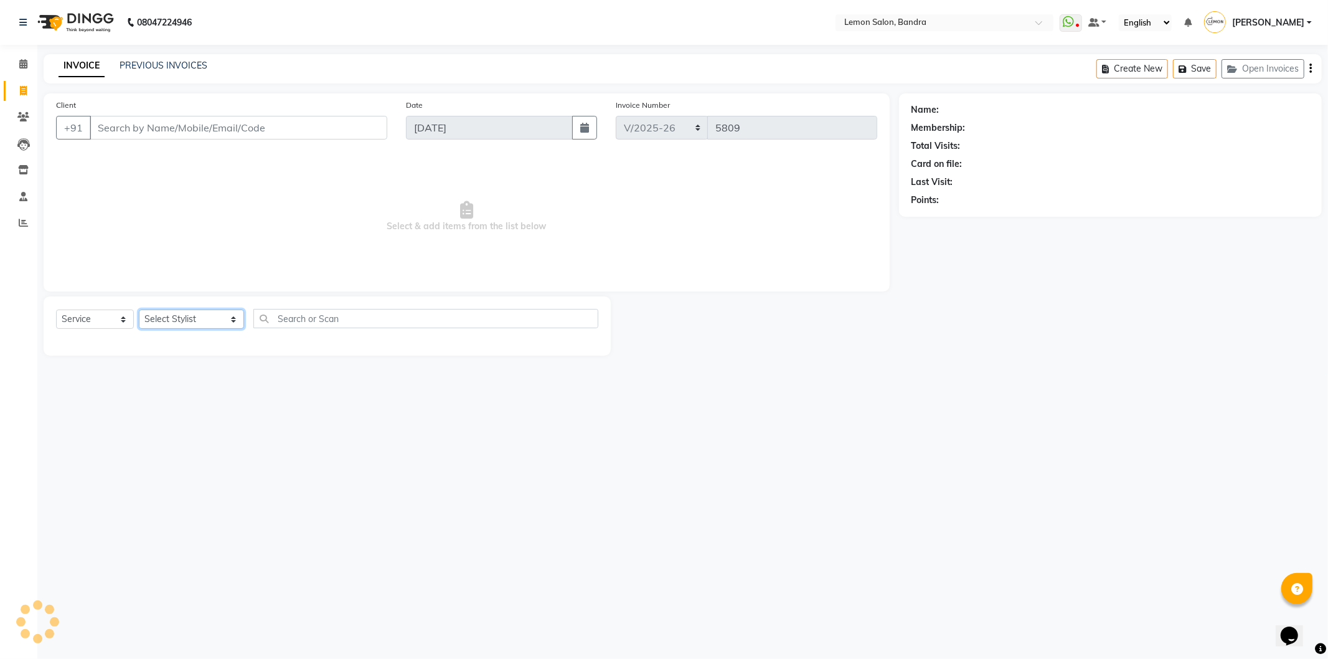
click at [149, 326] on select "Select Stylist [PERSON_NAME] (Meme) DC [PERSON_NAME] Sunny Bandya [PERSON_NAME]…" at bounding box center [191, 318] width 105 height 19
select select "7477"
click at [139, 310] on select "Select Stylist [PERSON_NAME] (Meme) DC [PERSON_NAME] Sunny Bandya [PERSON_NAME]…" at bounding box center [191, 318] width 105 height 19
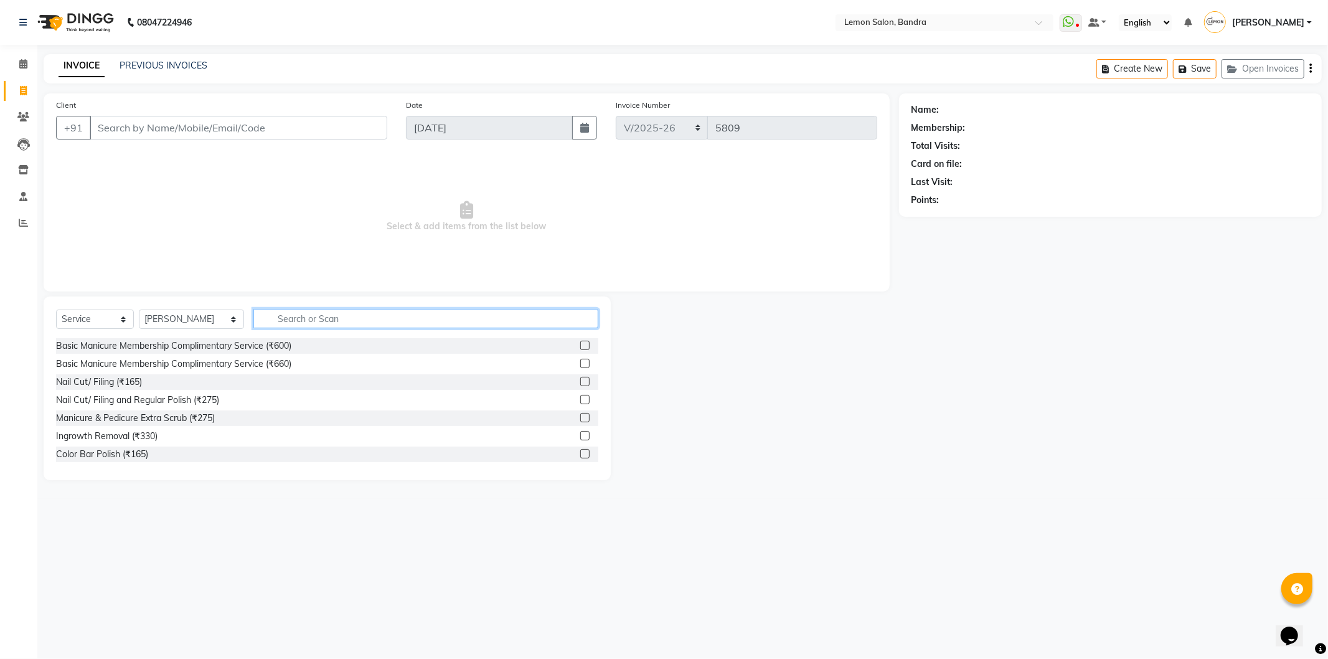
click at [329, 318] on input "text" at bounding box center [425, 318] width 345 height 19
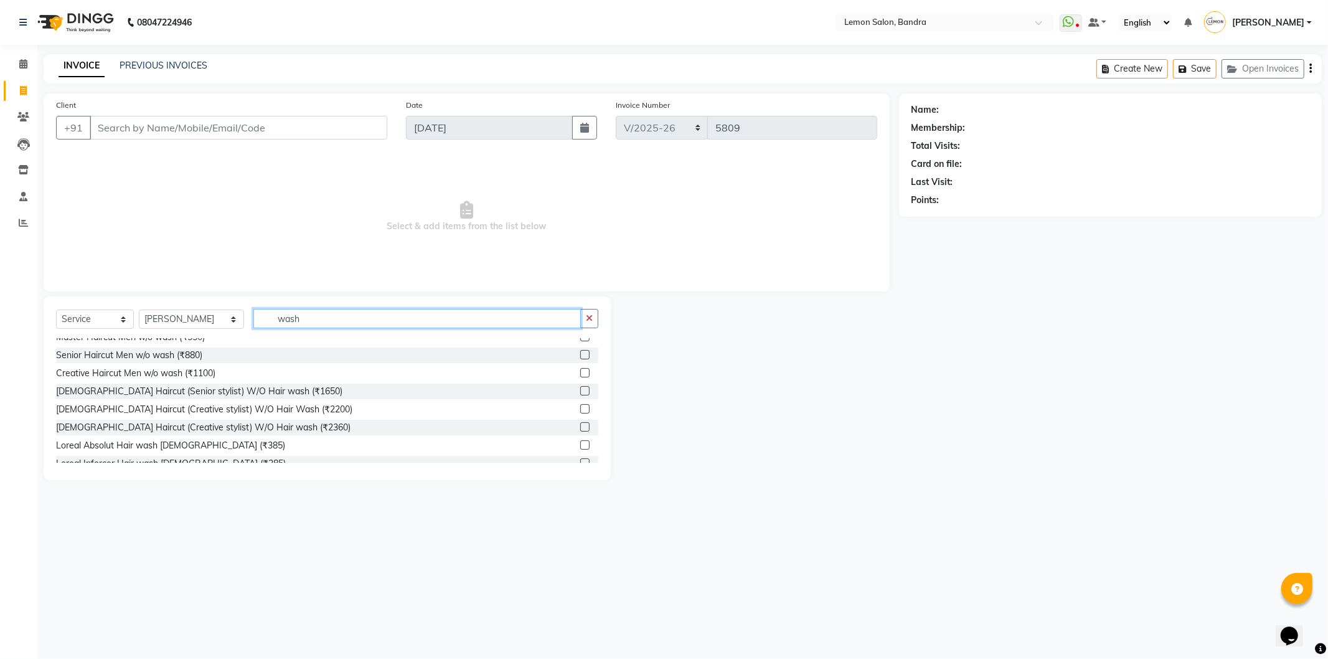
scroll to position [346, 0]
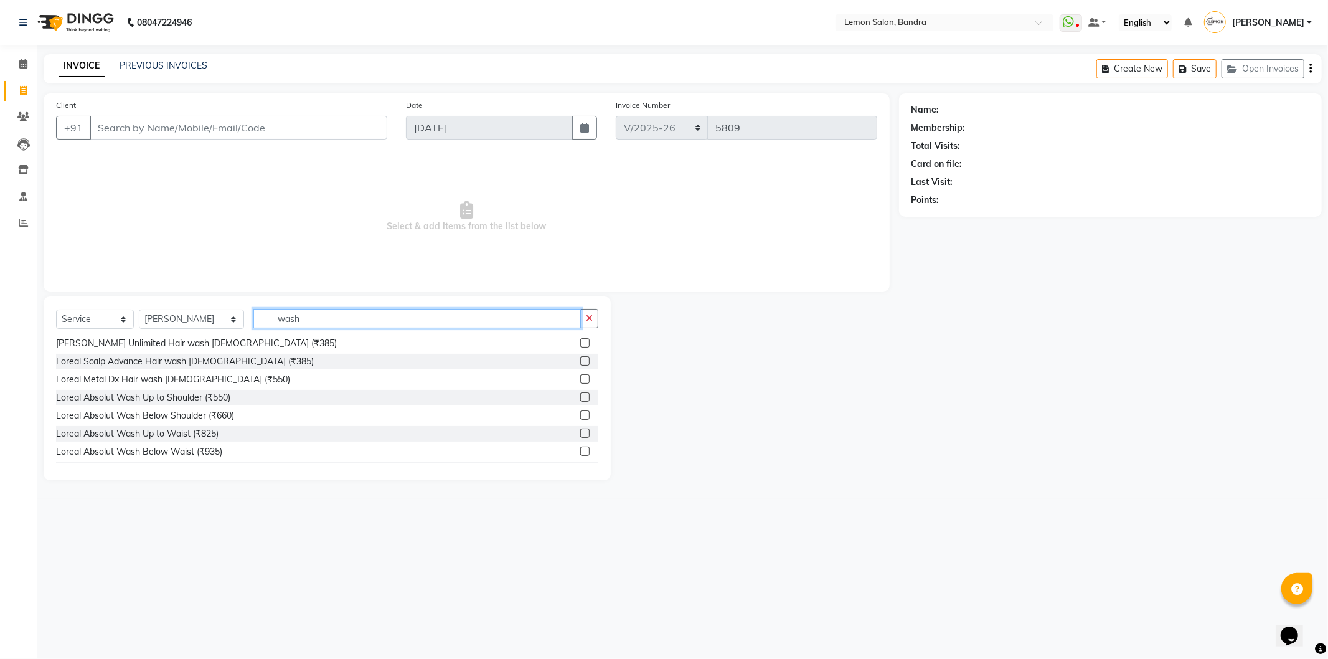
type input "wash"
click at [580, 413] on label at bounding box center [584, 414] width 9 height 9
click at [580, 413] on input "checkbox" at bounding box center [584, 416] width 8 height 8
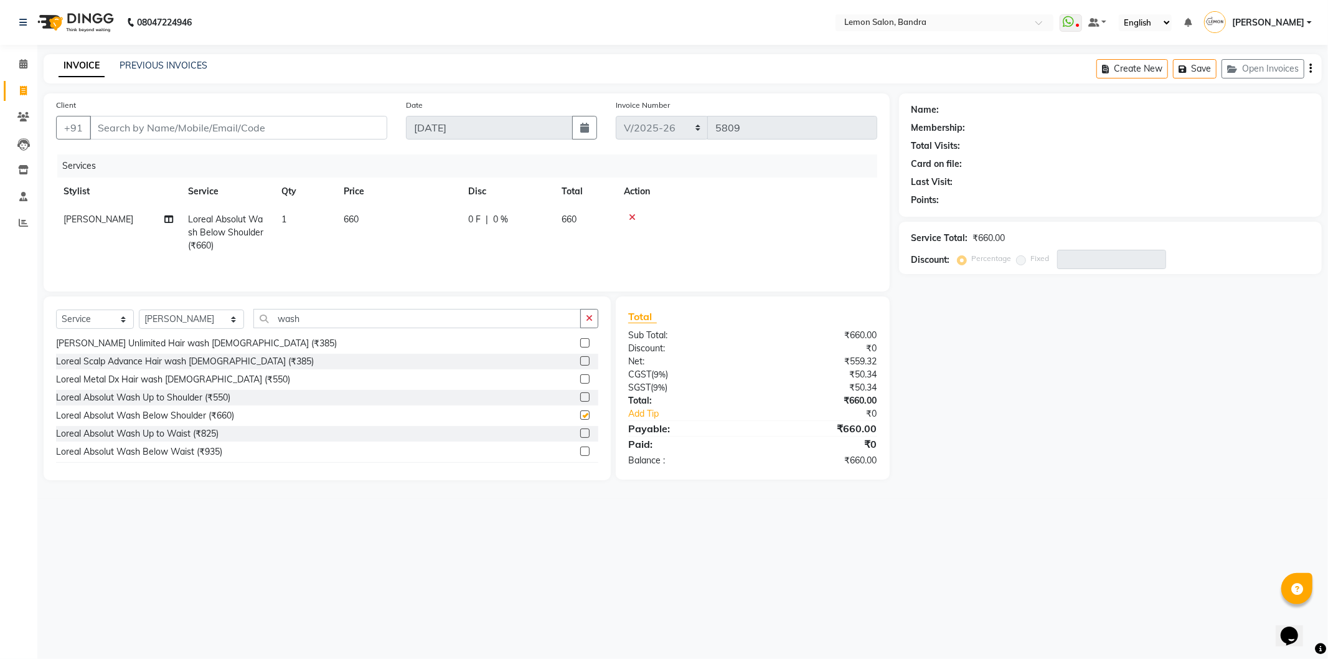
checkbox input "false"
click at [127, 116] on input "Client" at bounding box center [239, 128] width 298 height 24
type input "9"
type input "0"
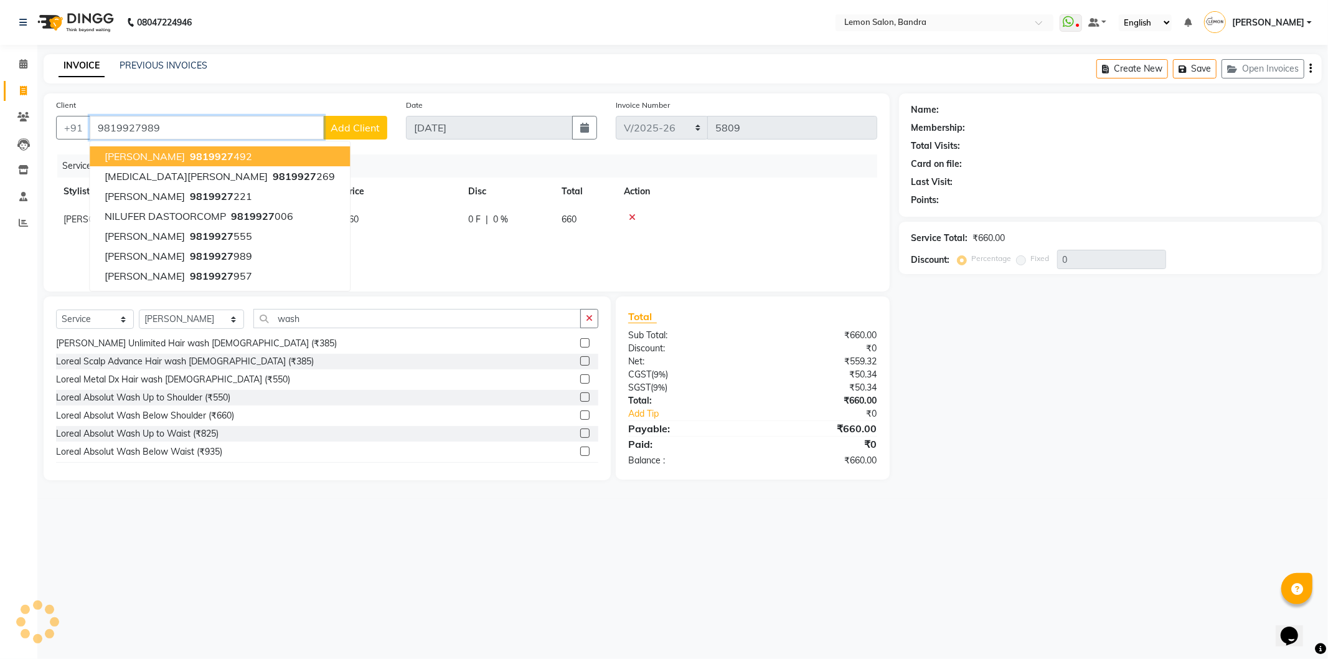
type input "9819927989"
select select "1: Object"
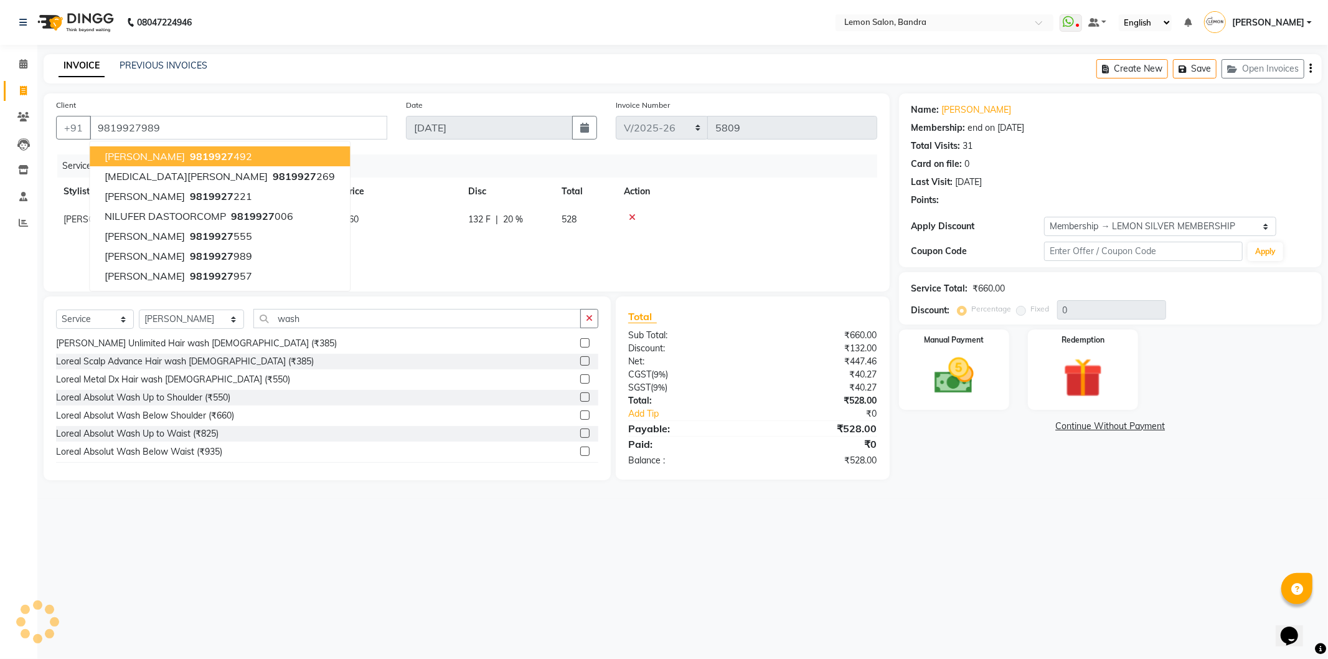
type input "20"
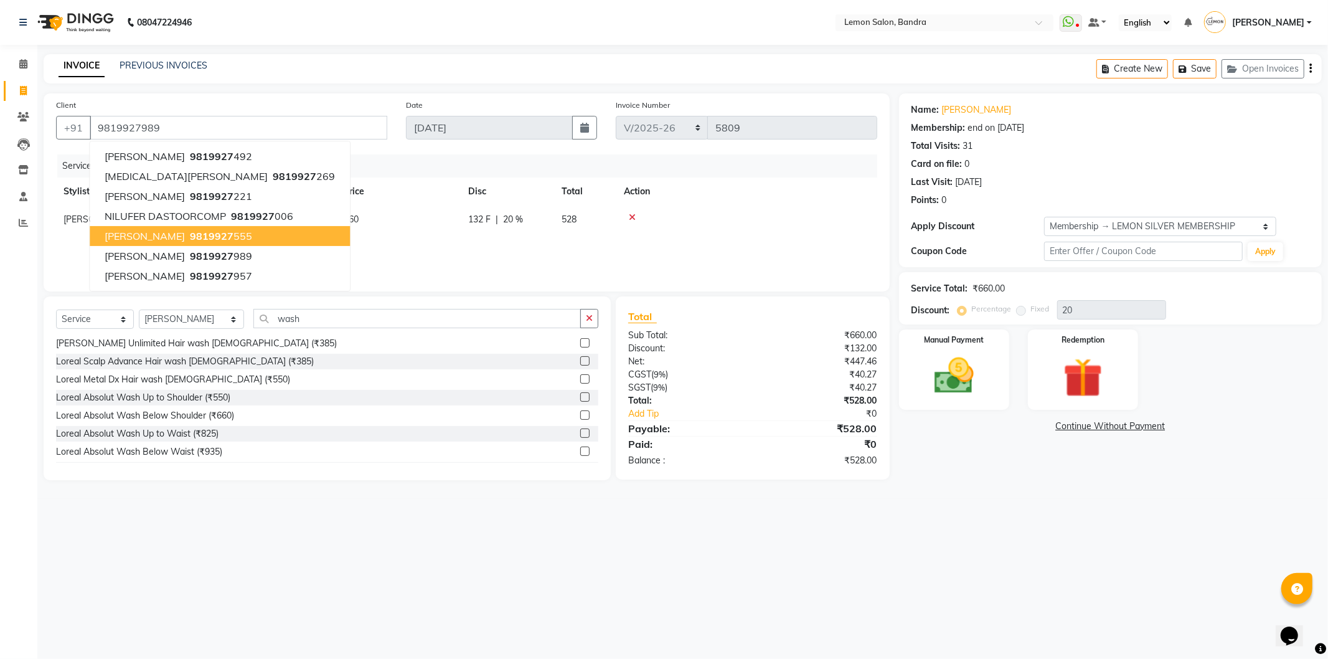
click at [775, 60] on div "INVOICE PREVIOUS INVOICES Create New Save Open Invoices" at bounding box center [683, 68] width 1278 height 29
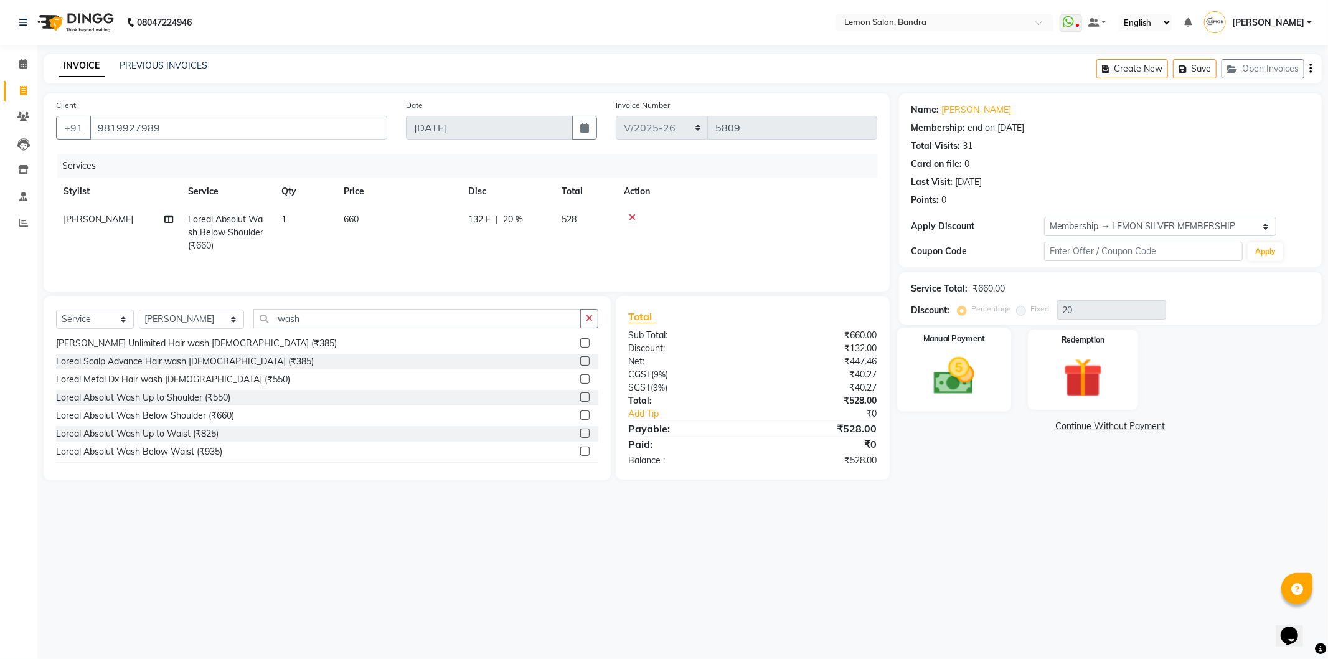
click at [942, 399] on img at bounding box center [954, 375] width 67 height 47
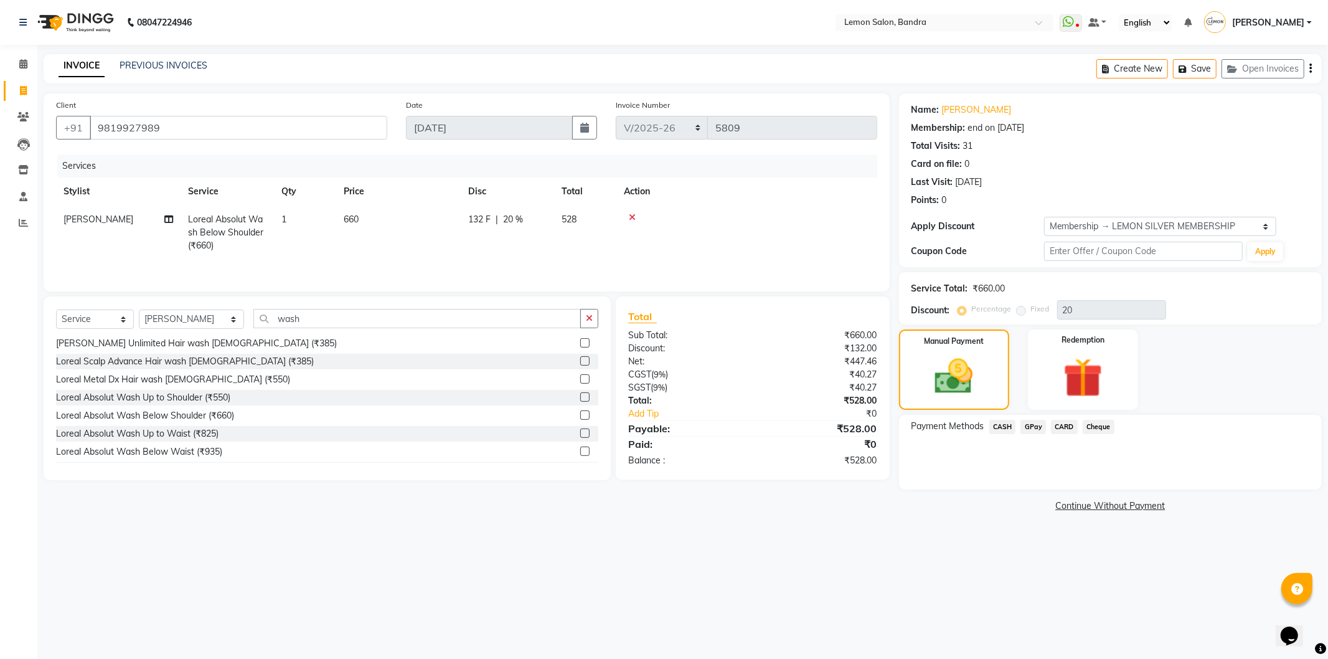
click at [1039, 423] on span "GPay" at bounding box center [1034, 427] width 26 height 14
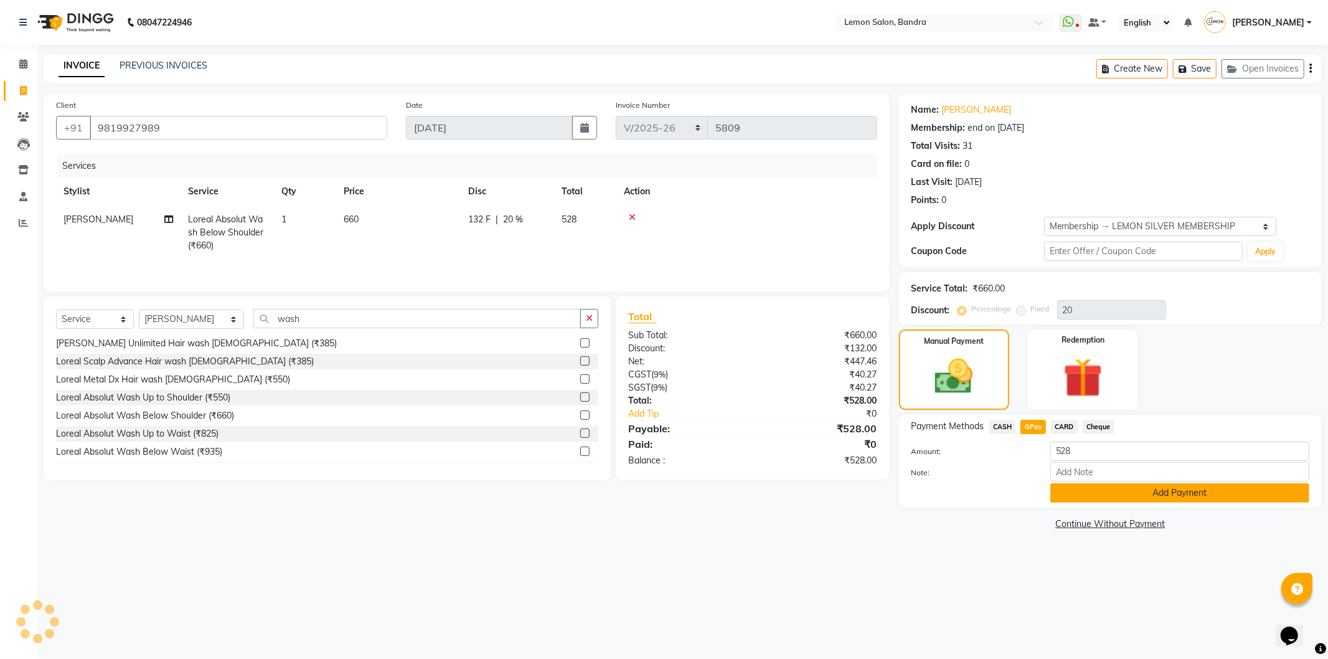
click at [1074, 488] on button "Add Payment" at bounding box center [1180, 492] width 259 height 19
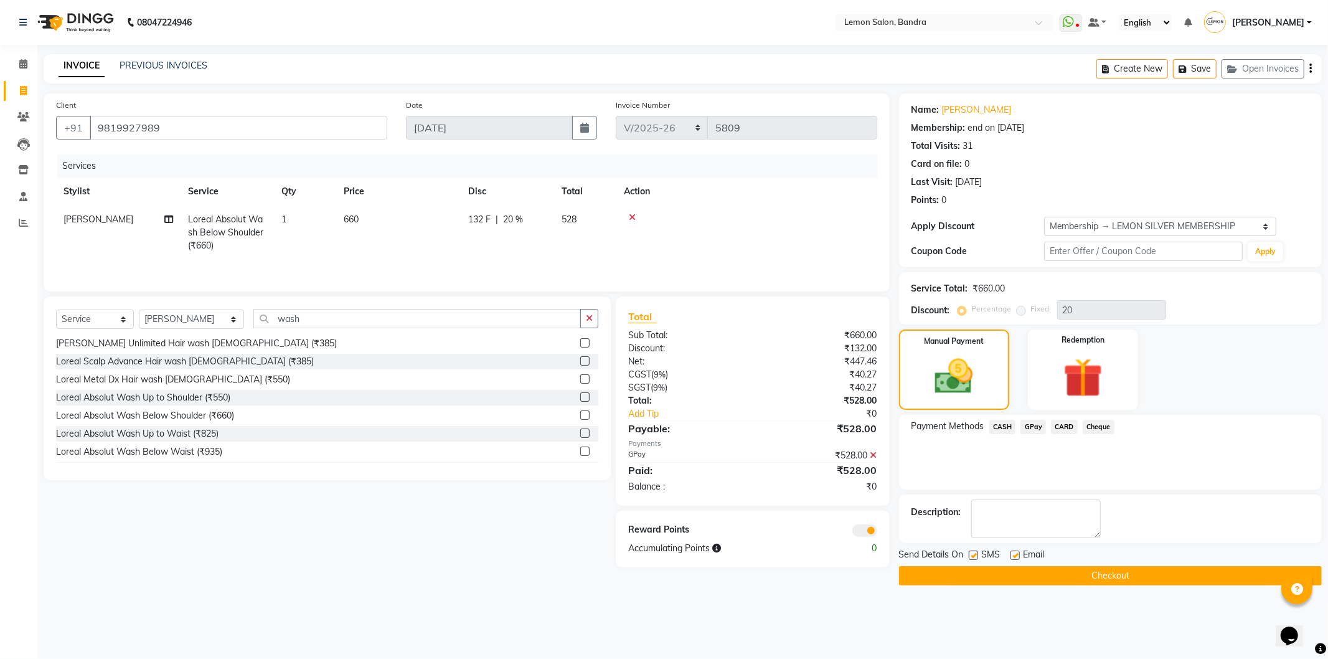
click at [1082, 574] on button "Checkout" at bounding box center [1110, 575] width 423 height 19
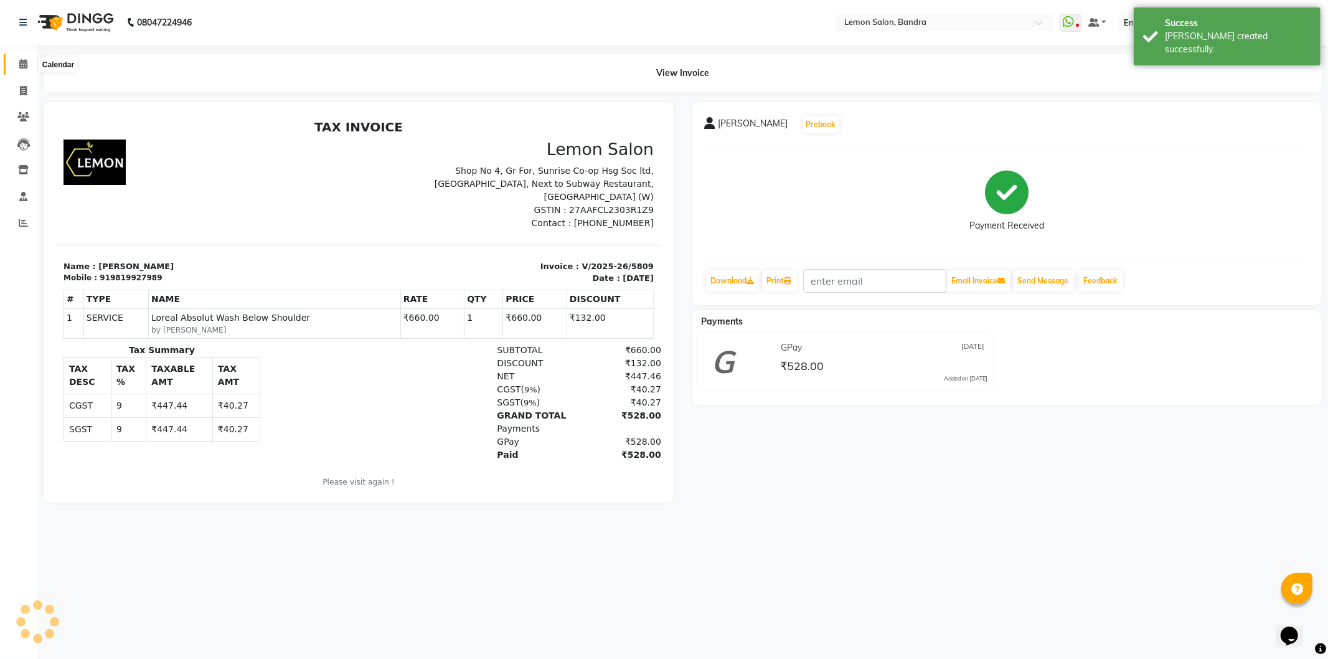
click at [23, 70] on span at bounding box center [23, 64] width 22 height 14
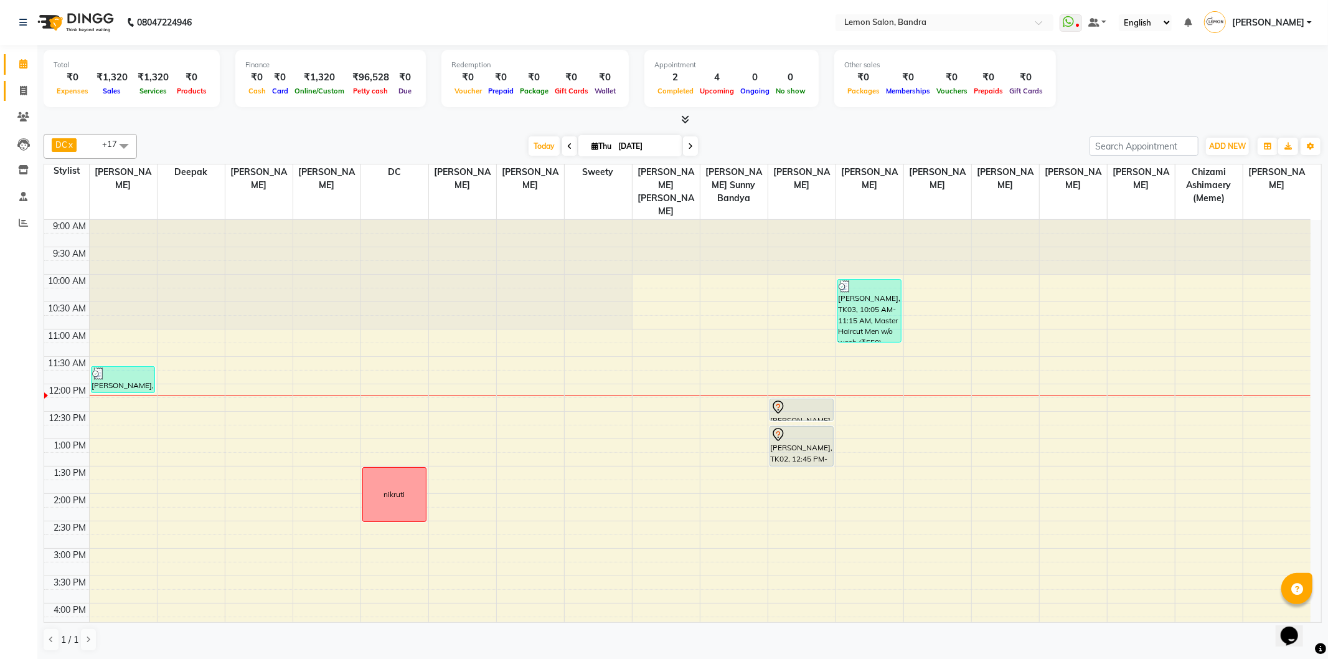
click at [30, 100] on link "Invoice" at bounding box center [19, 91] width 30 height 21
select select "563"
select select "service"
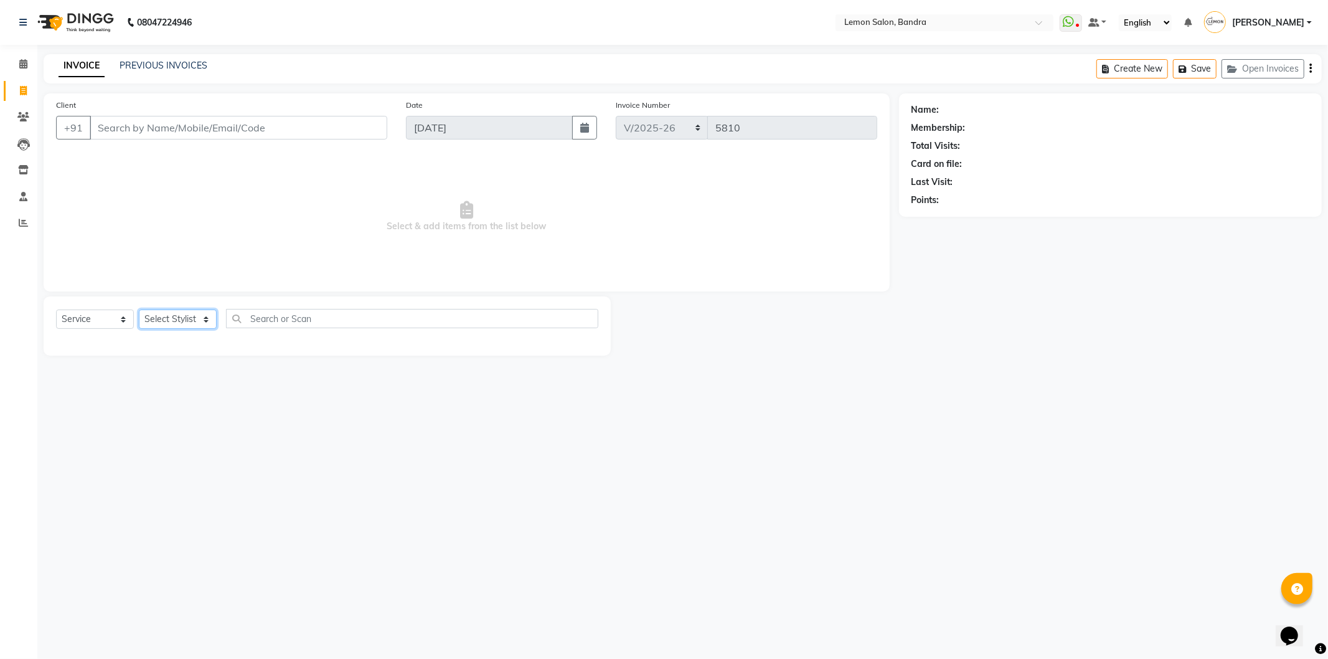
click at [176, 326] on select "Select Stylist" at bounding box center [178, 318] width 78 height 19
select select "69681"
click at [139, 310] on select "Select Stylist [PERSON_NAME] (Meme) DC [PERSON_NAME] Sunny Bandya [PERSON_NAME]…" at bounding box center [191, 318] width 105 height 19
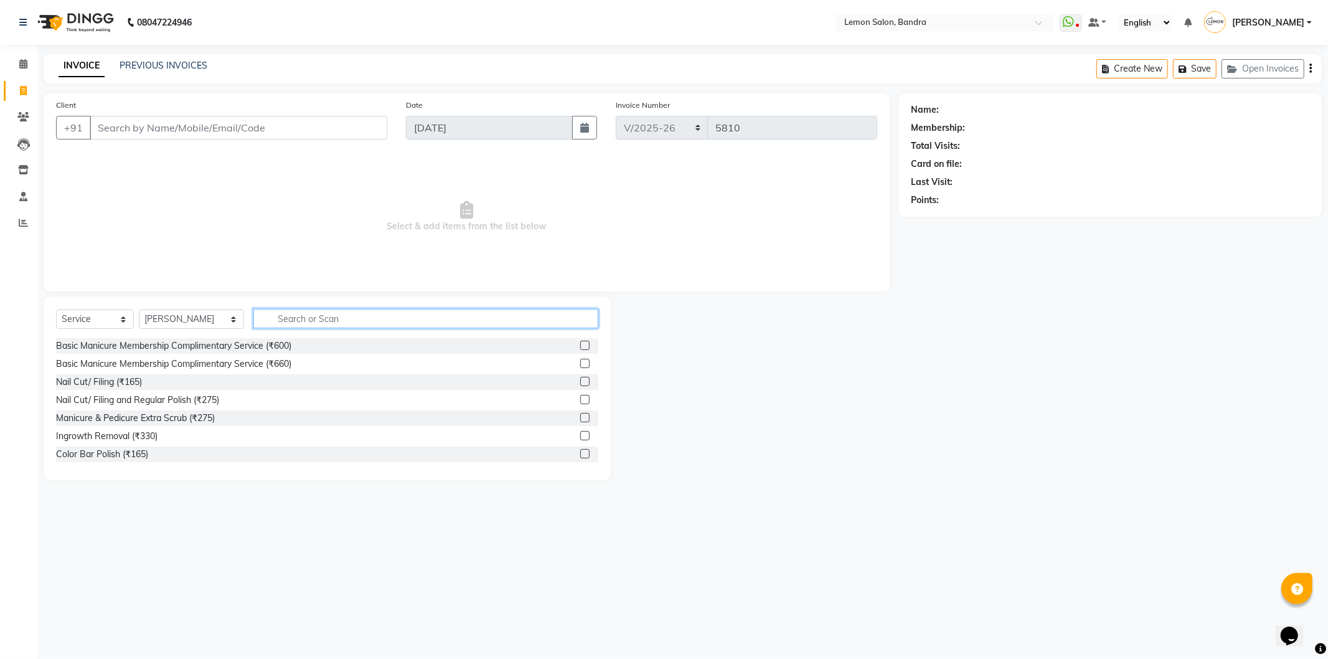
click at [297, 325] on input "text" at bounding box center [425, 318] width 345 height 19
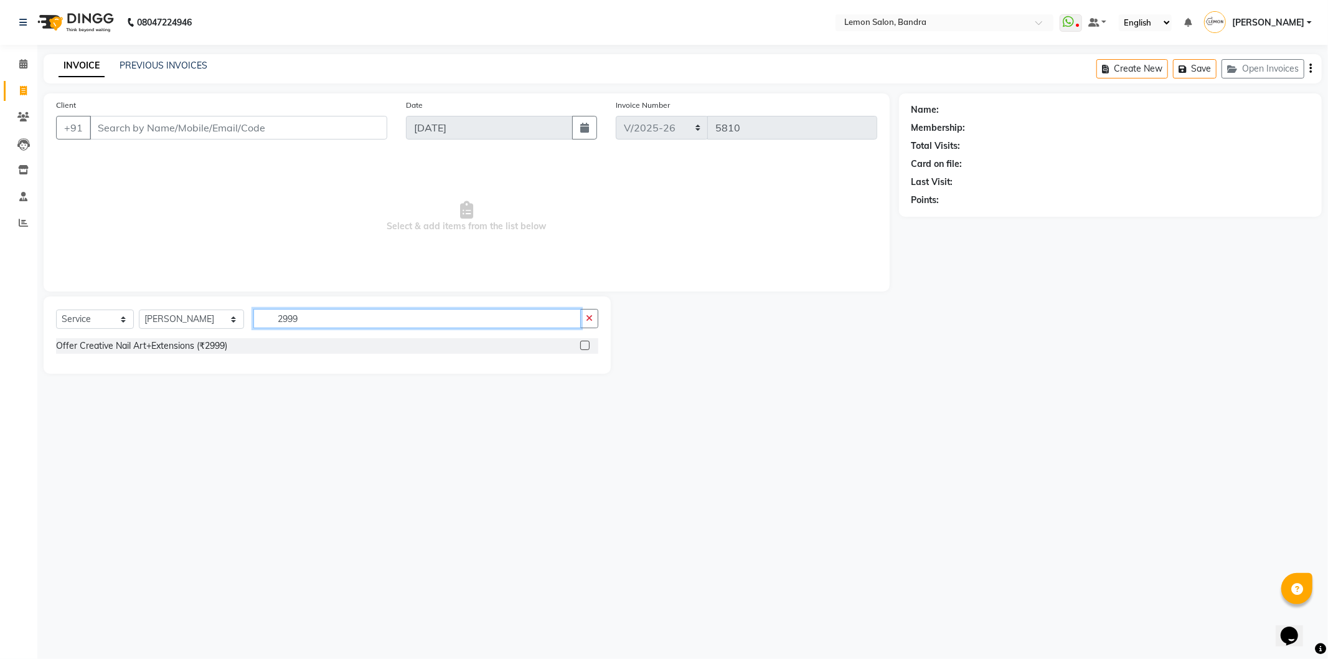
type input "2999"
click at [583, 343] on label at bounding box center [584, 345] width 9 height 9
click at [583, 343] on input "checkbox" at bounding box center [584, 346] width 8 height 8
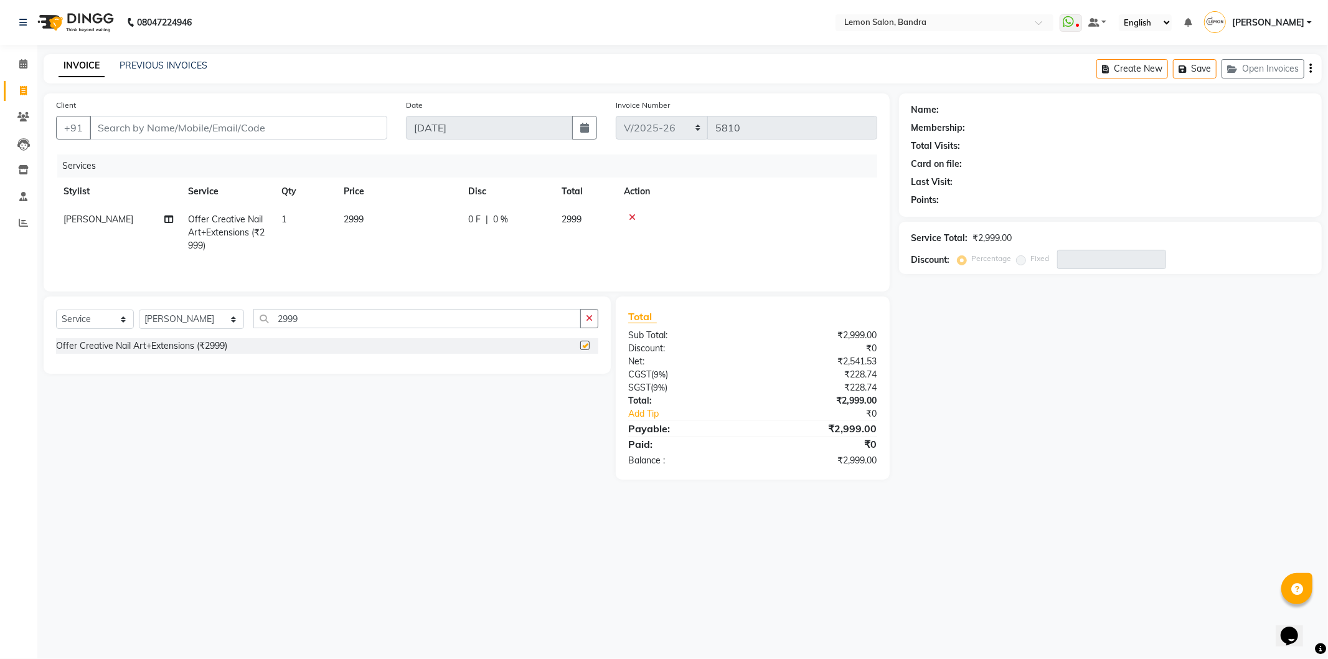
checkbox input "false"
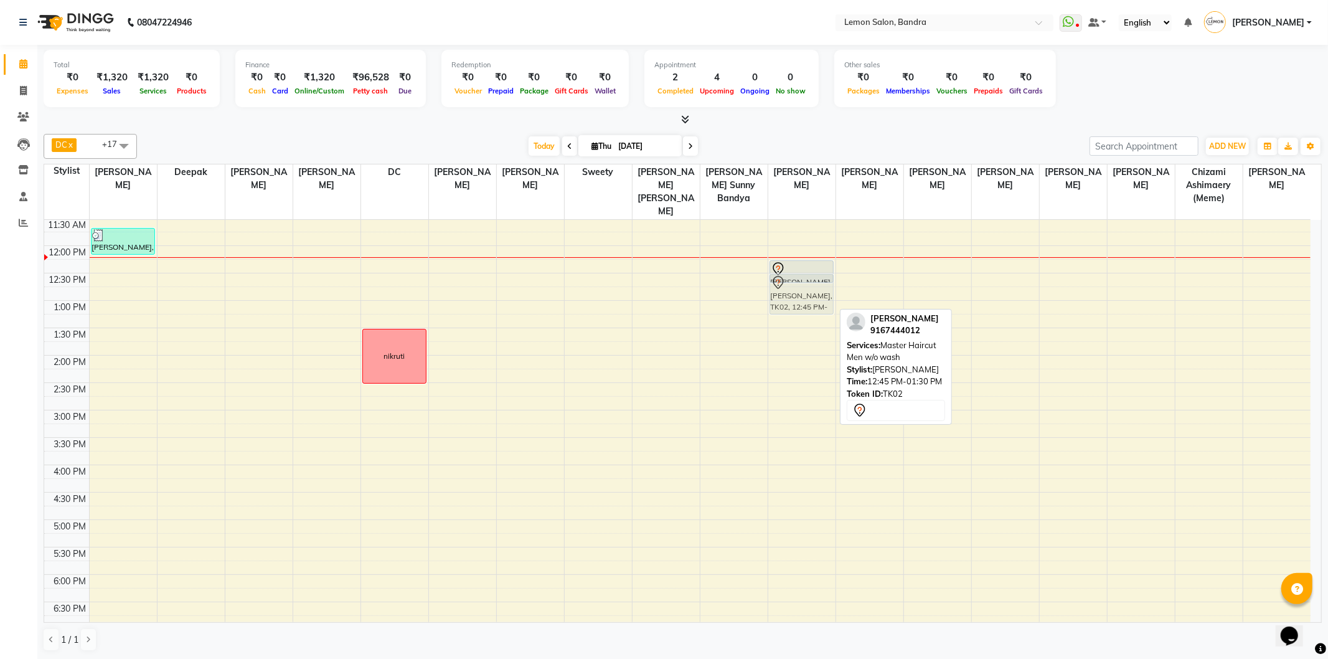
drag, startPoint x: 808, startPoint y: 279, endPoint x: 811, endPoint y: 272, distance: 8.1
click at [811, 271] on div "[PERSON_NAME], TK02, 12:15 PM-12:40 PM, [PERSON_NAME] Styling [PERSON_NAME], TK…" at bounding box center [801, 465] width 67 height 767
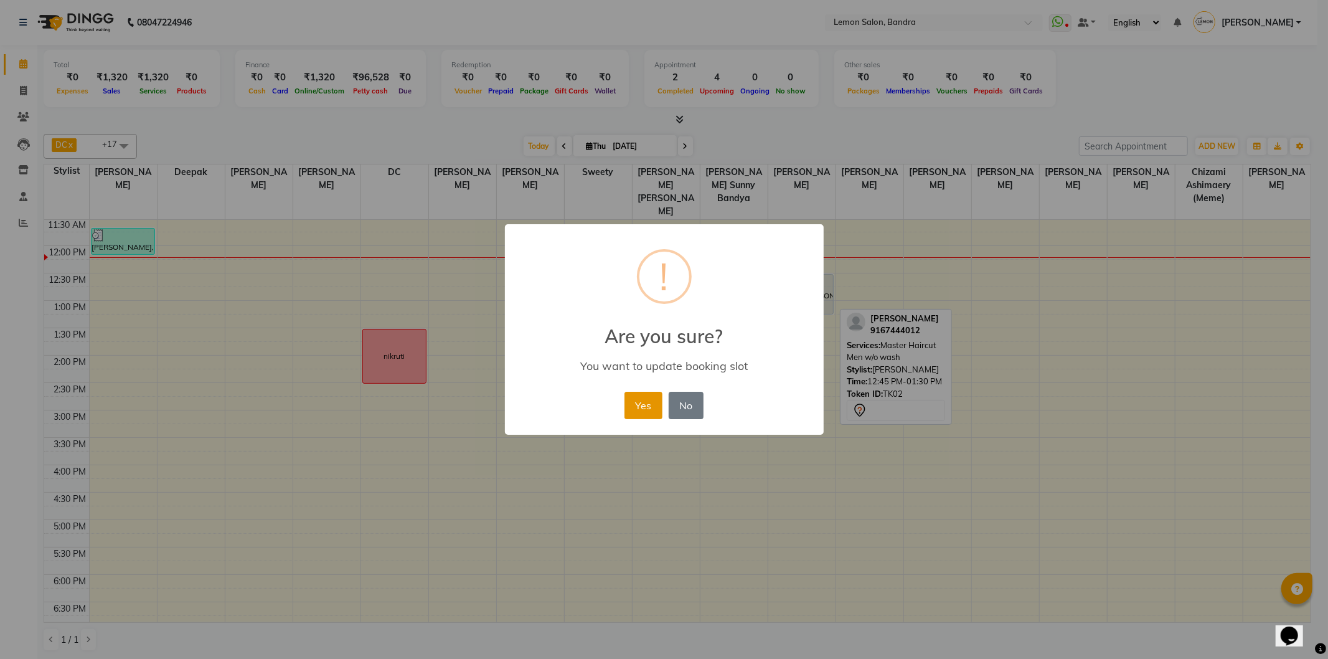
drag, startPoint x: 637, startPoint y: 410, endPoint x: 632, endPoint y: 403, distance: 8.5
click at [636, 408] on button "Yes" at bounding box center [644, 405] width 38 height 27
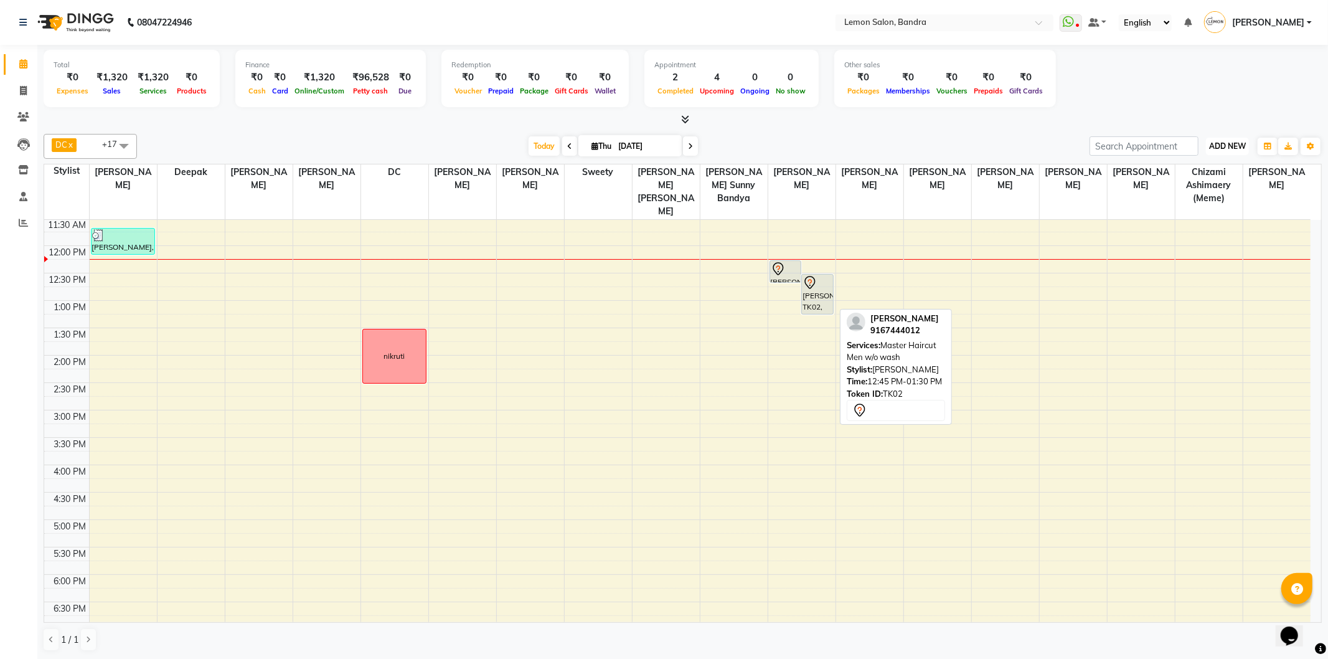
click at [1224, 148] on span "ADD NEW" at bounding box center [1227, 145] width 37 height 9
click at [1221, 219] on link "Add Attendance" at bounding box center [1199, 218] width 98 height 16
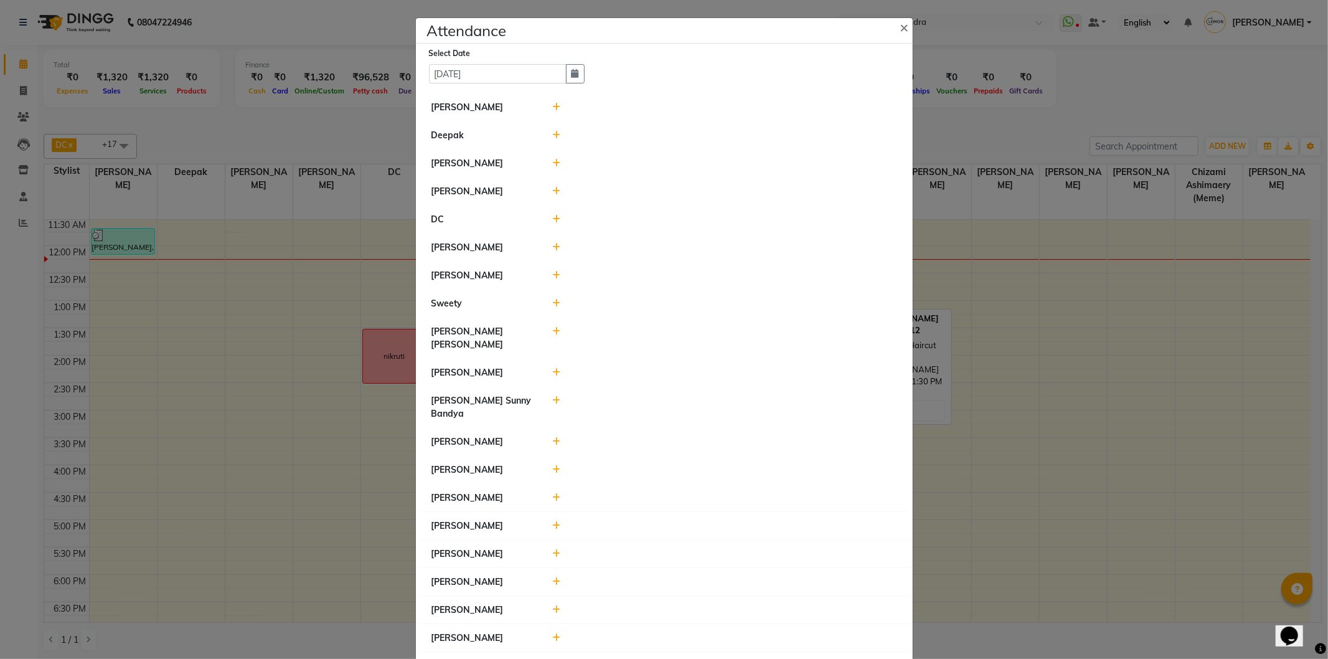
click at [552, 108] on icon at bounding box center [556, 107] width 8 height 9
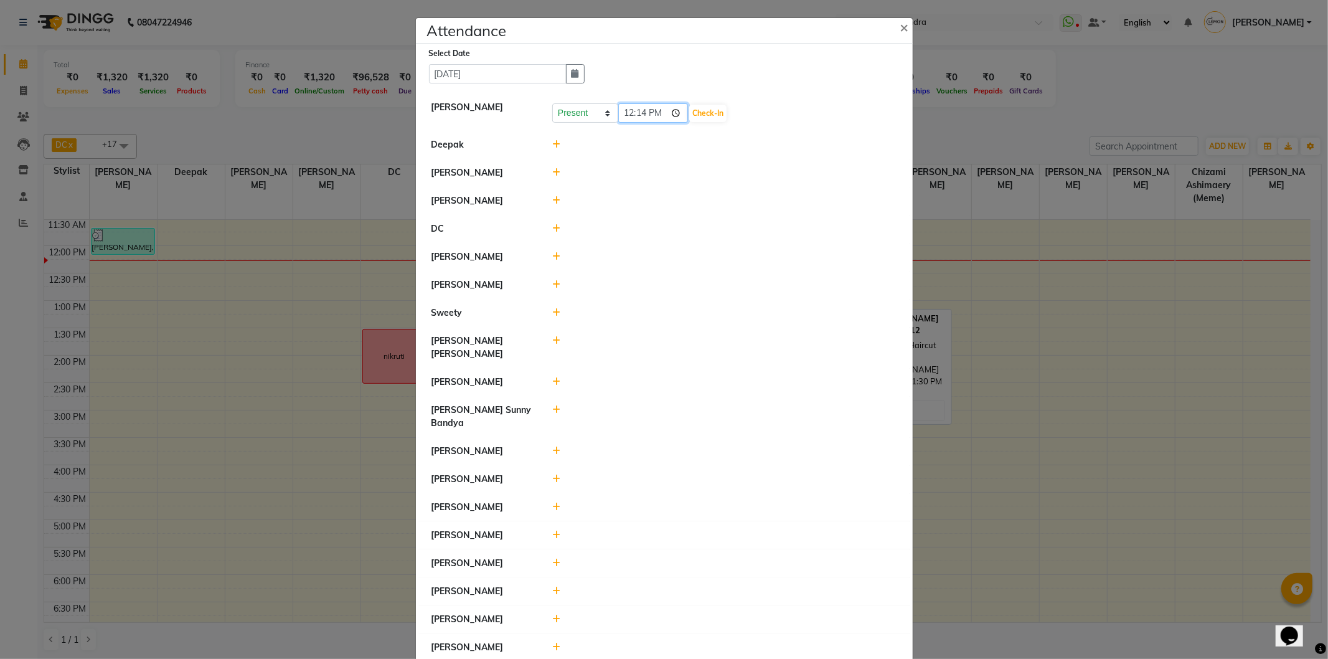
click at [621, 107] on input "12:14" at bounding box center [653, 112] width 70 height 19
type input "11:28"
click at [709, 108] on button "Check-In" at bounding box center [707, 113] width 37 height 17
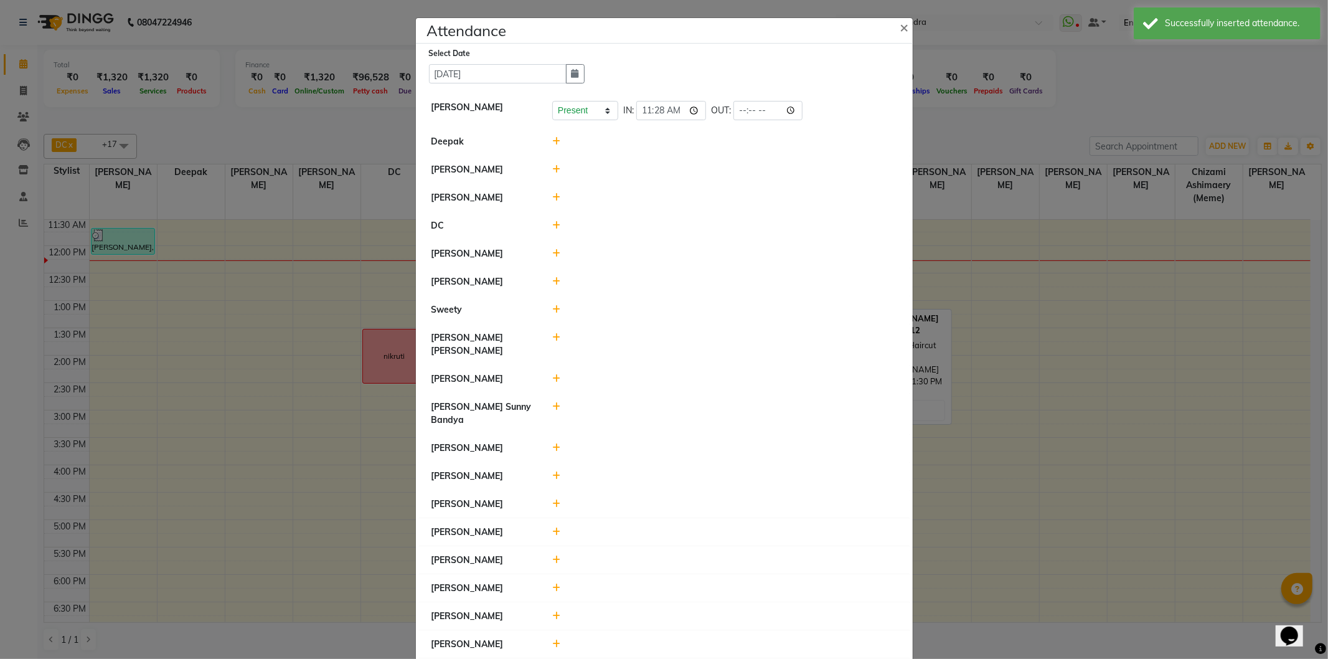
click at [552, 141] on icon at bounding box center [556, 141] width 8 height 9
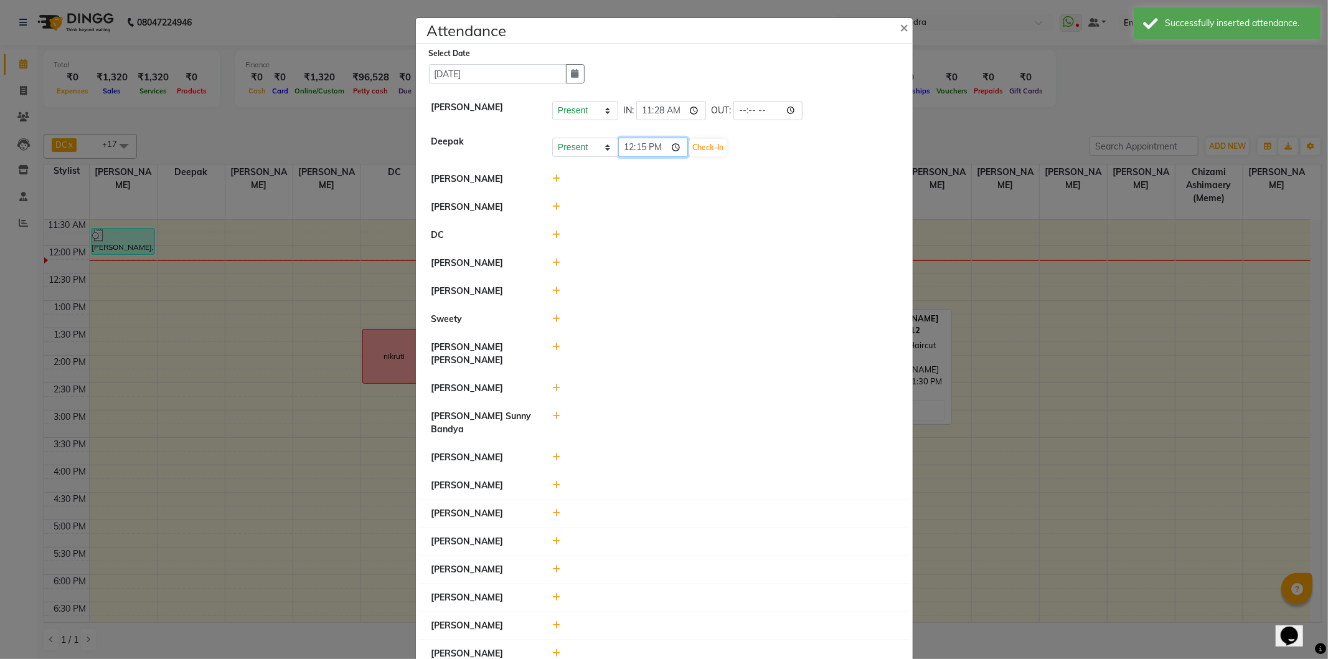
click at [621, 149] on input "12:15" at bounding box center [653, 147] width 70 height 19
type input "10:09"
click at [701, 146] on button "Check-In" at bounding box center [707, 147] width 37 height 17
click at [552, 177] on icon at bounding box center [556, 175] width 8 height 9
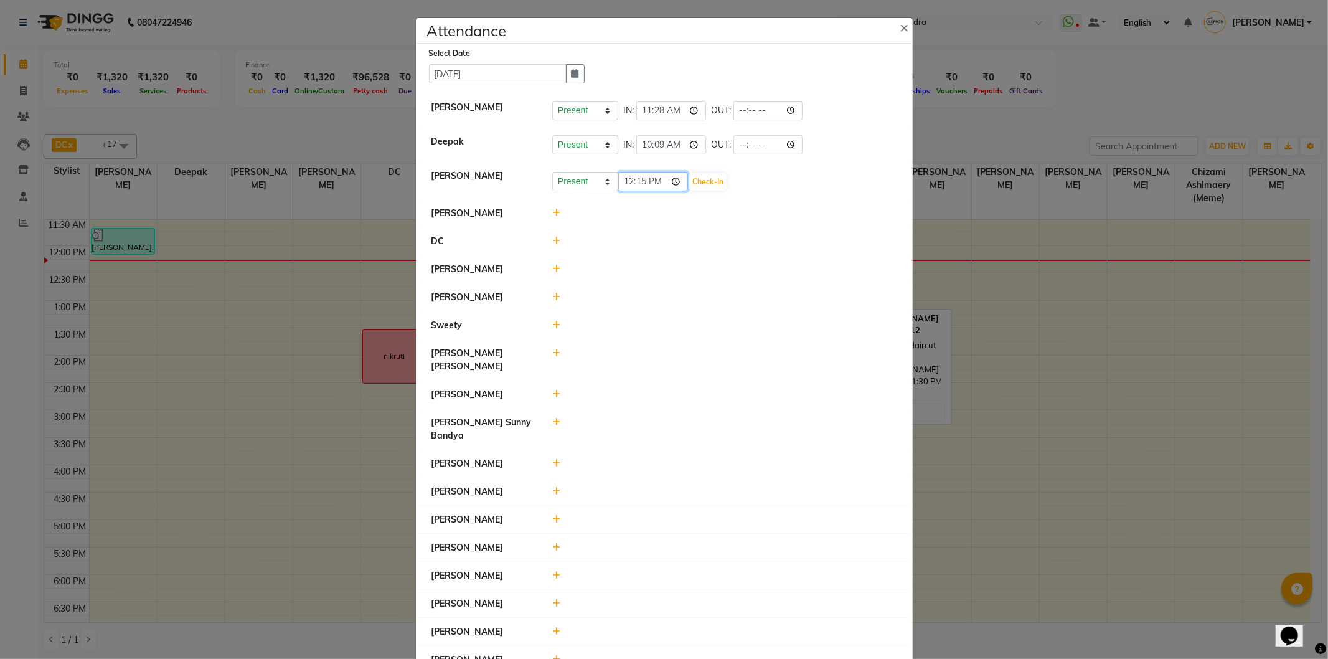
click at [623, 181] on input "12:15" at bounding box center [653, 181] width 70 height 19
type input "11:13"
click at [708, 182] on button "Check-In" at bounding box center [707, 181] width 37 height 17
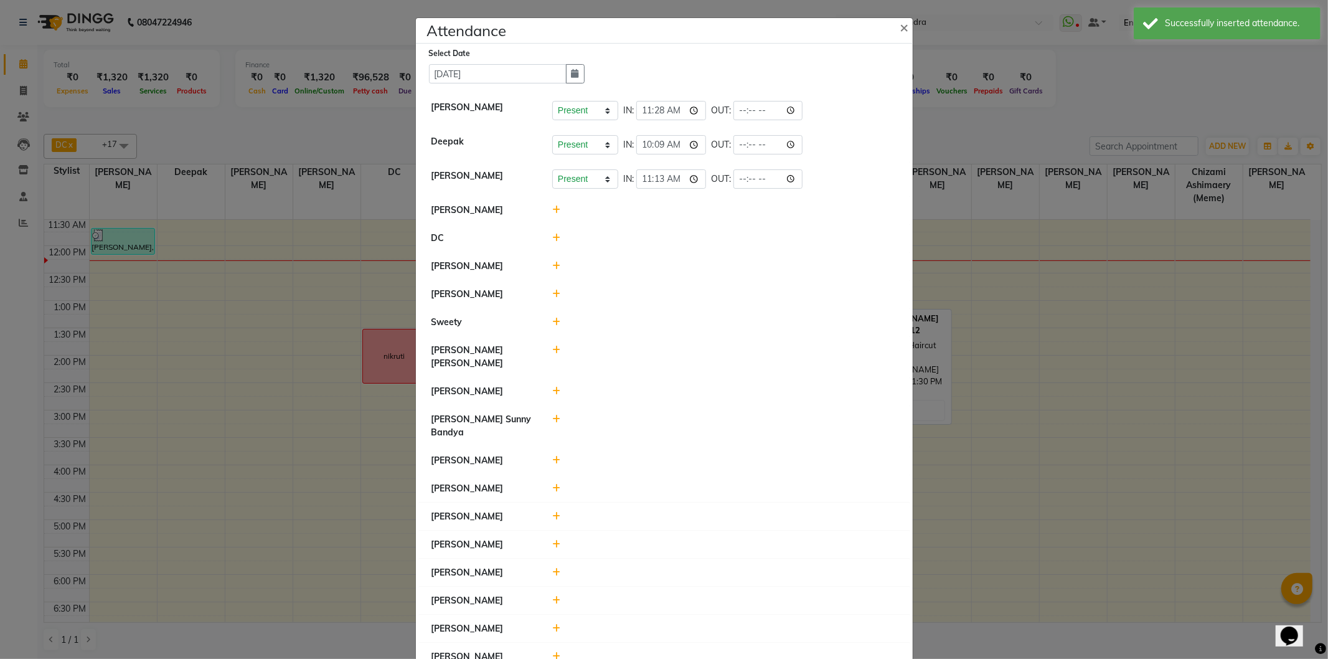
click at [552, 265] on icon at bounding box center [556, 266] width 8 height 9
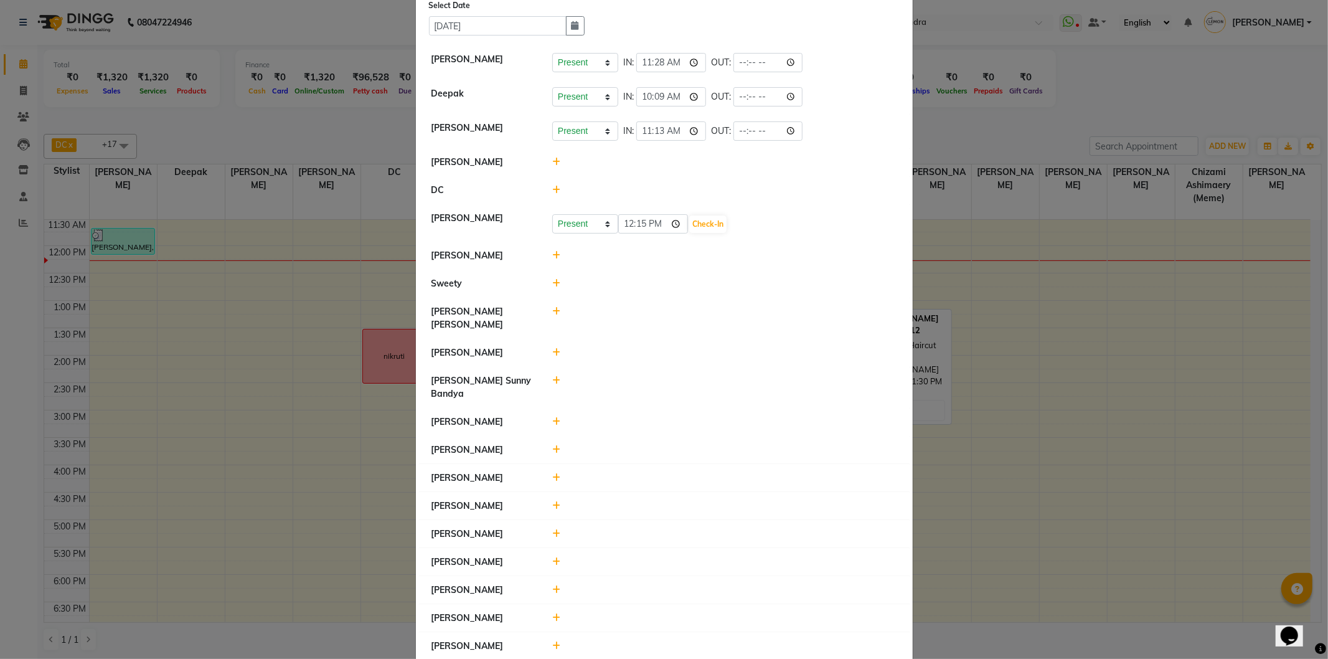
scroll to position [207, 0]
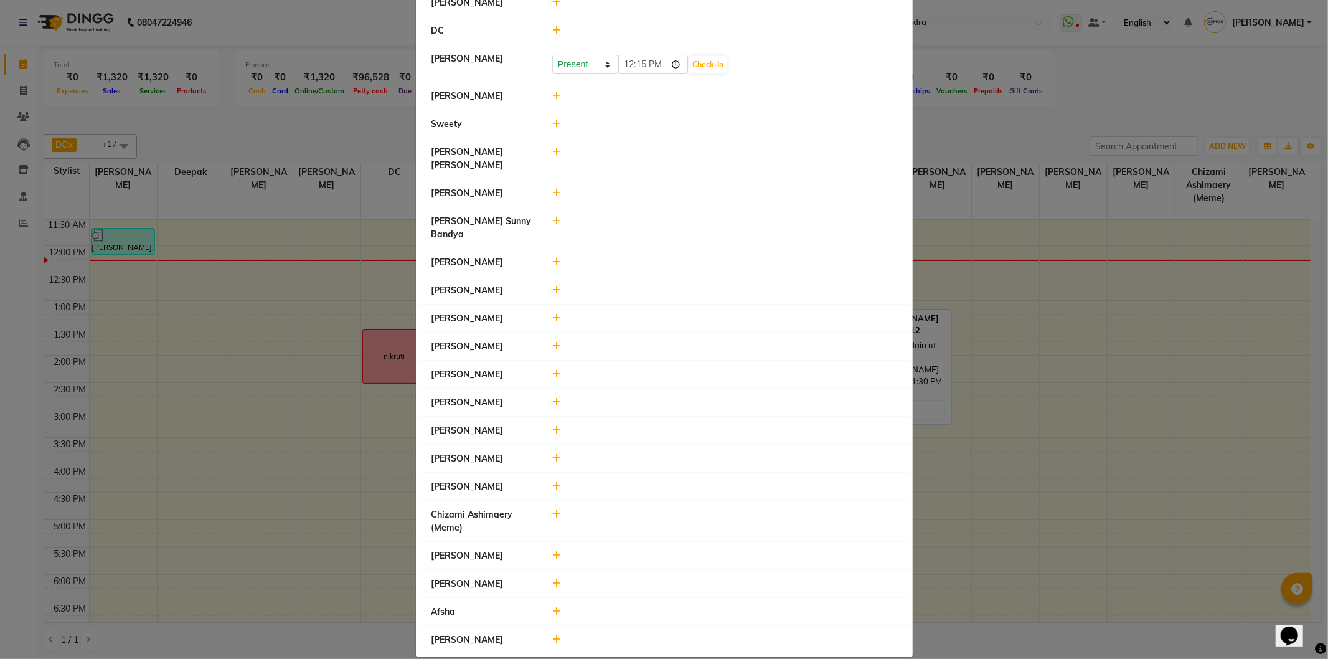
click at [552, 482] on icon at bounding box center [556, 486] width 8 height 9
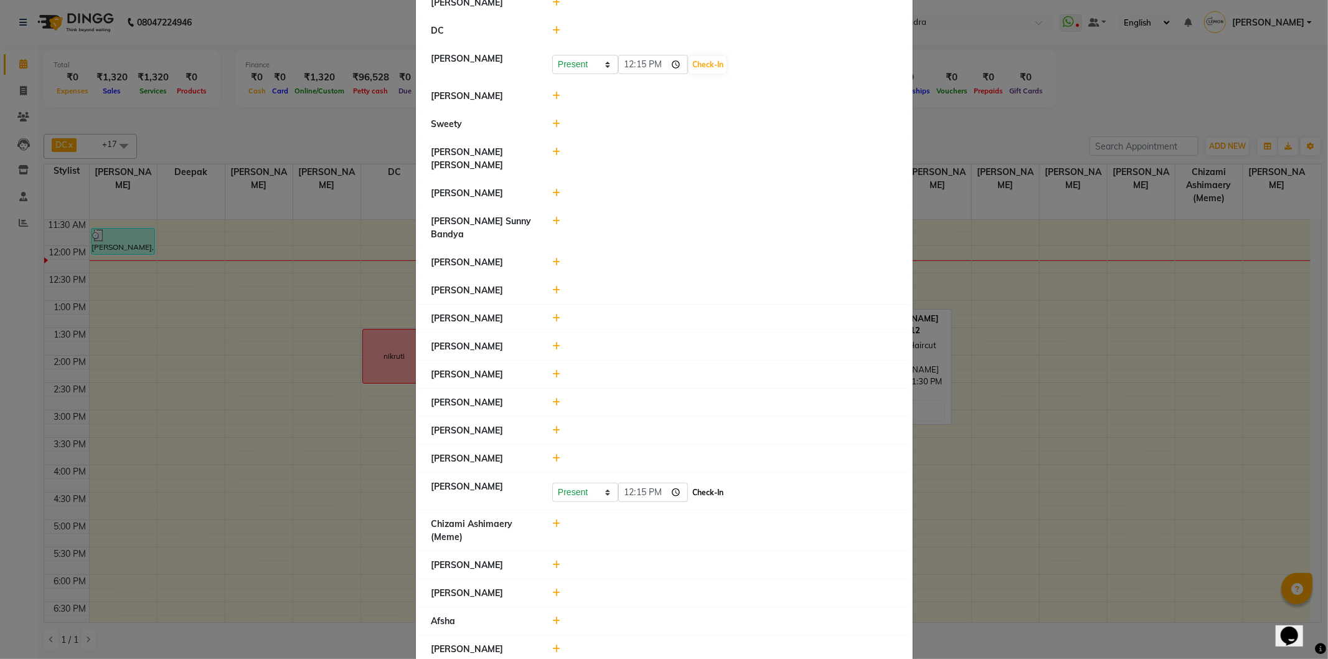
click at [702, 484] on button "Check-In" at bounding box center [707, 492] width 37 height 17
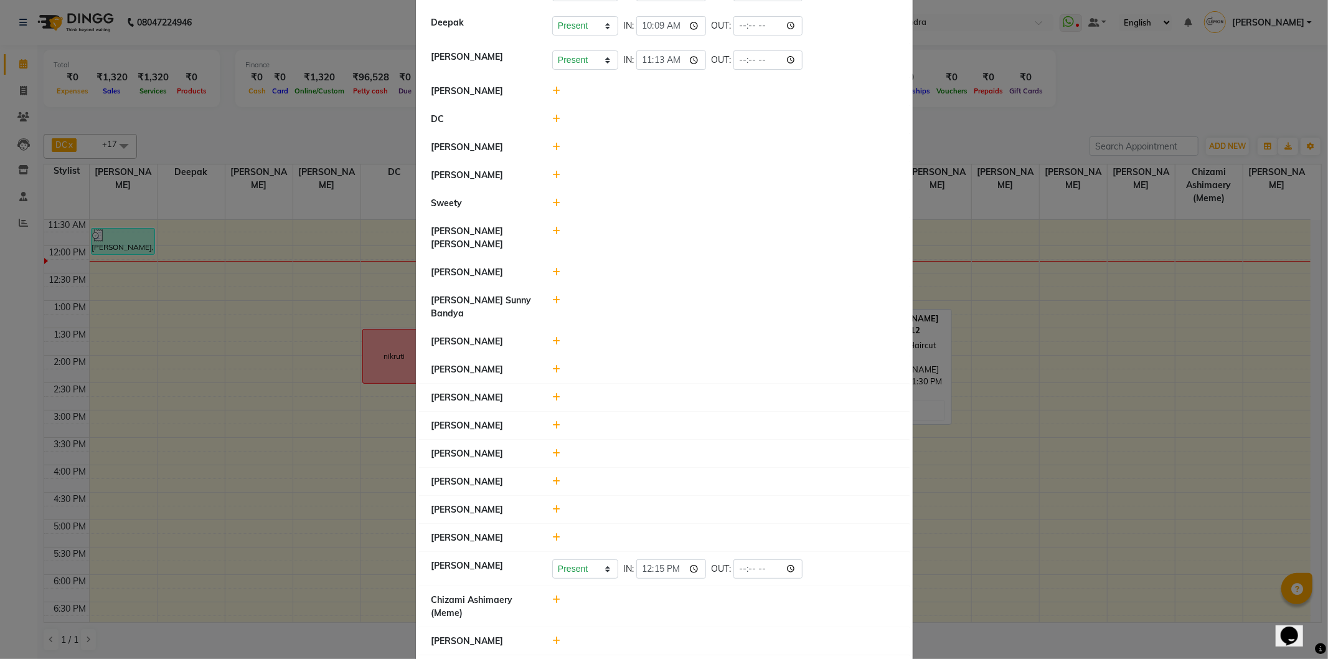
scroll to position [0, 0]
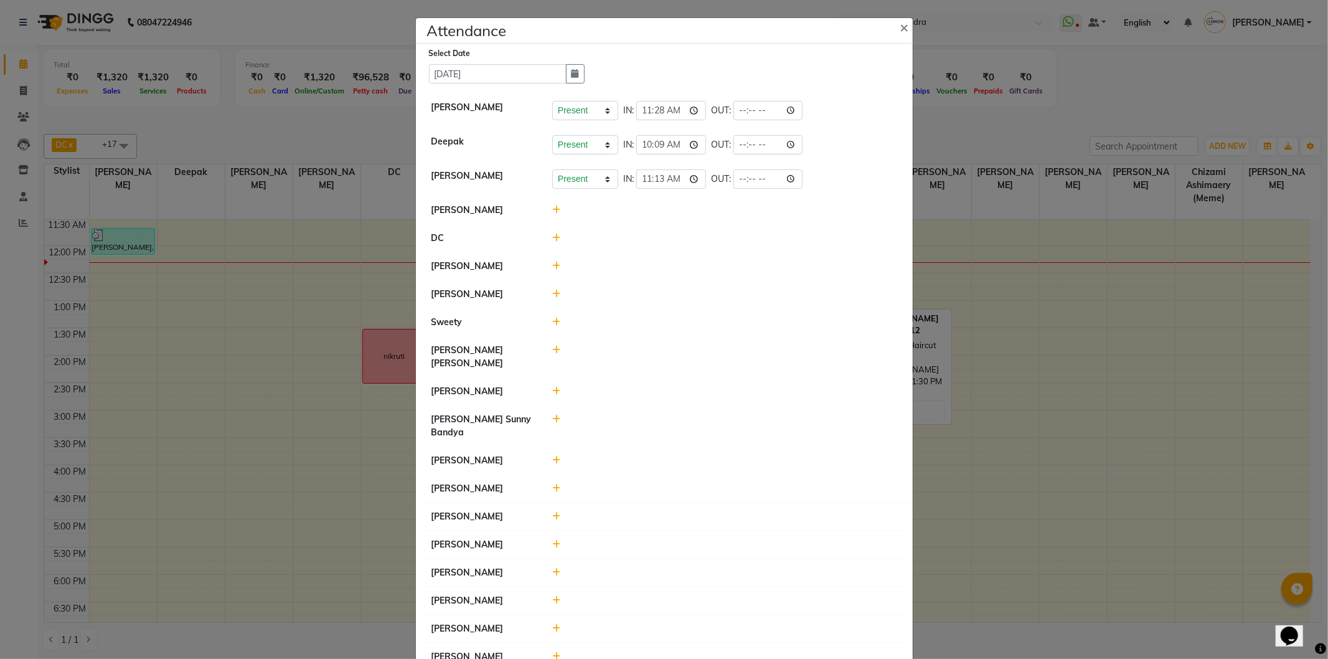
click at [552, 267] on icon at bounding box center [556, 266] width 8 height 9
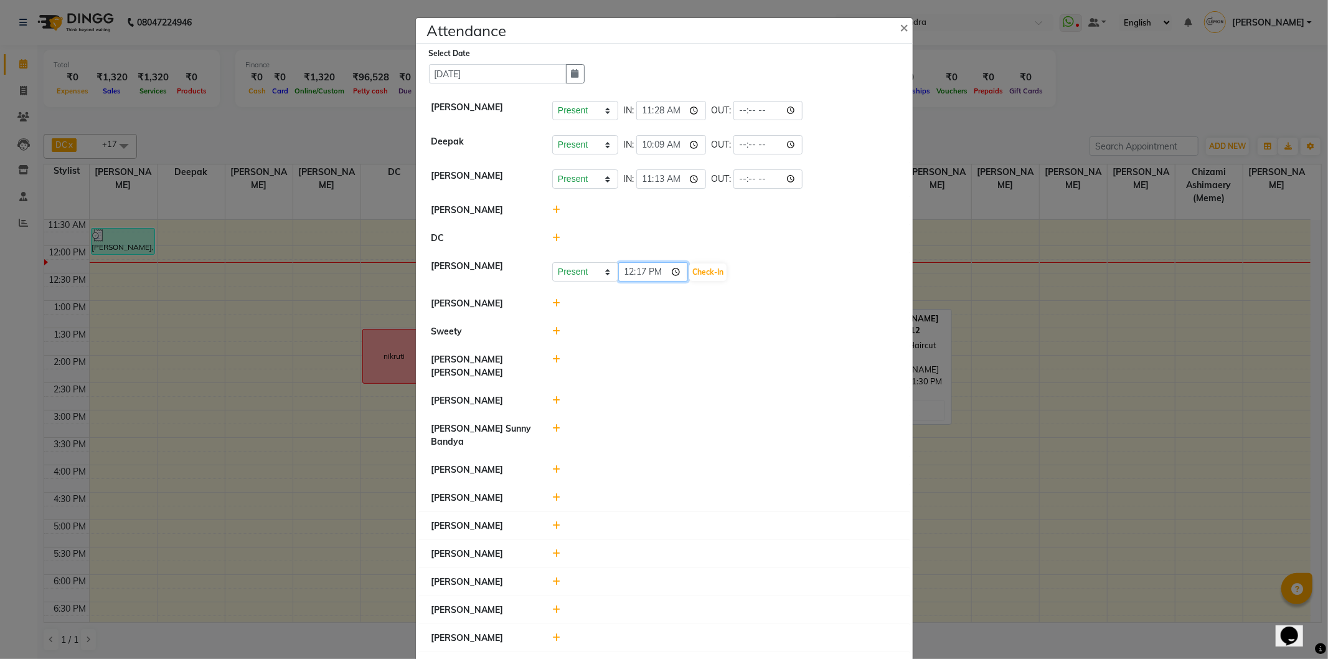
click at [621, 276] on input "12:17" at bounding box center [653, 271] width 70 height 19
type input "11:51"
click at [708, 272] on button "Check-In" at bounding box center [707, 271] width 37 height 17
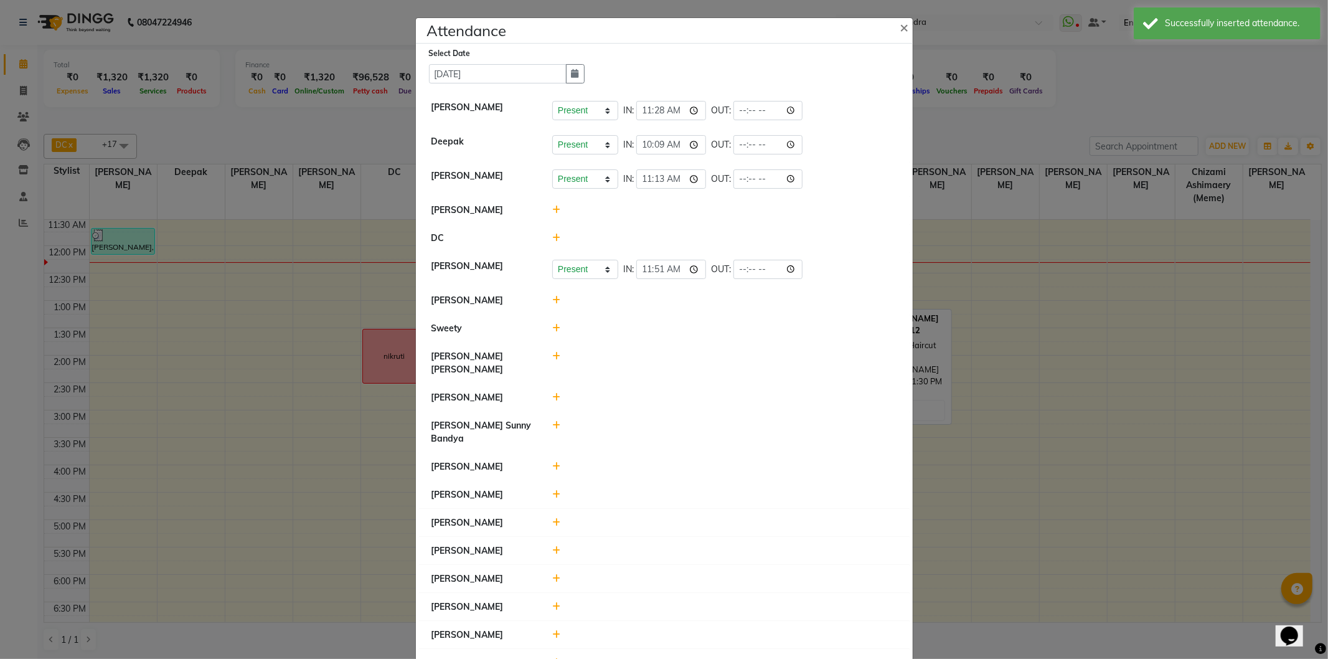
click at [557, 297] on div at bounding box center [725, 300] width 364 height 13
click at [552, 326] on icon at bounding box center [556, 328] width 8 height 9
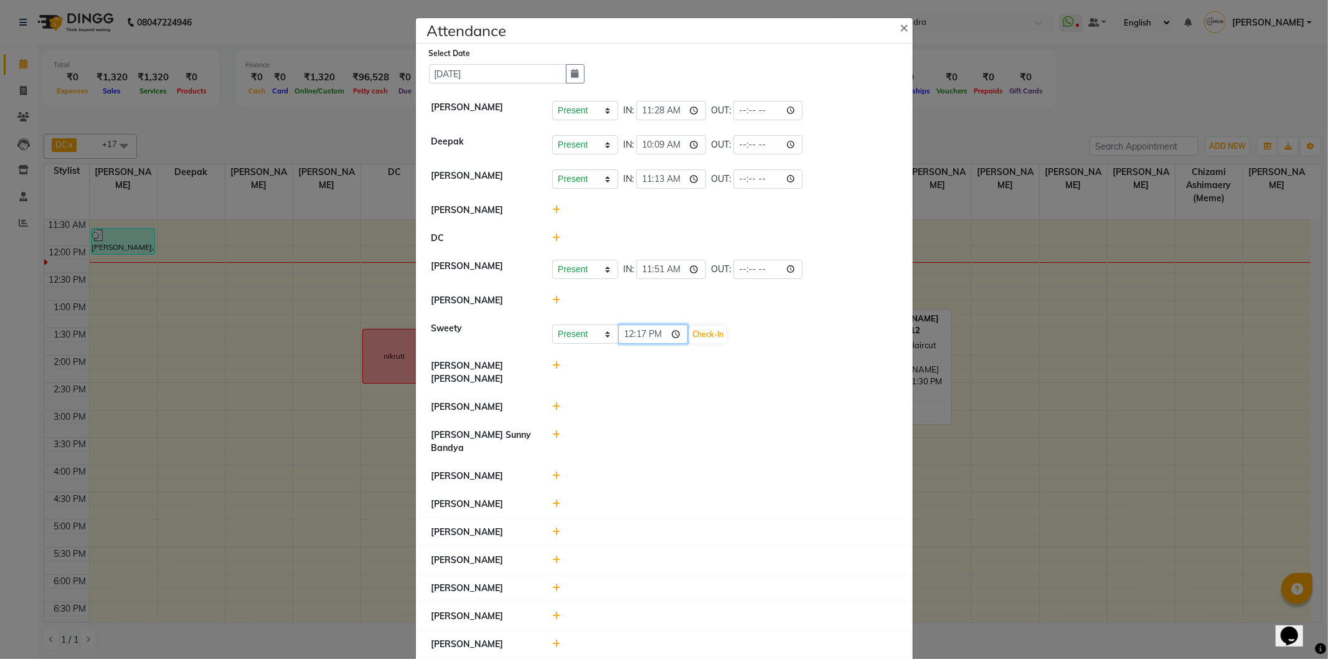
click at [636, 338] on input "12:17" at bounding box center [653, 333] width 70 height 19
type input "12:13"
click at [710, 336] on button "Check-In" at bounding box center [707, 334] width 37 height 17
click at [552, 398] on span at bounding box center [556, 403] width 8 height 11
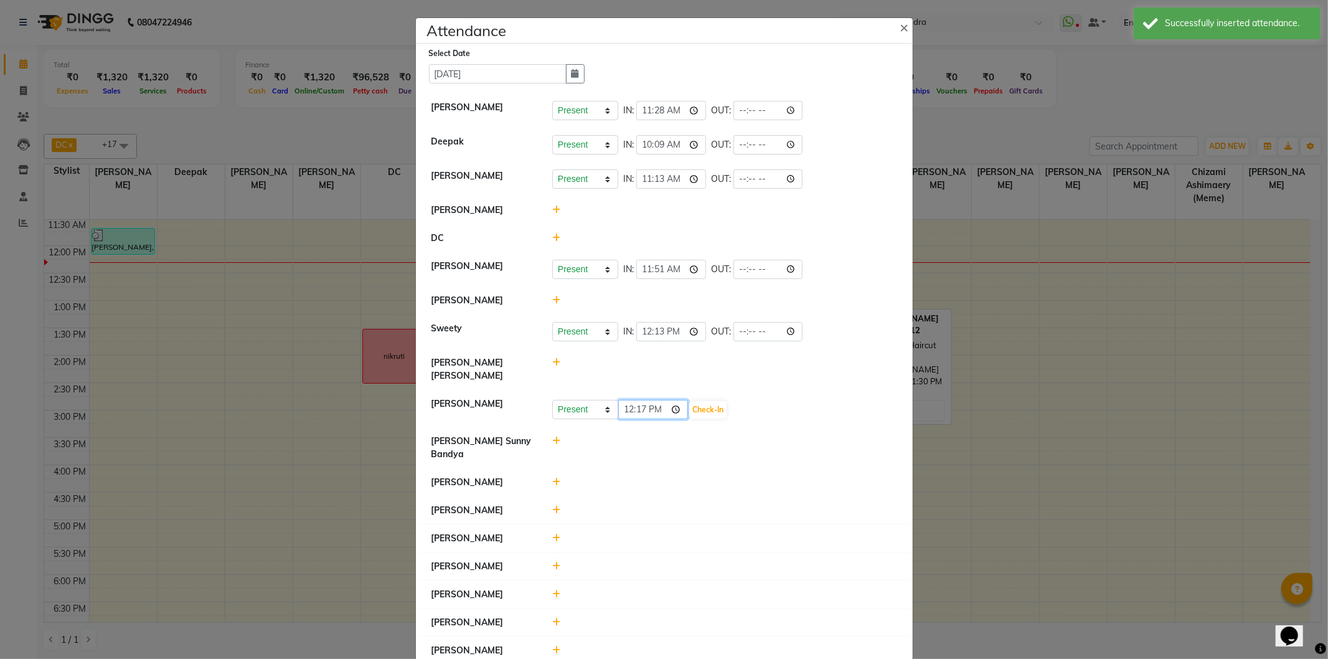
click at [620, 400] on input "12:17" at bounding box center [653, 409] width 70 height 19
type input "11:13"
click at [689, 401] on button "Check-In" at bounding box center [707, 409] width 37 height 17
click at [553, 475] on icon at bounding box center [556, 479] width 8 height 9
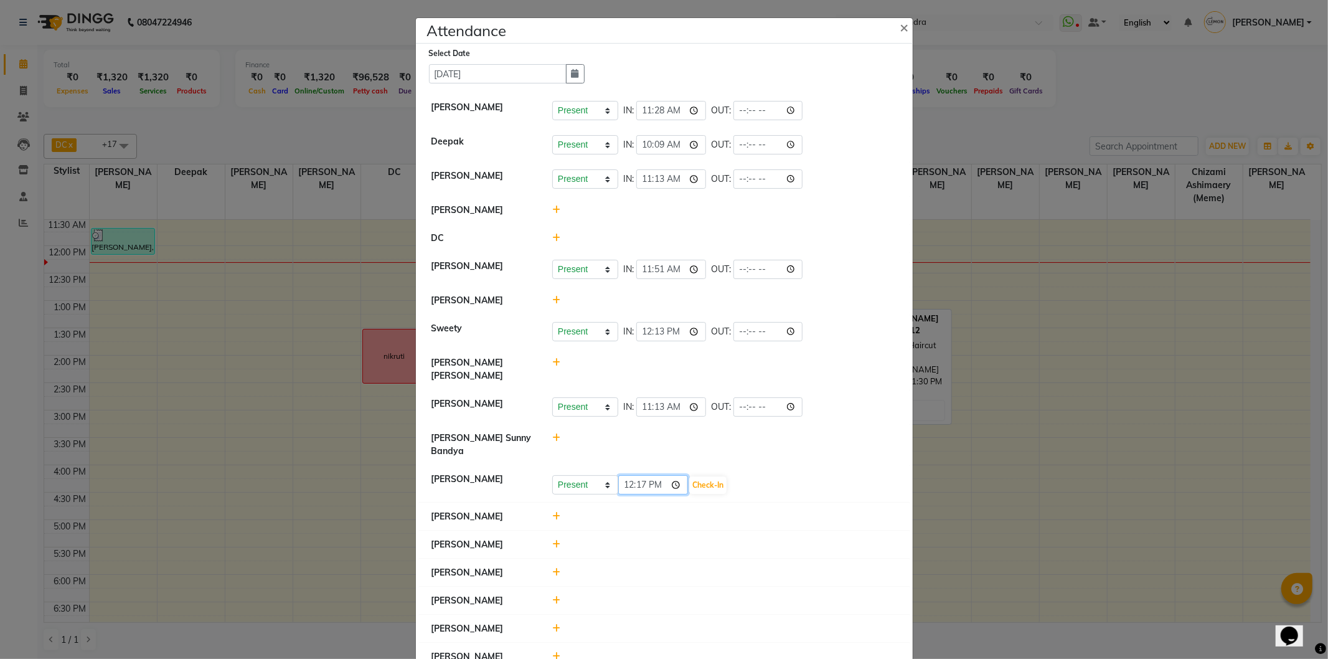
click at [627, 475] on input "12:17" at bounding box center [653, 484] width 70 height 19
type input "09:54"
click at [701, 476] on button "Check-In" at bounding box center [707, 484] width 37 height 17
click at [552, 509] on icon at bounding box center [556, 513] width 8 height 9
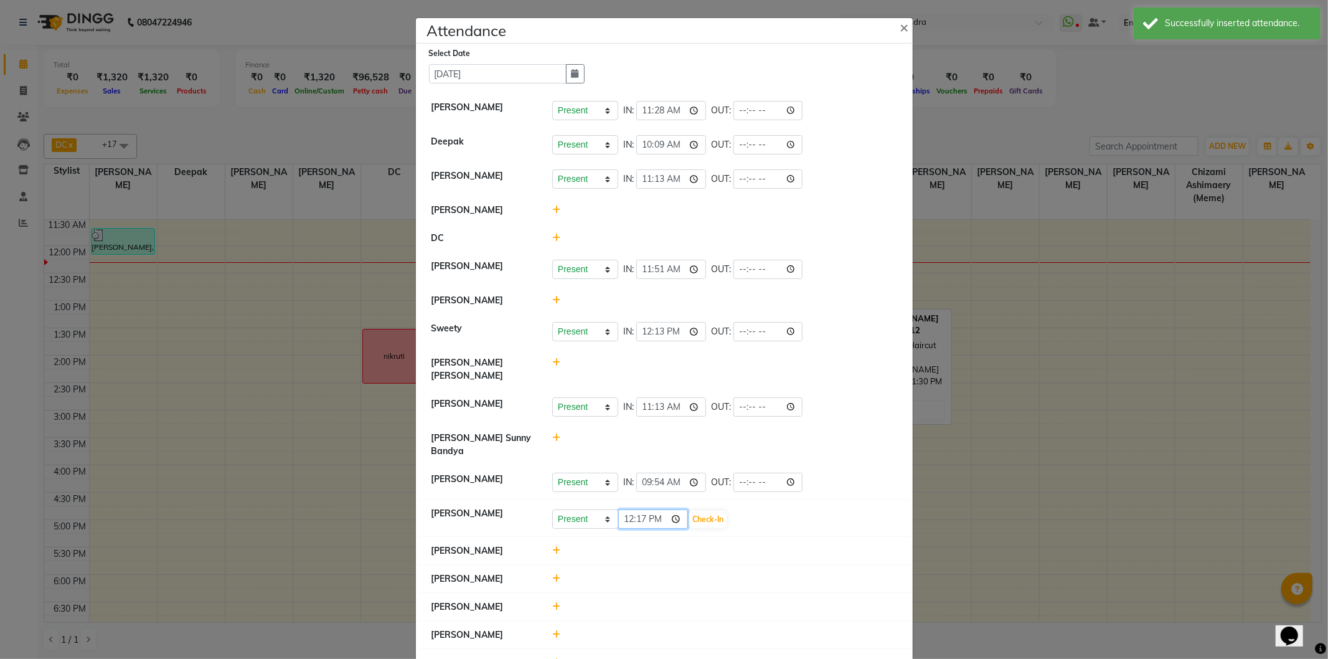
drag, startPoint x: 640, startPoint y: 495, endPoint x: 562, endPoint y: 497, distance: 78.5
click at [603, 509] on div "Present Absent Late Half Day Weekly Off 12:17 Check-In" at bounding box center [724, 519] width 345 height 20
type input "12:09"
click at [719, 511] on button "Check-In" at bounding box center [707, 519] width 37 height 17
click at [552, 543] on icon at bounding box center [556, 547] width 8 height 9
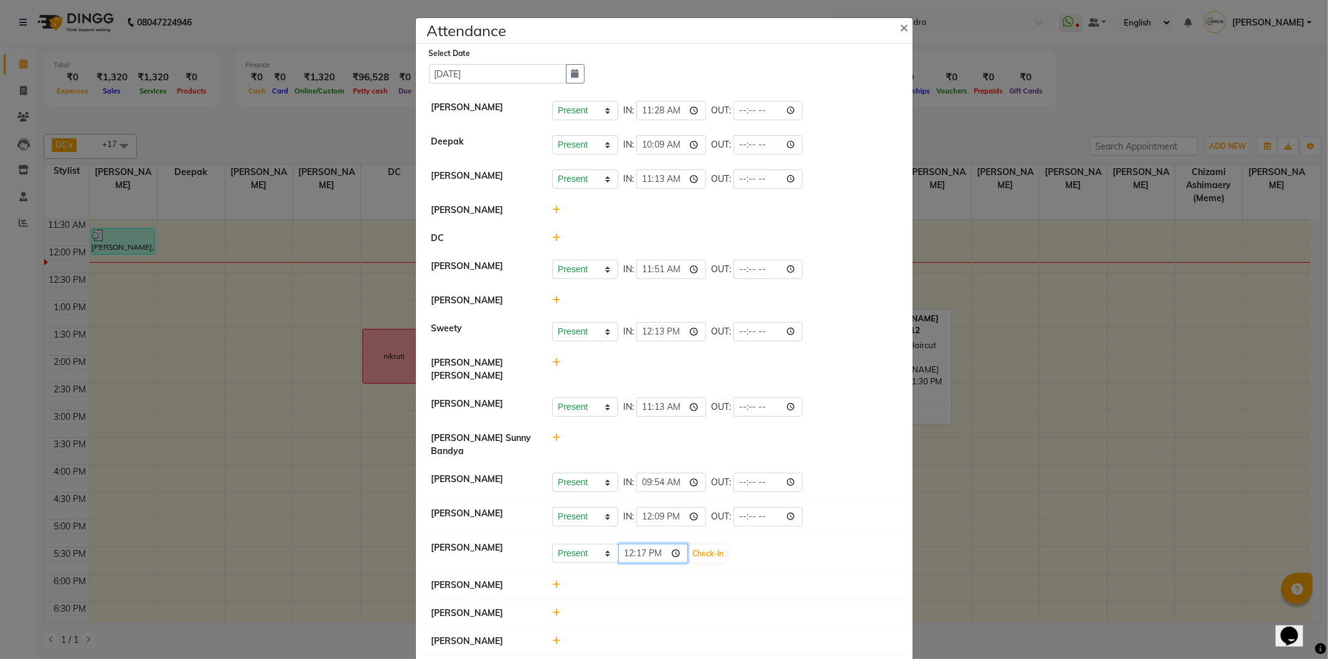
click at [620, 544] on input "12:17" at bounding box center [653, 553] width 70 height 19
type input "10:07"
click at [704, 545] on button "Check-In" at bounding box center [707, 553] width 37 height 17
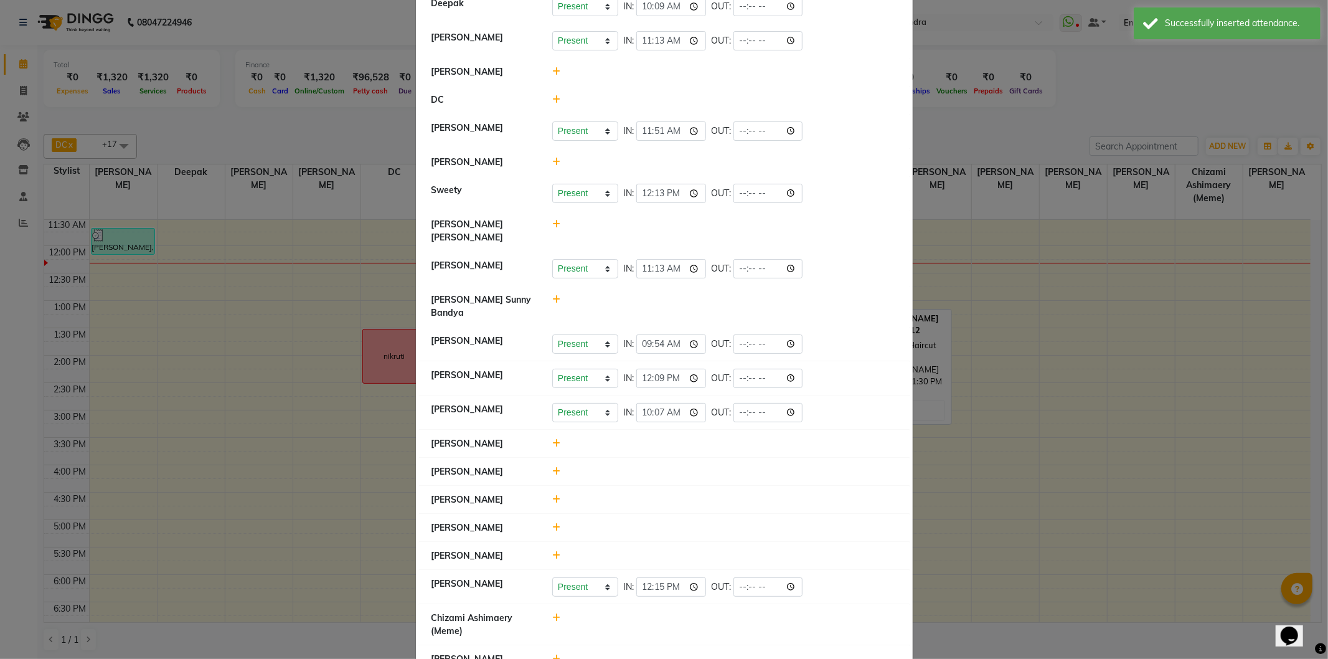
click at [552, 439] on icon at bounding box center [556, 443] width 8 height 9
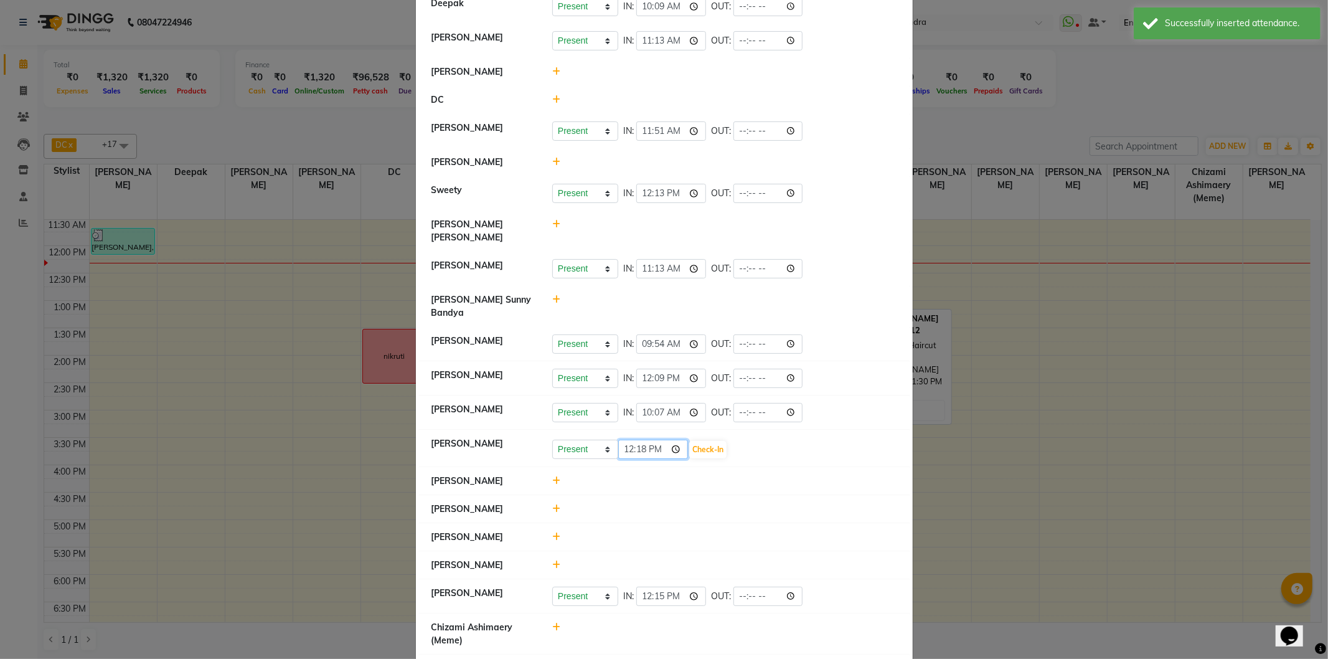
click at [626, 440] on input "12:18" at bounding box center [653, 449] width 70 height 19
type input "10:17"
click at [704, 441] on button "Check-In" at bounding box center [707, 449] width 37 height 17
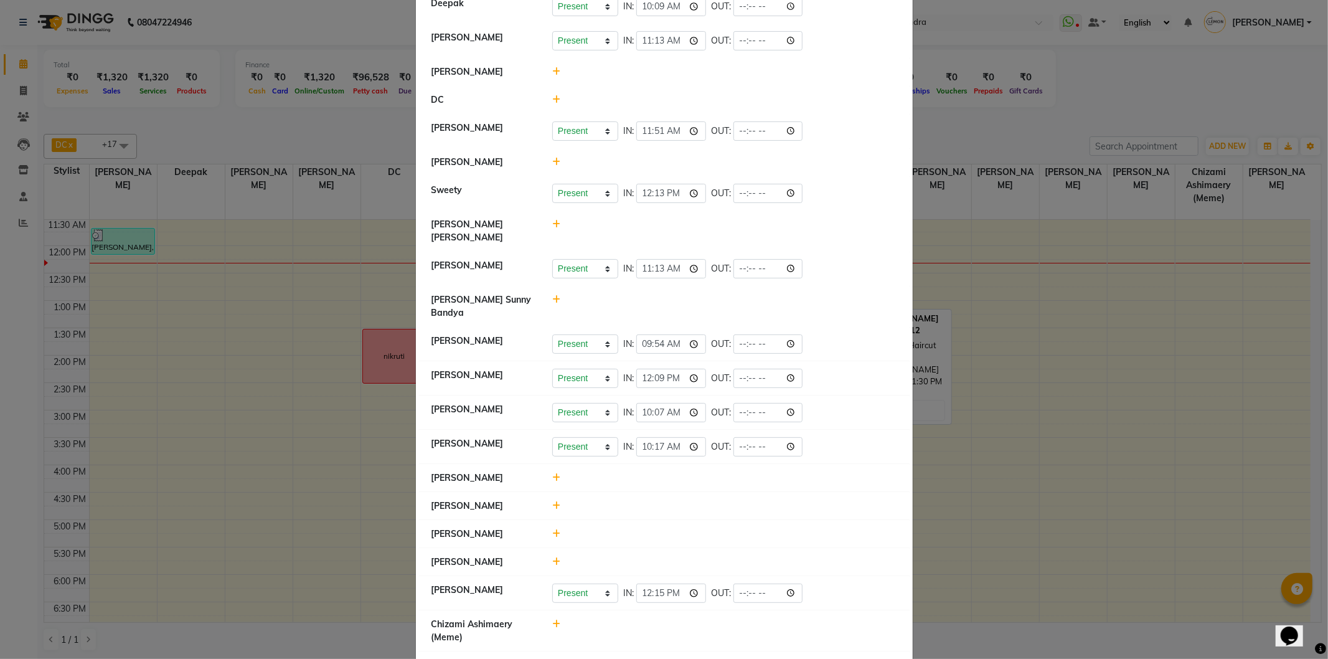
click at [554, 158] on icon at bounding box center [556, 162] width 8 height 9
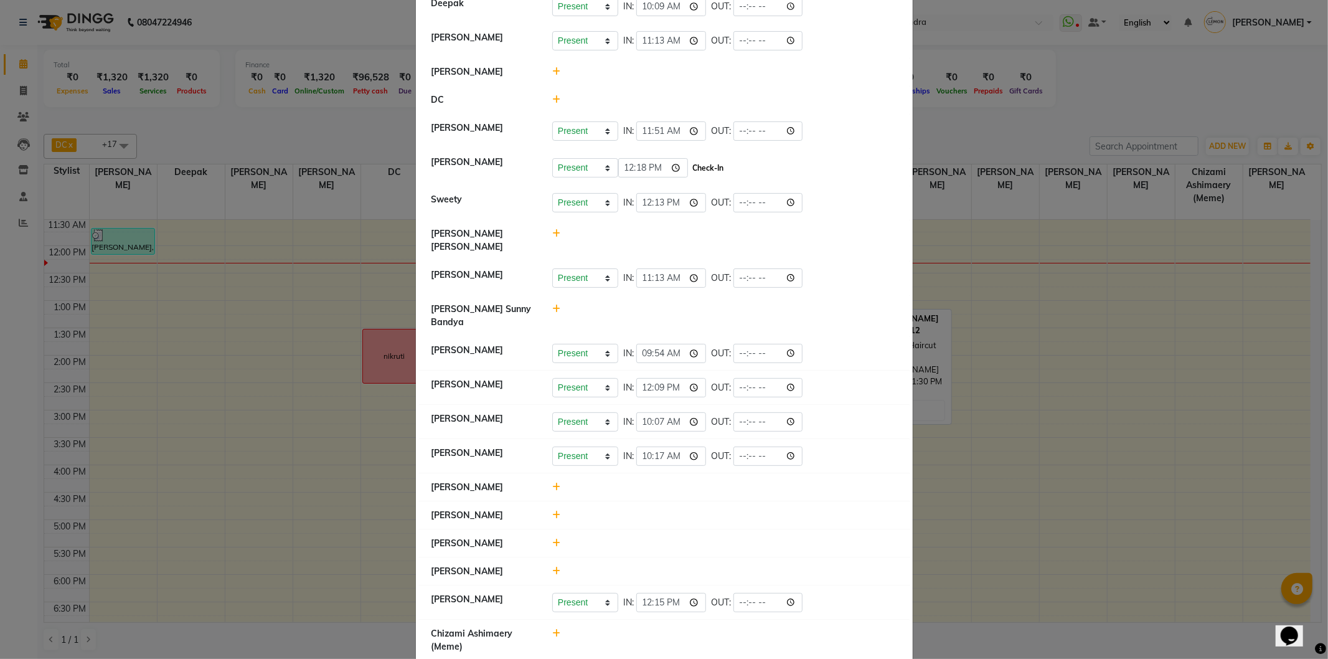
click at [693, 170] on button "Check-In" at bounding box center [707, 167] width 37 height 17
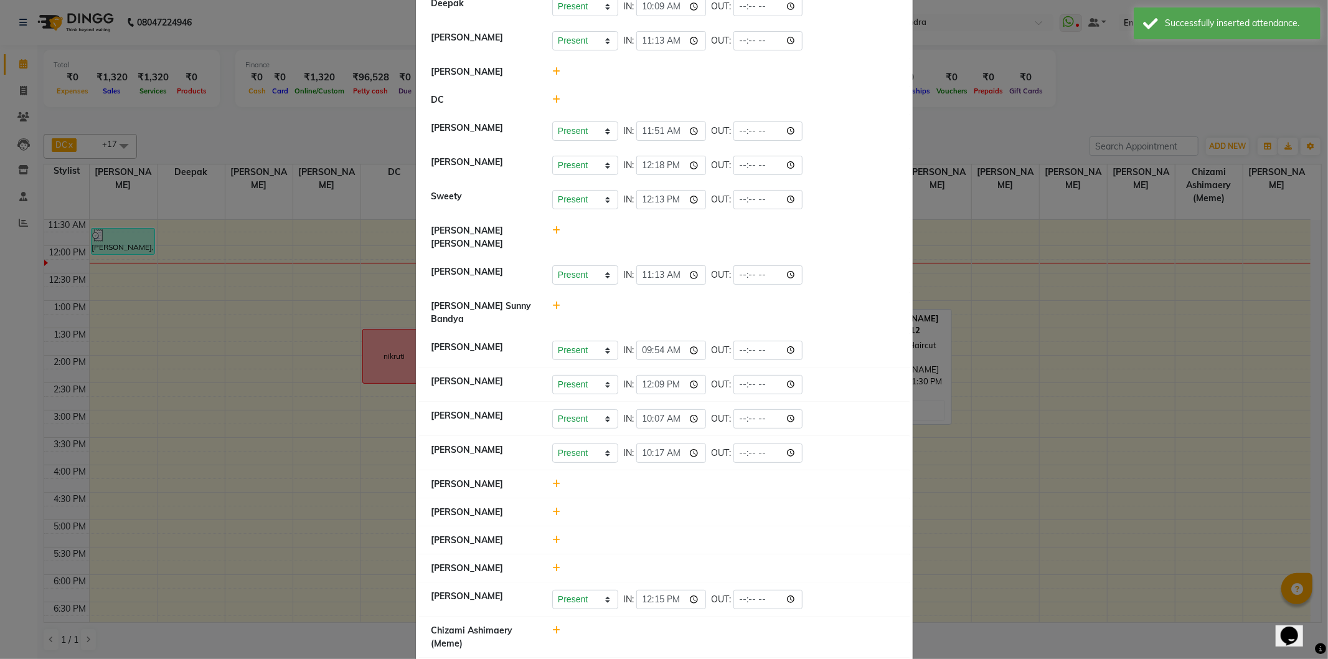
click at [554, 479] on icon at bounding box center [556, 483] width 8 height 9
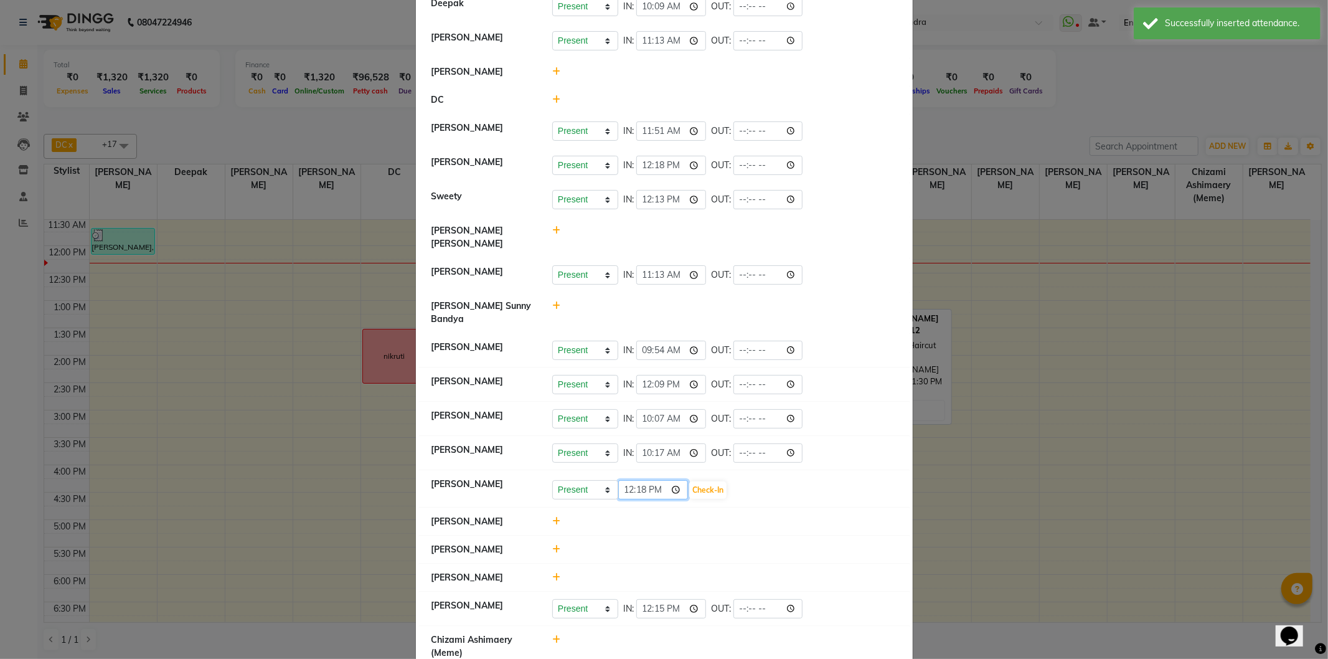
drag, startPoint x: 623, startPoint y: 460, endPoint x: 613, endPoint y: 463, distance: 10.1
click at [618, 480] on input "12:18" at bounding box center [653, 489] width 70 height 19
type input "10:26"
click at [696, 481] on button "Check-In" at bounding box center [707, 489] width 37 height 17
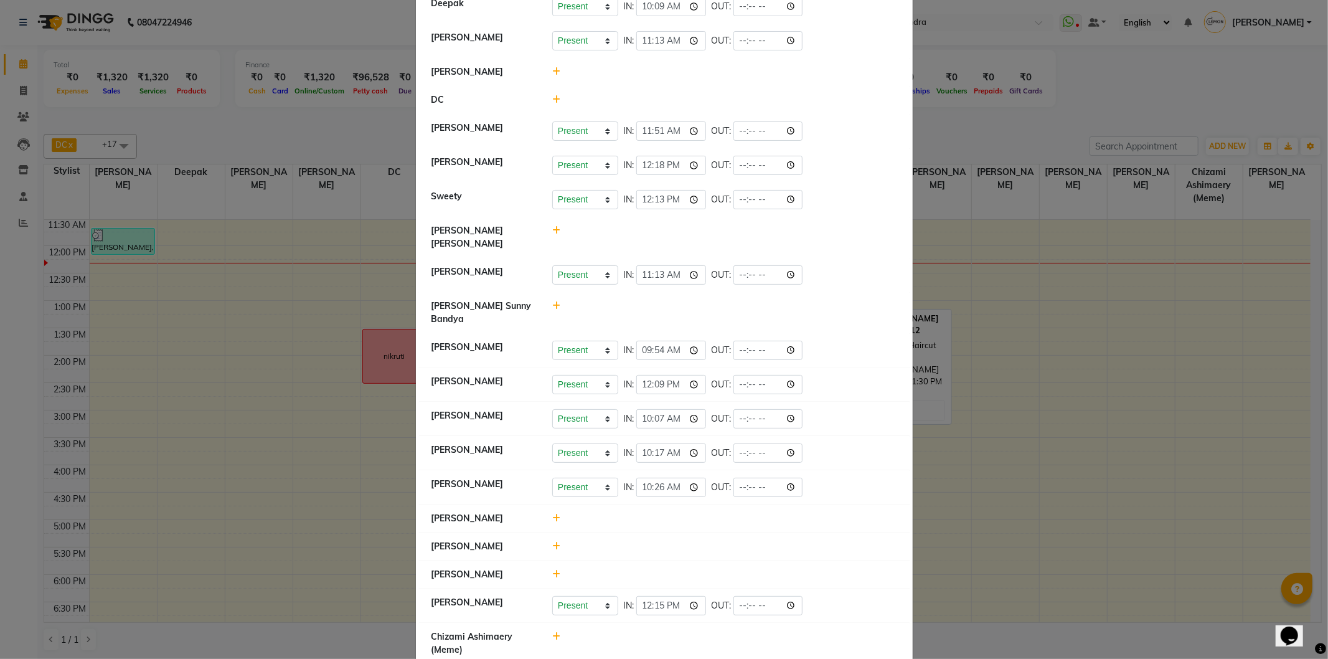
click at [552, 542] on icon at bounding box center [556, 546] width 8 height 9
click at [643, 542] on input "12:18" at bounding box center [653, 551] width 70 height 19
type input "12:00"
click at [717, 544] on button "Check-In" at bounding box center [707, 552] width 37 height 17
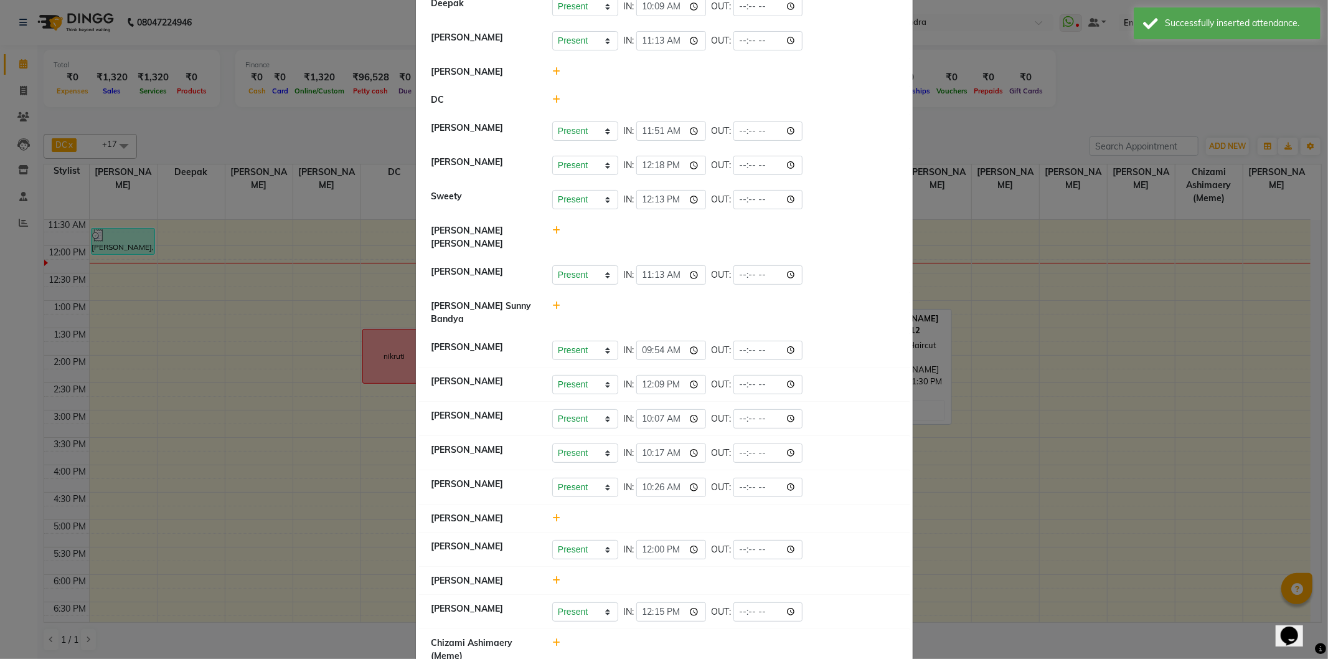
click at [552, 575] on span at bounding box center [556, 580] width 8 height 11
click at [630, 577] on input "12:18" at bounding box center [653, 586] width 70 height 19
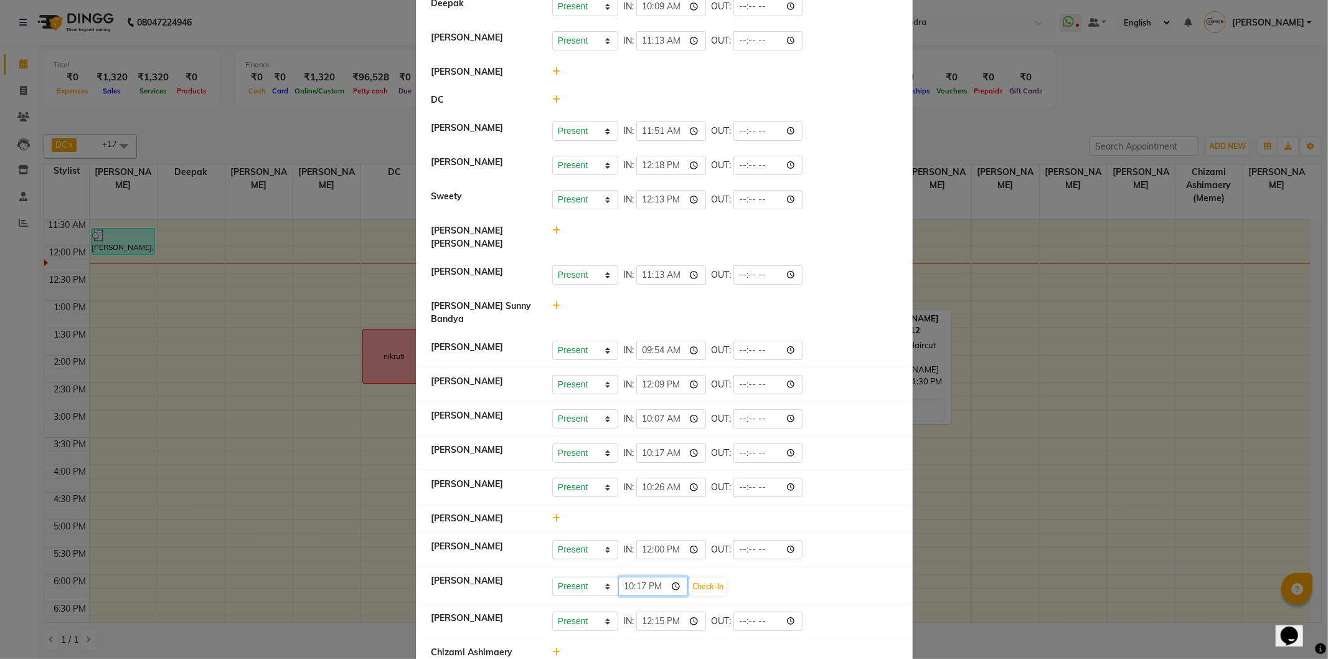
click at [636, 577] on input "22:17" at bounding box center [653, 586] width 70 height 19
type input "10:07"
click at [707, 578] on button "Check-In" at bounding box center [707, 586] width 37 height 17
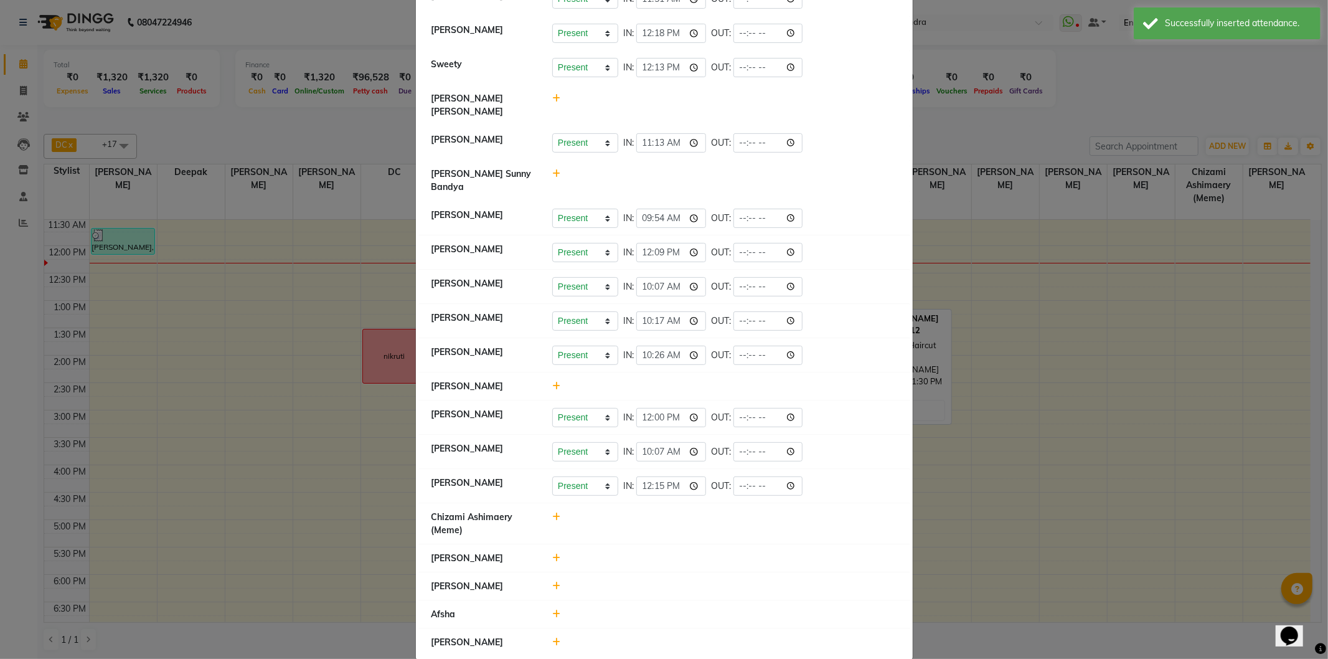
scroll to position [271, 0]
click at [552, 553] on icon at bounding box center [556, 557] width 8 height 9
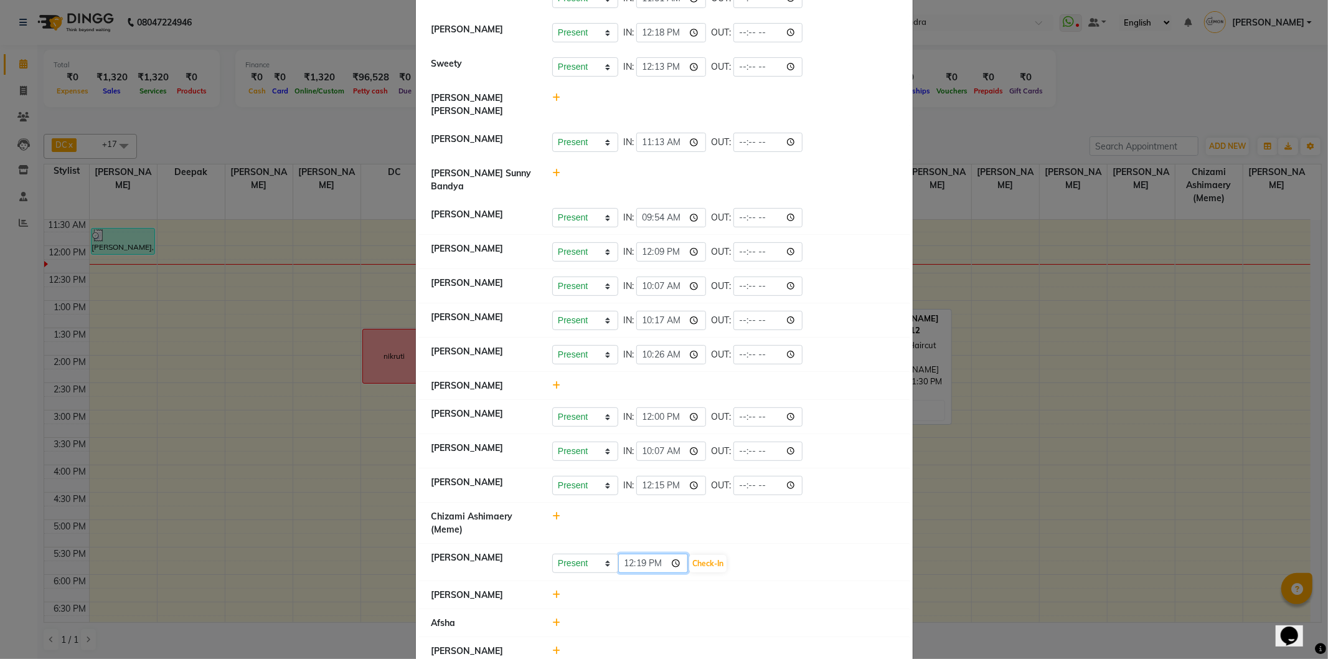
click at [620, 554] on input "12:19" at bounding box center [653, 563] width 70 height 19
type input "09:49"
click at [707, 555] on button "Check-In" at bounding box center [707, 563] width 37 height 17
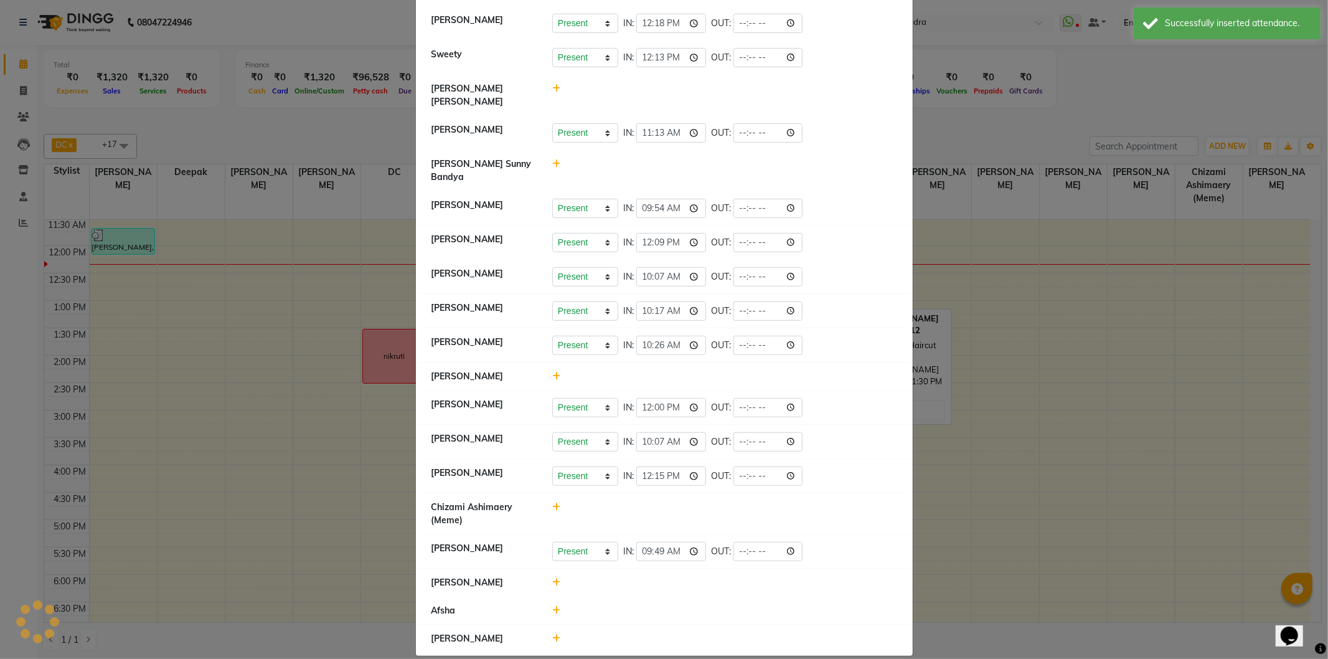
scroll to position [277, 0]
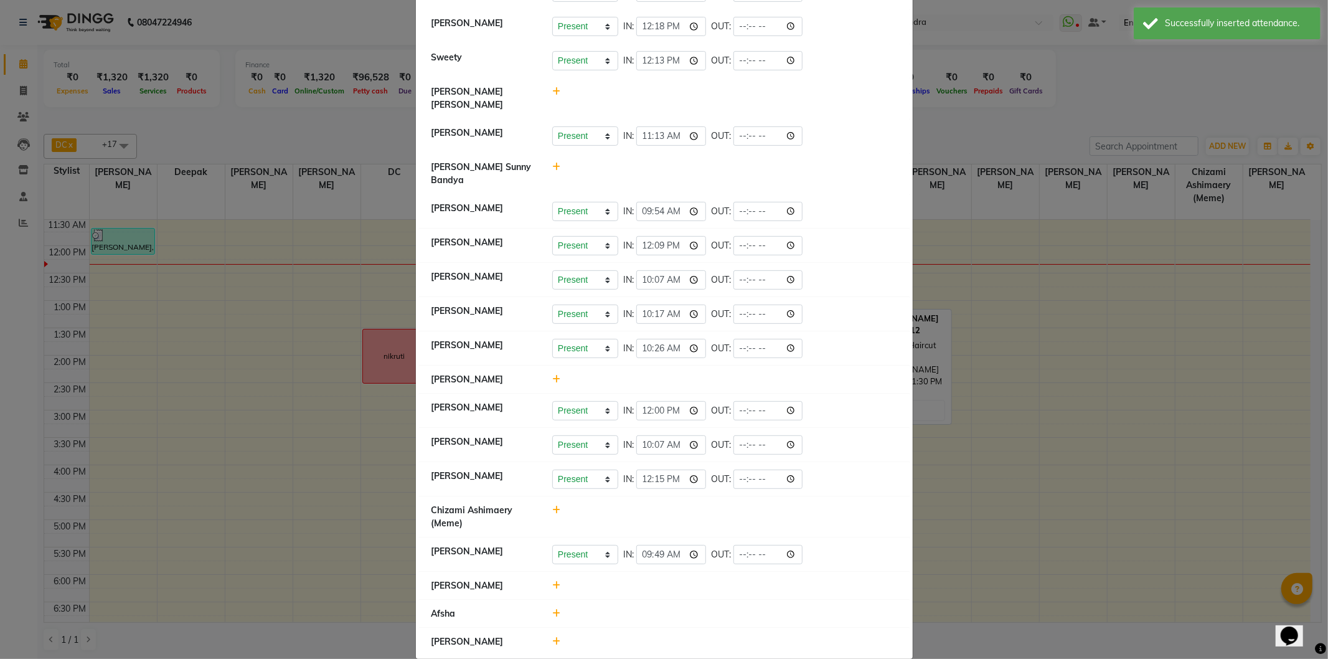
click at [552, 637] on icon at bounding box center [556, 641] width 8 height 9
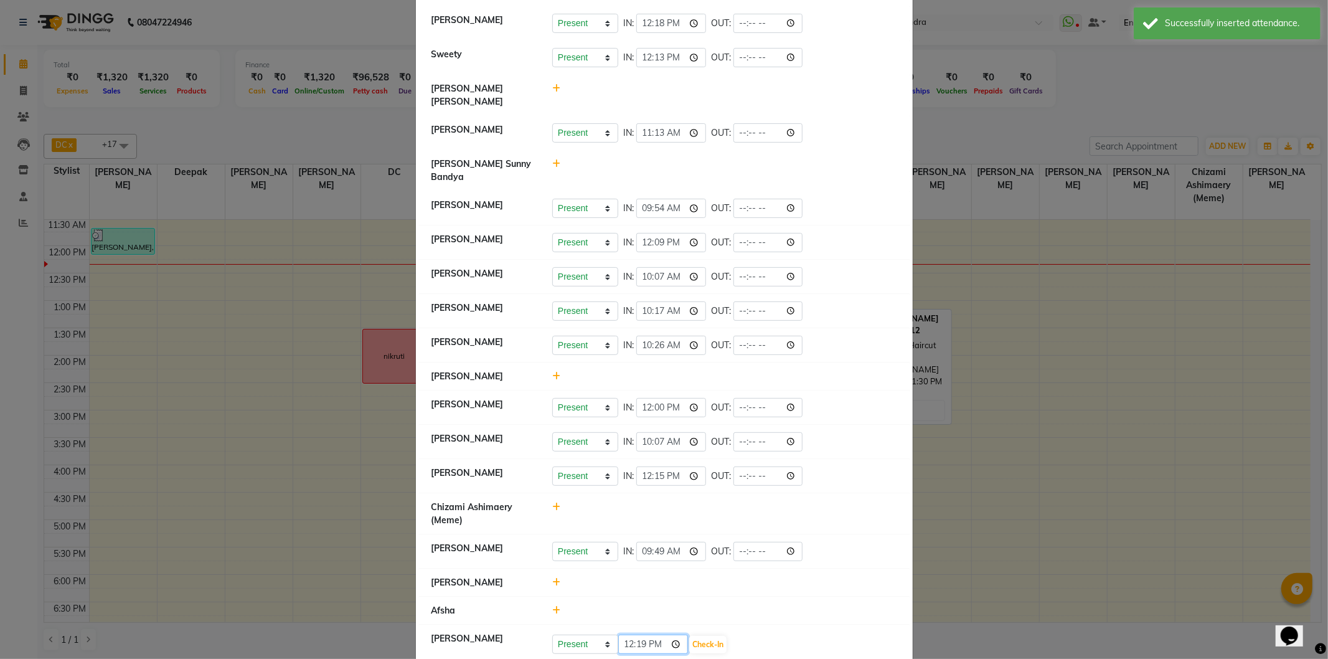
drag, startPoint x: 626, startPoint y: 621, endPoint x: 613, endPoint y: 626, distance: 13.4
click at [618, 635] on input "12:19" at bounding box center [653, 644] width 70 height 19
type input "10:54"
drag, startPoint x: 700, startPoint y: 626, endPoint x: 699, endPoint y: 618, distance: 8.2
click at [700, 636] on button "Check-In" at bounding box center [707, 644] width 37 height 17
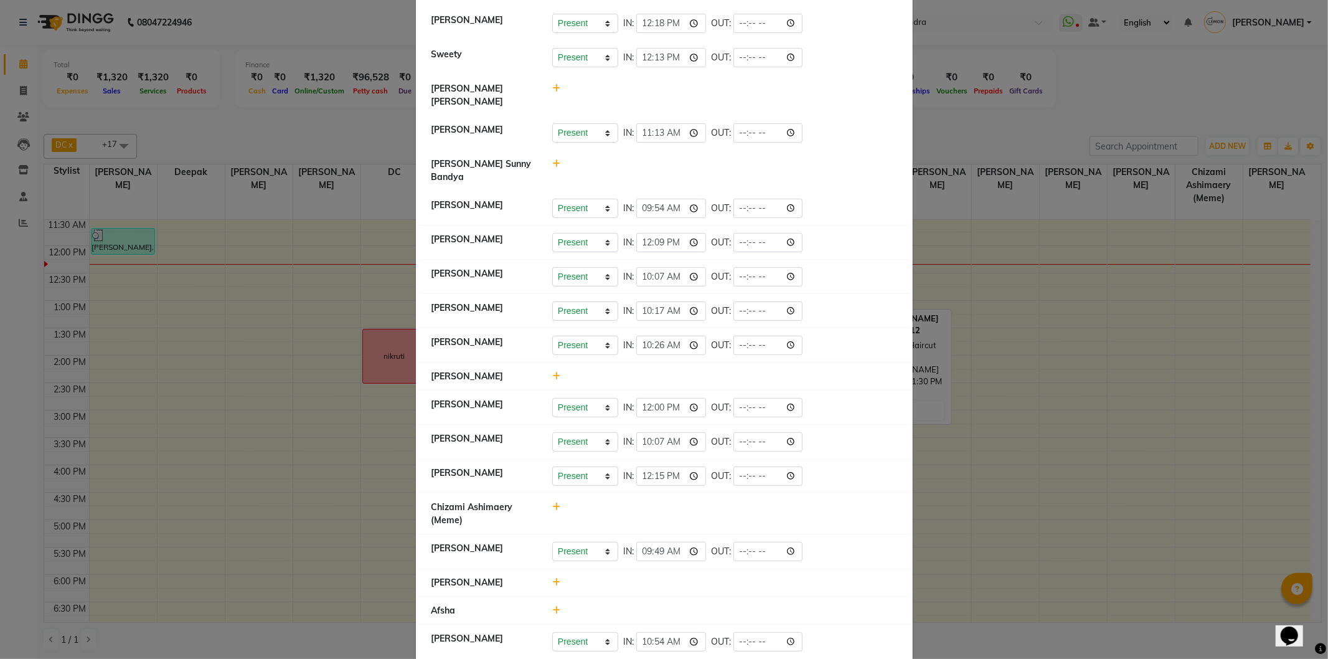
click at [552, 606] on icon at bounding box center [556, 610] width 8 height 9
click at [557, 607] on select "Present Absent Late Half Day Weekly Off" at bounding box center [585, 616] width 66 height 19
select select "W"
click at [552, 607] on select "Present Absent Late Half Day Weekly Off" at bounding box center [585, 616] width 66 height 19
click at [629, 608] on button "Save" at bounding box center [632, 616] width 24 height 17
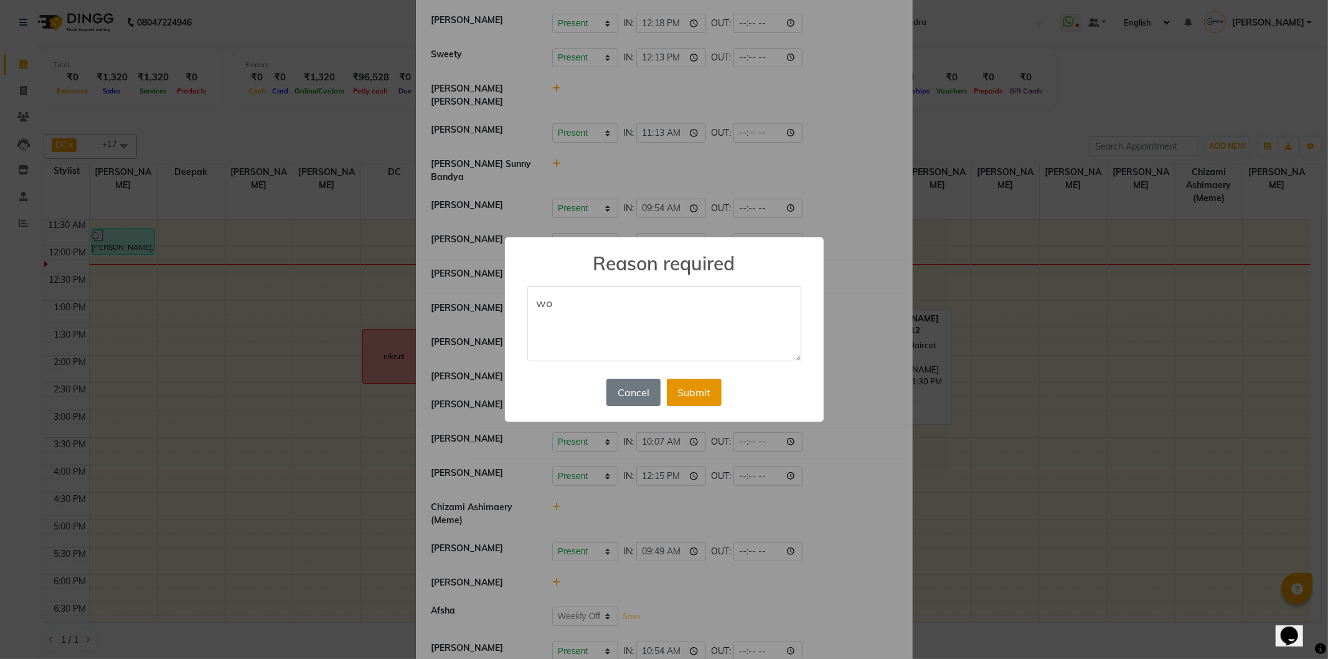
type textarea "wo"
click at [707, 390] on button "Submit" at bounding box center [694, 392] width 55 height 27
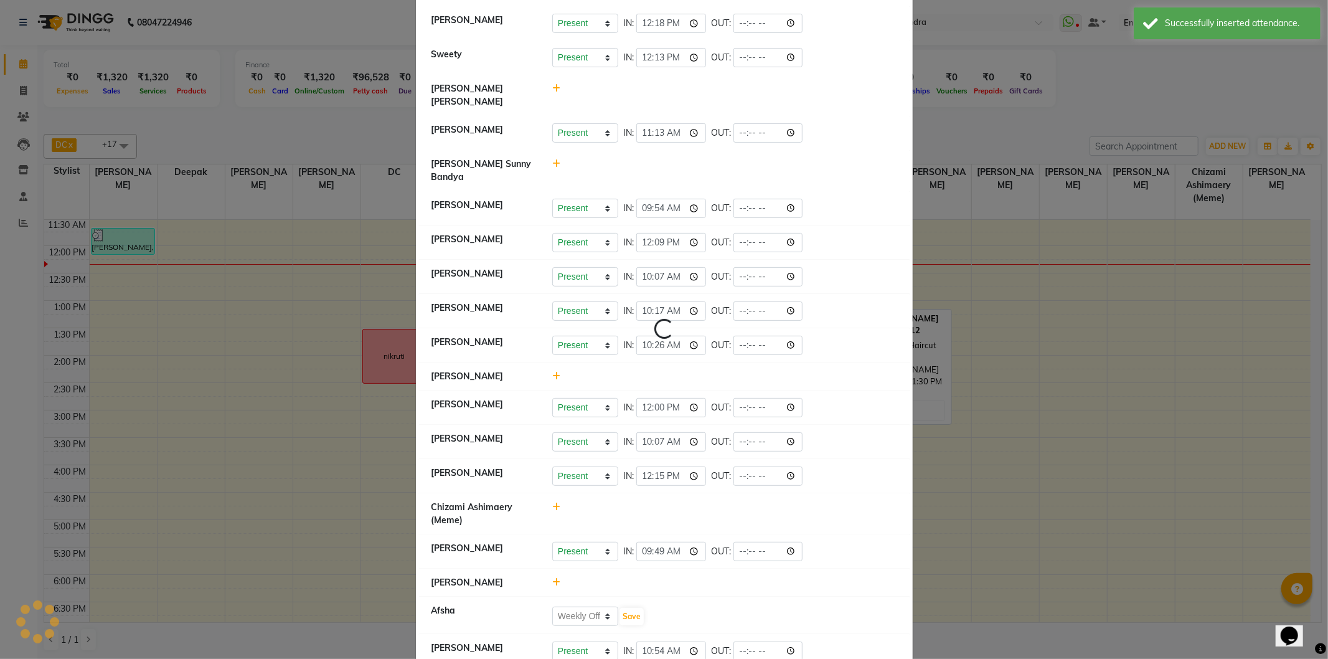
select select "W"
click at [552, 578] on icon at bounding box center [556, 582] width 8 height 9
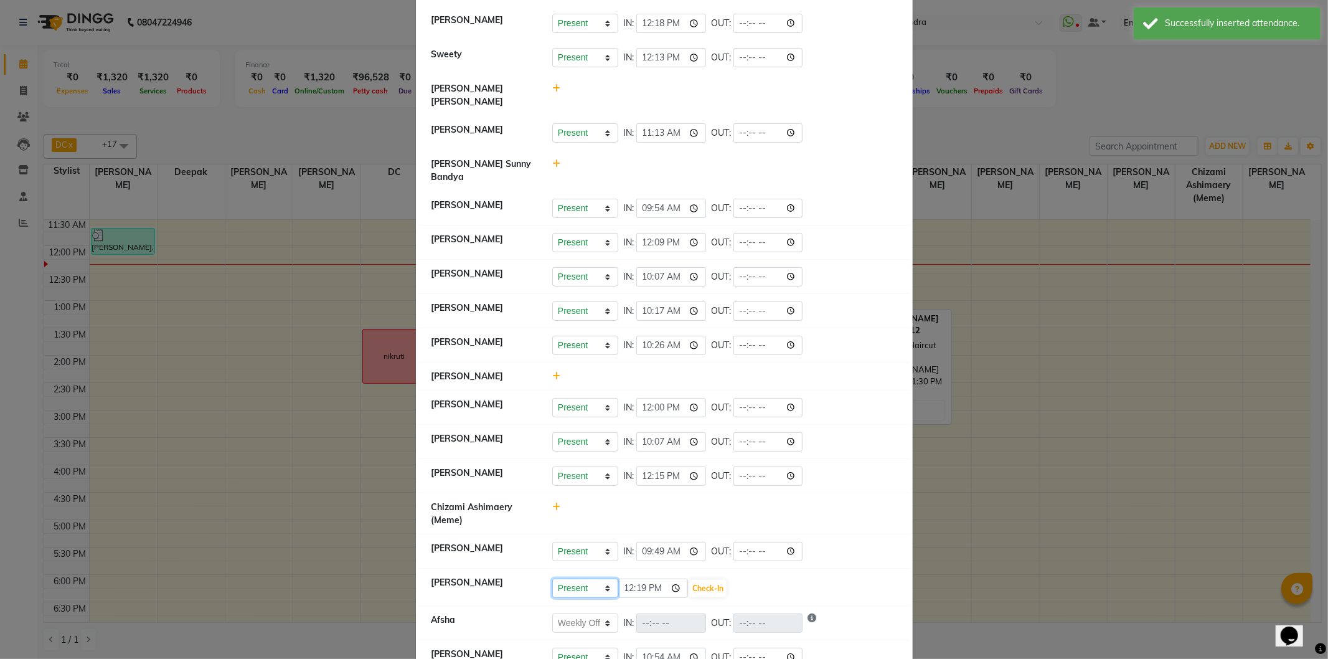
click at [570, 579] on select "Present Absent Late Half Day Weekly Off" at bounding box center [585, 588] width 66 height 19
select select "W"
click at [552, 579] on select "Present Absent Late Half Day Weekly Off" at bounding box center [585, 588] width 66 height 19
click at [627, 580] on button "Save" at bounding box center [632, 588] width 24 height 17
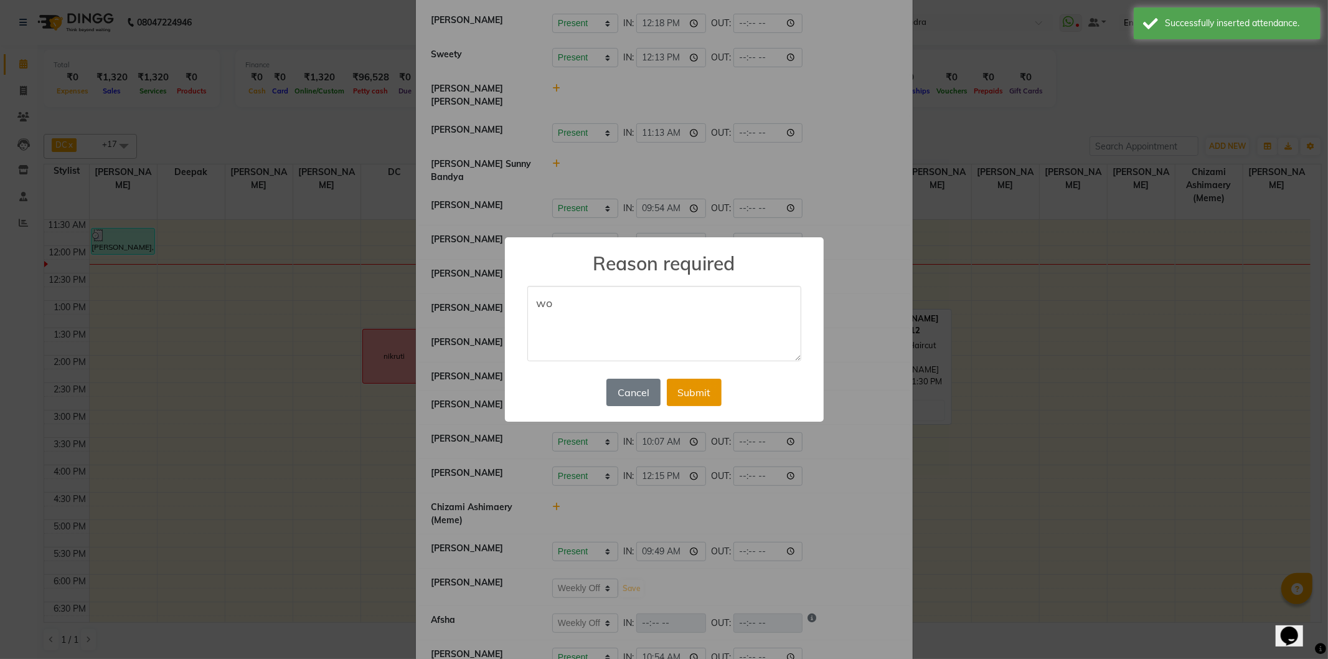
type textarea "wo"
click at [689, 390] on button "Submit" at bounding box center [694, 392] width 55 height 27
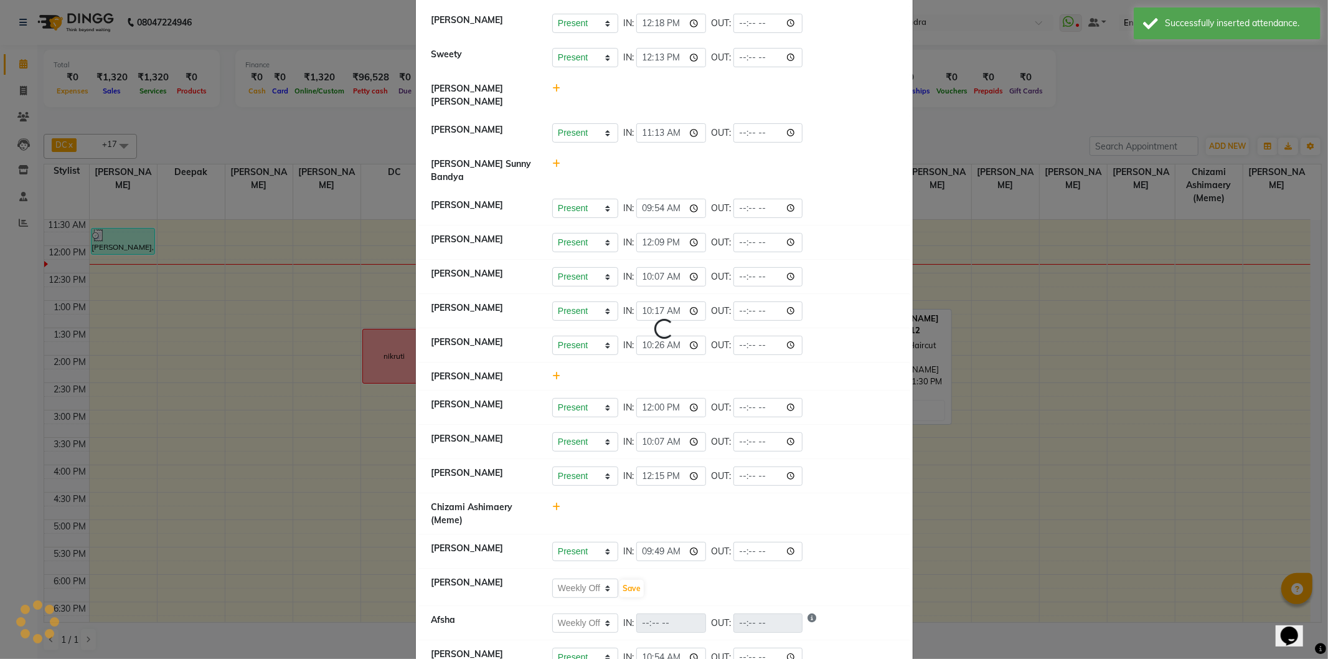
select select "W"
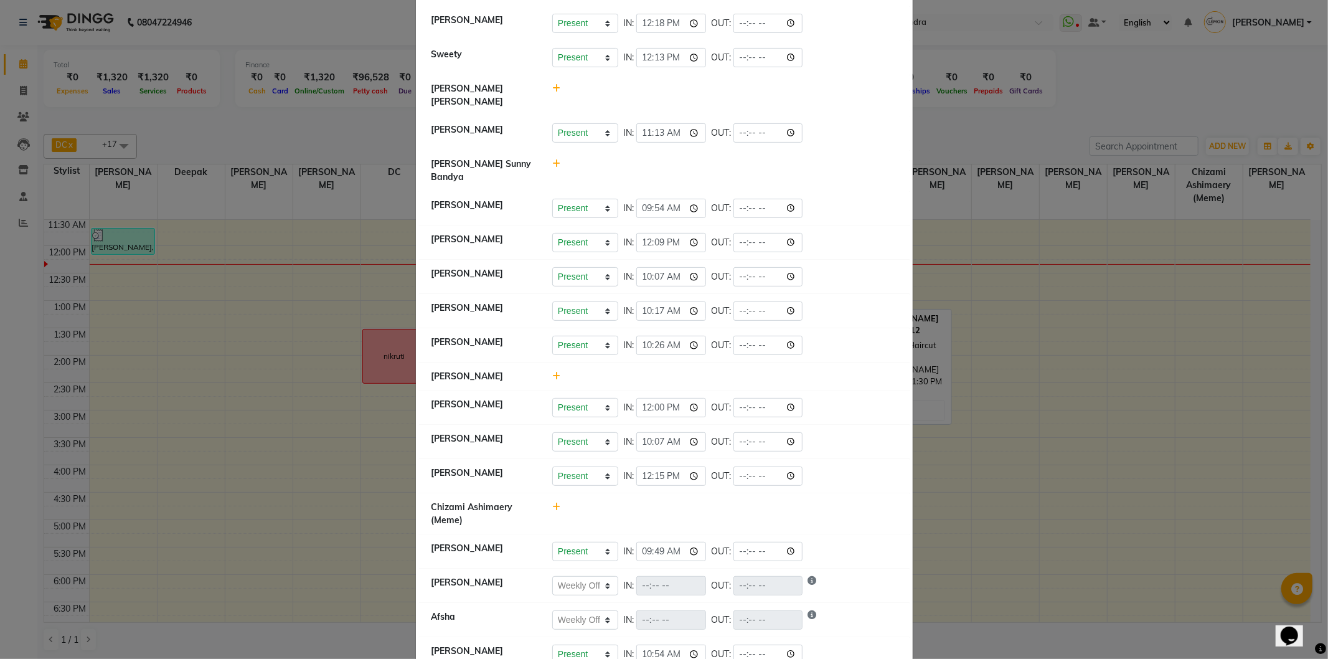
click at [552, 503] on icon at bounding box center [556, 507] width 8 height 9
click at [563, 503] on select "Present Absent Late Half Day Weekly Off" at bounding box center [585, 512] width 66 height 19
select select "A"
click at [552, 503] on select "Present Absent Late Half Day Weekly Off" at bounding box center [585, 512] width 66 height 19
click at [621, 504] on button "Save" at bounding box center [632, 512] width 24 height 17
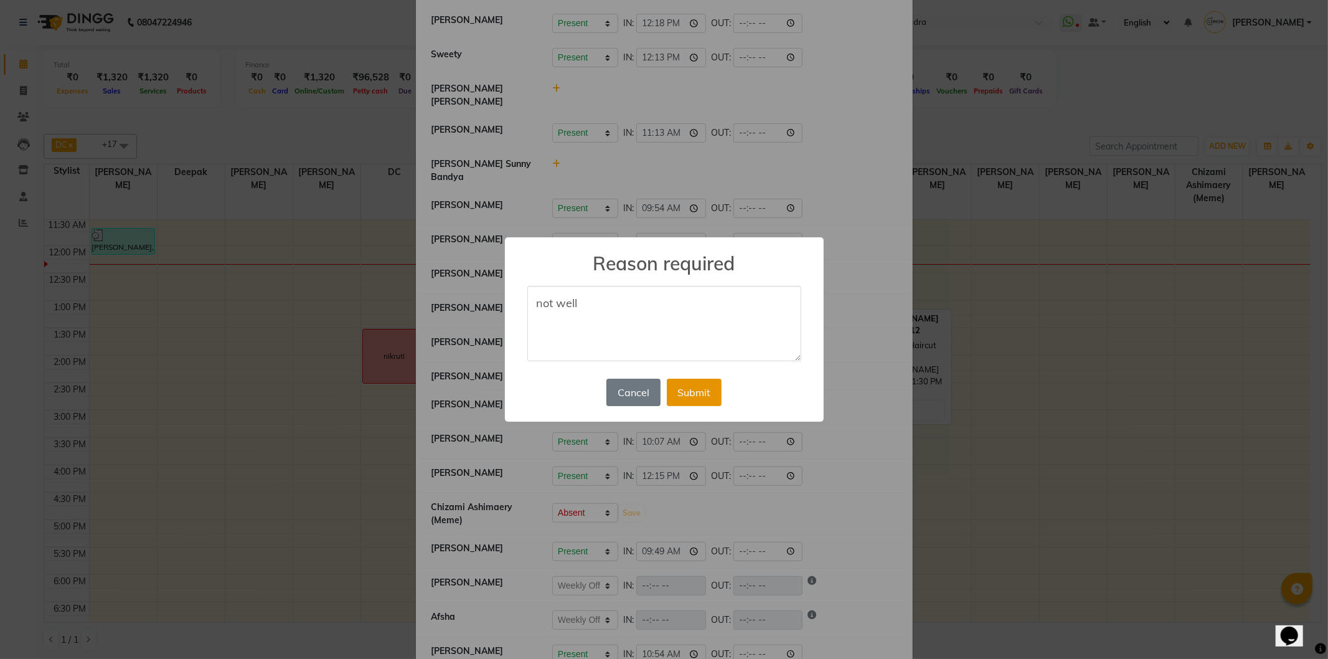
type textarea "not well"
click at [719, 402] on button "Submit" at bounding box center [694, 392] width 55 height 27
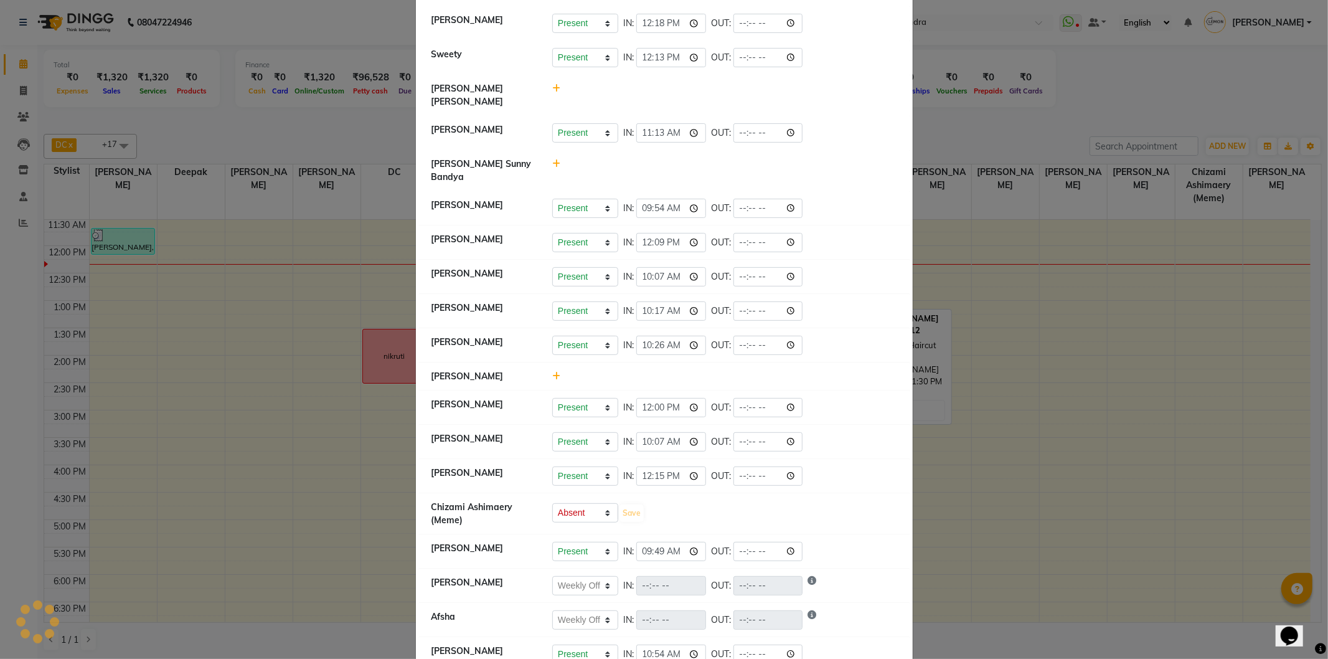
select select "A"
select select "W"
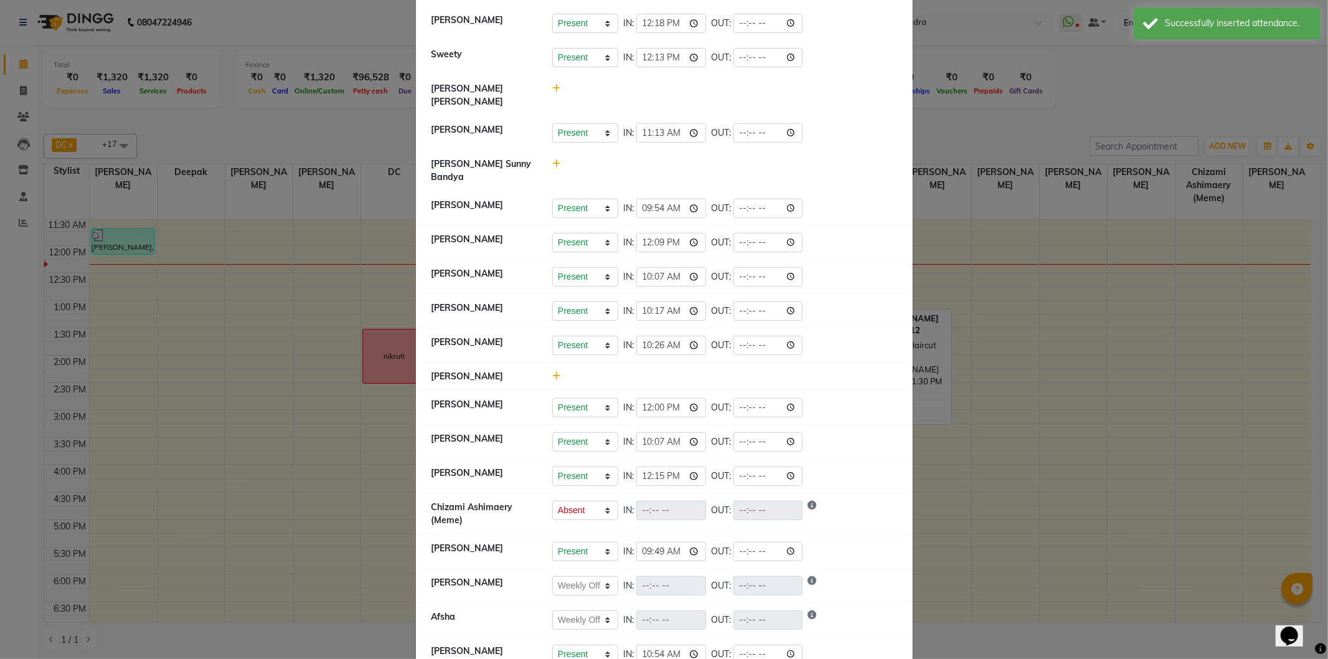
click at [552, 372] on icon at bounding box center [556, 376] width 8 height 9
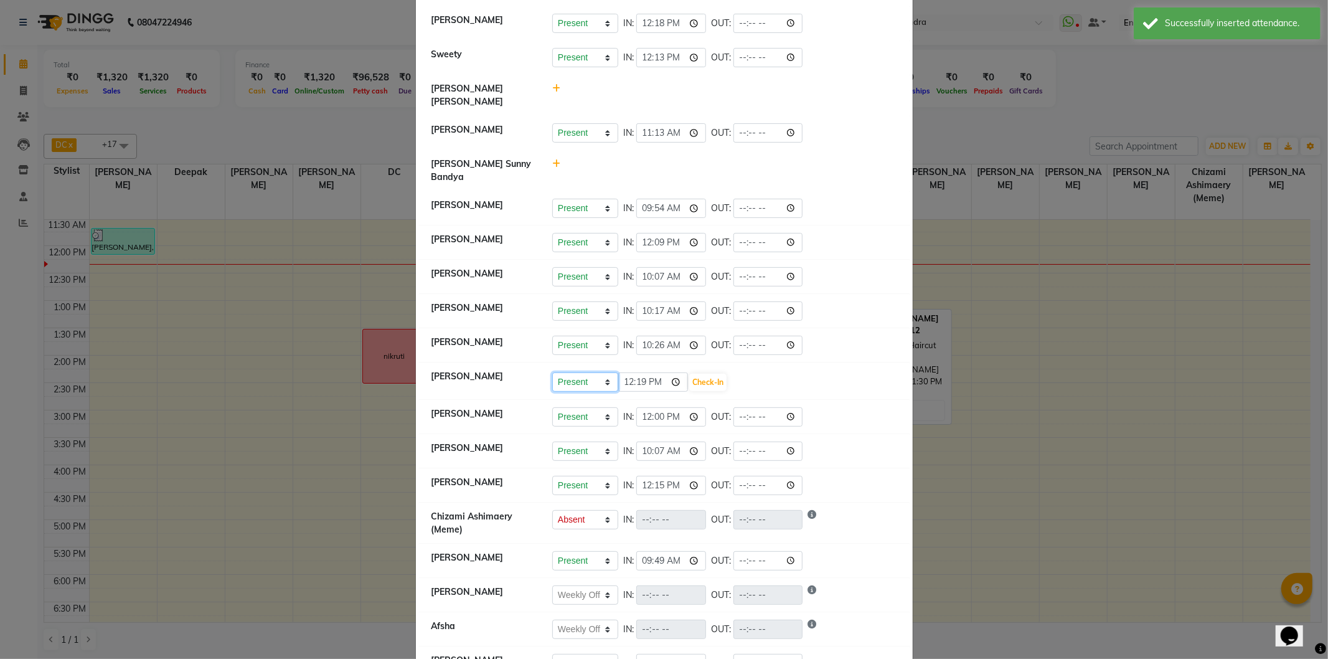
click at [564, 372] on select "Present Absent Late Half Day Weekly Off" at bounding box center [585, 381] width 66 height 19
select select "W"
click at [552, 372] on select "Present Absent Late Half Day Weekly Off" at bounding box center [585, 381] width 66 height 19
click at [624, 374] on button "Save" at bounding box center [632, 382] width 24 height 17
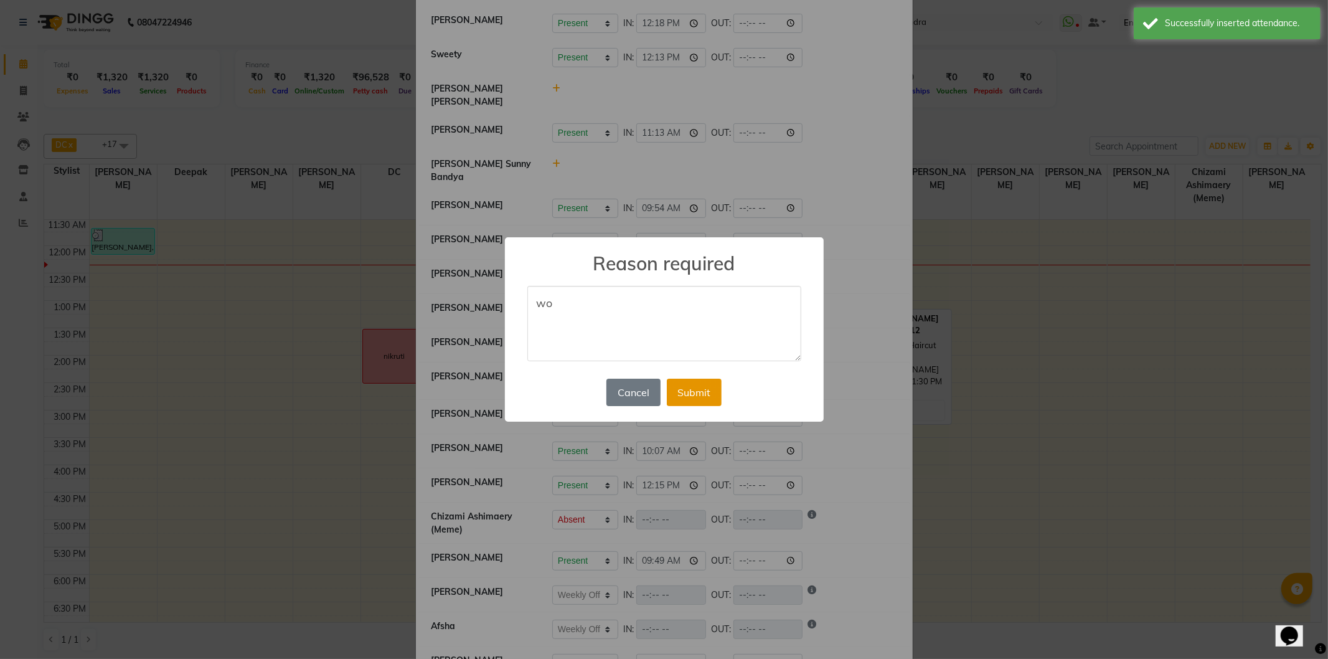
type textarea "wo"
click at [687, 388] on button "Submit" at bounding box center [694, 392] width 55 height 27
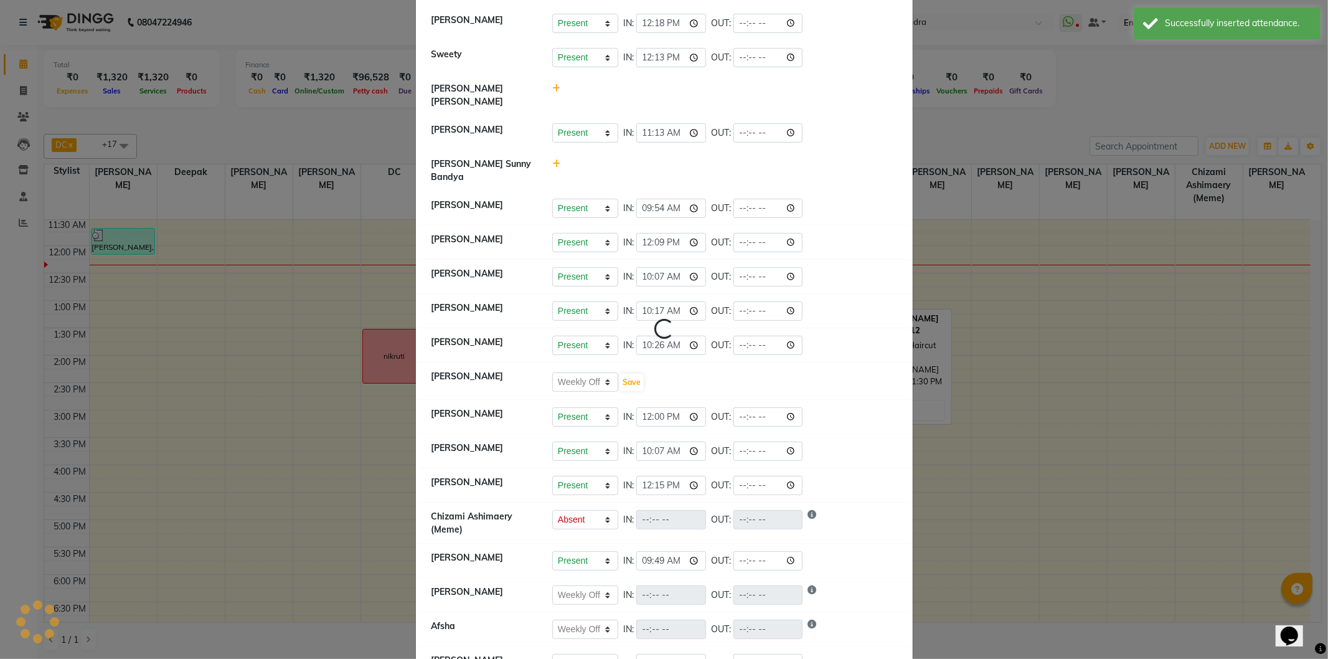
select select "W"
select select "A"
select select "W"
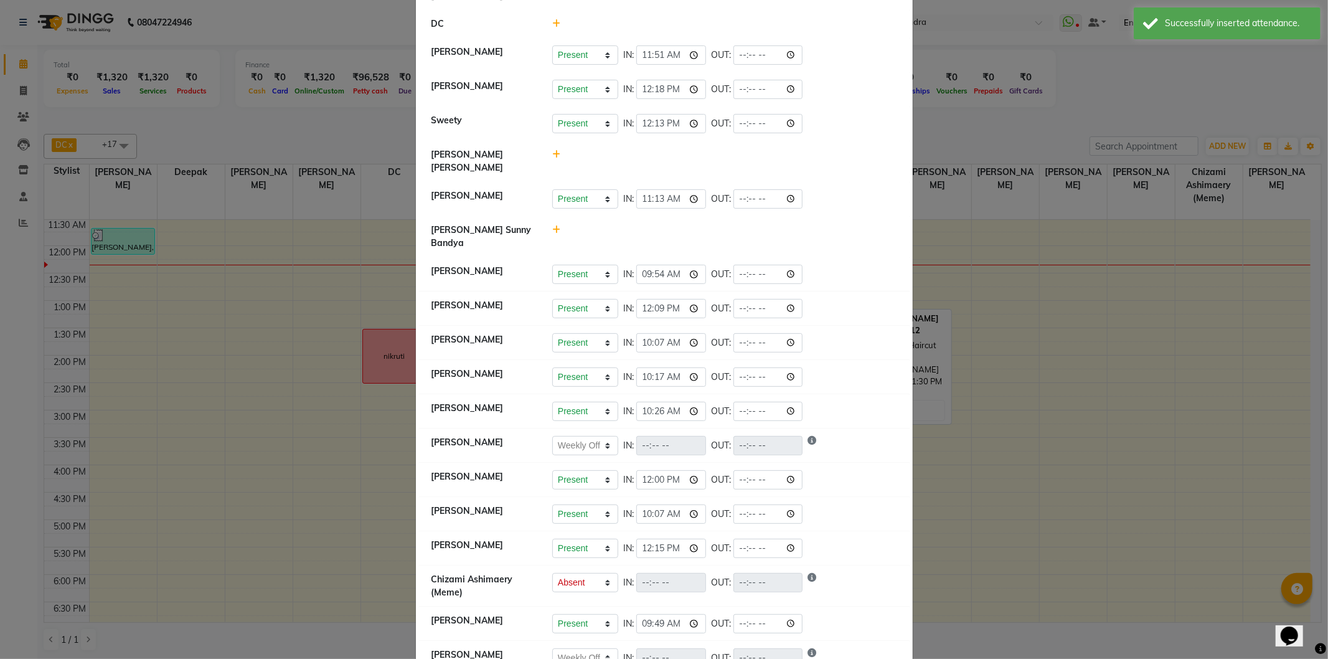
scroll to position [141, 0]
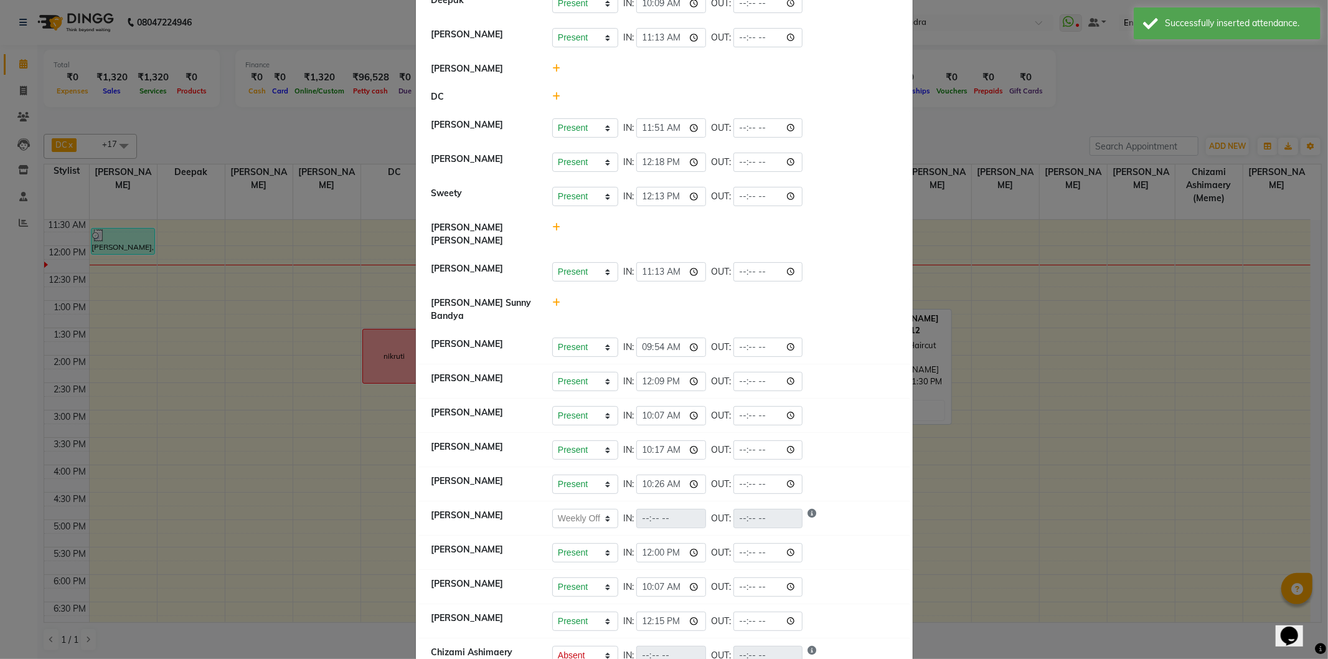
click at [552, 298] on icon at bounding box center [556, 302] width 8 height 9
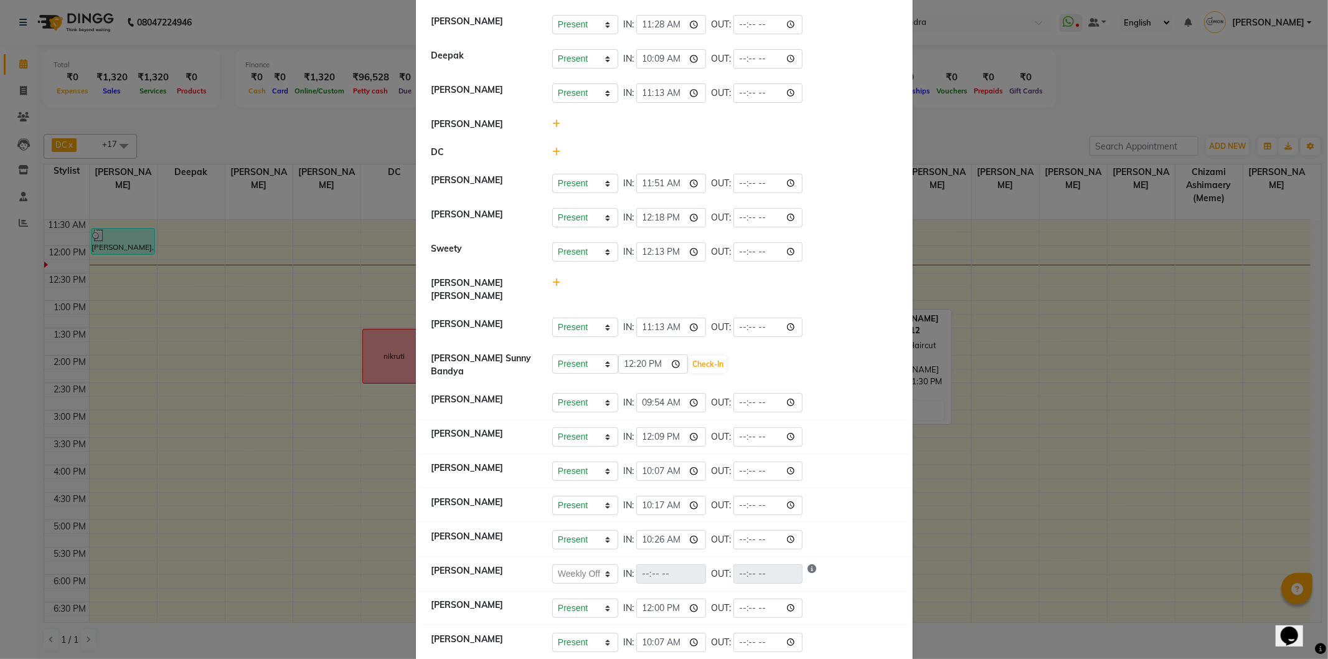
scroll to position [0, 0]
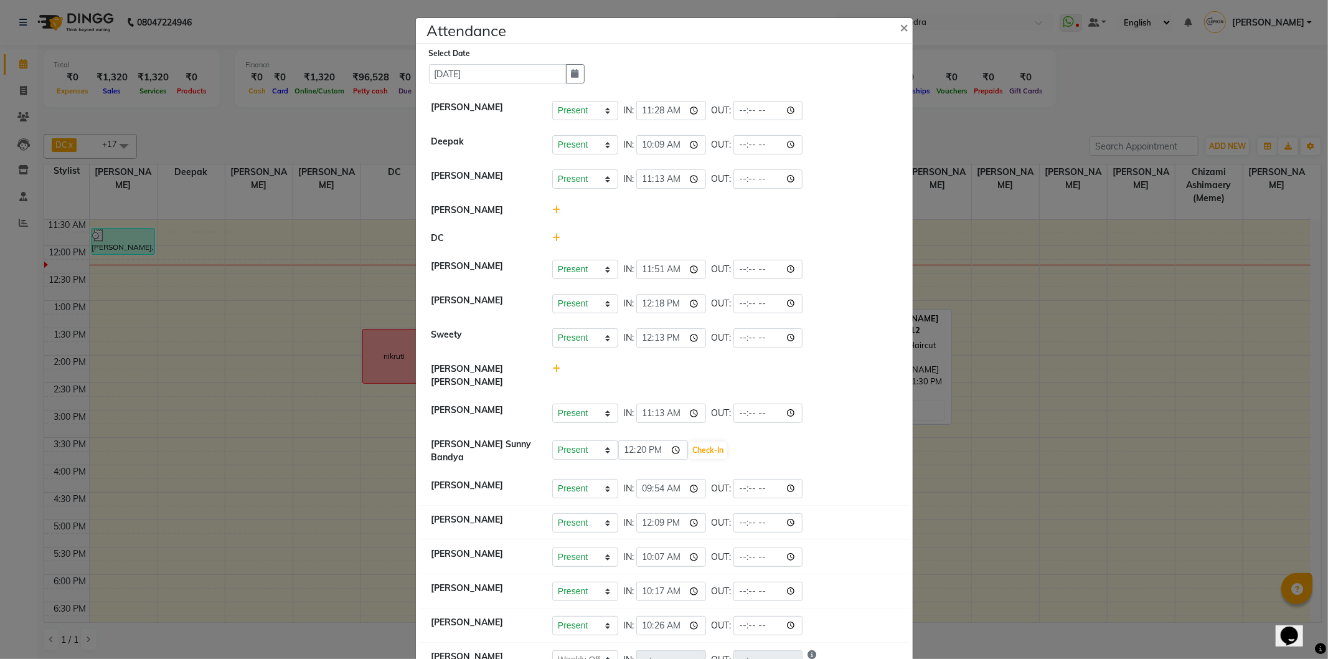
click at [212, 140] on ngb-modal-window "Attendance × Select Date 04-09-2025 Jitendra Chaudhary Present Absent Late Half…" at bounding box center [664, 329] width 1328 height 659
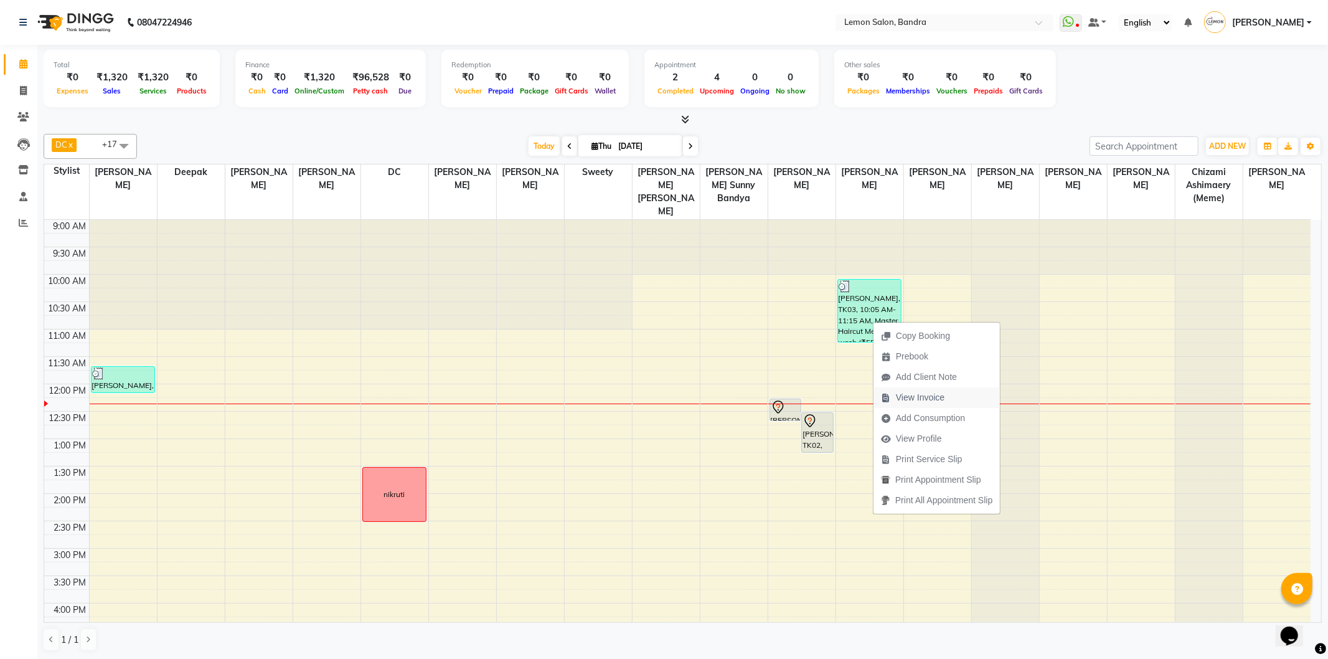
click at [910, 394] on span "View Invoice" at bounding box center [920, 397] width 49 height 13
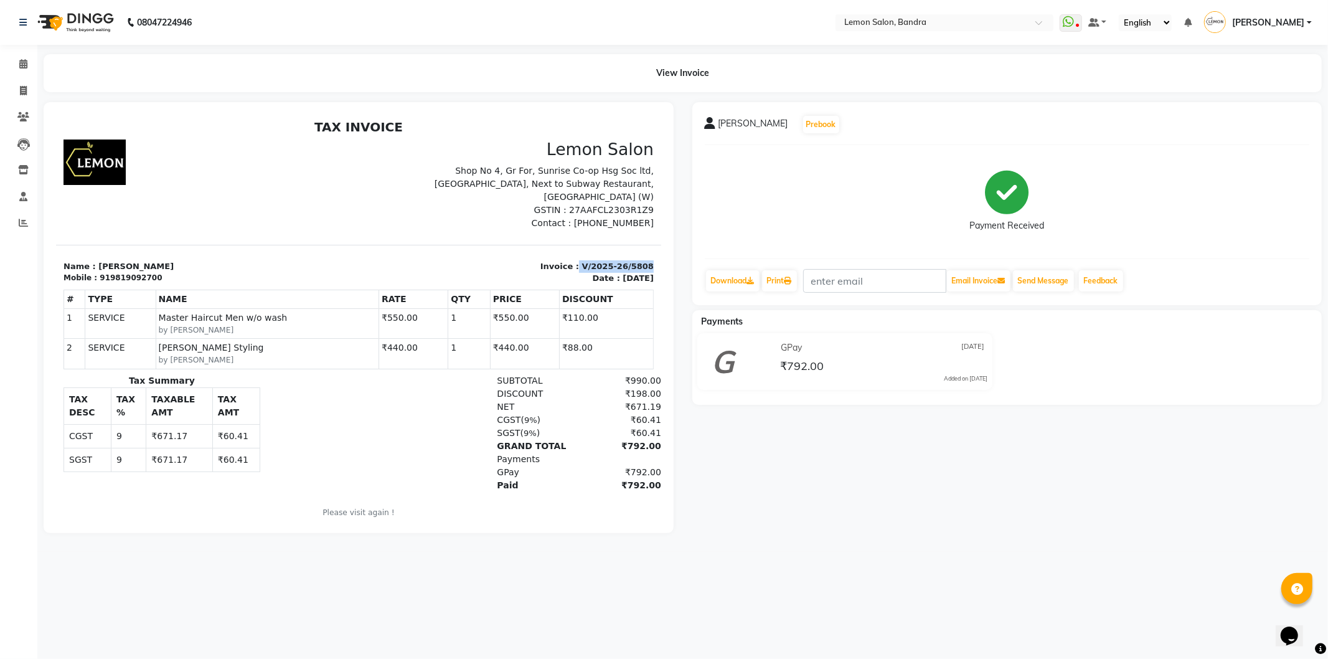
copy p "V/2025-26/5808"
drag, startPoint x: 568, startPoint y: 250, endPoint x: 675, endPoint y: 251, distance: 107.1
click at [661, 251] on html "TAX INVOICE Lemon Salon Shop No 4, Gr For, Sunrise Co-op Hsg Soc ltd, [GEOGRAPH…" at bounding box center [357, 326] width 605 height 425
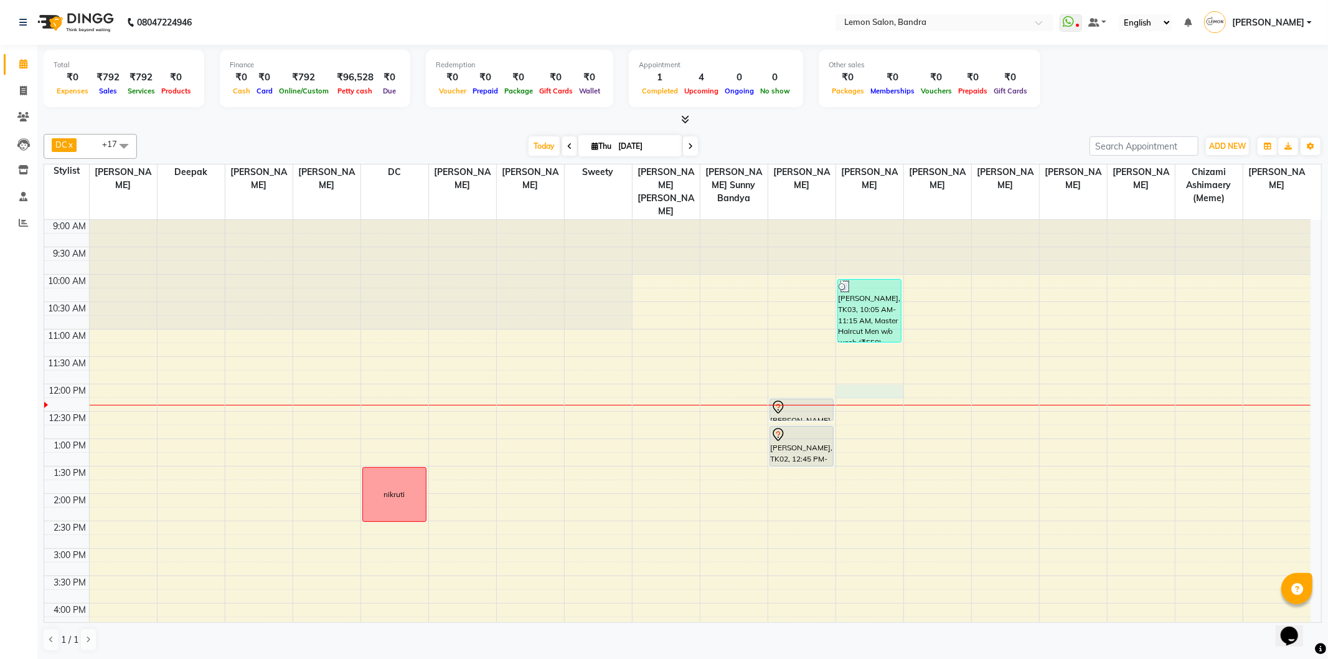
click at [882, 384] on div "9:00 AM 9:30 AM 10:00 AM 10:30 AM 11:00 AM 11:30 AM 12:00 PM 12:30 PM 1:00 PM 1…" at bounding box center [677, 603] width 1267 height 767
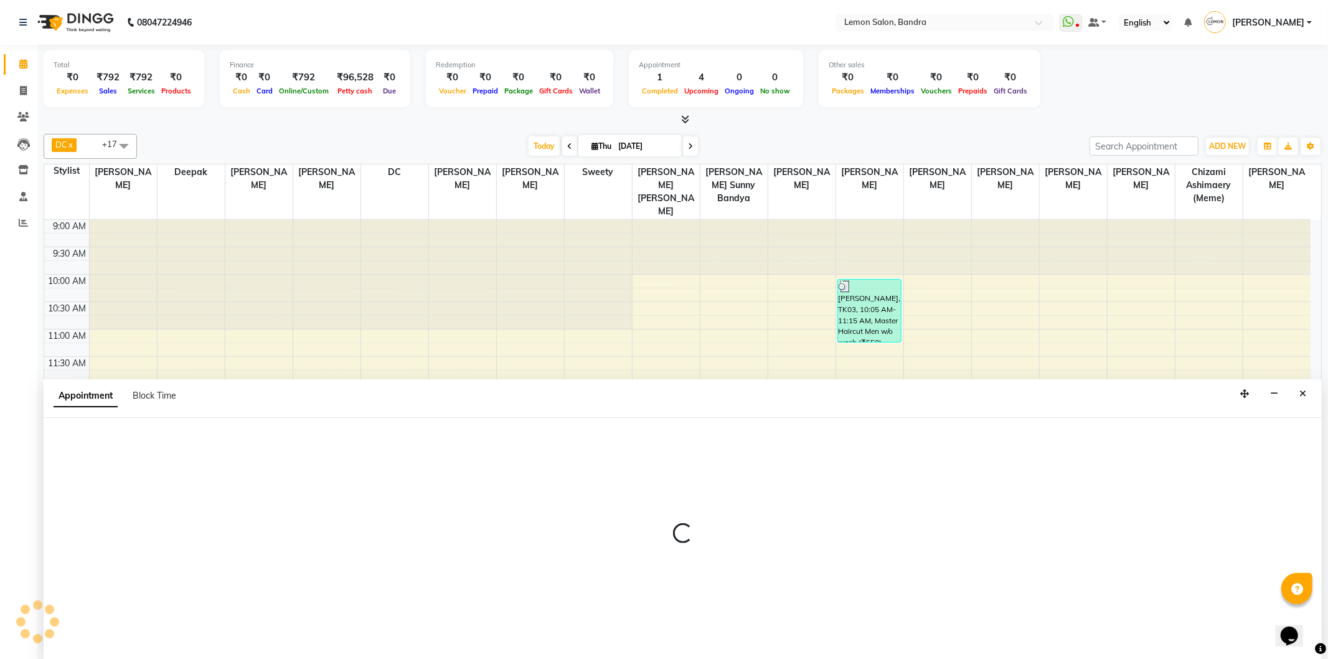
select select "57965"
select select "720"
select select "tentative"
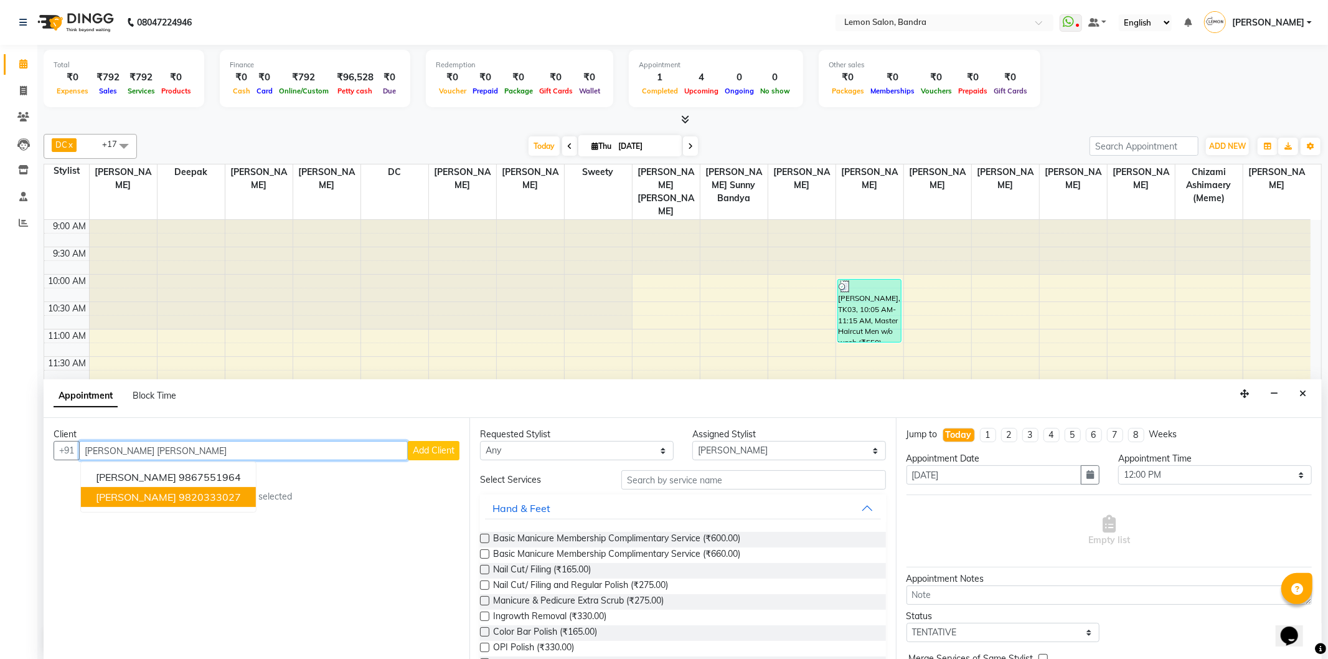
click at [179, 493] on ngb-highlight "9820333027" at bounding box center [210, 497] width 62 height 12
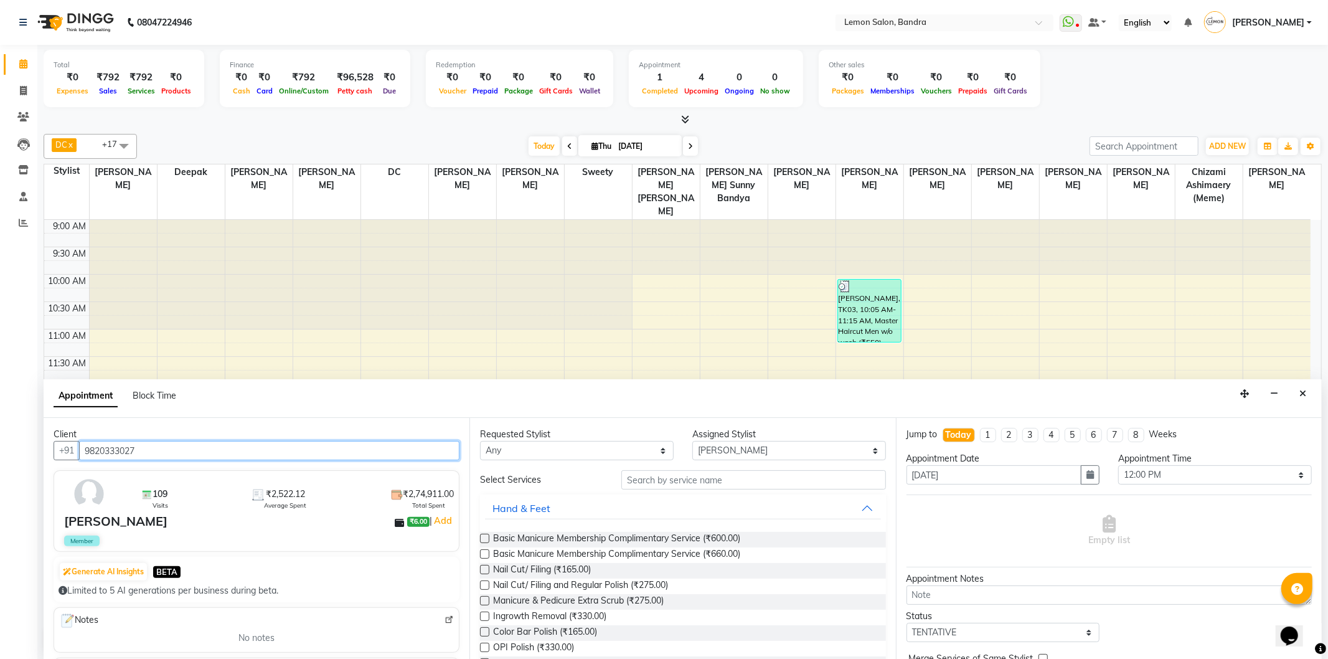
type input "9820333027"
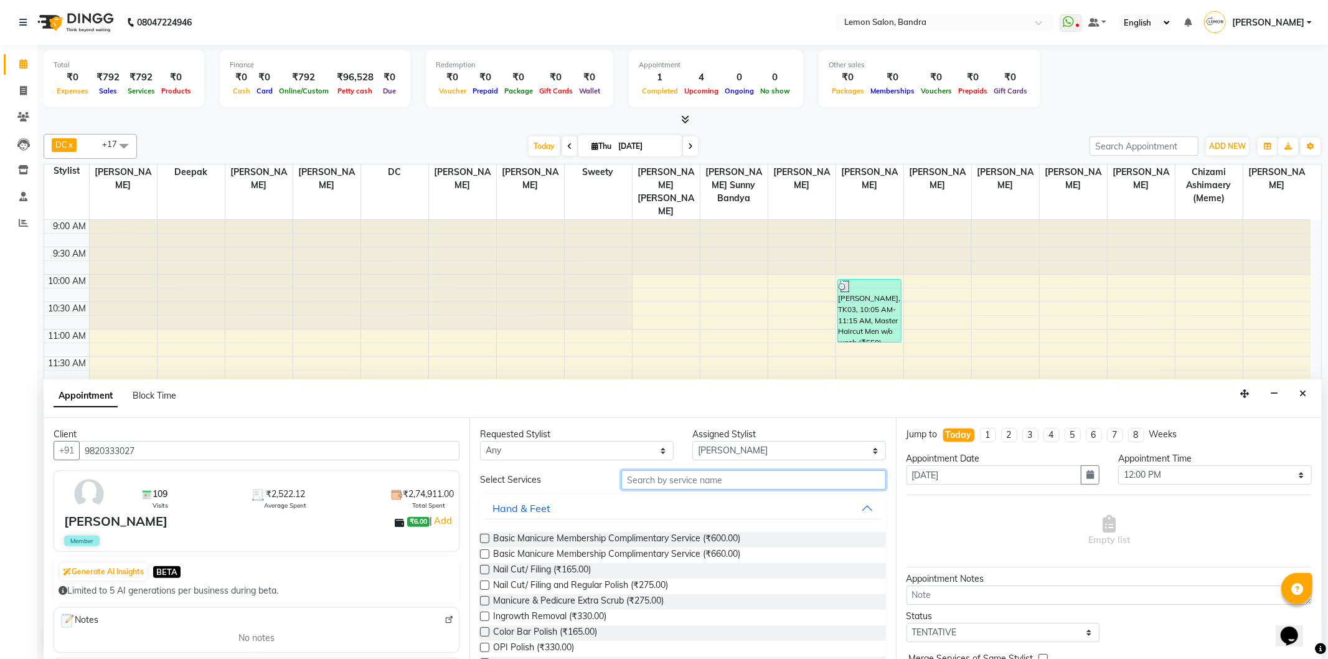
click at [686, 488] on input "text" at bounding box center [753, 479] width 264 height 19
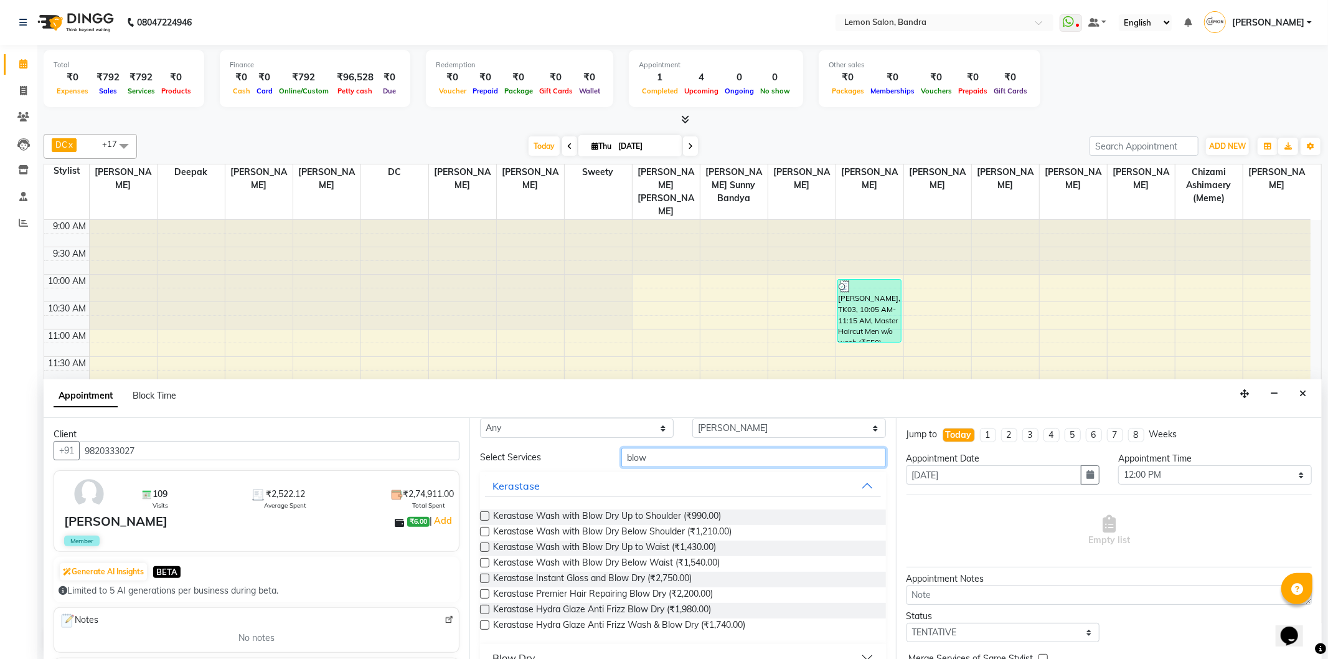
scroll to position [44, 0]
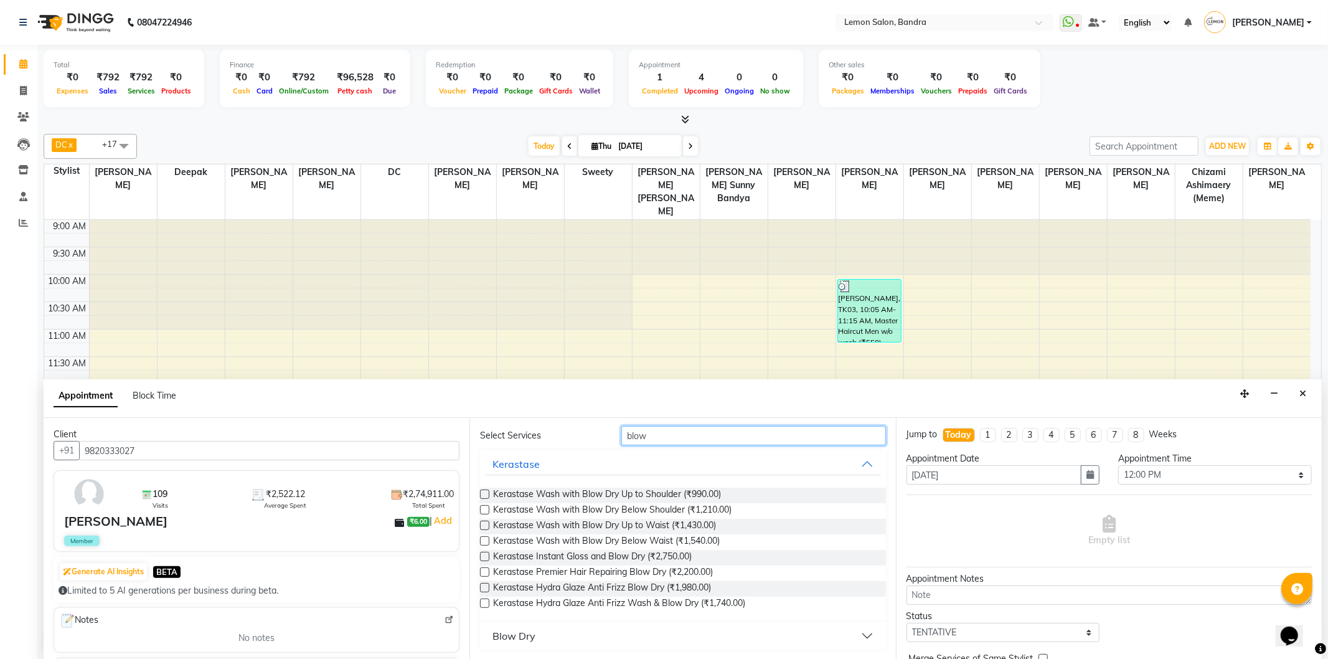
type input "blow"
click at [527, 634] on div "Blow Dry" at bounding box center [514, 635] width 43 height 15
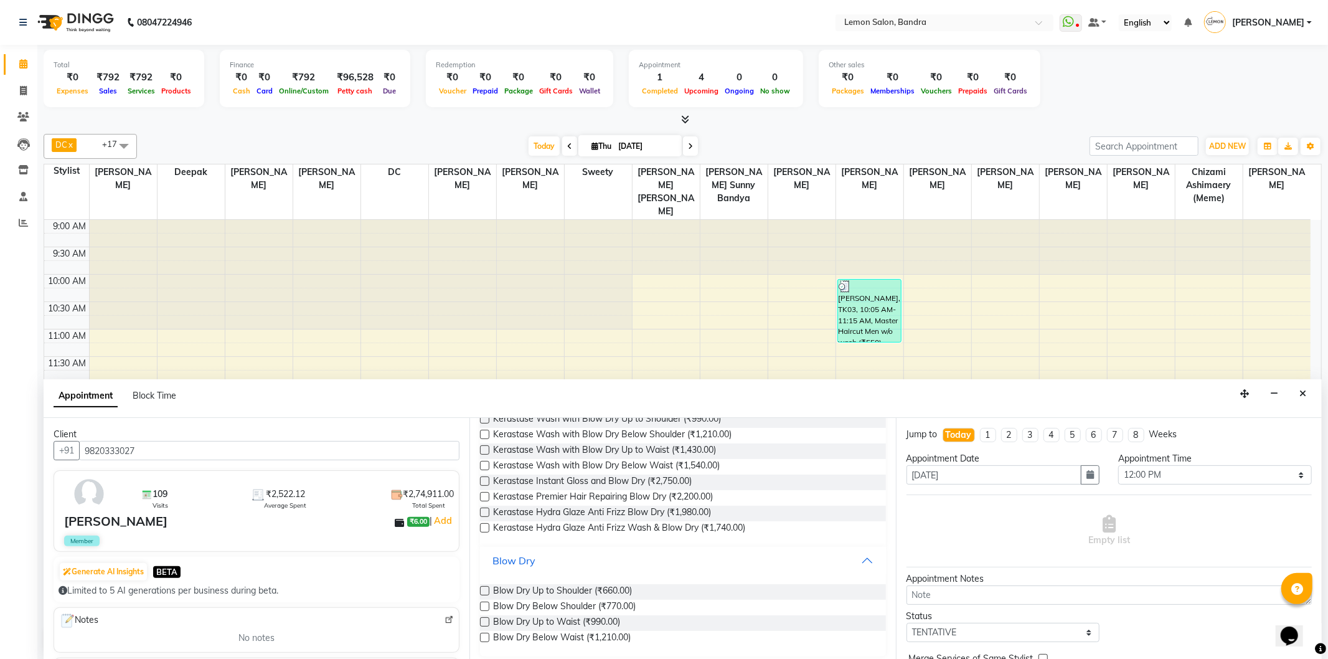
scroll to position [121, 0]
click at [486, 603] on label at bounding box center [484, 604] width 9 height 9
click at [486, 603] on input "checkbox" at bounding box center [484, 606] width 8 height 8
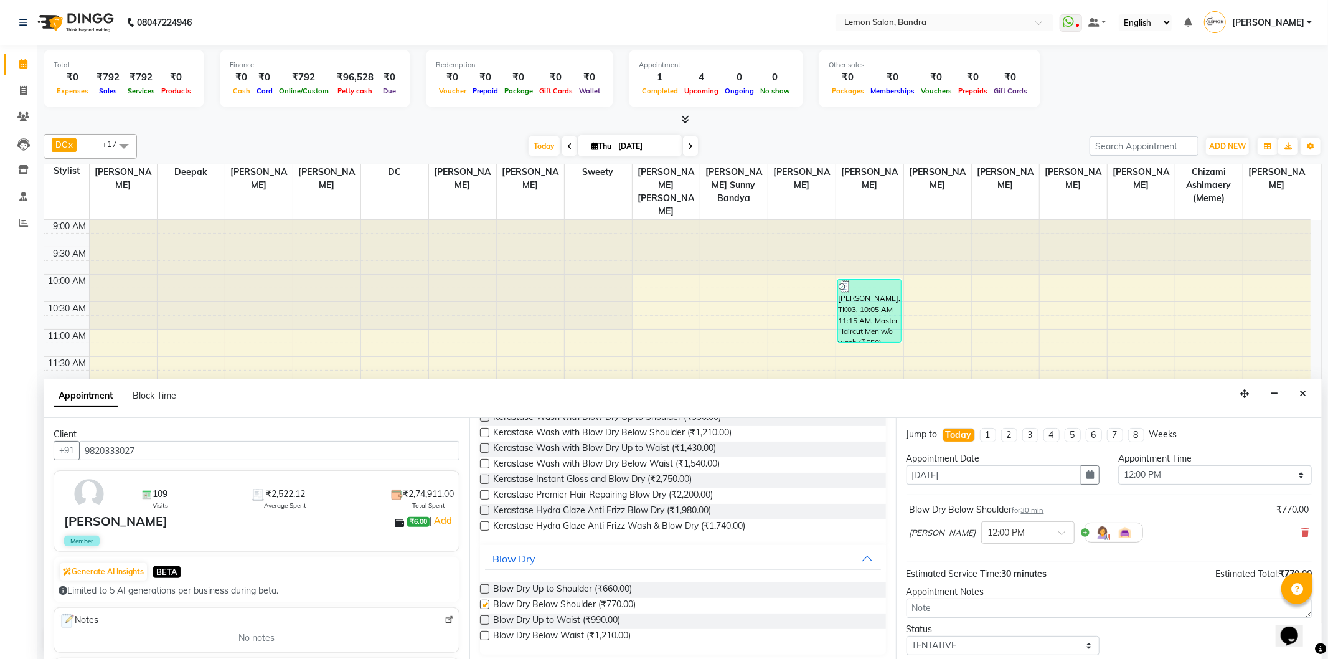
checkbox input "false"
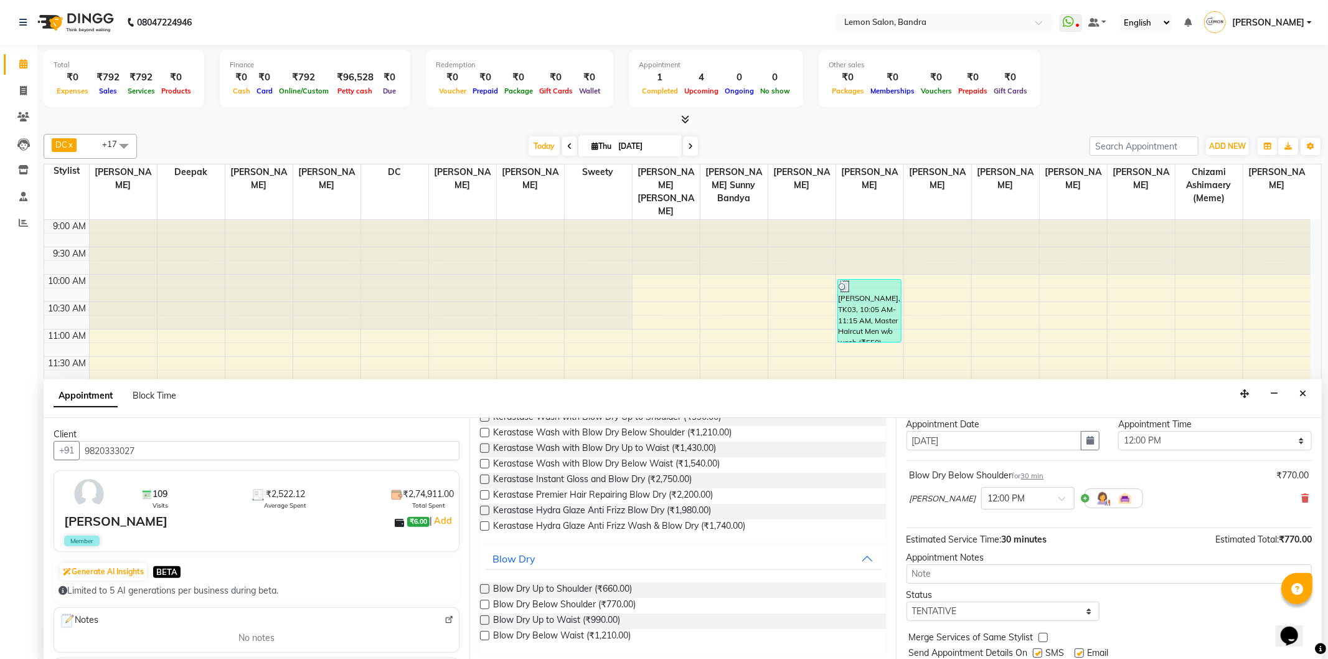
scroll to position [75, 0]
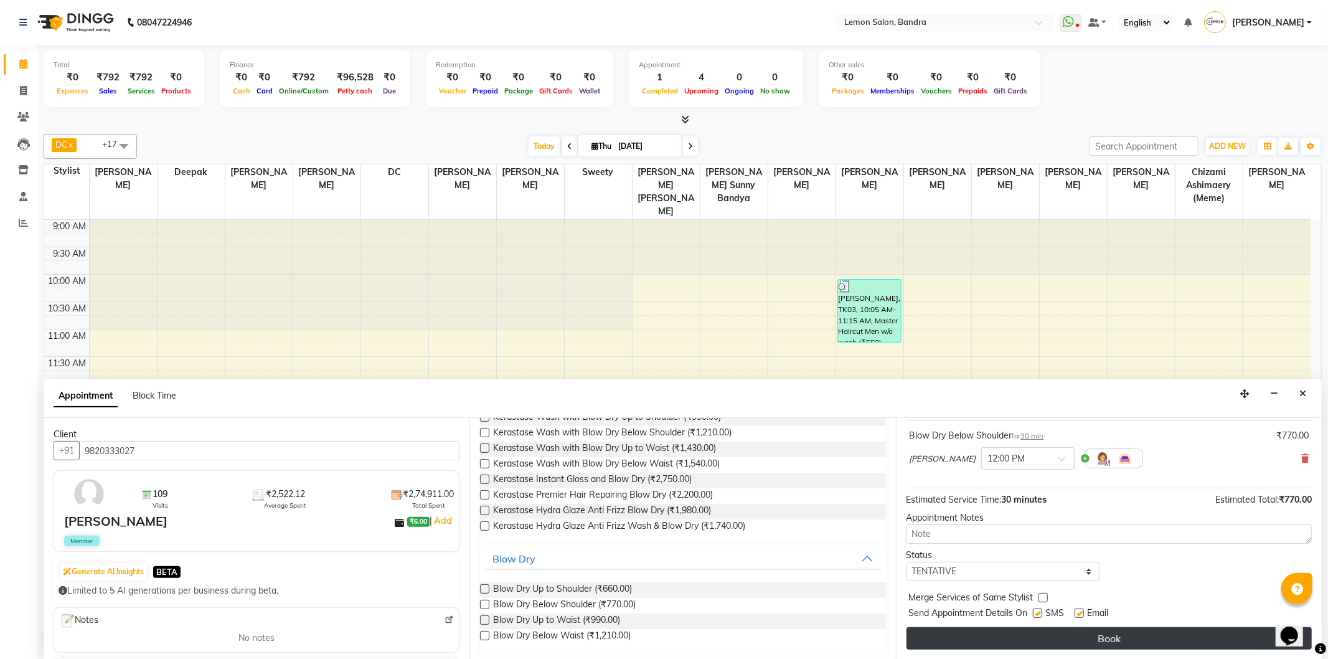
click at [1003, 640] on button "Book" at bounding box center [1109, 638] width 405 height 22
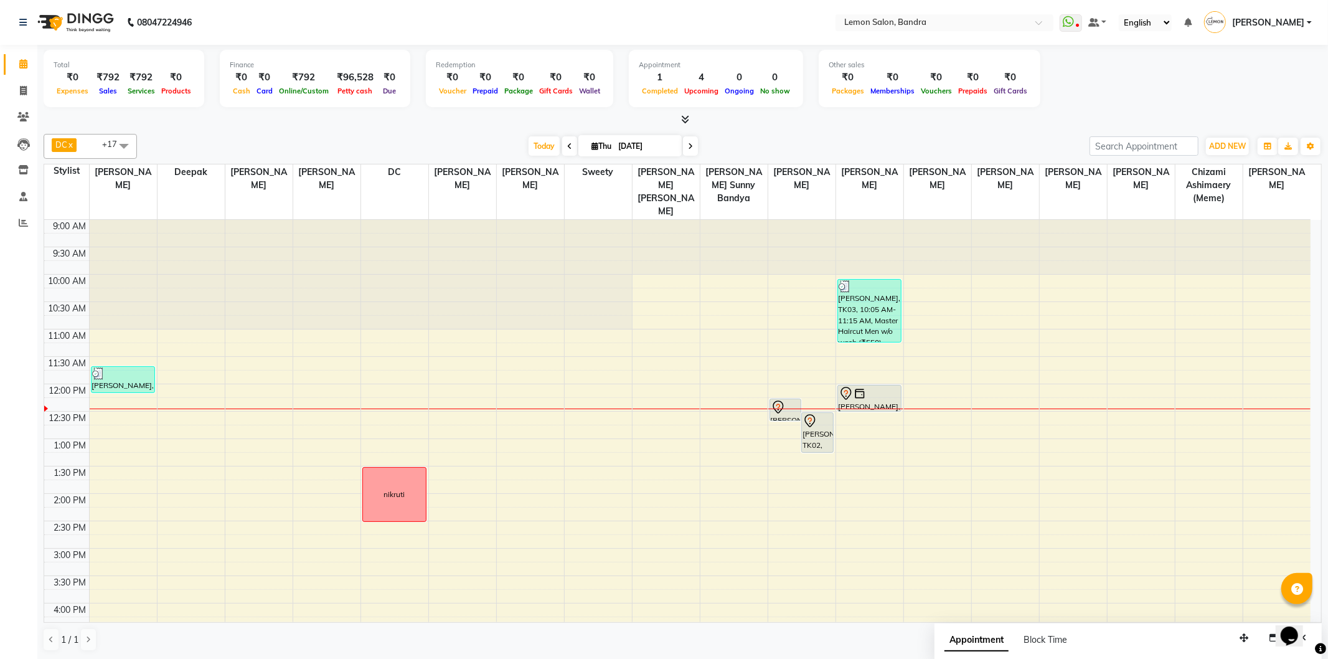
scroll to position [69, 0]
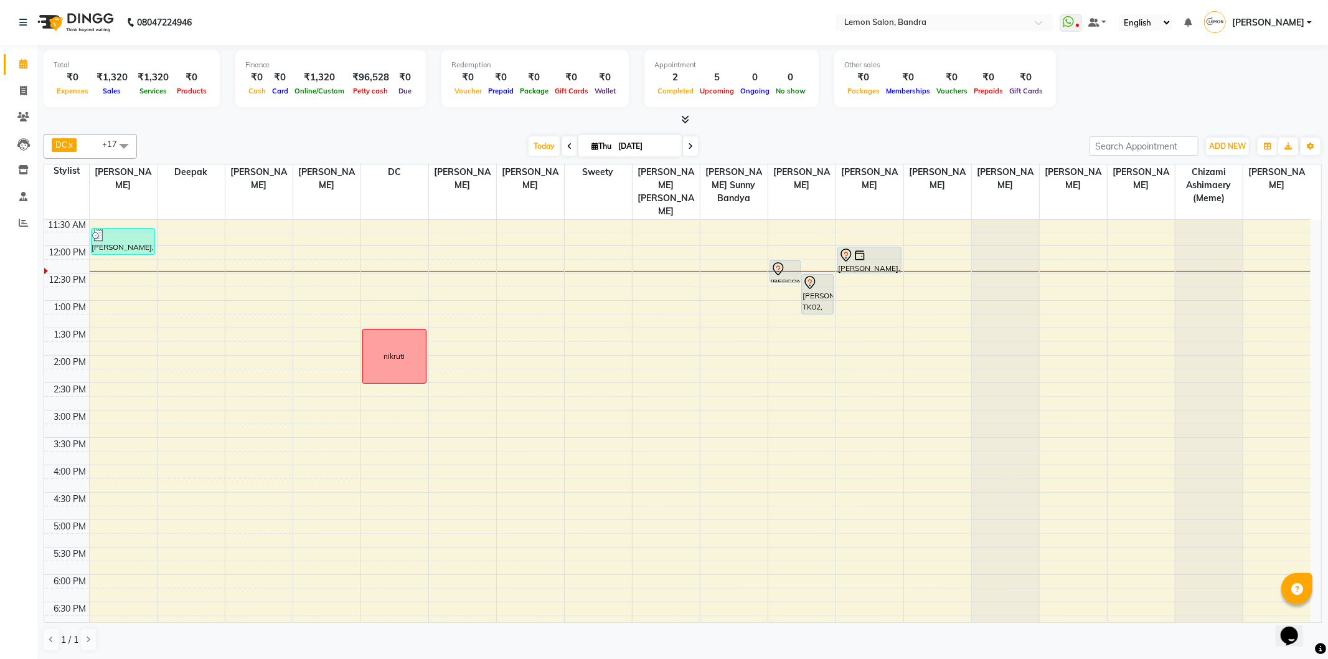
click at [123, 461] on div "9:00 AM 9:30 AM 10:00 AM 10:30 AM 11:00 AM 11:30 AM 12:00 PM 12:30 PM 1:00 PM 1…" at bounding box center [677, 465] width 1267 height 767
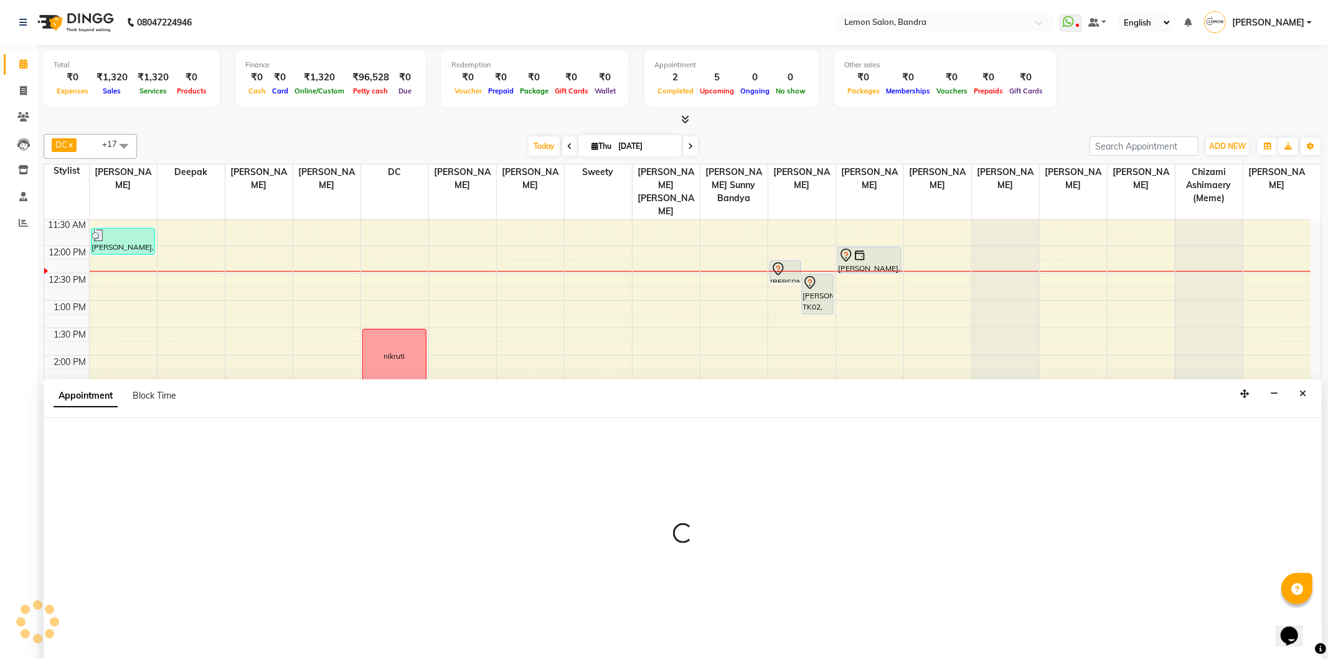
select select "7477"
select select "tentative"
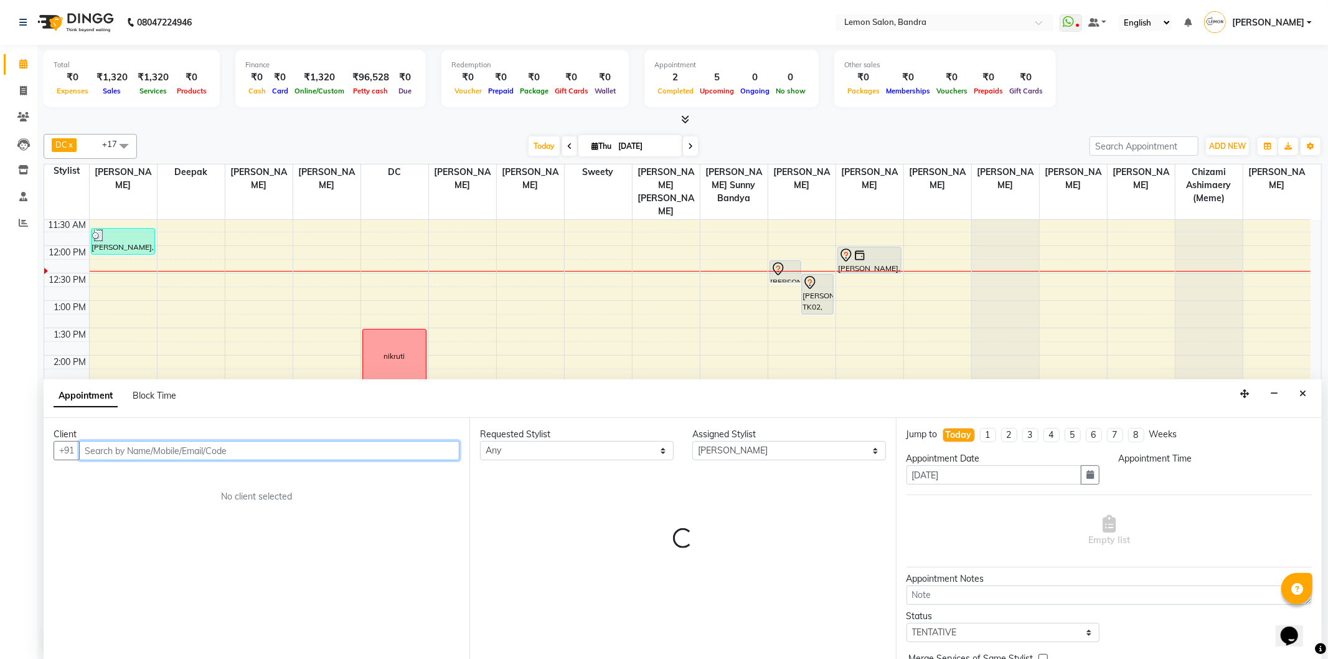
select select "960"
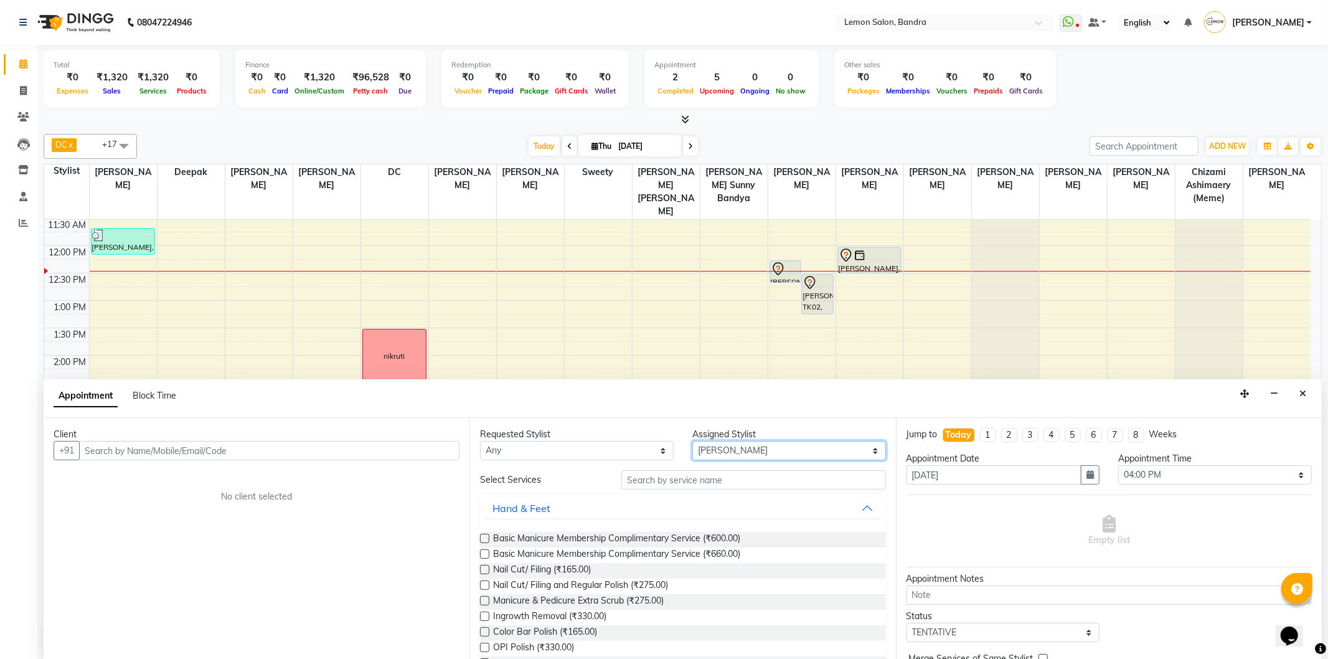
click at [818, 446] on select "Select [PERSON_NAME] (Meme) DC Deepak [PERSON_NAME] Sunny Bandya [PERSON_NAME] …" at bounding box center [789, 450] width 194 height 19
select select "7480"
click at [692, 441] on select "Select [PERSON_NAME] (Meme) DC Deepak [PERSON_NAME] Sunny Bandya [PERSON_NAME] …" at bounding box center [789, 450] width 194 height 19
click at [692, 478] on input "text" at bounding box center [753, 479] width 264 height 19
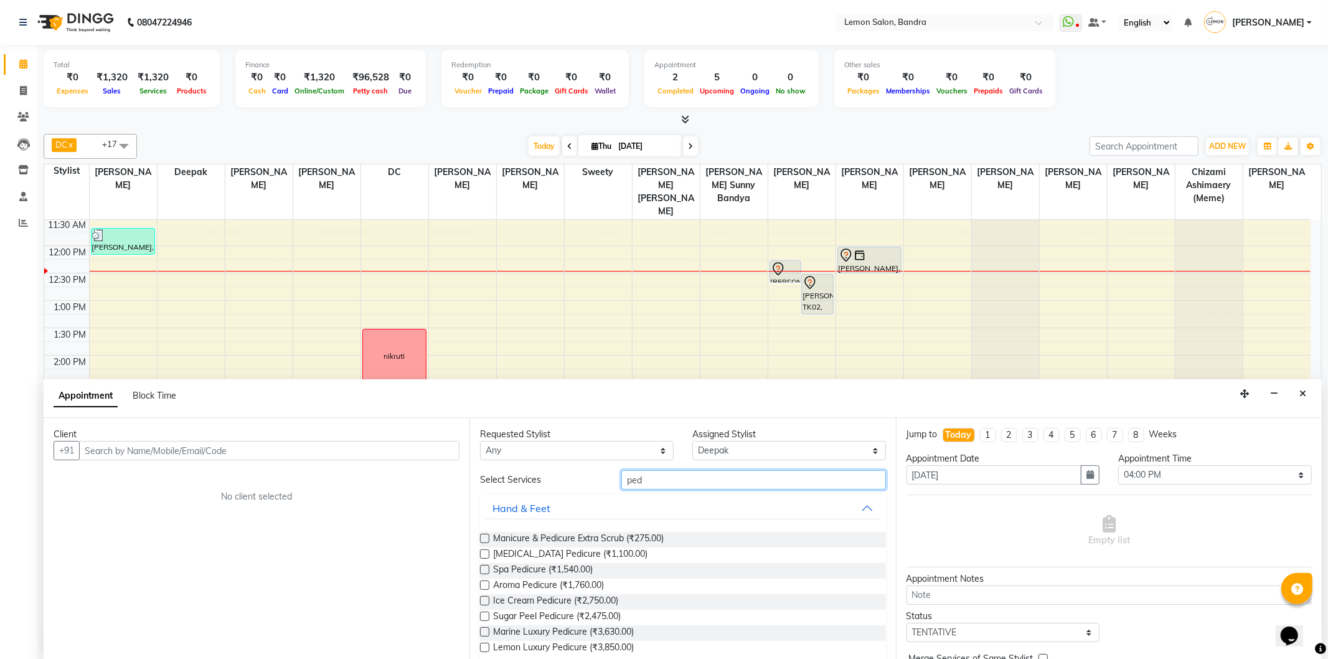
type input "ped"
click at [484, 555] on label at bounding box center [484, 553] width 9 height 9
click at [484, 555] on input "checkbox" at bounding box center [484, 555] width 8 height 8
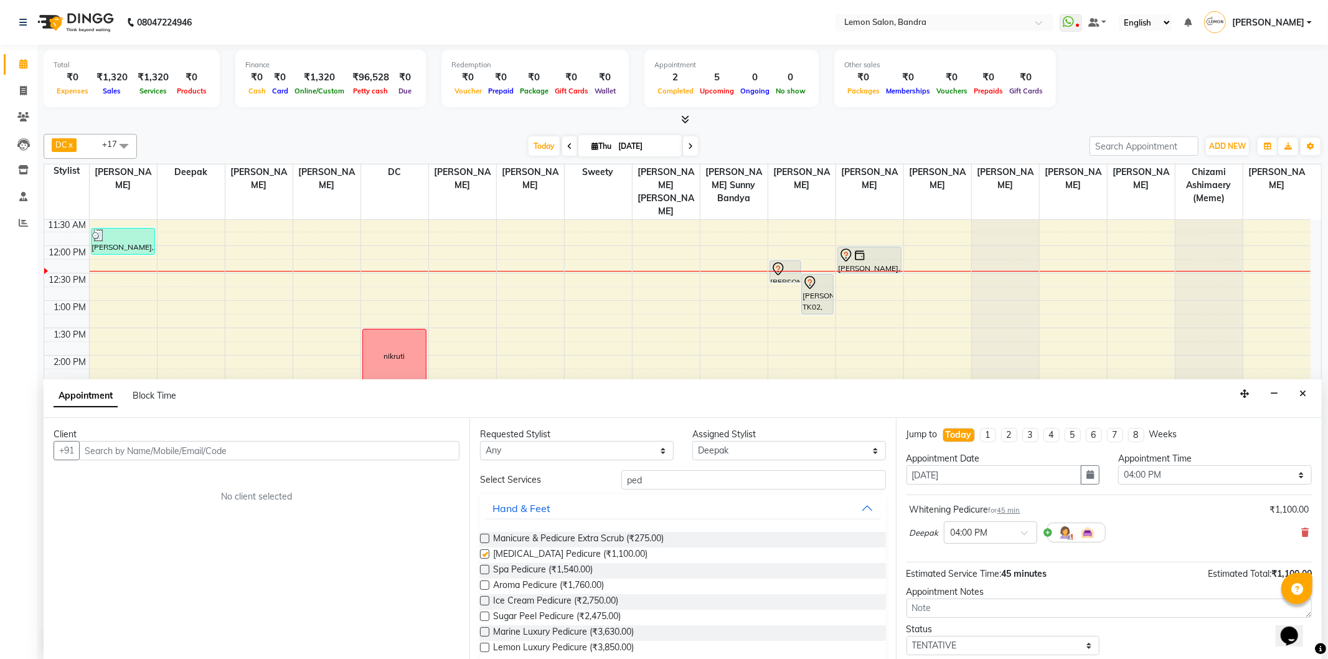
checkbox input "false"
click at [330, 450] on input "text" at bounding box center [269, 450] width 380 height 19
click at [661, 483] on input "ped" at bounding box center [753, 479] width 264 height 19
type input "p"
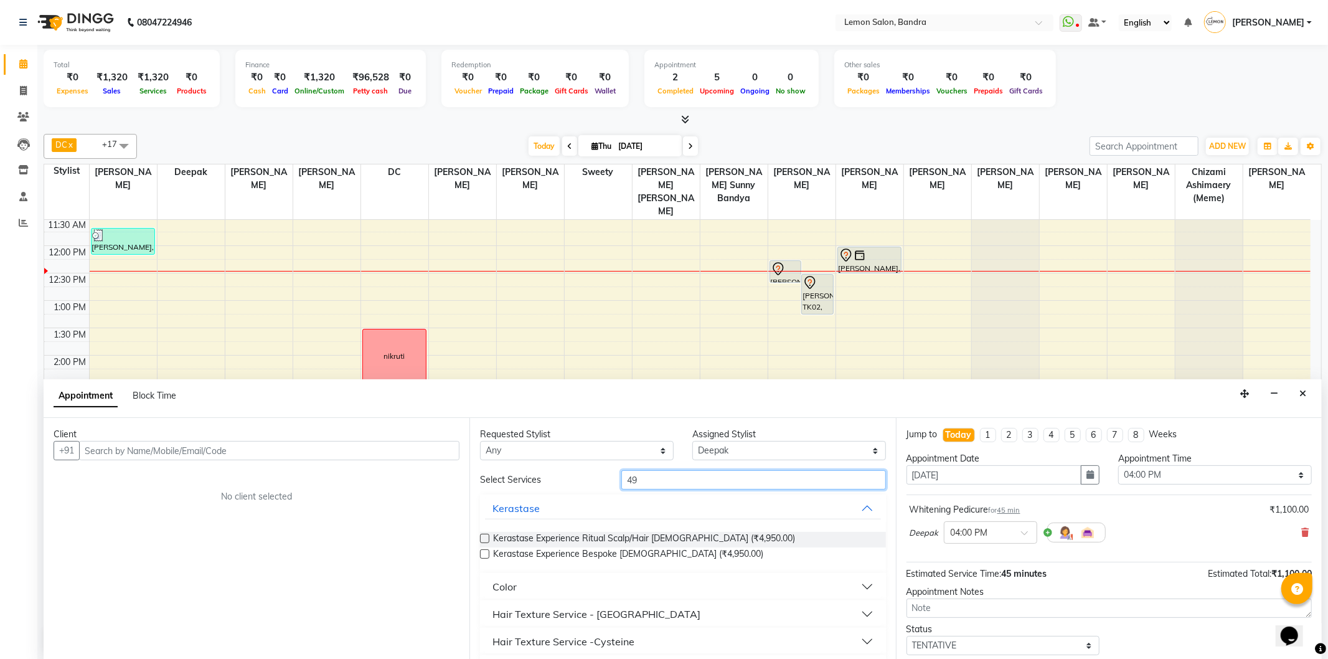
type input "4"
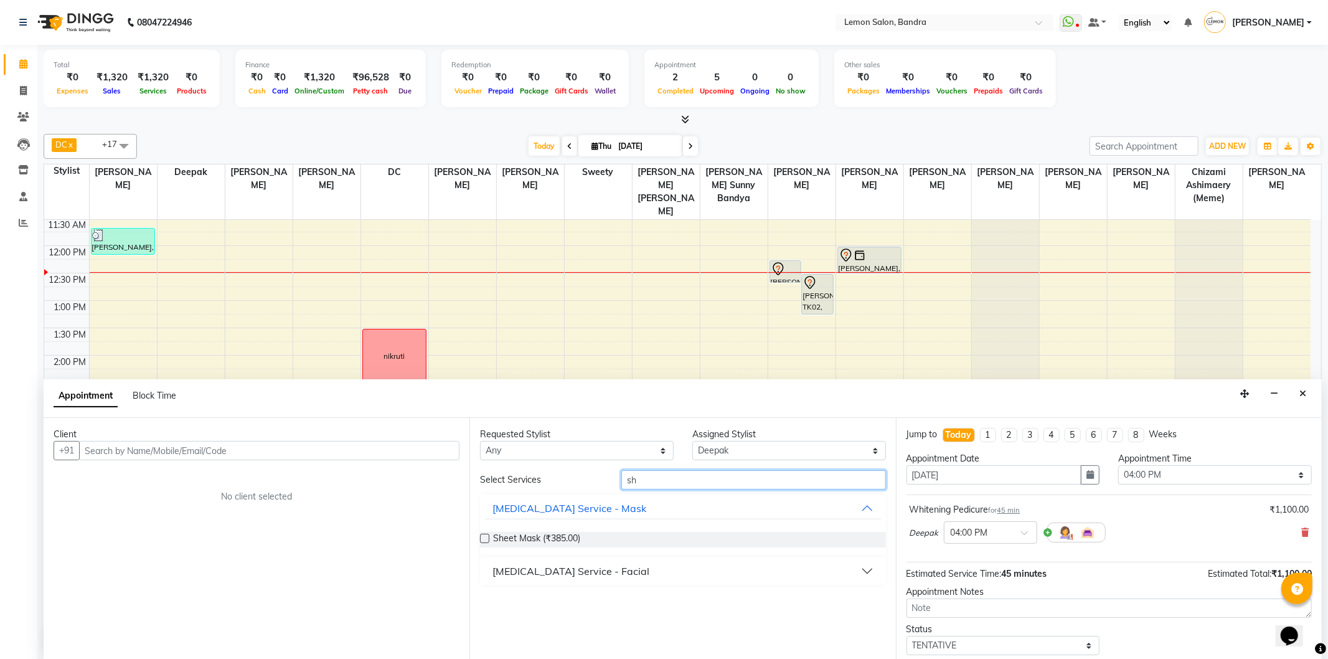
type input "s"
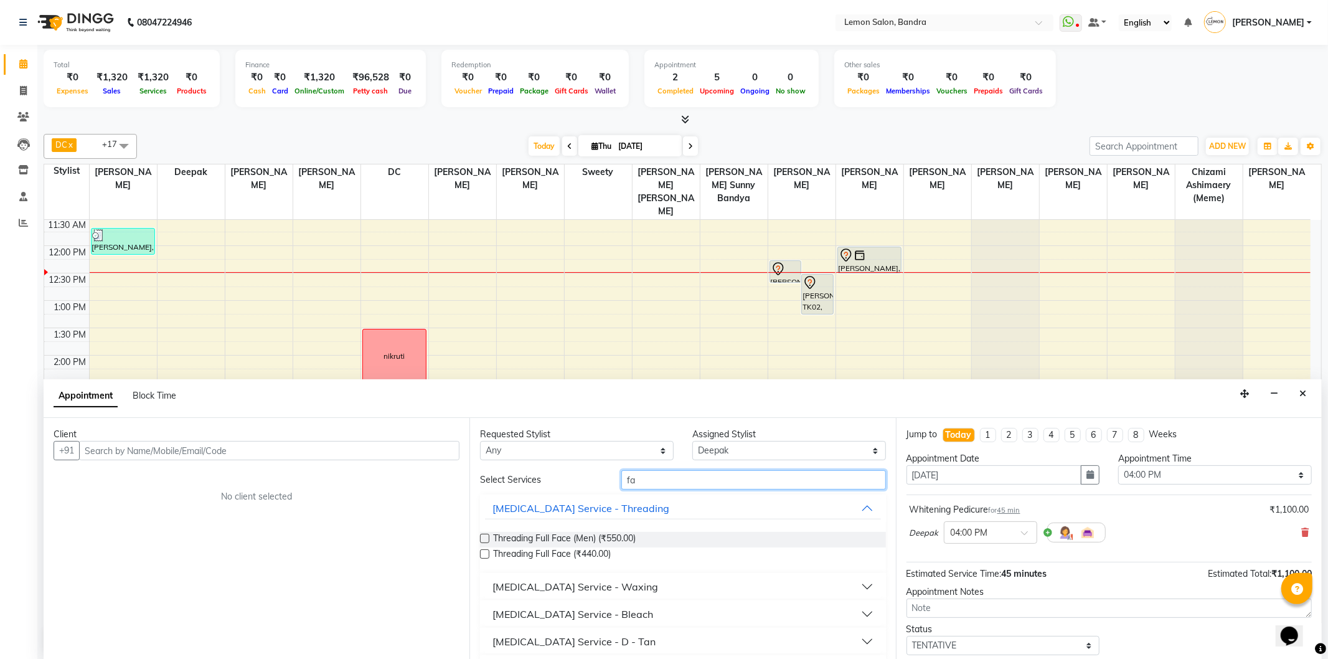
type input "f"
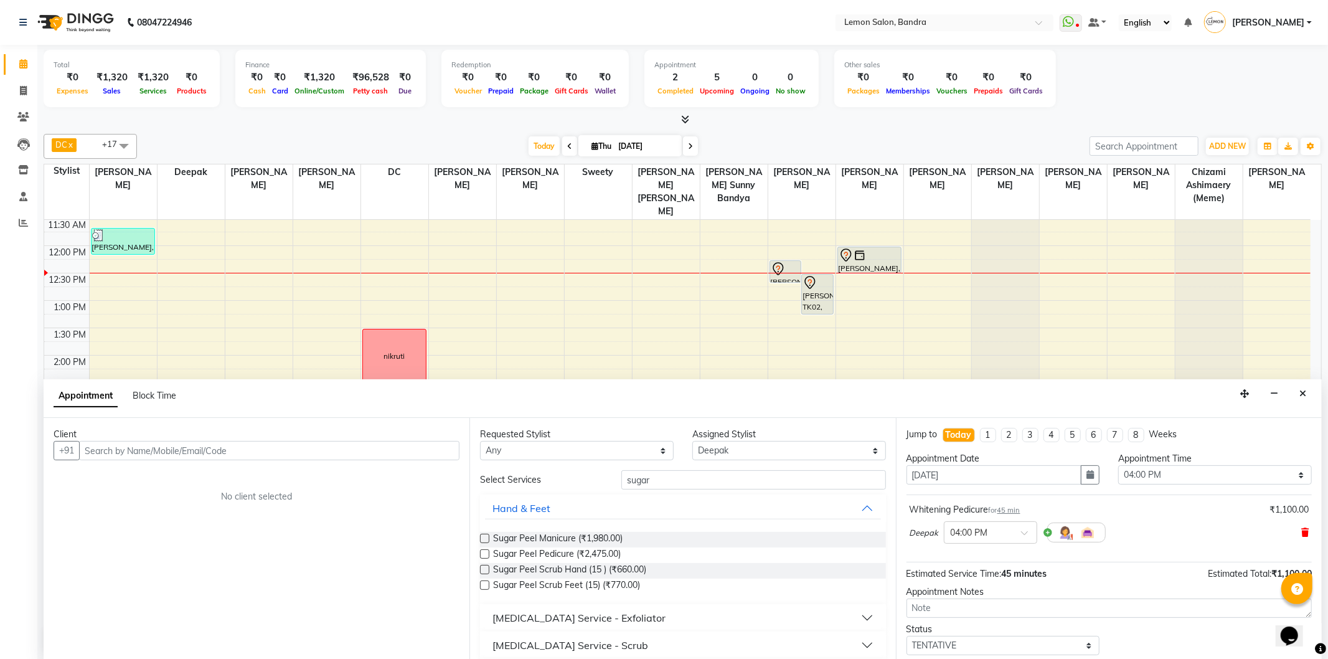
click at [1301, 534] on icon at bounding box center [1304, 532] width 7 height 9
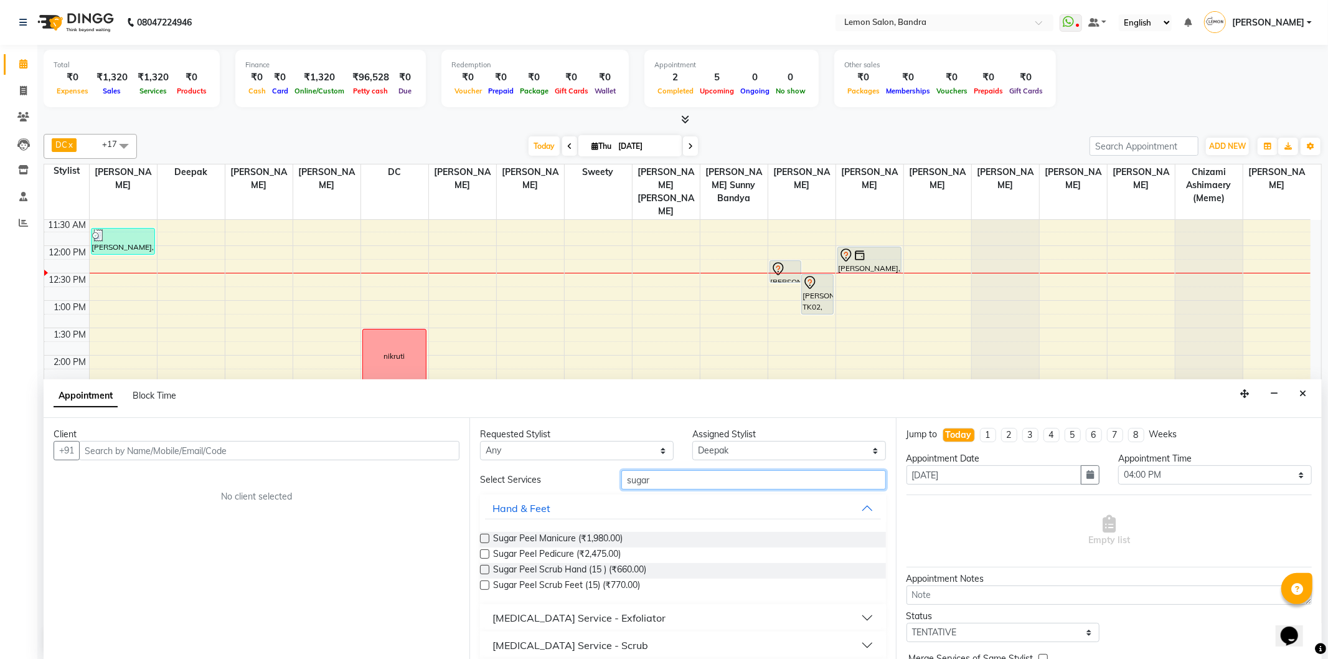
click at [704, 470] on input "sugar" at bounding box center [753, 479] width 264 height 19
type input "s"
type input "ped"
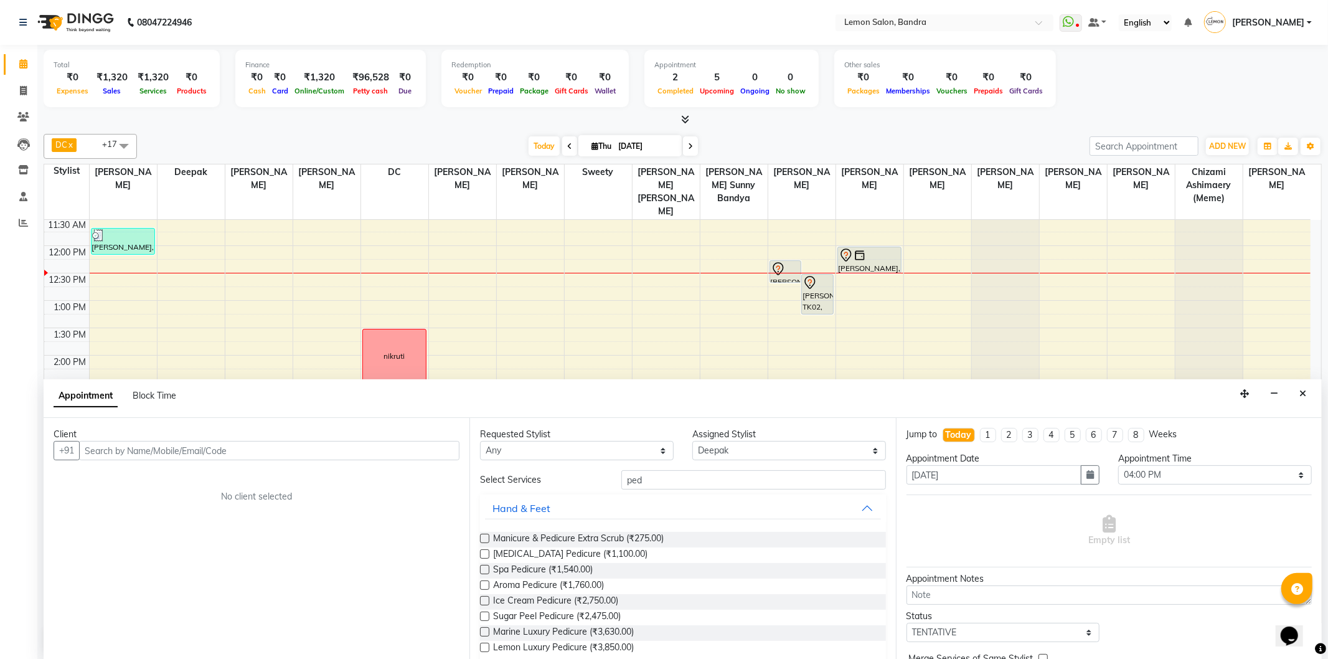
click at [484, 602] on label at bounding box center [484, 600] width 9 height 9
click at [484, 602] on input "checkbox" at bounding box center [484, 602] width 8 height 8
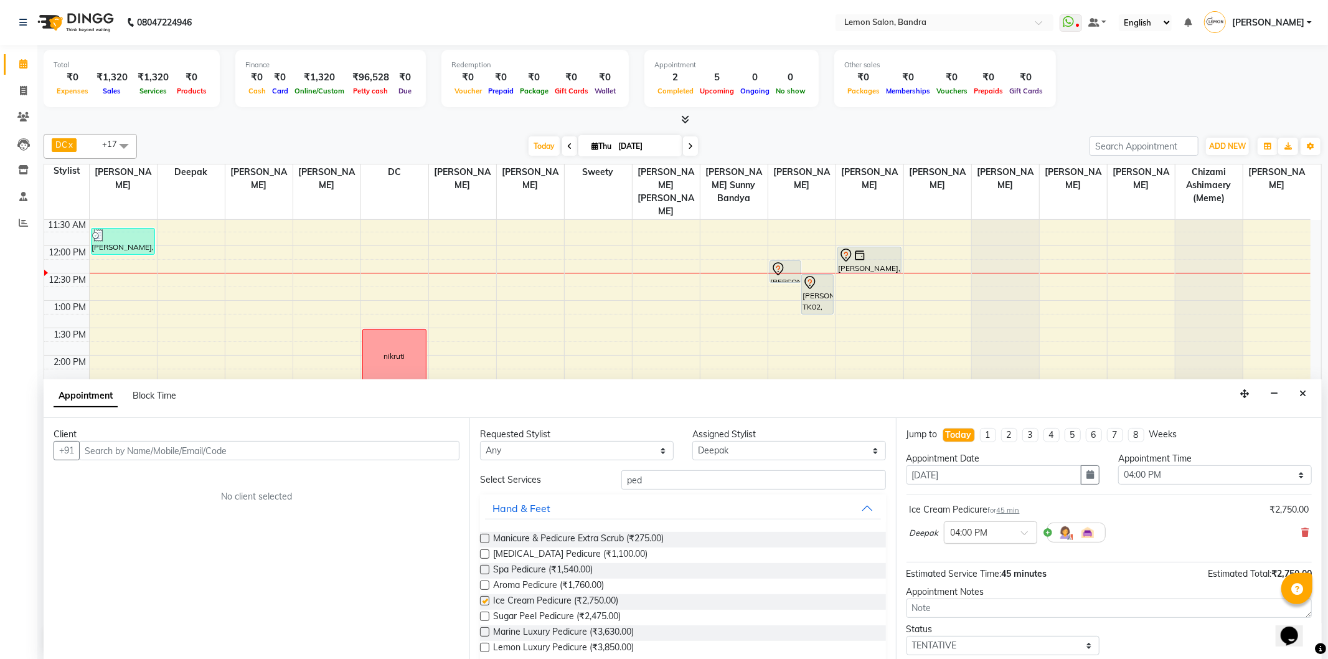
checkbox input "false"
click at [195, 459] on input "text" at bounding box center [269, 450] width 380 height 19
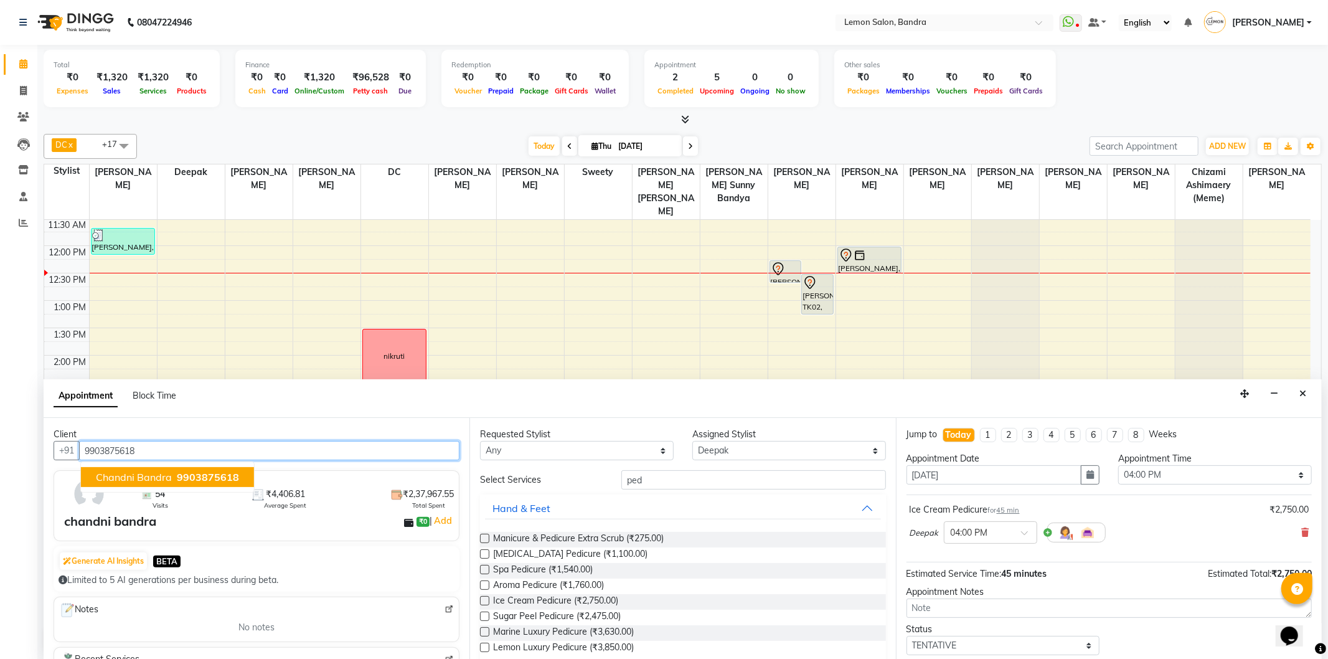
click at [230, 477] on span "9903875618" at bounding box center [208, 477] width 62 height 12
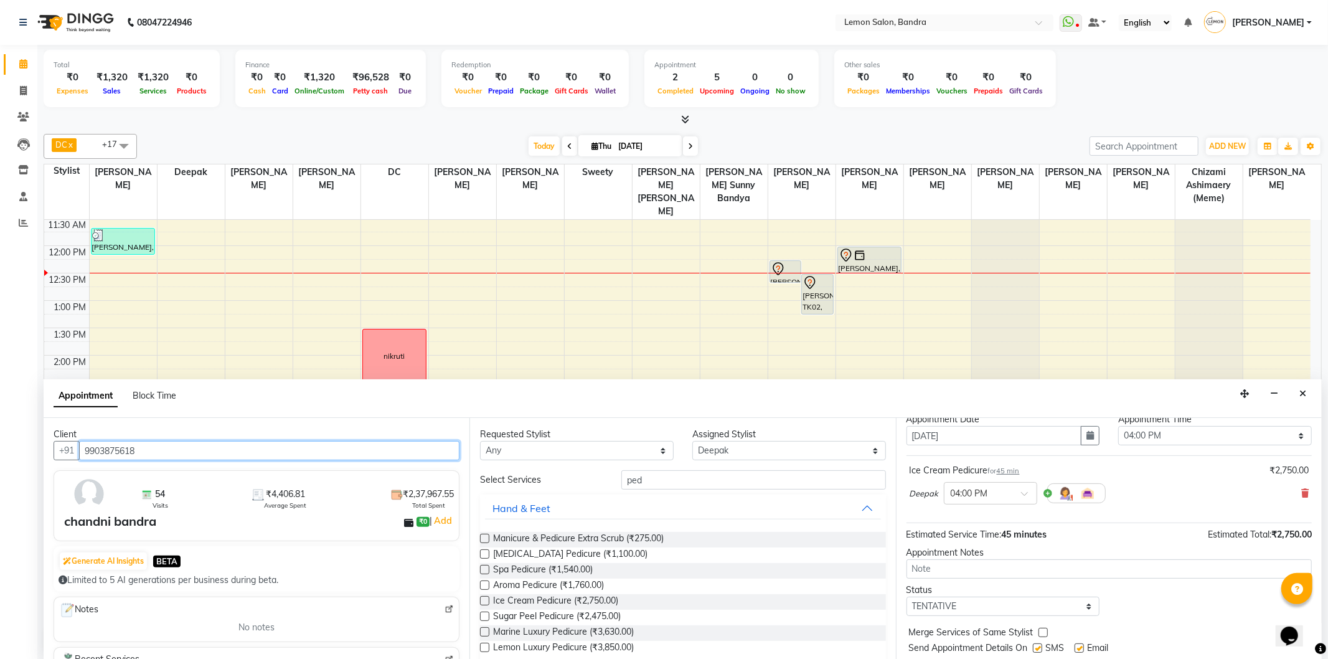
scroll to position [75, 0]
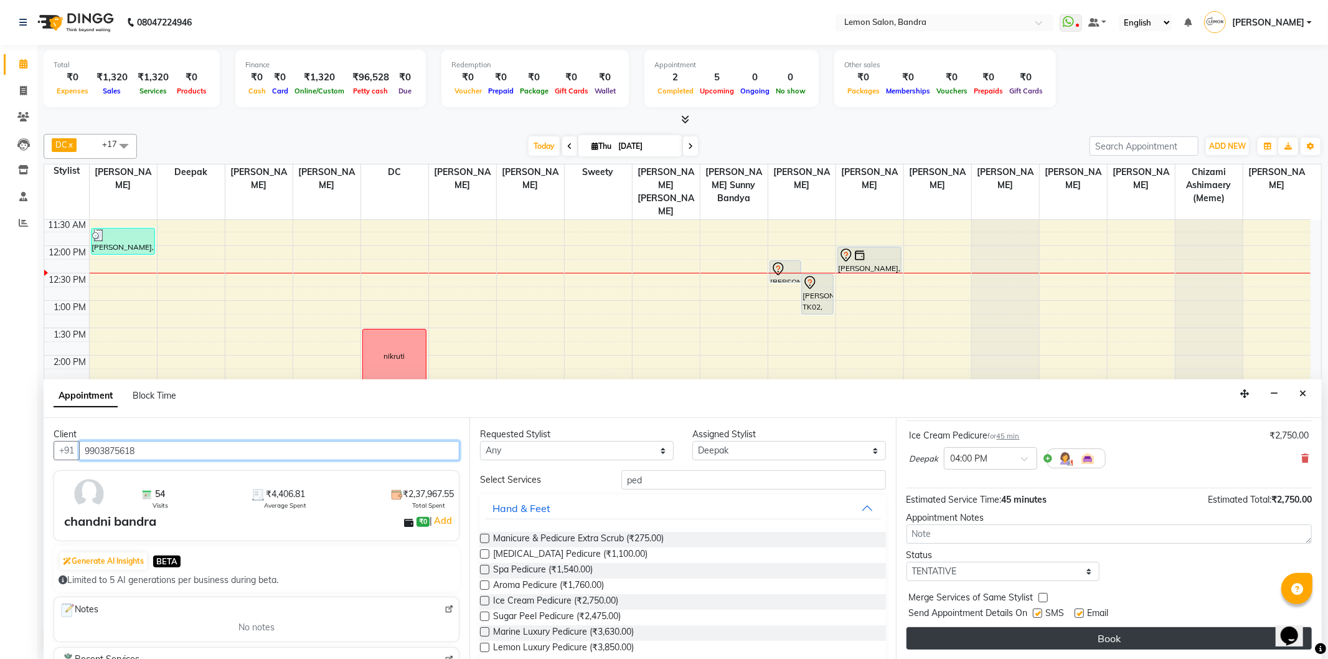
type input "9903875618"
click at [981, 628] on button "Book" at bounding box center [1109, 638] width 405 height 22
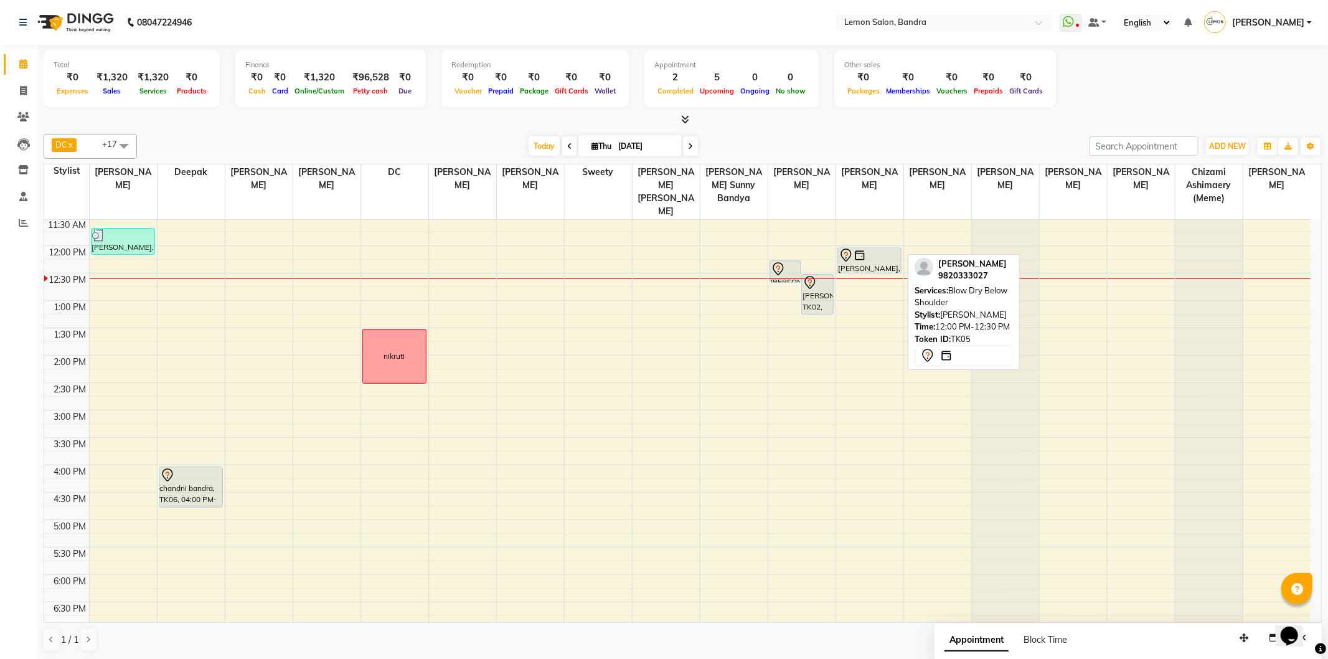
click at [870, 250] on div "[PERSON_NAME], TK05, 12:00 PM-12:30 PM, Blow Dry Below Shoulder" at bounding box center [869, 260] width 63 height 26
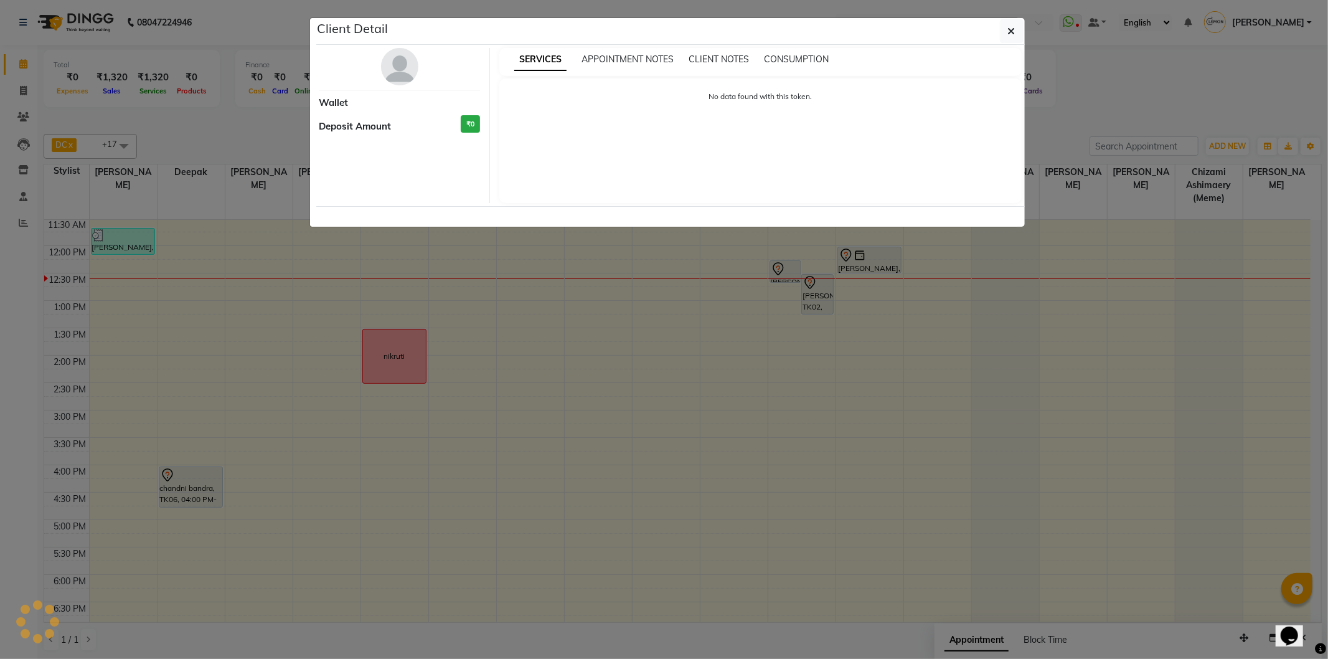
select select "7"
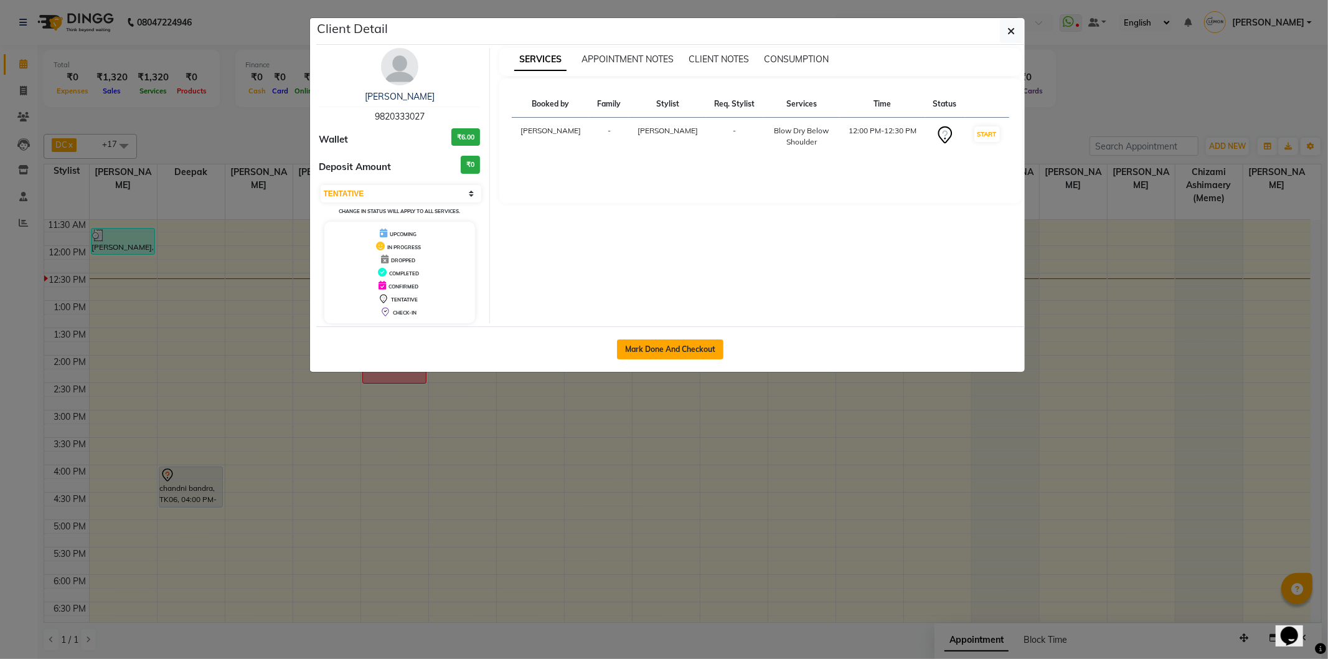
click at [689, 346] on button "Mark Done And Checkout" at bounding box center [670, 349] width 106 height 20
select select "service"
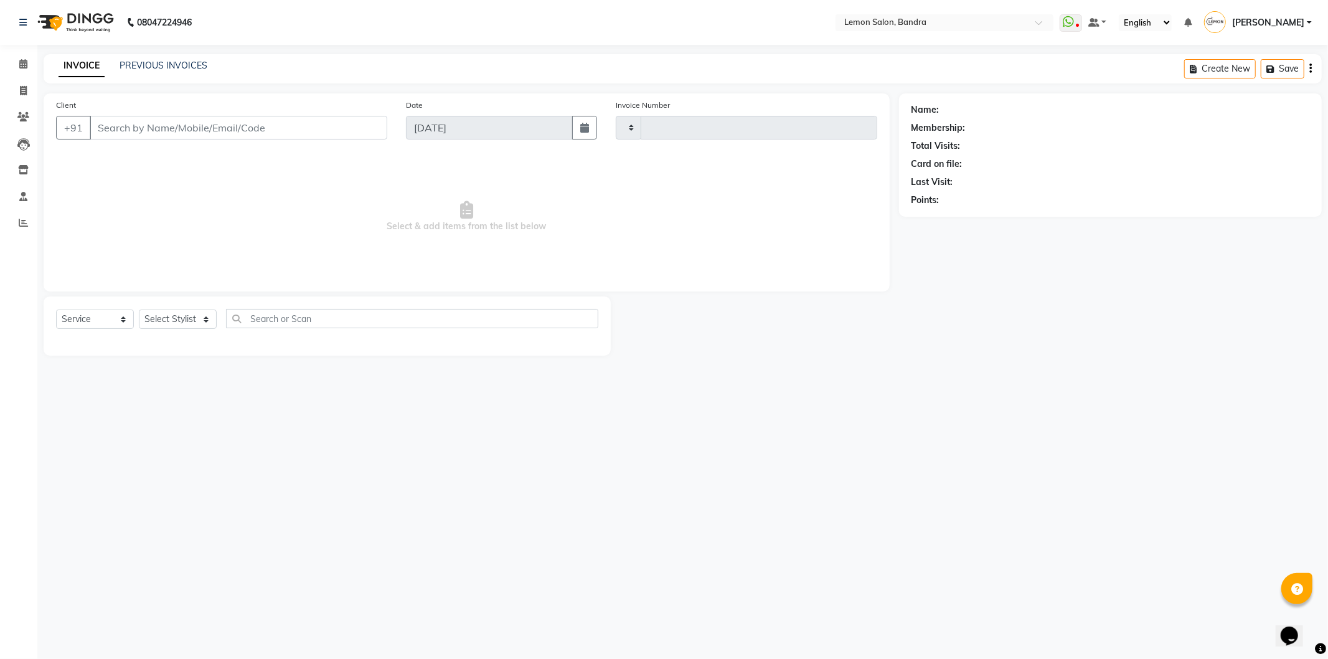
type input "5810"
select select "563"
click at [100, 314] on select "Select Service Product Membership Package Voucher Prepaid Gift Card" at bounding box center [95, 318] width 78 height 19
select select "product"
click at [56, 310] on select "Select Service Product Membership Package Voucher Prepaid Gift Card" at bounding box center [95, 318] width 78 height 19
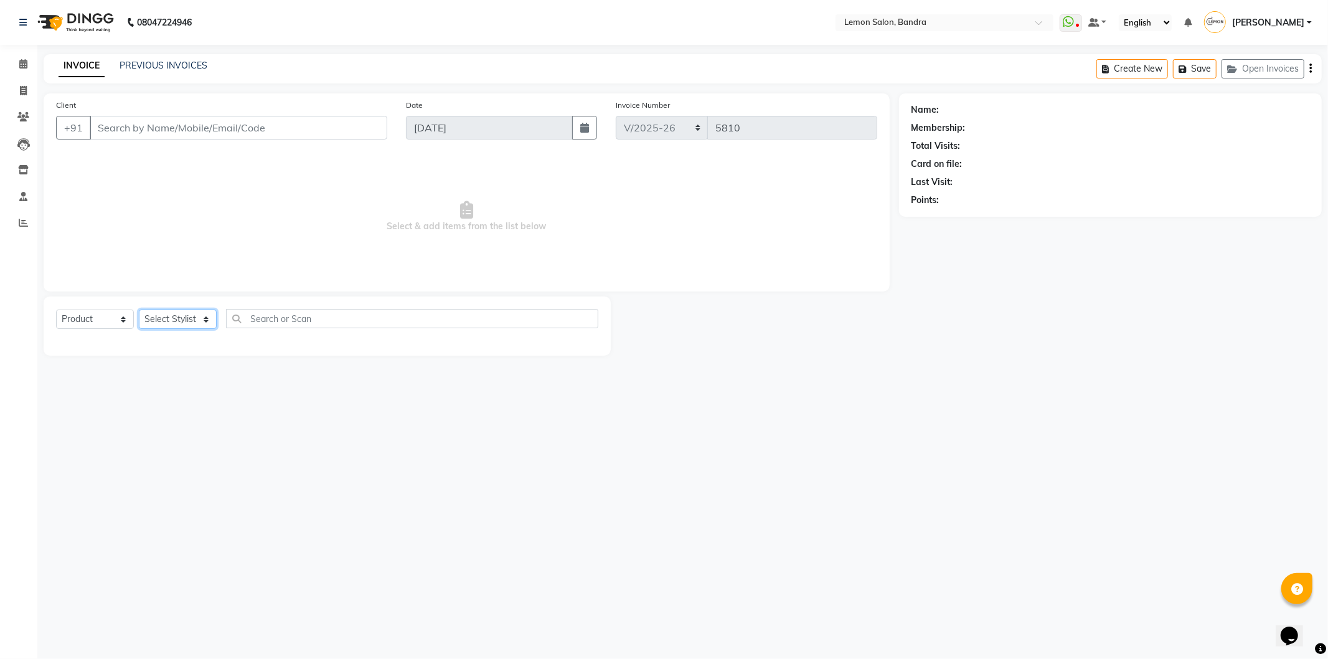
click at [167, 314] on select "Select Stylist" at bounding box center [178, 318] width 78 height 19
type input "9820333027"
select select "service"
select select "57965"
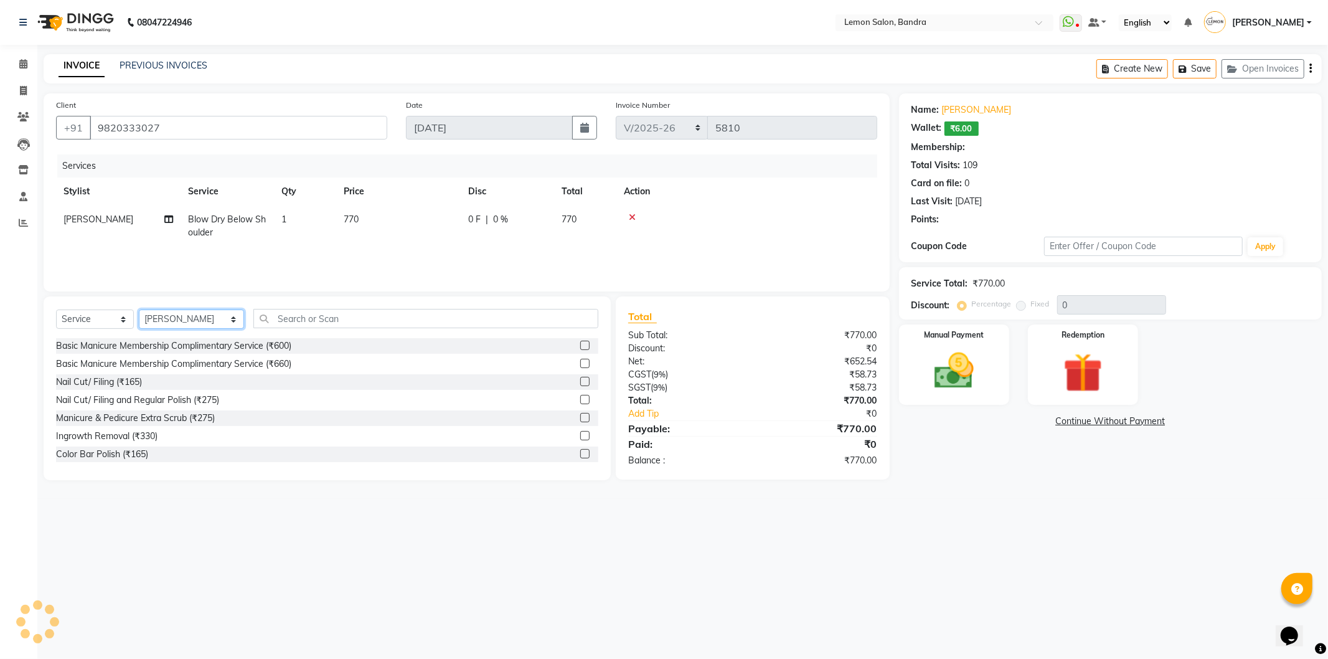
type input "20"
select select "1: Object"
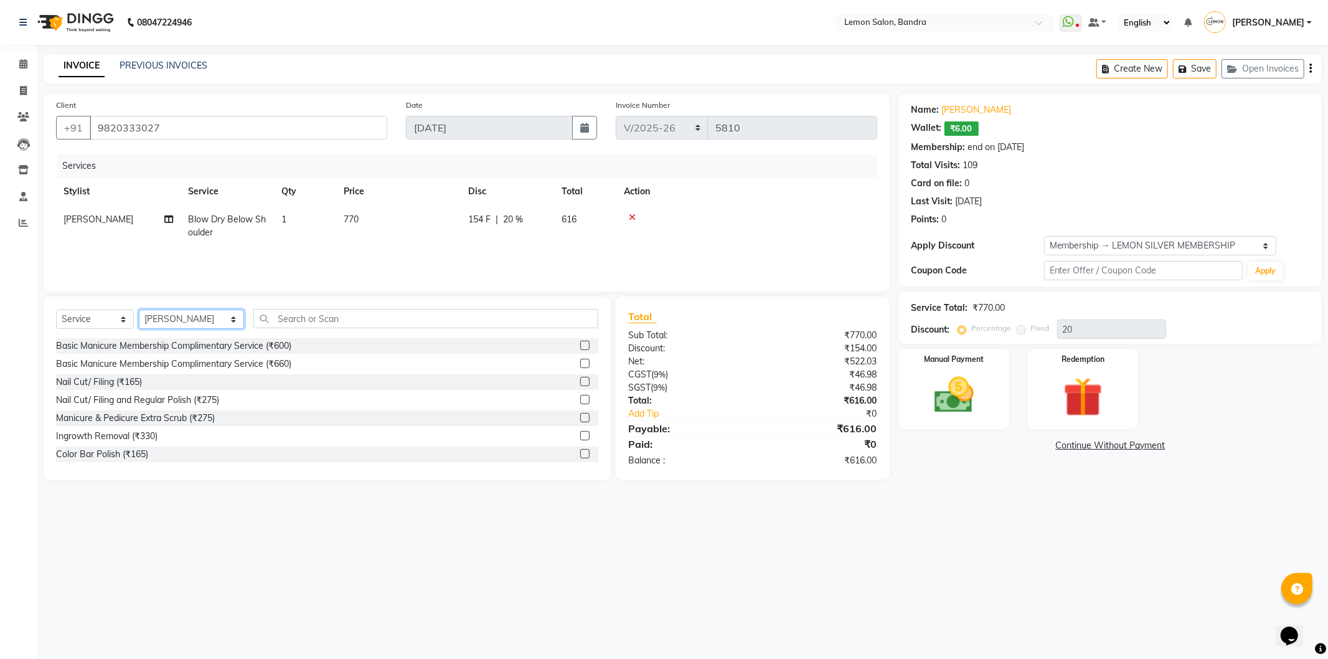
select select "16049"
click at [139, 310] on select "Select Stylist Afsha Chizami Ashimaery (Meme) DC Deepak Elma Sunny Bandya Javed…" at bounding box center [191, 318] width 105 height 19
click at [365, 325] on input "text" at bounding box center [425, 318] width 345 height 19
click at [100, 316] on select "Select Service Product Membership Package Voucher Prepaid Gift Card" at bounding box center [95, 318] width 78 height 19
select select "product"
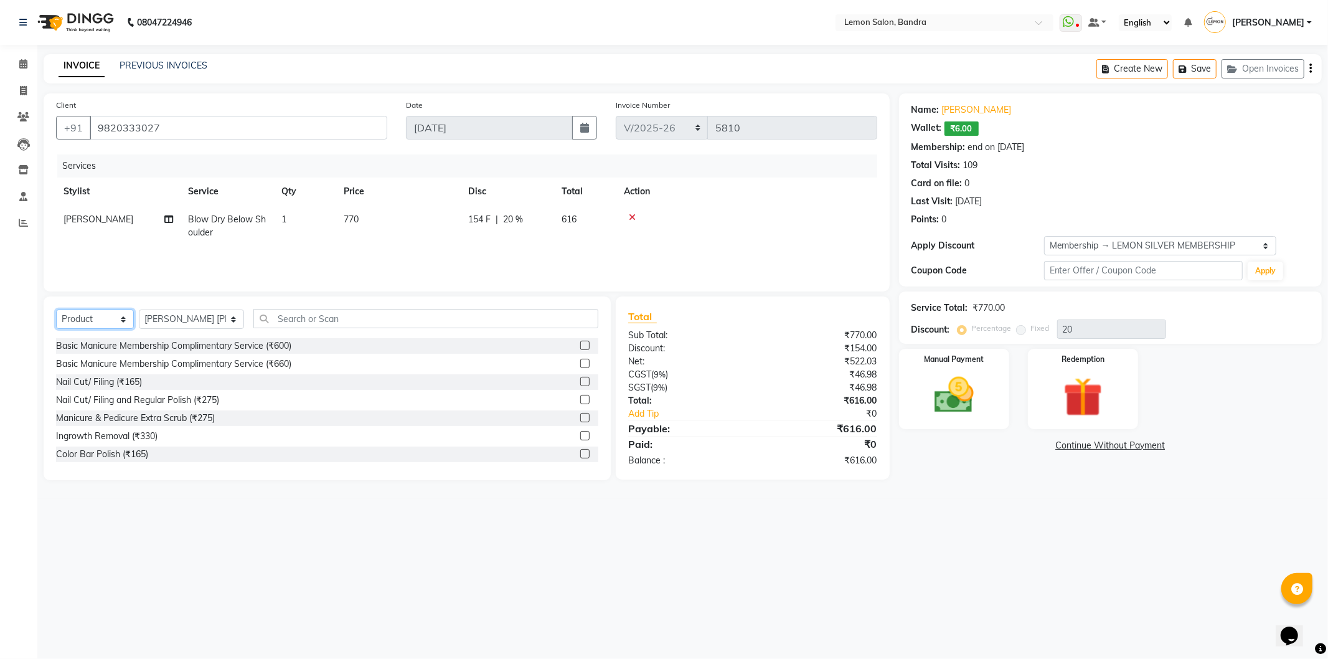
click at [56, 310] on select "Select Service Product Membership Package Voucher Prepaid Gift Card" at bounding box center [95, 318] width 78 height 19
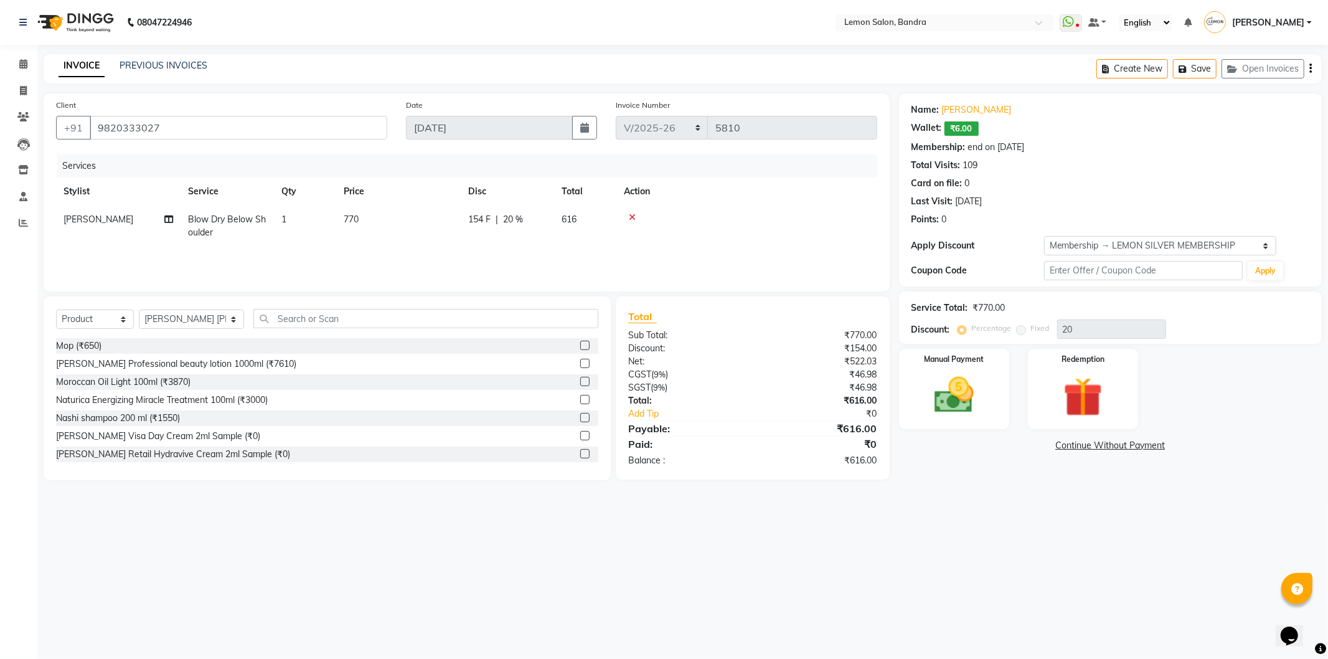
click at [318, 307] on div "Select Service Product Membership Package Voucher Prepaid Gift Card Select Styl…" at bounding box center [327, 388] width 567 height 184
click at [320, 313] on input "text" at bounding box center [425, 318] width 345 height 19
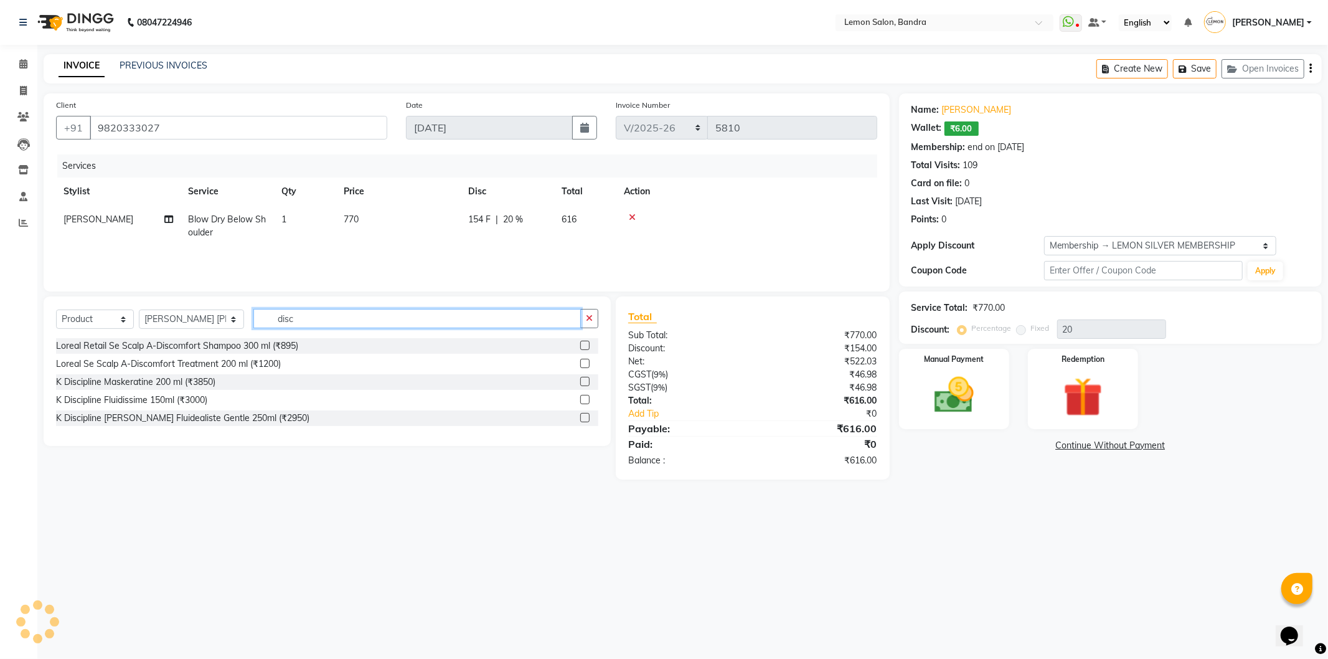
type input "disc"
click at [587, 417] on label at bounding box center [584, 417] width 9 height 9
click at [587, 417] on input "checkbox" at bounding box center [584, 418] width 8 height 8
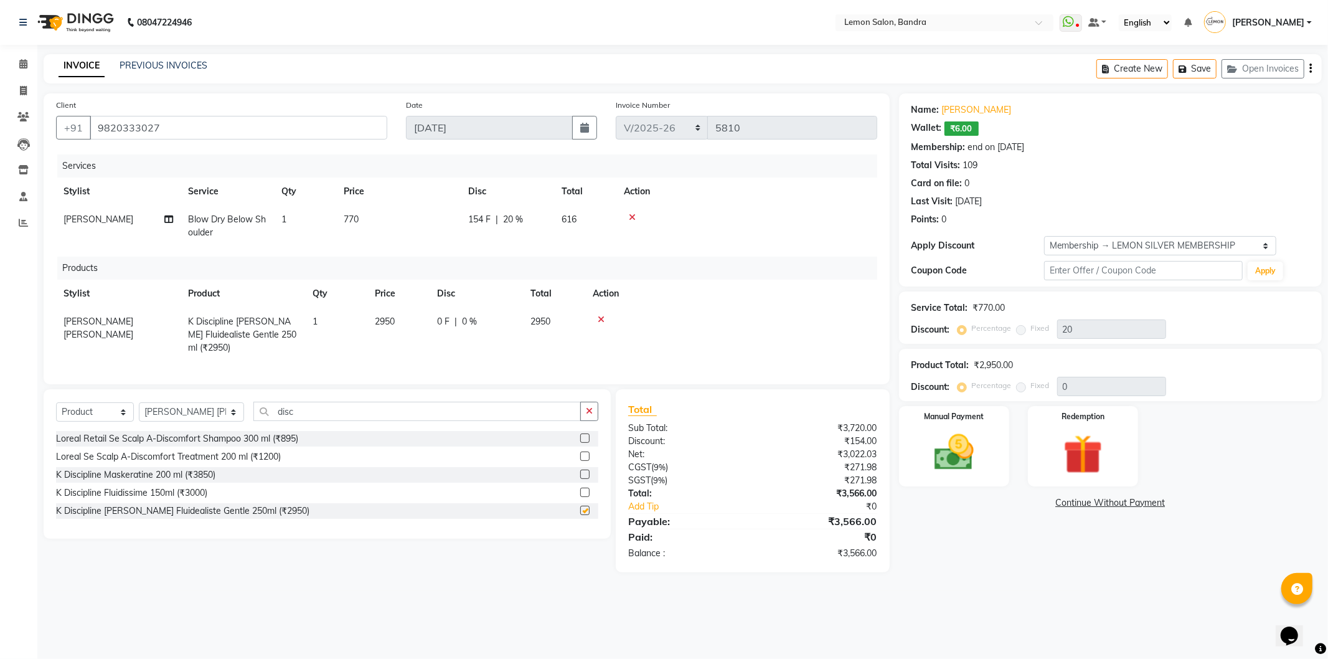
checkbox input "false"
click at [458, 378] on div "Client +91 9820333027 Date 04-09-2025 Invoice Number BAN/2025-26 V/2025 V/2025-…" at bounding box center [467, 238] width 846 height 291
click at [585, 470] on label at bounding box center [584, 474] width 9 height 9
click at [585, 471] on input "checkbox" at bounding box center [584, 475] width 8 height 8
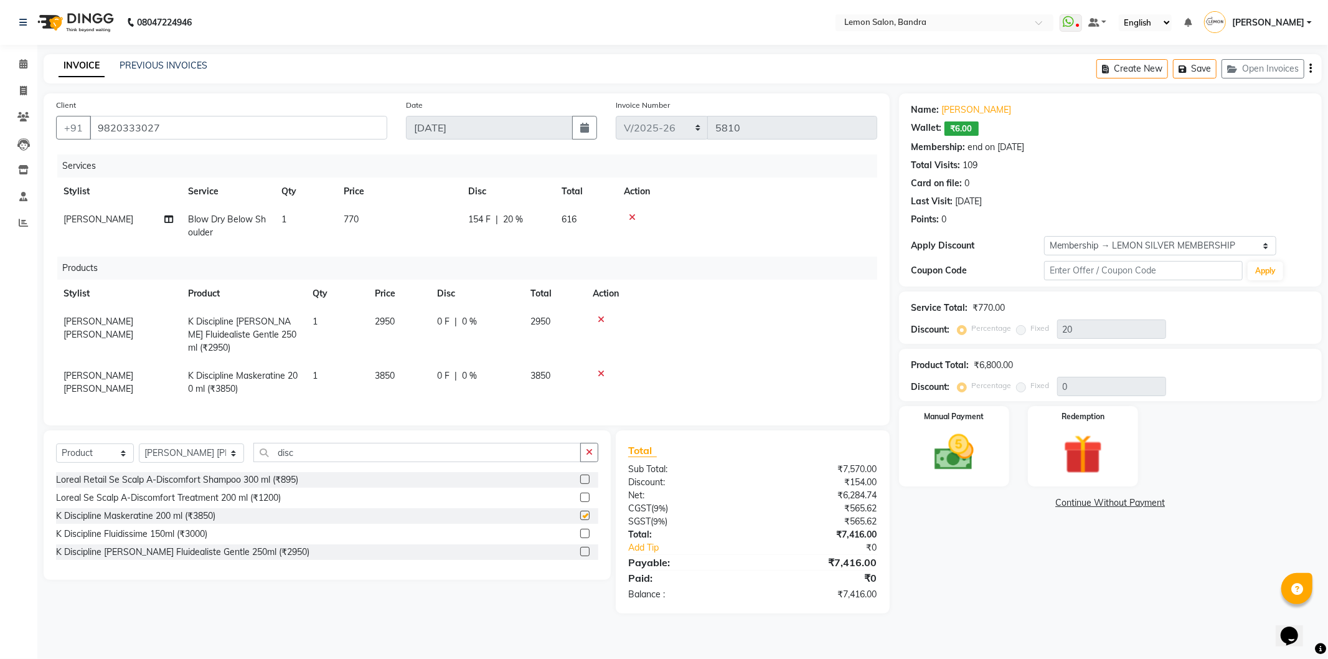
checkbox input "false"
click at [598, 321] on icon at bounding box center [601, 319] width 7 height 9
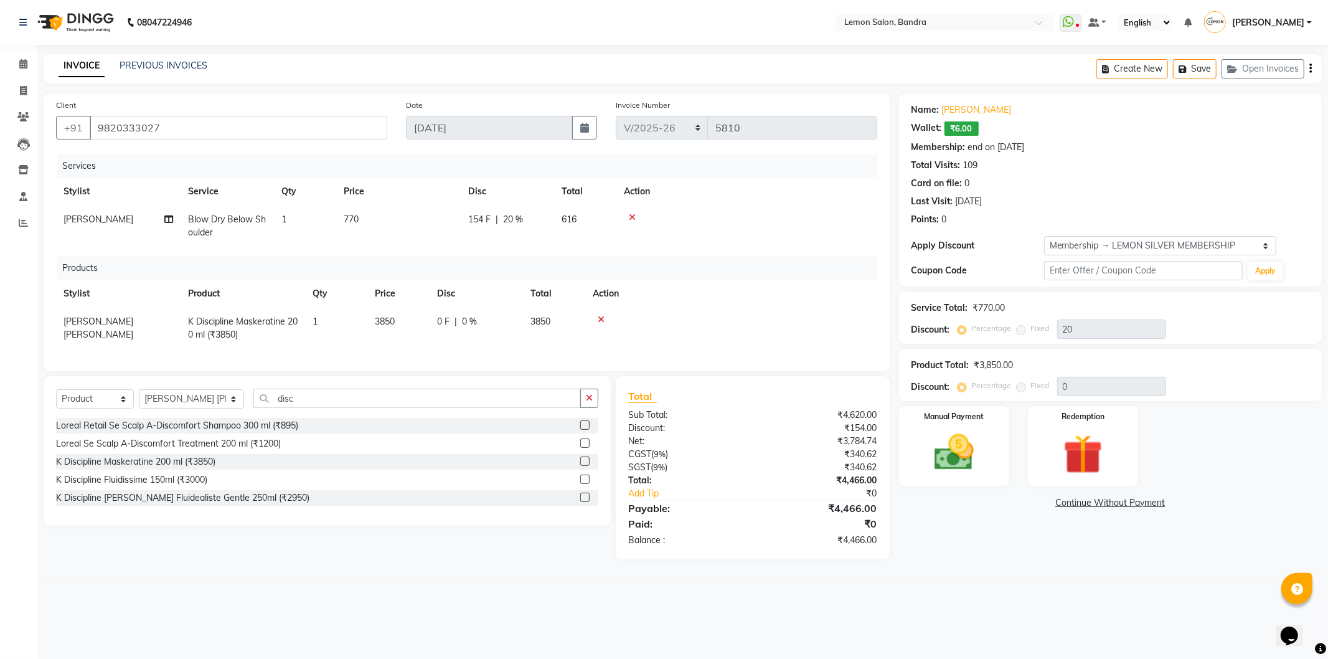
click at [603, 321] on icon at bounding box center [601, 319] width 7 height 9
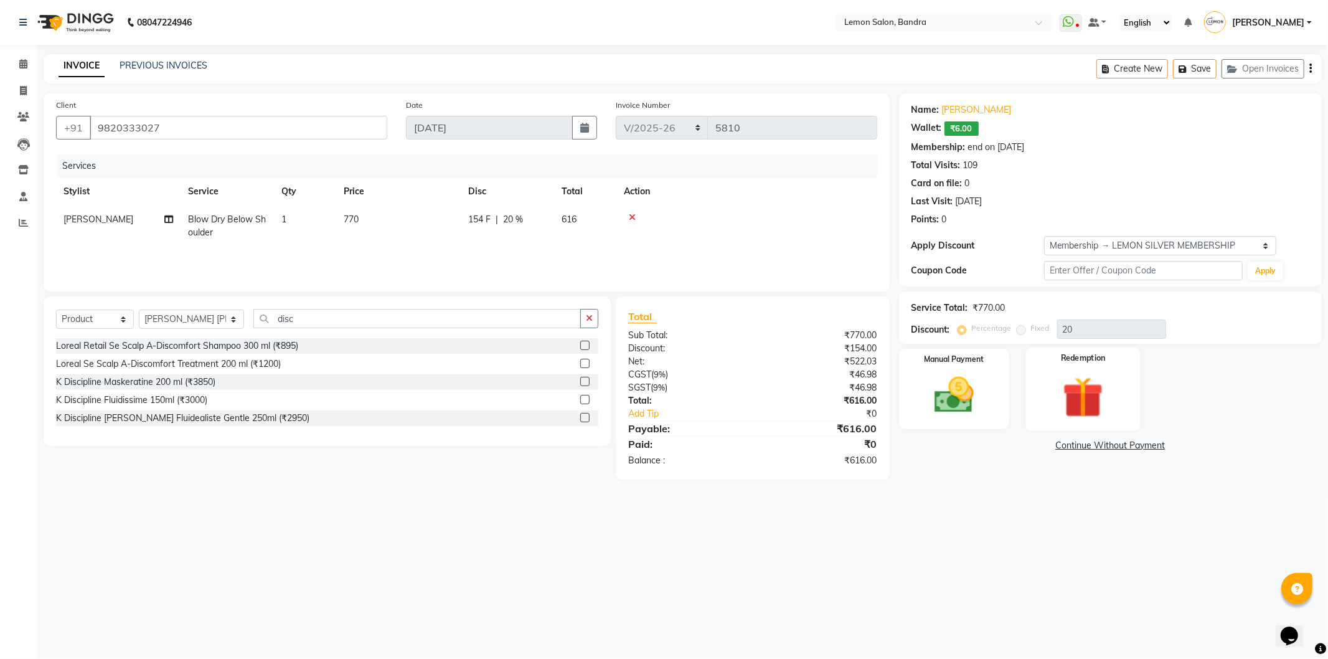
click at [1065, 399] on img at bounding box center [1083, 397] width 67 height 51
drag, startPoint x: 1118, startPoint y: 441, endPoint x: 1148, endPoint y: 450, distance: 31.9
click at [1131, 441] on span "Wallet" at bounding box center [1121, 447] width 29 height 14
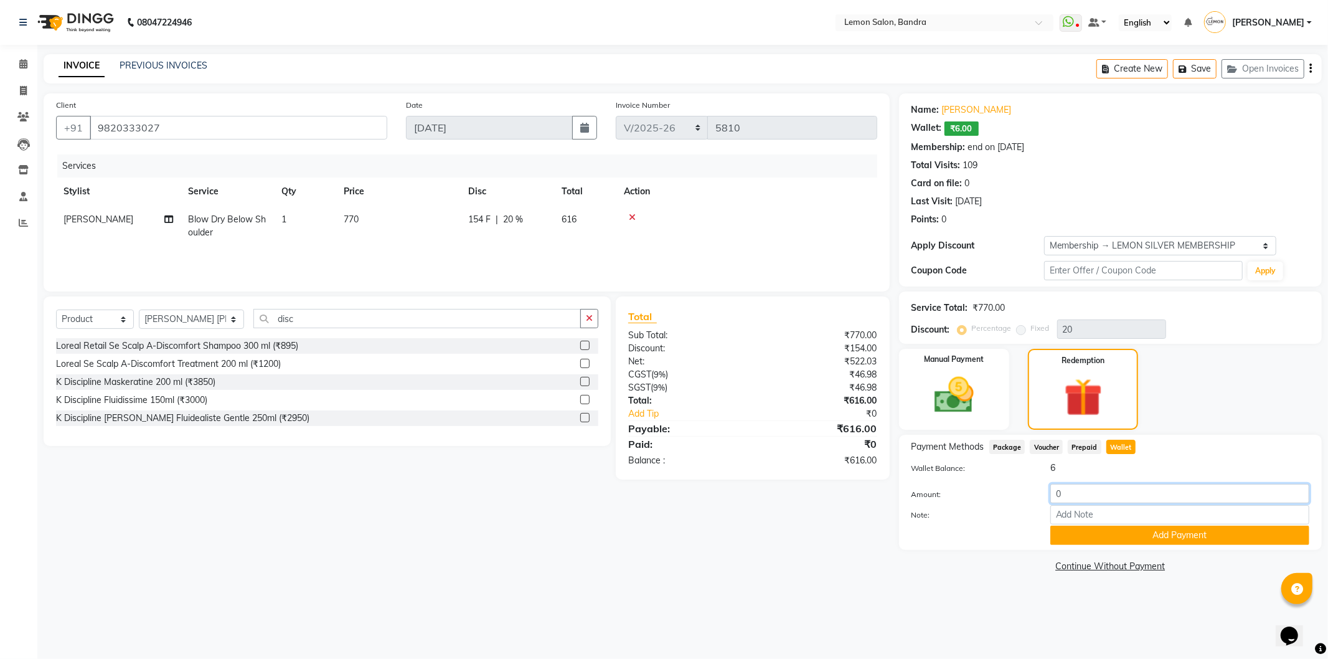
click at [1103, 499] on input "0" at bounding box center [1180, 493] width 259 height 19
type input "6"
click at [1115, 534] on button "Add Payment" at bounding box center [1180, 535] width 259 height 19
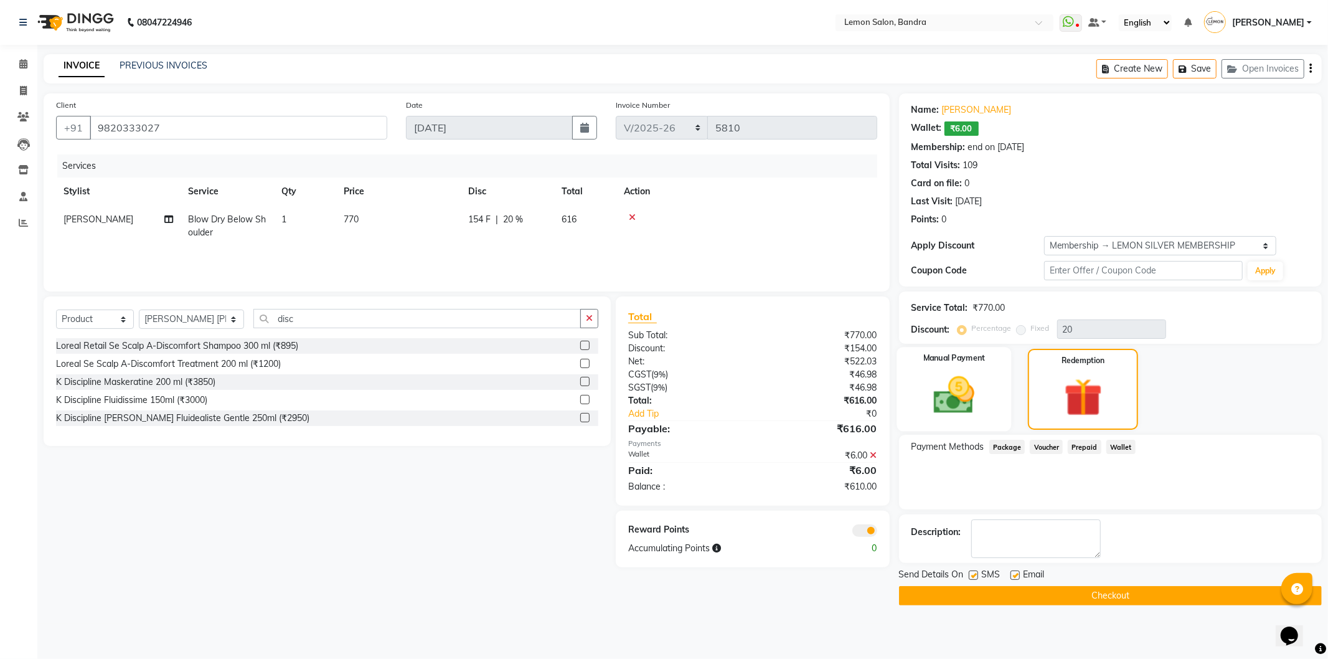
click at [959, 401] on img at bounding box center [954, 395] width 67 height 47
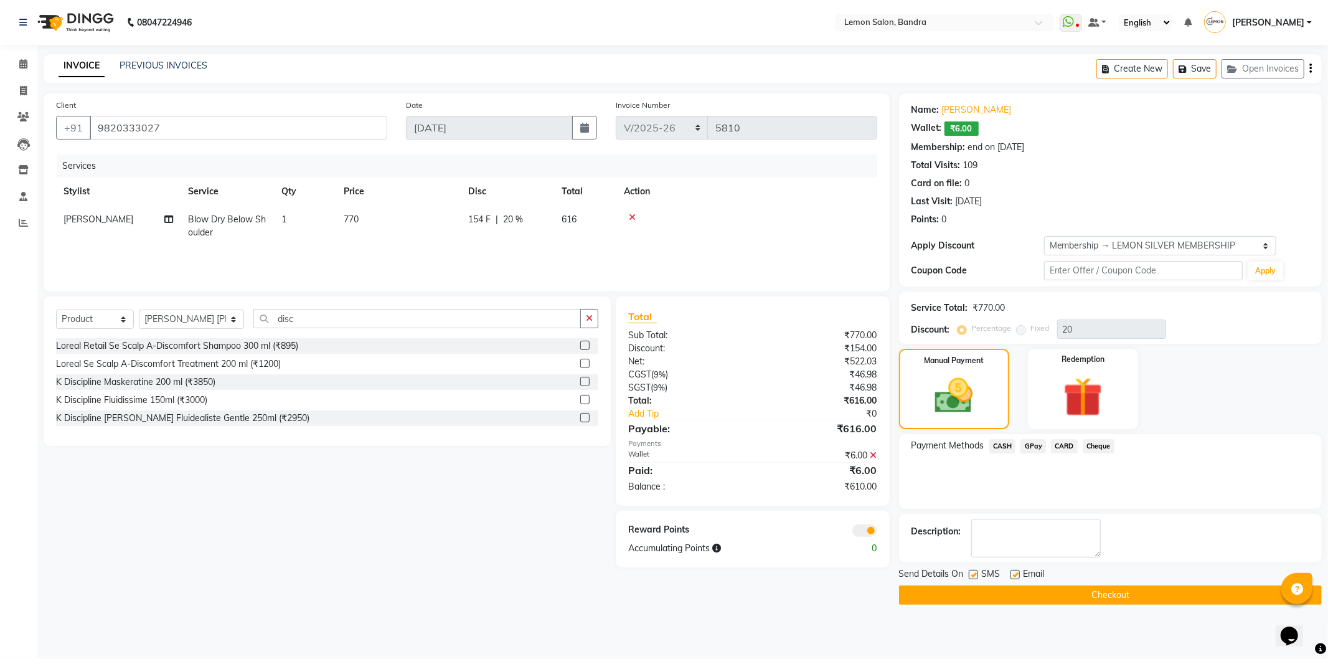
click at [1003, 444] on span "CASH" at bounding box center [1002, 446] width 27 height 14
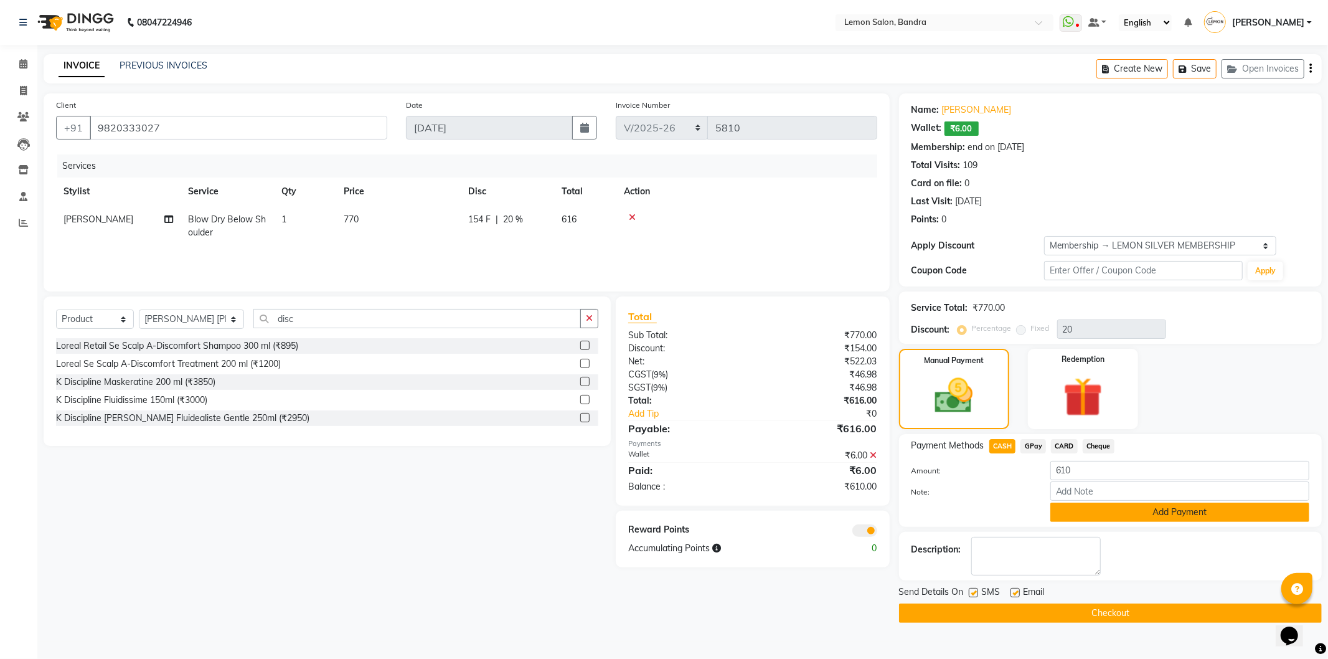
click at [1075, 508] on button "Add Payment" at bounding box center [1180, 512] width 259 height 19
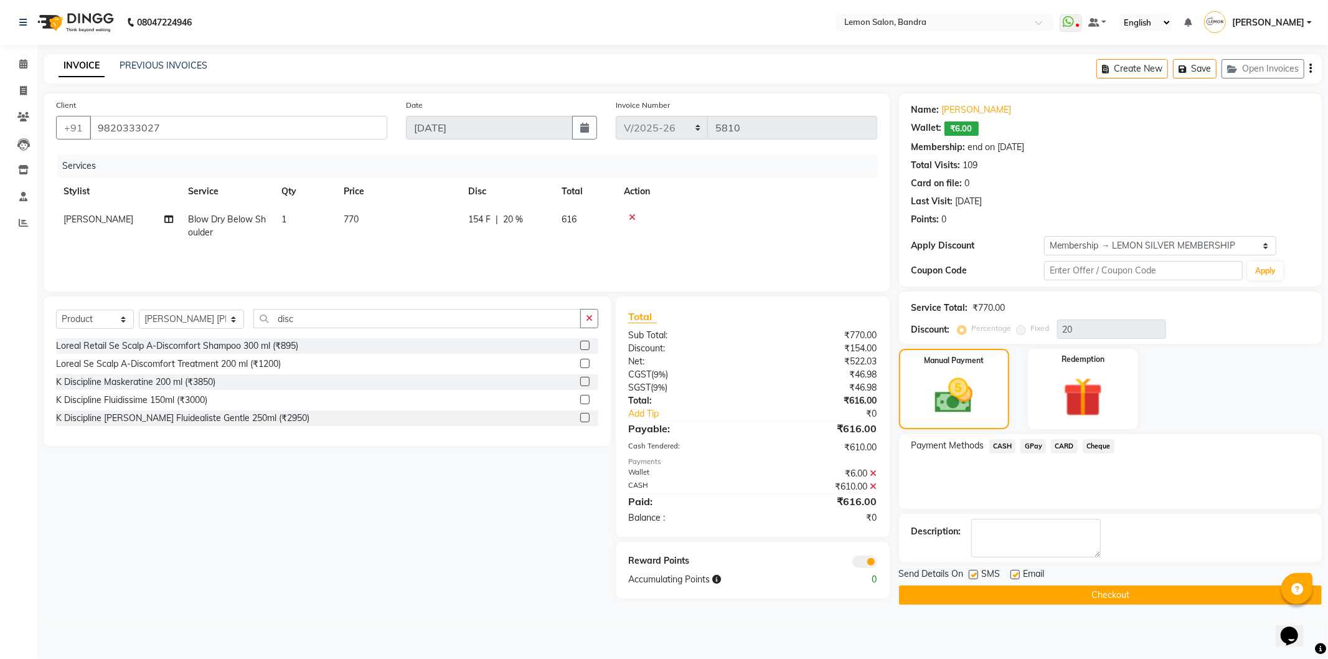
click at [972, 587] on button "Checkout" at bounding box center [1110, 594] width 423 height 19
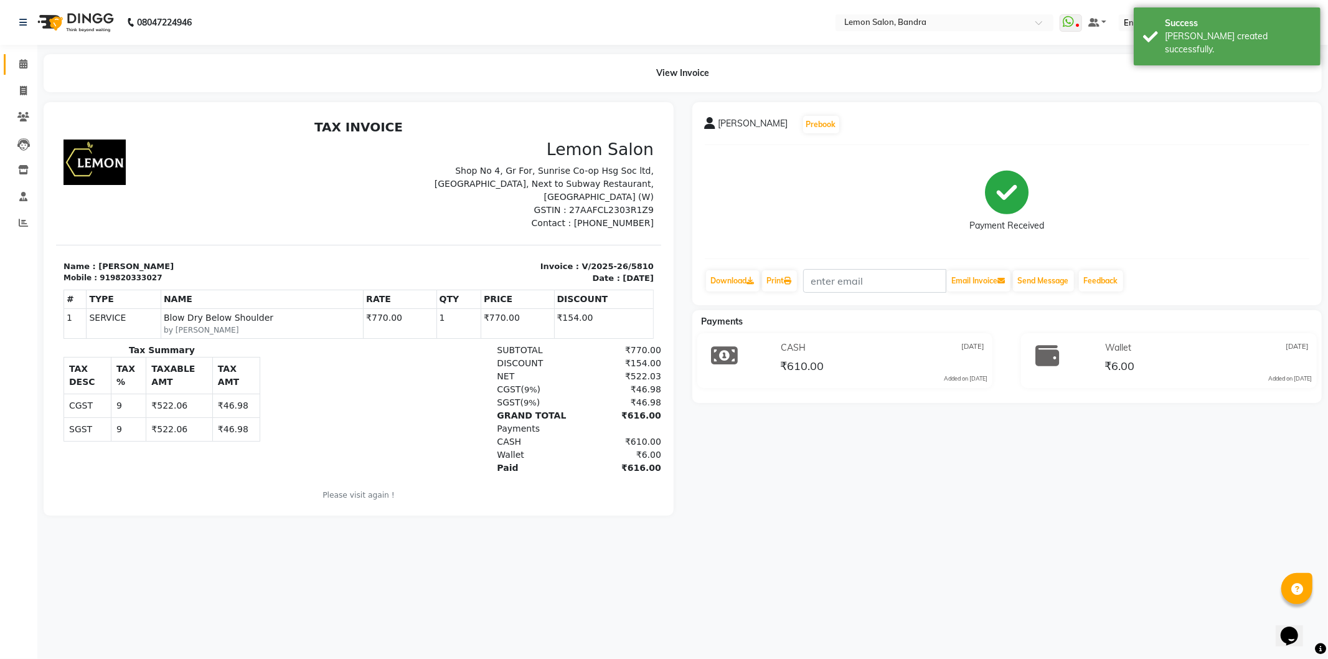
click at [19, 56] on link "Calendar" at bounding box center [19, 64] width 30 height 21
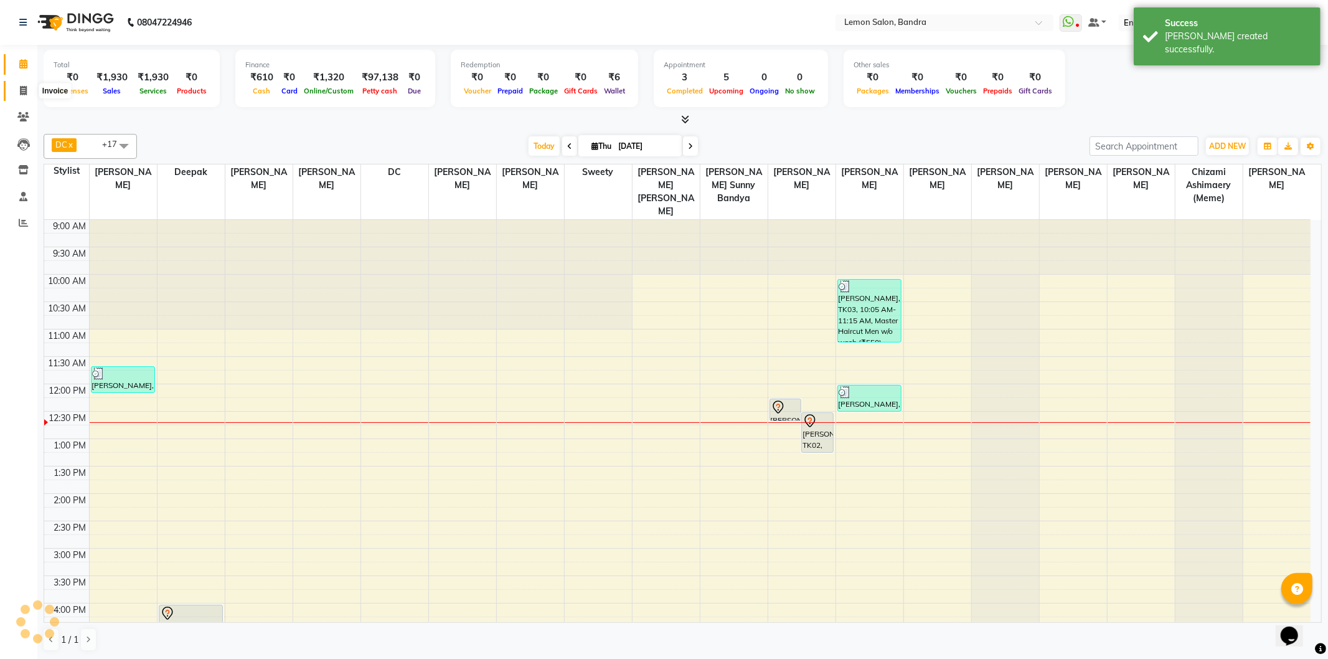
scroll to position [165, 0]
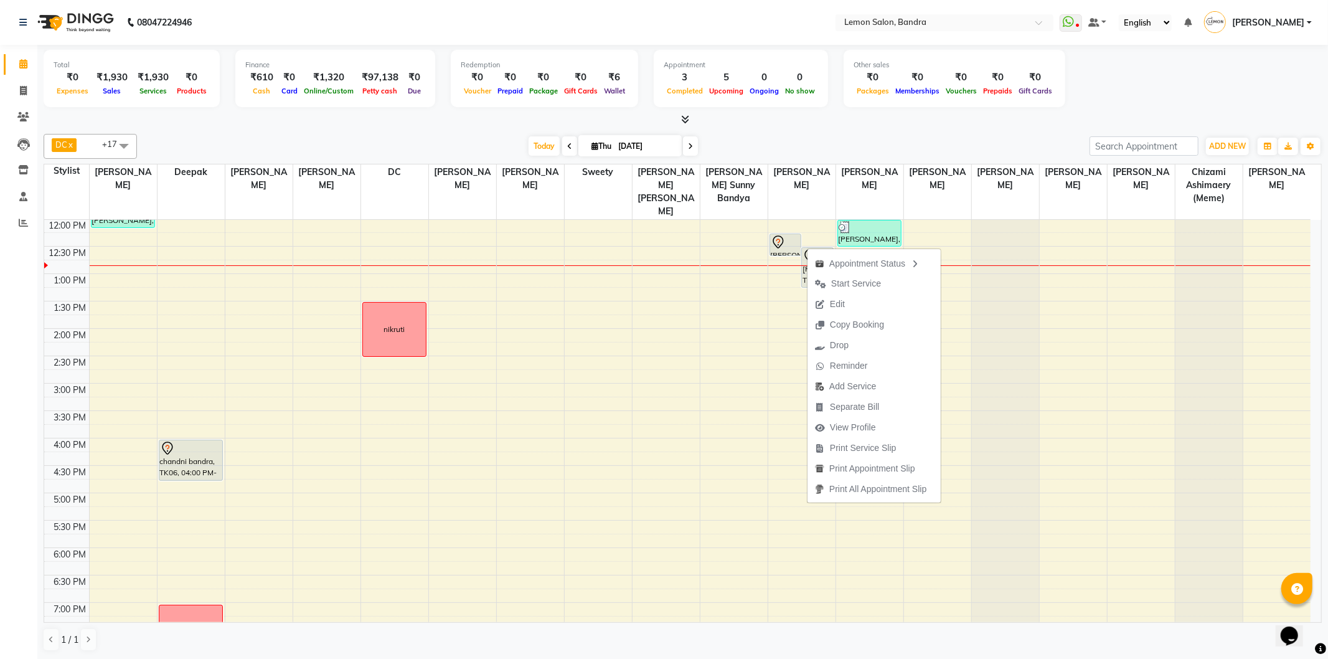
drag, startPoint x: 857, startPoint y: 306, endPoint x: 819, endPoint y: 265, distance: 56.0
click at [857, 303] on button "Edit" at bounding box center [874, 304] width 133 height 21
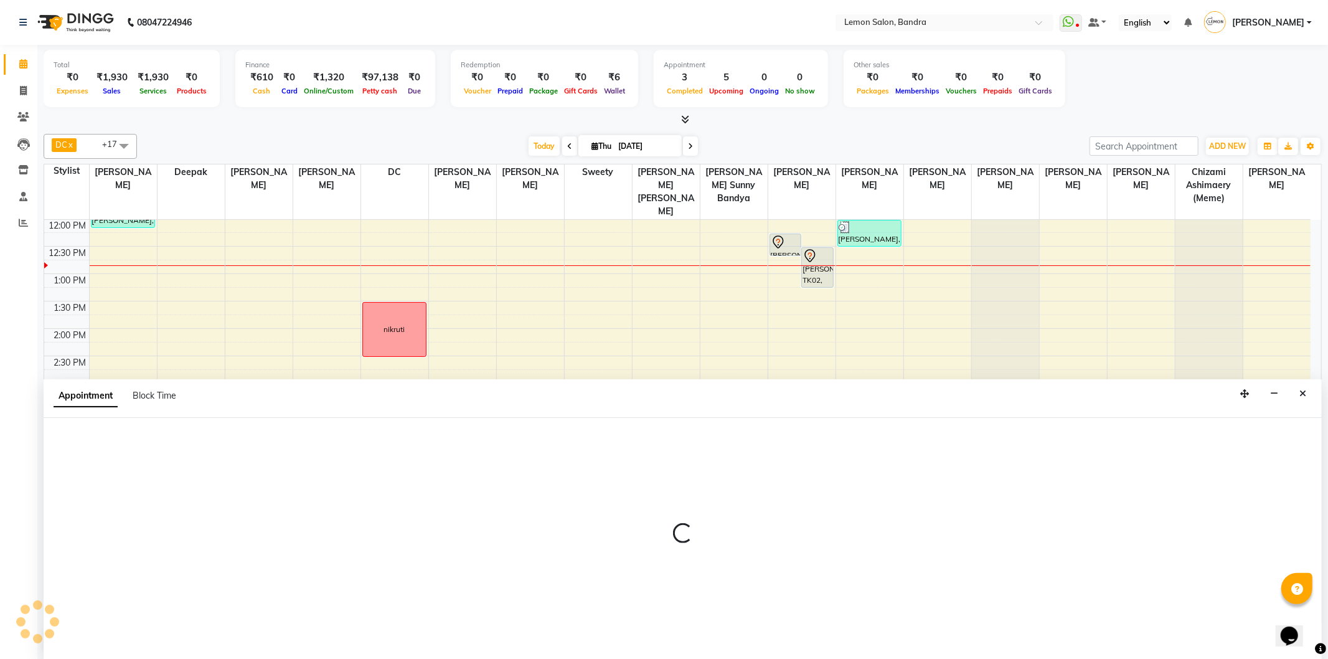
select select "tentative"
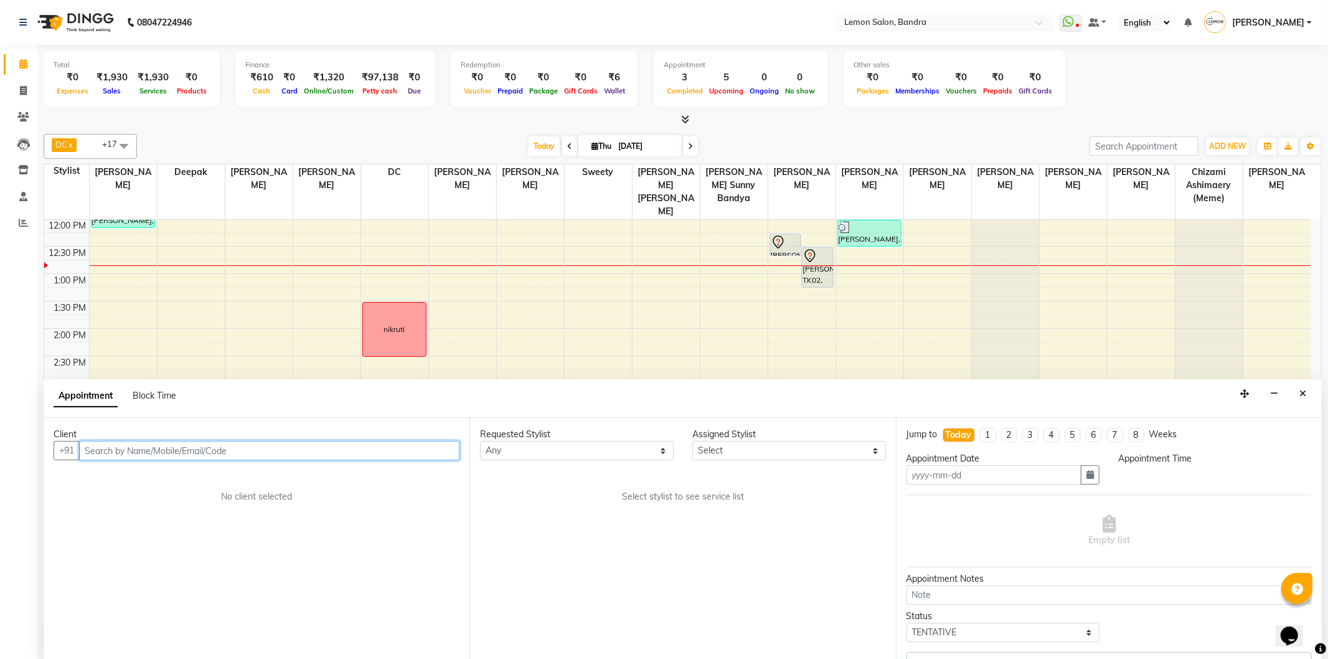
type input "[DATE]"
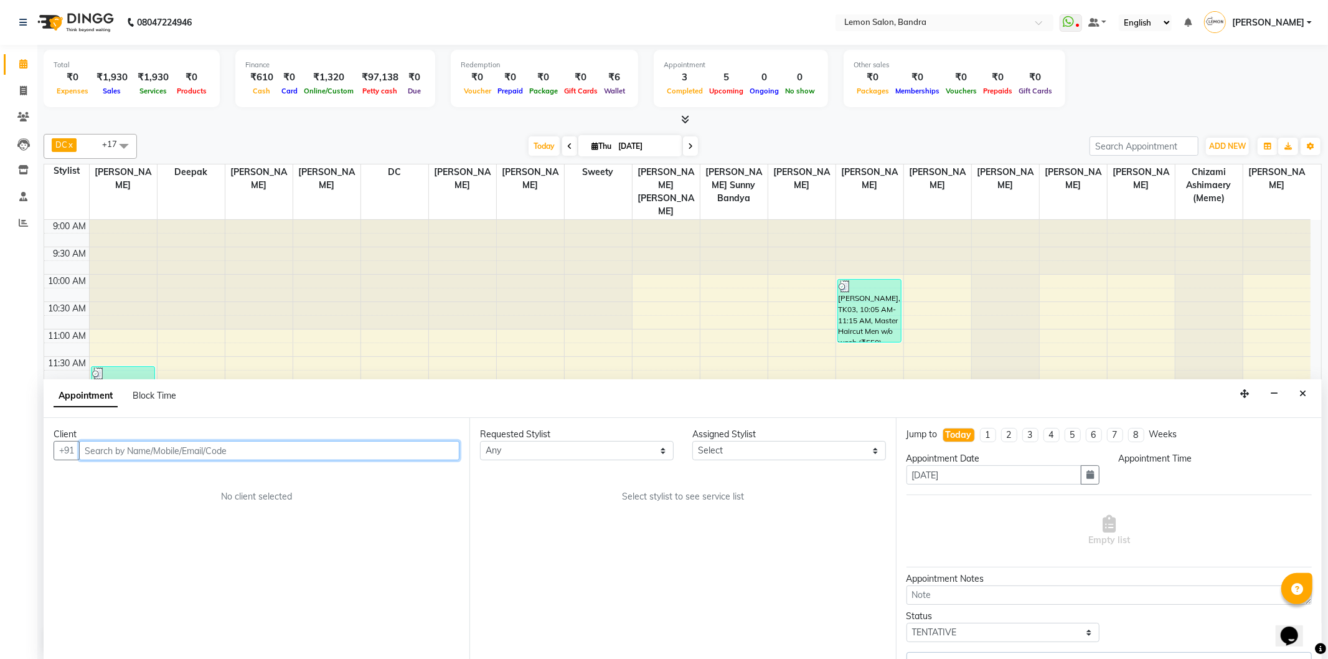
select select "735"
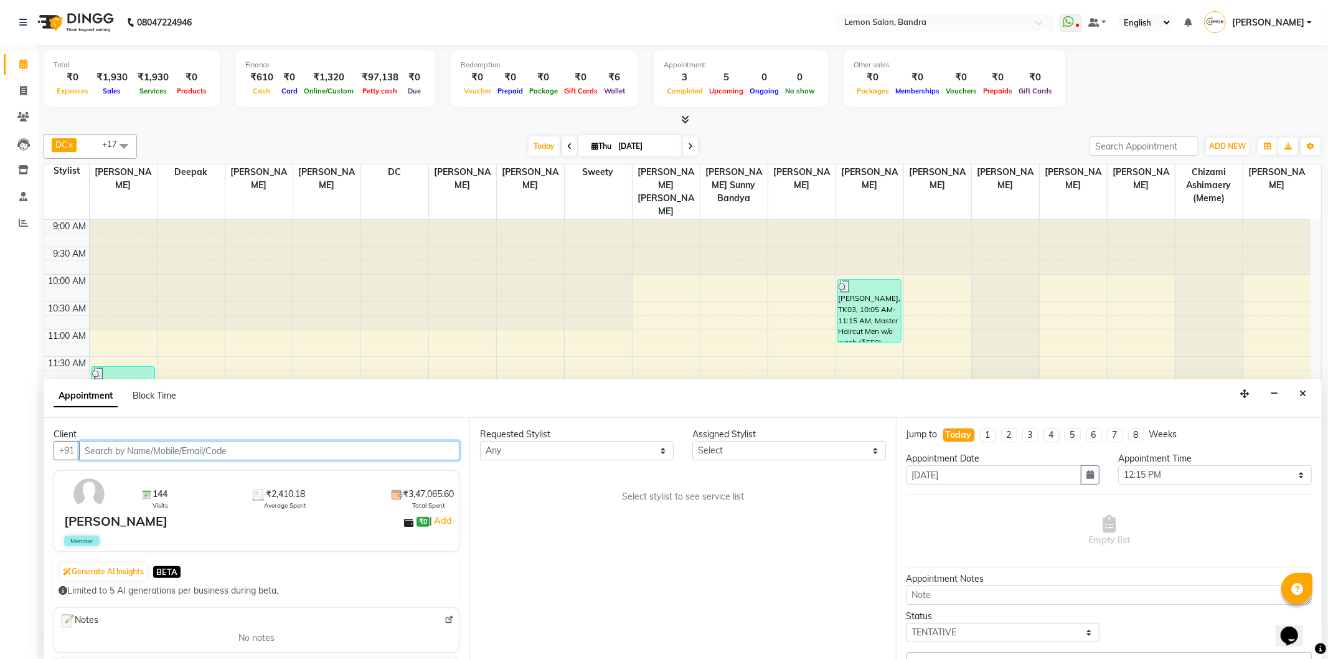
scroll to position [165, 0]
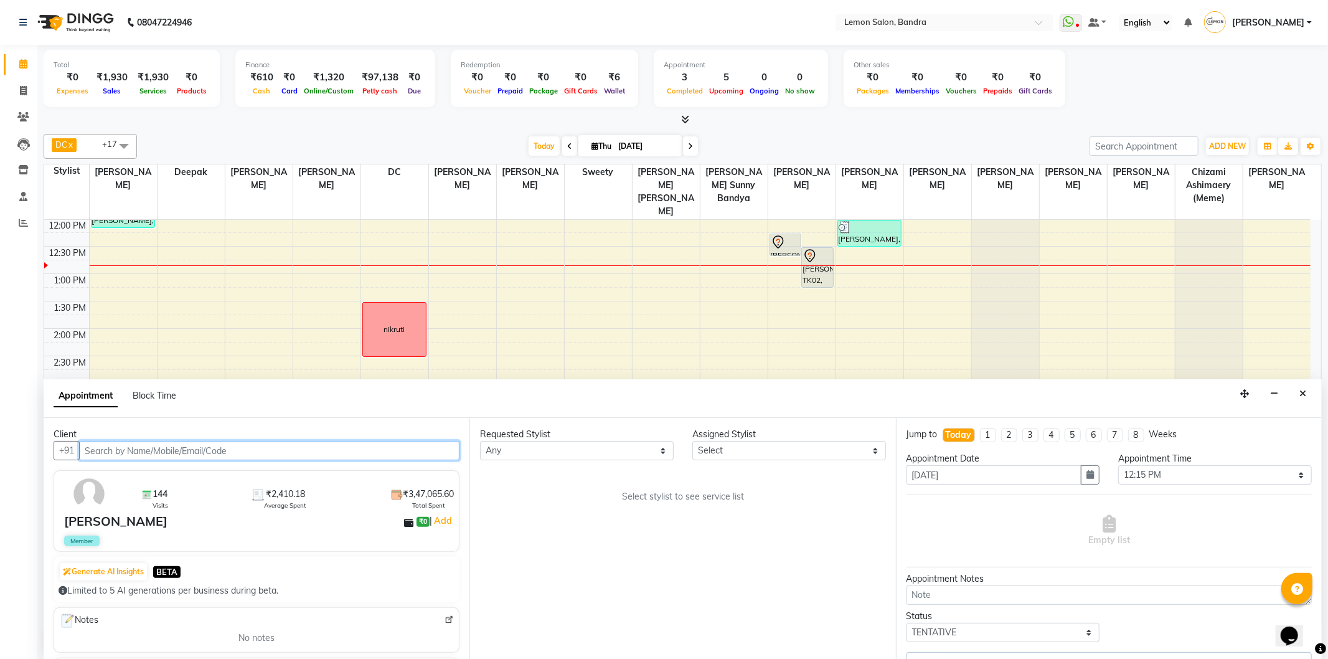
select select "54000"
select select "691"
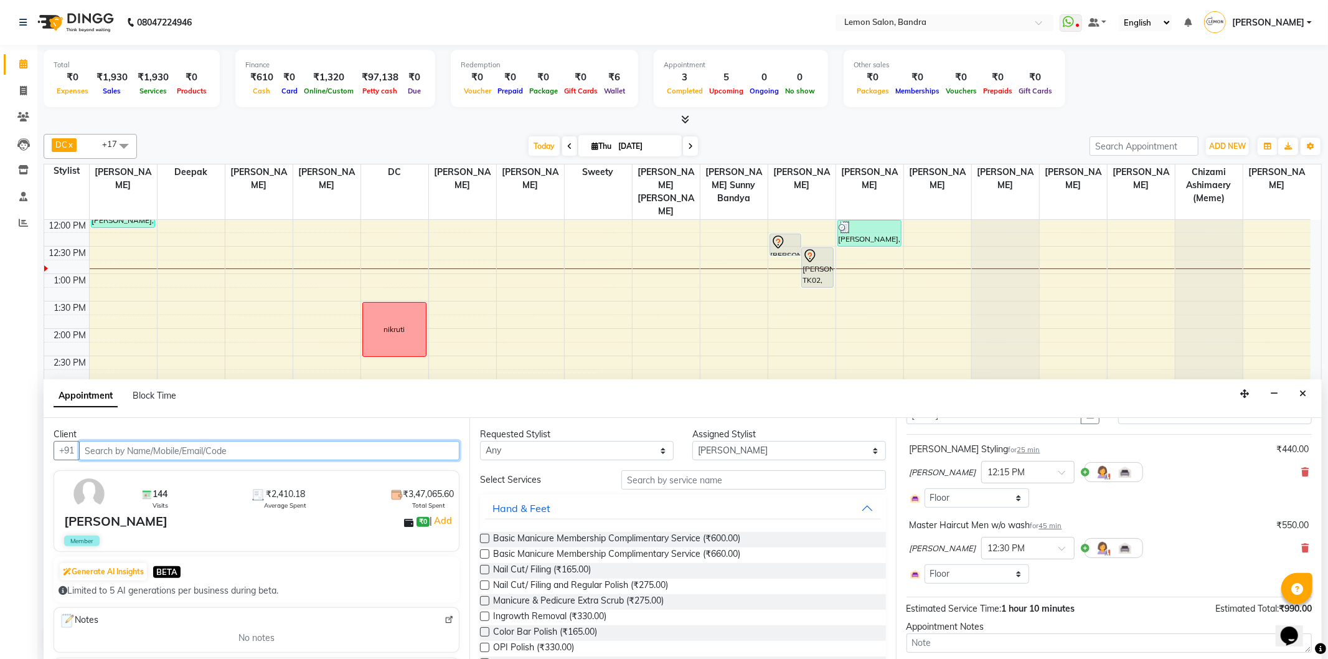
scroll to position [133, 0]
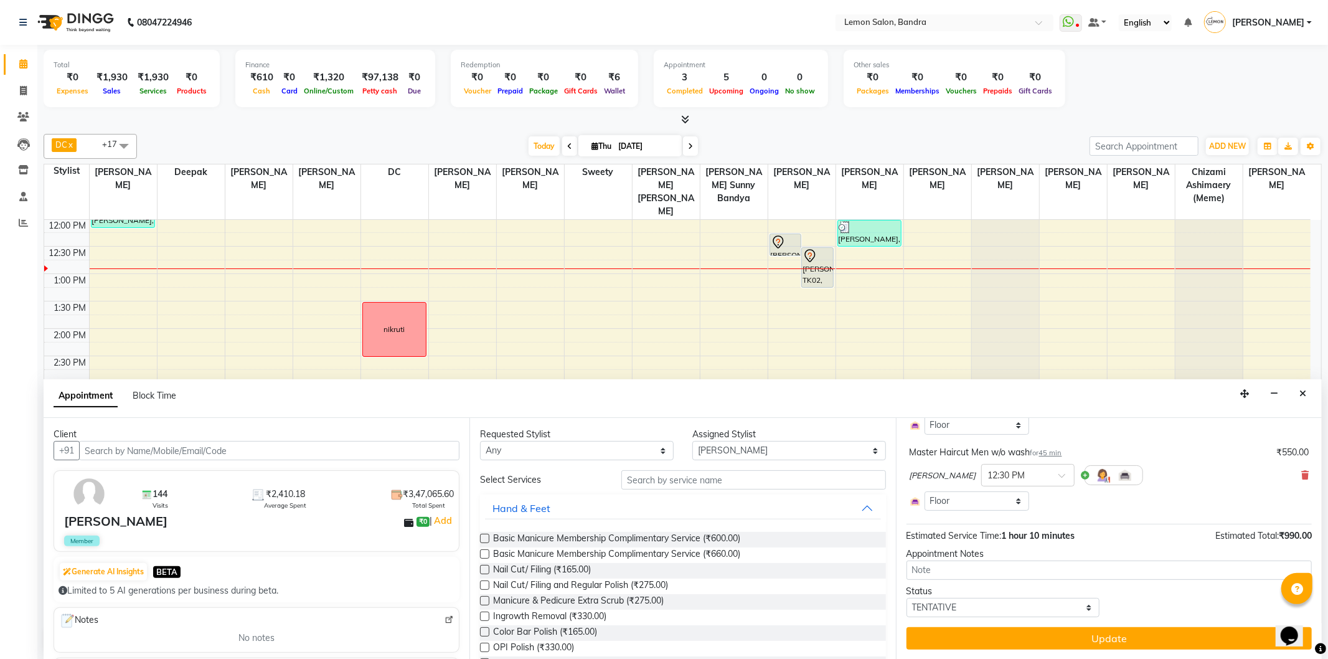
drag, startPoint x: 1292, startPoint y: 474, endPoint x: 1295, endPoint y: 486, distance: 12.2
click at [1301, 474] on icon at bounding box center [1304, 475] width 7 height 9
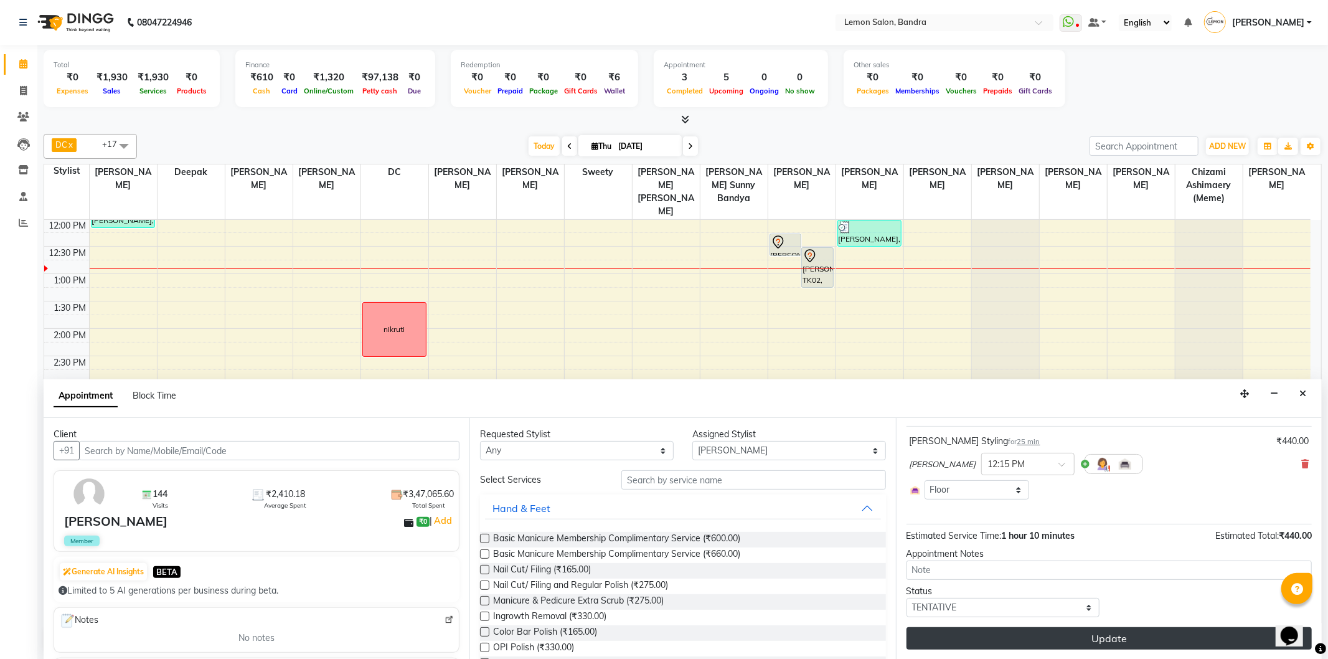
click at [1233, 633] on button "Update" at bounding box center [1109, 638] width 405 height 22
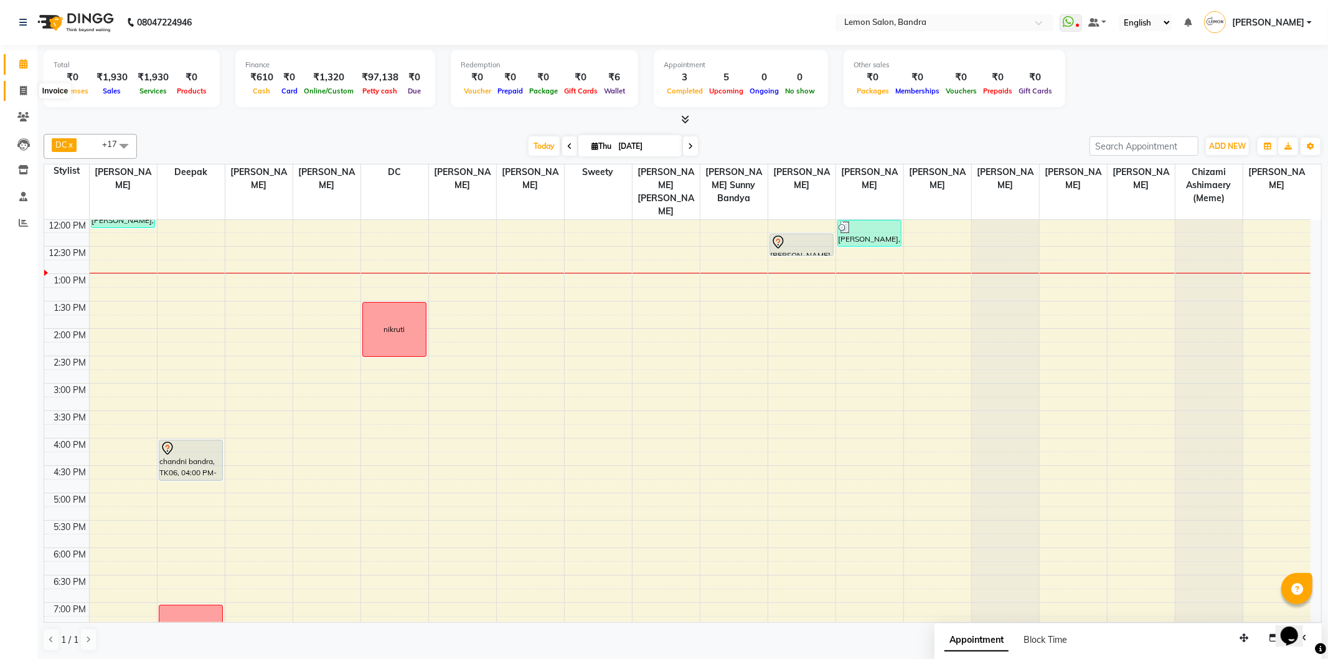
click at [14, 93] on span at bounding box center [23, 91] width 22 height 14
select select "service"
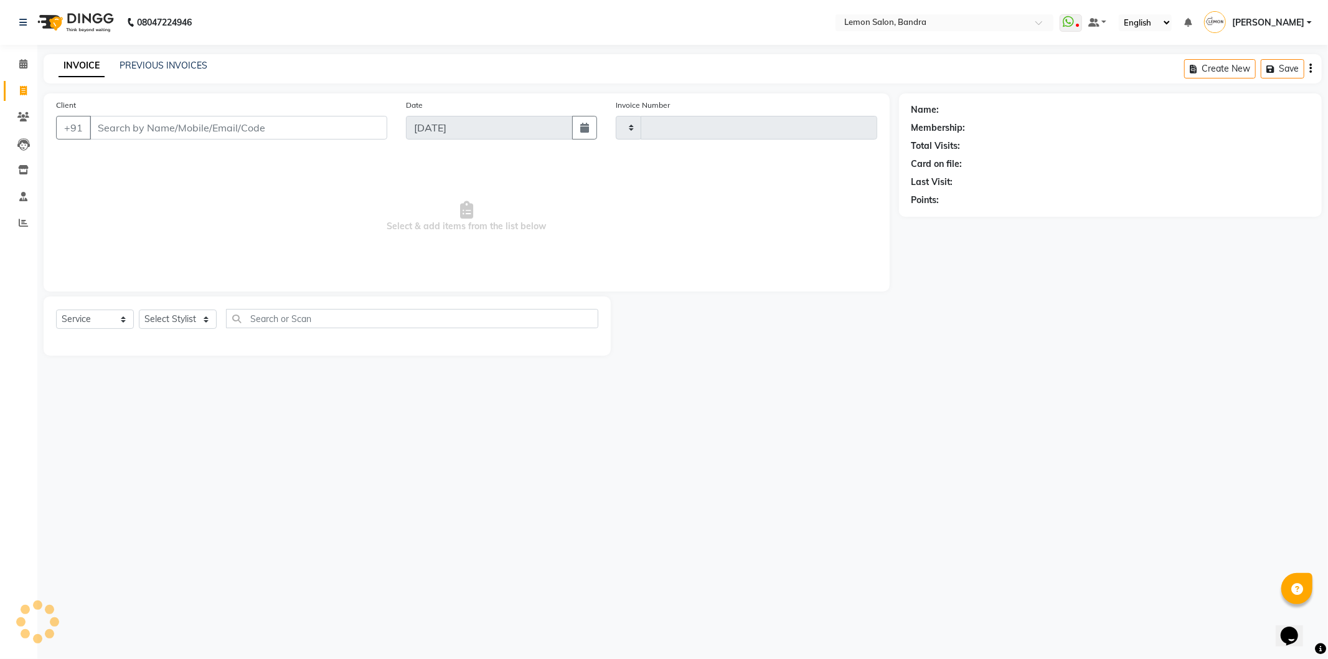
type input "5811"
select select "563"
drag, startPoint x: 184, startPoint y: 321, endPoint x: 187, endPoint y: 312, distance: 9.3
click at [184, 321] on select "Select Stylist Afsha Chizami Ashimaery (Meme) DC Deepak Elma Sunny Bandya Javed…" at bounding box center [191, 318] width 105 height 19
select select "11658"
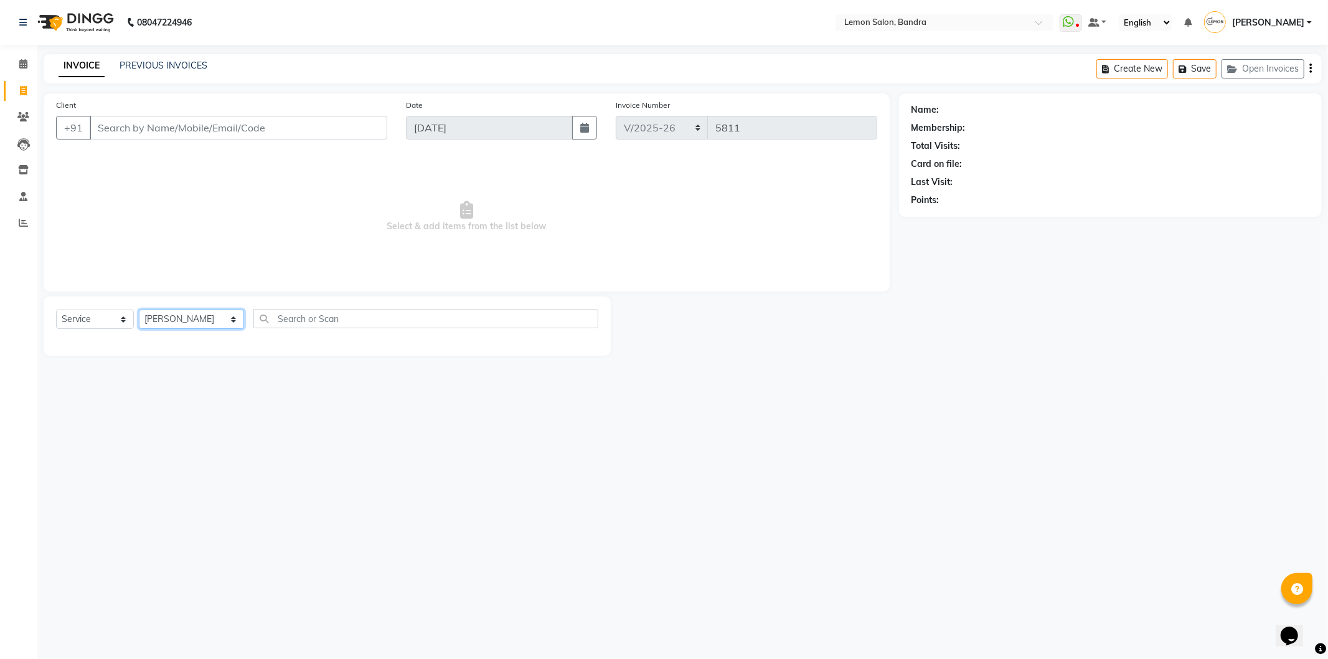
click at [139, 310] on select "Select Stylist Afsha Chizami Ashimaery (Meme) DC Deepak Elma Sunny Bandya Javed…" at bounding box center [191, 318] width 105 height 19
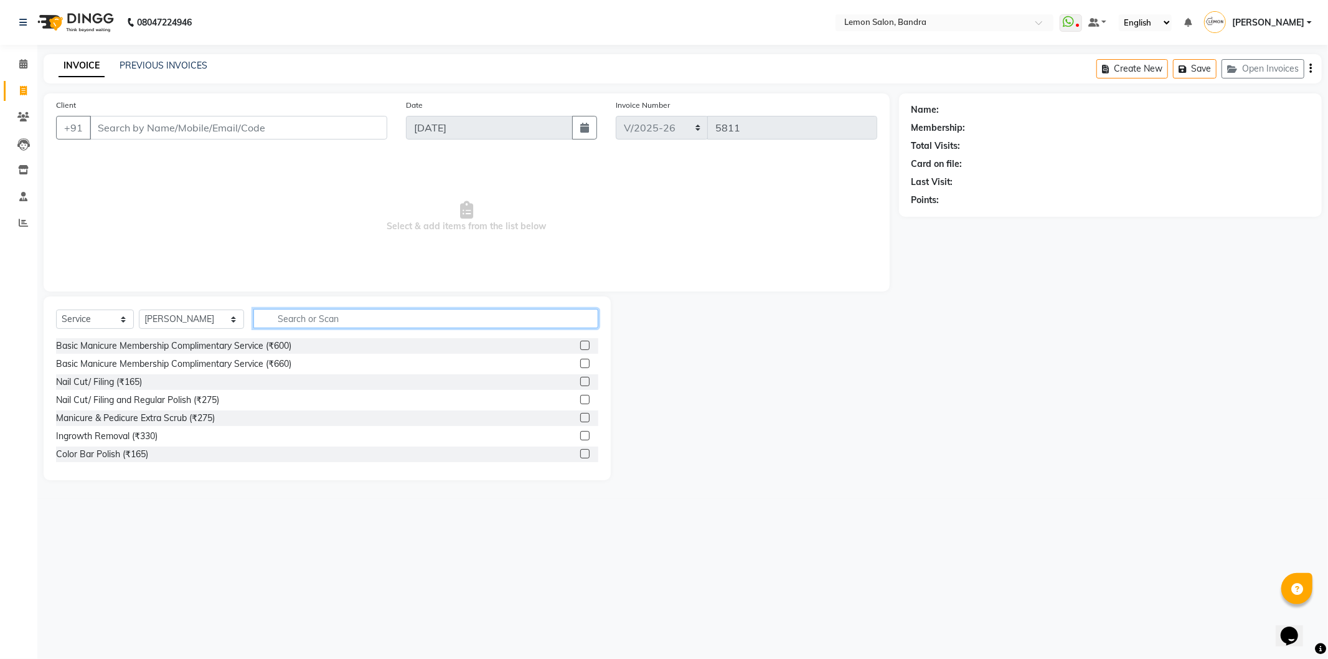
click at [272, 320] on input "text" at bounding box center [425, 318] width 345 height 19
click at [321, 313] on input "text" at bounding box center [425, 318] width 345 height 19
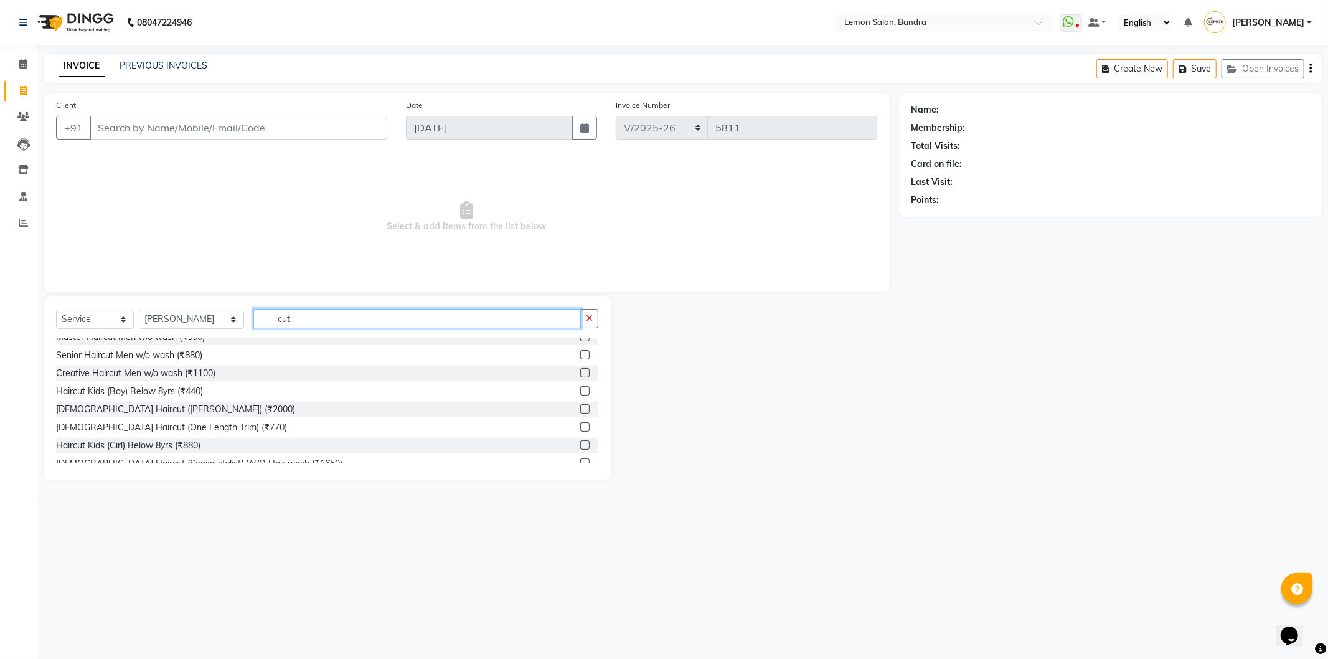
scroll to position [138, 0]
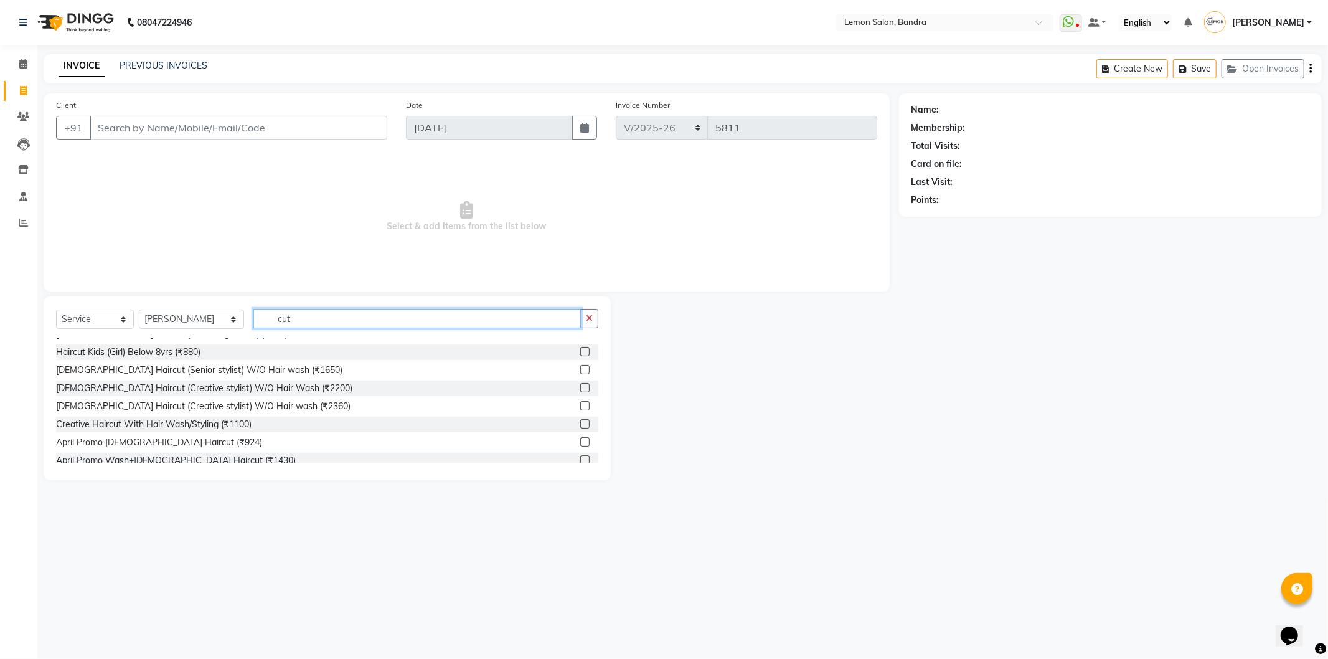
type input "cut"
click at [580, 367] on label at bounding box center [584, 369] width 9 height 9
click at [580, 367] on input "checkbox" at bounding box center [584, 370] width 8 height 8
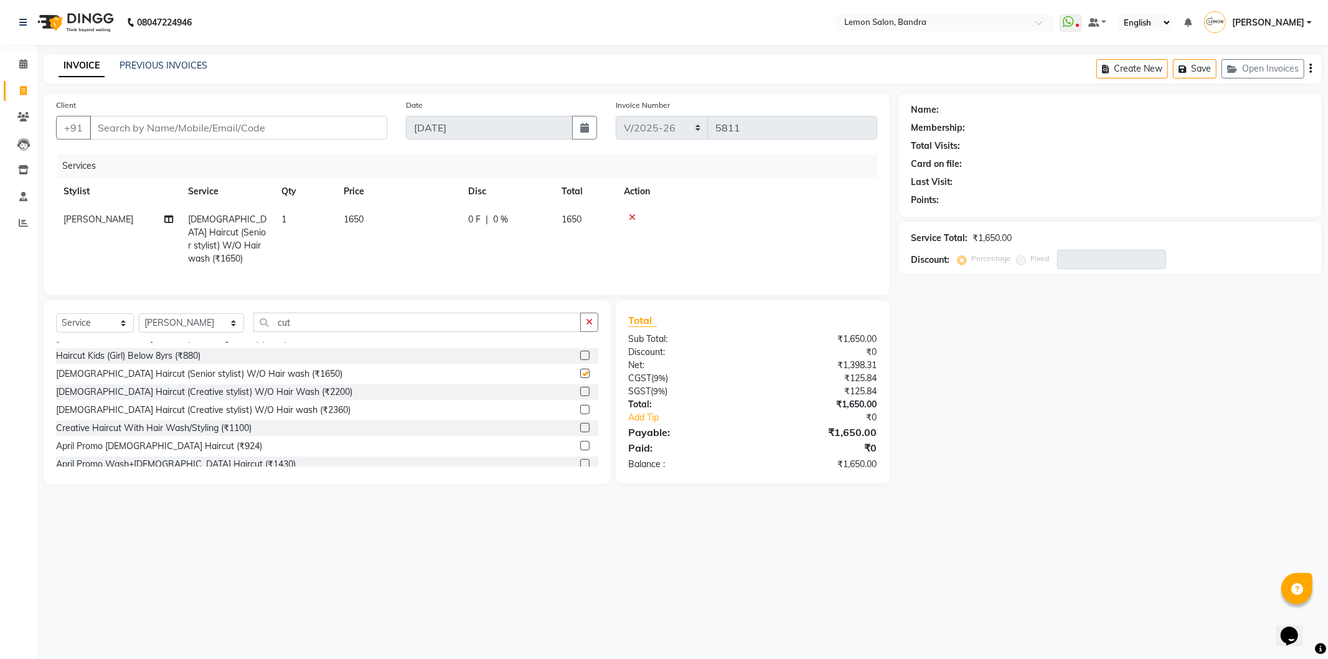
checkbox input "false"
click at [178, 322] on select "Select Stylist Afsha Chizami Ashimaery (Meme) DC Deepak Elma Sunny Bandya Javed…" at bounding box center [191, 322] width 105 height 19
select select "7480"
click at [139, 313] on select "Select Stylist Afsha Chizami Ashimaery (Meme) DC Deepak Elma Sunny Bandya Javed…" at bounding box center [191, 322] width 105 height 19
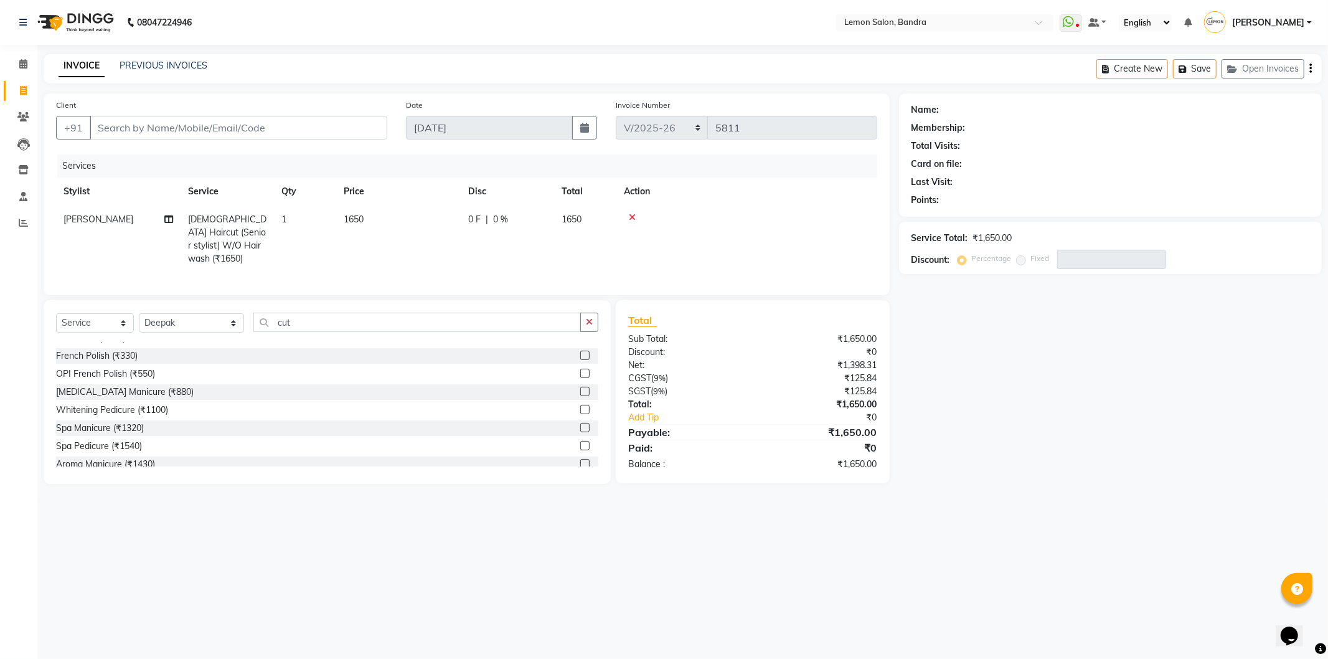
click at [413, 308] on div "Select Service Product Membership Package Voucher Prepaid Gift Card Select Styl…" at bounding box center [327, 392] width 567 height 184
click at [411, 314] on input "cut" at bounding box center [417, 322] width 328 height 19
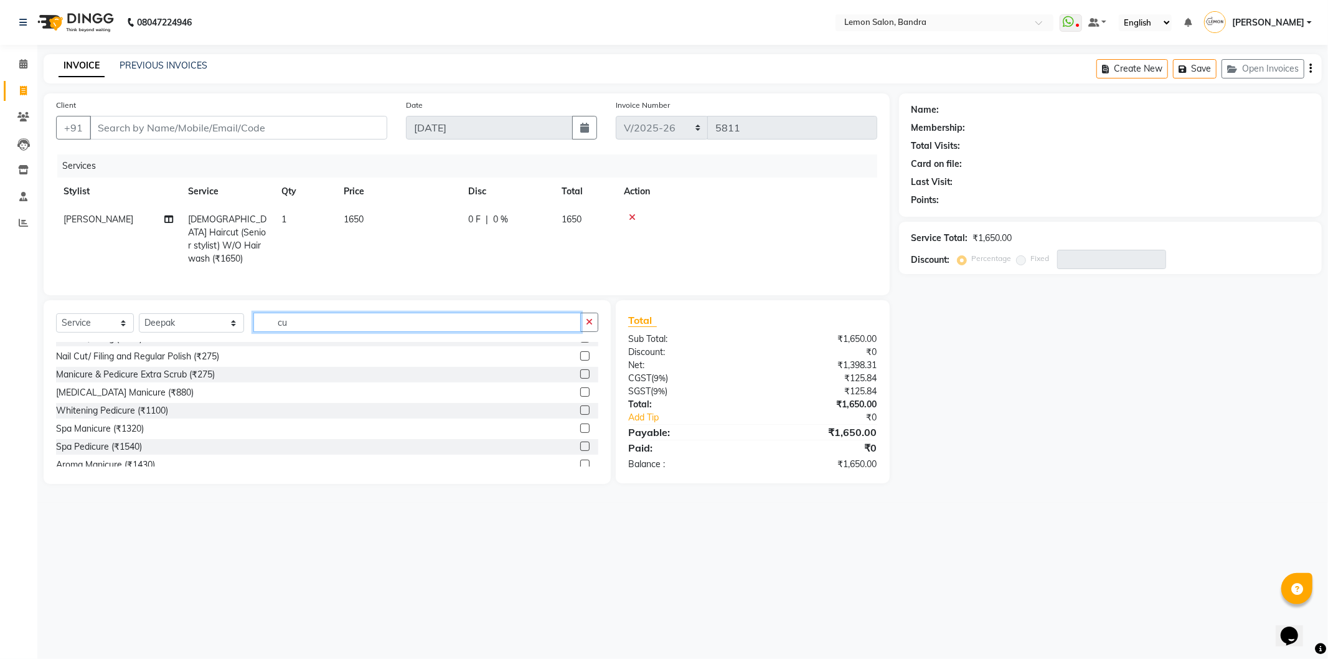
type input "c"
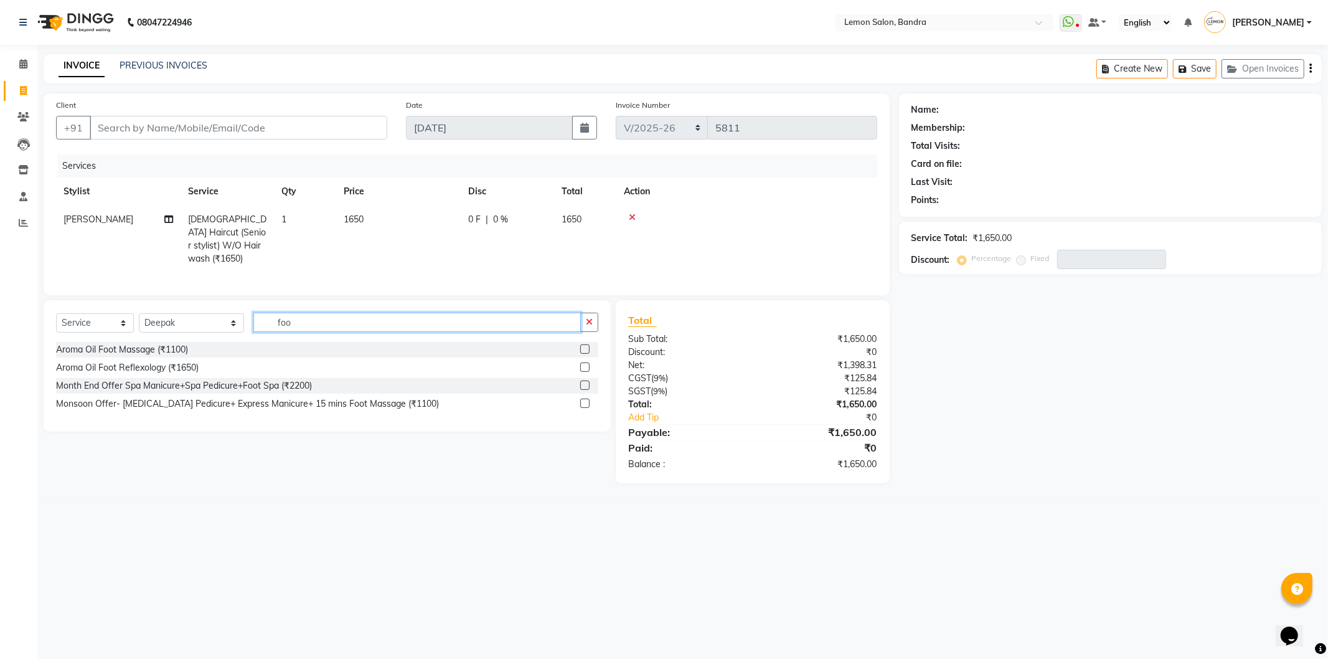
scroll to position [0, 0]
type input "foo"
click at [587, 362] on label at bounding box center [584, 366] width 9 height 9
click at [587, 364] on input "checkbox" at bounding box center [584, 368] width 8 height 8
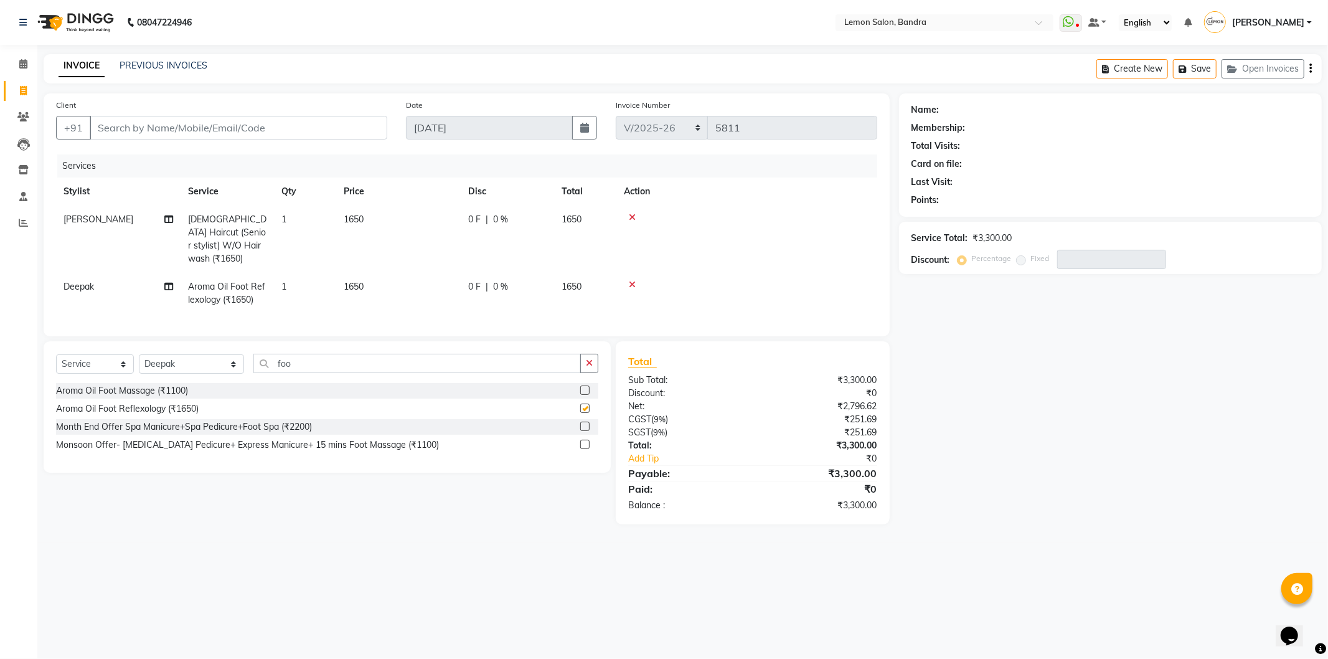
checkbox input "false"
click at [526, 371] on div "Select Service Product Membership Package Voucher Prepaid Gift Card Select Styl…" at bounding box center [327, 368] width 542 height 29
click at [526, 365] on input "foo" at bounding box center [417, 363] width 328 height 19
type input "f"
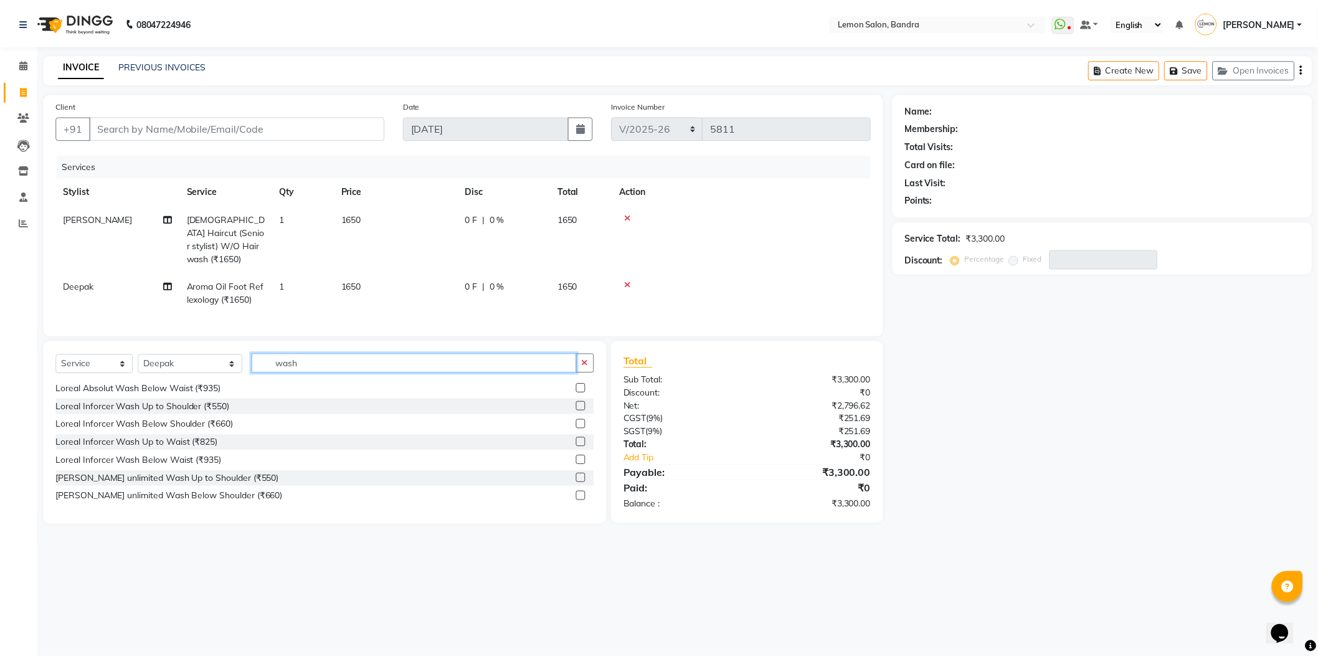
scroll to position [484, 0]
type input "wash"
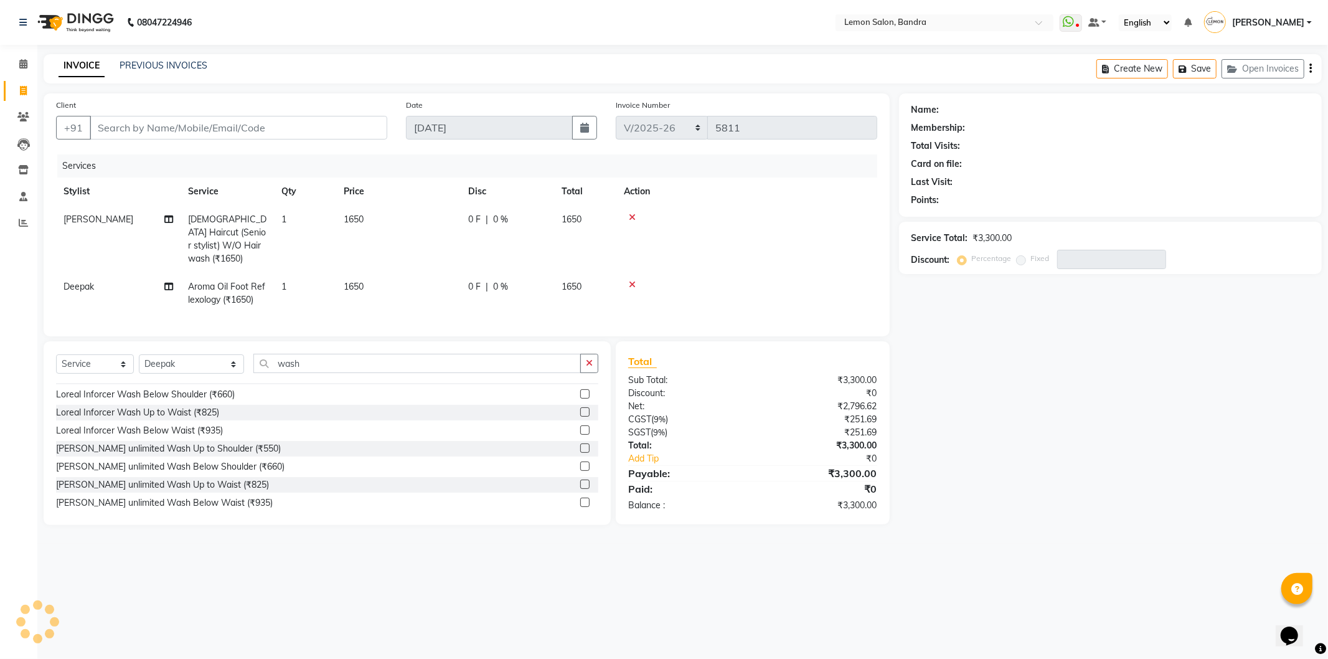
click at [580, 408] on label at bounding box center [584, 411] width 9 height 9
click at [580, 409] on input "checkbox" at bounding box center [584, 413] width 8 height 8
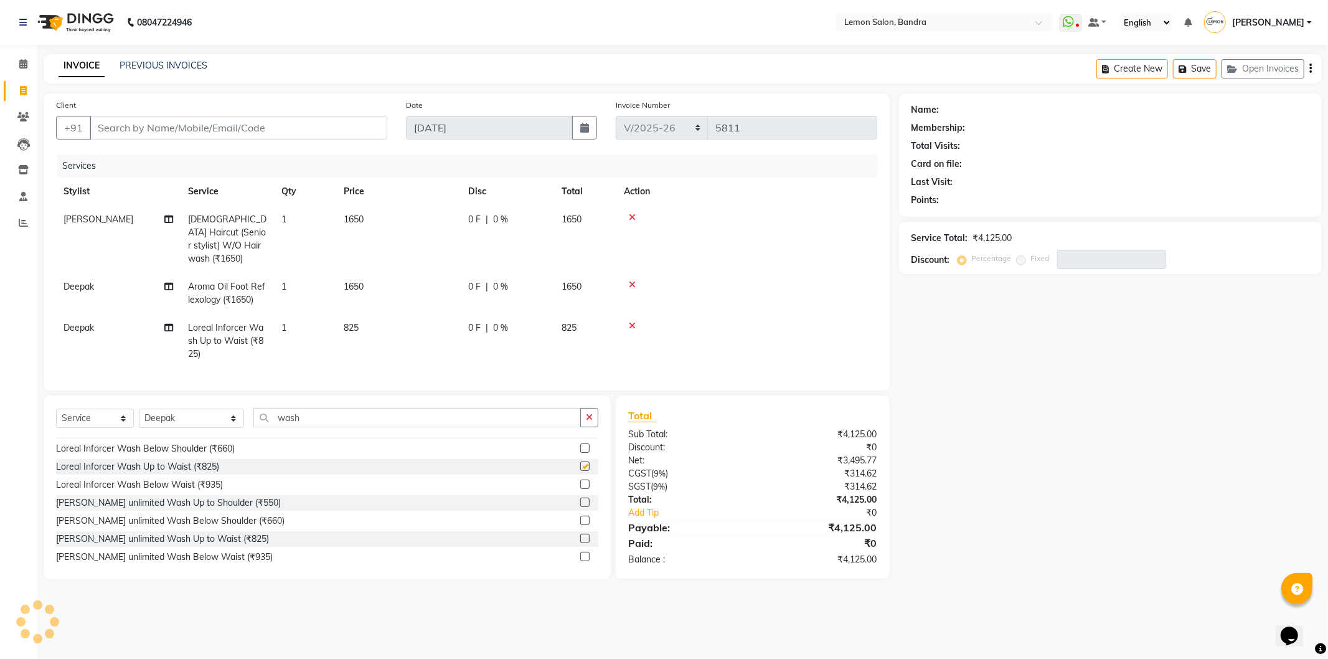
checkbox input "false"
drag, startPoint x: 192, startPoint y: 125, endPoint x: 825, endPoint y: 494, distance: 733.4
click at [194, 125] on input "Client" at bounding box center [239, 128] width 298 height 24
type input "9"
type input "0"
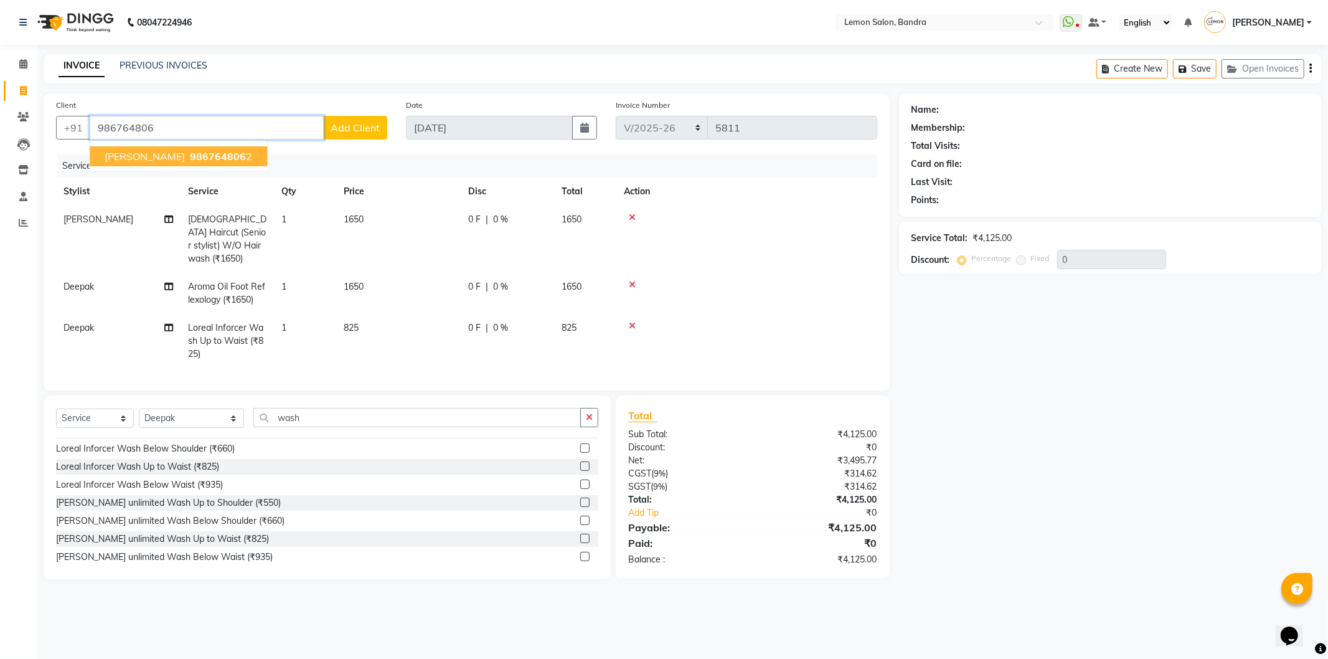
click at [190, 150] on span "986764806" at bounding box center [218, 156] width 56 height 12
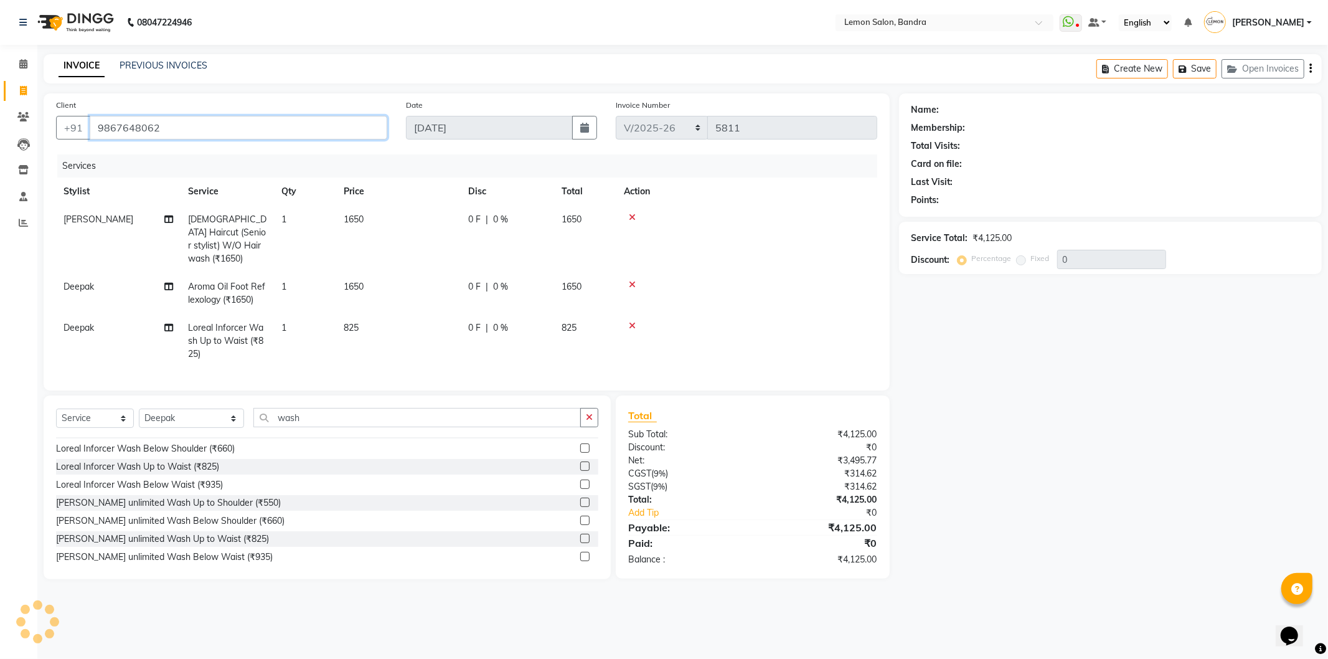
type input "9867648062"
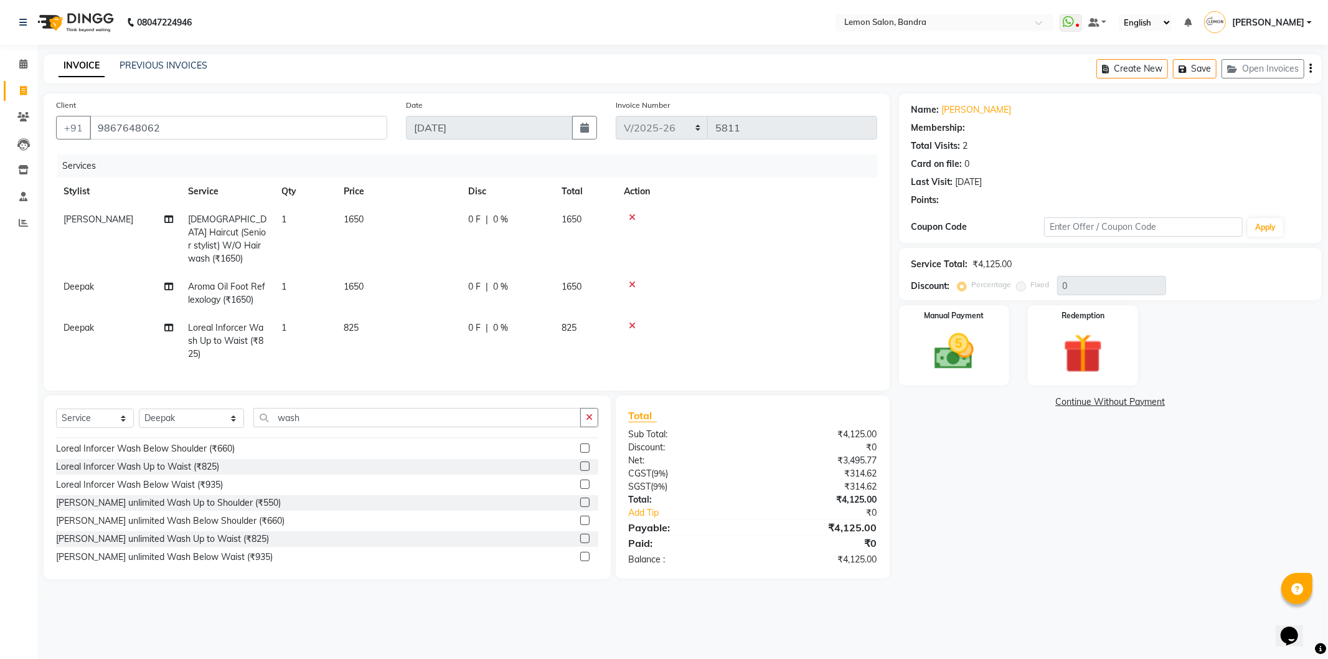
type input "20"
select select "1: Object"
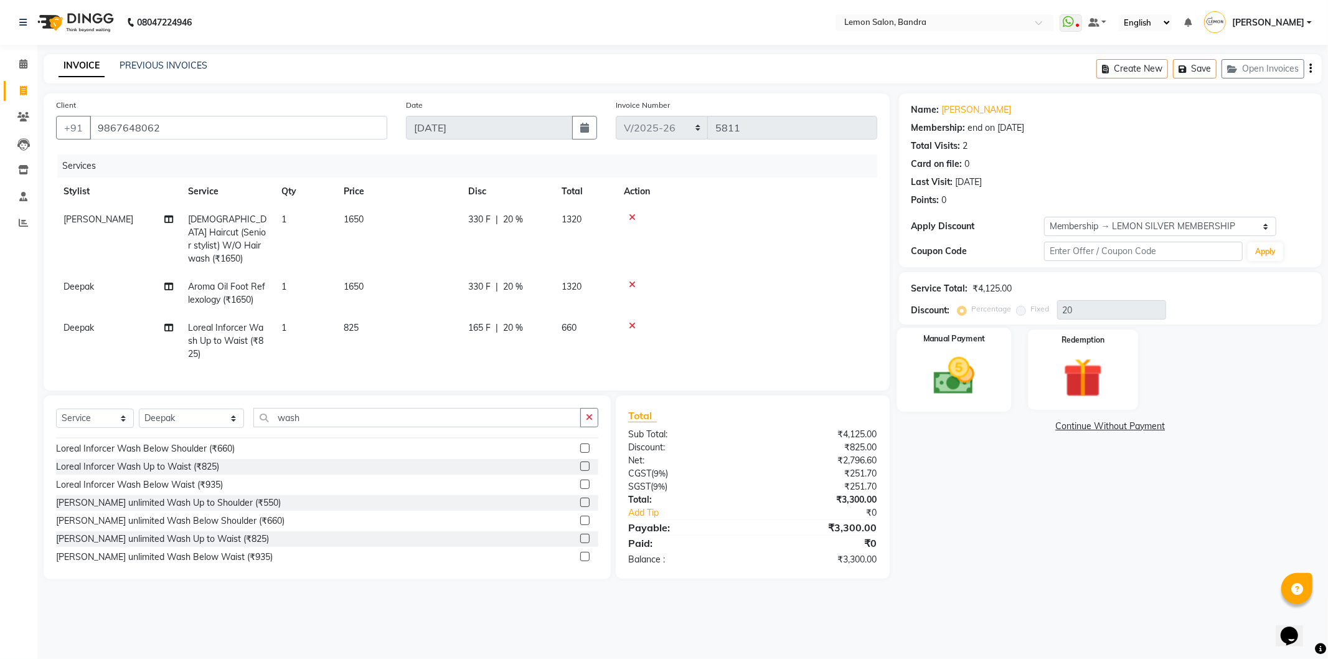
click at [981, 356] on img at bounding box center [954, 375] width 67 height 47
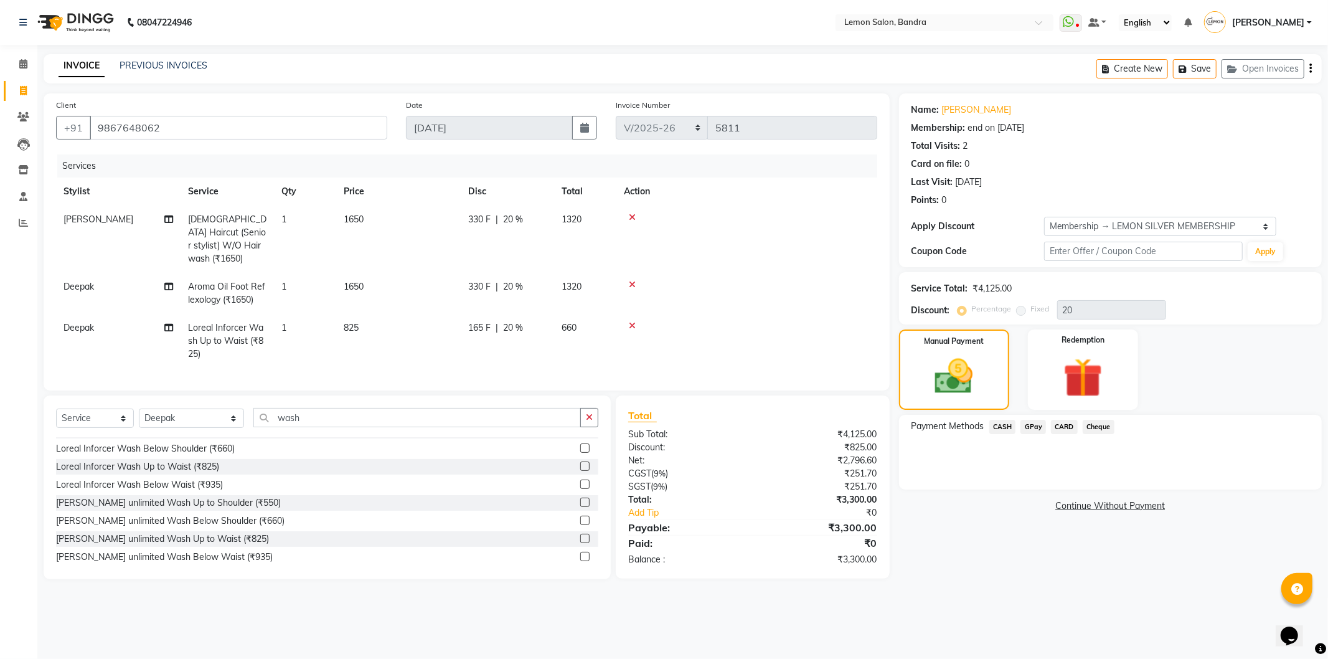
click at [1003, 428] on span "CASH" at bounding box center [1002, 427] width 27 height 14
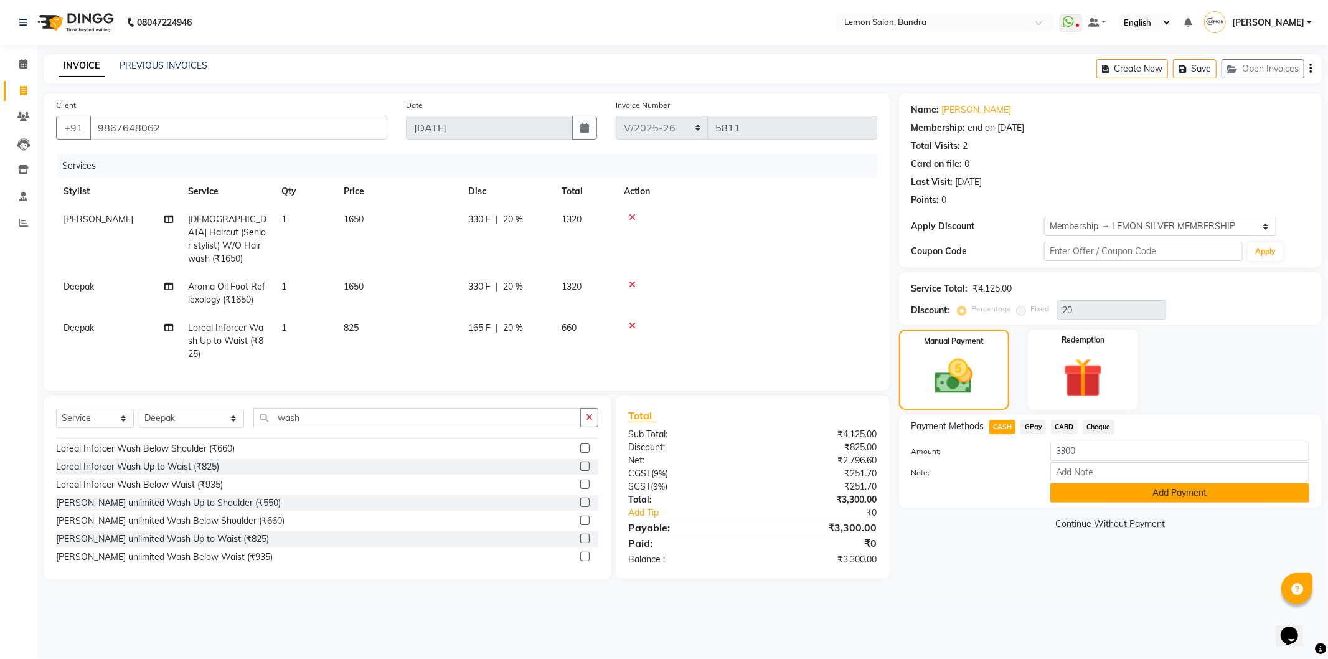
click at [1148, 496] on button "Add Payment" at bounding box center [1180, 492] width 259 height 19
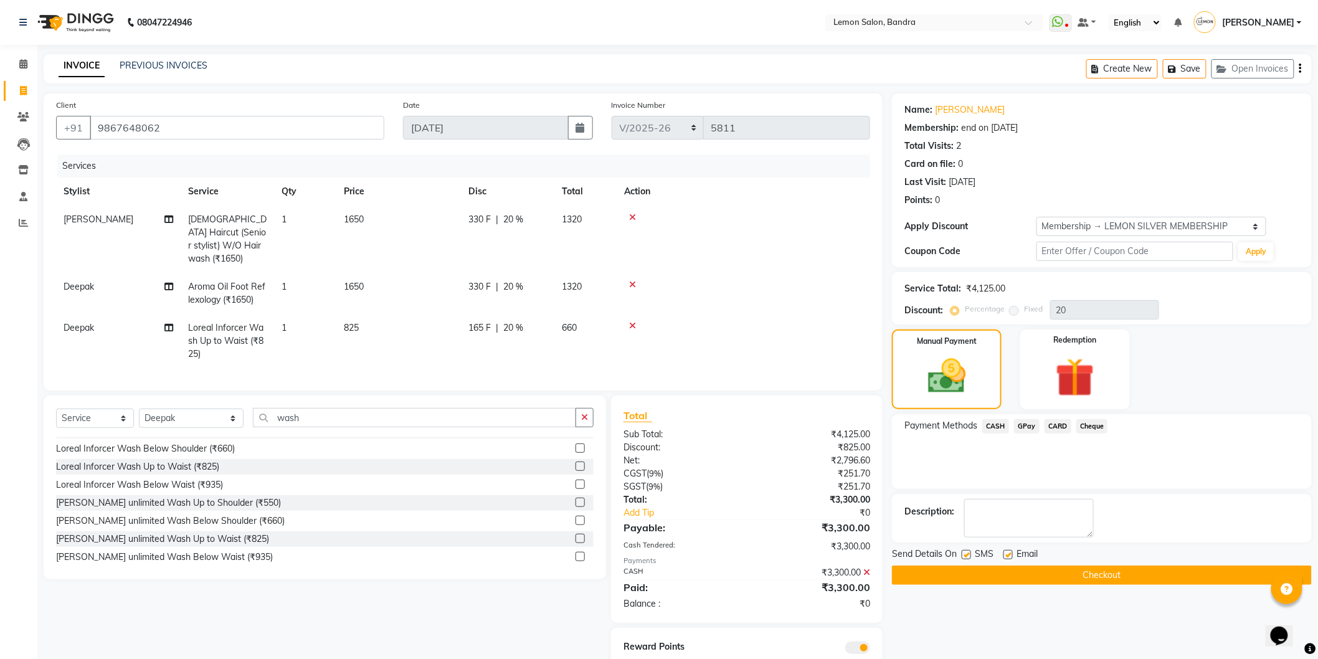
scroll to position [40, 0]
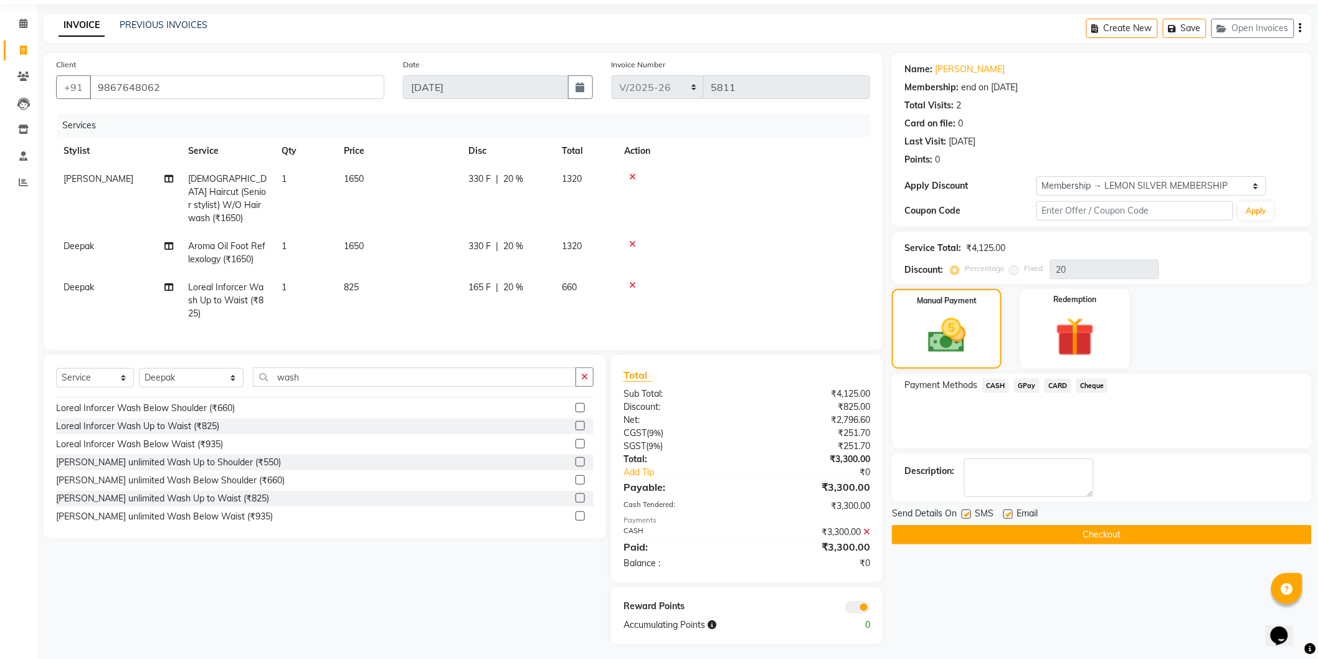
click at [963, 509] on label at bounding box center [965, 513] width 9 height 9
click at [963, 511] on input "checkbox" at bounding box center [965, 515] width 8 height 8
checkbox input "false"
drag, startPoint x: 1009, startPoint y: 514, endPoint x: 999, endPoint y: 541, distance: 28.0
click at [1006, 516] on label at bounding box center [1007, 513] width 9 height 9
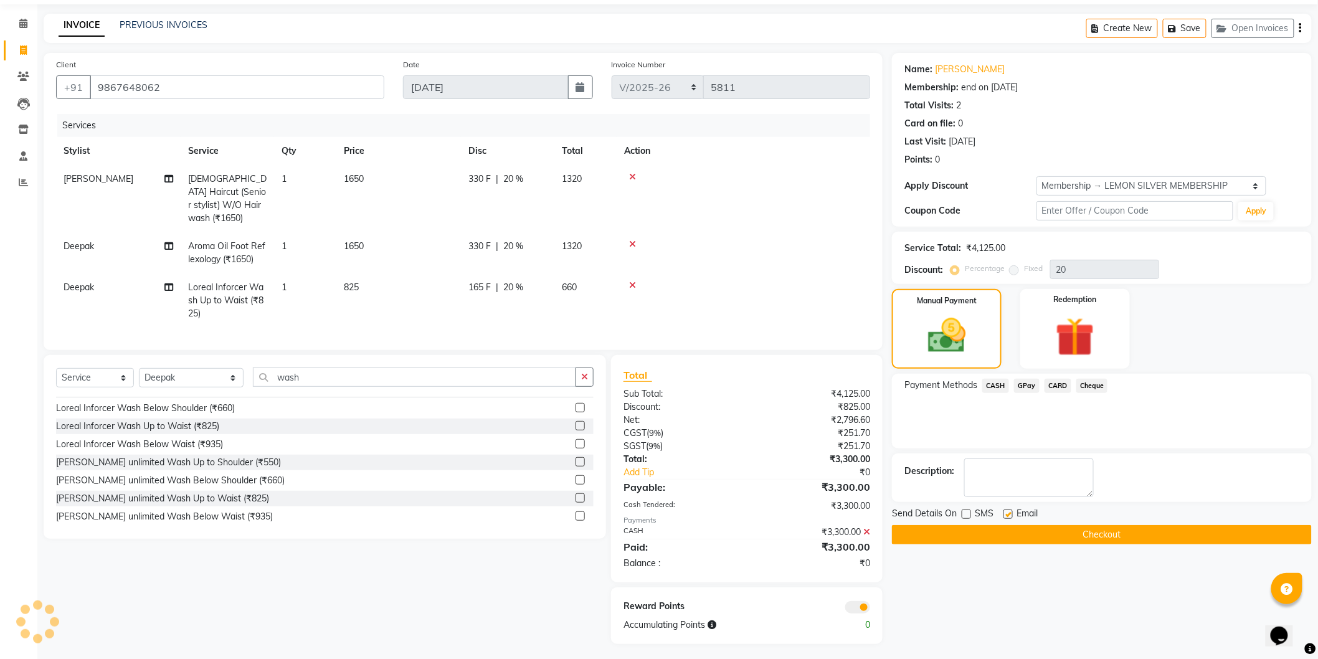
click at [1006, 516] on input "checkbox" at bounding box center [1007, 515] width 8 height 8
checkbox input "false"
click at [998, 542] on button "Checkout" at bounding box center [1102, 534] width 420 height 19
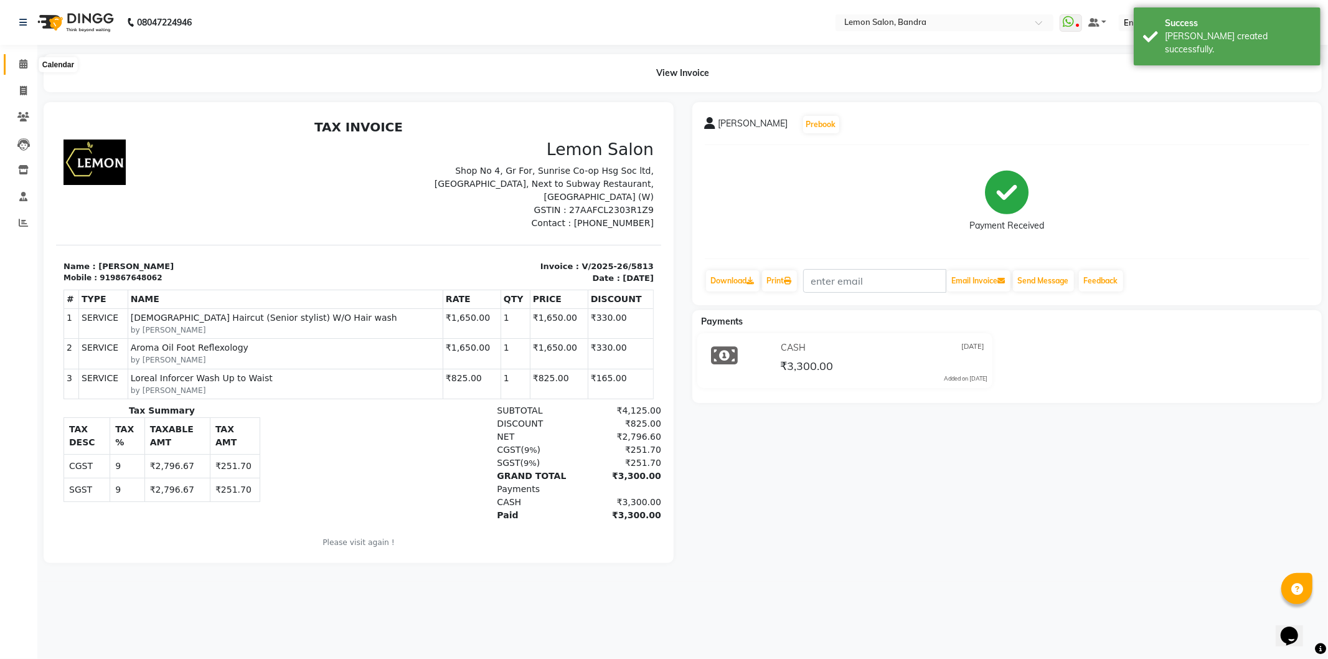
click at [23, 59] on span at bounding box center [23, 64] width 22 height 14
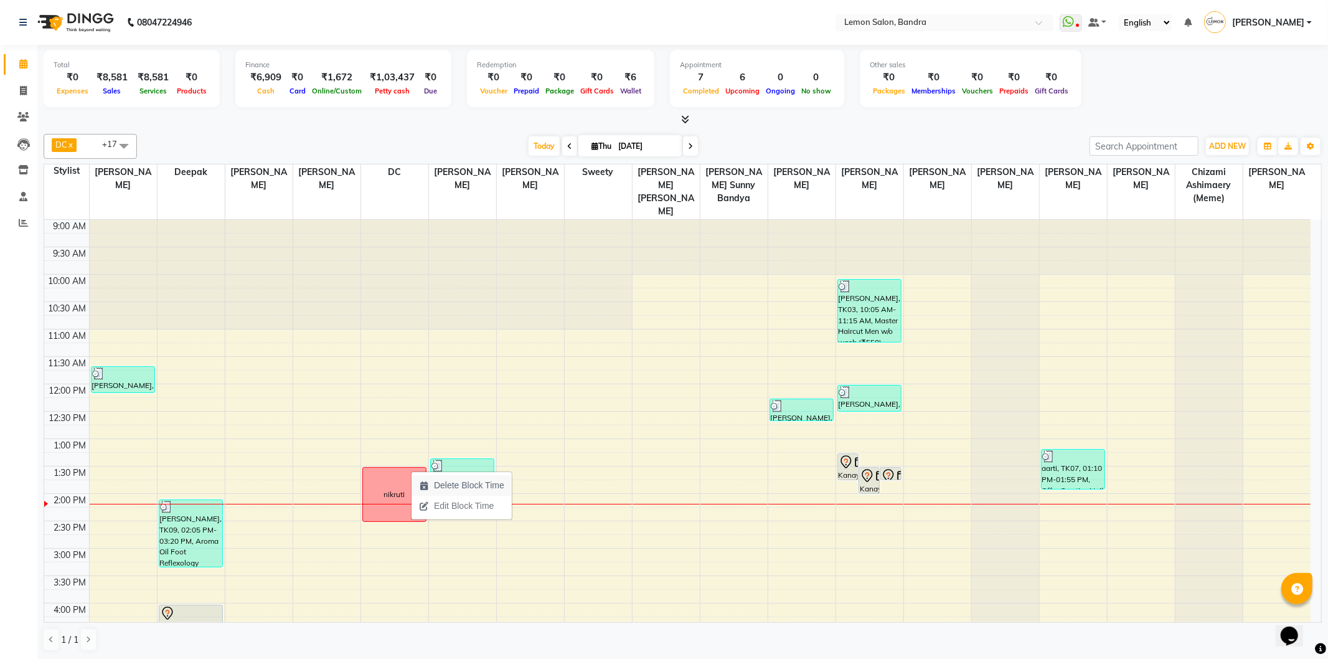
click at [438, 486] on span "Delete Block Time" at bounding box center [469, 485] width 70 height 13
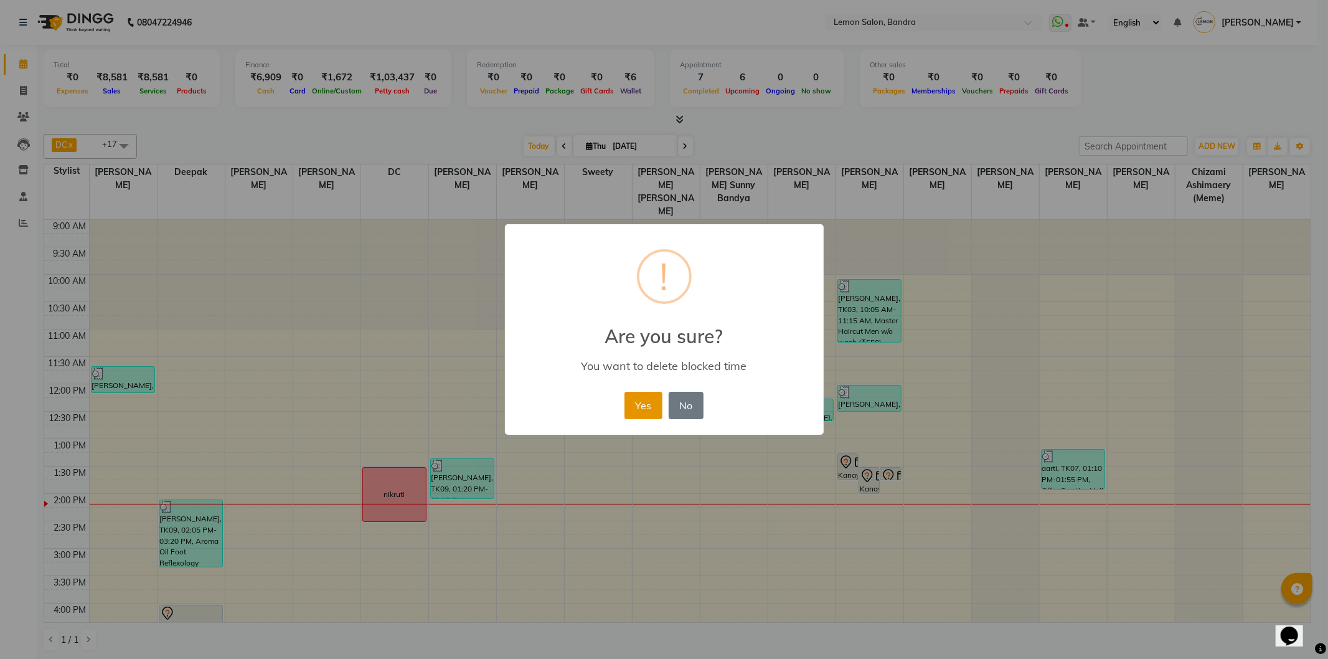
click at [654, 406] on button "Yes" at bounding box center [644, 405] width 38 height 27
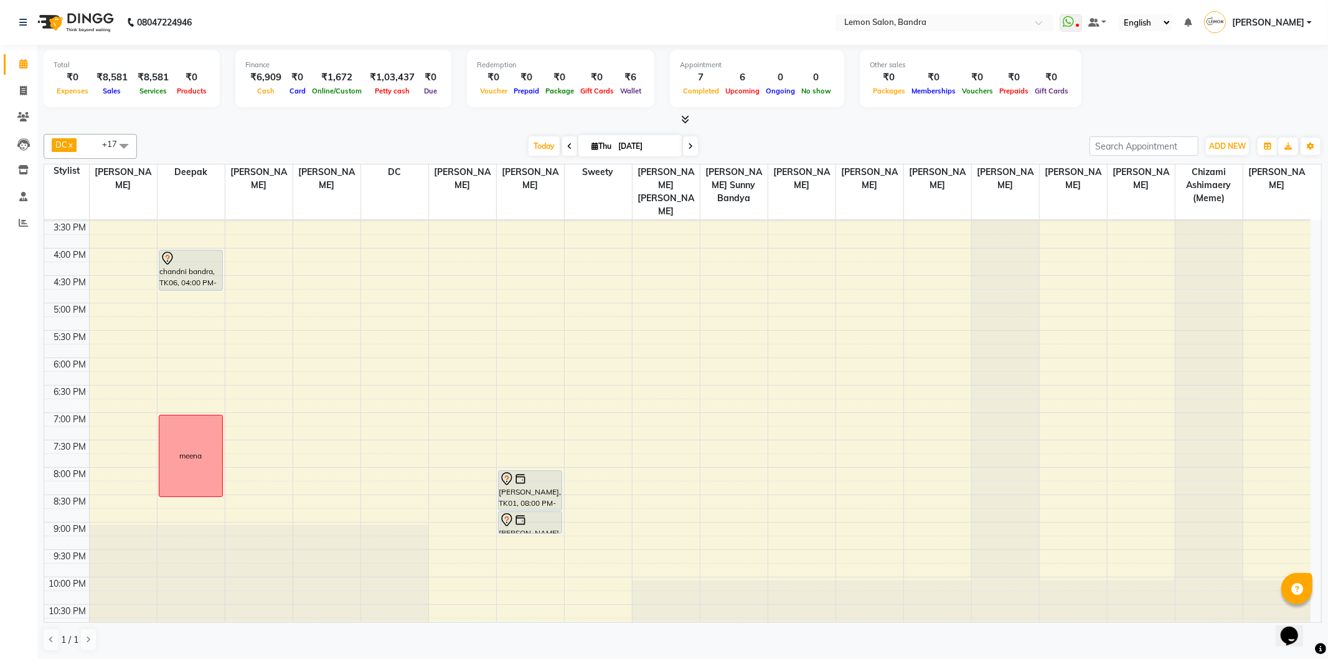
scroll to position [78, 0]
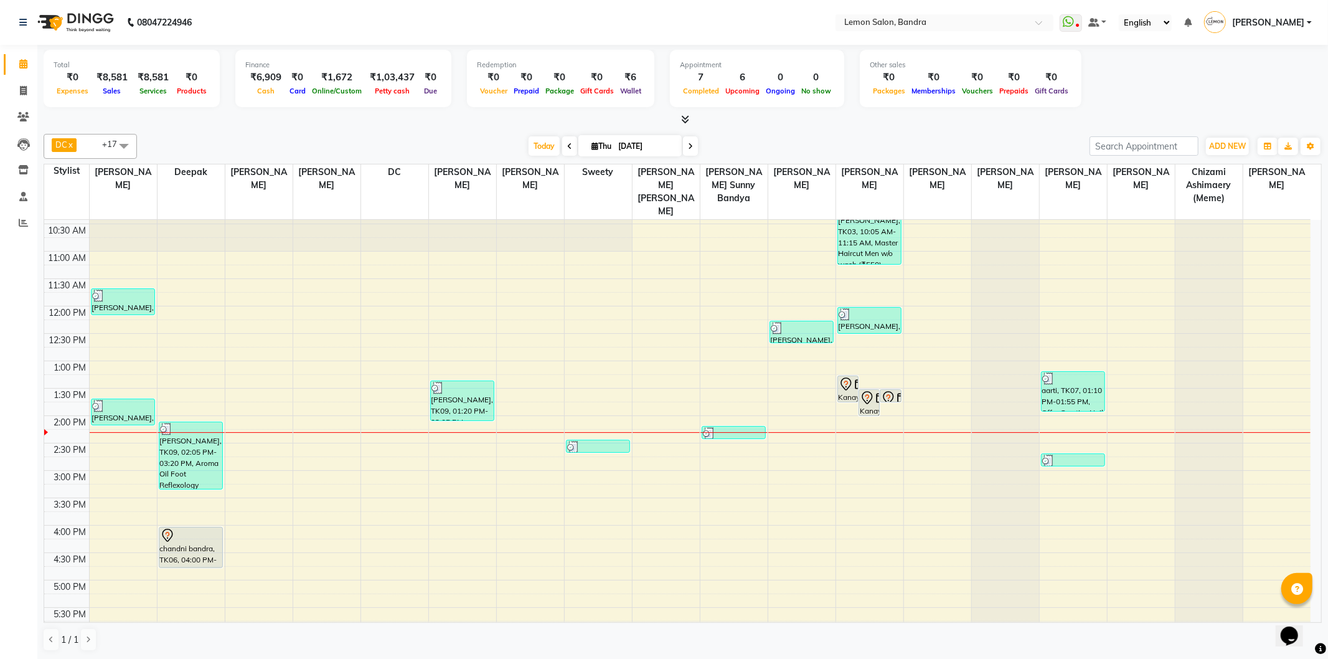
click at [247, 468] on div "9:00 AM 9:30 AM 10:00 AM 10:30 AM 11:00 AM 11:30 AM 12:00 PM 12:30 PM 1:00 PM 1…" at bounding box center [677, 525] width 1267 height 767
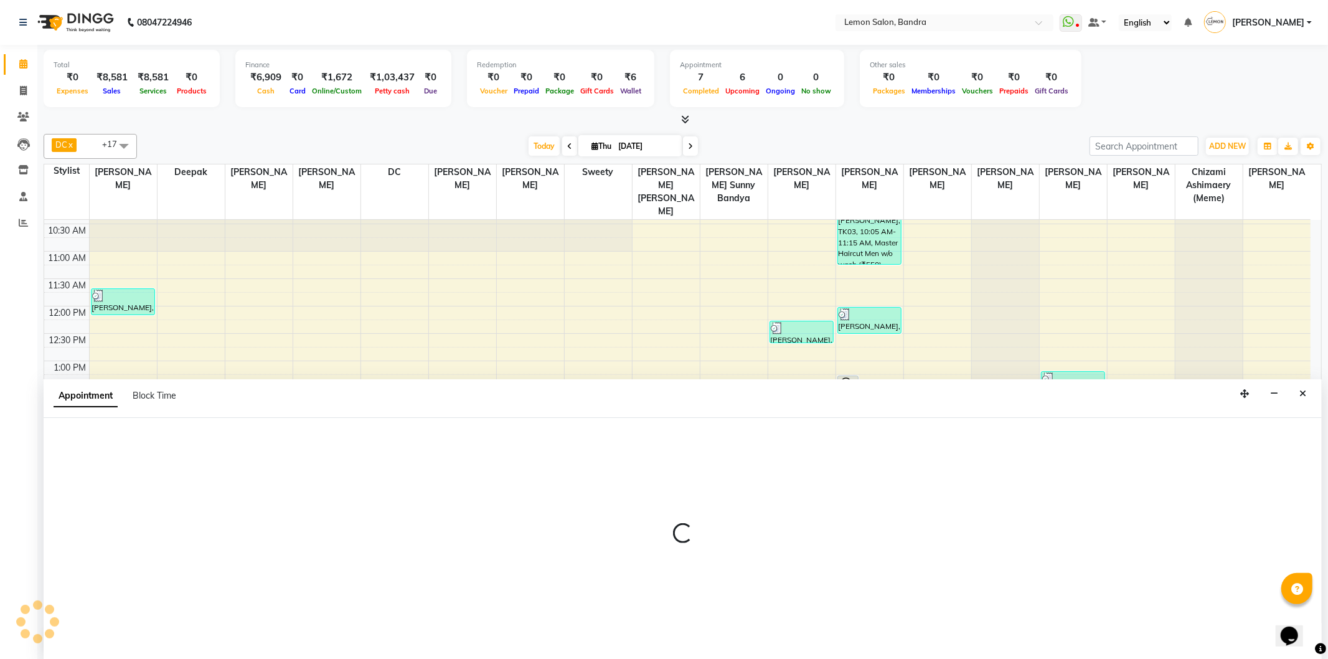
select select "7484"
select select "tentative"
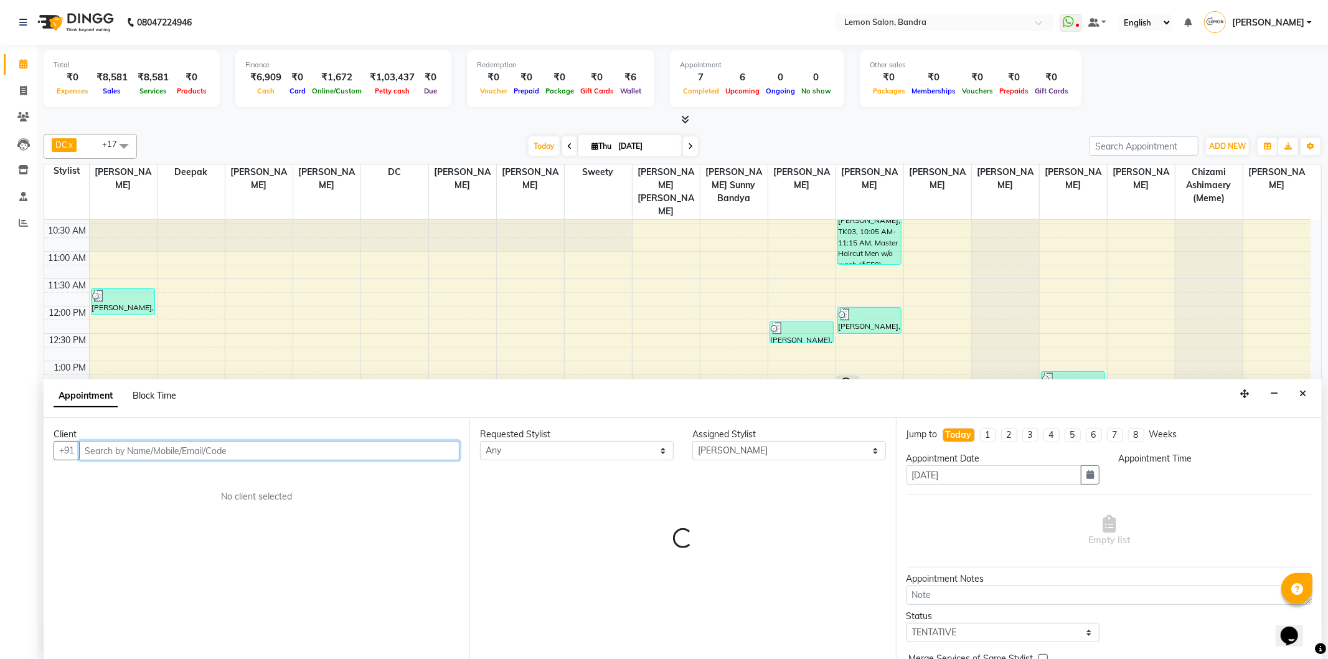
select select "900"
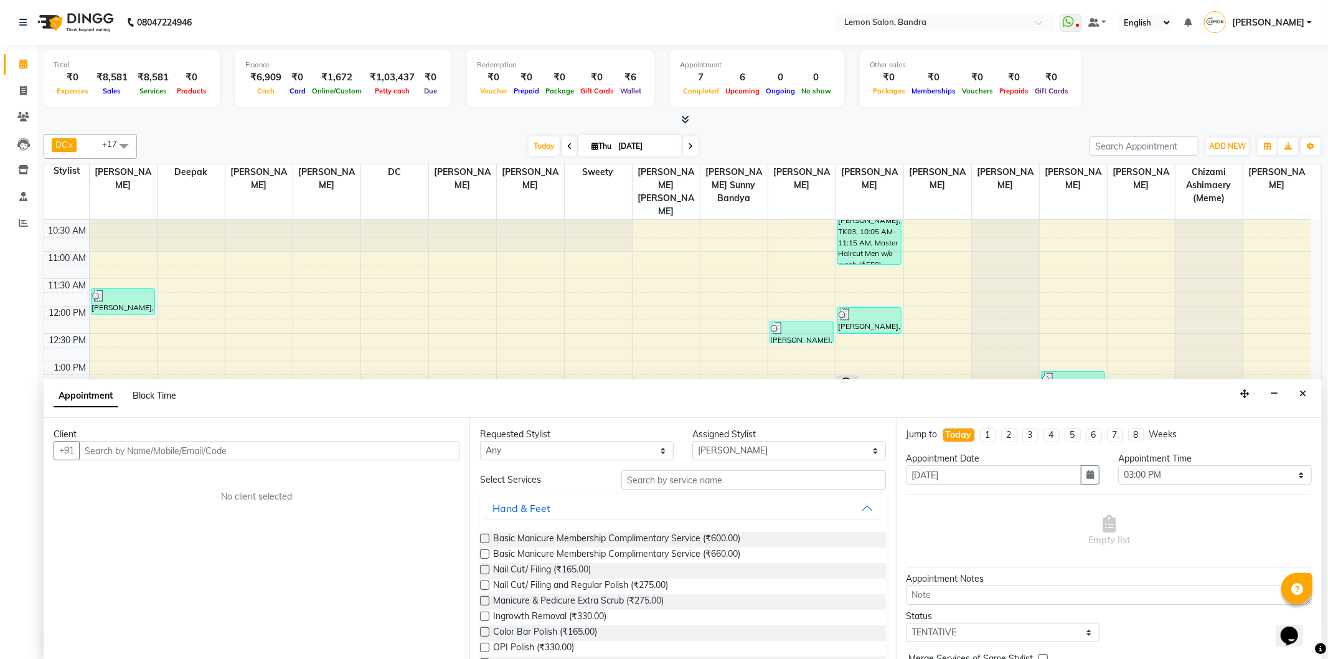
click at [139, 394] on span "Block Time" at bounding box center [155, 395] width 44 height 11
select select "7484"
select select "900"
select select "915"
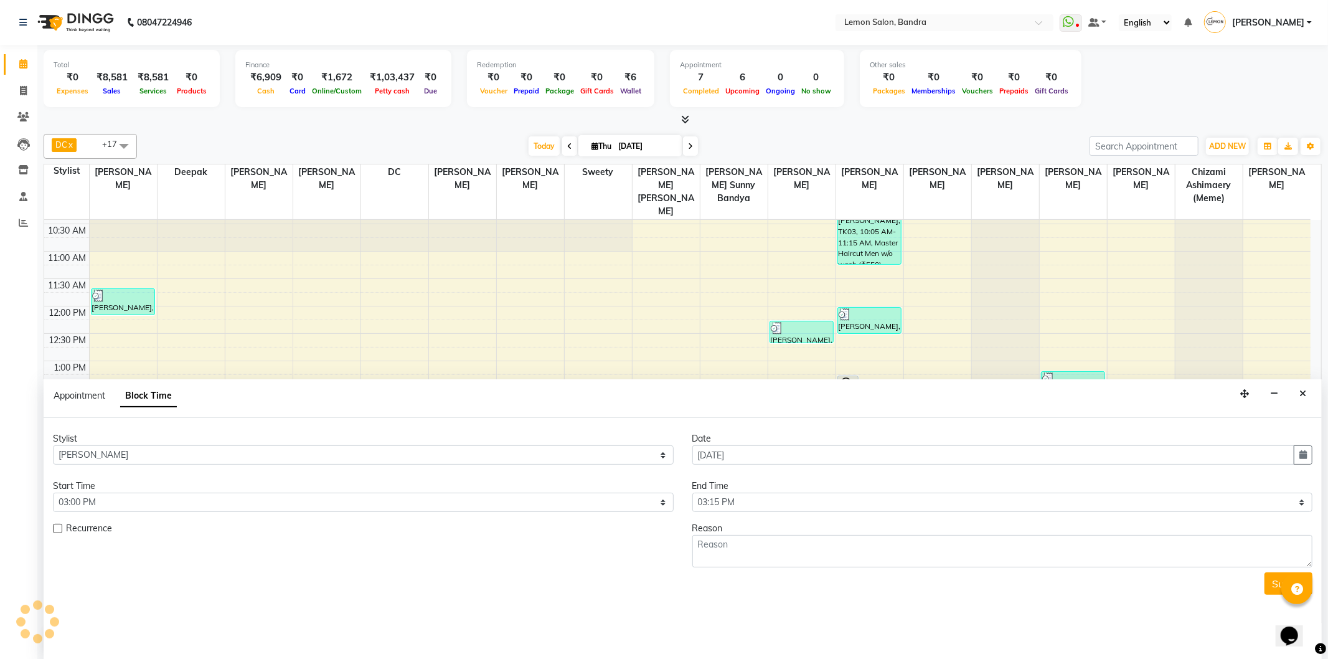
scroll to position [276, 0]
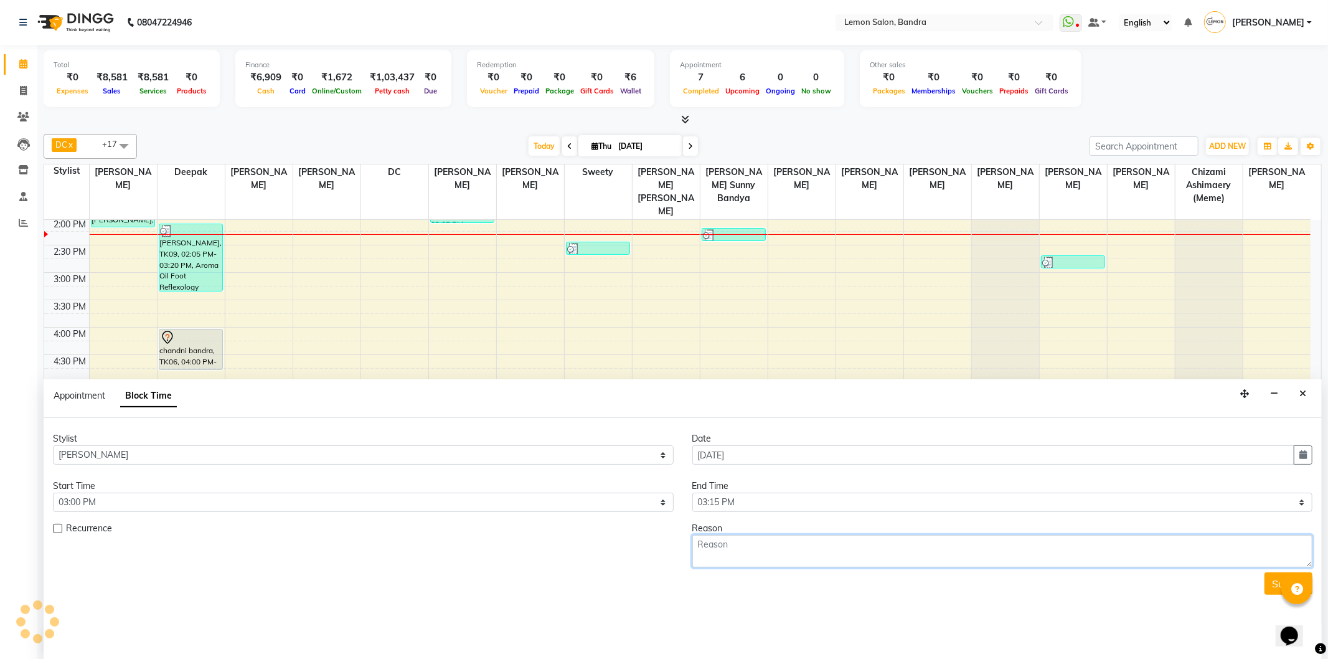
click at [722, 552] on textarea at bounding box center [1002, 551] width 621 height 32
type textarea "root up"
click at [739, 496] on select "Select 10:00 AM 10:15 AM 10:30 AM 10:45 AM 11:00 AM 11:15 AM 11:30 AM 11:45 AM …" at bounding box center [1002, 502] width 621 height 19
select select "1035"
click at [692, 493] on select "Select 10:00 AM 10:15 AM 10:30 AM 10:45 AM 11:00 AM 11:15 AM 11:30 AM 11:45 AM …" at bounding box center [1002, 502] width 621 height 19
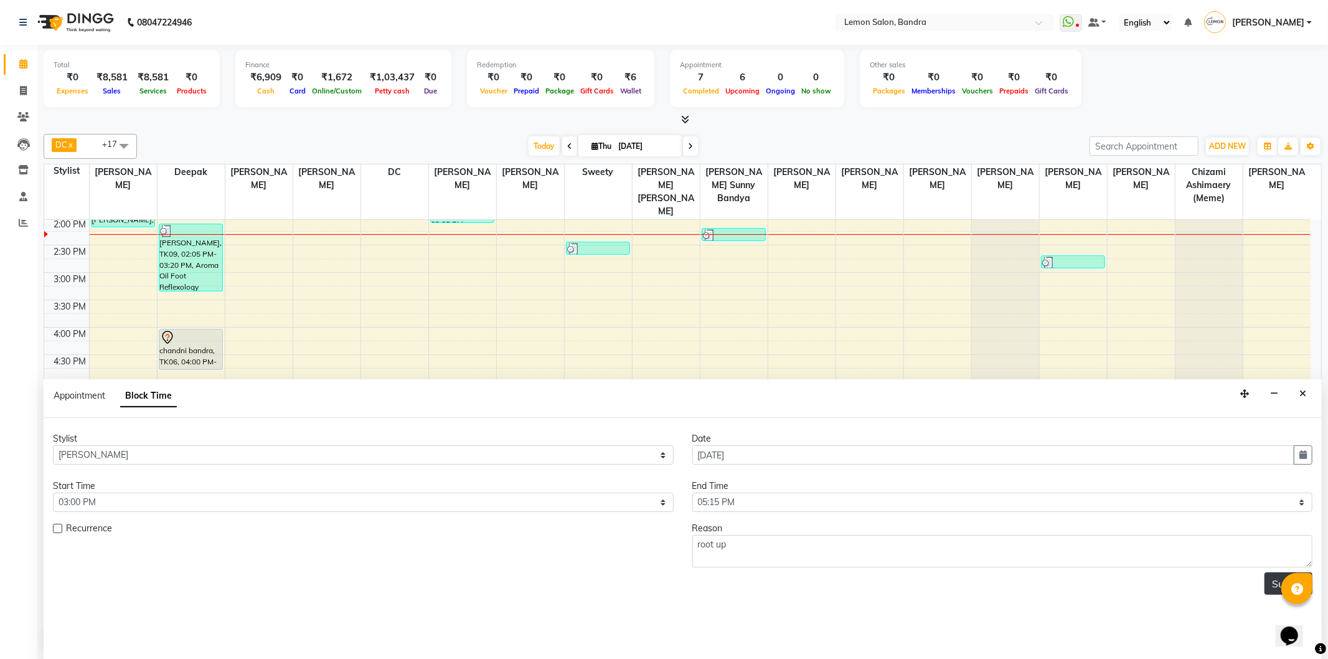
click at [1278, 579] on button "Submit" at bounding box center [1289, 583] width 48 height 22
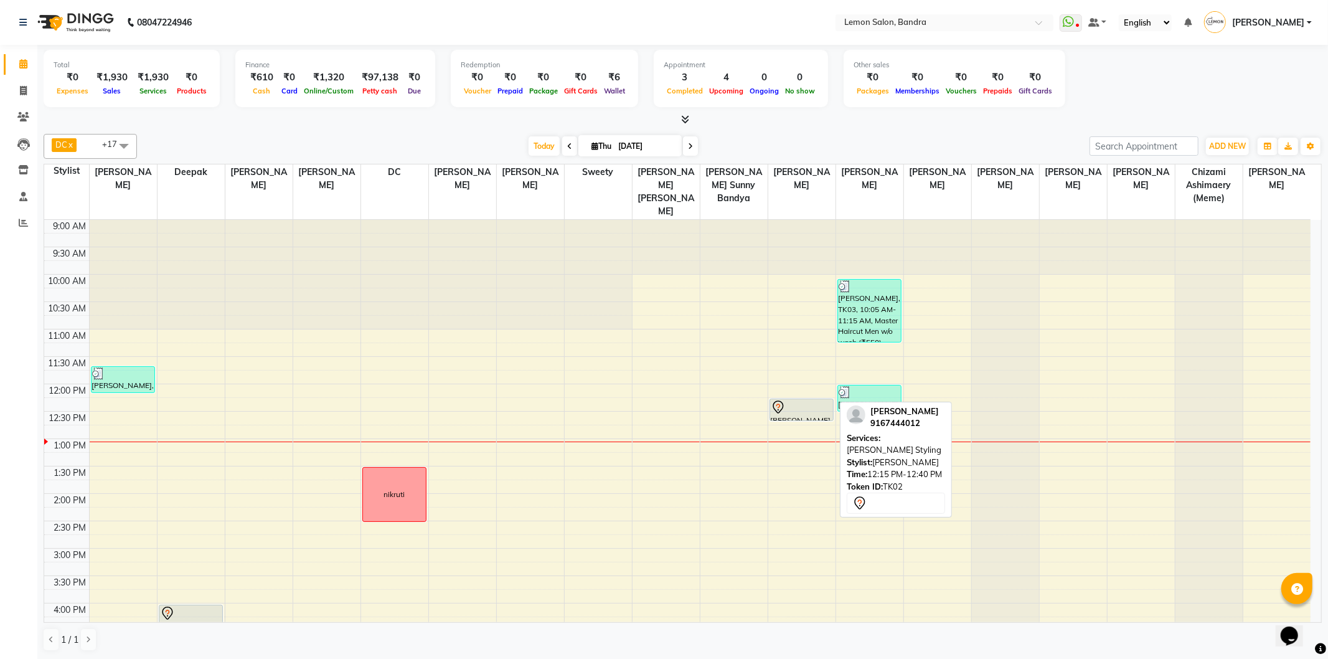
click at [811, 400] on div at bounding box center [802, 407] width 62 height 15
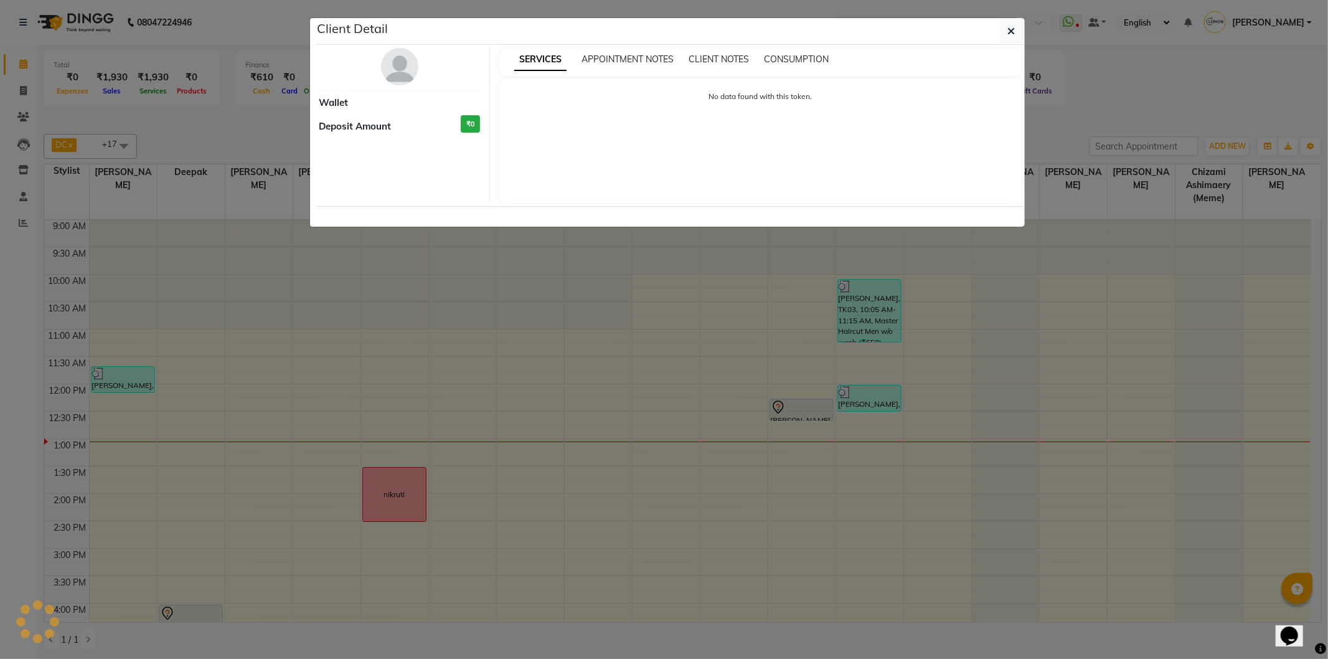
select select "7"
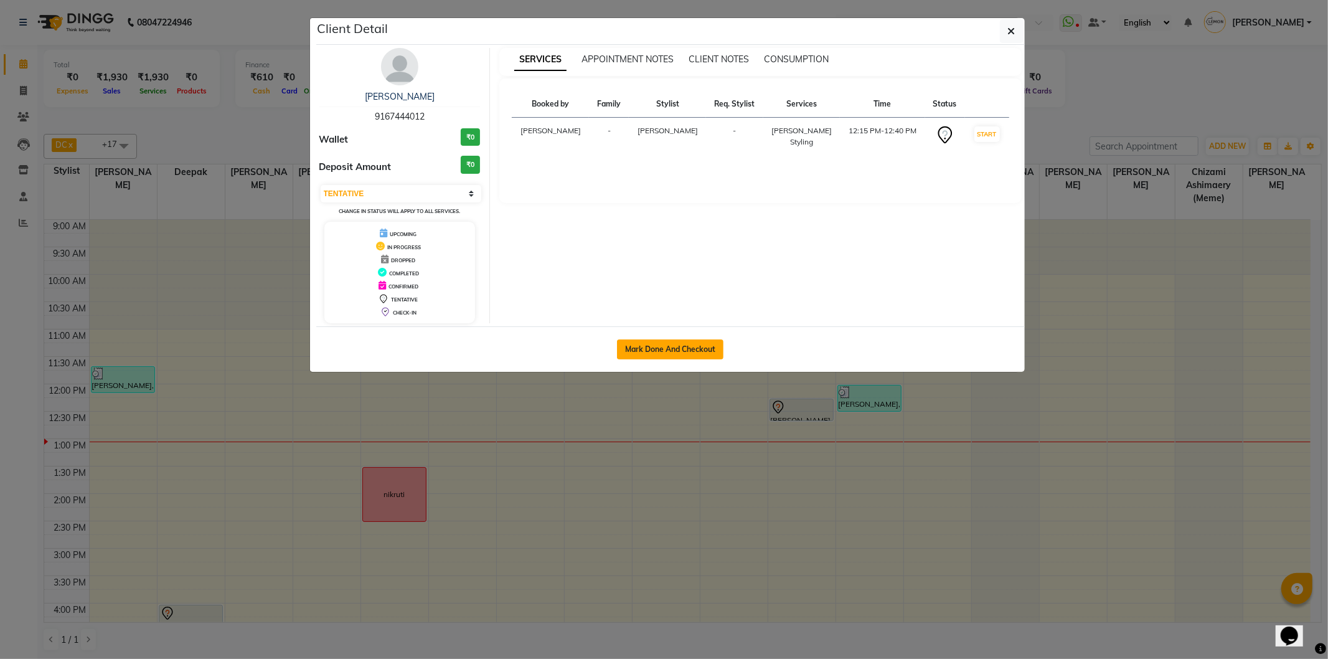
click at [642, 352] on button "Mark Done And Checkout" at bounding box center [670, 349] width 106 height 20
select select "563"
select select "service"
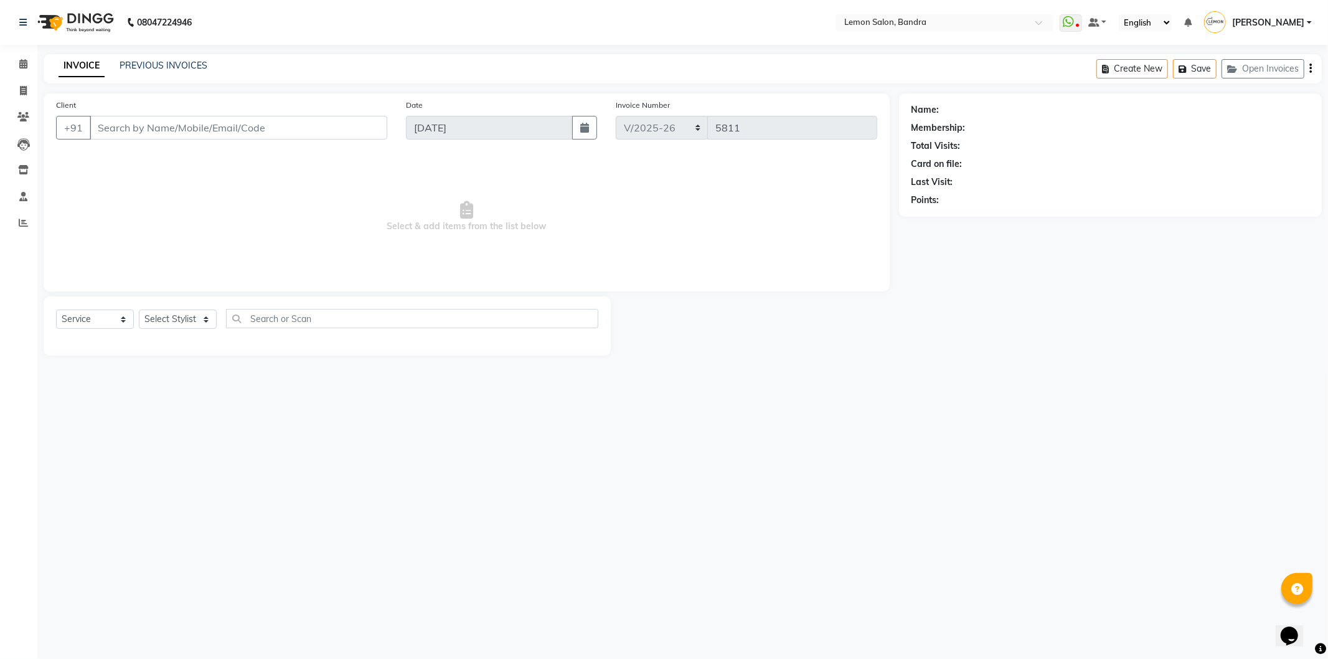
type input "9167444012"
select select "54000"
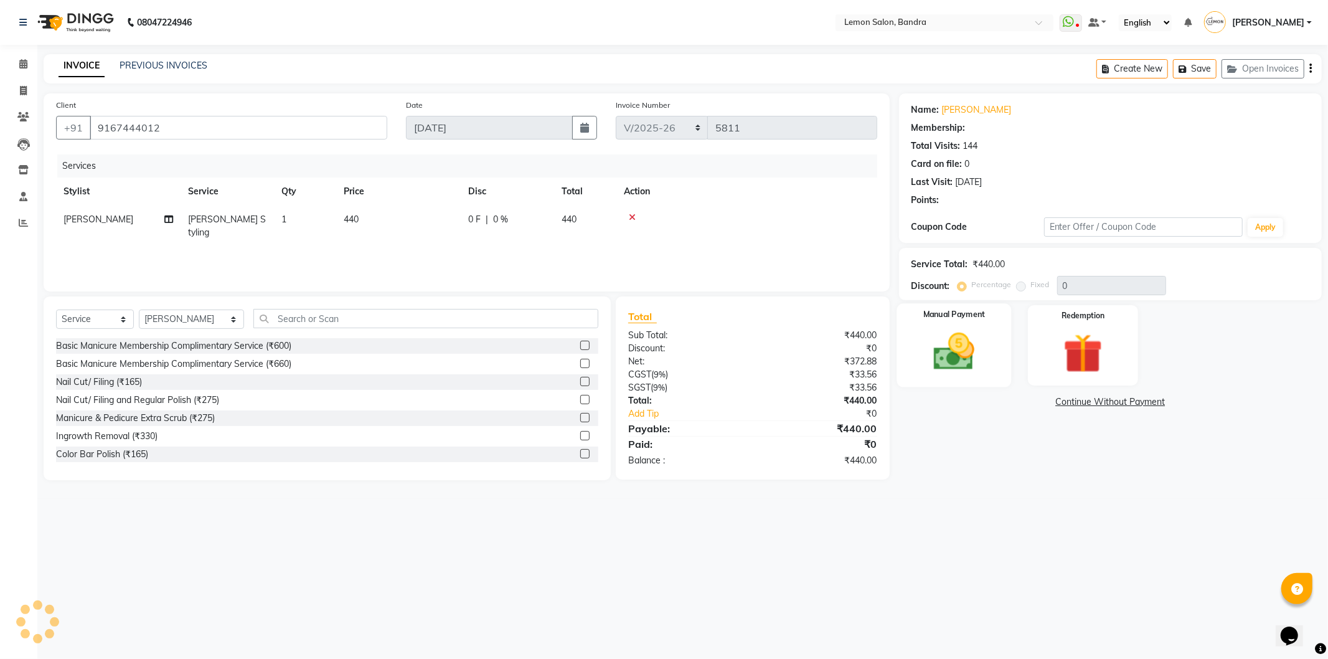
select select "1: Object"
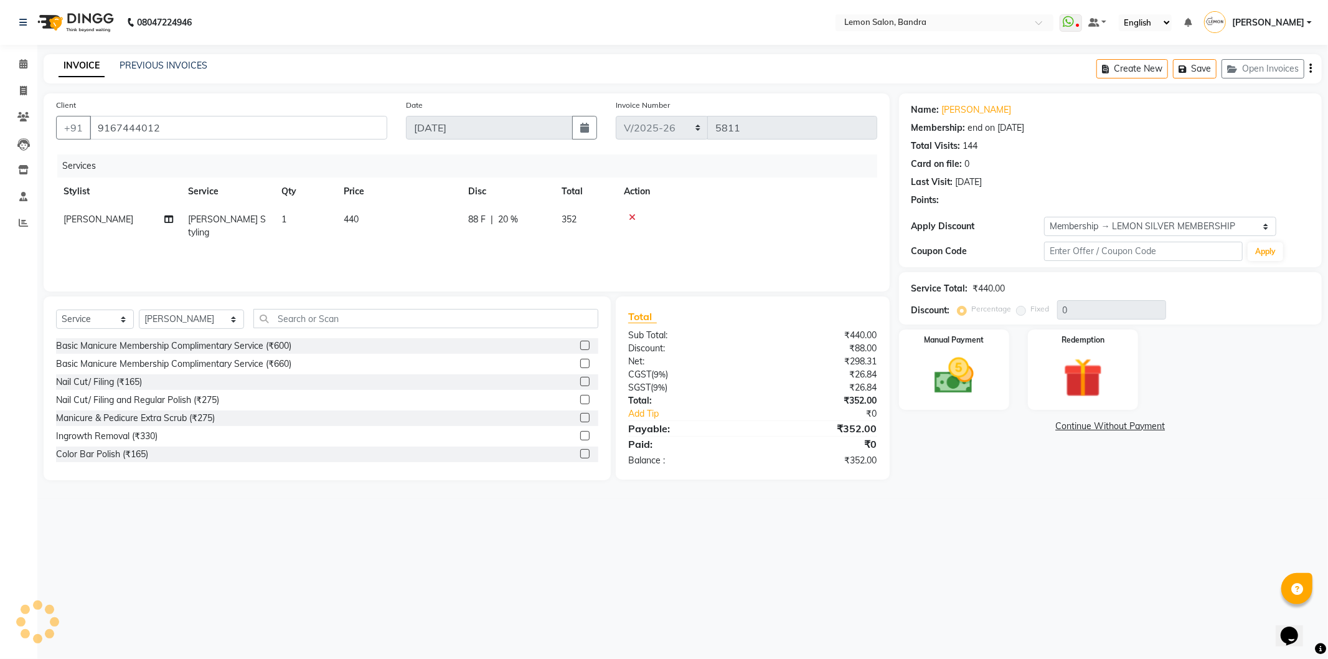
type input "20"
click at [970, 340] on label "Manual Payment" at bounding box center [954, 339] width 62 height 12
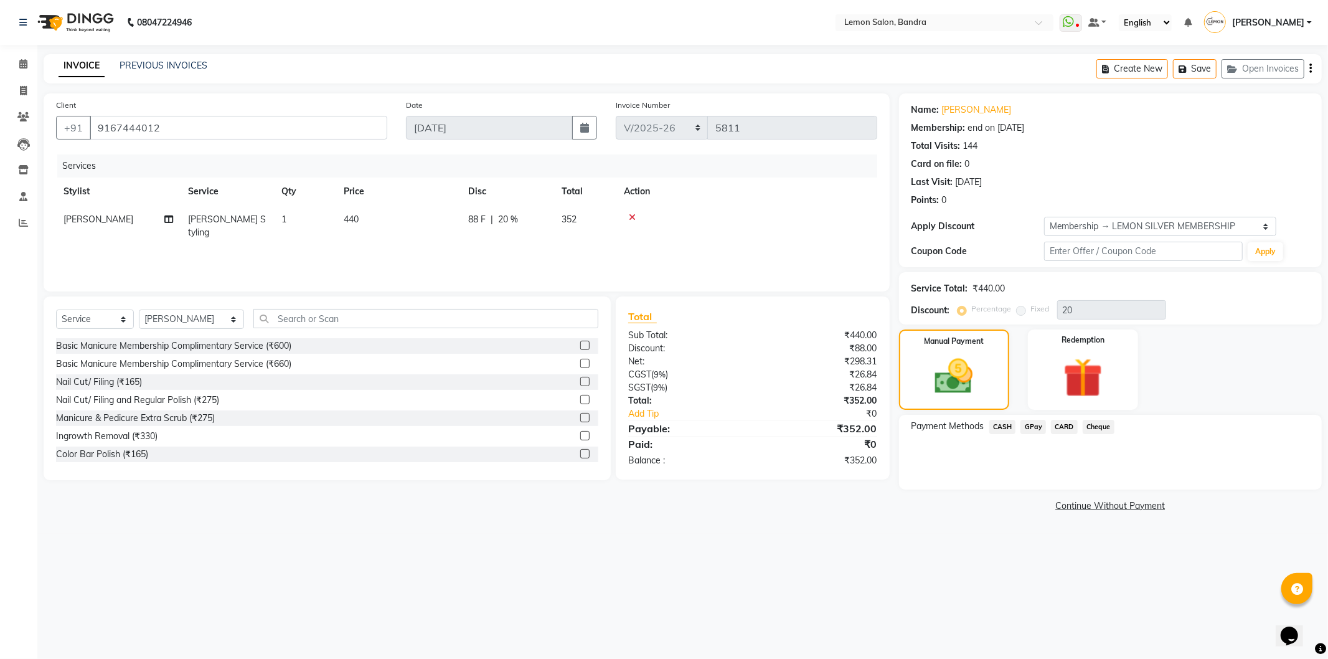
click at [1042, 427] on span "GPay" at bounding box center [1034, 427] width 26 height 14
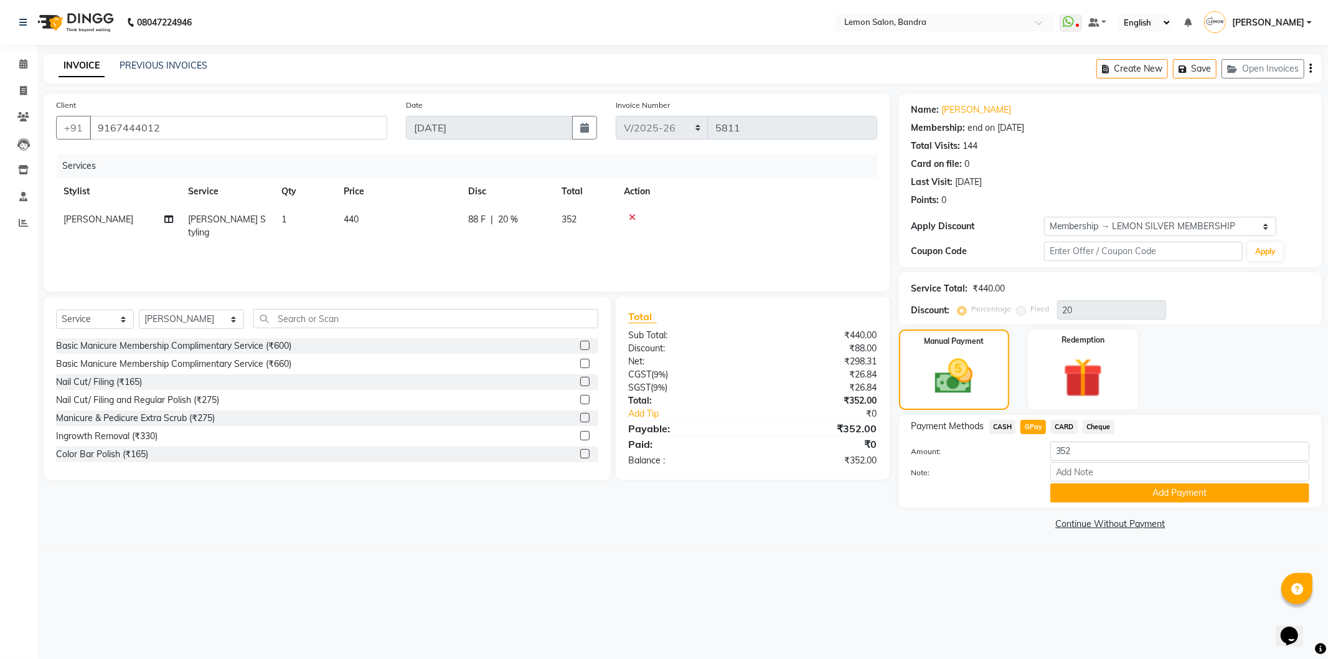
drag, startPoint x: 1057, startPoint y: 484, endPoint x: 1070, endPoint y: 543, distance: 60.6
click at [1059, 486] on button "Add Payment" at bounding box center [1180, 492] width 259 height 19
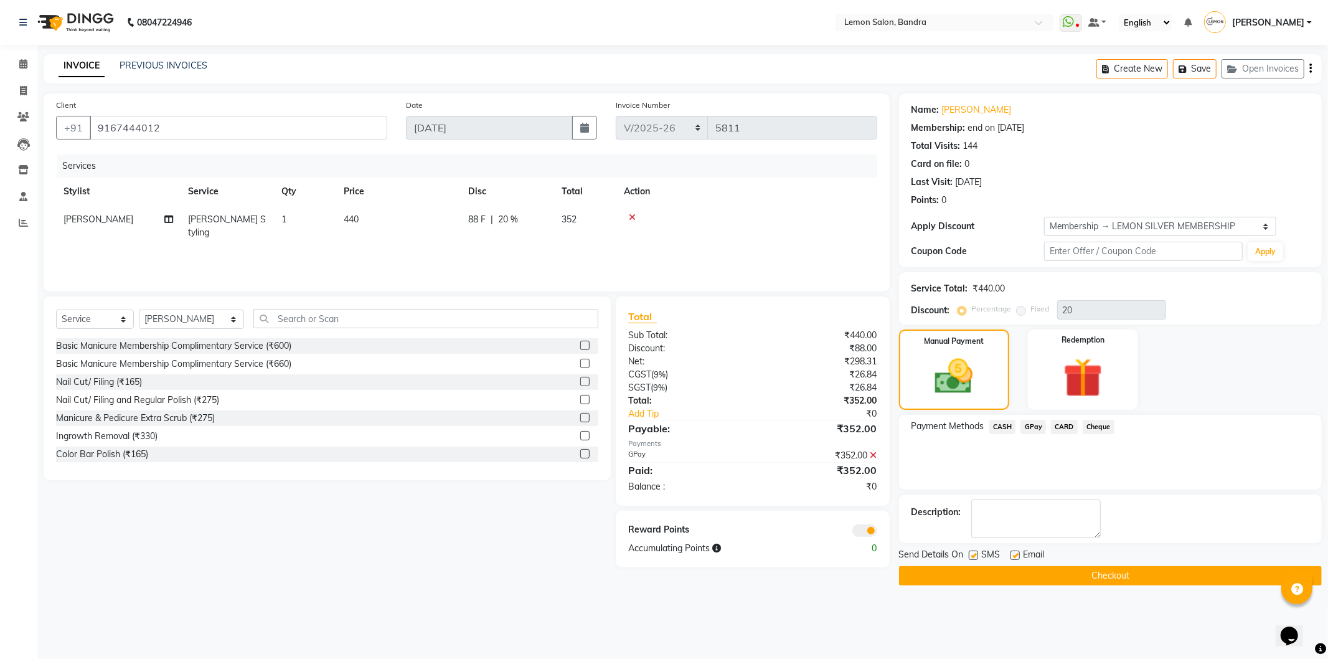
click at [1060, 574] on button "Checkout" at bounding box center [1110, 575] width 423 height 19
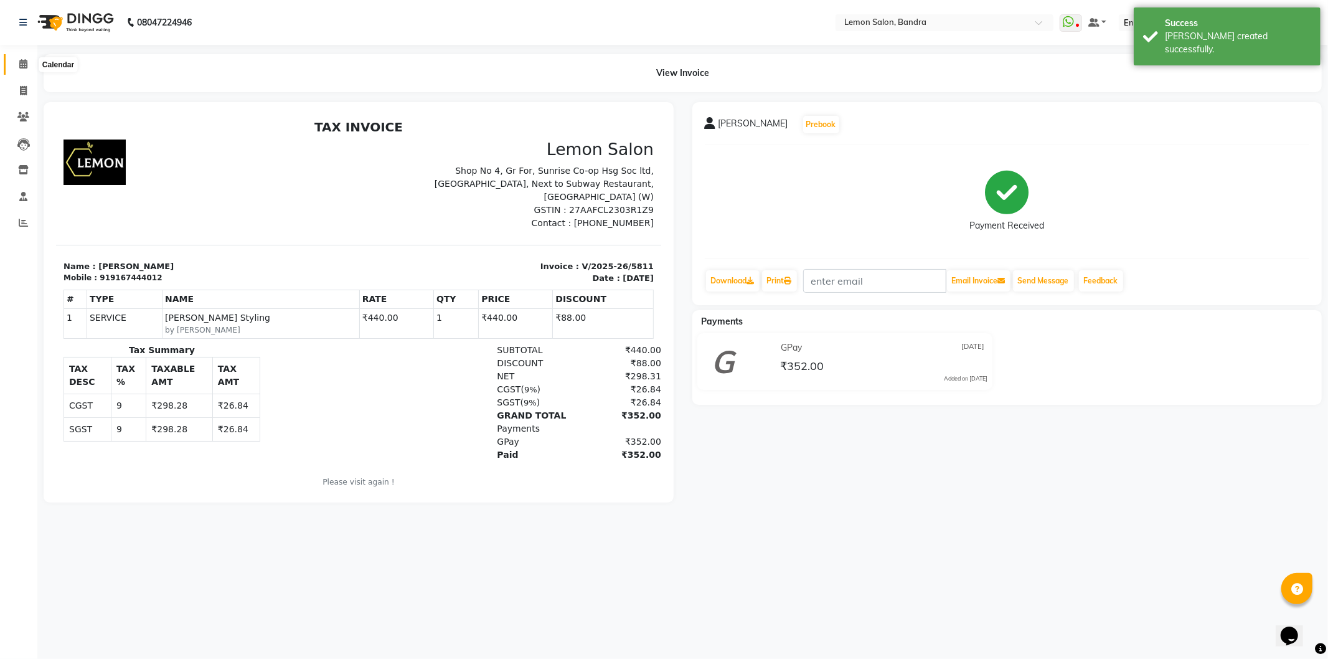
click at [14, 61] on span at bounding box center [23, 64] width 22 height 14
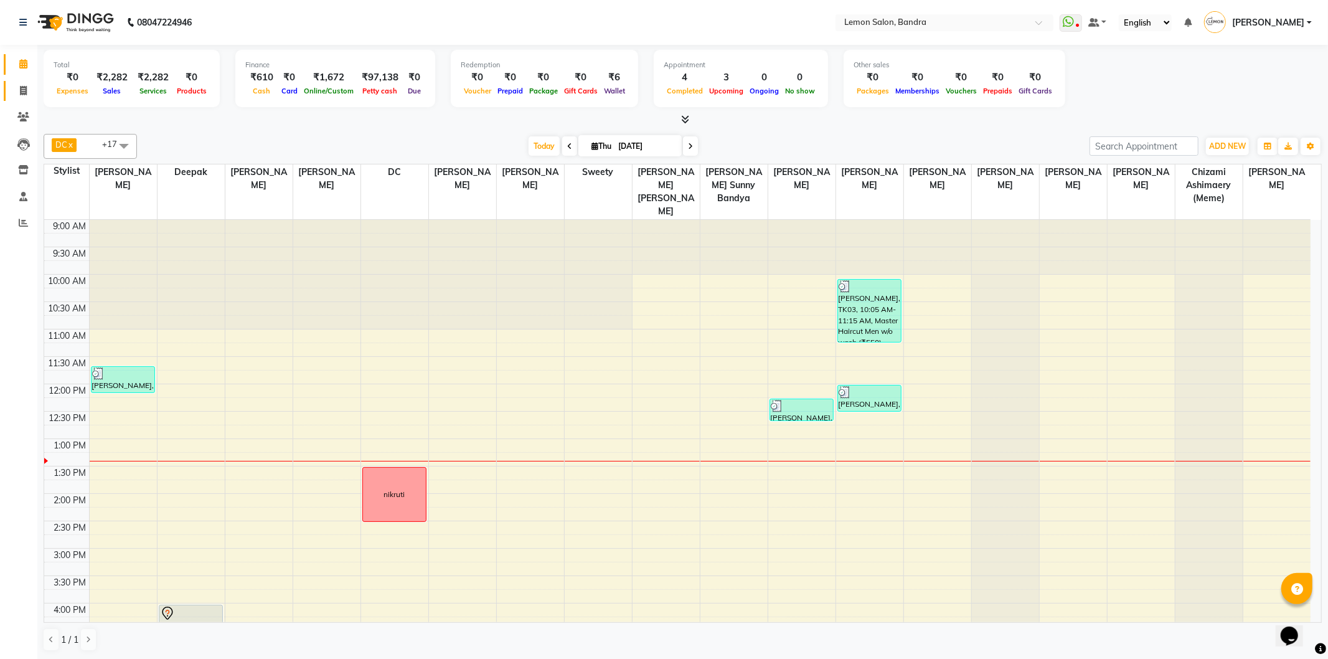
click at [16, 88] on span at bounding box center [23, 91] width 22 height 14
select select "service"
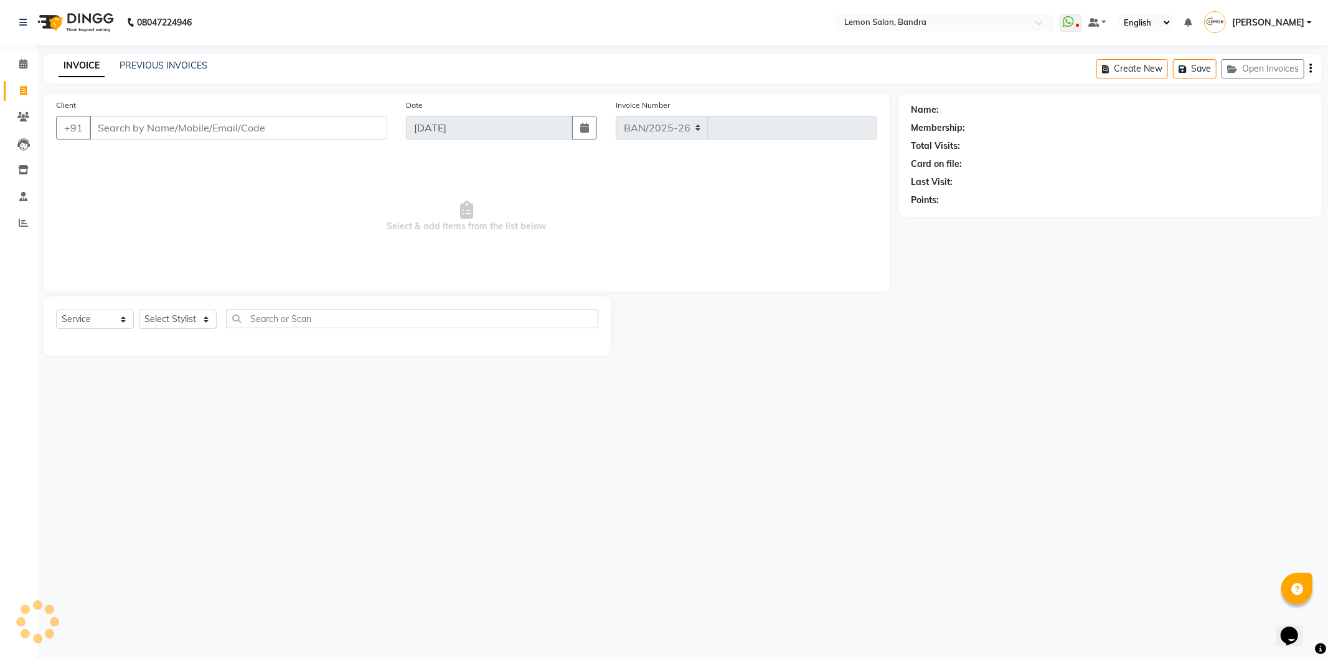
select select "563"
type input "5812"
click at [199, 324] on select "Select Stylist" at bounding box center [178, 318] width 78 height 19
click at [145, 138] on input "Client" at bounding box center [239, 128] width 298 height 24
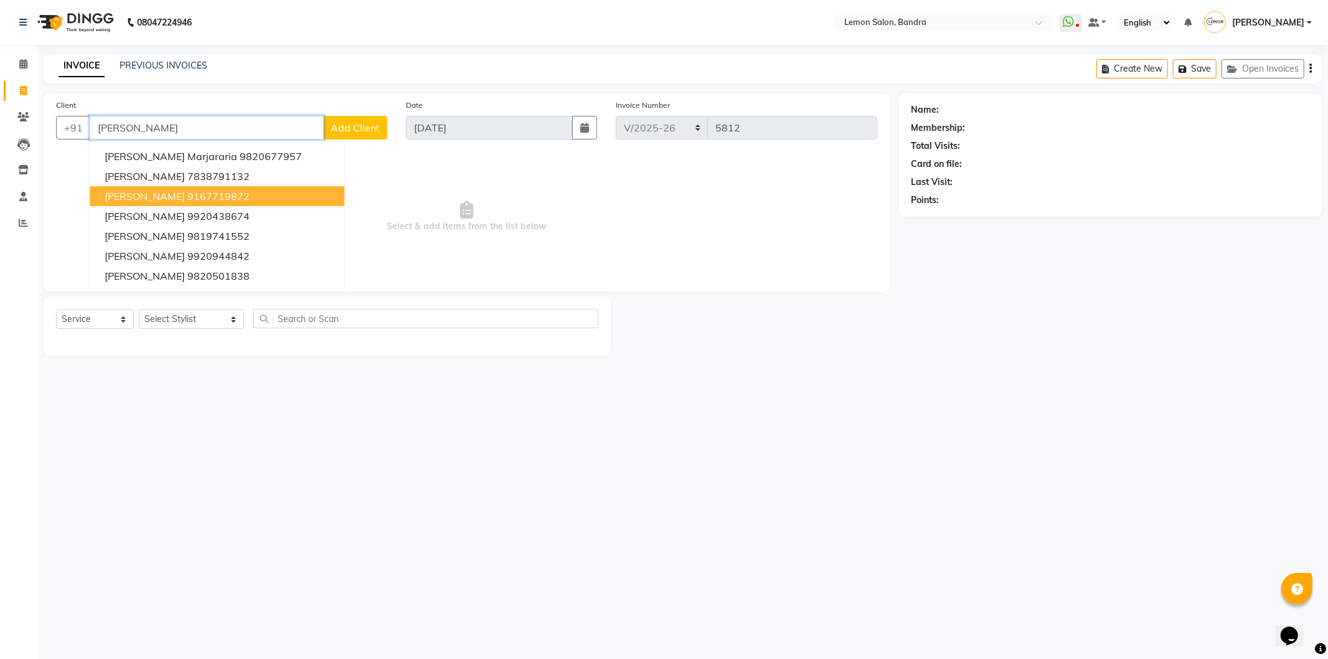
type input "meeta"
click at [442, 169] on span "Select & add items from the list below" at bounding box center [466, 216] width 821 height 125
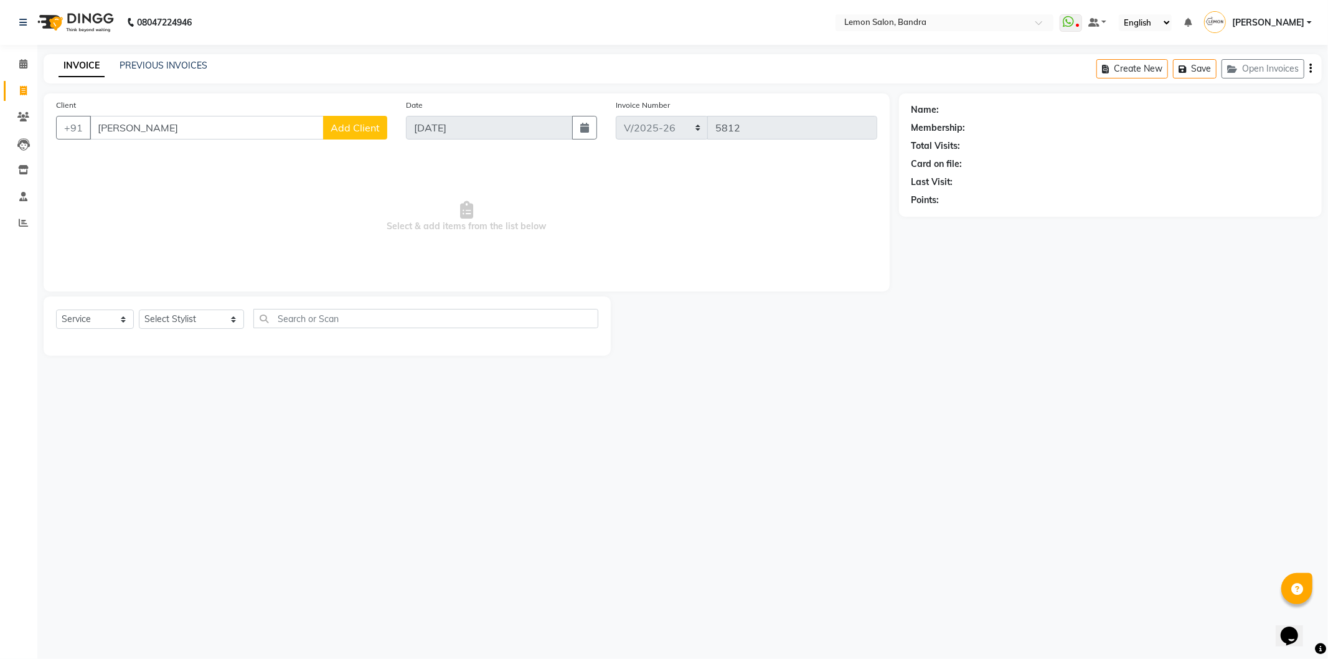
click at [194, 309] on div "Select Service Product Membership Package Voucher Prepaid Gift Card Select Styl…" at bounding box center [327, 323] width 542 height 29
click at [186, 321] on select "Select Stylist Afsha Chizami Ashimaery (Meme) DC Deepak Elma Sunny Bandya Javed…" at bounding box center [191, 318] width 105 height 19
select select "7477"
click at [139, 310] on select "Select Stylist Afsha Chizami Ashimaery (Meme) DC Deepak Elma Sunny Bandya Javed…" at bounding box center [191, 318] width 105 height 19
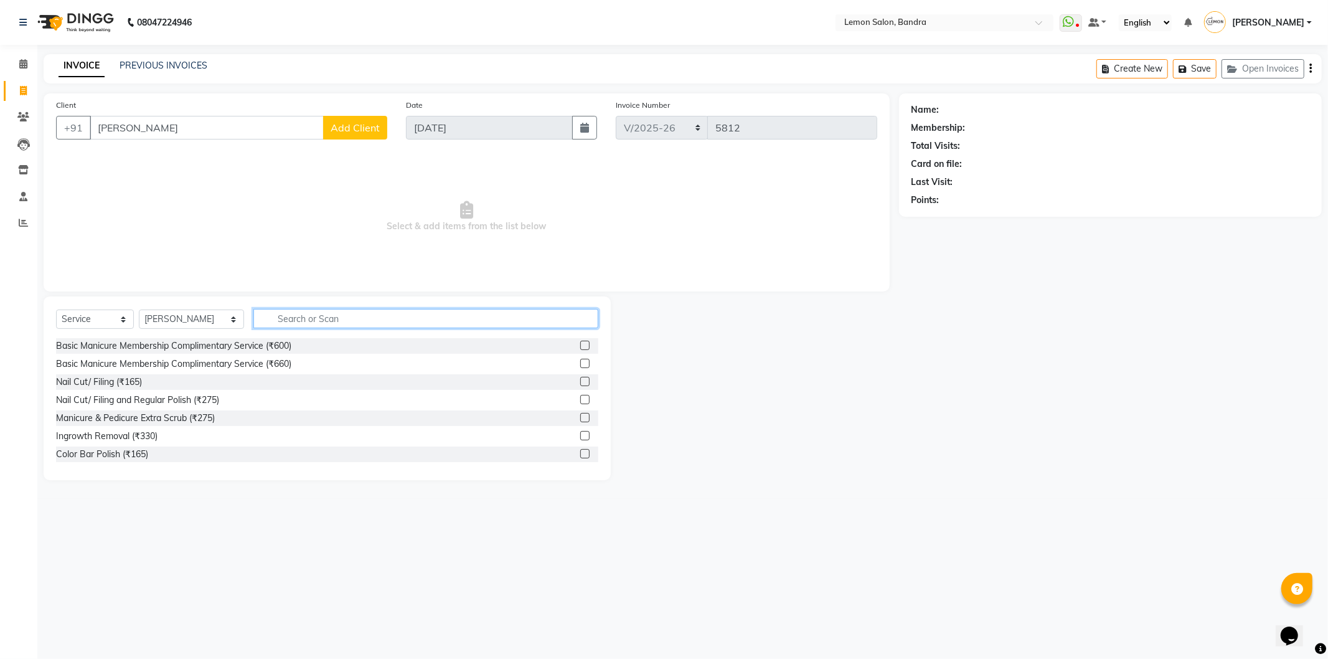
click at [337, 319] on input "text" at bounding box center [425, 318] width 345 height 19
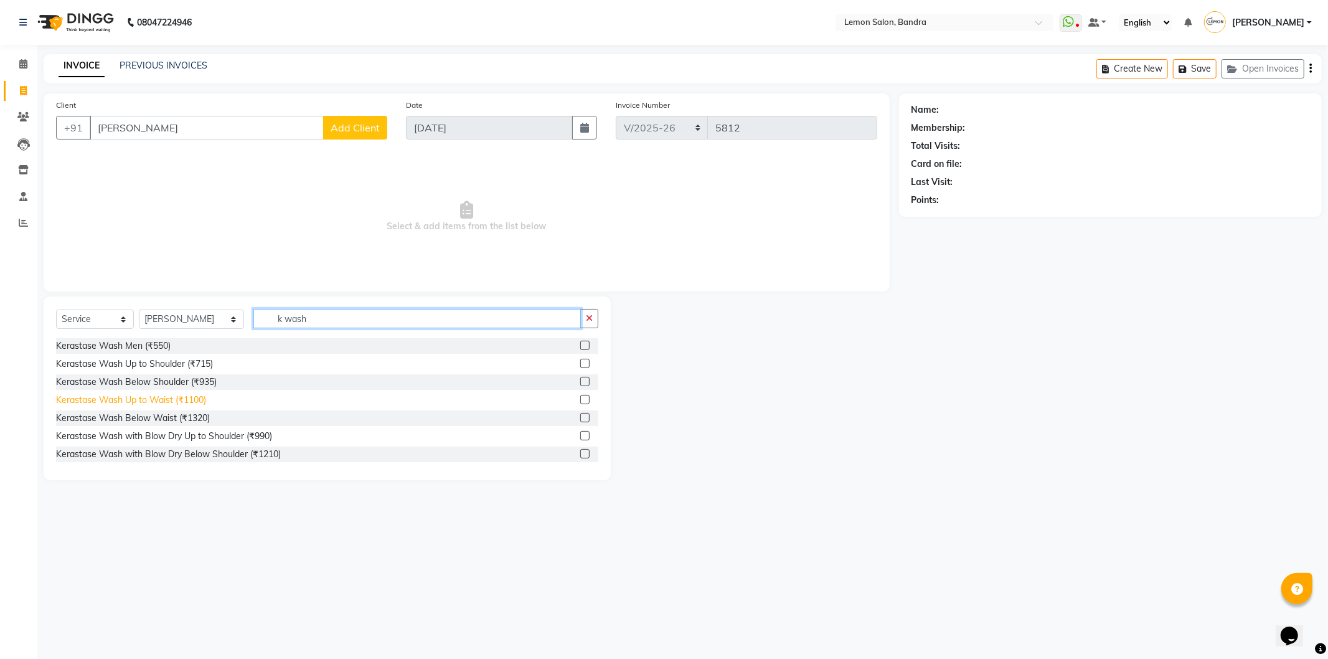
type input "k wash"
click at [167, 402] on div "Kerastase Wash Up to Waist (₹1100)" at bounding box center [131, 400] width 150 height 13
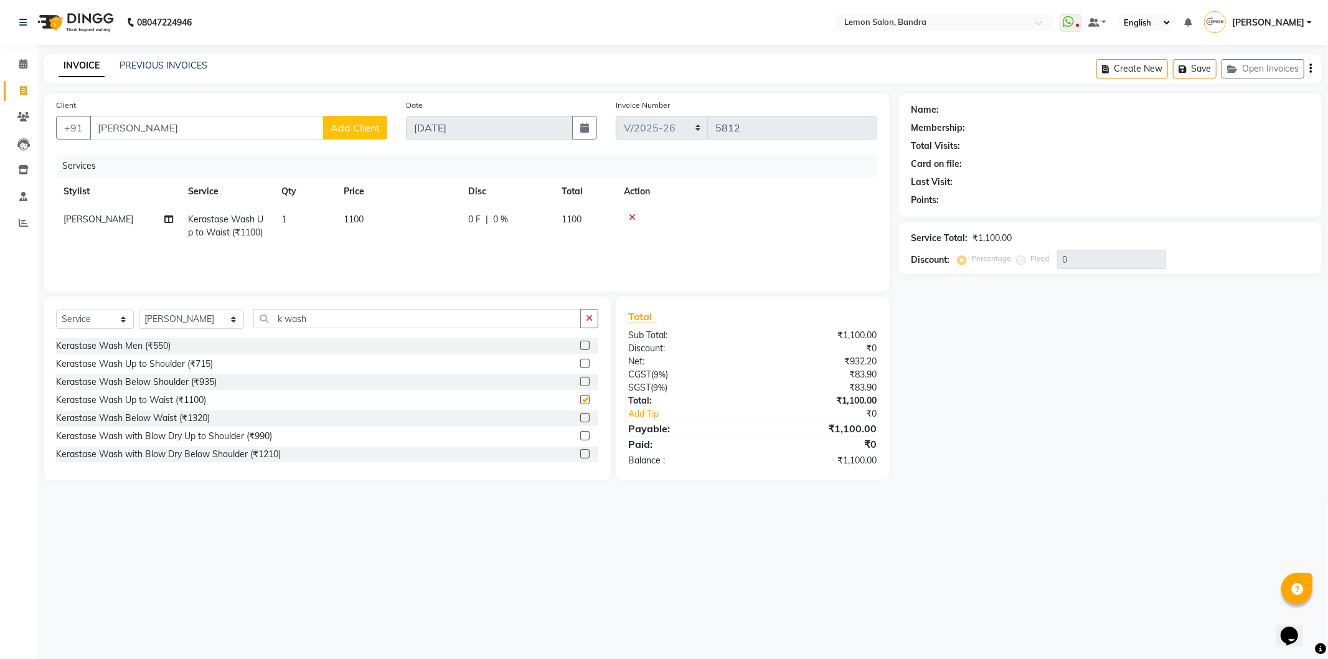
checkbox input "false"
drag, startPoint x: 189, startPoint y: 136, endPoint x: 97, endPoint y: 132, distance: 92.9
click at [97, 132] on input "meeta" at bounding box center [207, 128] width 234 height 24
click at [233, 220] on span "Kerastase Wash Up to Waist (₹1100)" at bounding box center [225, 226] width 75 height 24
select select "7477"
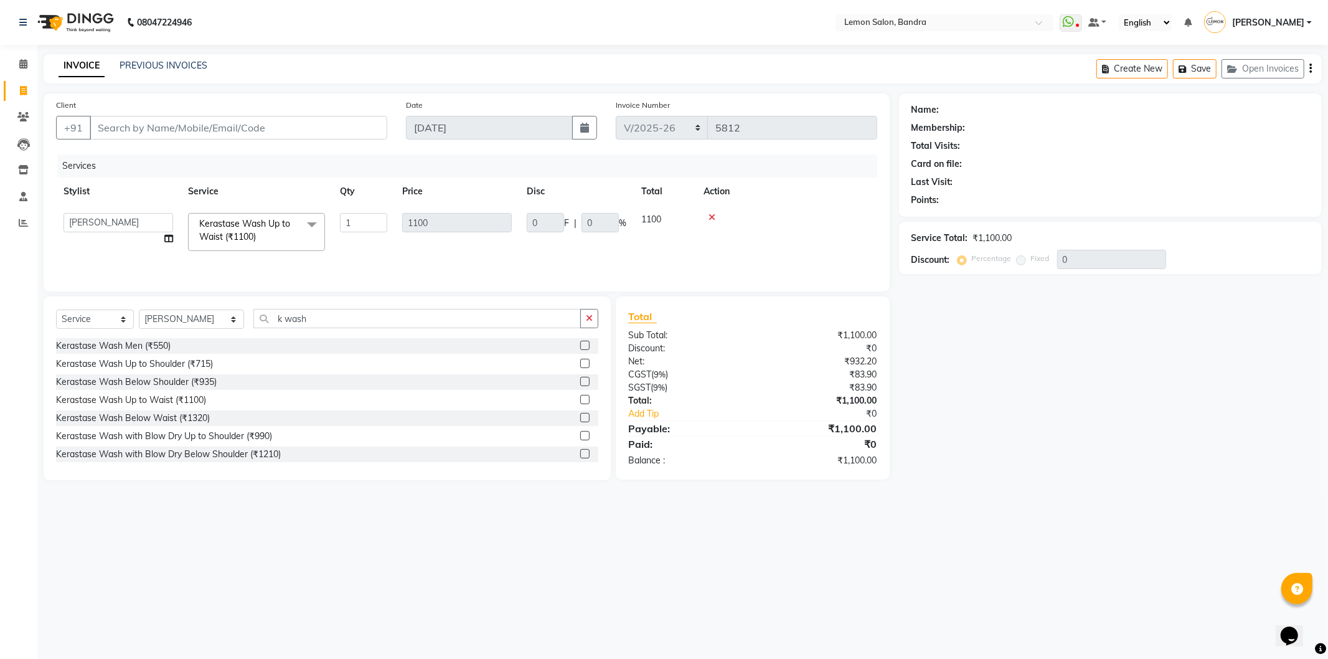
click at [234, 224] on span "Kerastase Wash Up to Waist (₹1100)" at bounding box center [244, 230] width 91 height 24
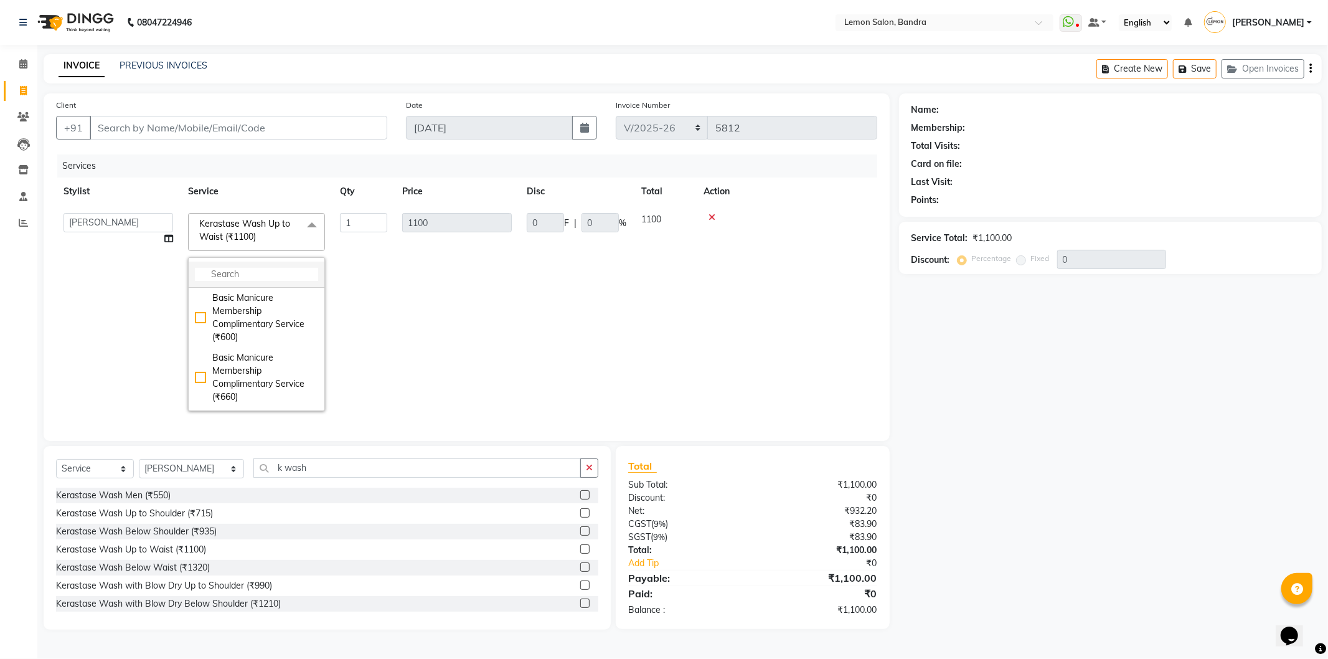
click at [247, 276] on input "multiselect-search" at bounding box center [256, 274] width 123 height 13
type input "keras"
click at [196, 405] on div "Kerastase Wash Below Shoulder (₹935)" at bounding box center [256, 418] width 123 height 26
checkbox input "true"
checkbox input "false"
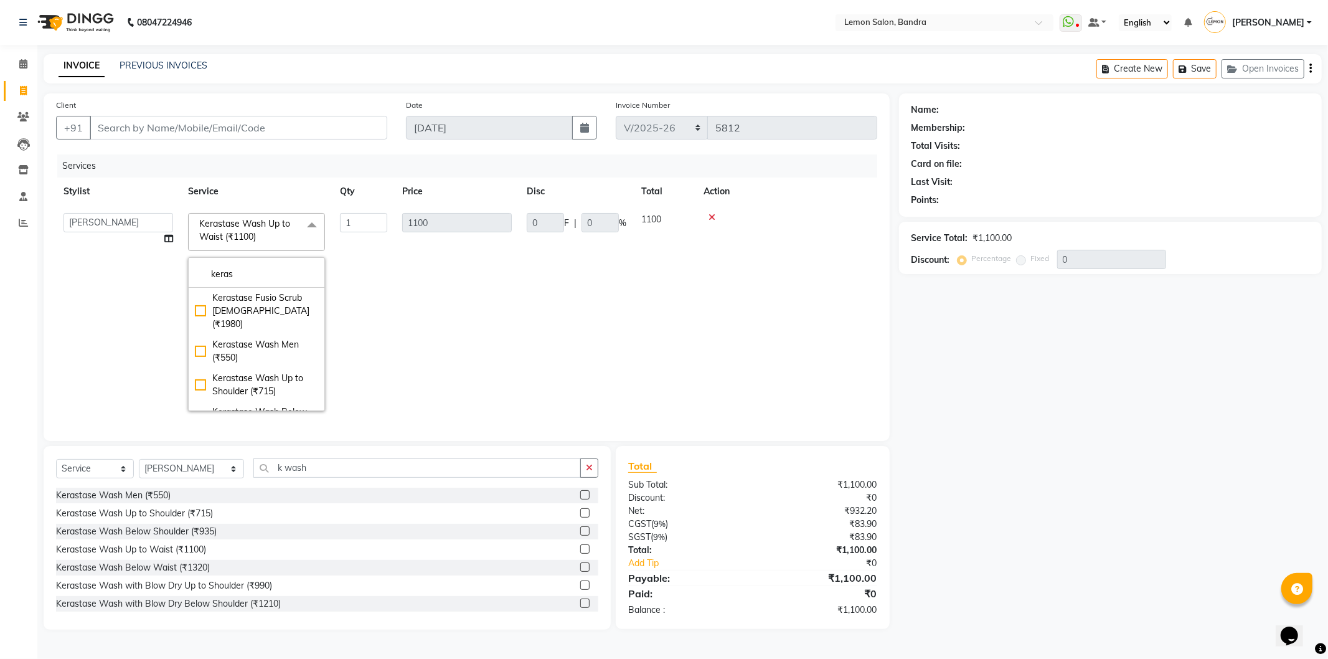
type input "935"
click at [722, 349] on td at bounding box center [786, 311] width 181 height 213
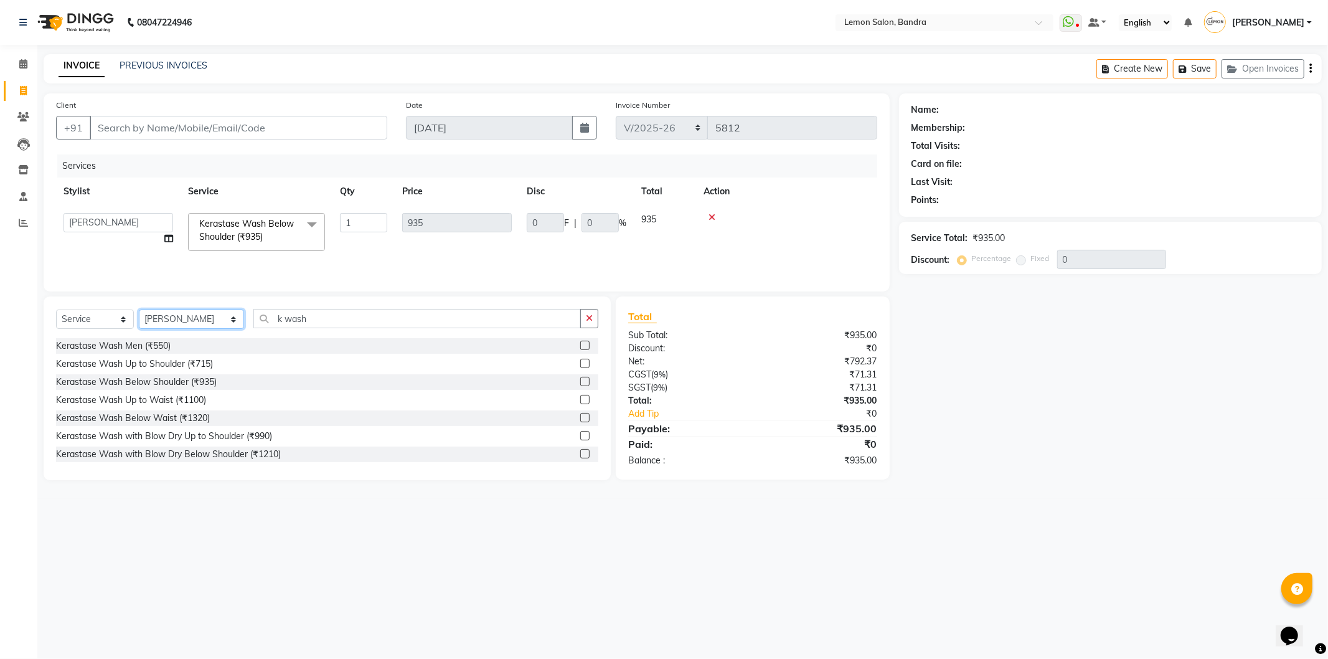
click at [168, 328] on select "Select Stylist Afsha Chizami Ashimaery (Meme) DC Deepak Elma Sunny Bandya Javed…" at bounding box center [191, 318] width 105 height 19
select select "39333"
click at [139, 310] on select "Select Stylist Afsha Chizami Ashimaery (Meme) DC Deepak Elma Sunny Bandya Javed…" at bounding box center [191, 318] width 105 height 19
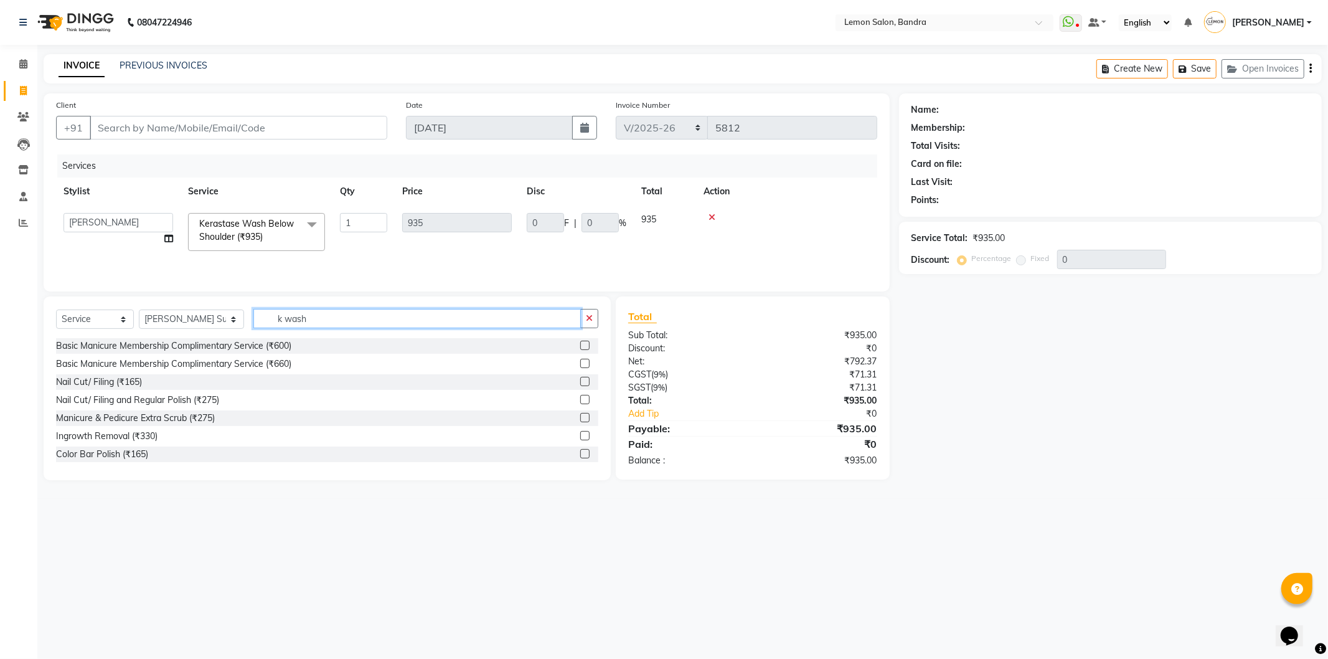
click at [364, 319] on input "k wash" at bounding box center [417, 318] width 328 height 19
type input "k"
type input "cut"
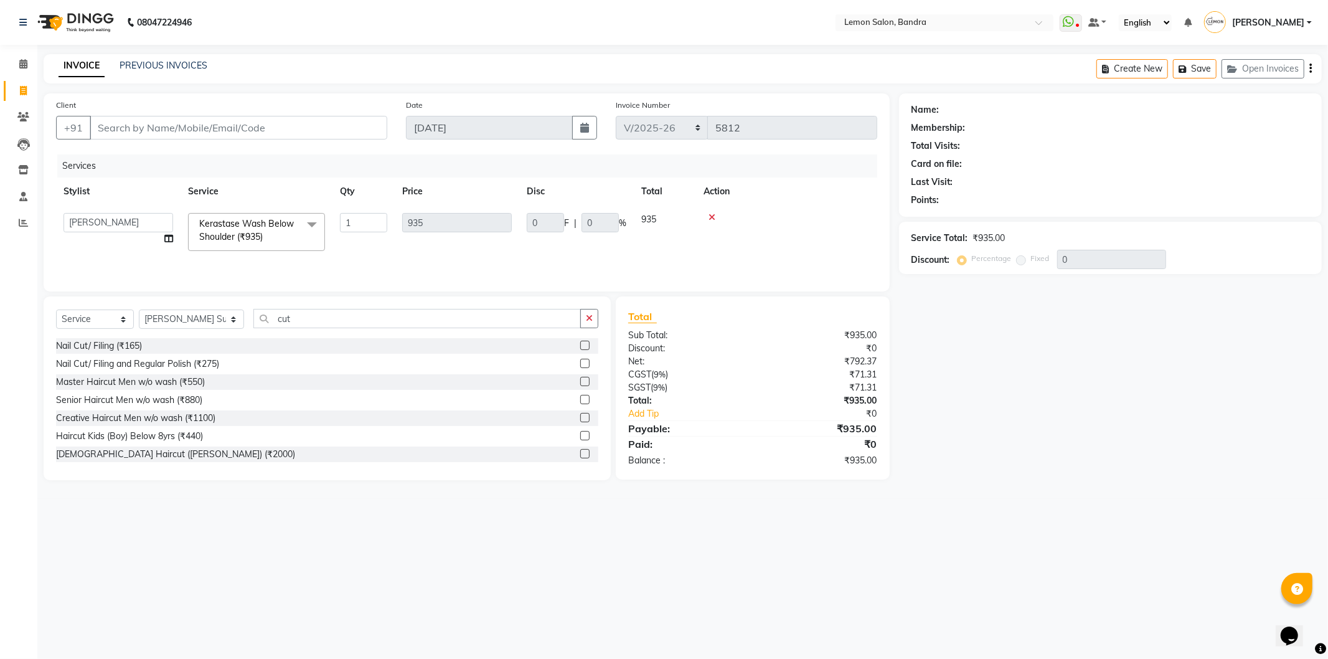
click at [580, 342] on label at bounding box center [584, 345] width 9 height 9
click at [580, 342] on input "checkbox" at bounding box center [584, 346] width 8 height 8
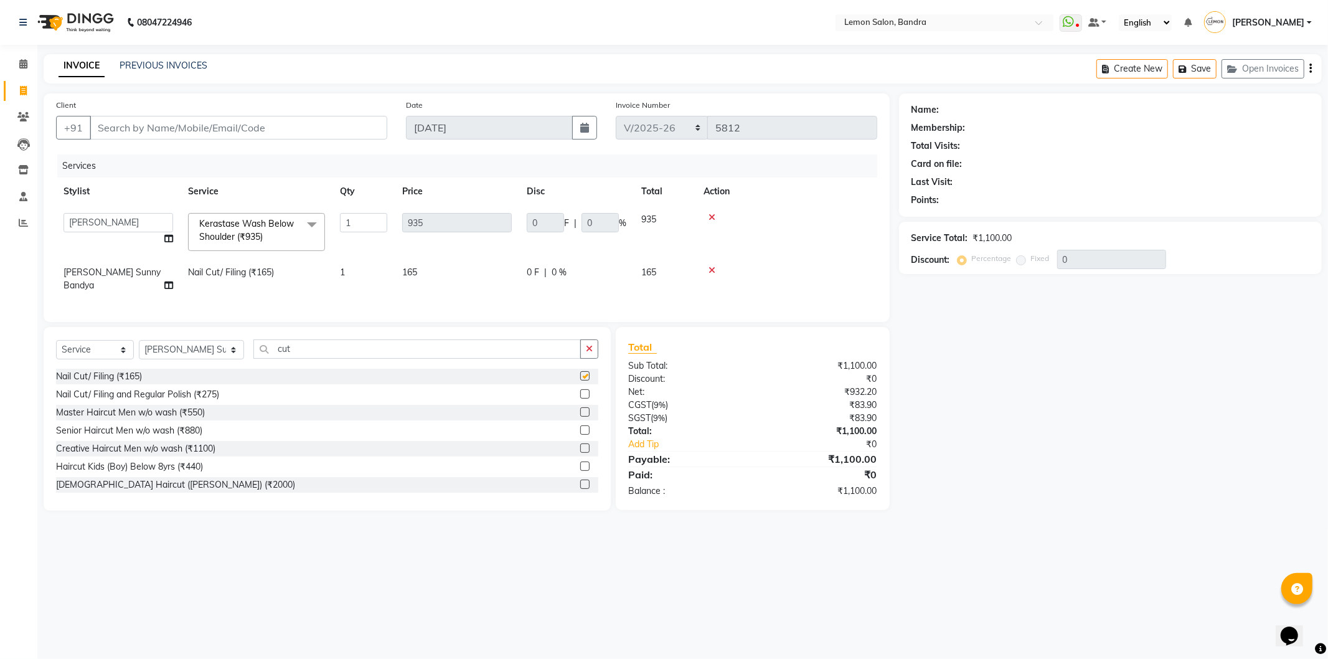
checkbox input "false"
click at [326, 349] on input "cut" at bounding box center [417, 348] width 328 height 19
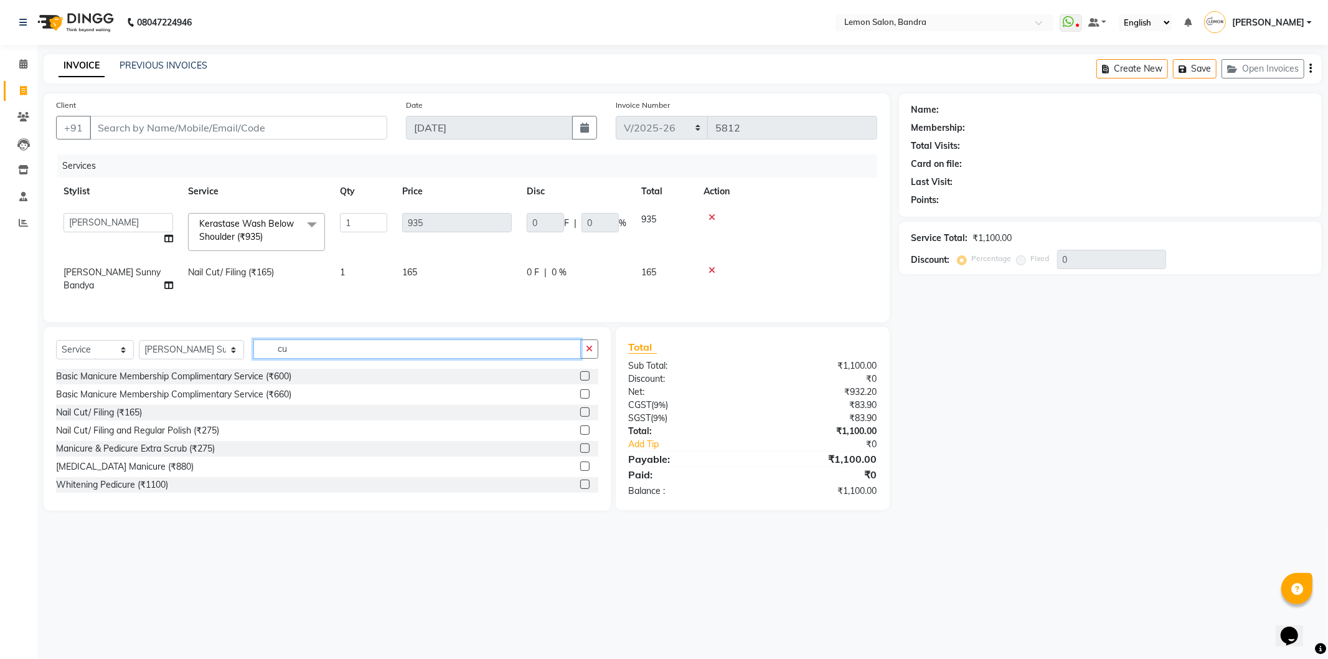
type input "c"
drag, startPoint x: 182, startPoint y: 351, endPoint x: 188, endPoint y: 339, distance: 13.4
click at [182, 351] on select "Select Stylist [PERSON_NAME] (Meme) DC [PERSON_NAME] Sunny Bandya [PERSON_NAME]…" at bounding box center [191, 349] width 105 height 19
select select "13135"
click at [139, 340] on select "Select Stylist [PERSON_NAME] (Meme) DC [PERSON_NAME] Sunny Bandya [PERSON_NAME]…" at bounding box center [191, 349] width 105 height 19
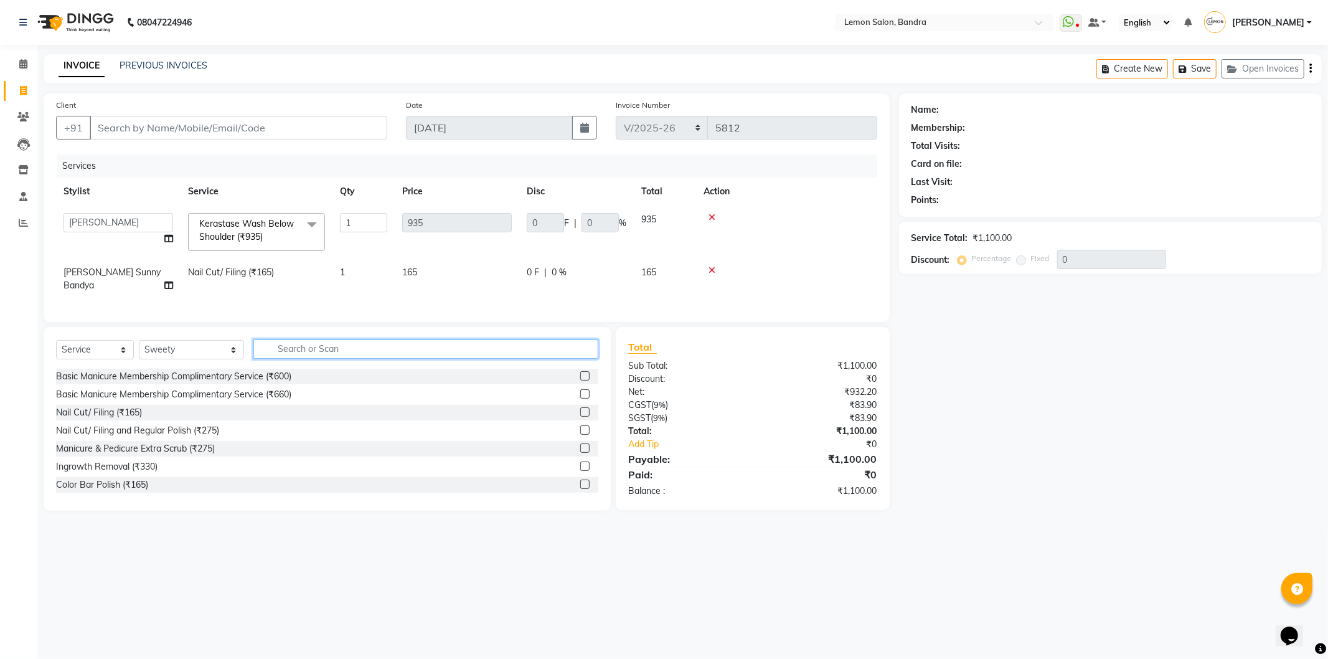
click at [290, 352] on input "text" at bounding box center [425, 348] width 345 height 19
type input "gel"
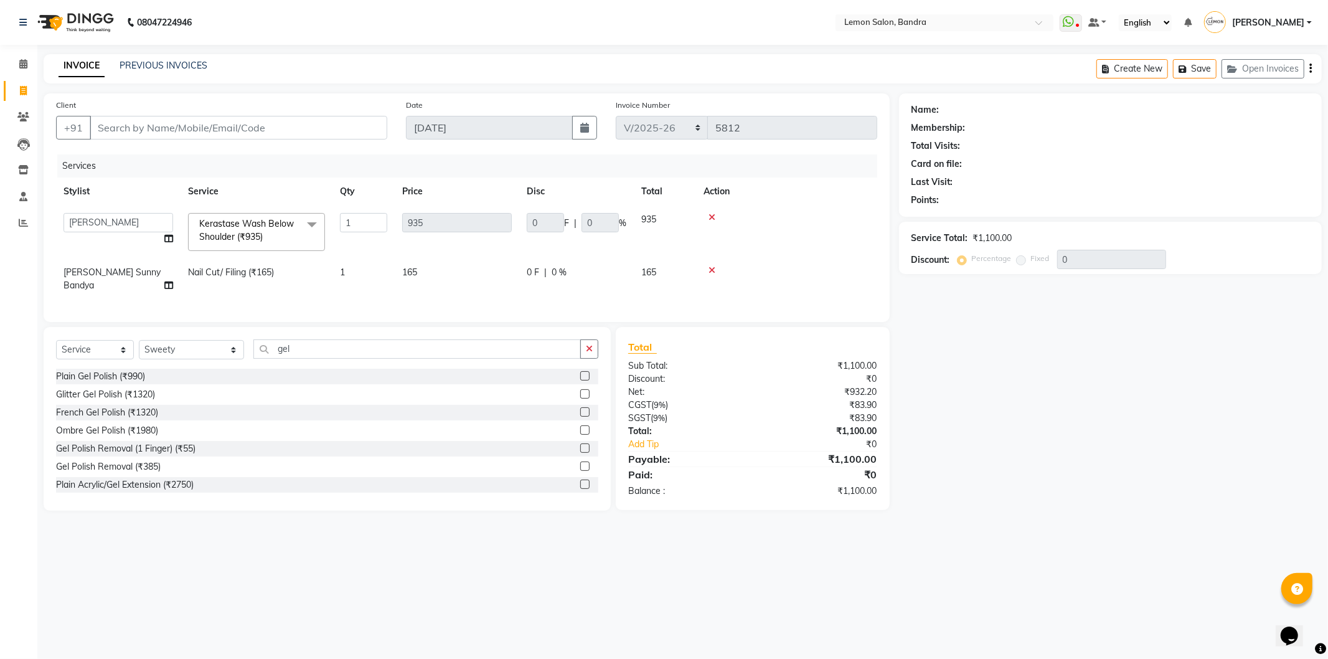
click at [580, 466] on label at bounding box center [584, 465] width 9 height 9
click at [580, 466] on input "checkbox" at bounding box center [584, 467] width 8 height 8
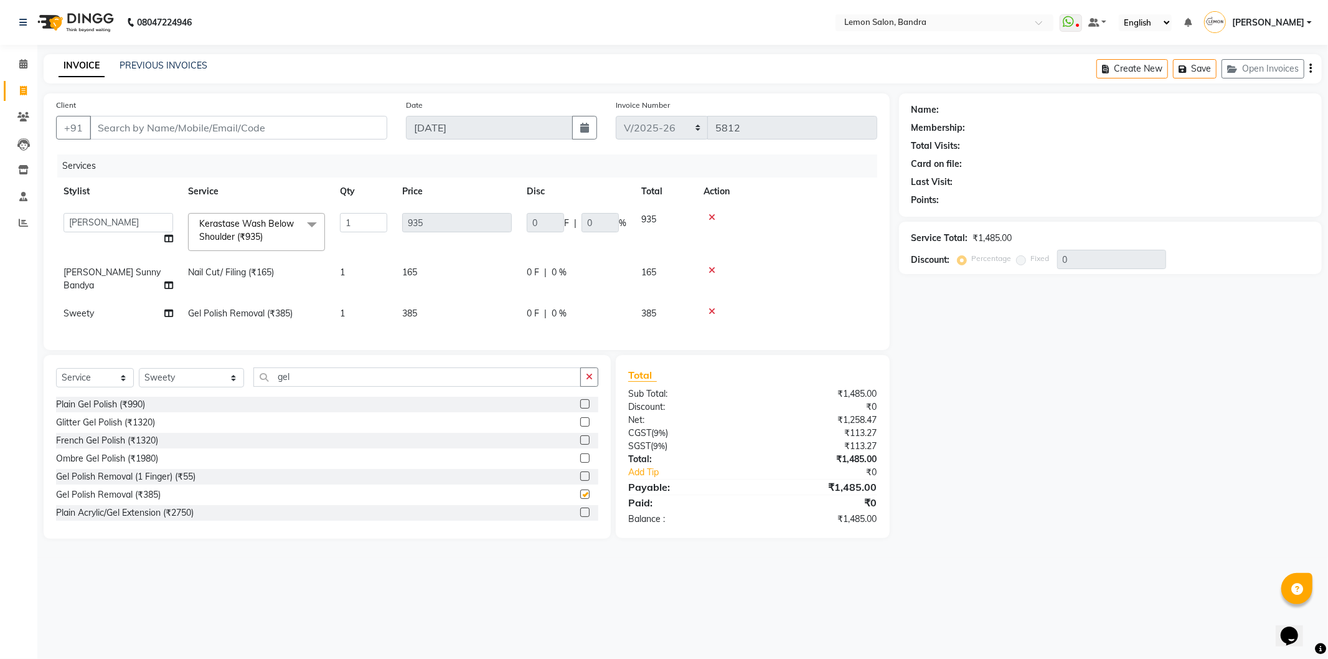
checkbox input "false"
click at [268, 311] on td "Gel Polish Removal (₹385)" at bounding box center [257, 314] width 152 height 28
select select "13135"
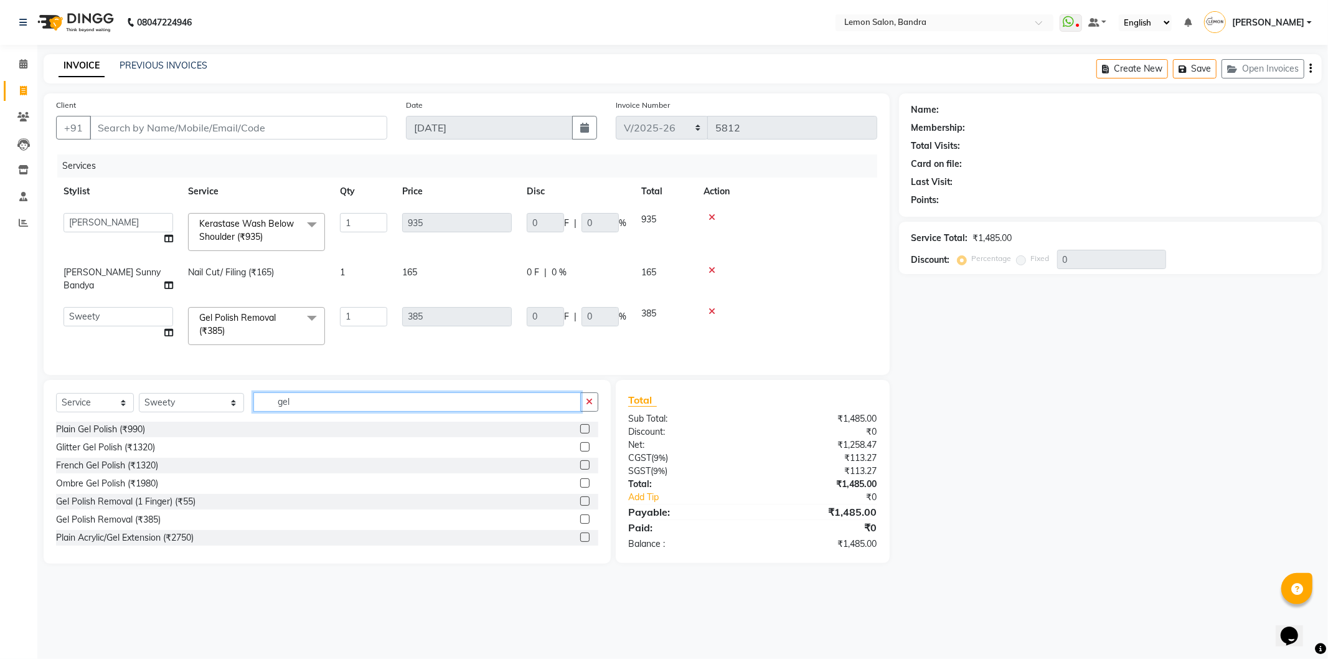
click at [300, 408] on input "gel" at bounding box center [417, 401] width 328 height 19
type input "g"
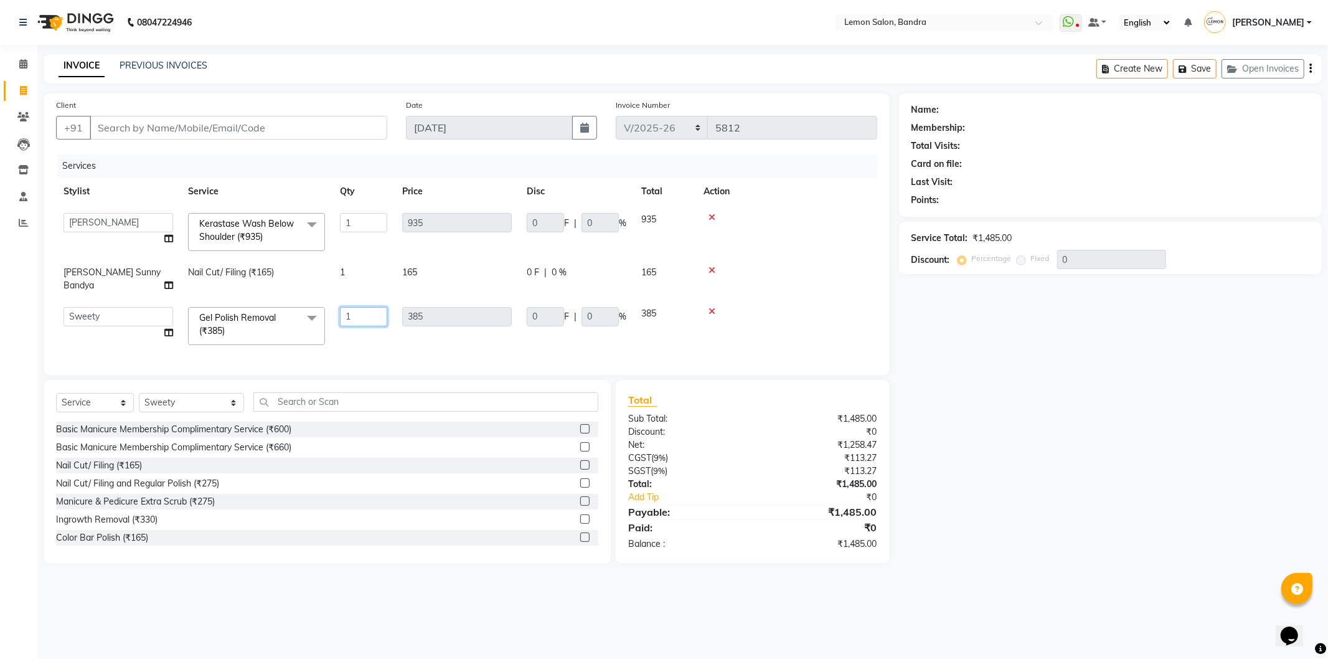
click at [374, 307] on input "1" at bounding box center [363, 316] width 47 height 19
type input "2"
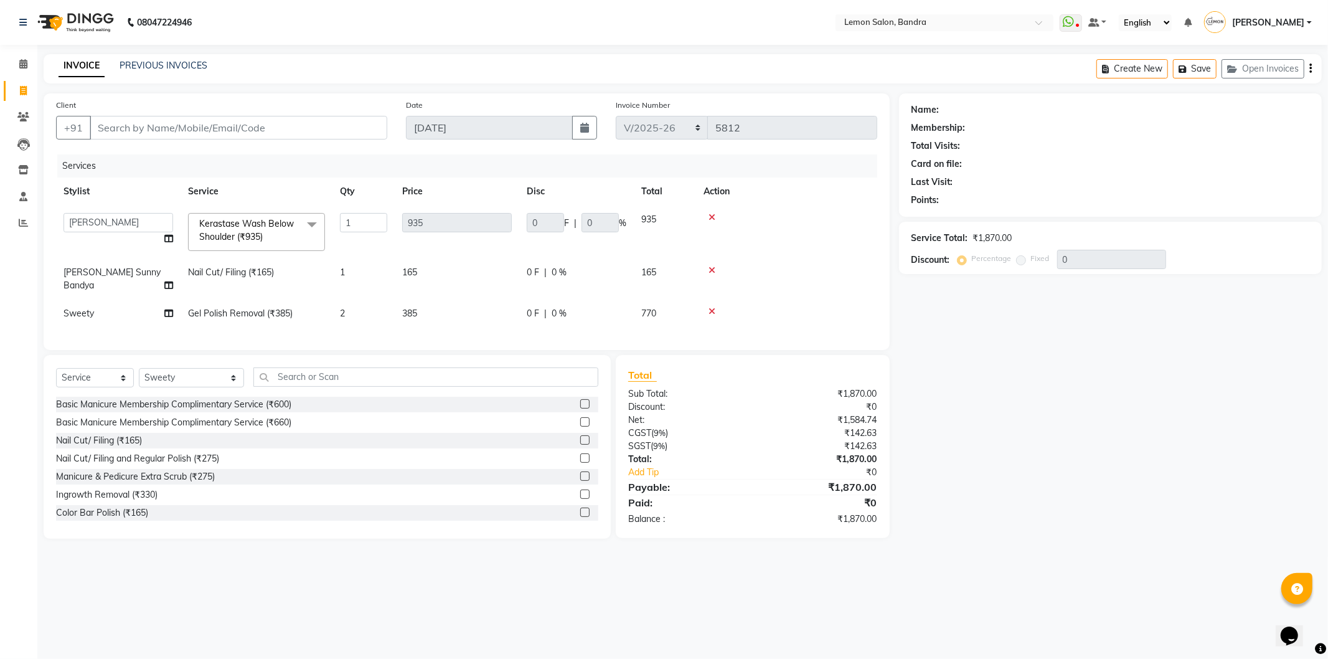
click at [400, 328] on div "Services Stylist Service Qty Price Disc Total Action Afsha Chizami Ashimaery (M…" at bounding box center [466, 245] width 821 height 183
click at [365, 130] on input "Client" at bounding box center [239, 128] width 298 height 24
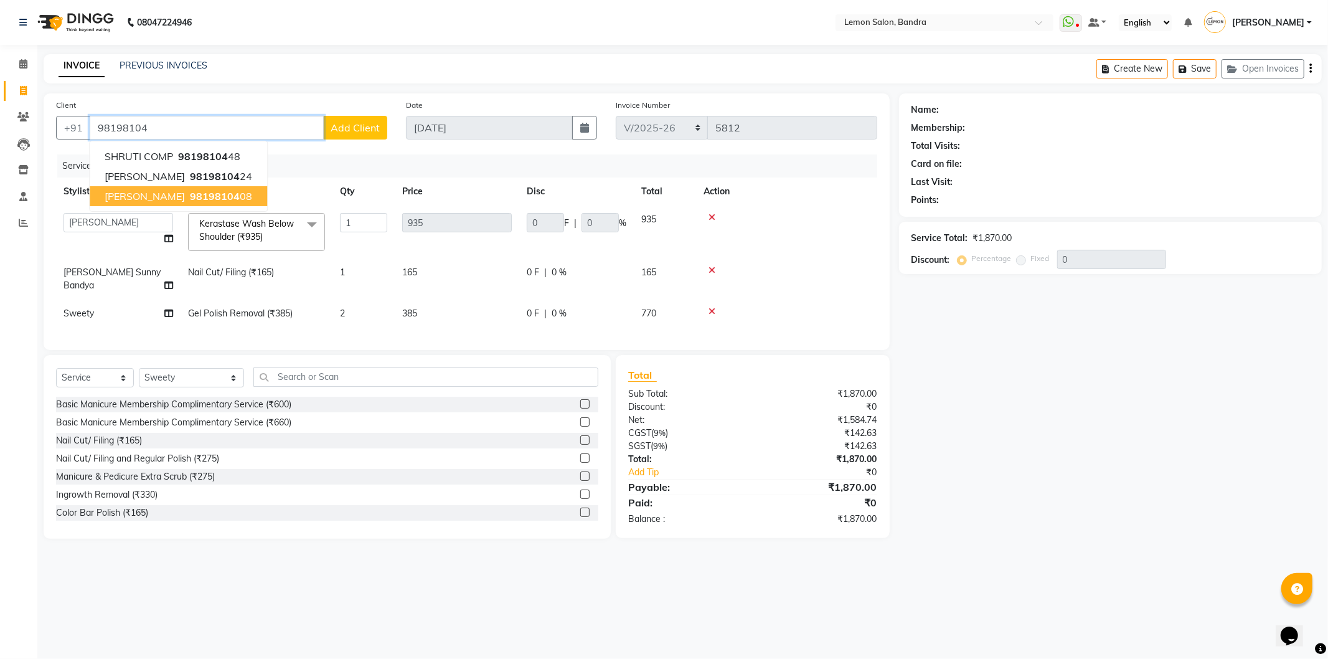
click at [204, 198] on button "meetu 98198104 08" at bounding box center [178, 196] width 177 height 20
type input "9819810408"
type input "187"
type input "20"
select select "1: Object"
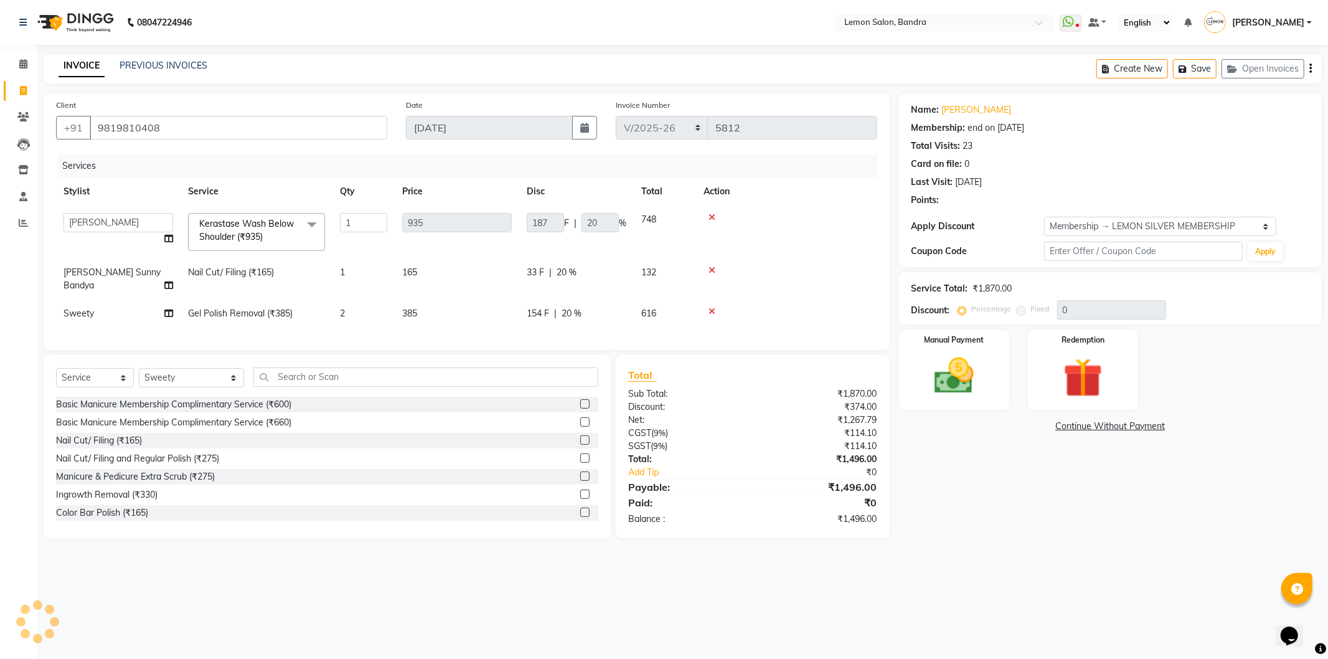
type input "20"
click at [999, 364] on div "Manual Payment" at bounding box center [954, 369] width 115 height 83
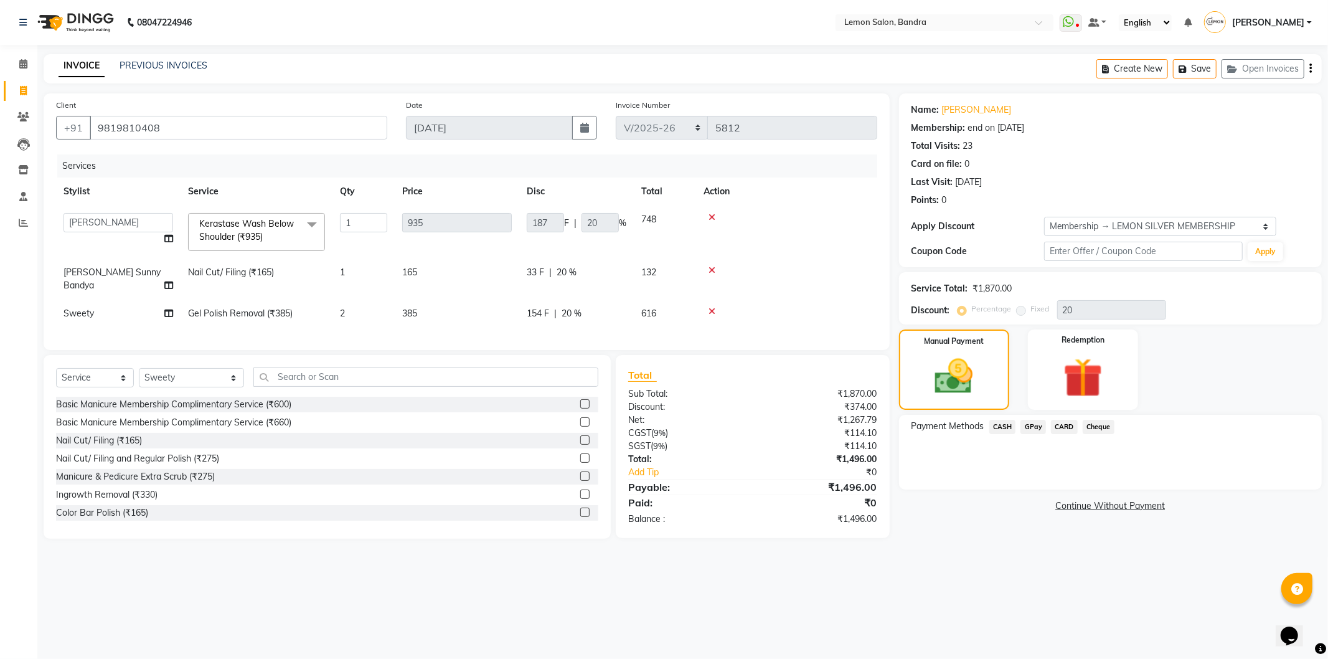
click at [1062, 428] on span "CARD" at bounding box center [1064, 427] width 27 height 14
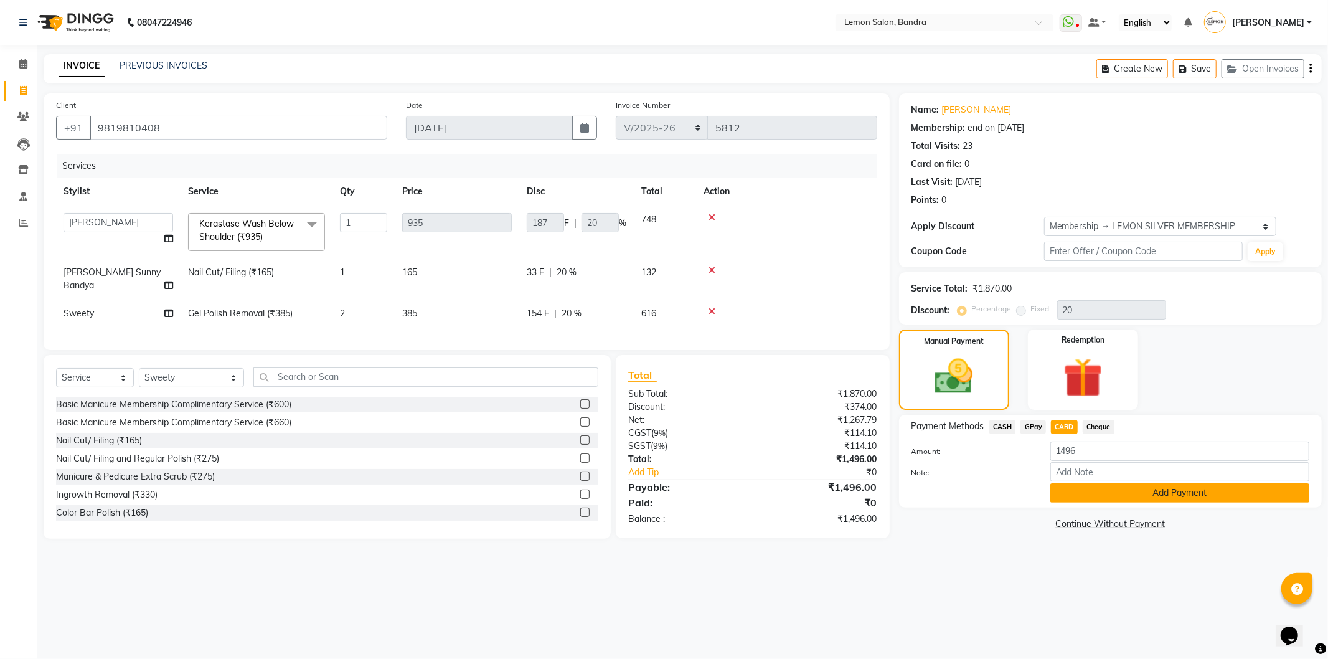
click at [1100, 488] on button "Add Payment" at bounding box center [1180, 492] width 259 height 19
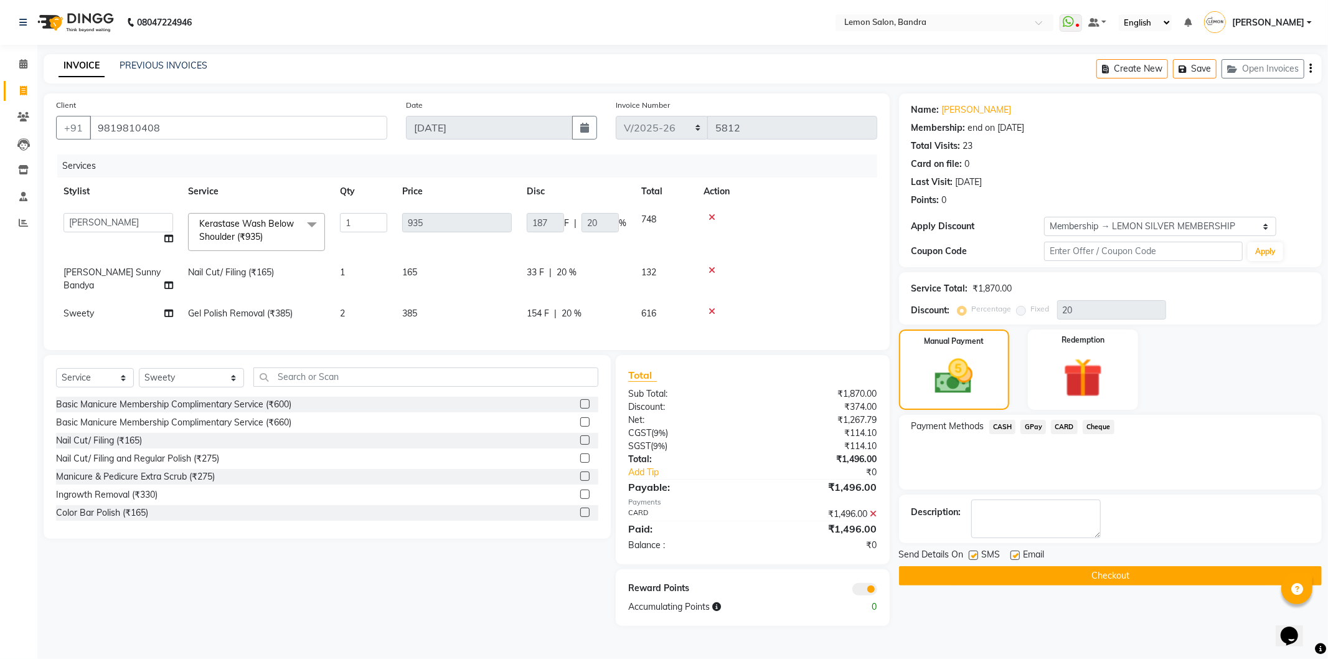
drag, startPoint x: 976, startPoint y: 552, endPoint x: 1048, endPoint y: 556, distance: 72.3
click at [980, 552] on div "SMS" at bounding box center [990, 556] width 42 height 16
click at [372, 367] on input "text" at bounding box center [425, 376] width 345 height 19
click at [390, 314] on td "2" at bounding box center [364, 314] width 62 height 28
select select "13135"
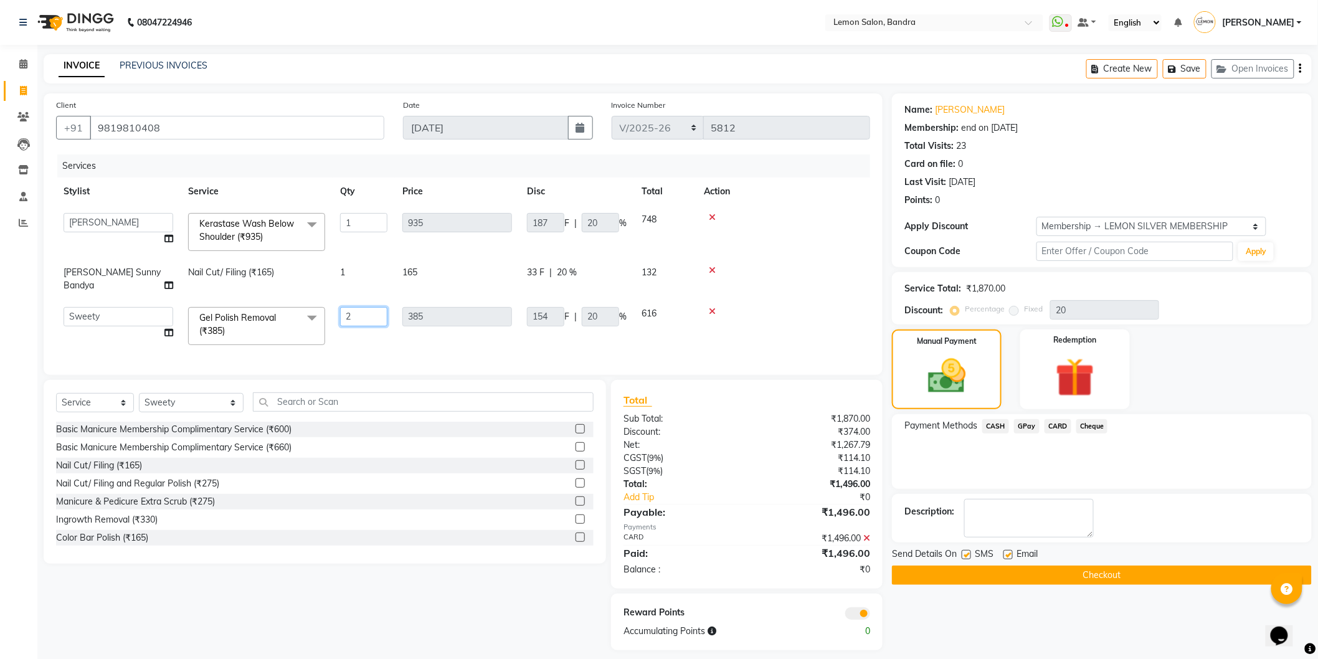
drag, startPoint x: 389, startPoint y: 300, endPoint x: 374, endPoint y: 300, distance: 14.9
click at [377, 300] on td "2" at bounding box center [364, 326] width 62 height 53
click at [372, 307] on input "2" at bounding box center [363, 316] width 47 height 19
type input "1"
click at [312, 334] on div "Services Stylist Service Qty Price Disc Total Action Afsha Chizami Ashimaery (M…" at bounding box center [463, 258] width 814 height 208
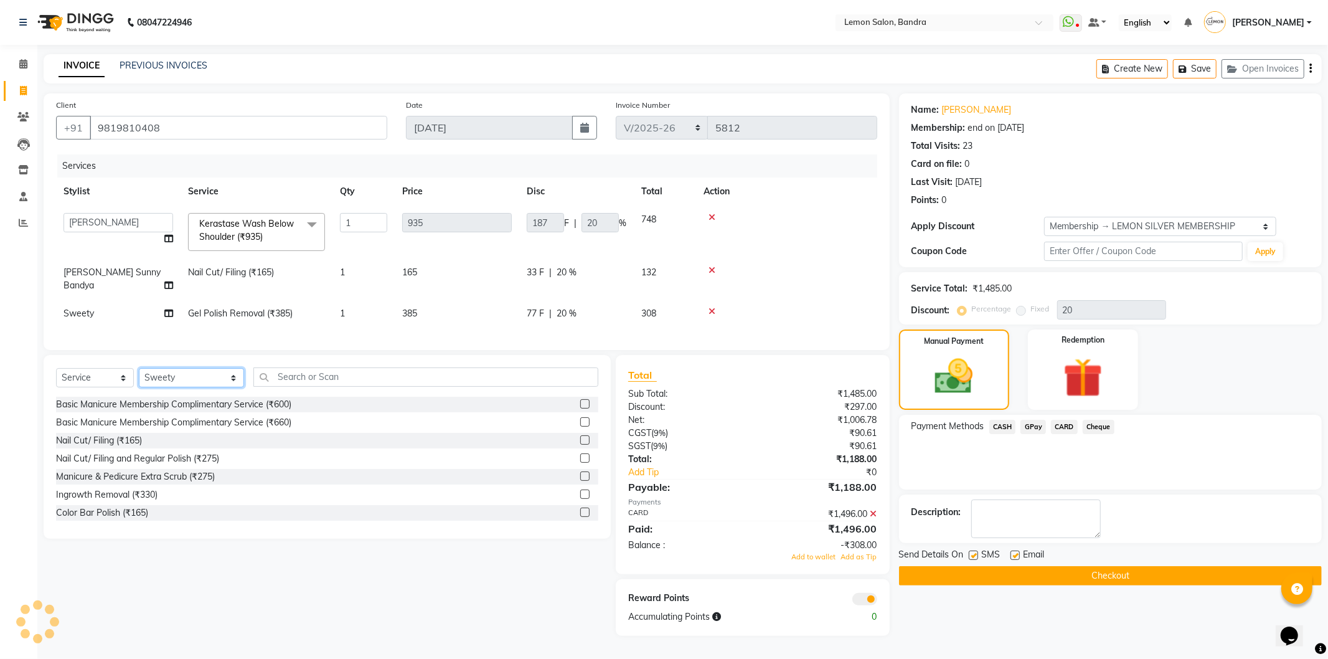
click at [176, 369] on select "Select Stylist Afsha Chizami Ashimaery (Meme) DC Deepak Elma Sunny Bandya Javed…" at bounding box center [191, 377] width 105 height 19
select select "69681"
click at [139, 368] on select "Select Stylist Afsha Chizami Ashimaery (Meme) DC Deepak Elma Sunny Bandya Javed…" at bounding box center [191, 377] width 105 height 19
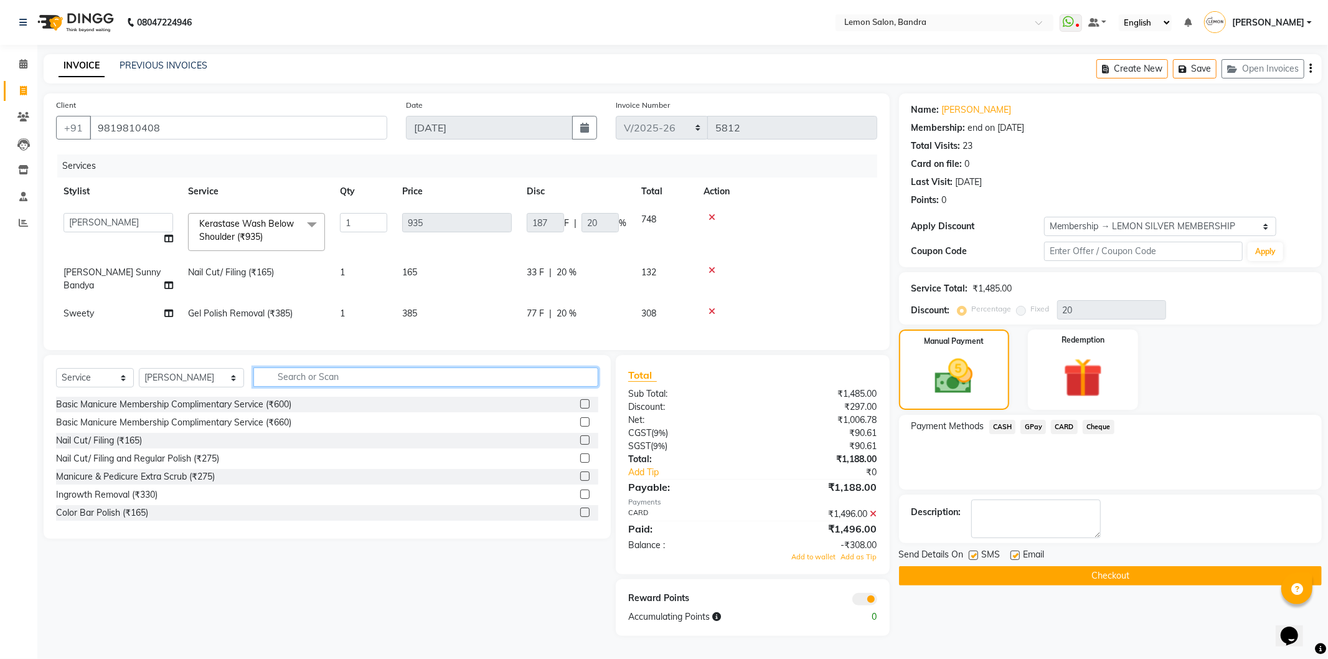
click at [333, 374] on input "text" at bounding box center [425, 376] width 345 height 19
type input "gel"
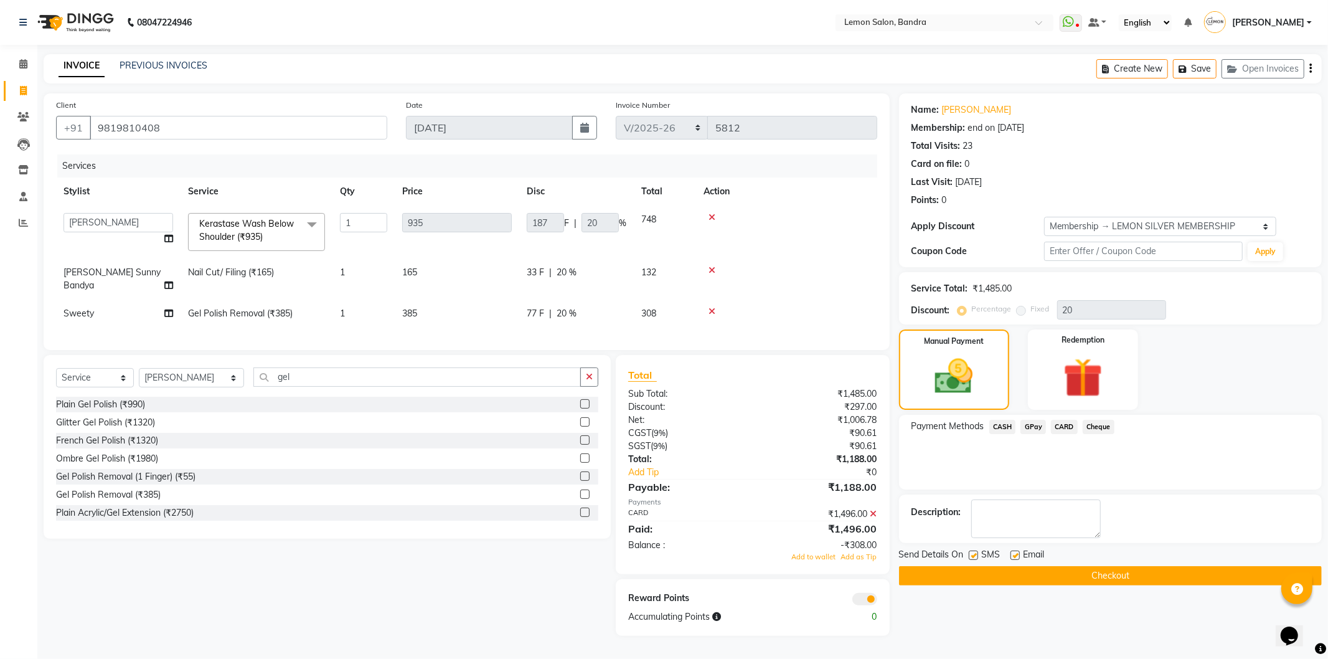
click at [580, 493] on label at bounding box center [584, 493] width 9 height 9
click at [580, 493] on input "checkbox" at bounding box center [584, 495] width 8 height 8
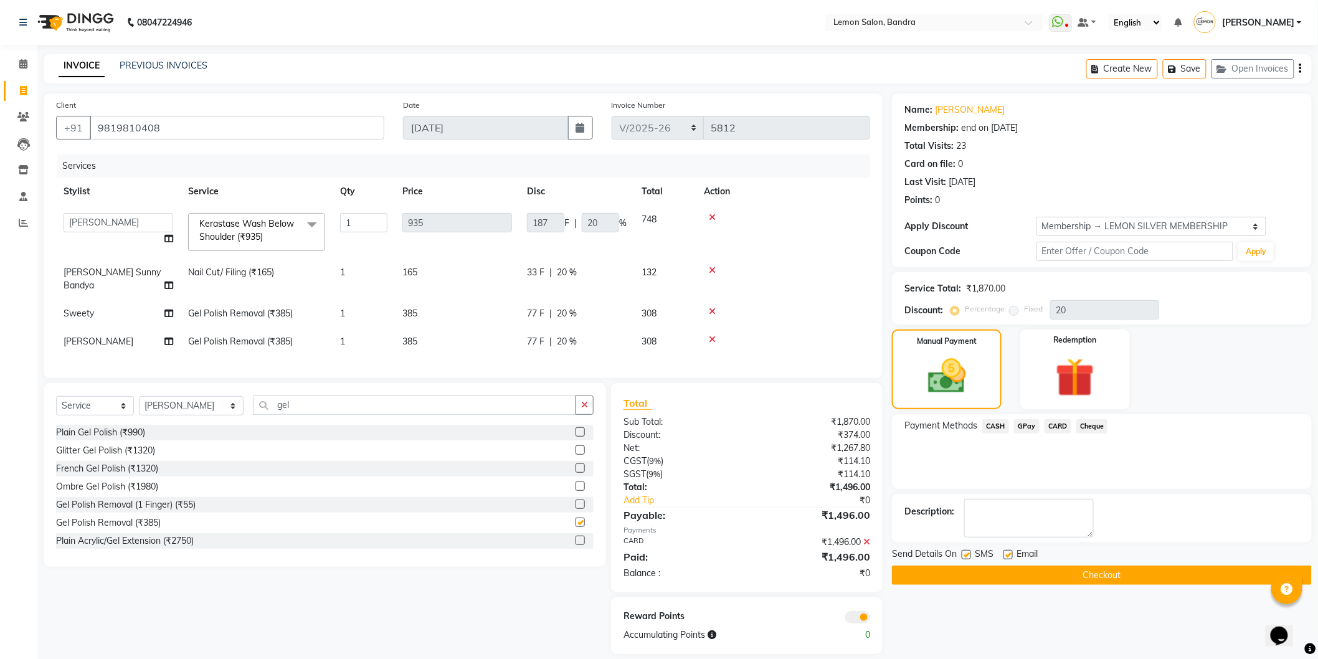
checkbox input "false"
click at [867, 546] on icon at bounding box center [866, 541] width 7 height 9
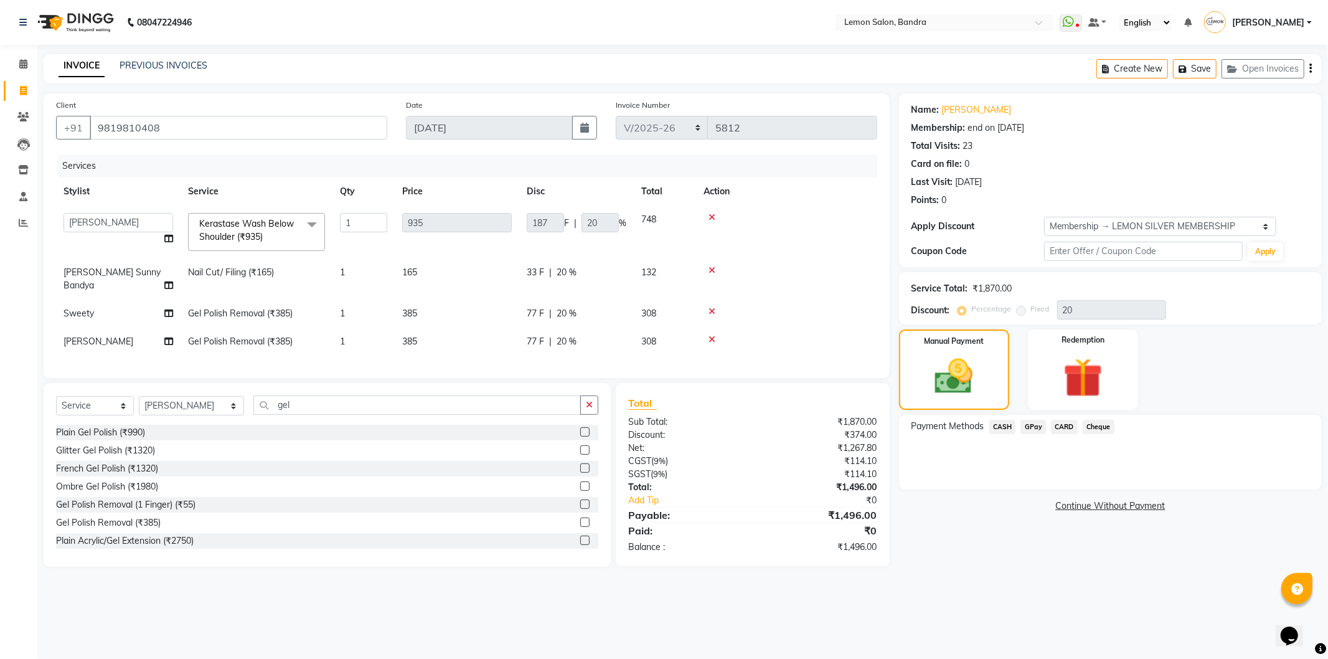
click at [1057, 426] on span "CARD" at bounding box center [1064, 427] width 27 height 14
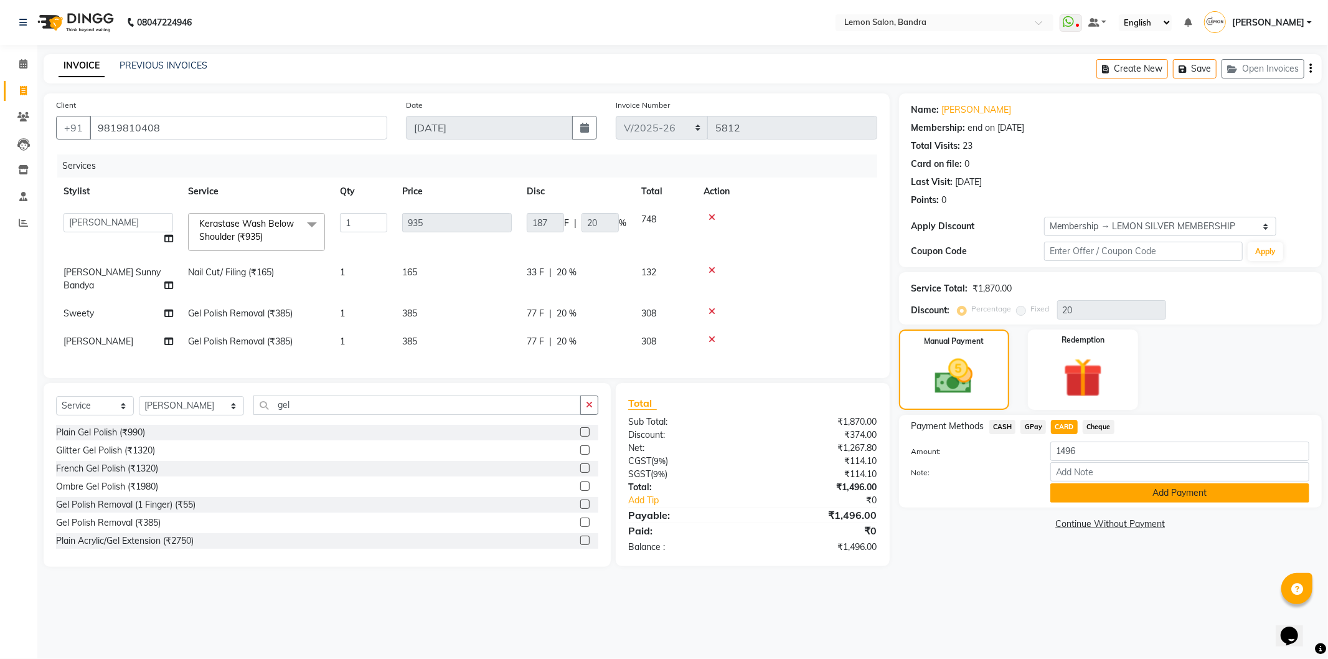
click at [1062, 488] on button "Add Payment" at bounding box center [1180, 492] width 259 height 19
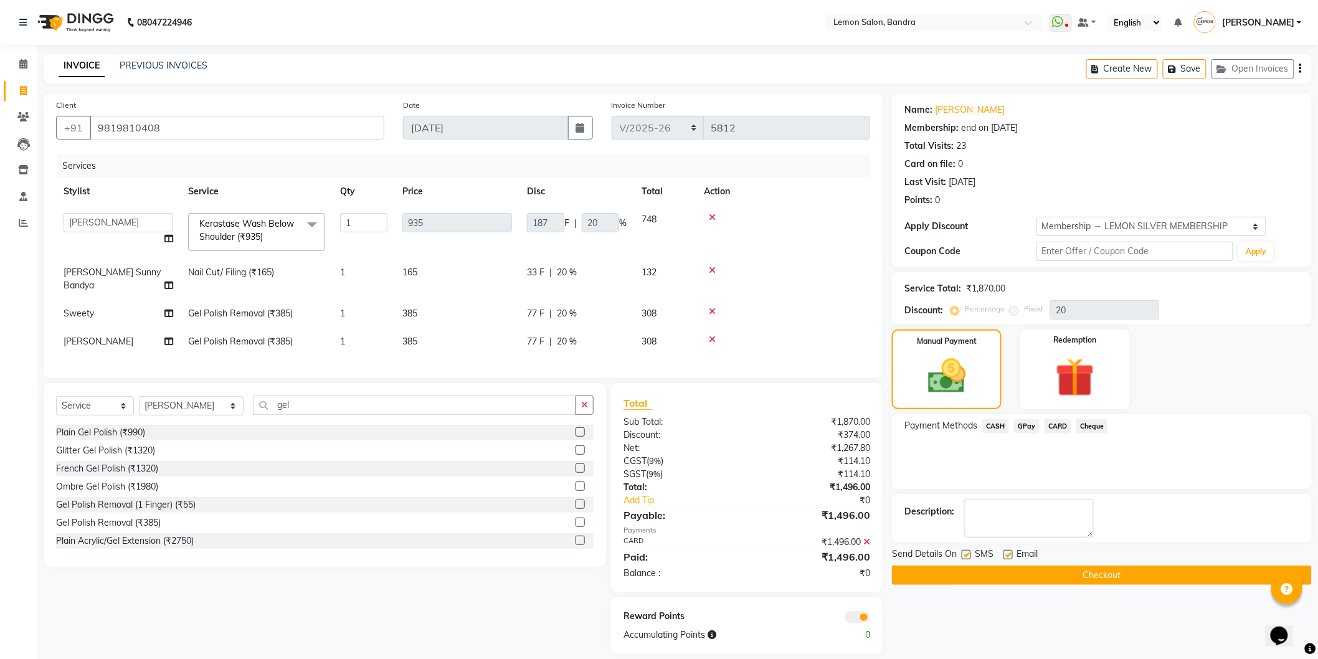
click at [966, 551] on label at bounding box center [965, 554] width 9 height 9
click at [966, 551] on input "checkbox" at bounding box center [965, 555] width 8 height 8
checkbox input "false"
click at [1006, 558] on label at bounding box center [1007, 554] width 9 height 9
click at [1006, 558] on input "checkbox" at bounding box center [1007, 555] width 8 height 8
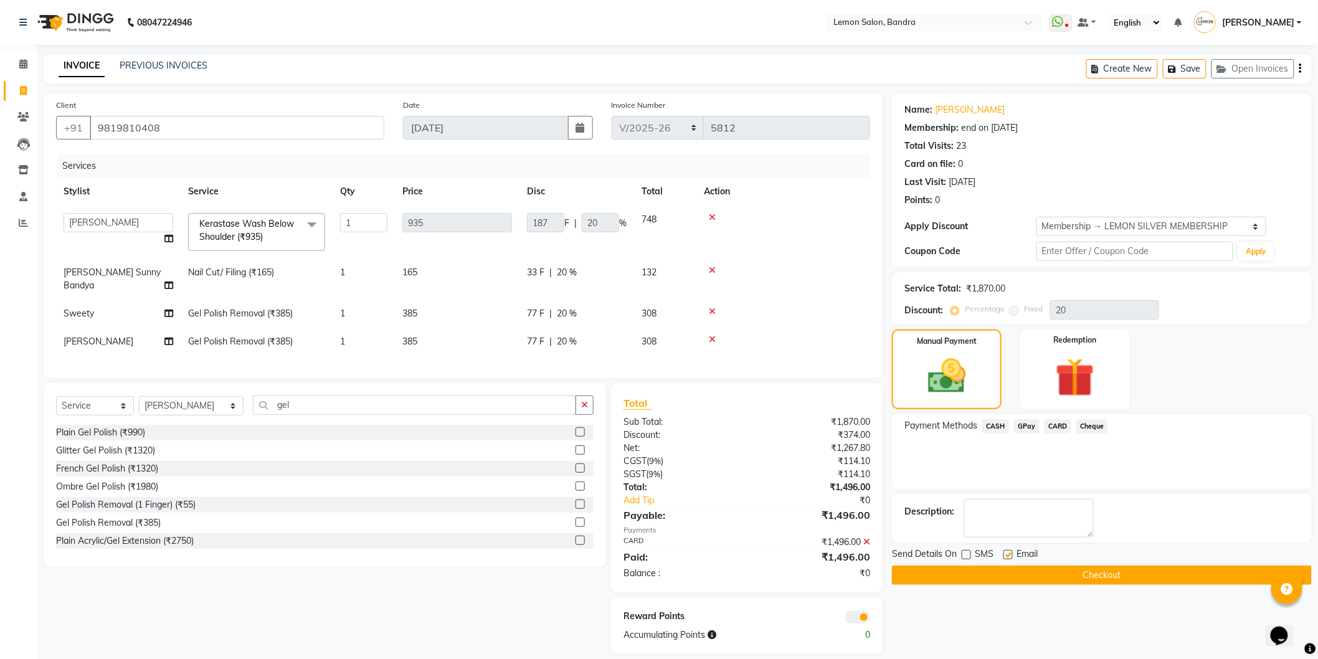
checkbox input "false"
click at [1003, 569] on button "Checkout" at bounding box center [1102, 574] width 420 height 19
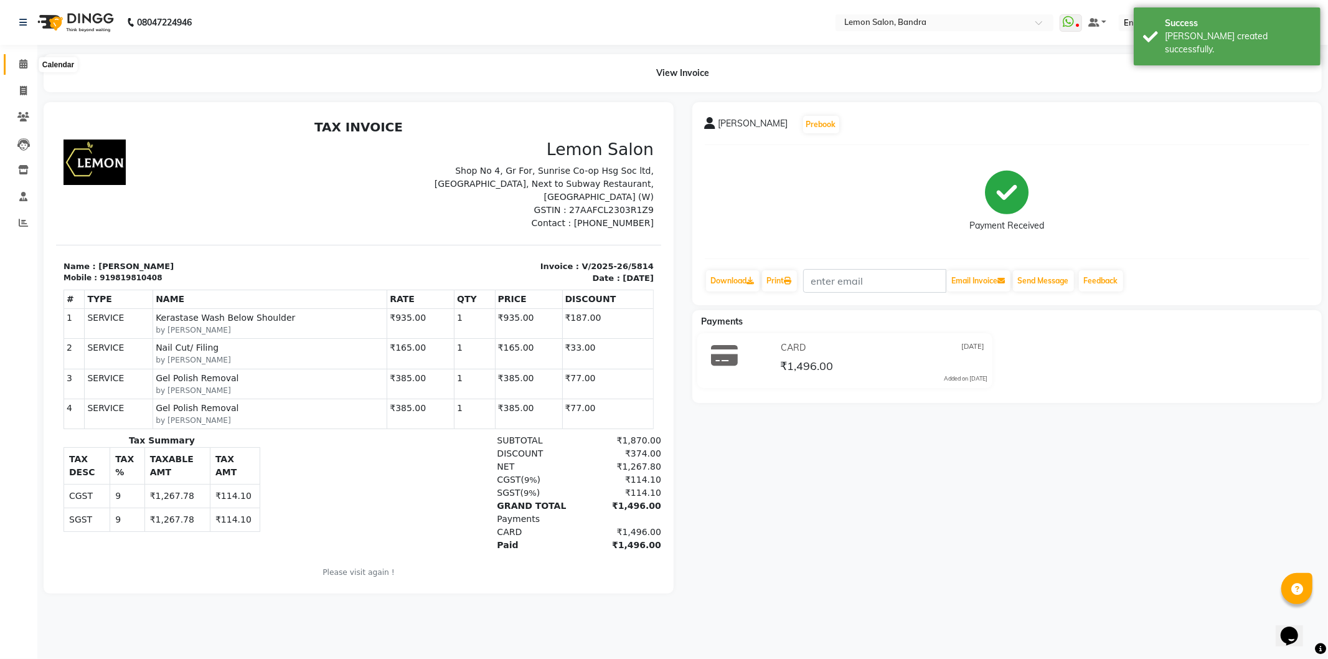
click at [14, 59] on span at bounding box center [23, 64] width 22 height 14
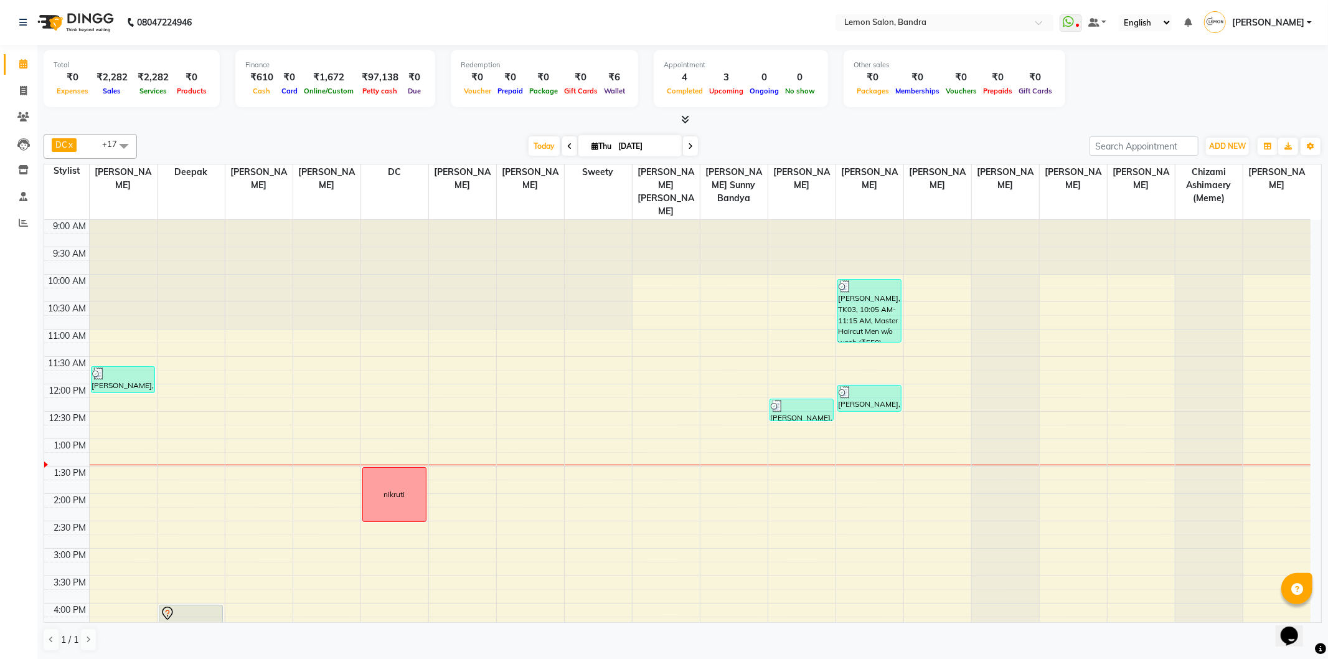
scroll to position [276, 0]
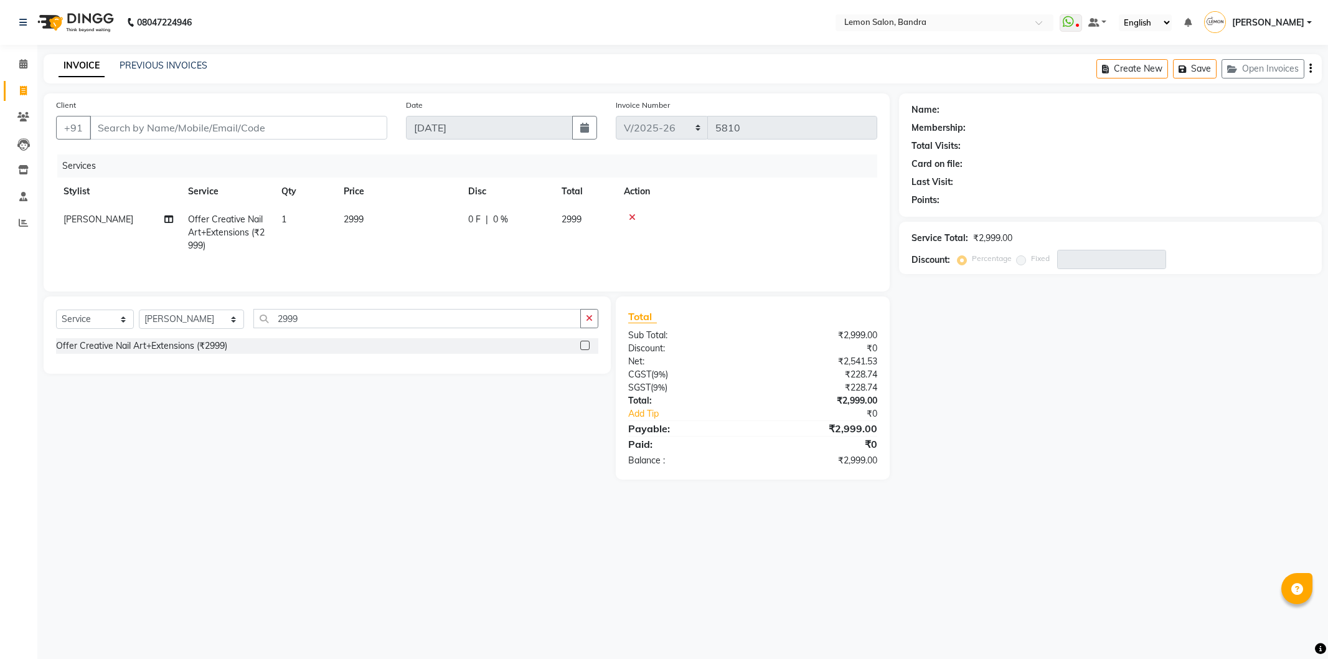
select select "563"
select select "service"
select select "69681"
drag, startPoint x: 214, startPoint y: 119, endPoint x: 154, endPoint y: 50, distance: 90.9
click at [163, 70] on main "INVOICE PREVIOUS INVOICES Create New Save Open Invoices Client +91 Date [DATE] …" at bounding box center [682, 276] width 1291 height 444
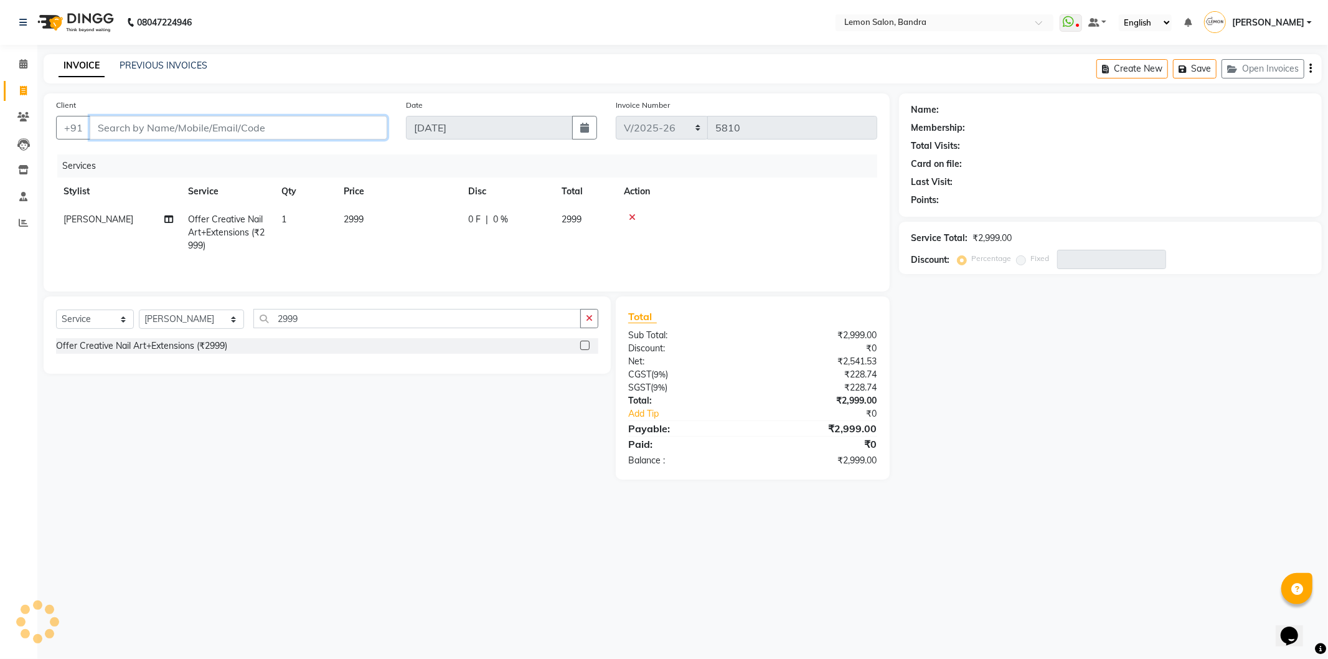
type input "8"
type input "0"
type input "8591102169"
click at [344, 112] on div "Client [PHONE_NUMBER] Add Client" at bounding box center [222, 123] width 350 height 51
click at [347, 121] on span "Add Client" at bounding box center [355, 127] width 49 height 12
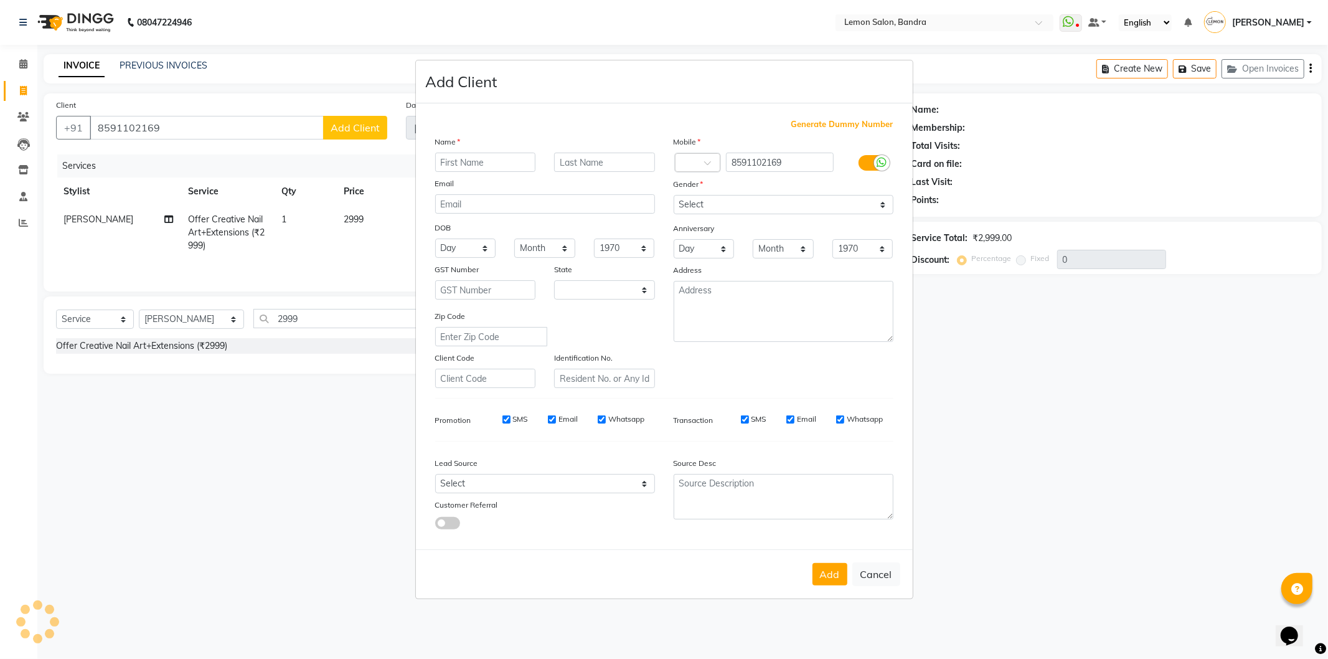
select select "22"
type input "aarti"
click at [768, 195] on select "Select [DEMOGRAPHIC_DATA] [DEMOGRAPHIC_DATA] Other Prefer Not To Say" at bounding box center [784, 204] width 220 height 19
select select "[DEMOGRAPHIC_DATA]"
click at [674, 195] on select "Select [DEMOGRAPHIC_DATA] [DEMOGRAPHIC_DATA] Other Prefer Not To Say" at bounding box center [784, 204] width 220 height 19
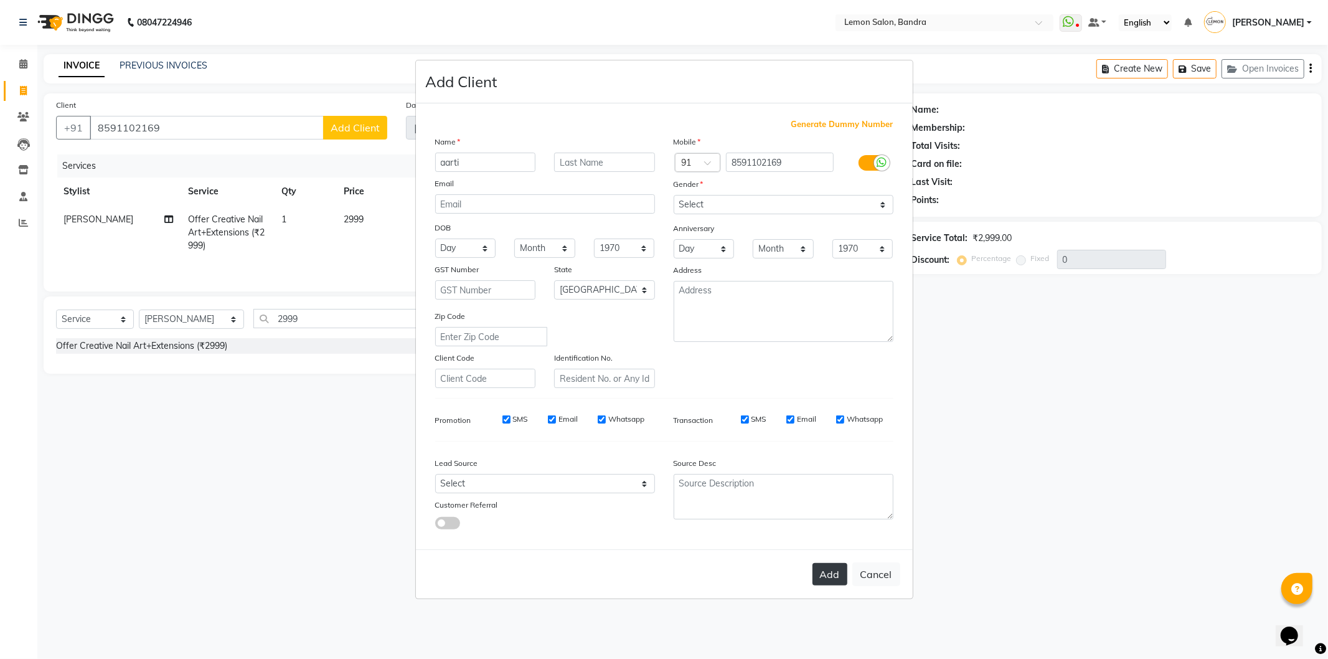
click at [827, 571] on button "Add" at bounding box center [830, 574] width 35 height 22
select select
select select "null"
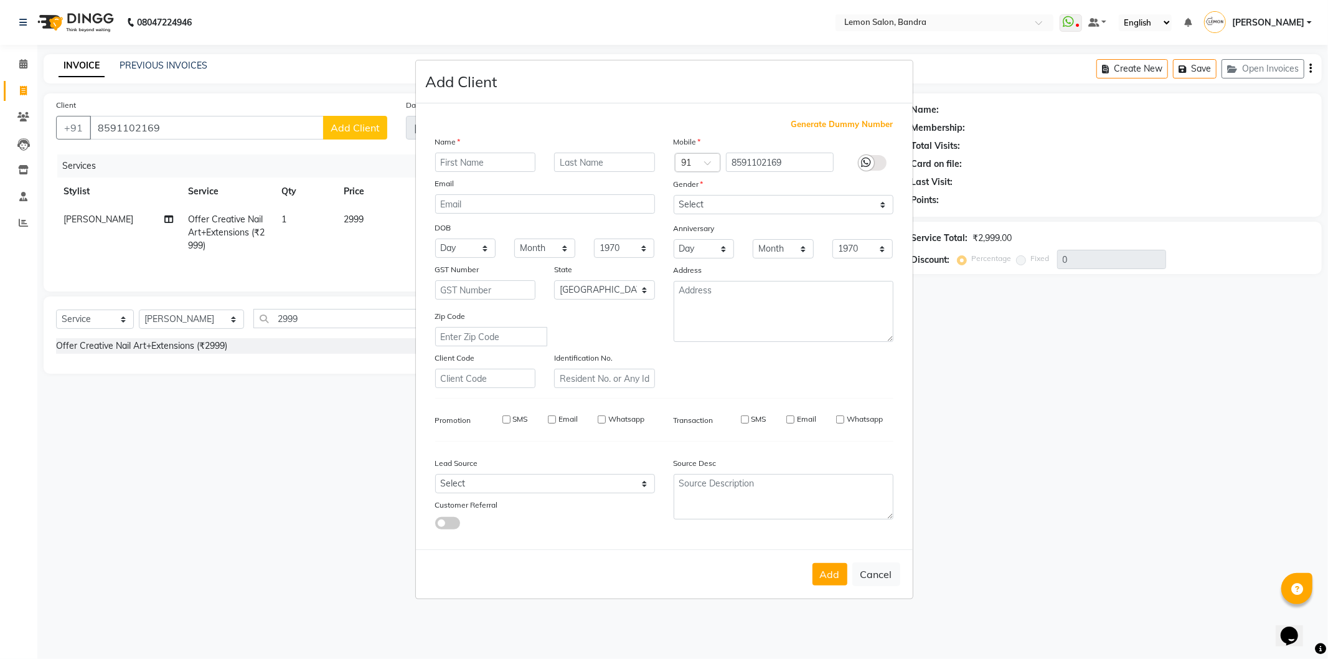
select select
checkbox input "false"
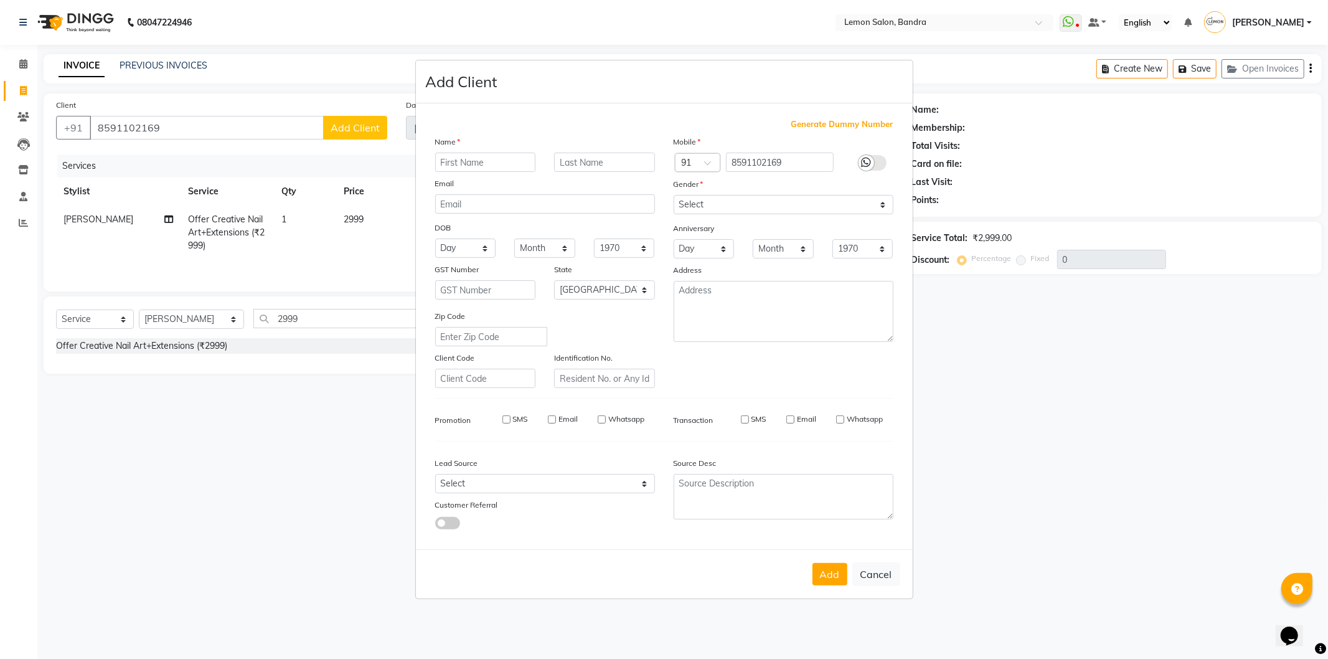
checkbox input "false"
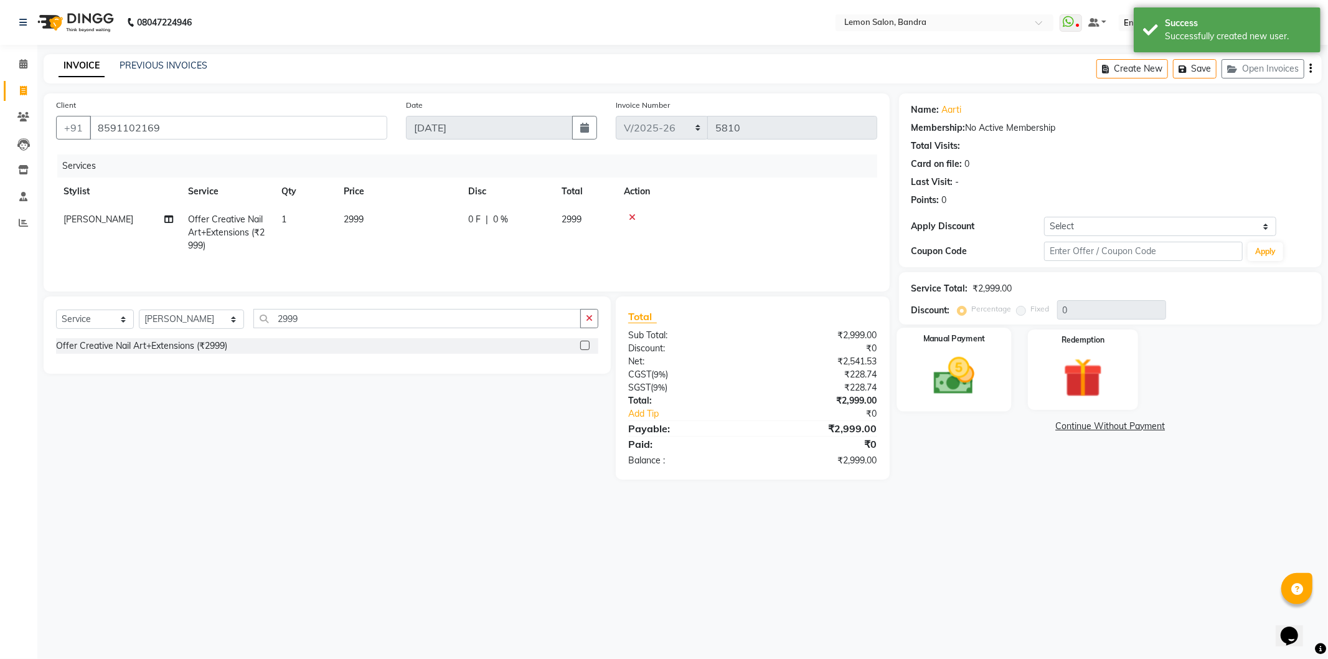
click at [980, 359] on img at bounding box center [954, 375] width 67 height 47
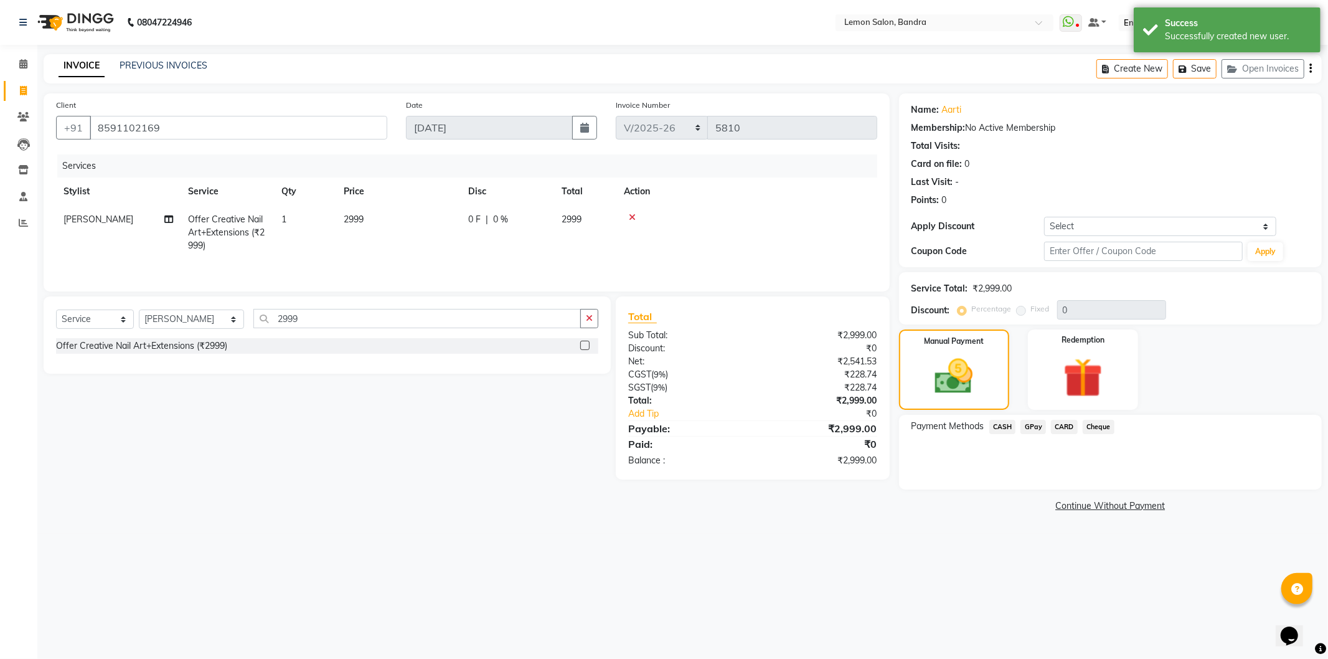
click at [1006, 425] on span "CASH" at bounding box center [1002, 427] width 27 height 14
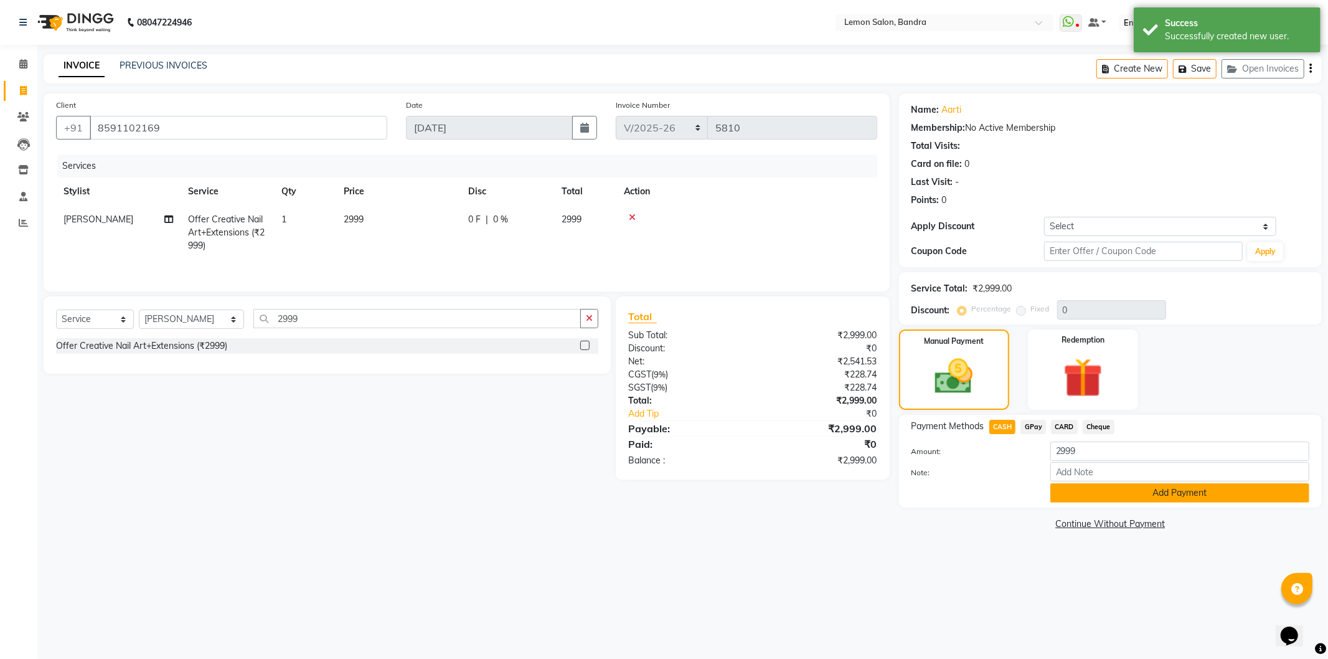
click at [1067, 493] on button "Add Payment" at bounding box center [1180, 492] width 259 height 19
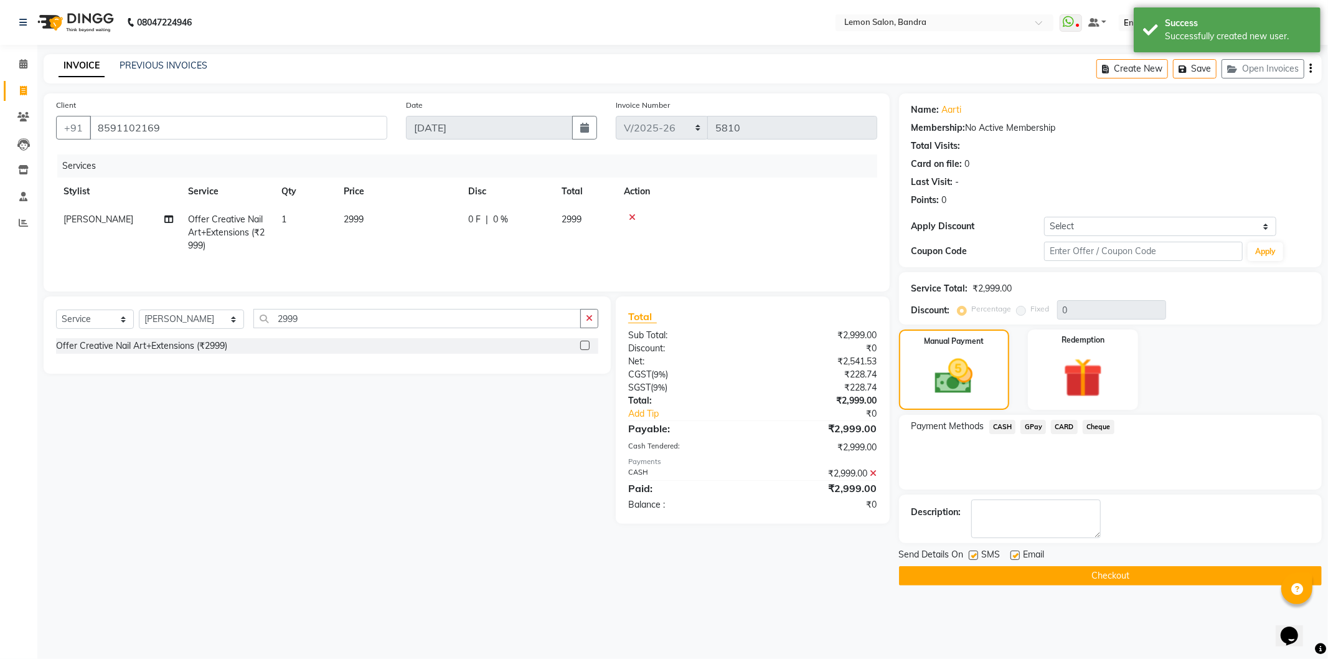
click at [1044, 575] on button "Checkout" at bounding box center [1110, 575] width 423 height 19
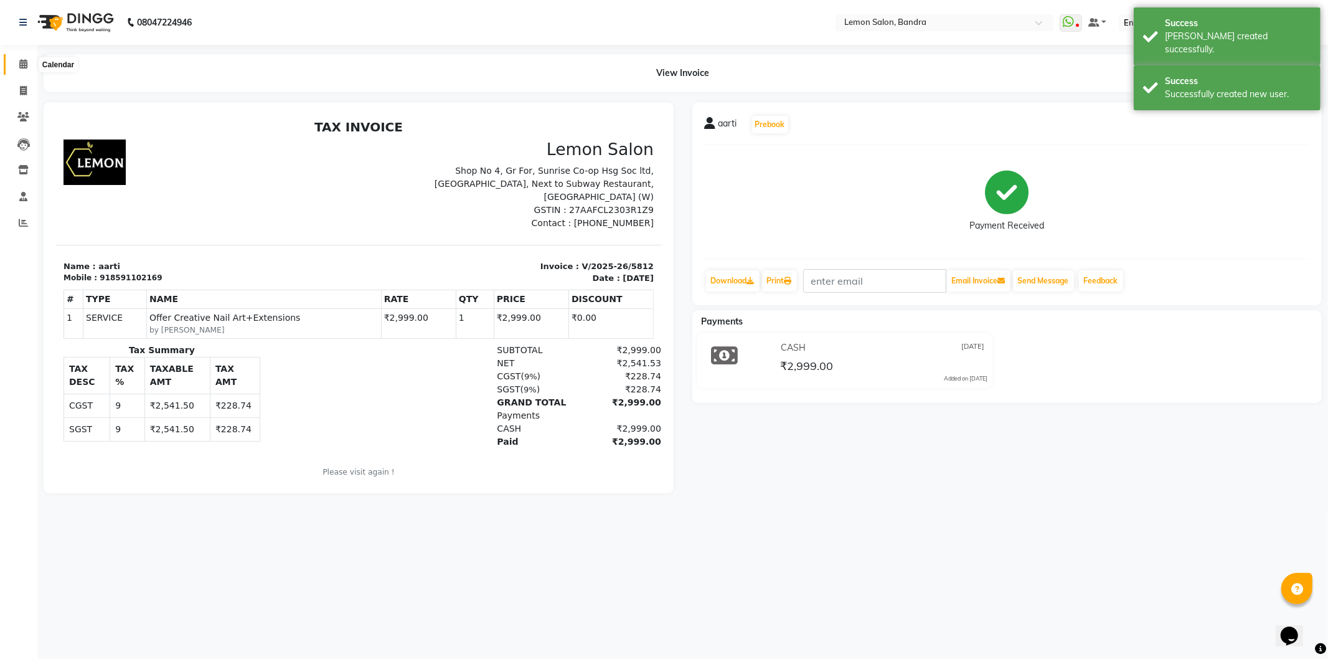
click at [26, 59] on span at bounding box center [23, 64] width 22 height 14
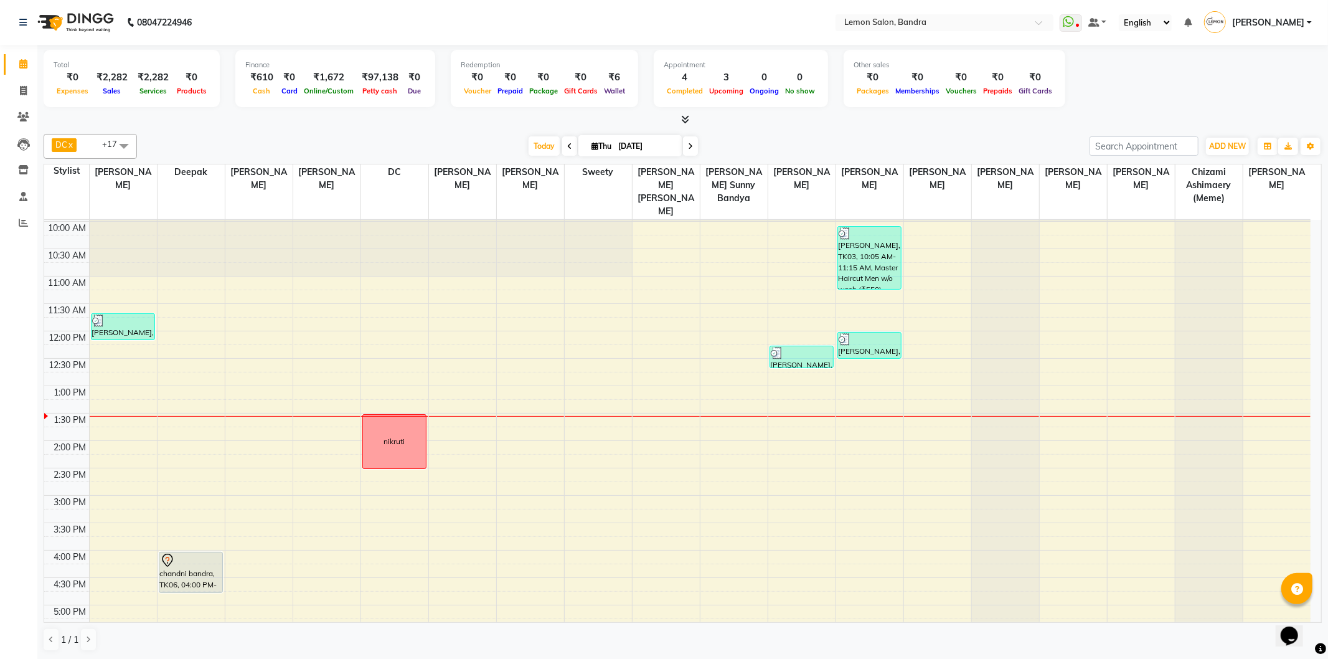
scroll to position [138, 0]
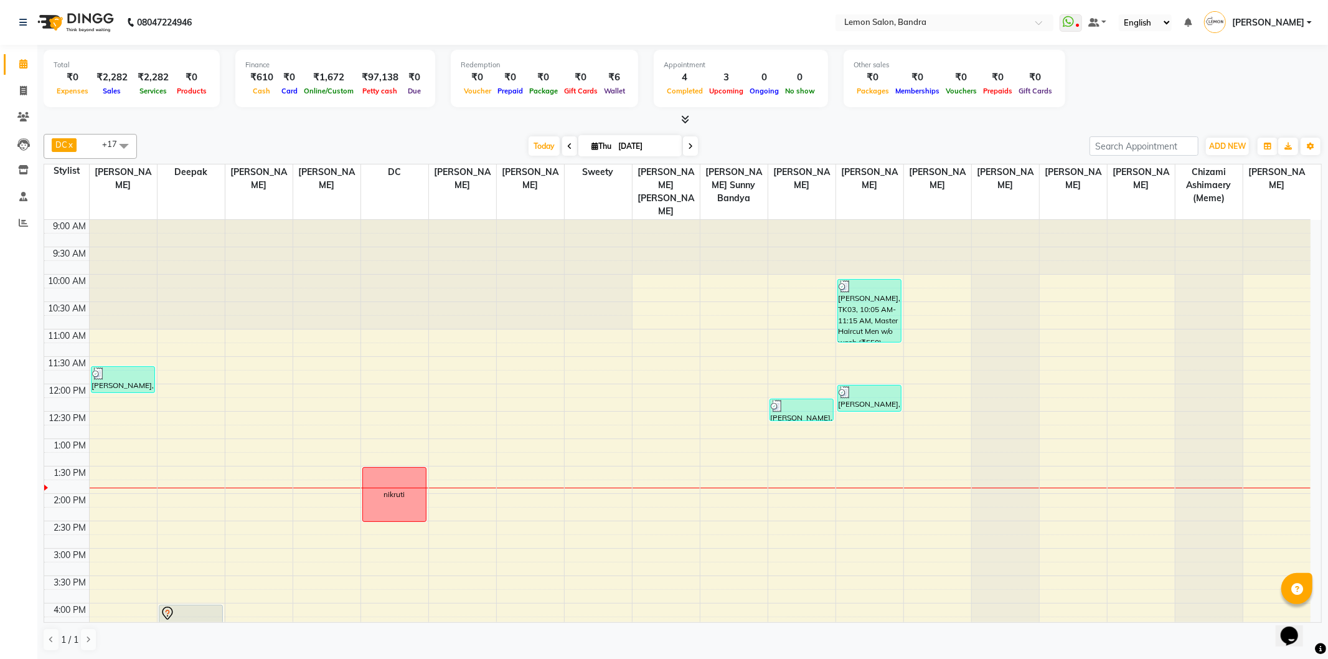
click at [21, 410] on div "Calendar Invoice Clients Leads Inventory Staff Reports Completed InProgress Upc…" at bounding box center [84, 337] width 168 height 605
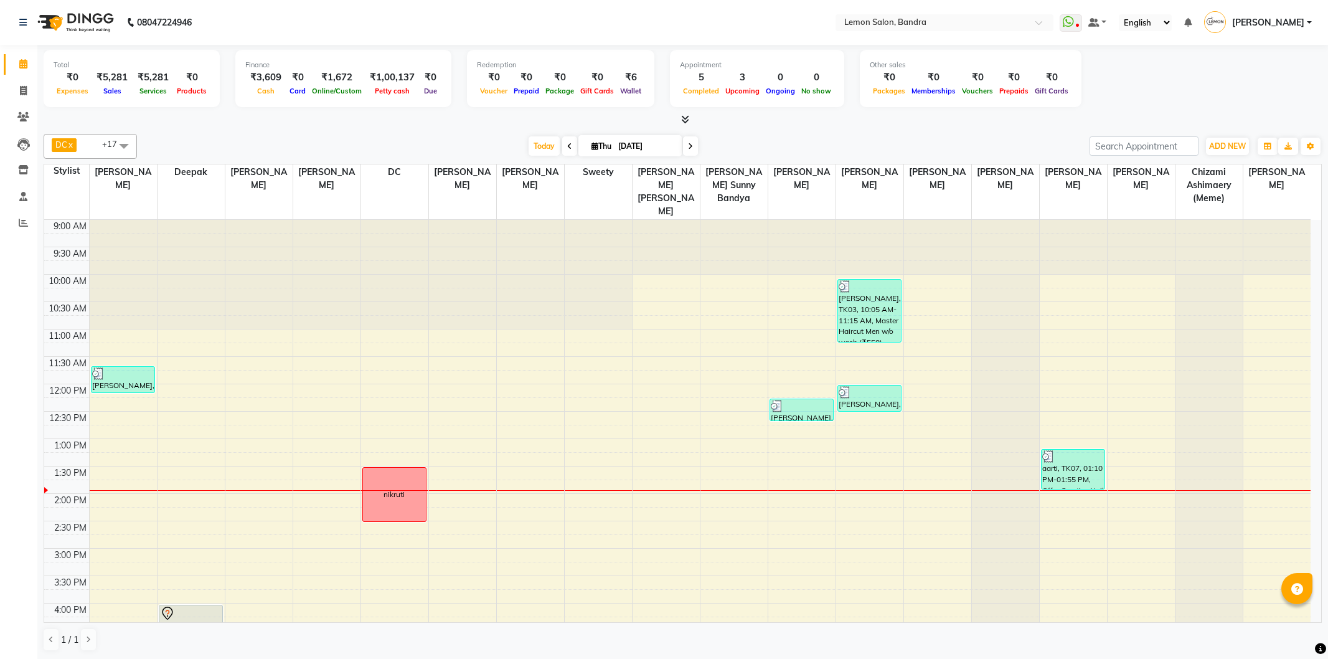
click at [843, 466] on div "9:00 AM 9:30 AM 10:00 AM 10:30 AM 11:00 AM 11:30 AM 12:00 PM 12:30 PM 1:00 PM 1…" at bounding box center [677, 603] width 1267 height 767
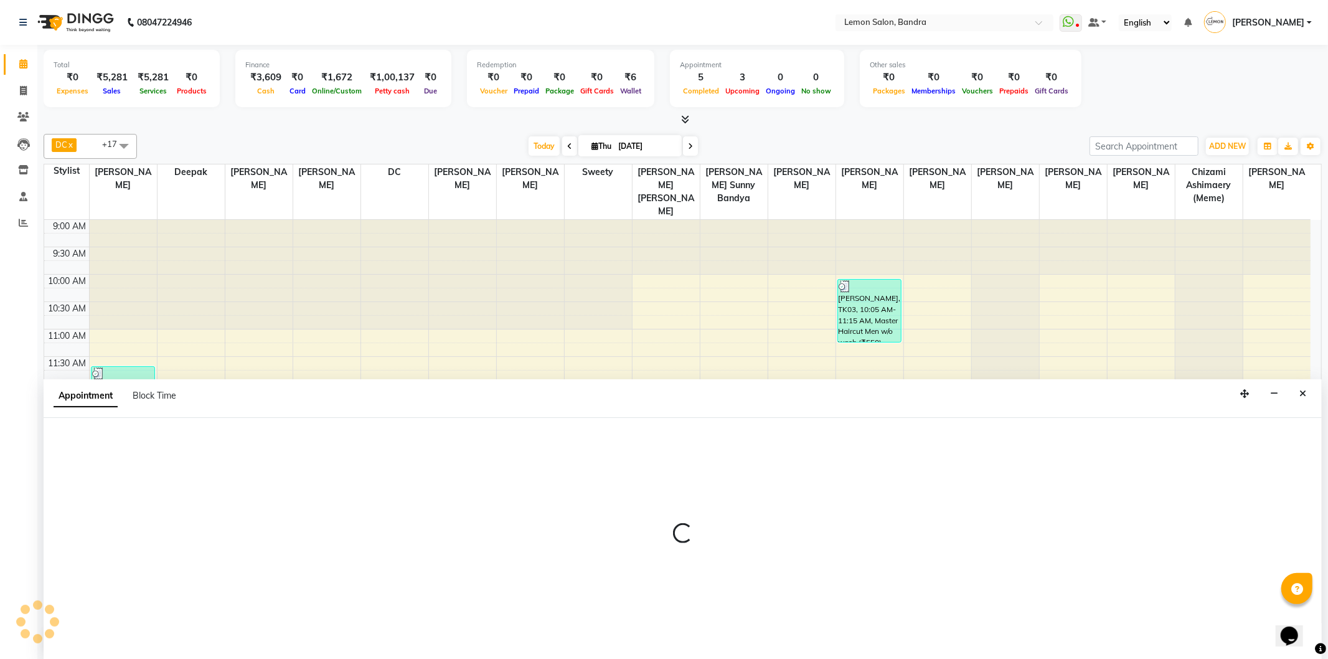
select select "57965"
select select "810"
select select "tentative"
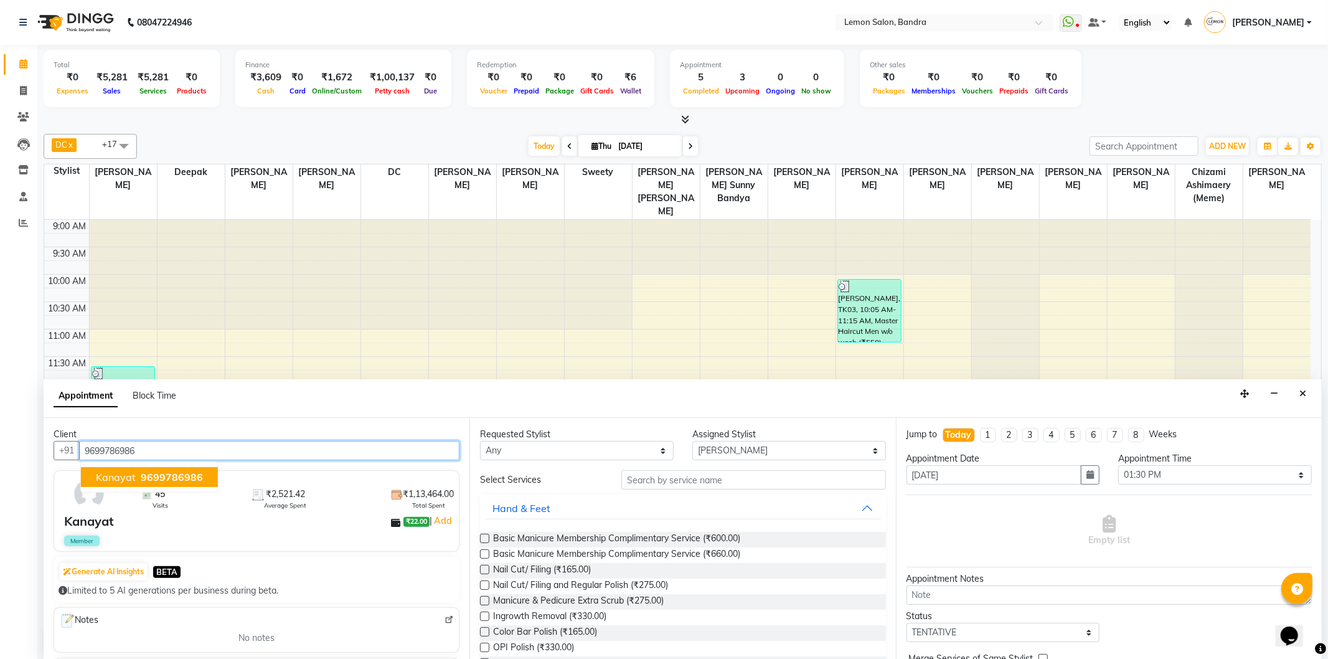
click at [163, 481] on span "9699786986" at bounding box center [172, 477] width 62 height 12
type input "9699786986"
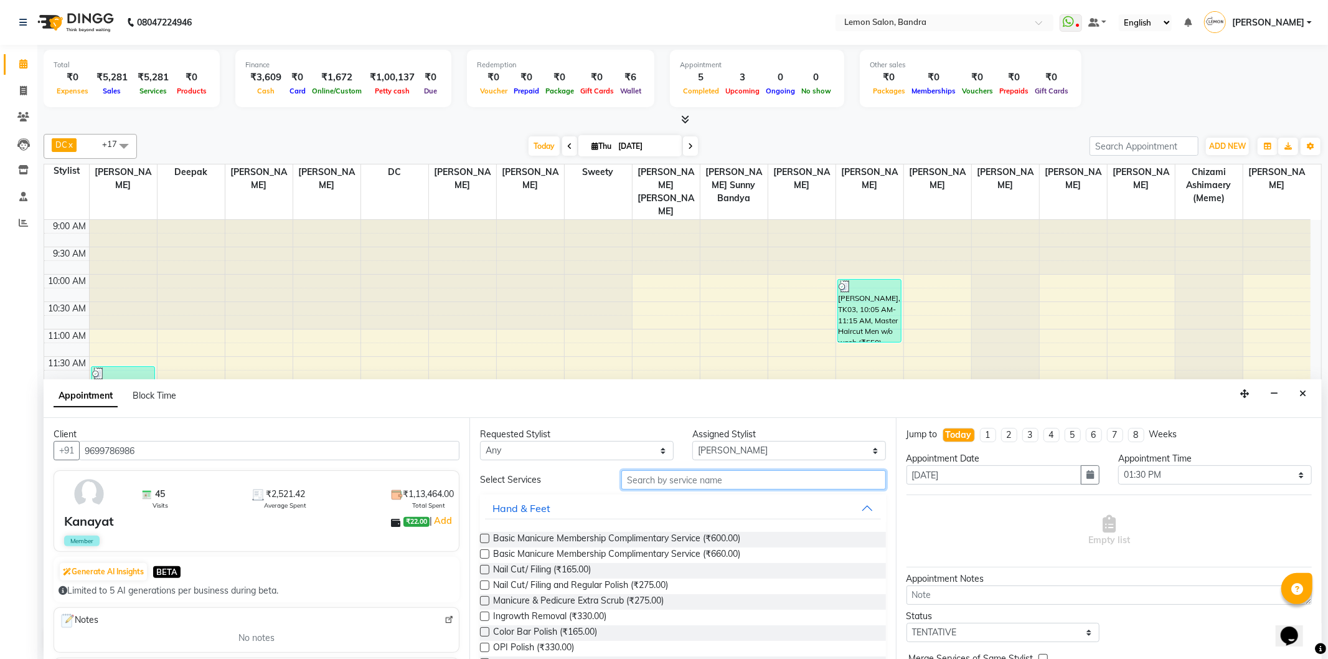
drag, startPoint x: 675, startPoint y: 472, endPoint x: 683, endPoint y: 501, distance: 29.8
click at [676, 476] on input "text" at bounding box center [753, 479] width 264 height 19
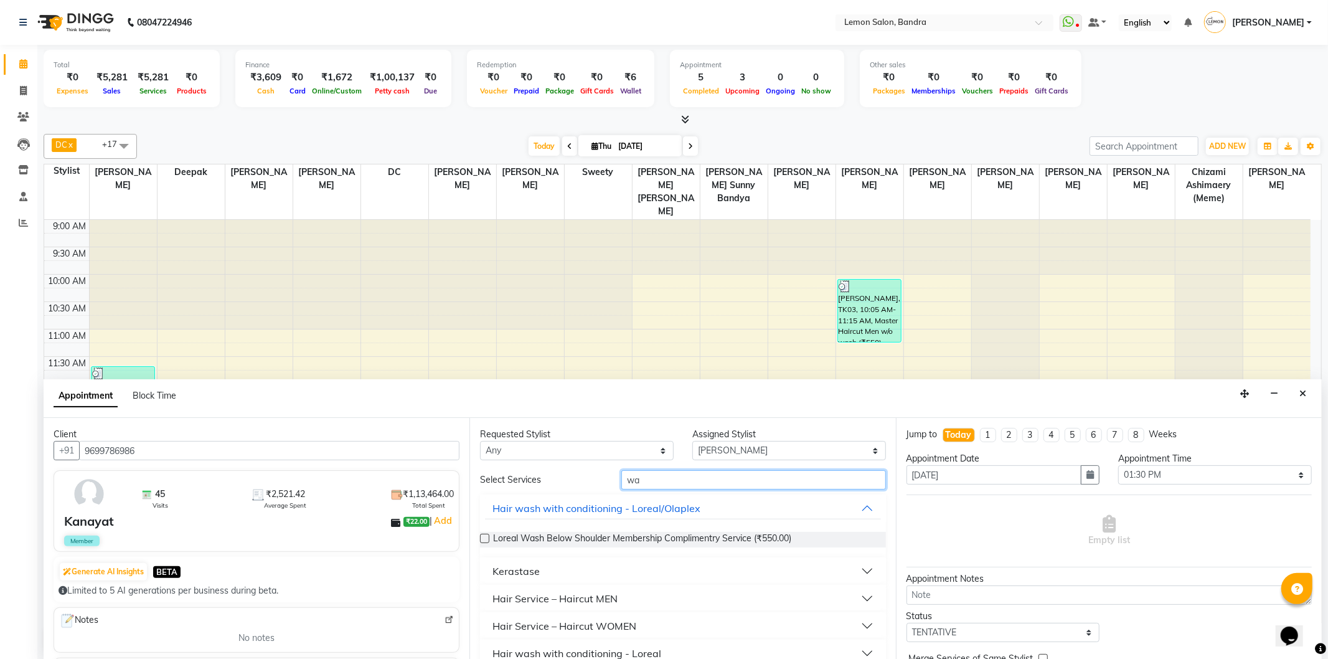
type input "w"
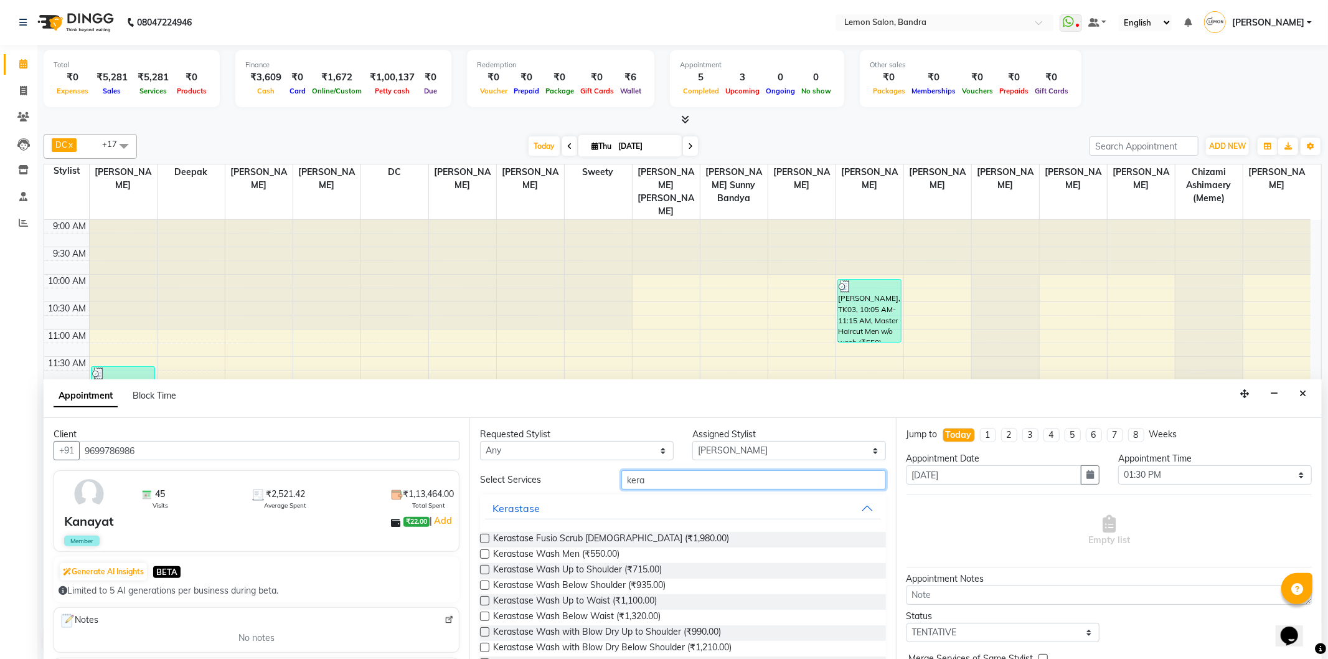
type input "kera"
click at [488, 599] on label at bounding box center [484, 600] width 9 height 9
click at [488, 599] on input "checkbox" at bounding box center [484, 602] width 8 height 8
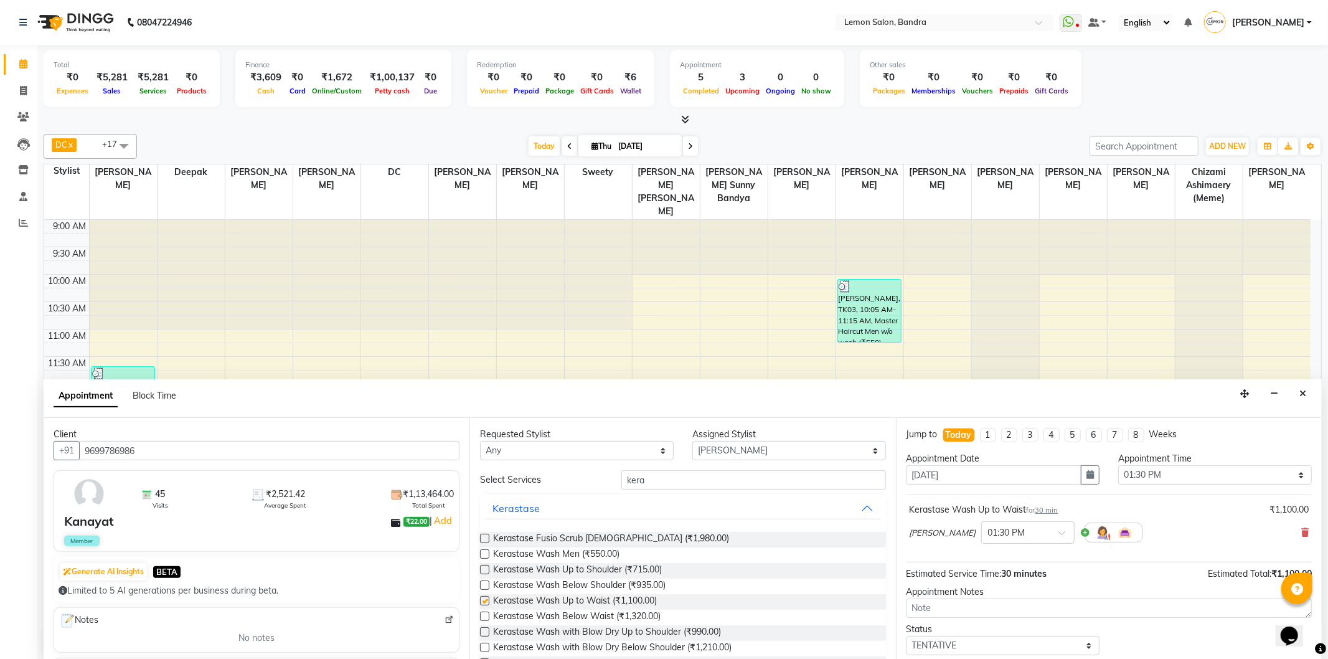
checkbox input "false"
click at [770, 479] on input "kera" at bounding box center [753, 479] width 264 height 19
type input "k"
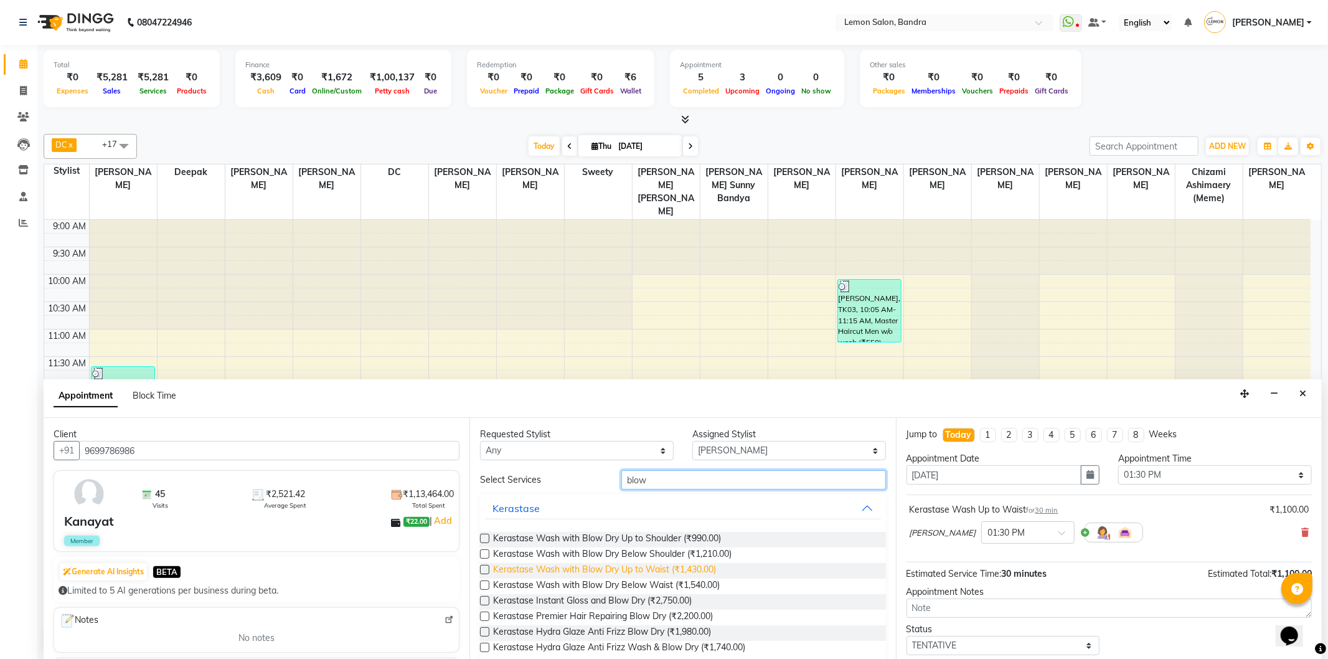
scroll to position [44, 0]
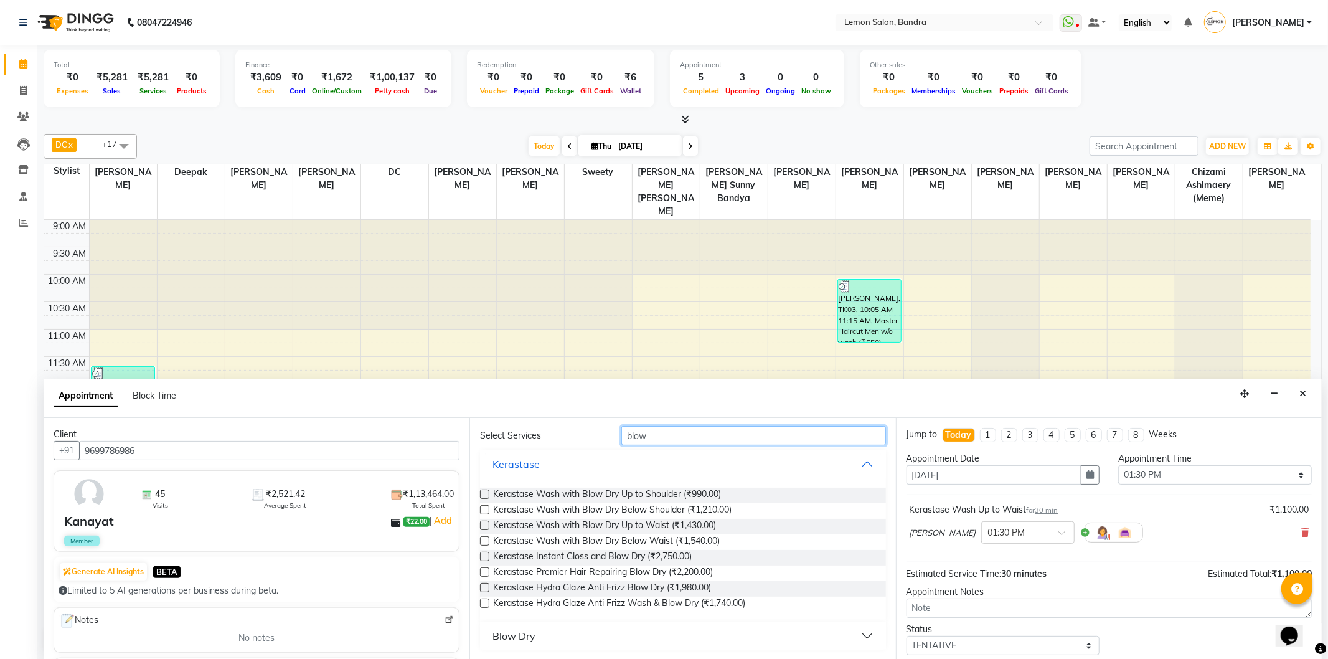
type input "blow"
click at [560, 633] on button "Blow Dry" at bounding box center [682, 636] width 395 height 22
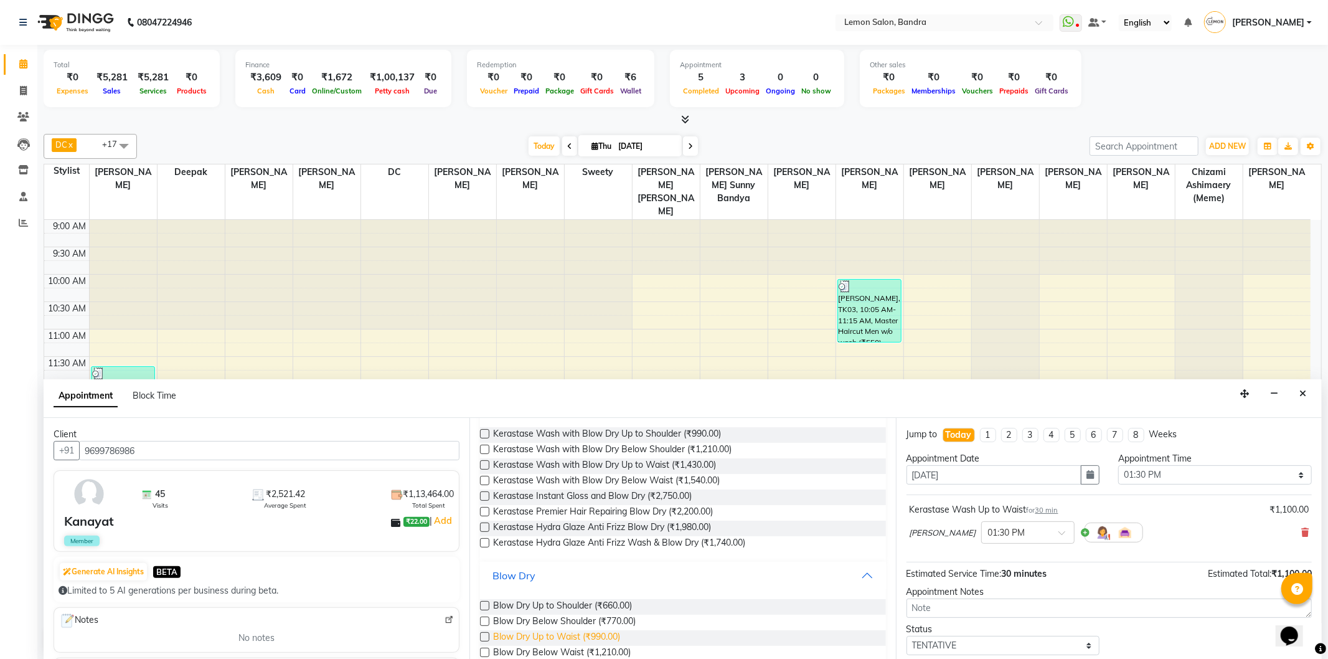
scroll to position [108, 0]
click at [484, 620] on label at bounding box center [484, 617] width 9 height 9
click at [484, 620] on input "checkbox" at bounding box center [484, 619] width 8 height 8
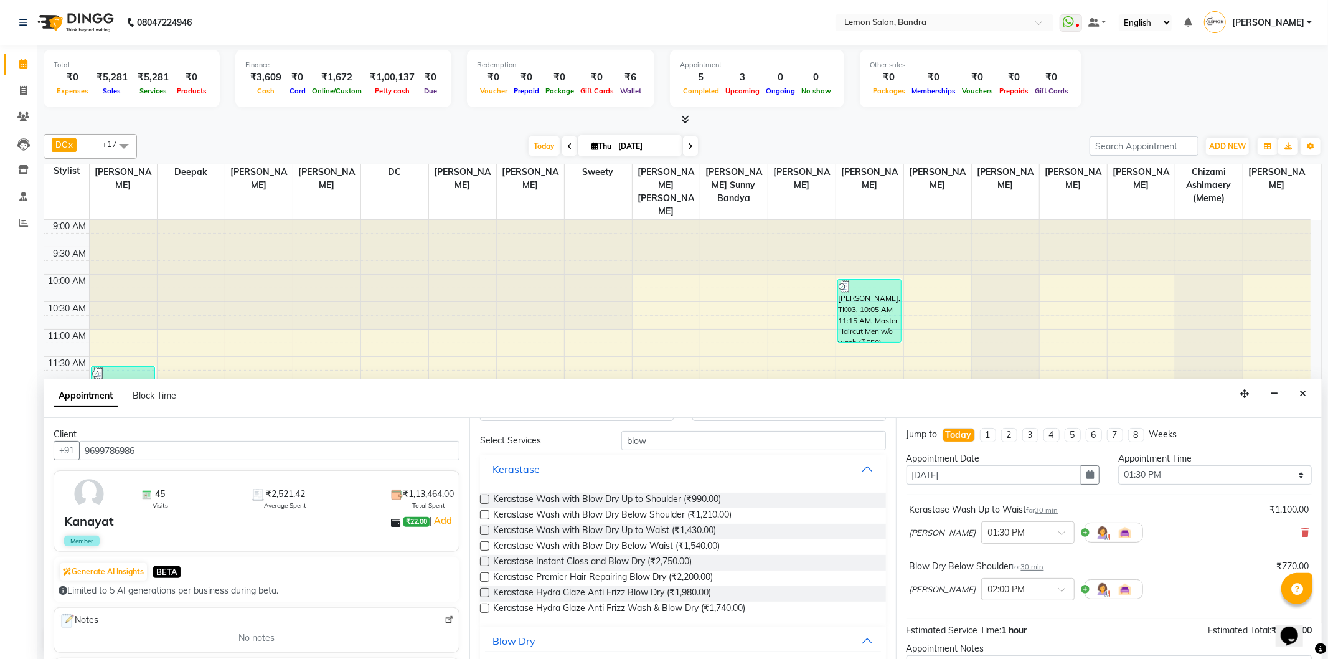
scroll to position [0, 0]
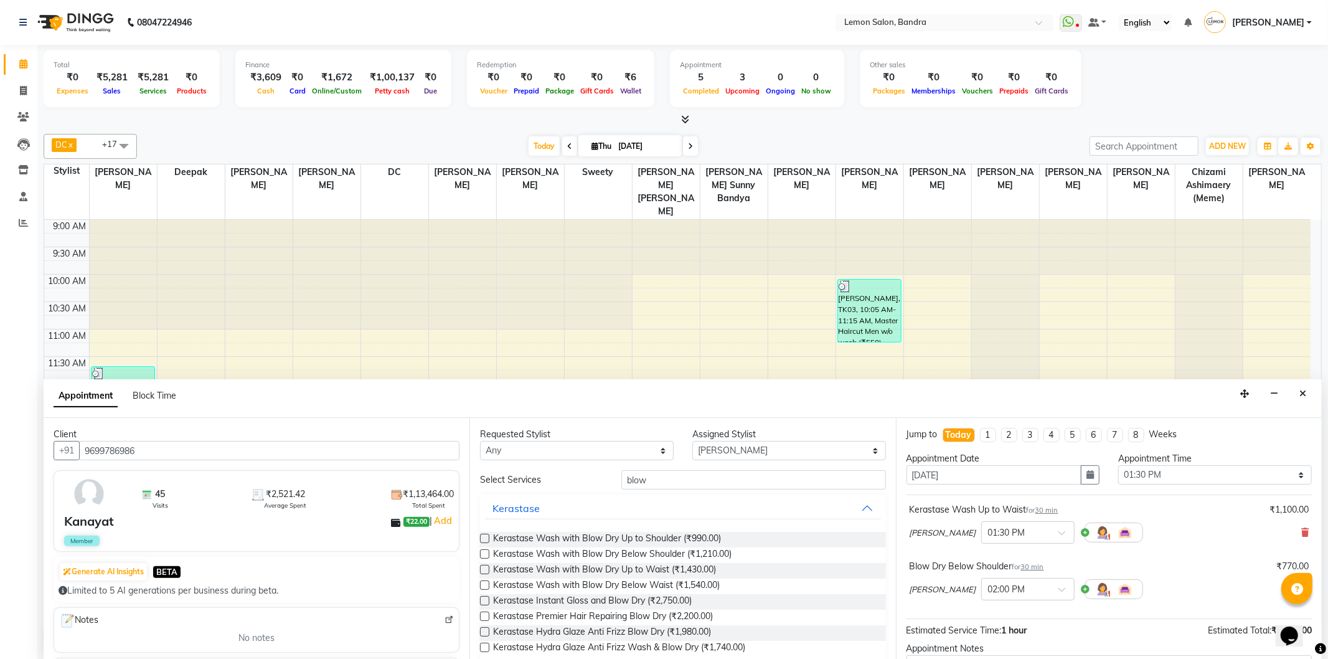
checkbox input "false"
click at [797, 486] on input "blow" at bounding box center [753, 479] width 264 height 19
type input "b"
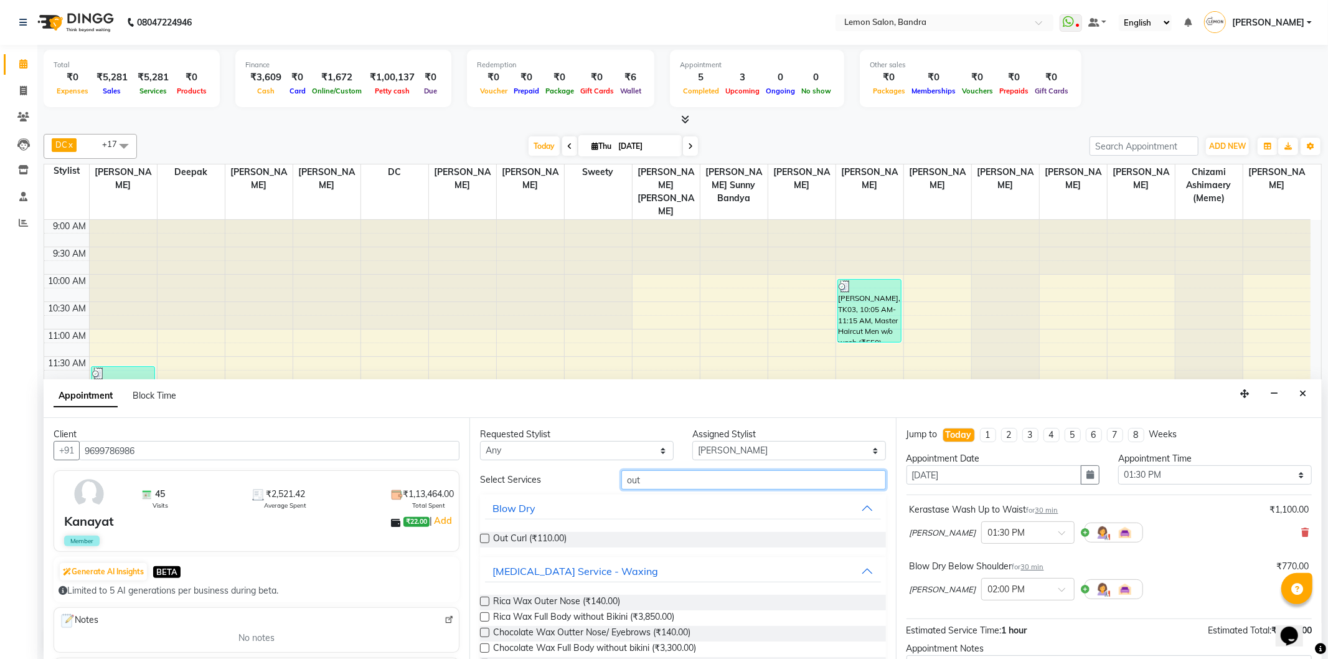
type input "out"
click at [479, 537] on div "Requested Stylist Any Afsha Chizami Ashimaery (Meme) DC Deepak Elma Sunny Bandy…" at bounding box center [683, 539] width 426 height 242
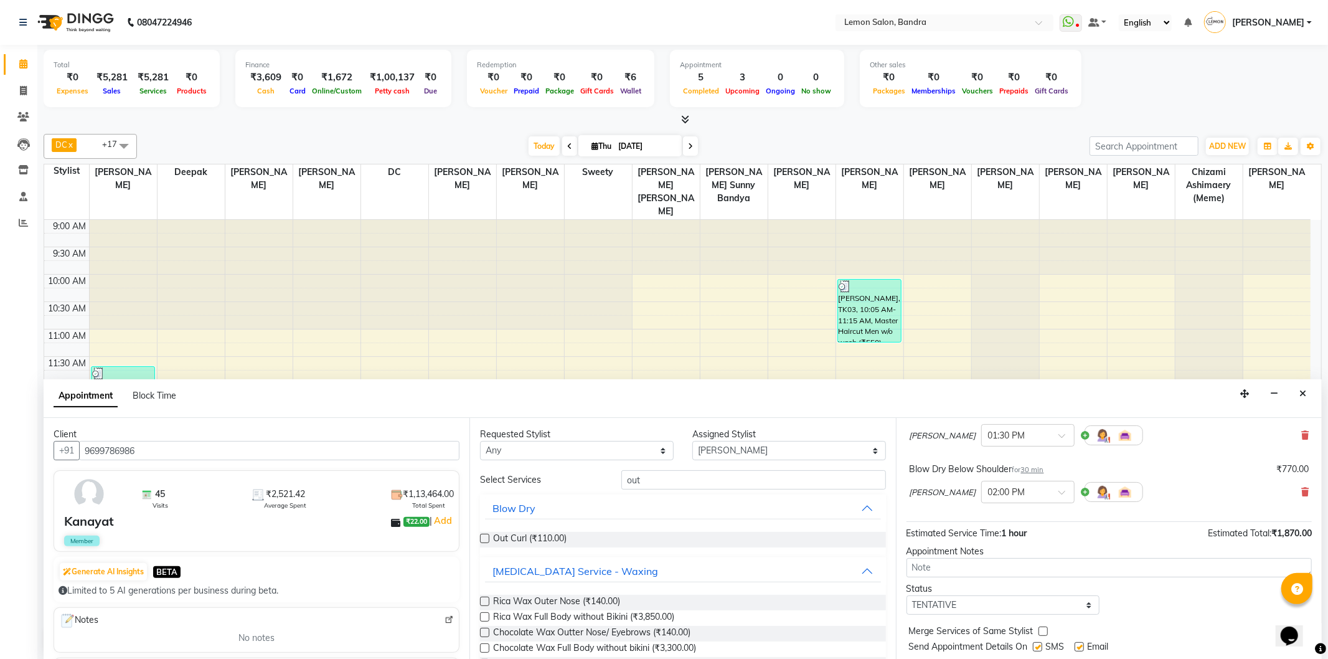
scroll to position [131, 0]
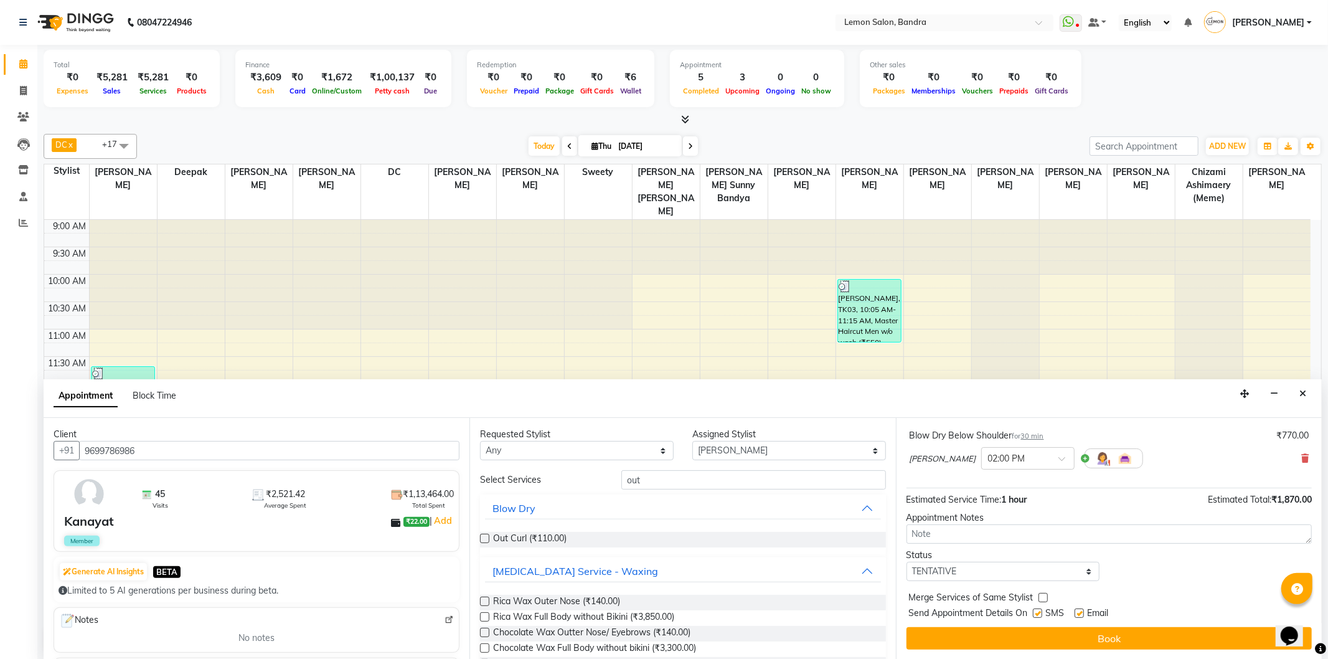
click at [482, 542] on label at bounding box center [484, 538] width 9 height 9
click at [482, 542] on input "checkbox" at bounding box center [484, 540] width 8 height 8
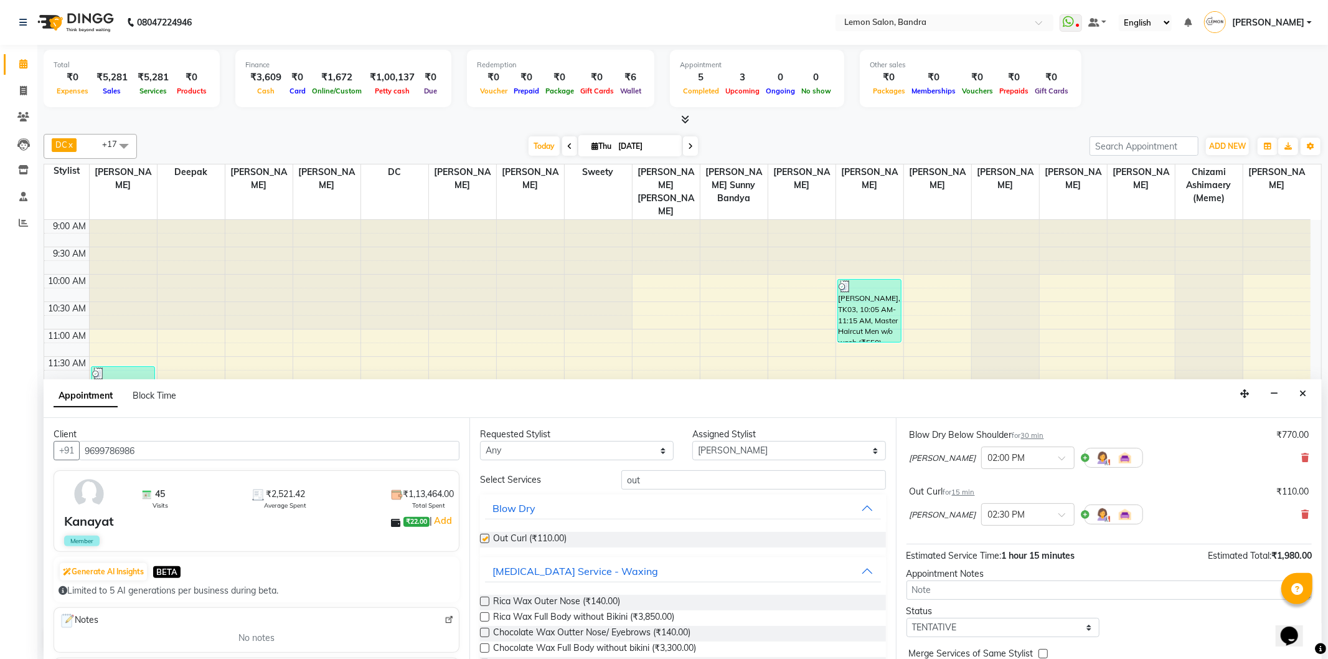
checkbox input "false"
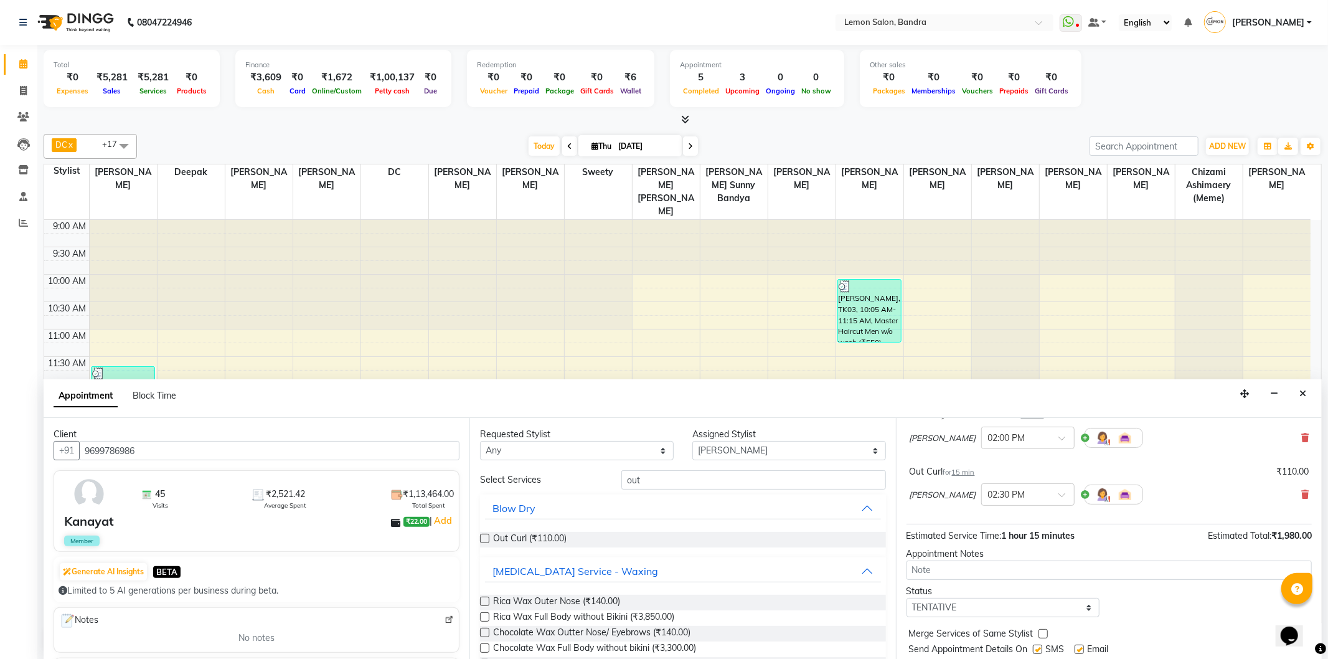
scroll to position [187, 0]
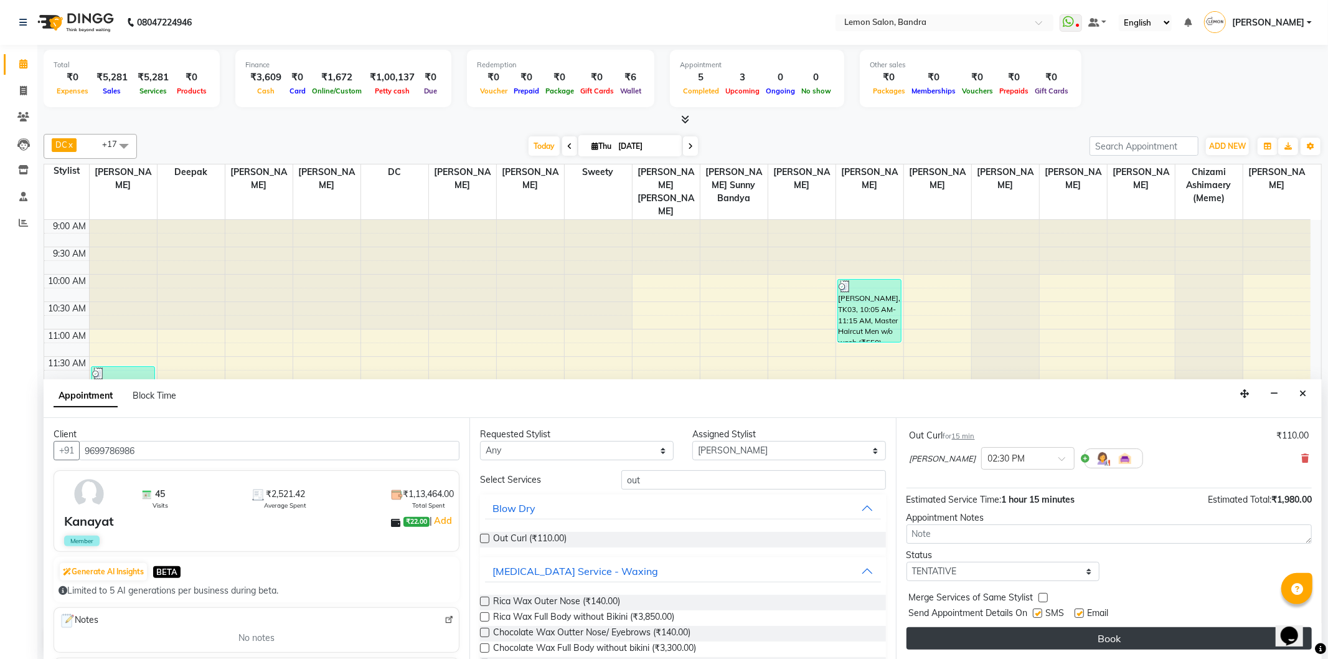
click at [1015, 634] on button "Book" at bounding box center [1109, 638] width 405 height 22
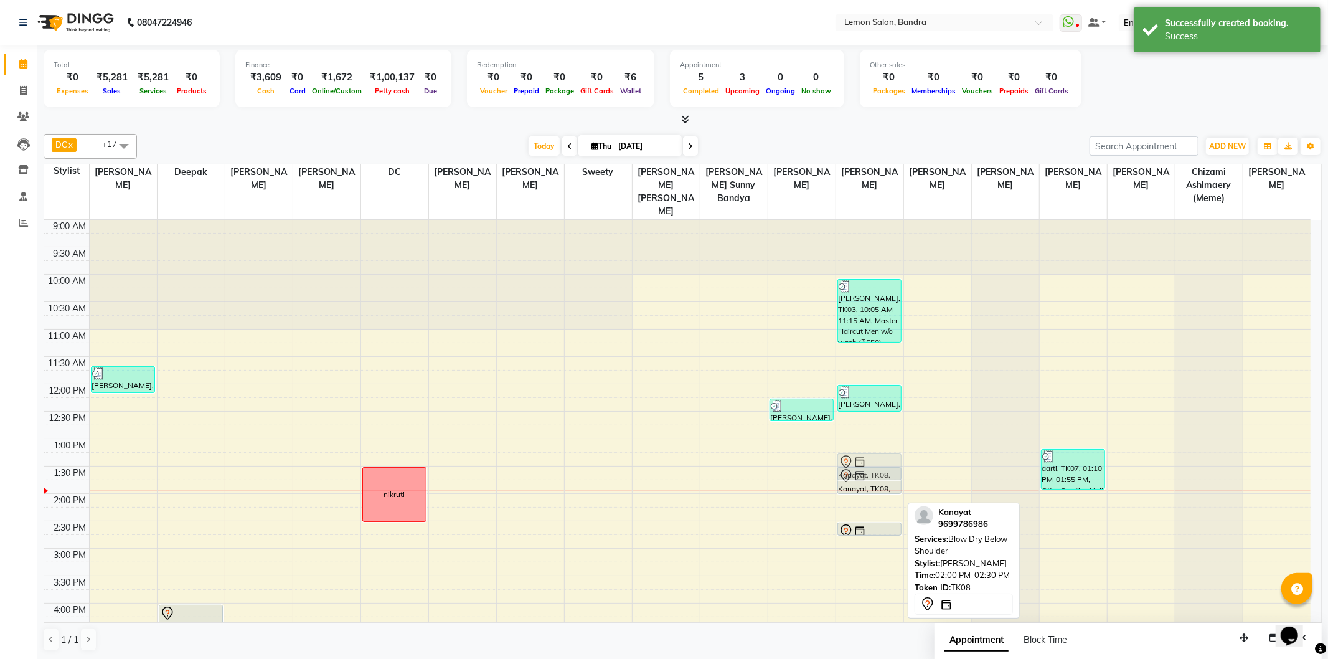
drag, startPoint x: 866, startPoint y: 504, endPoint x: 866, endPoint y: 463, distance: 41.7
click at [866, 463] on div "mikin, TK03, 10:05 AM-11:15 AM, Master Haircut Men w/o wash (₹550),Beard Stylin…" at bounding box center [869, 603] width 67 height 767
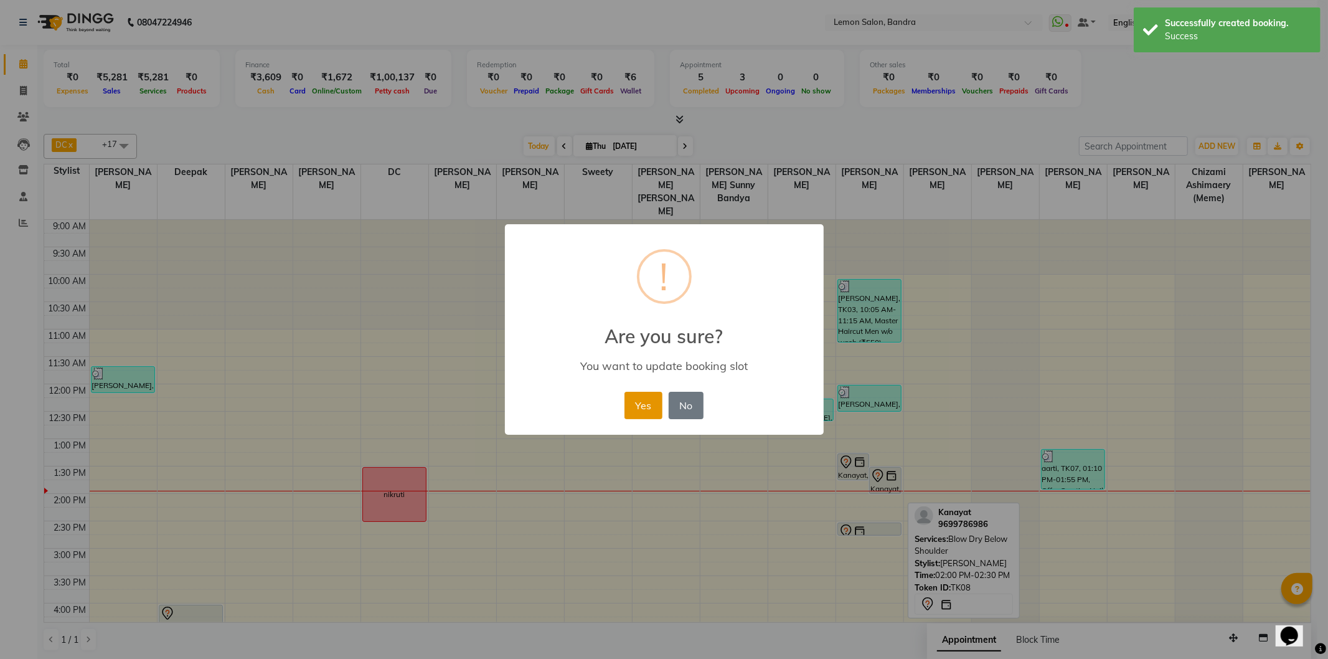
click at [636, 410] on button "Yes" at bounding box center [644, 405] width 38 height 27
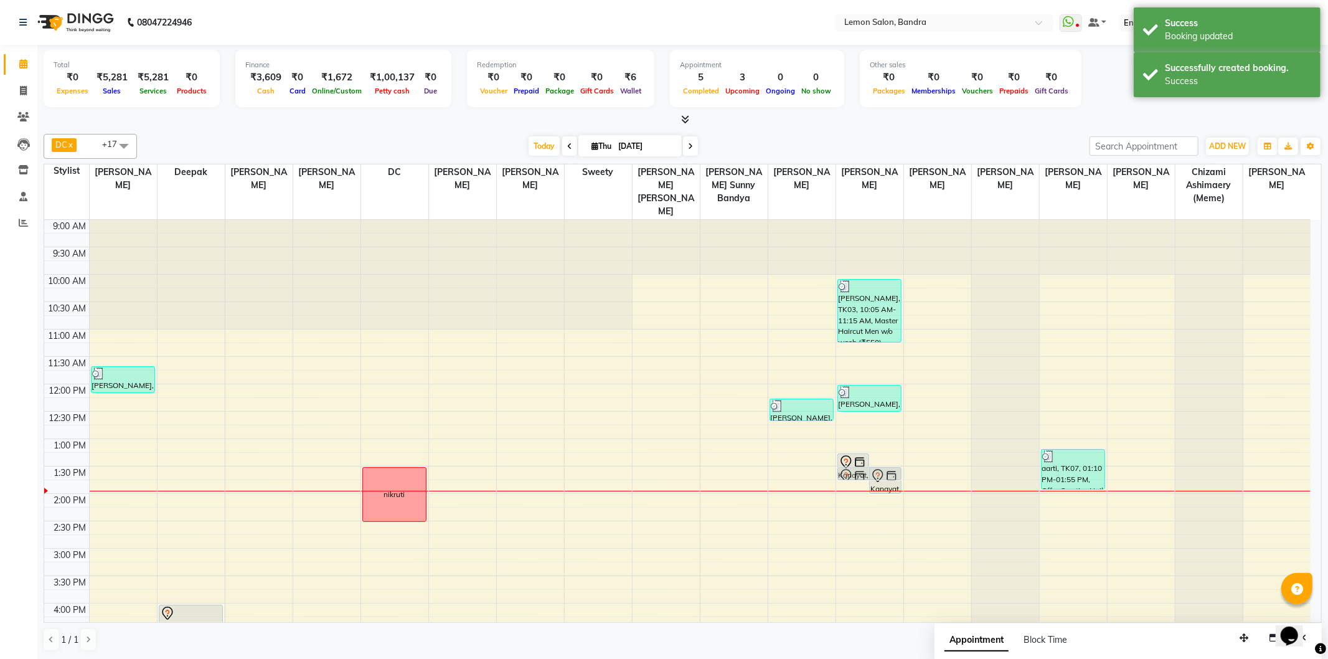
drag, startPoint x: 889, startPoint y: 511, endPoint x: 867, endPoint y: 456, distance: 59.3
click at [867, 456] on div "Kanayat, TK08, 01:15 PM-01:45 PM, Blow Dry Below Shoulder Kanayat, TK08, 01:30 …" at bounding box center [869, 603] width 67 height 767
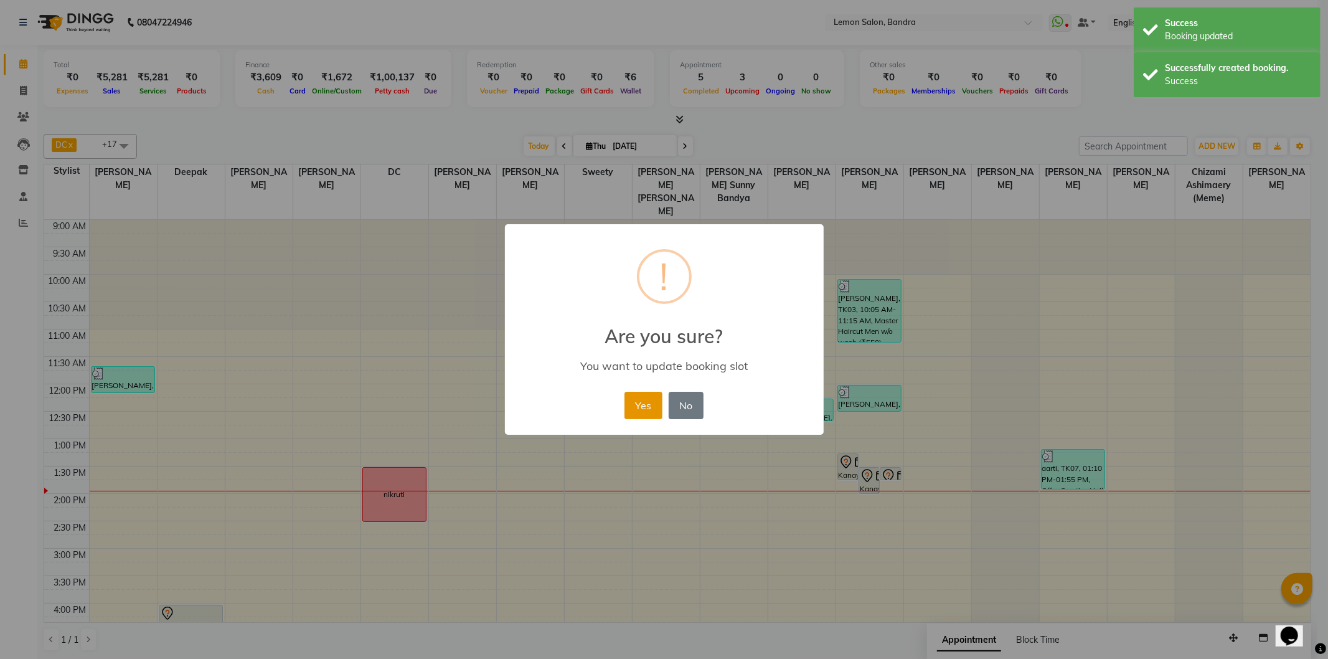
click at [634, 392] on button "Yes" at bounding box center [644, 405] width 38 height 27
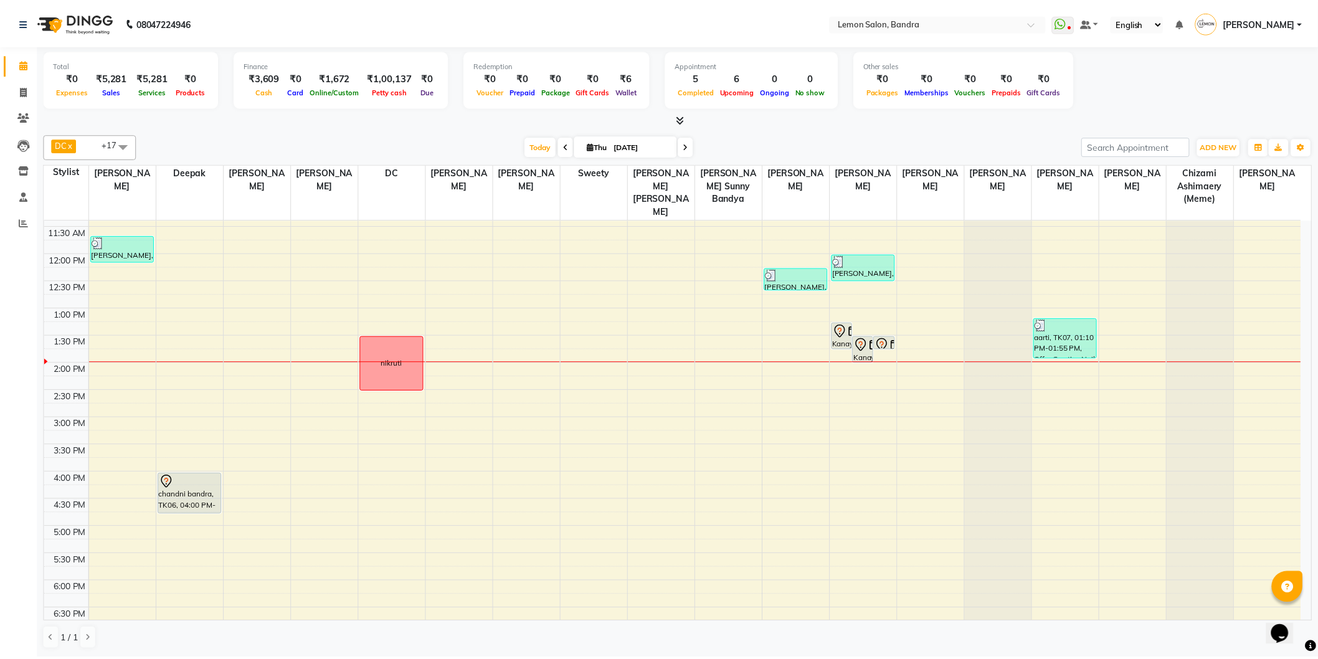
scroll to position [138, 0]
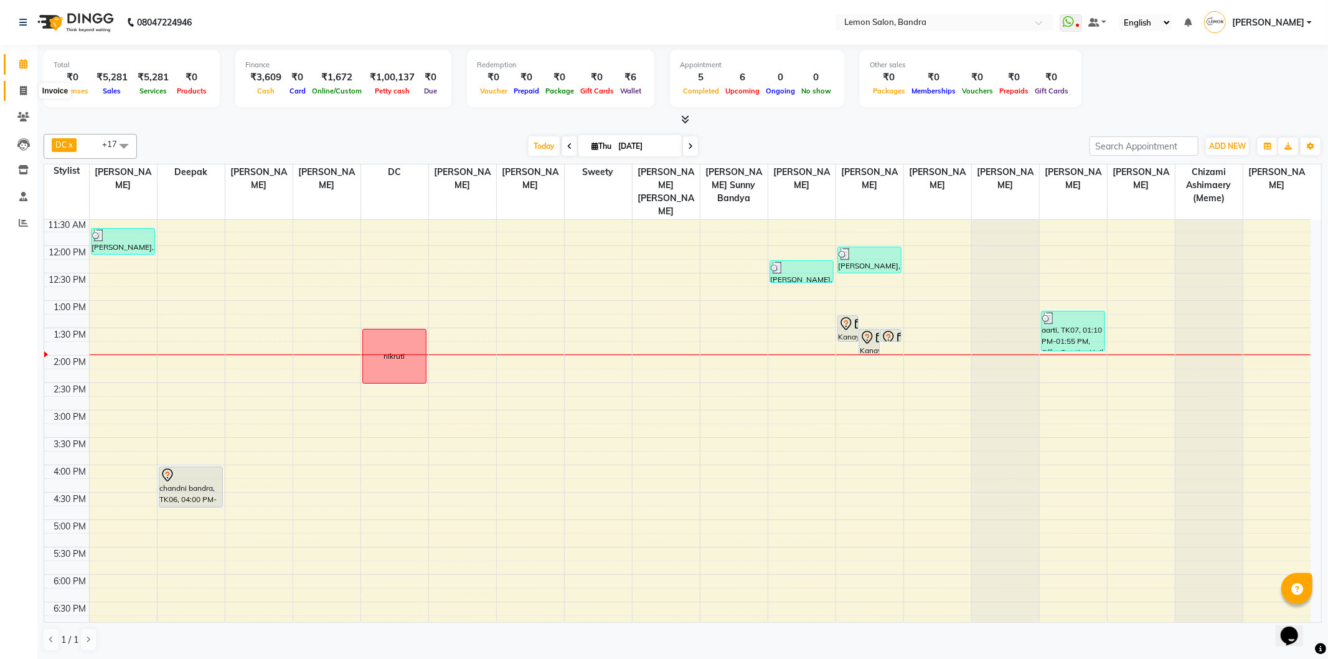
click at [16, 94] on span at bounding box center [23, 91] width 22 height 14
select select "563"
select select "service"
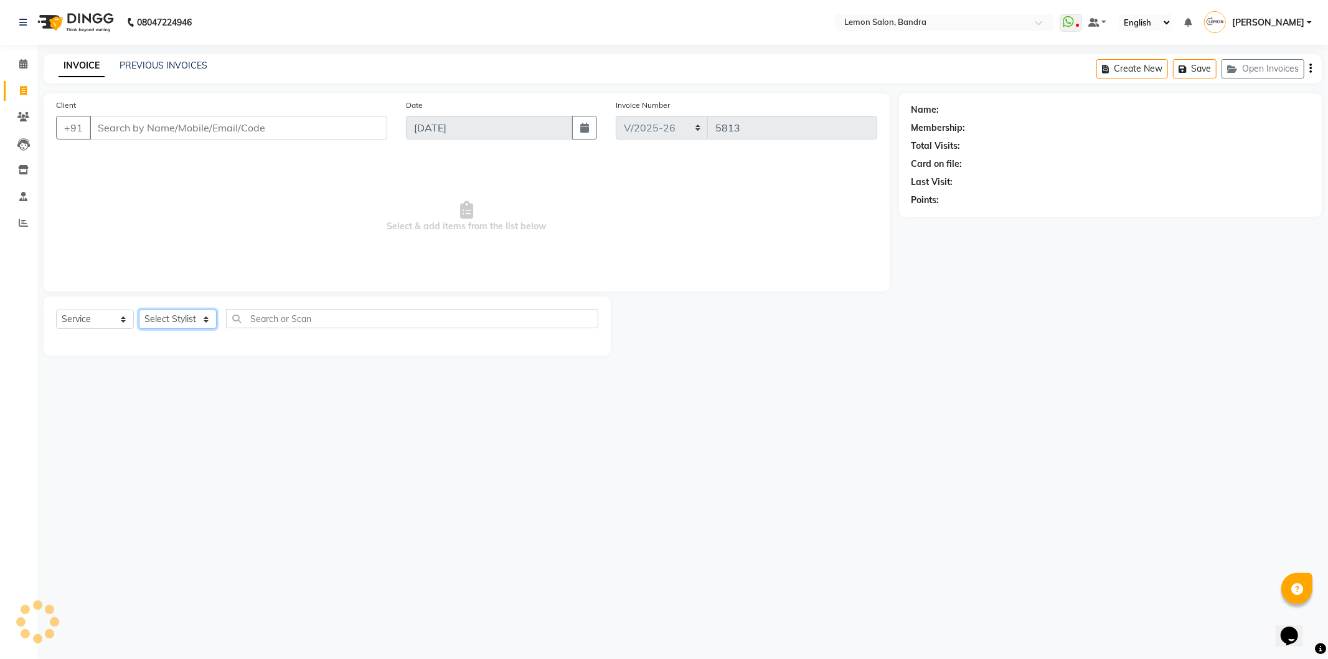
click at [171, 312] on select "Select Stylist" at bounding box center [178, 318] width 78 height 19
click at [175, 312] on select "Select Stylist" at bounding box center [178, 318] width 78 height 19
select select "63693"
click at [139, 310] on select "Select Stylist [PERSON_NAME] (Meme) DC [PERSON_NAME] Sunny Bandya [PERSON_NAME]…" at bounding box center [191, 318] width 105 height 19
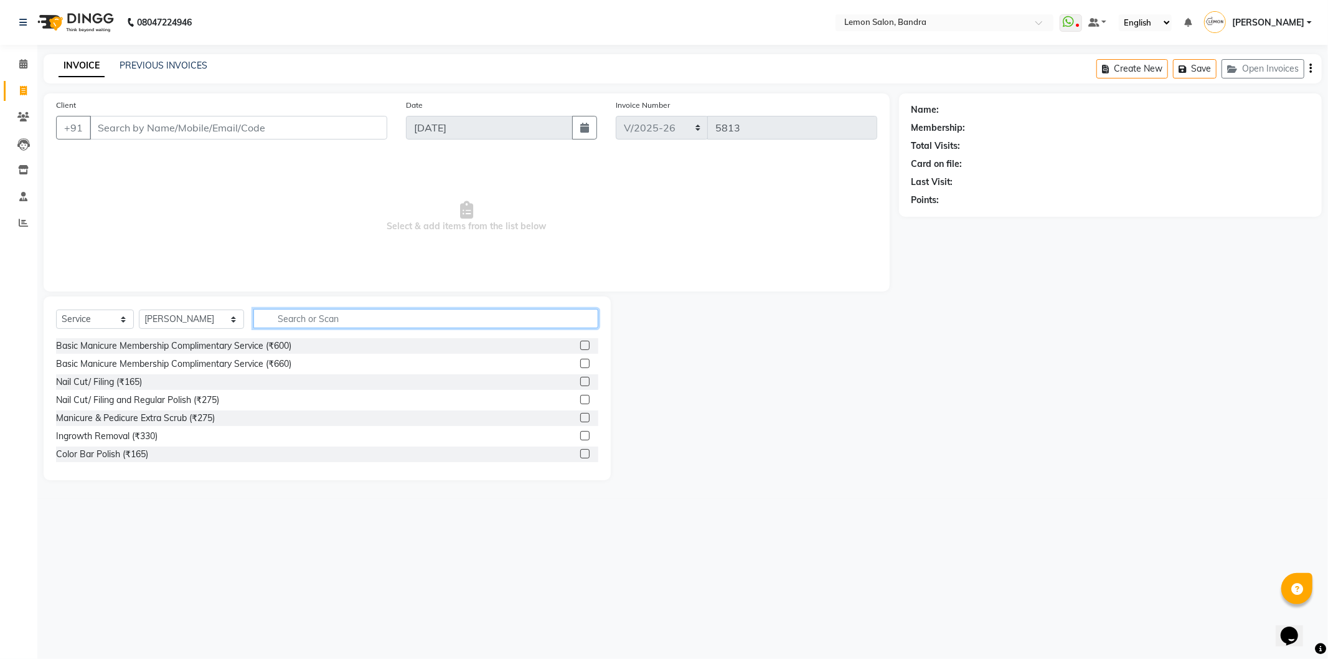
click at [266, 318] on input "text" at bounding box center [425, 318] width 345 height 19
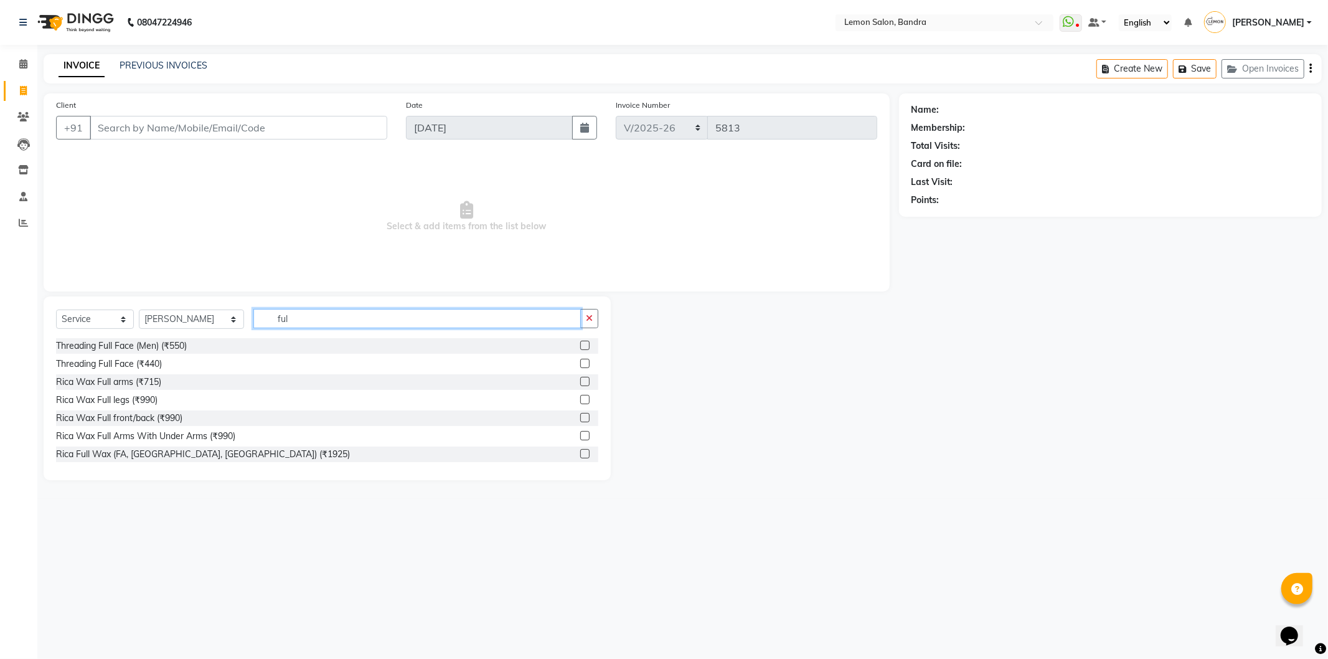
type input "ful"
click at [580, 381] on label at bounding box center [584, 381] width 9 height 9
click at [580, 381] on input "checkbox" at bounding box center [584, 382] width 8 height 8
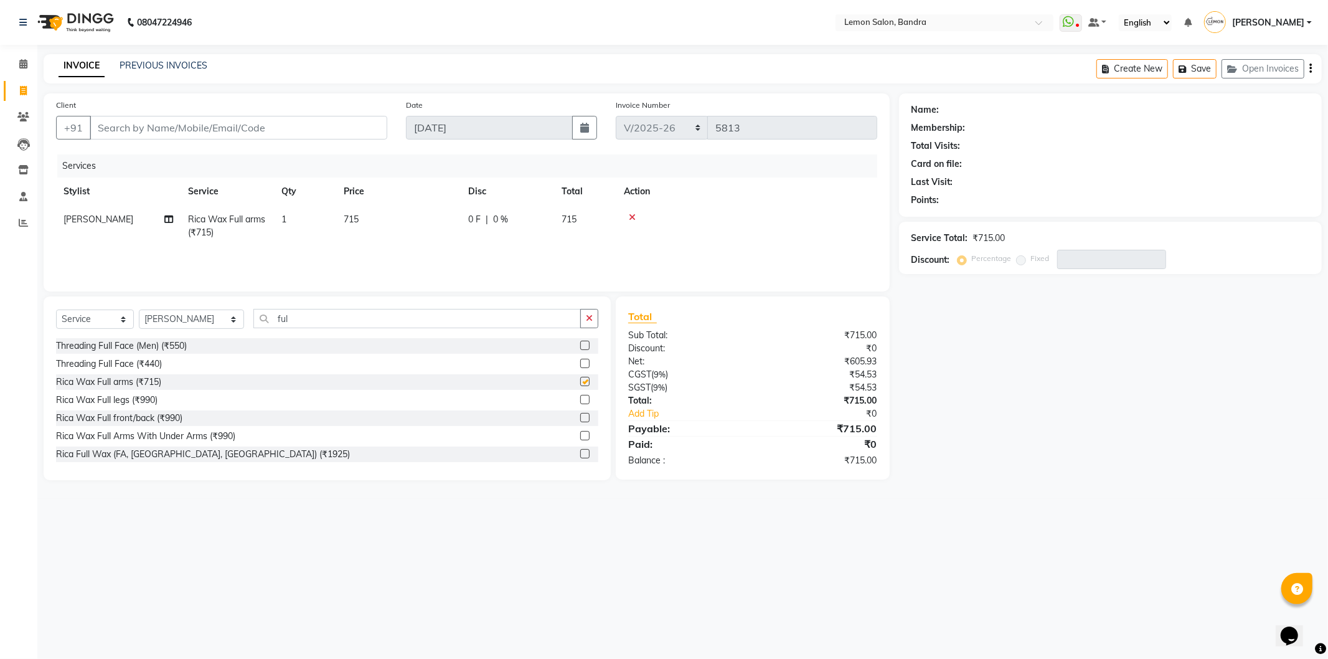
checkbox input "false"
click at [580, 399] on label at bounding box center [584, 399] width 9 height 9
click at [580, 399] on input "checkbox" at bounding box center [584, 400] width 8 height 8
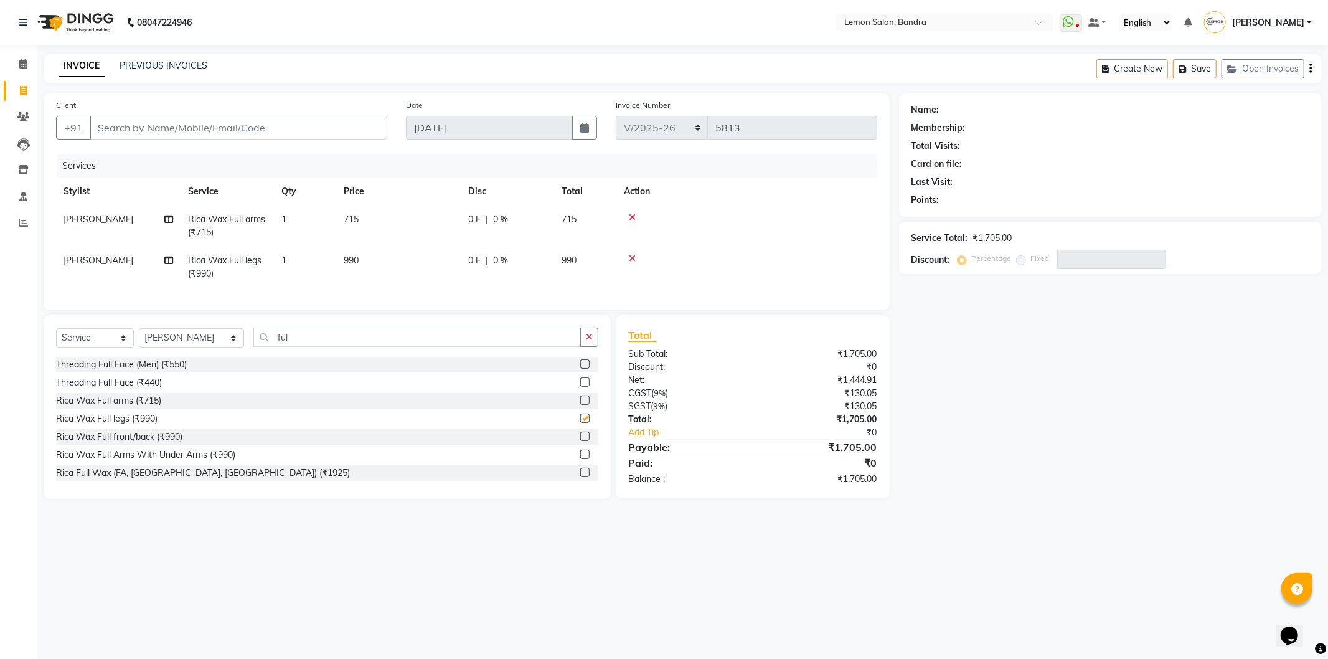
checkbox input "false"
click at [565, 347] on input "ful" at bounding box center [417, 337] width 328 height 19
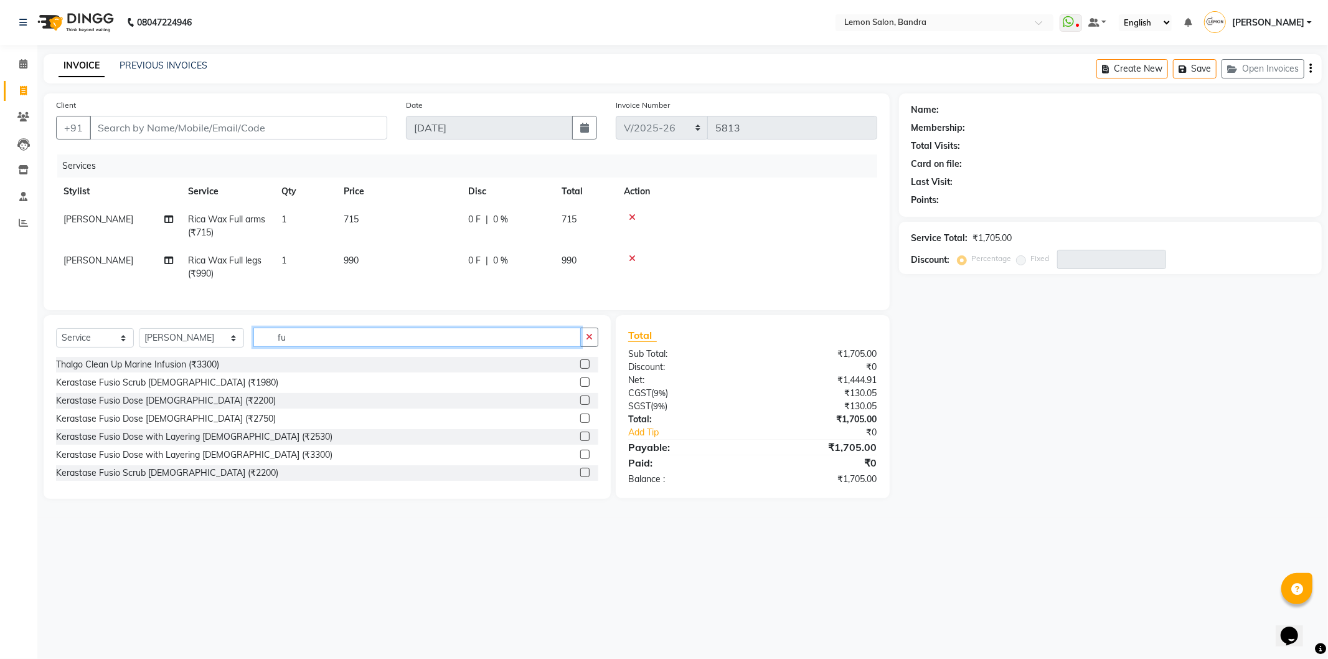
type input "f"
type input "unde"
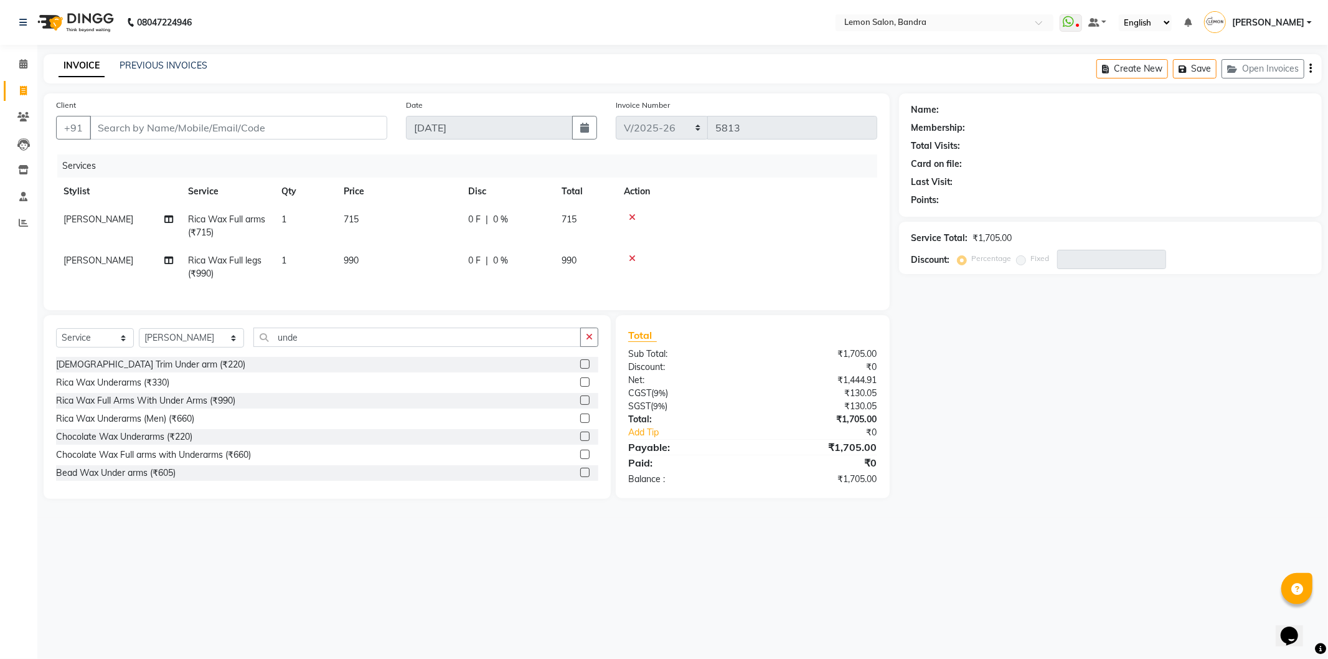
click at [580, 387] on label at bounding box center [584, 381] width 9 height 9
click at [580, 387] on input "checkbox" at bounding box center [584, 383] width 8 height 8
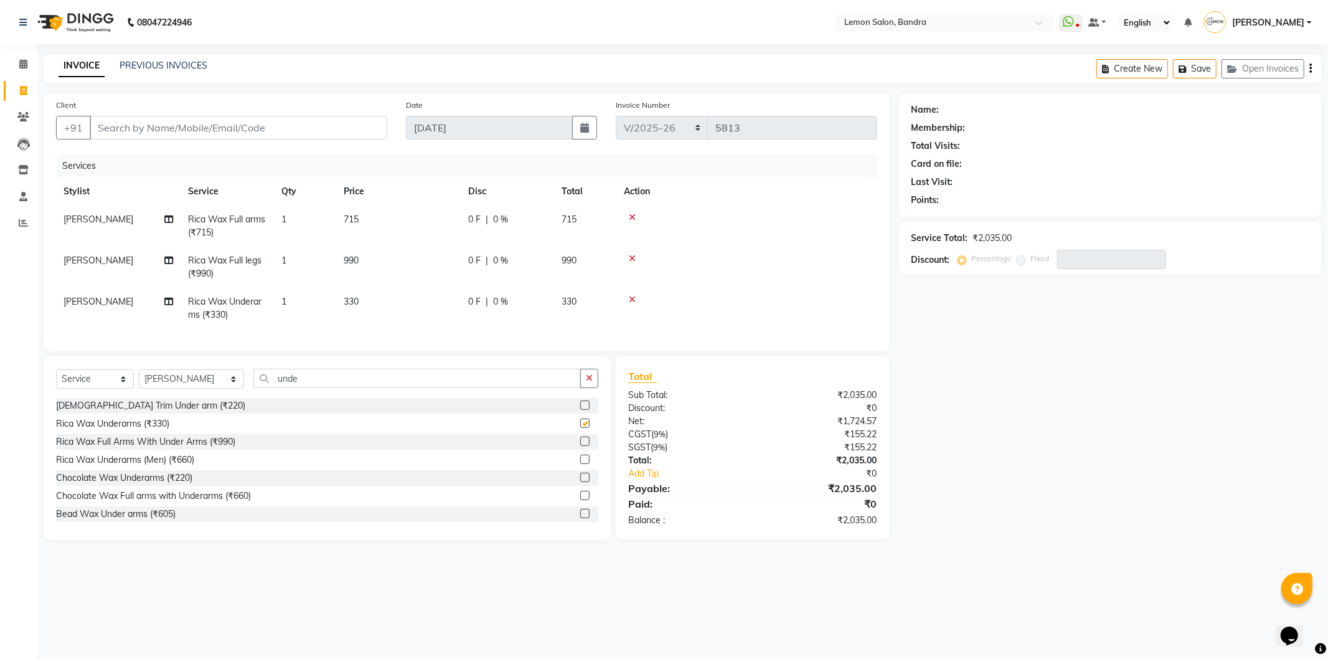
checkbox input "false"
drag, startPoint x: 187, startPoint y: 393, endPoint x: 187, endPoint y: 384, distance: 9.3
click at [187, 389] on select "Select Stylist [PERSON_NAME] (Meme) DC [PERSON_NAME] Sunny Bandya [PERSON_NAME]…" at bounding box center [191, 378] width 105 height 19
select select "39333"
click at [139, 380] on select "Select Stylist [PERSON_NAME] (Meme) DC [PERSON_NAME] Sunny Bandya [PERSON_NAME]…" at bounding box center [191, 378] width 105 height 19
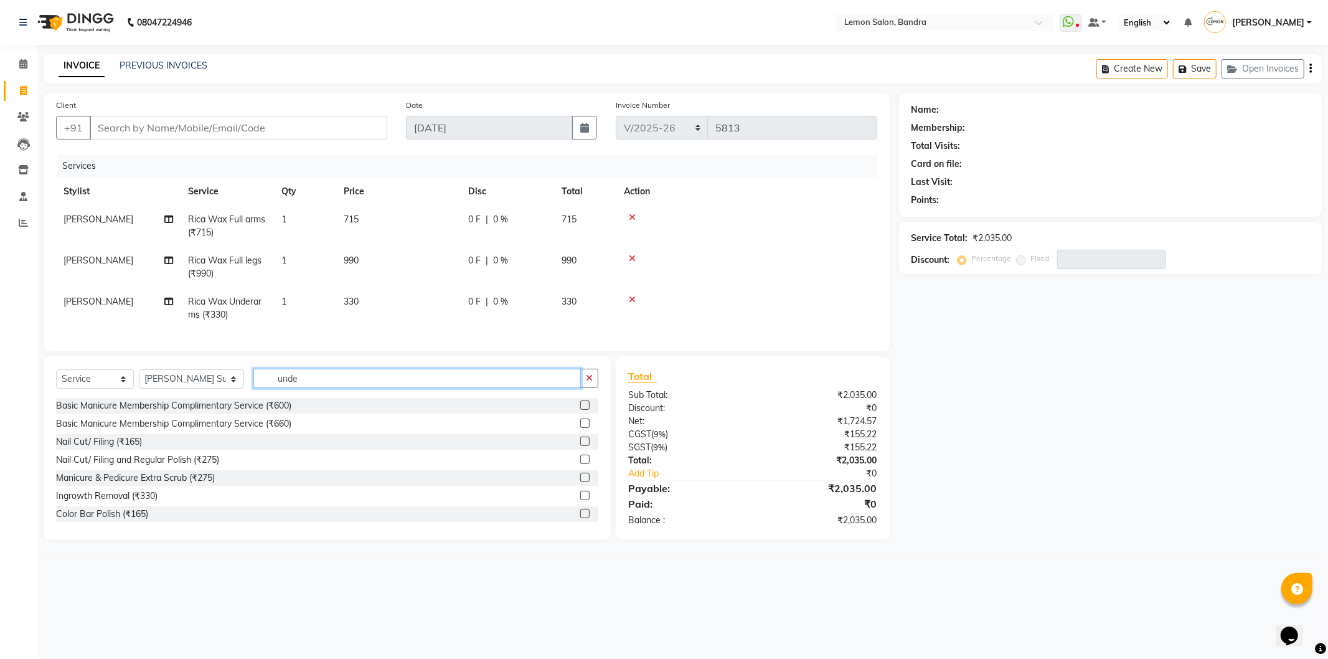
click at [299, 388] on input "unde" at bounding box center [417, 378] width 328 height 19
type input "u"
type input "ped"
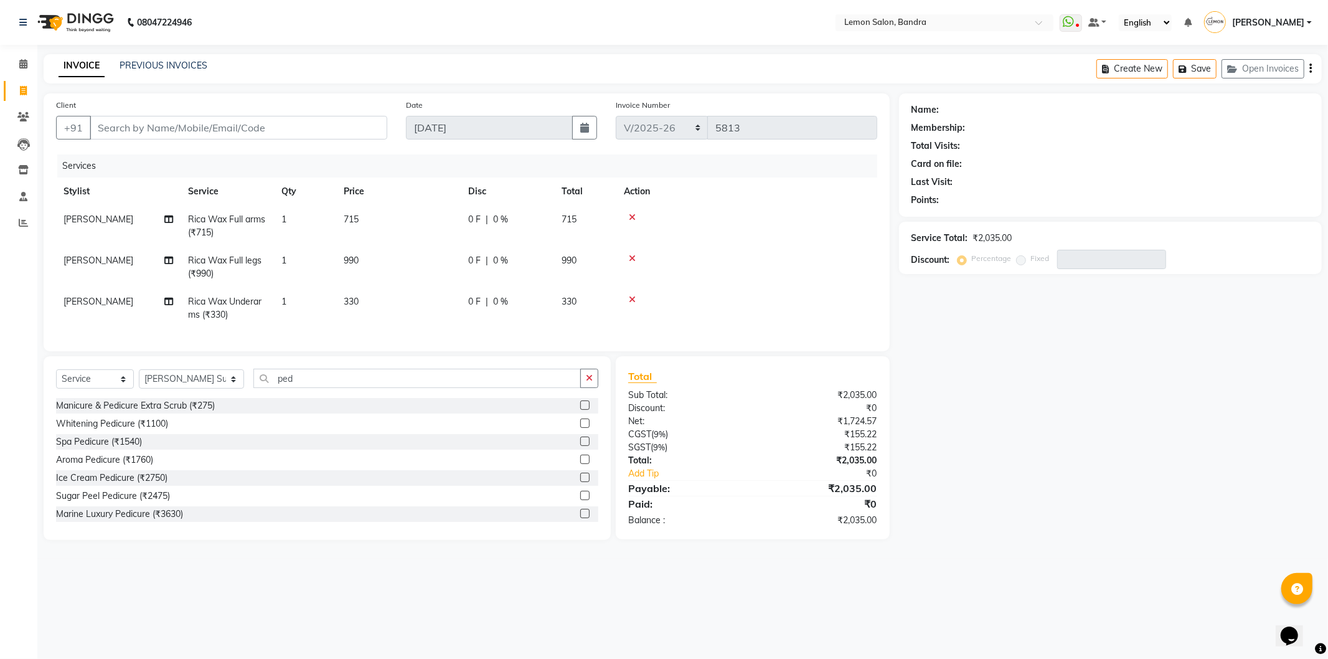
click at [580, 430] on div at bounding box center [589, 424] width 18 height 16
click at [580, 428] on label at bounding box center [584, 422] width 9 height 9
click at [580, 428] on input "checkbox" at bounding box center [584, 424] width 8 height 8
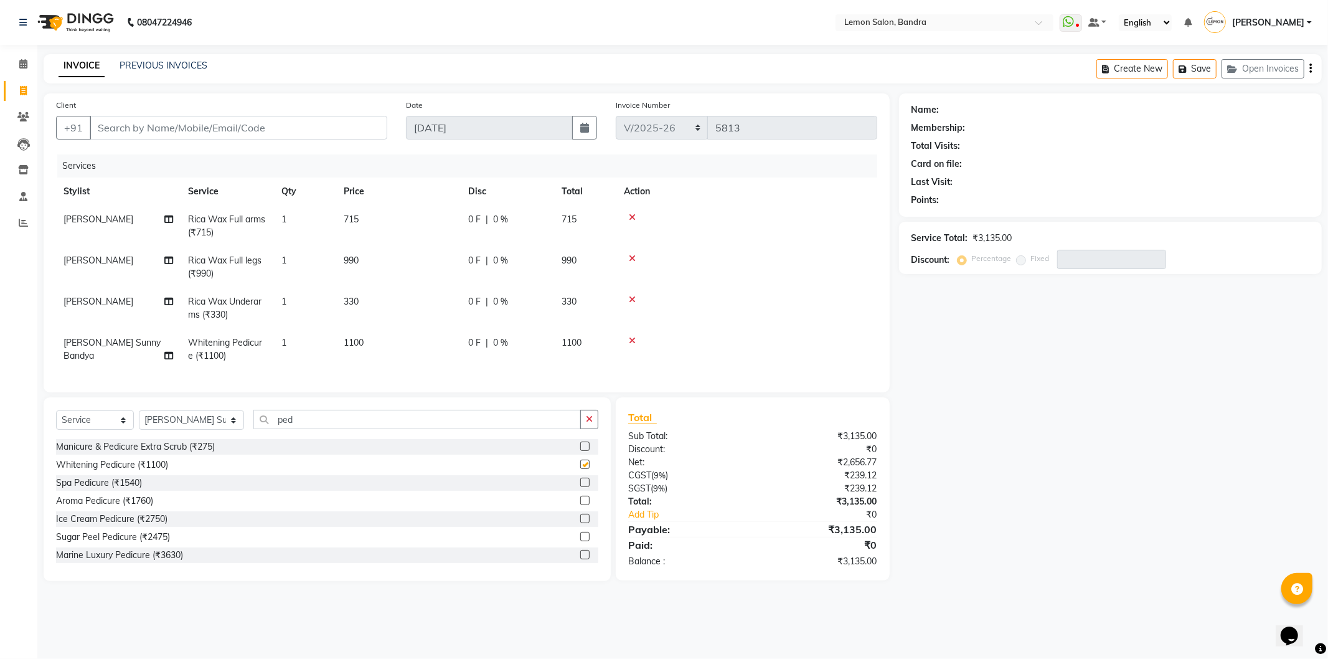
checkbox input "false"
click at [202, 430] on select "Select Stylist [PERSON_NAME] (Meme) DC [PERSON_NAME] Sunny Bandya [PERSON_NAME]…" at bounding box center [191, 419] width 105 height 19
select select "63693"
click at [139, 421] on select "Select Stylist [PERSON_NAME] (Meme) DC [PERSON_NAME] Sunny Bandya [PERSON_NAME]…" at bounding box center [191, 419] width 105 height 19
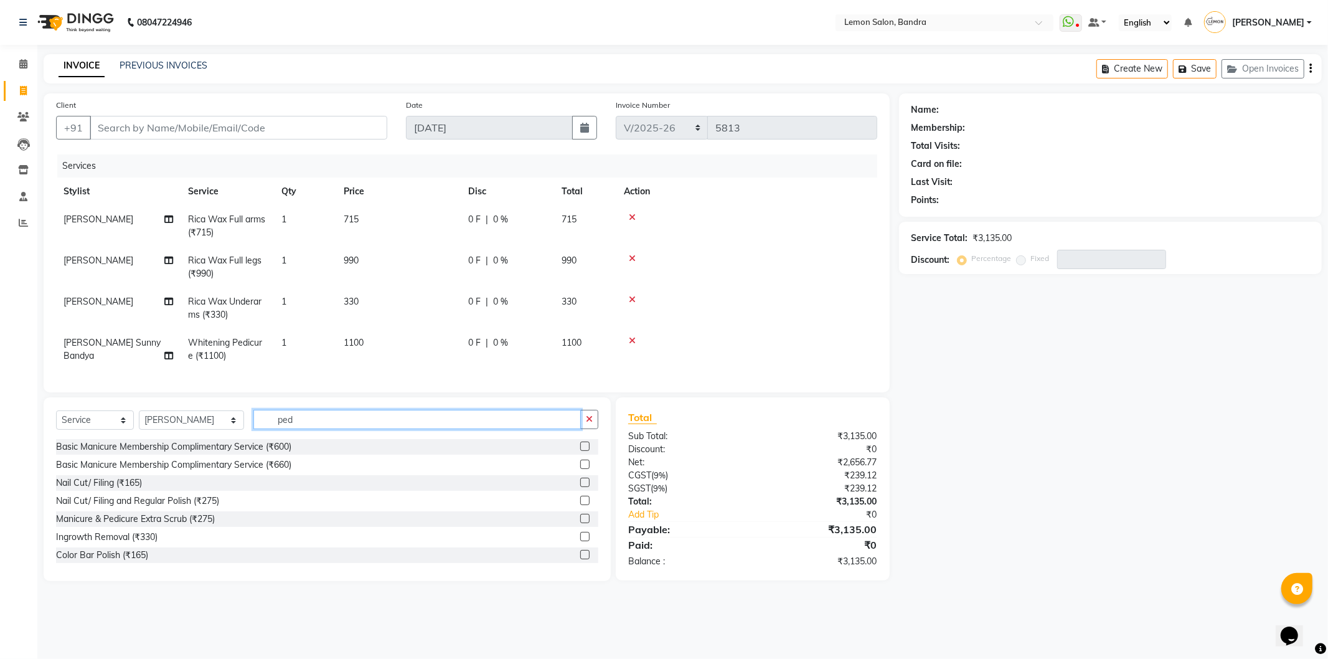
click at [338, 424] on input "ped" at bounding box center [417, 419] width 328 height 19
type input "p"
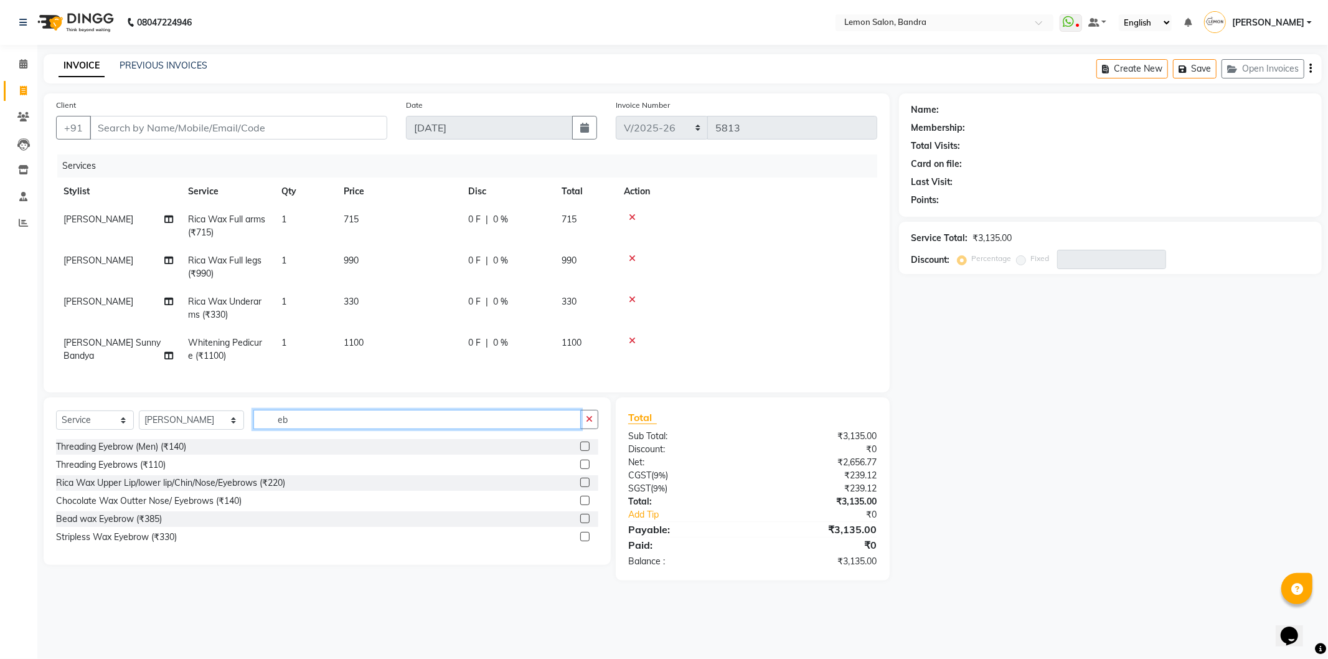
type input "eb"
click at [582, 469] on label at bounding box center [584, 464] width 9 height 9
click at [582, 469] on input "checkbox" at bounding box center [584, 465] width 8 height 8
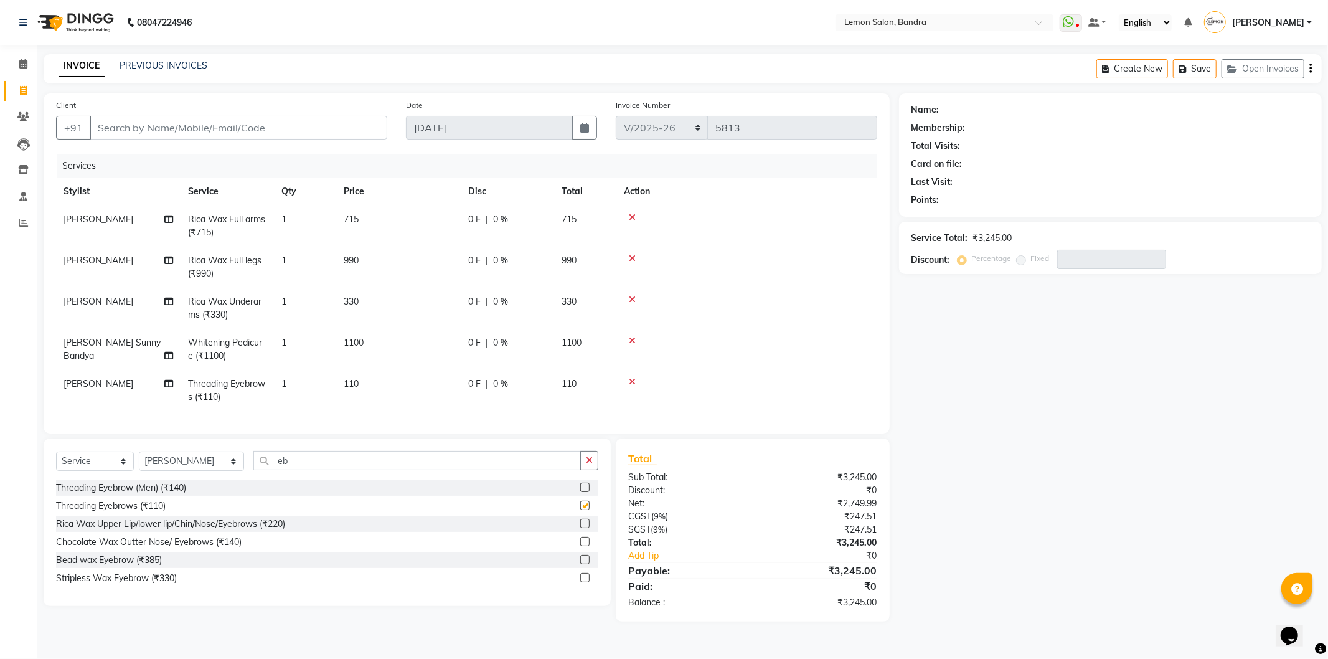
checkbox input "false"
click at [517, 468] on input "eb" at bounding box center [417, 460] width 328 height 19
type input "e"
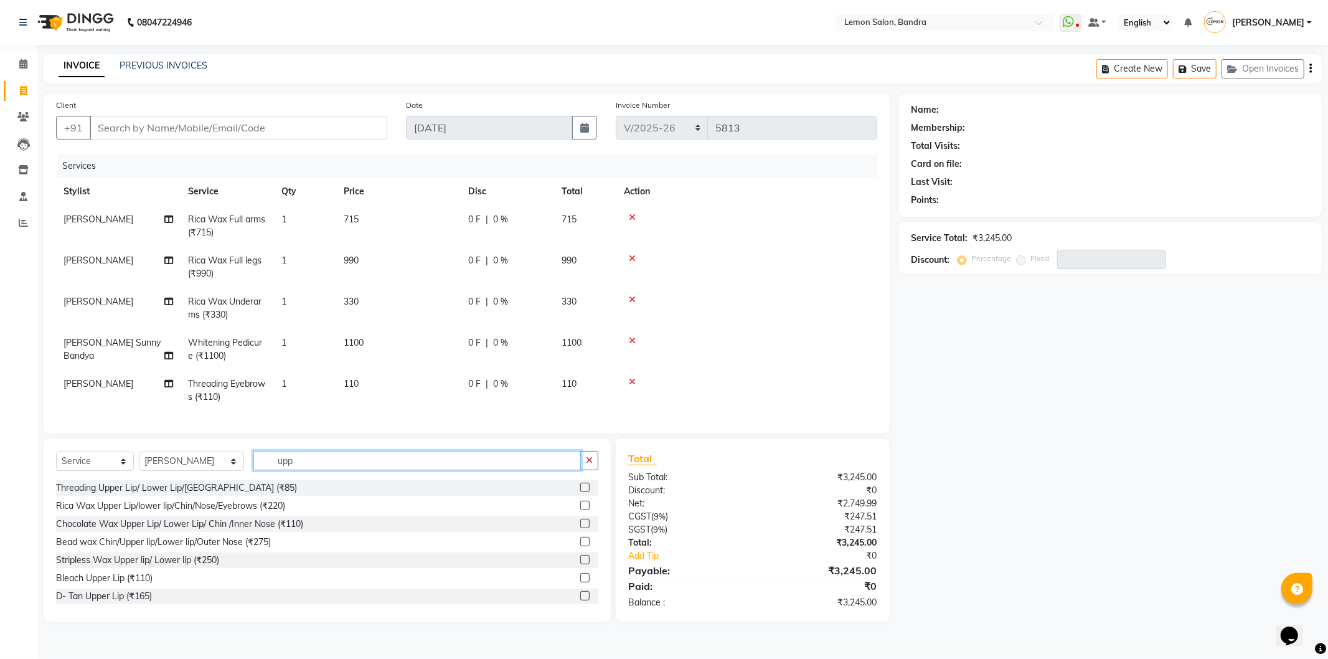
type input "upp"
click at [580, 492] on label at bounding box center [584, 487] width 9 height 9
click at [580, 492] on input "checkbox" at bounding box center [584, 488] width 8 height 8
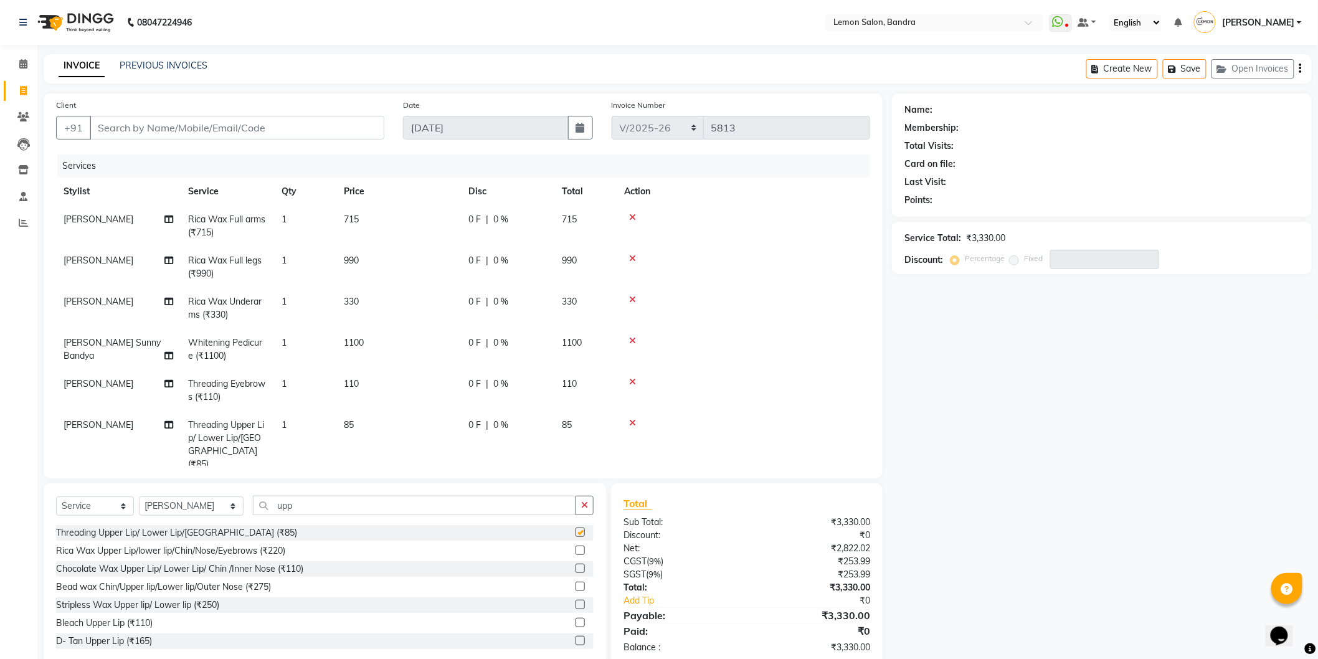
checkbox input "false"
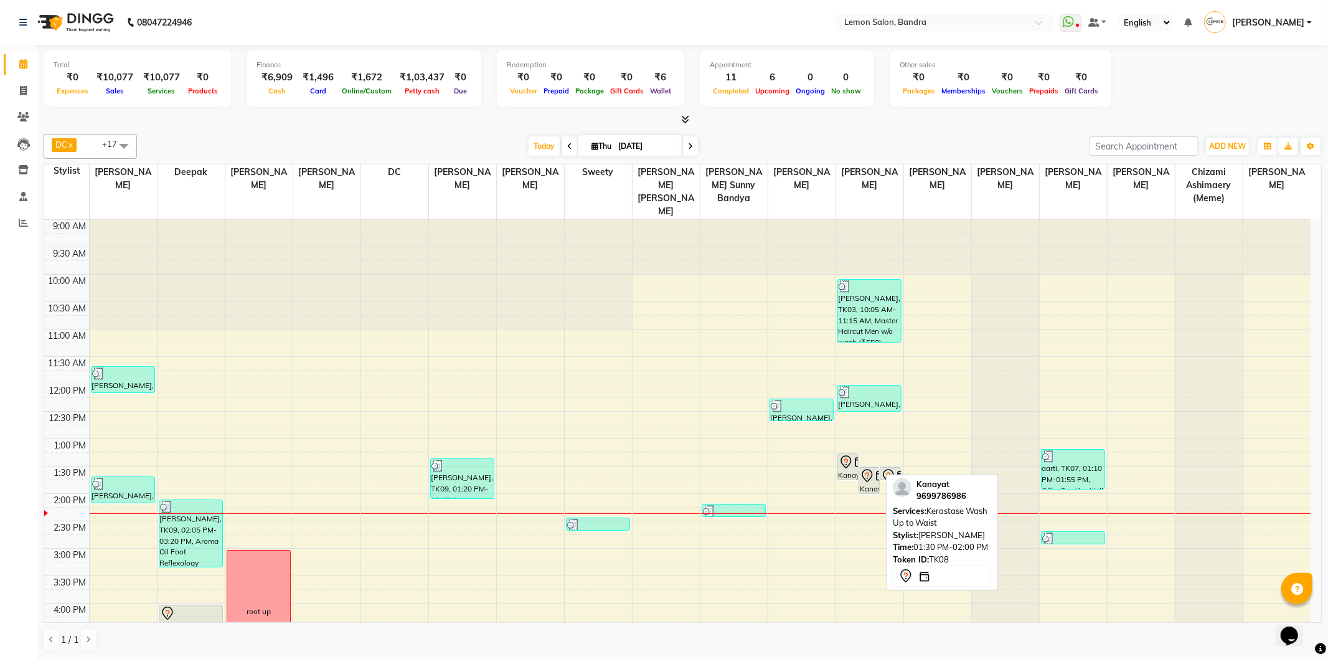
click at [866, 468] on icon at bounding box center [867, 475] width 15 height 15
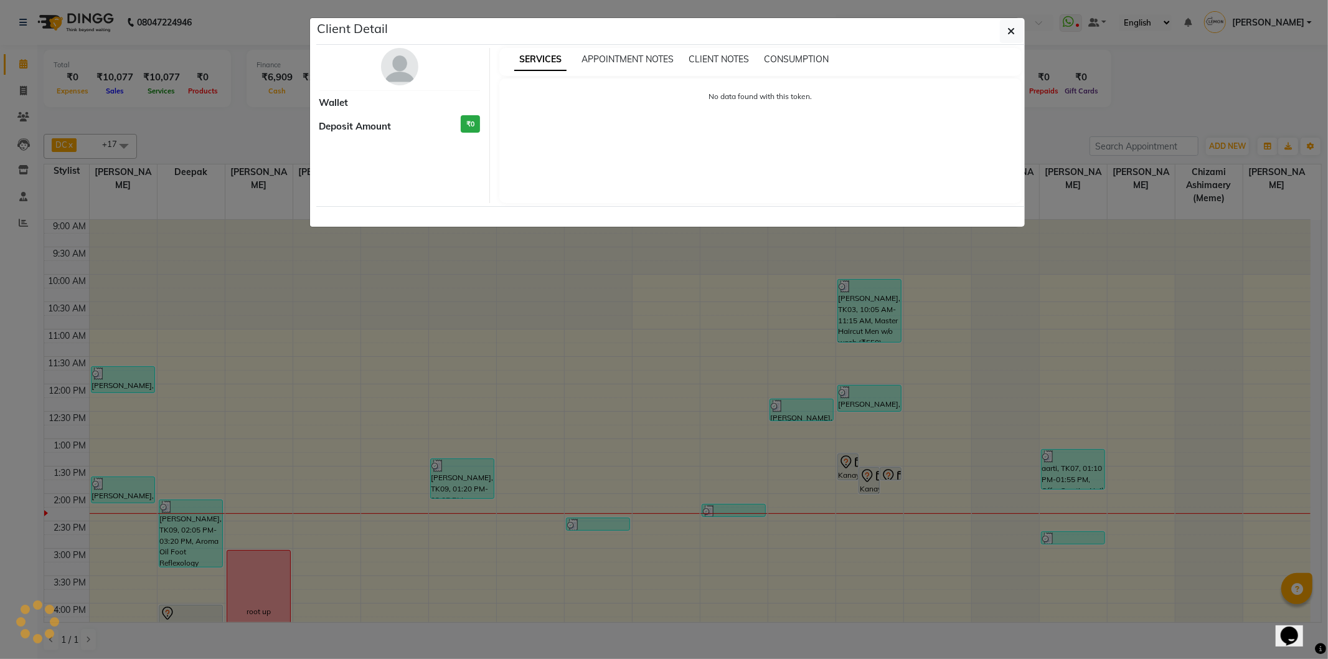
select select "7"
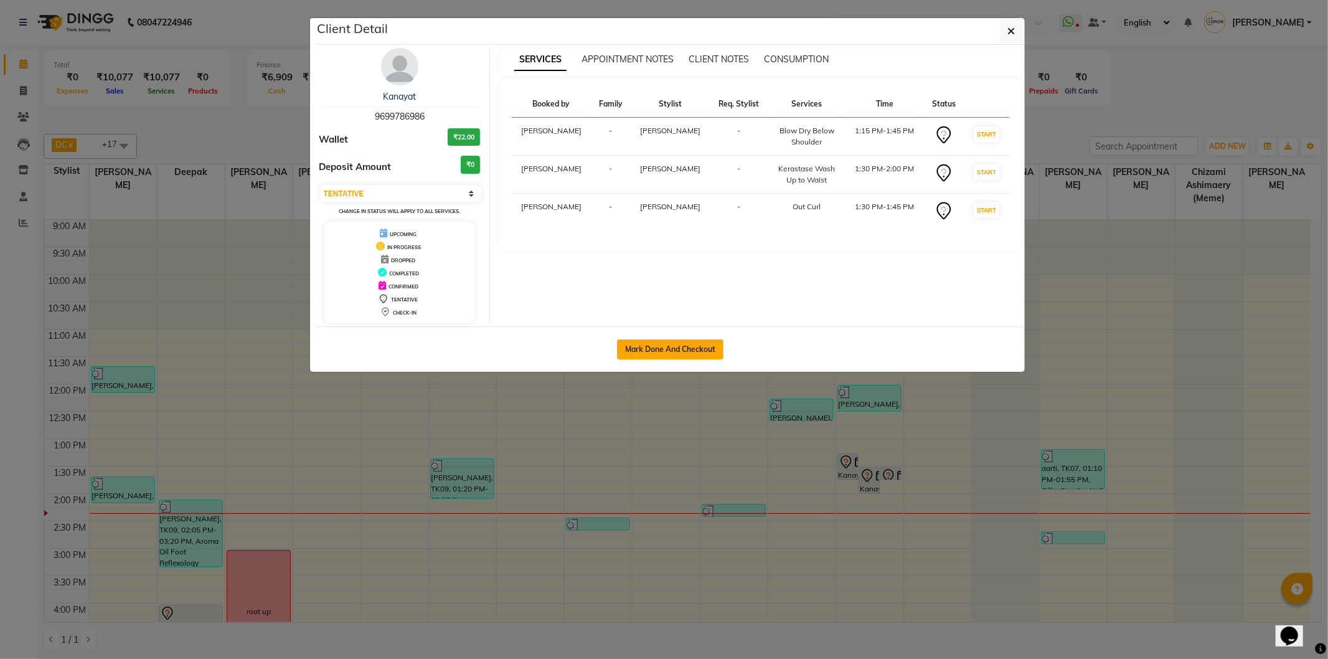
click at [620, 352] on button "Mark Done And Checkout" at bounding box center [670, 349] width 106 height 20
select select "service"
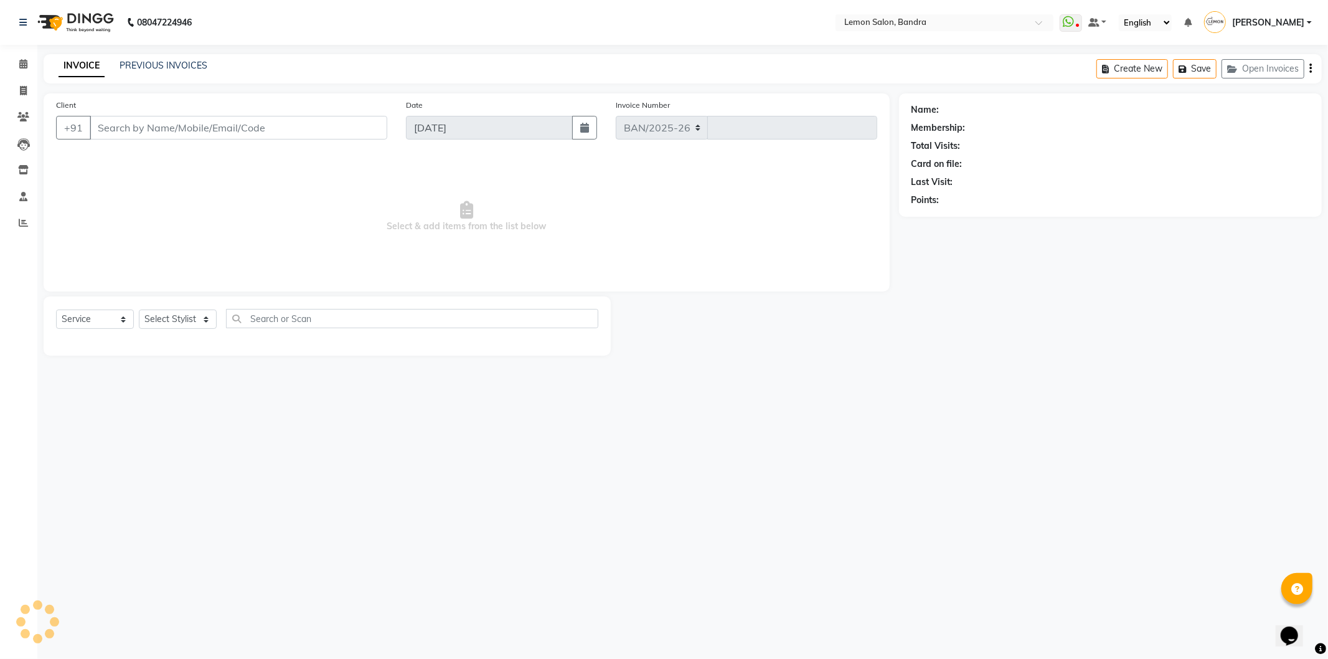
select select "563"
type input "5815"
type input "9699786986"
select select "57965"
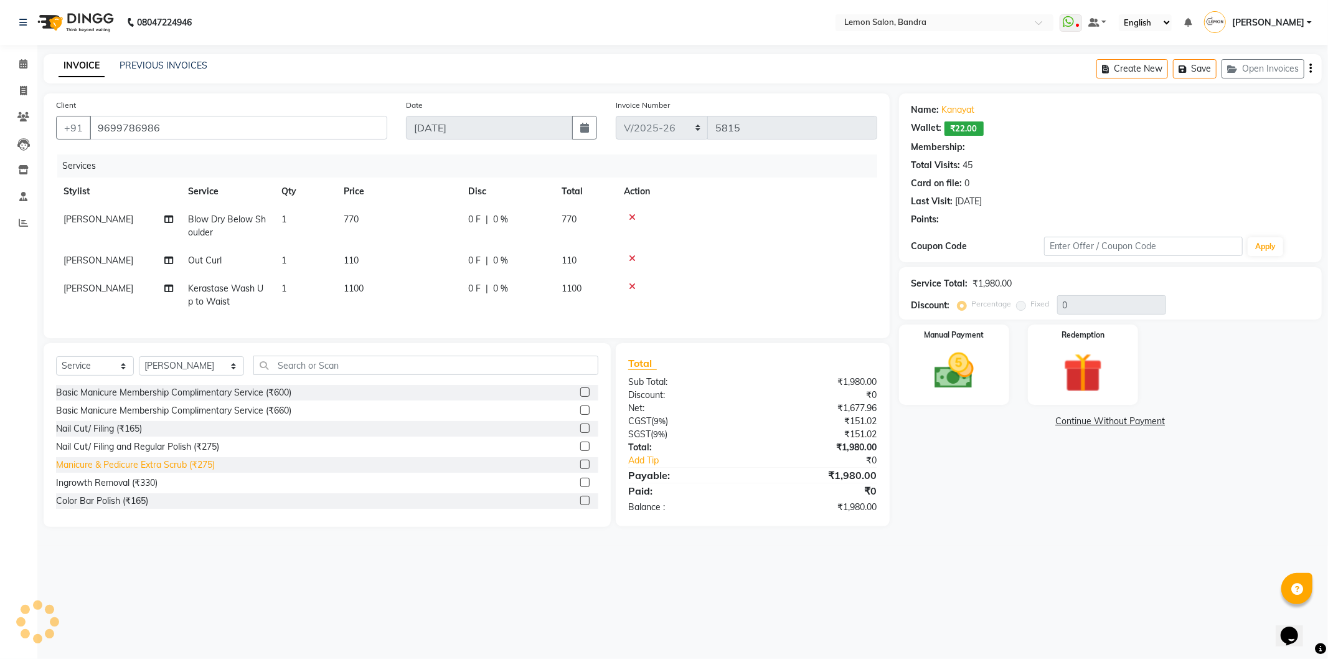
select select "1: Object"
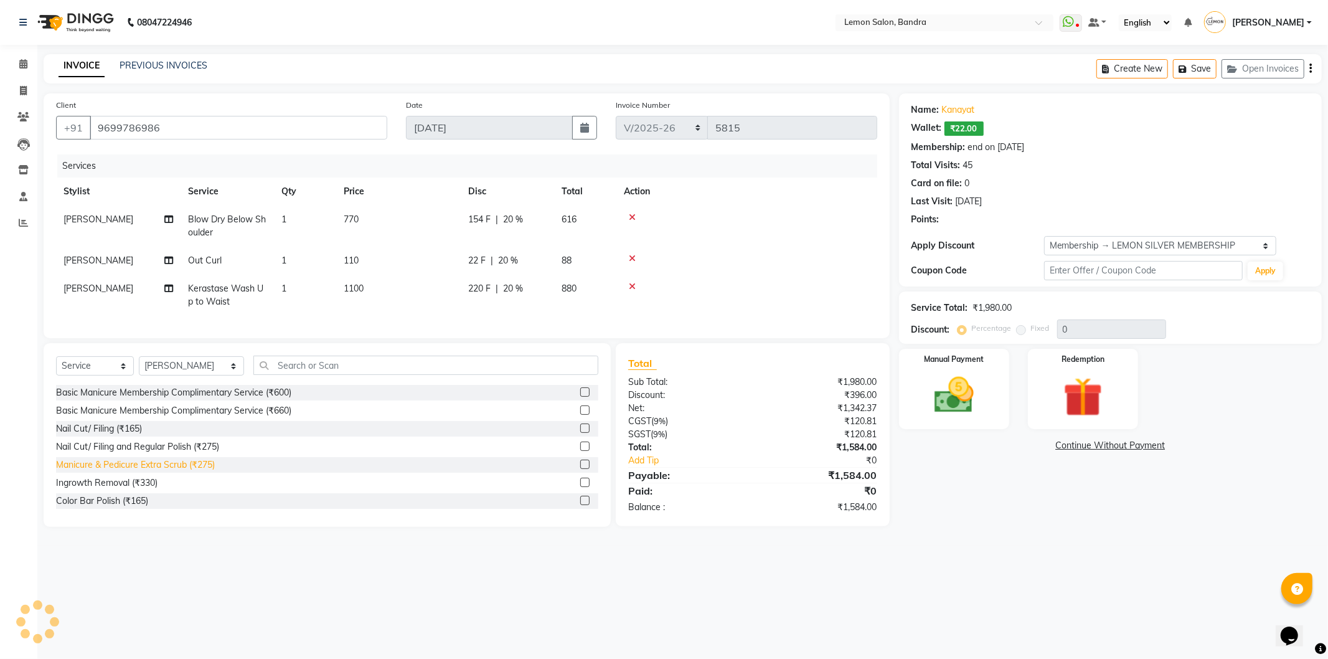
type input "20"
drag, startPoint x: 812, startPoint y: 513, endPoint x: 937, endPoint y: 513, distance: 125.2
click at [937, 513] on div "Client +91 9699786986 Date 04-09-2025 Invoice Number BAN/2025-26 V/2025 V/2025-…" at bounding box center [682, 309] width 1297 height 433
click at [1038, 546] on main "INVOICE PREVIOUS INVOICES Create New Save Open Invoices Client +91 9699786986 D…" at bounding box center [682, 299] width 1291 height 491
click at [1076, 365] on div "Redemption" at bounding box center [1083, 388] width 115 height 83
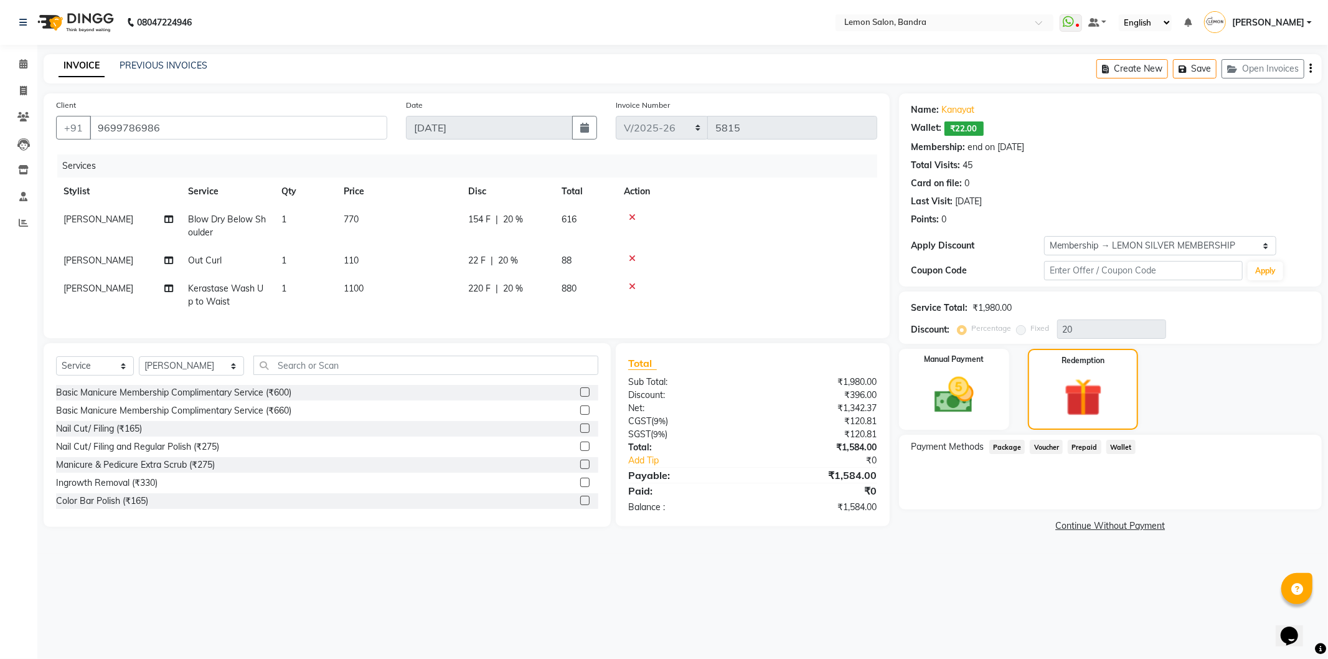
click at [1112, 445] on span "Wallet" at bounding box center [1121, 447] width 29 height 14
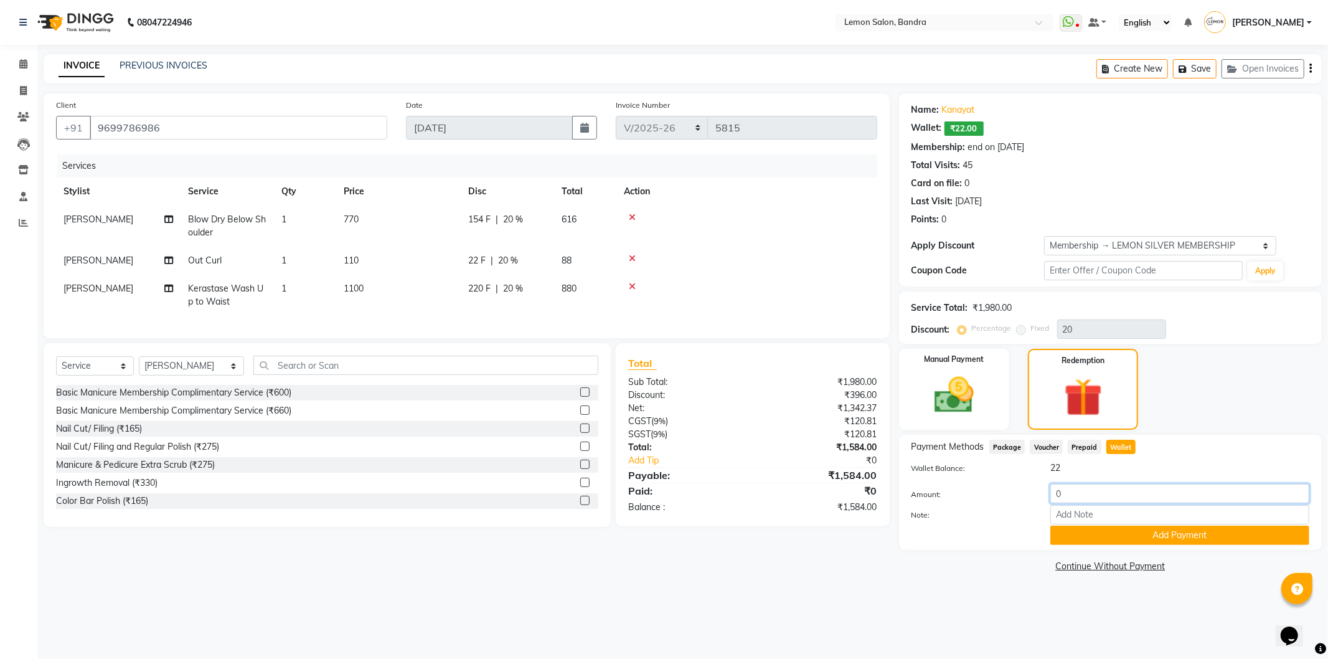
drag, startPoint x: 1089, startPoint y: 494, endPoint x: 1026, endPoint y: 494, distance: 62.9
click at [1026, 494] on div "Amount: 0" at bounding box center [1110, 494] width 417 height 21
type input "22"
click at [1179, 534] on button "Add Payment" at bounding box center [1180, 535] width 259 height 19
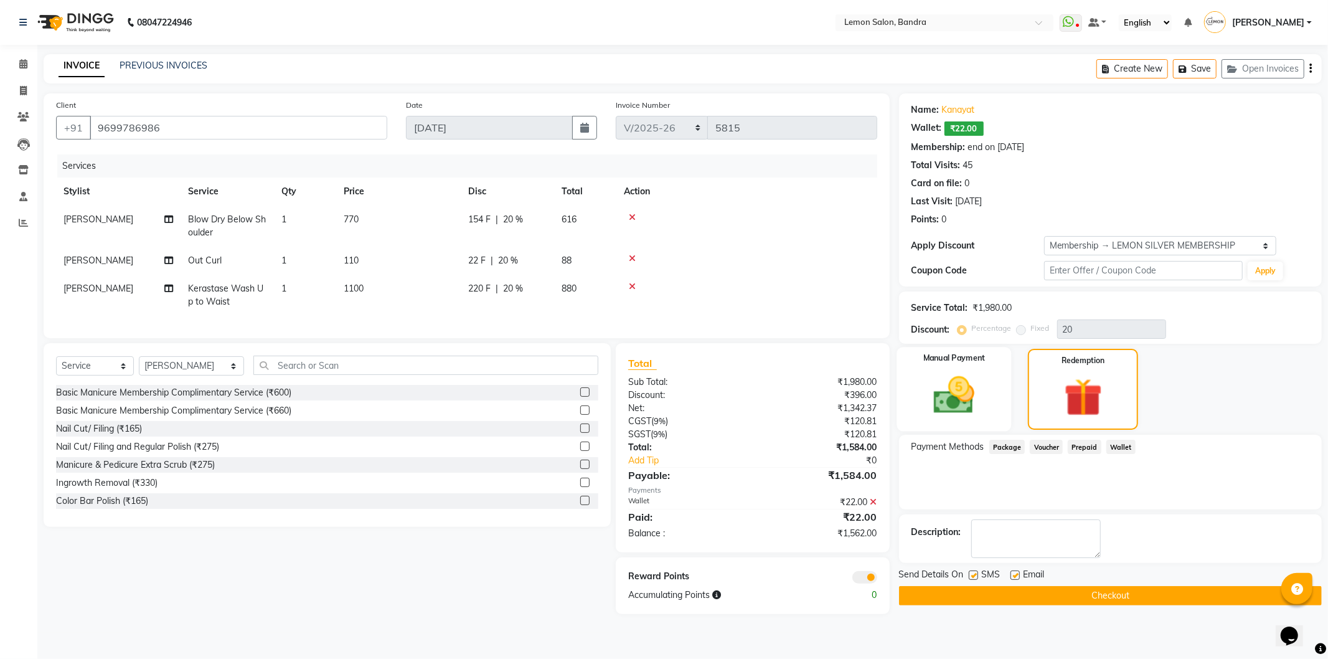
click at [943, 409] on img at bounding box center [954, 395] width 67 height 47
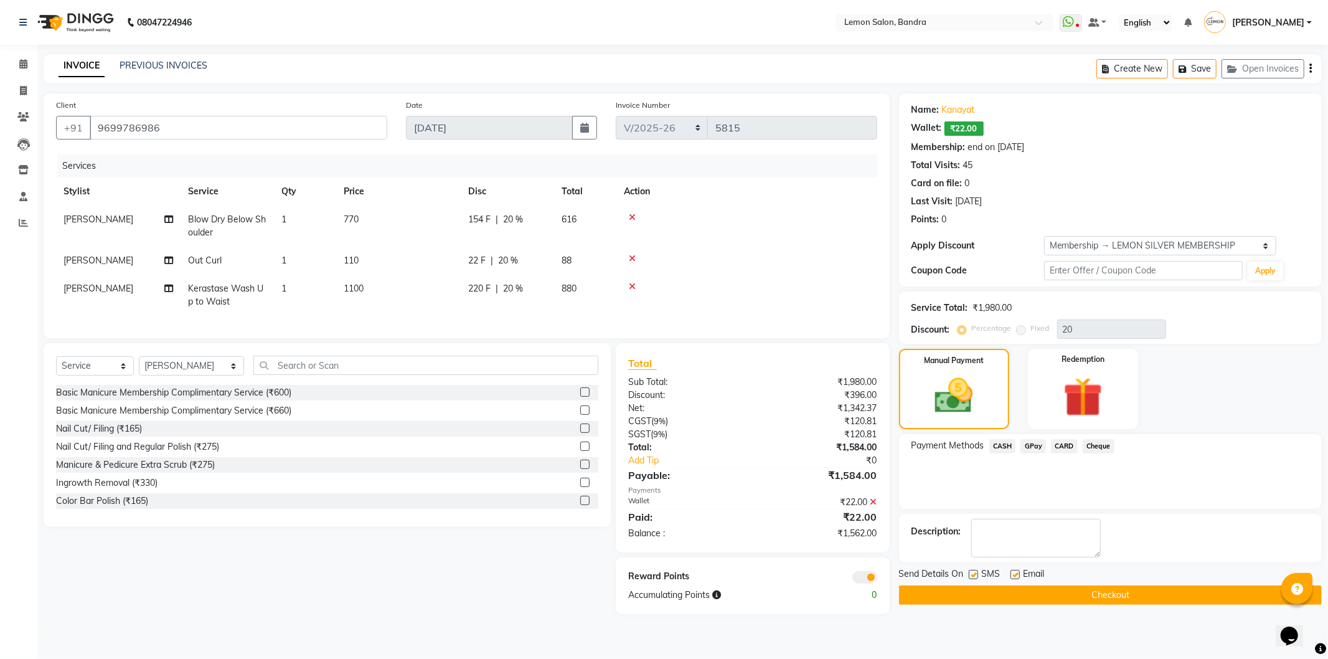
click at [1028, 447] on span "GPay" at bounding box center [1034, 446] width 26 height 14
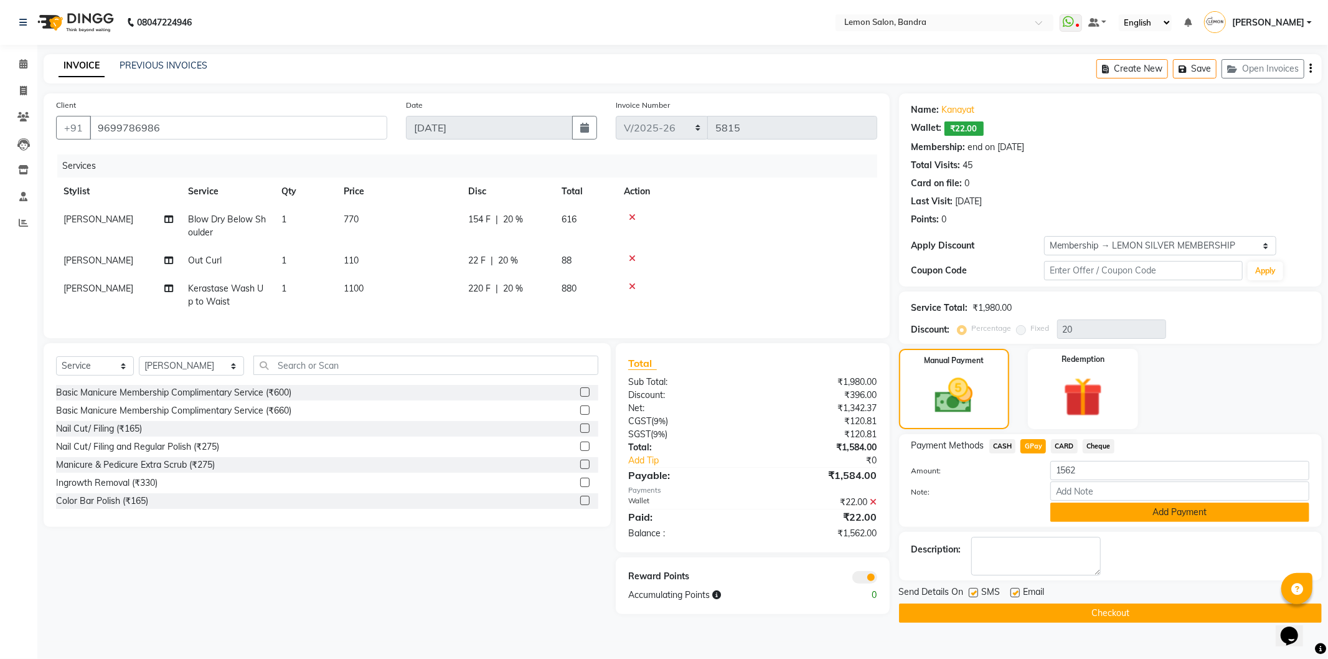
click at [1189, 505] on button "Add Payment" at bounding box center [1180, 512] width 259 height 19
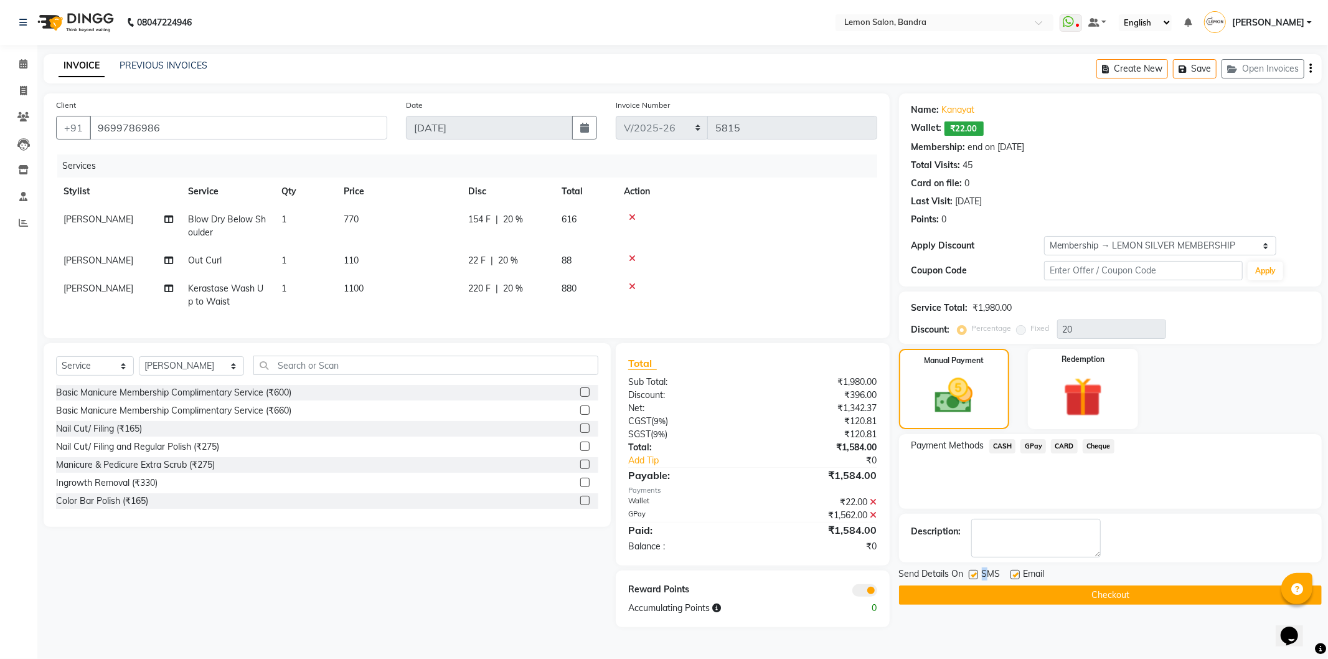
click at [981, 576] on div "SMS" at bounding box center [990, 575] width 42 height 16
click at [973, 576] on label at bounding box center [973, 574] width 9 height 9
click at [973, 576] on input "checkbox" at bounding box center [973, 575] width 8 height 8
checkbox input "false"
click at [1014, 574] on label at bounding box center [1015, 574] width 9 height 9
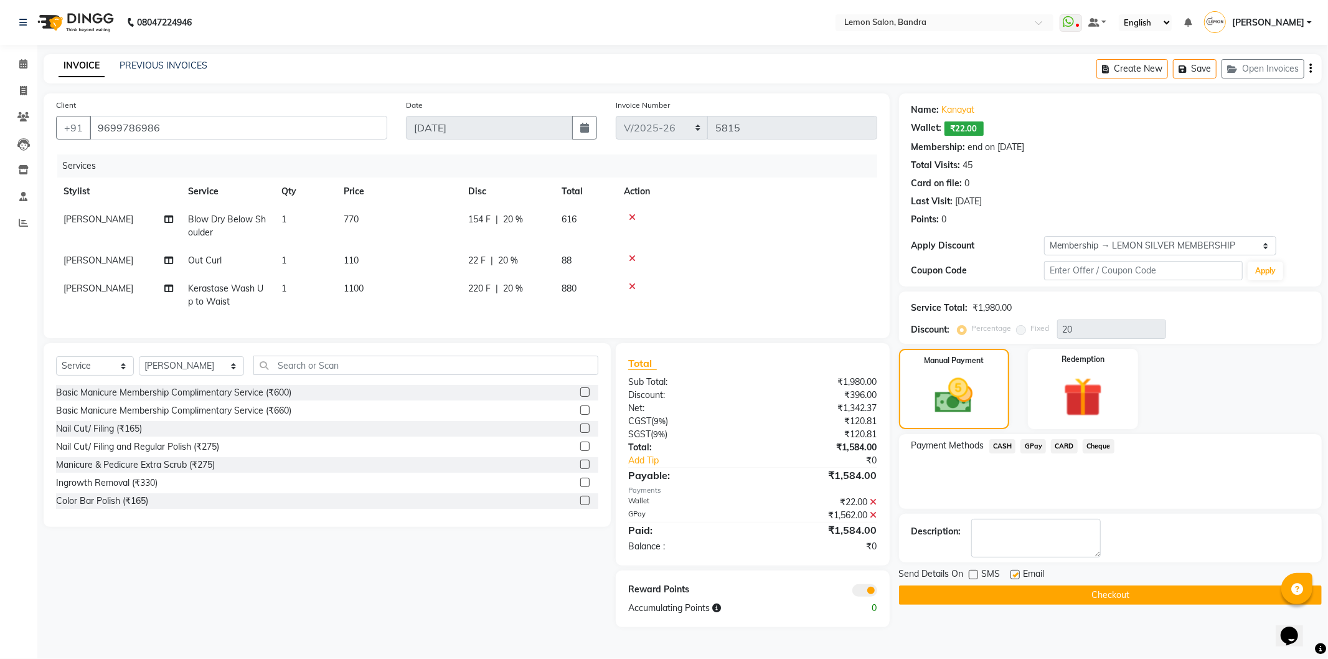
click at [1014, 574] on input "checkbox" at bounding box center [1015, 575] width 8 height 8
checkbox input "false"
click at [1003, 596] on button "Checkout" at bounding box center [1110, 594] width 423 height 19
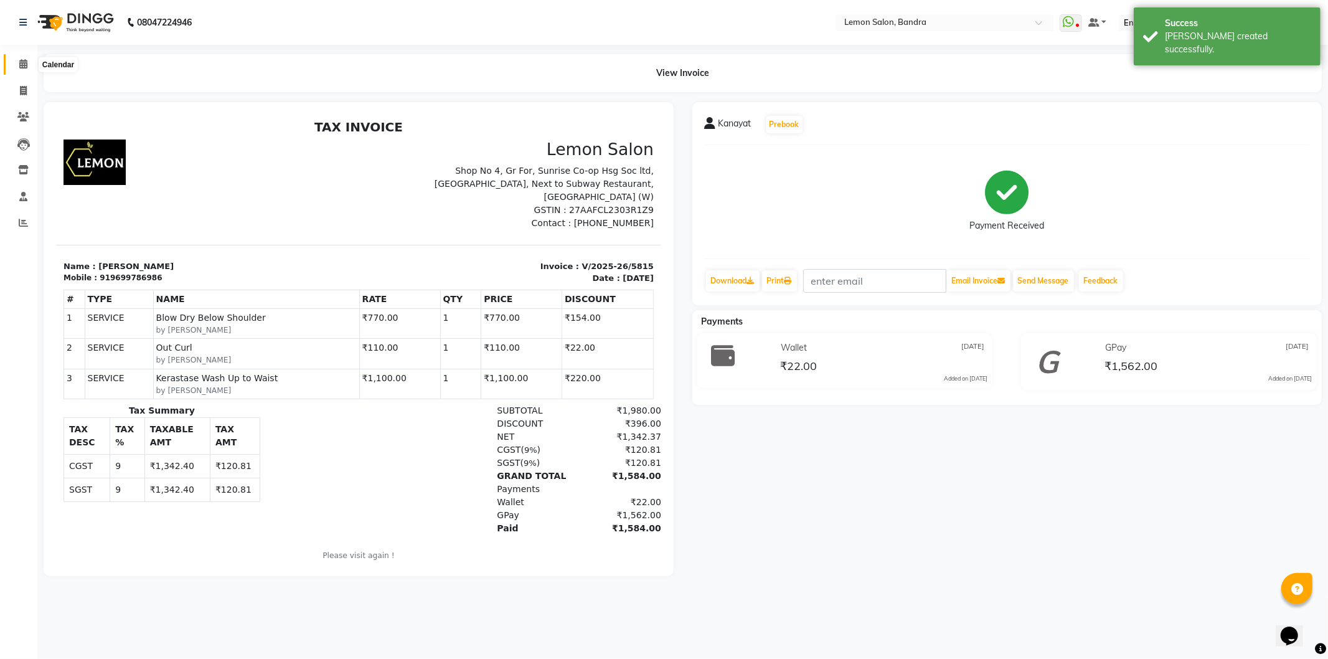
click at [19, 71] on span at bounding box center [23, 64] width 22 height 14
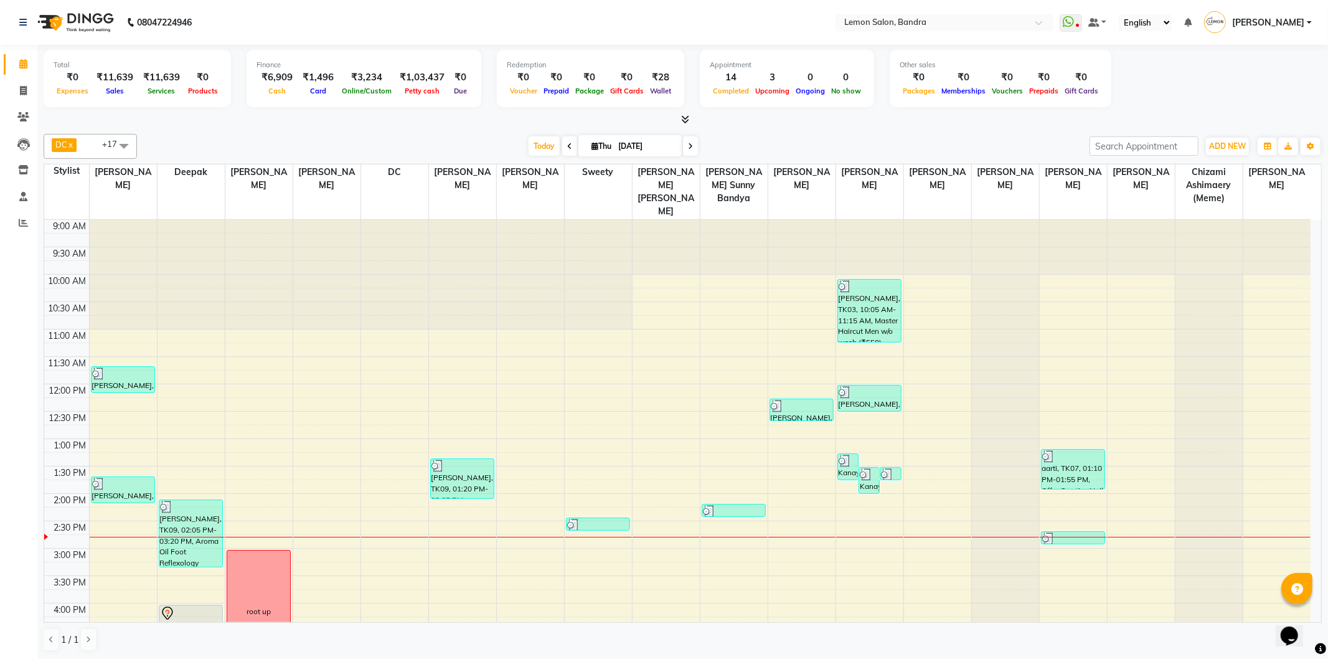
drag, startPoint x: 202, startPoint y: 144, endPoint x: 291, endPoint y: 144, distance: 88.4
click at [291, 144] on div "Today Thu 04-09-2025" at bounding box center [613, 146] width 940 height 19
drag, startPoint x: 237, startPoint y: 28, endPoint x: 734, endPoint y: -18, distance: 498.4
click at [734, 0] on html "08047224946 Select Location × Lemon Salon, Bandra WhatsApp Status ✕ Status: Dis…" at bounding box center [664, 329] width 1328 height 659
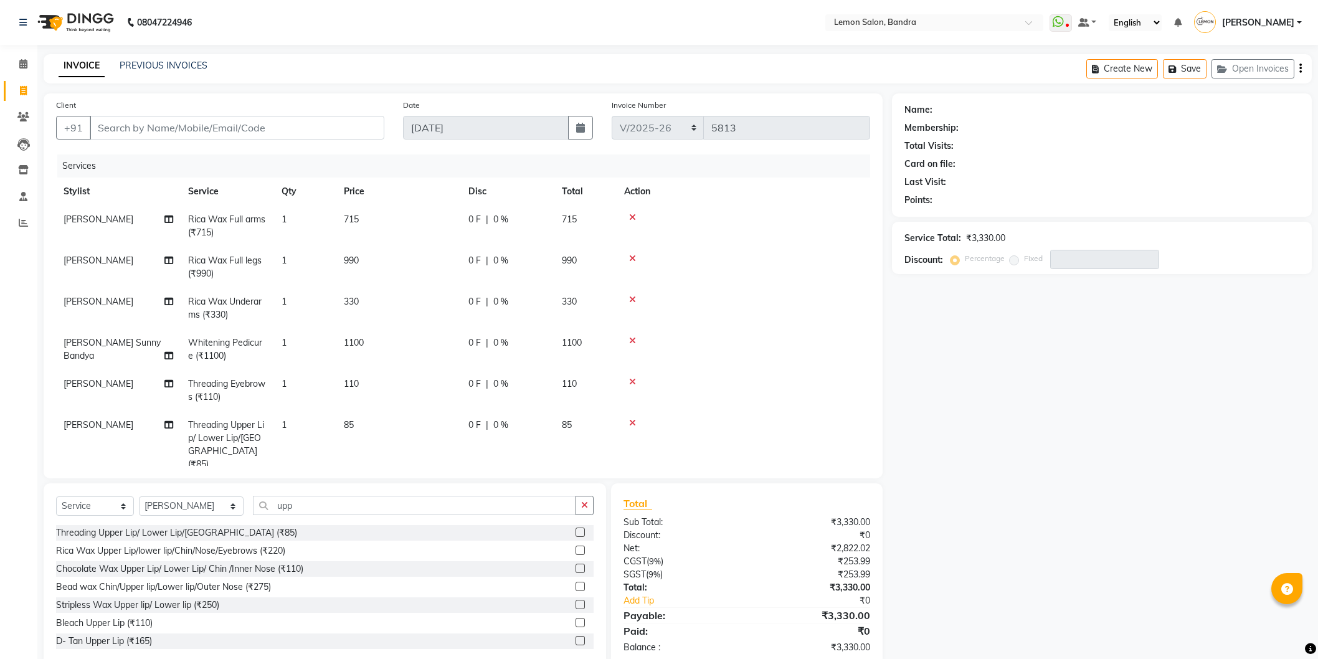
select select "563"
select select "service"
select select "63693"
click at [154, 116] on input "Client" at bounding box center [237, 128] width 295 height 24
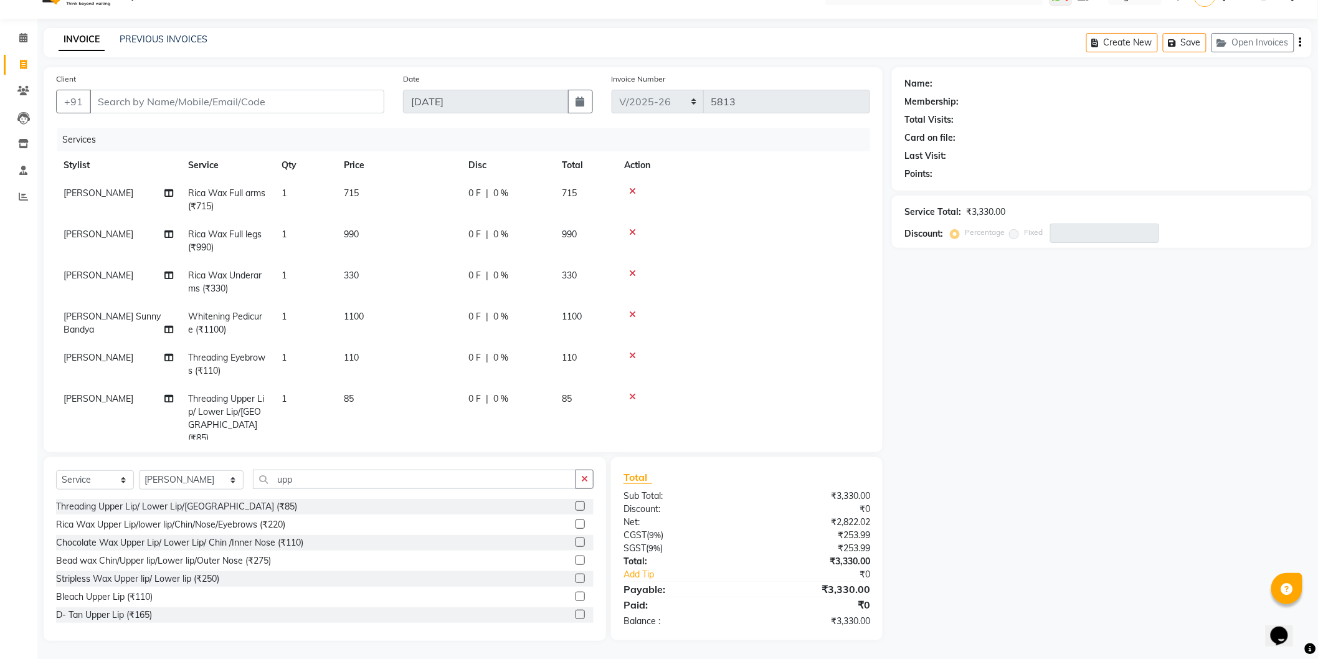
click at [91, 113] on div "+91" at bounding box center [220, 102] width 328 height 24
click at [105, 102] on input "Client" at bounding box center [237, 102] width 295 height 24
type input "8"
type input "0"
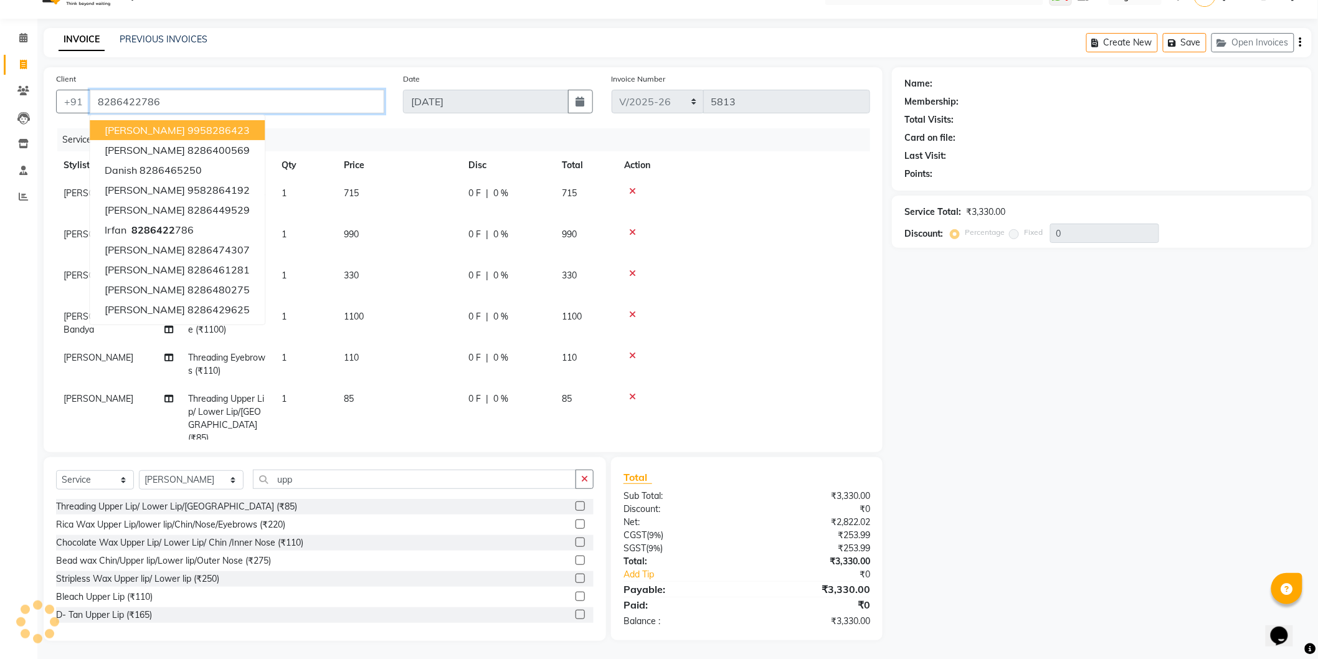
type input "8286422786"
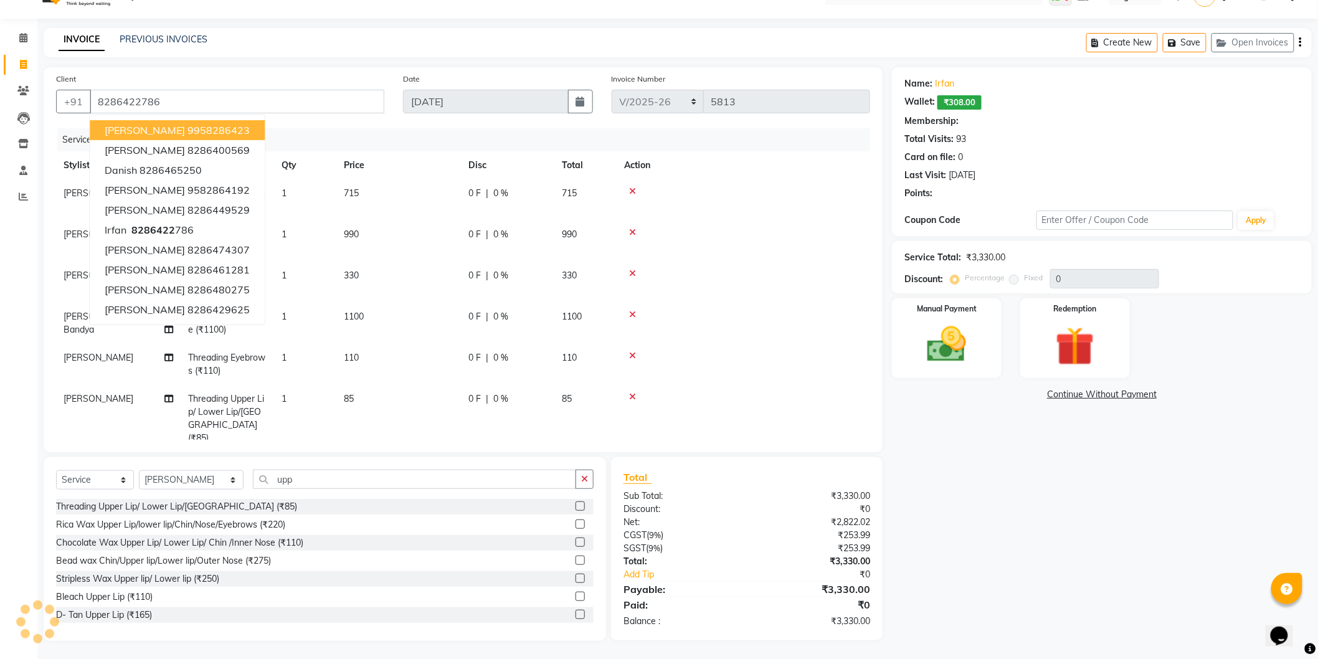
type input "20"
select select "1: Object"
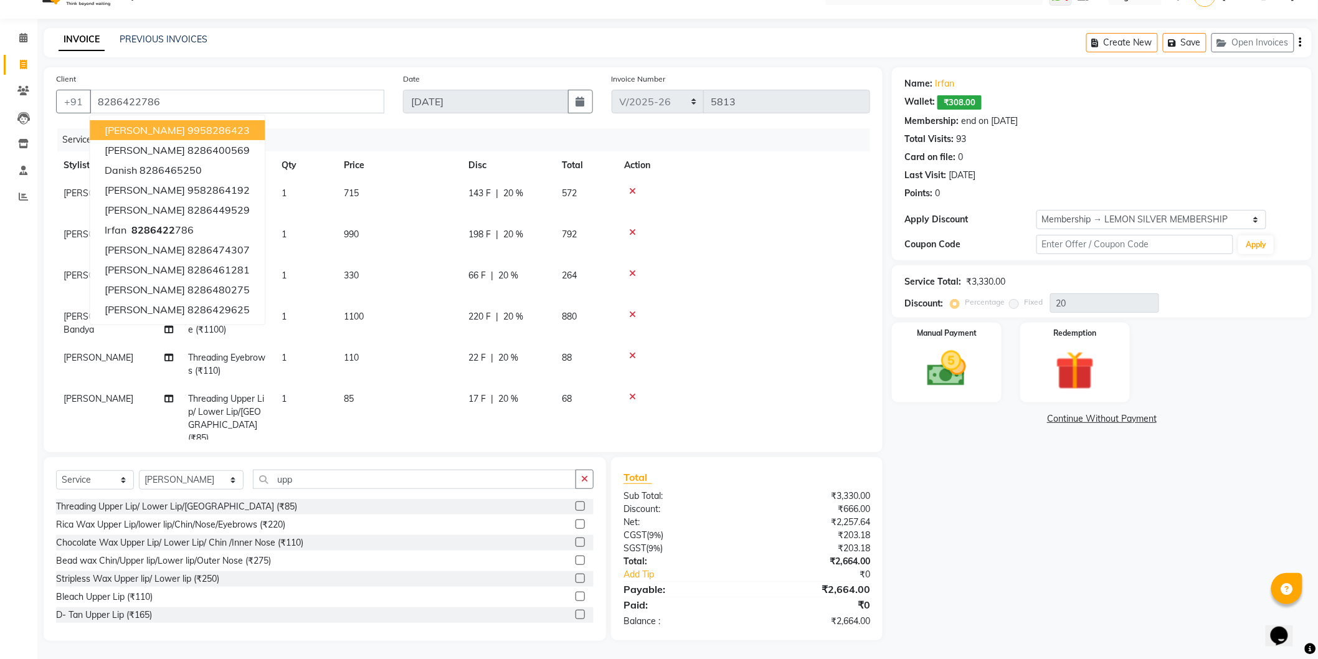
click at [1099, 119] on div "Membership: end on [DATE]" at bounding box center [1101, 121] width 395 height 13
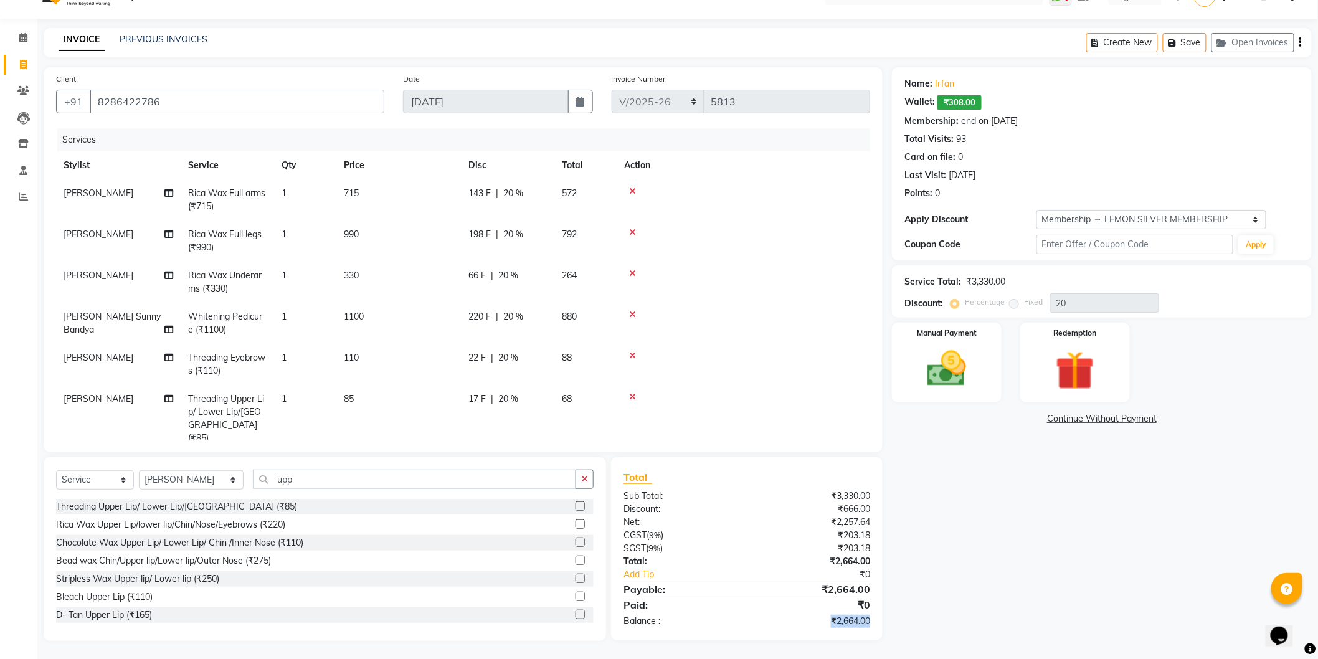
drag, startPoint x: 831, startPoint y: 629, endPoint x: 871, endPoint y: 625, distance: 39.4
click at [871, 625] on div "Total Sub Total: ₹3,330.00 Discount: ₹666.00 Net: ₹2,257.64 CGST ( 9% ) ₹203.18…" at bounding box center [747, 548] width 272 height 183
click at [635, 312] on icon at bounding box center [632, 314] width 7 height 9
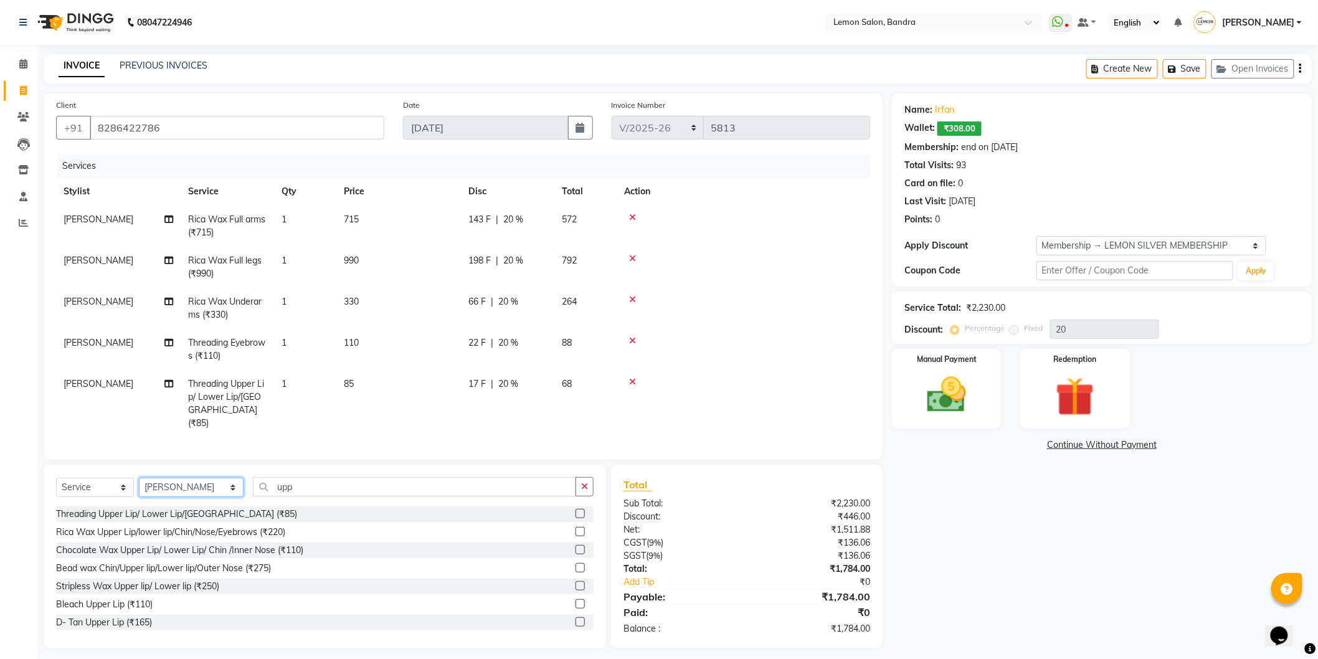
drag, startPoint x: 169, startPoint y: 482, endPoint x: 164, endPoint y: 475, distance: 8.1
click at [169, 482] on select "Select Stylist [PERSON_NAME] (Meme) DC [PERSON_NAME] Sunny Bandya [PERSON_NAME]…" at bounding box center [191, 487] width 105 height 19
select select "39333"
click at [139, 478] on select "Select Stylist [PERSON_NAME] (Meme) DC [PERSON_NAME] Sunny Bandya [PERSON_NAME]…" at bounding box center [191, 487] width 105 height 19
click at [278, 465] on div "Select Service Product Membership Package Voucher Prepaid Gift Card Select Styl…" at bounding box center [325, 557] width 562 height 184
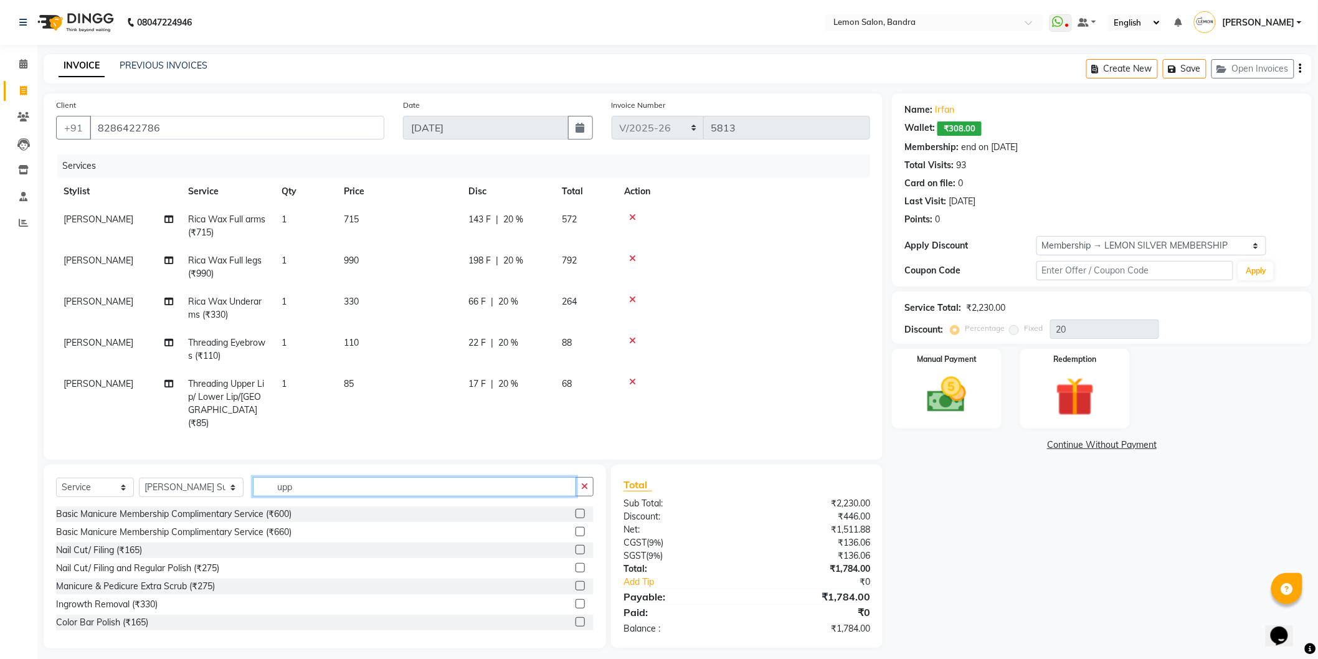
click at [280, 481] on input "upp" at bounding box center [414, 486] width 323 height 19
type input "aroma"
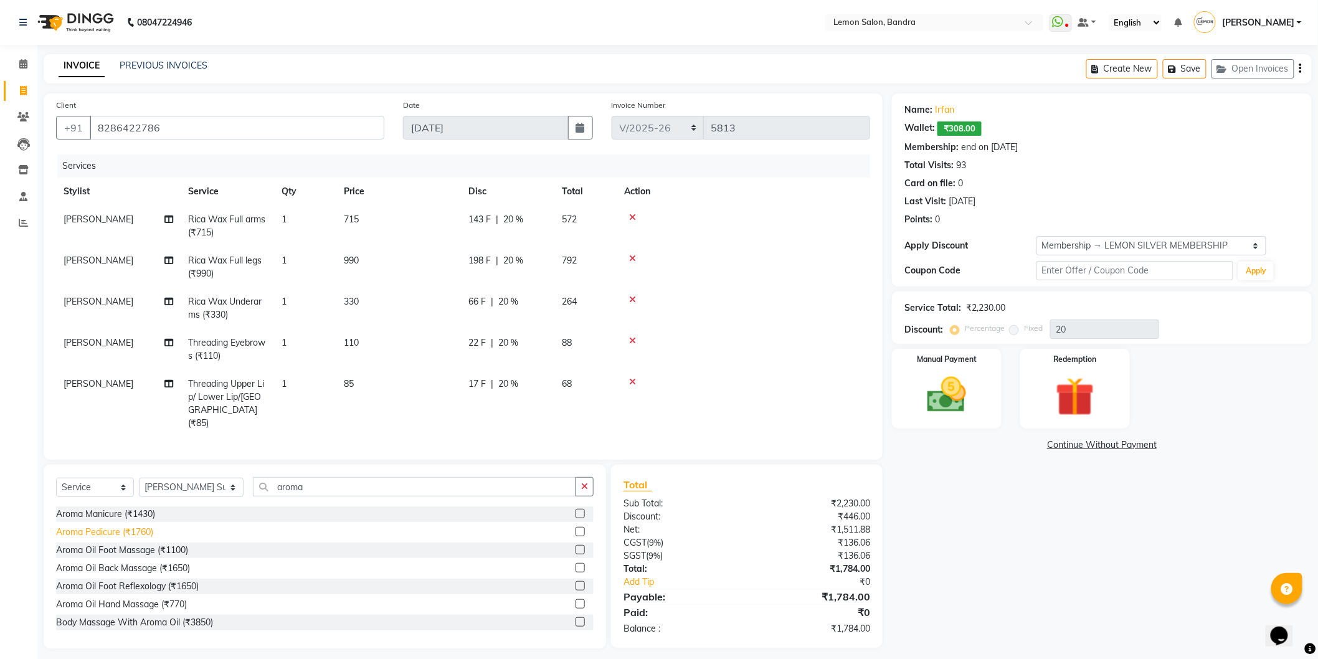
click at [125, 527] on div "Aroma Pedicure (₹1760)" at bounding box center [104, 532] width 97 height 13
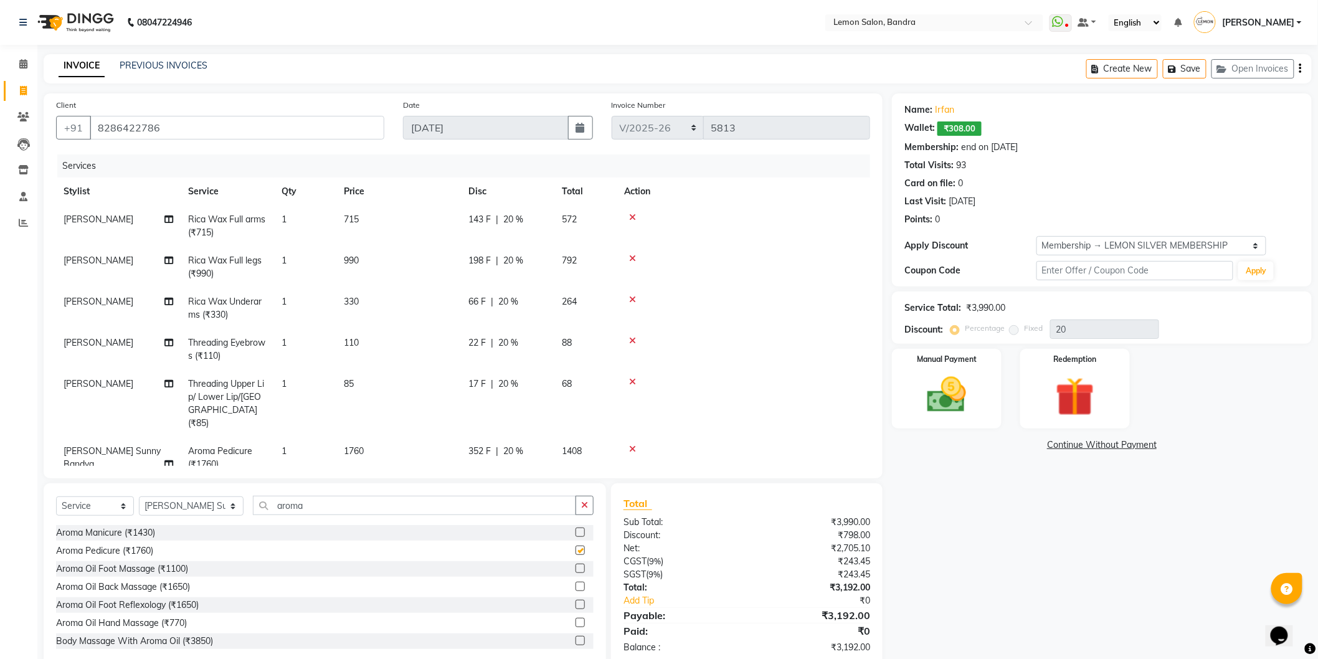
checkbox input "false"
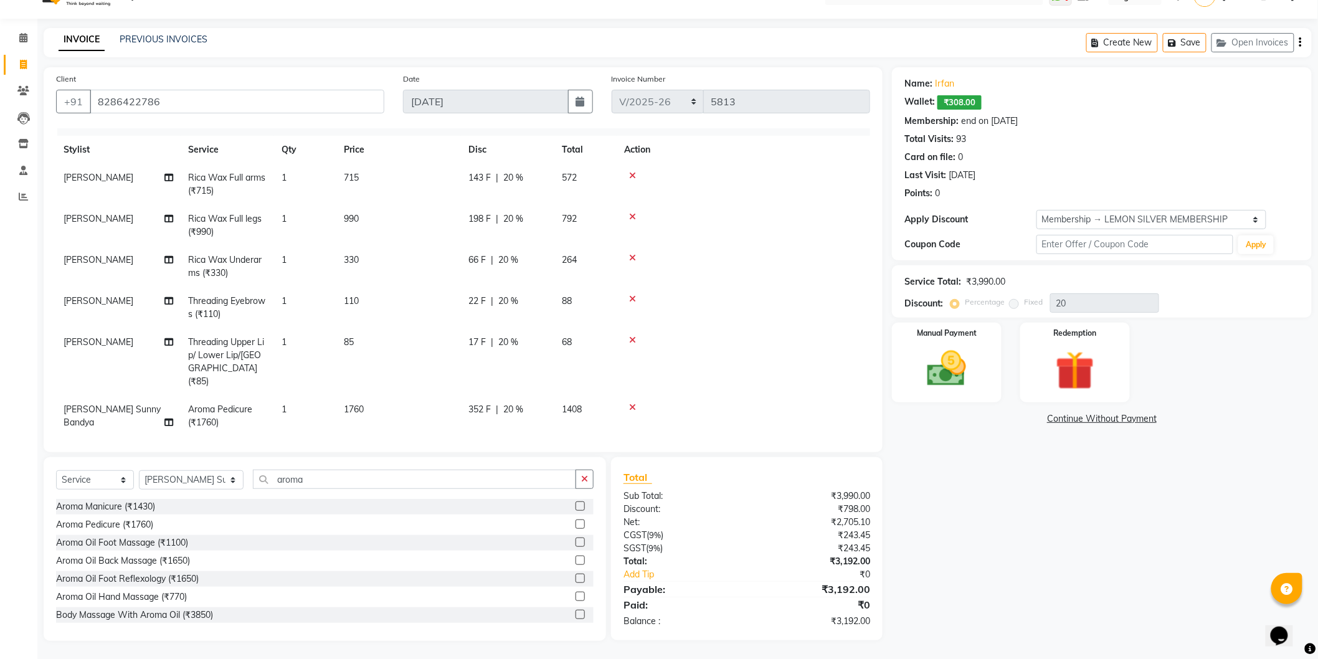
scroll to position [19, 0]
click at [945, 395] on div "Manual Payment" at bounding box center [947, 362] width 114 height 83
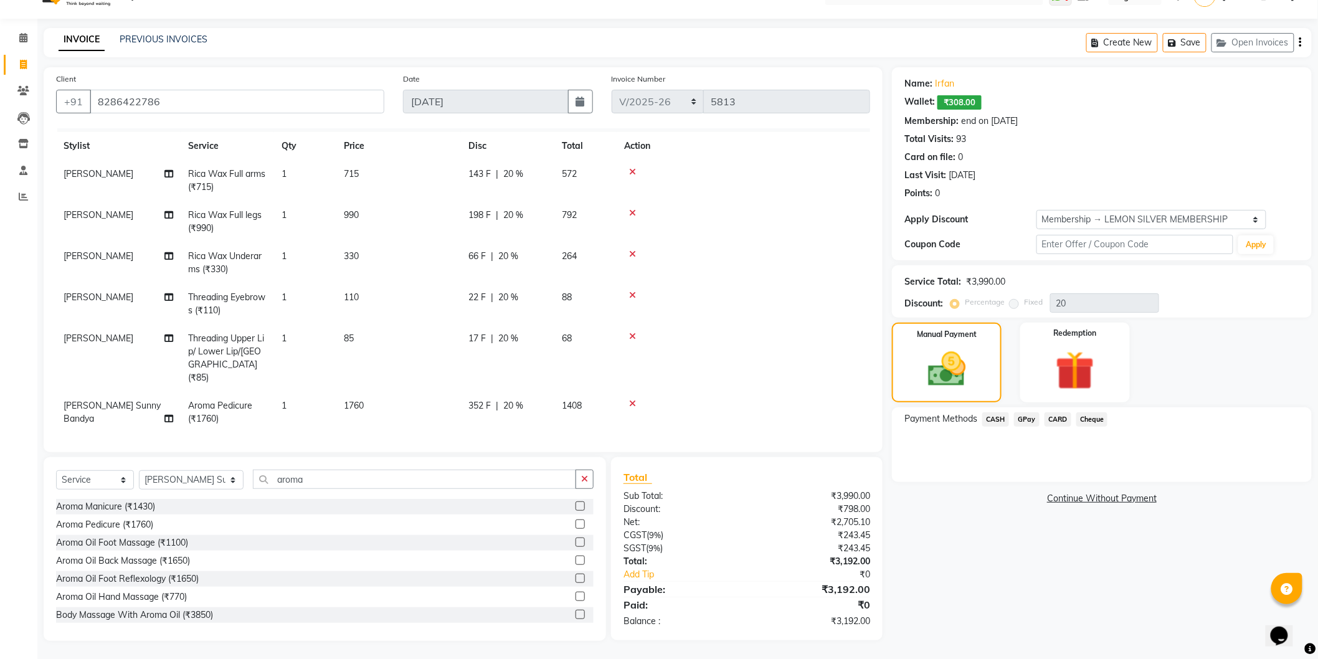
click at [1048, 423] on span "CARD" at bounding box center [1057, 419] width 27 height 14
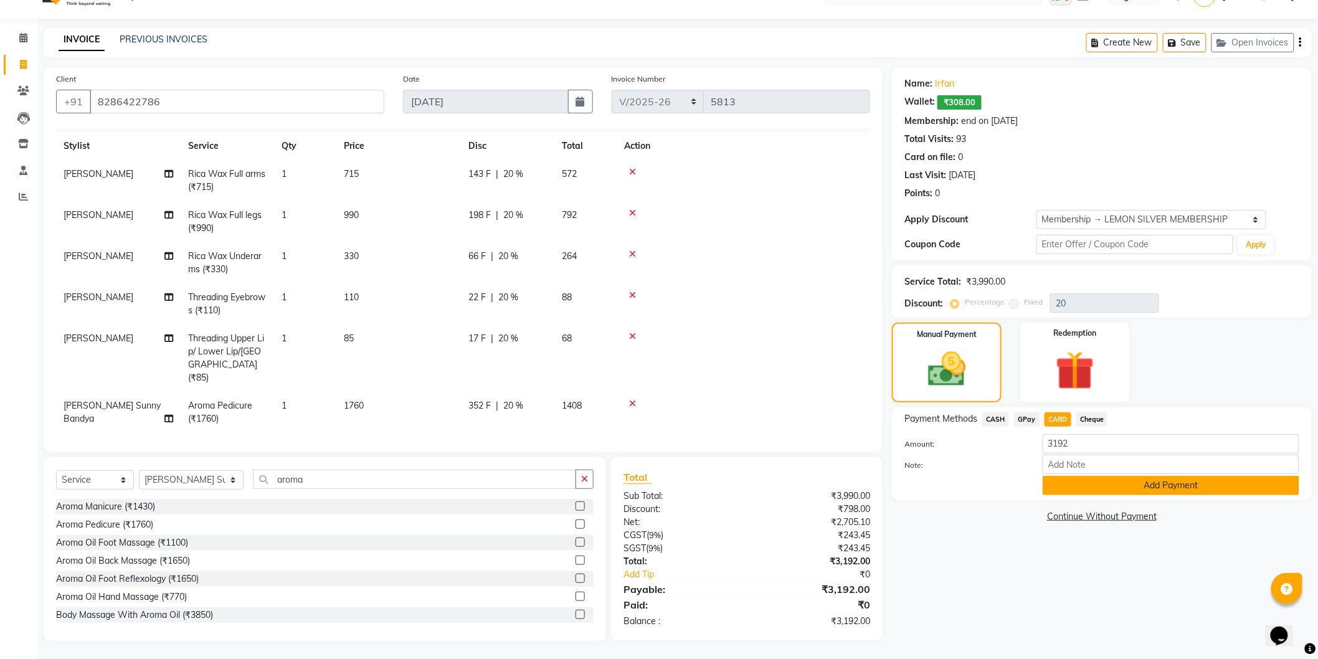
click at [1151, 483] on button "Add Payment" at bounding box center [1170, 485] width 257 height 19
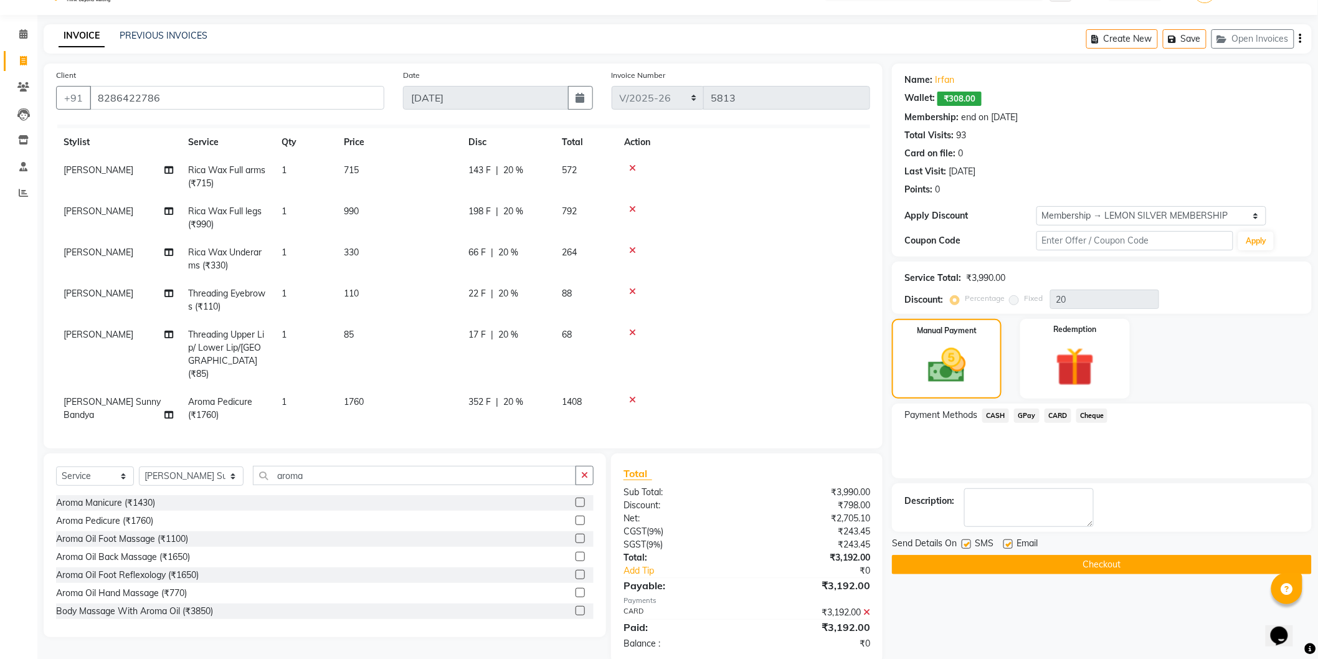
scroll to position [113, 0]
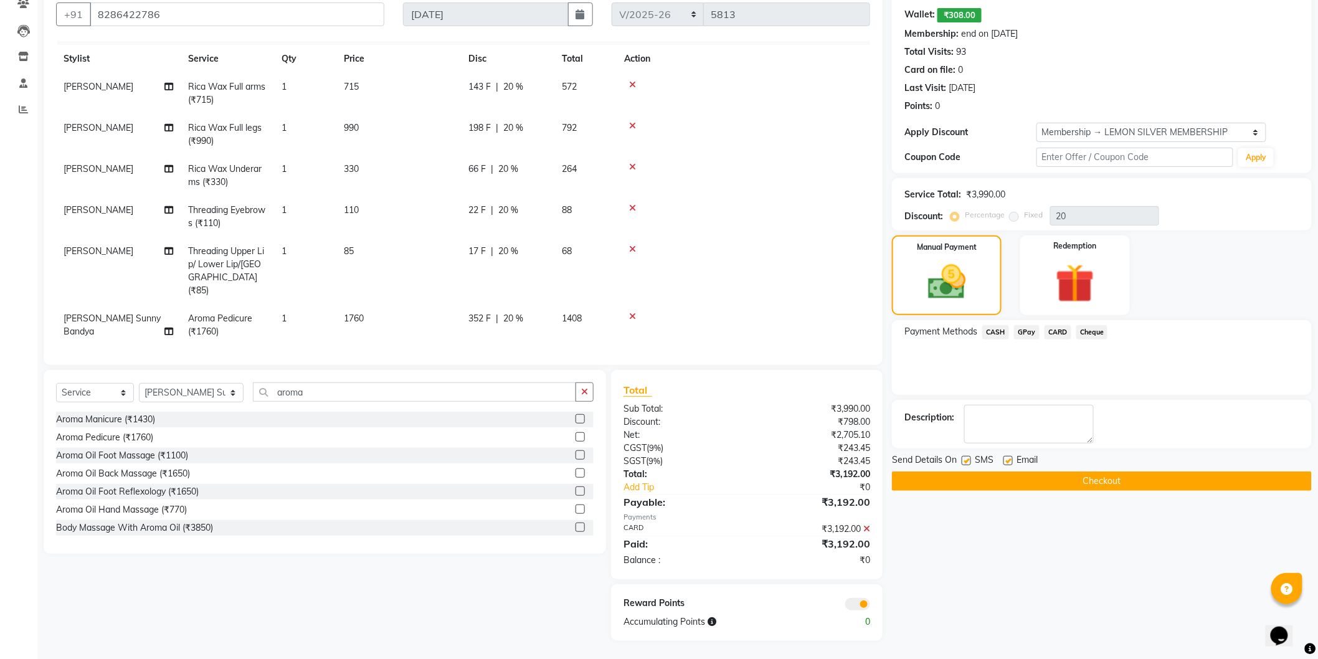
click at [1004, 472] on button "Checkout" at bounding box center [1102, 480] width 420 height 19
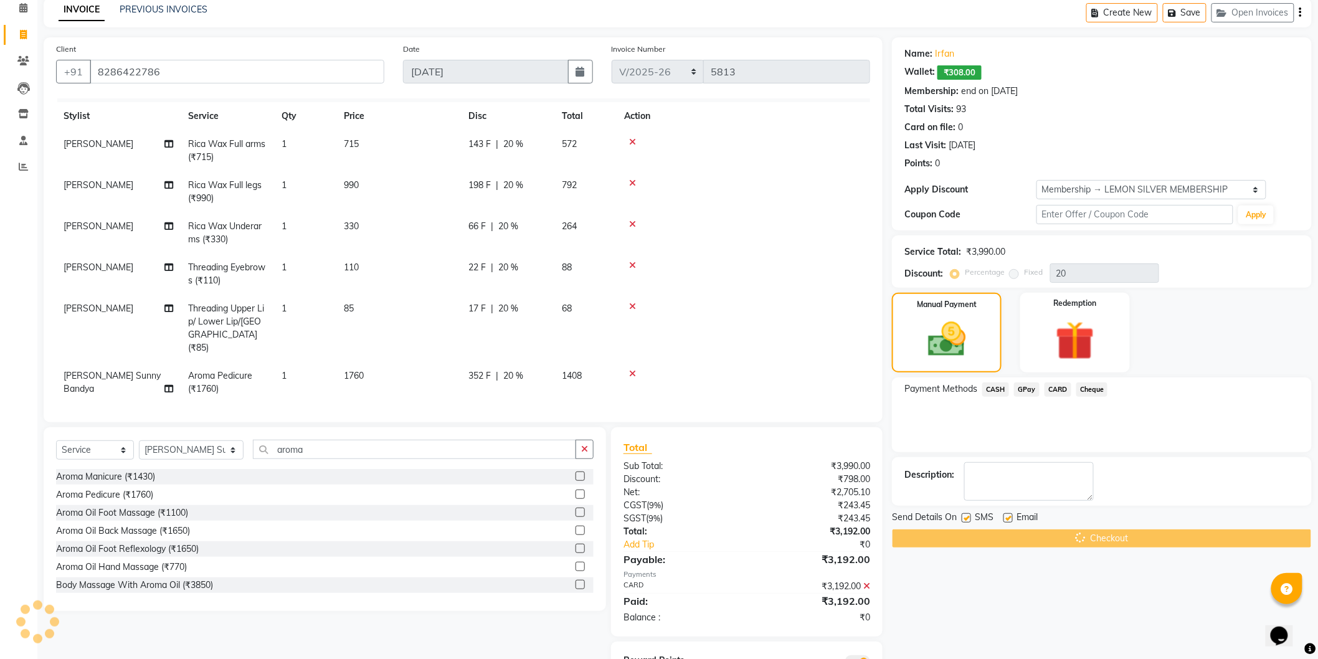
scroll to position [0, 0]
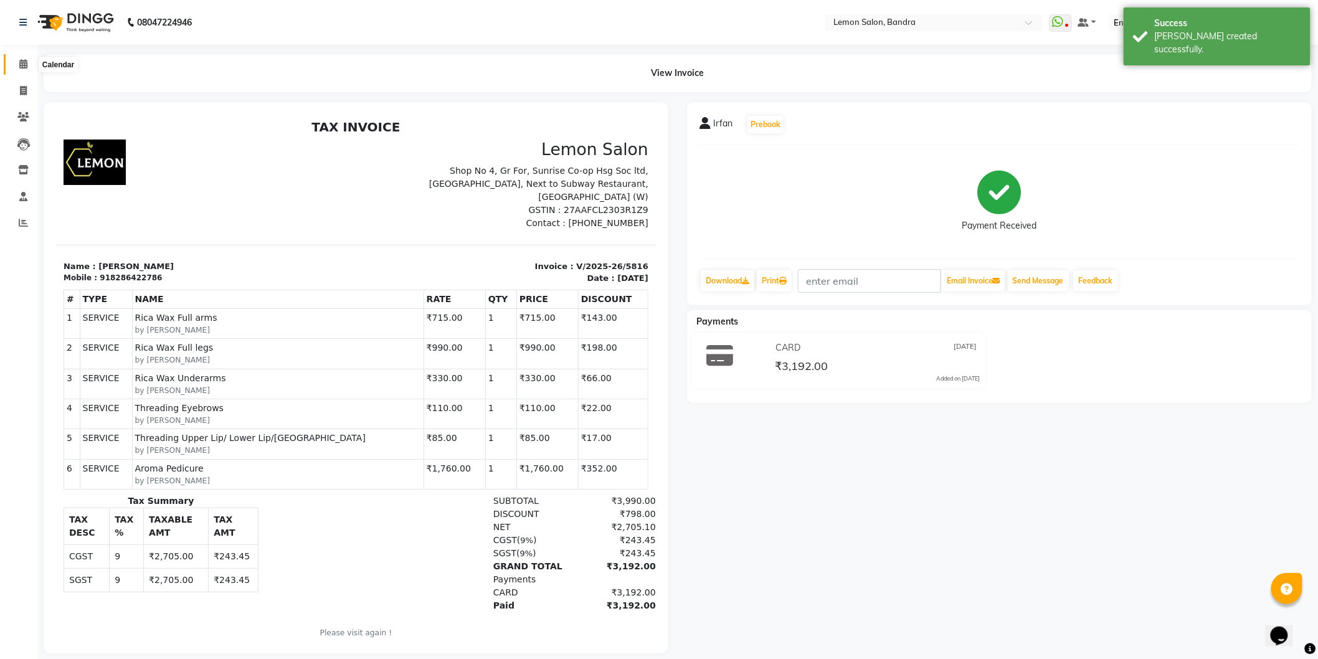
click at [19, 59] on icon at bounding box center [23, 63] width 8 height 9
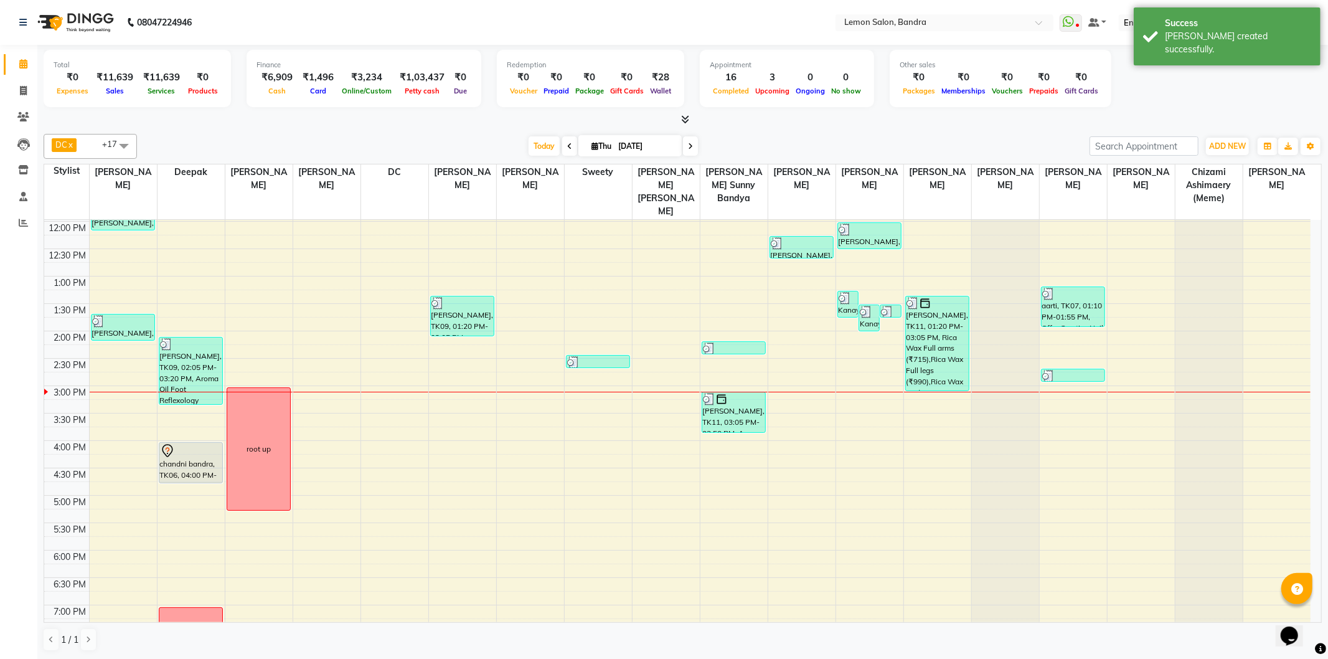
scroll to position [355, 0]
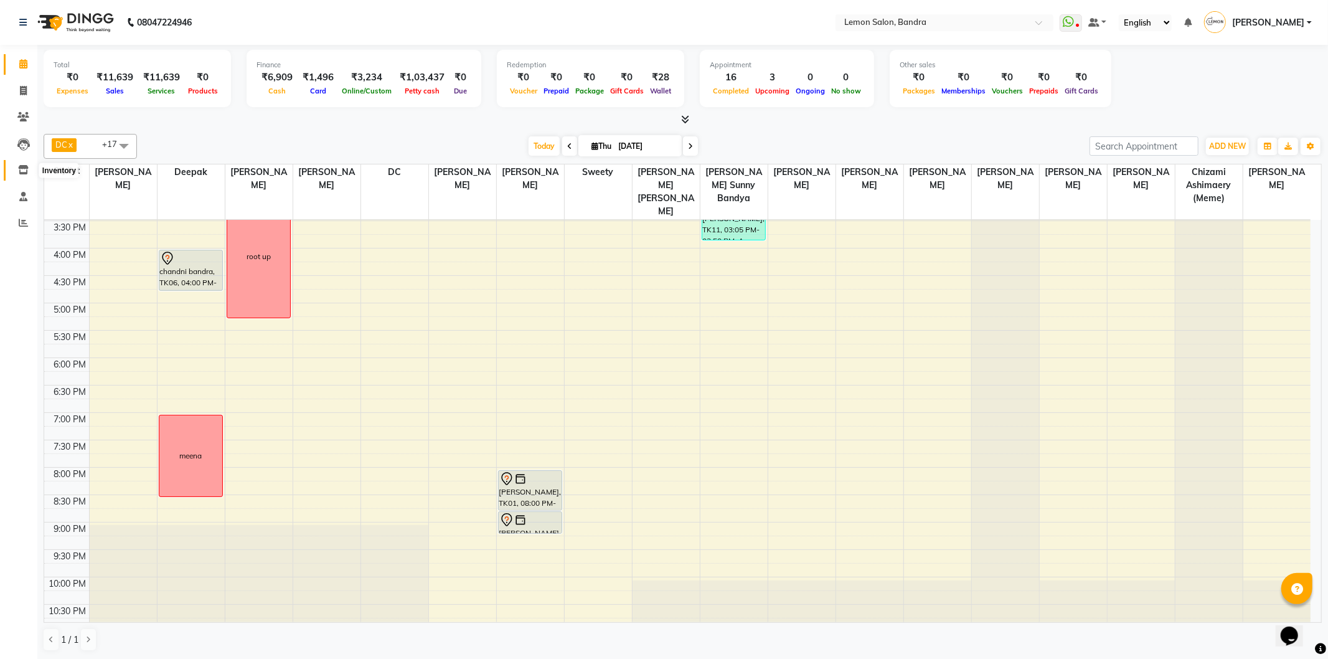
click at [22, 166] on icon at bounding box center [23, 169] width 11 height 9
select select
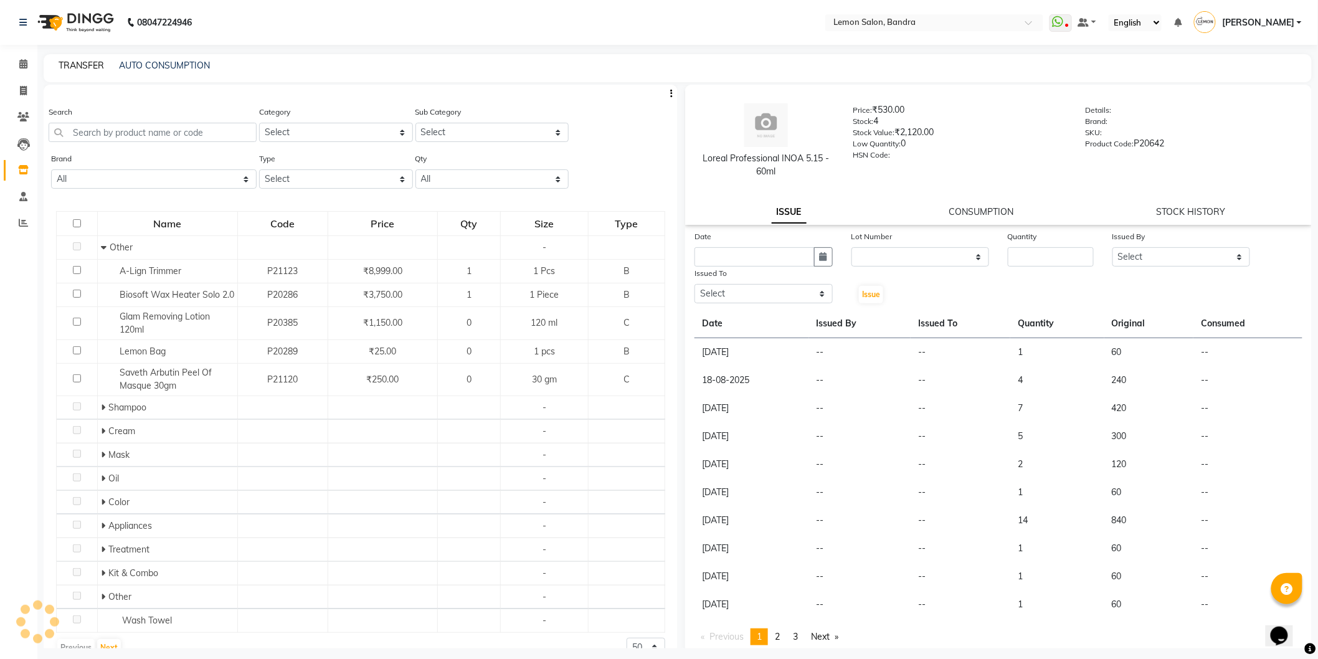
click at [97, 64] on link "TRANSFER" at bounding box center [81, 65] width 45 height 11
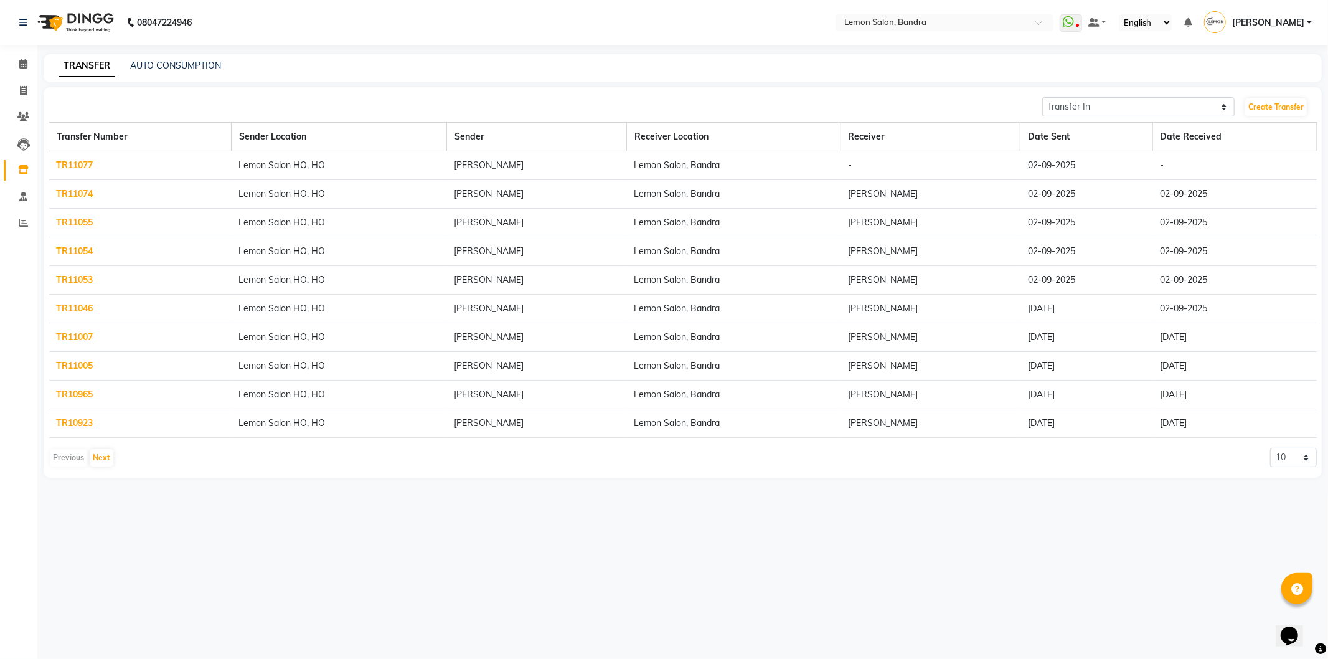
click at [1265, 19] on span "[PERSON_NAME]" at bounding box center [1268, 22] width 72 height 13
click at [1231, 90] on link "Sign out" at bounding box center [1248, 89] width 114 height 19
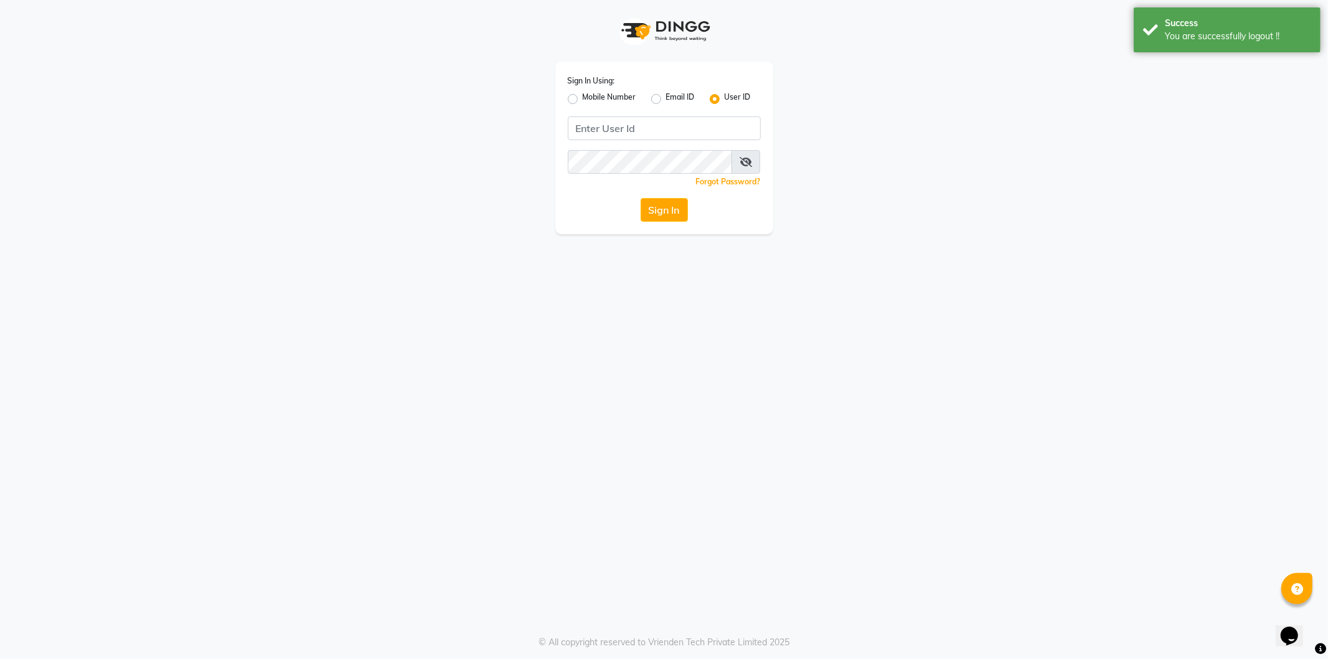
click at [583, 100] on label "Mobile Number" at bounding box center [610, 99] width 54 height 15
click at [583, 100] on input "Mobile Number" at bounding box center [587, 96] width 8 height 8
radio input "true"
radio input "false"
click at [637, 132] on input "Username" at bounding box center [685, 128] width 151 height 24
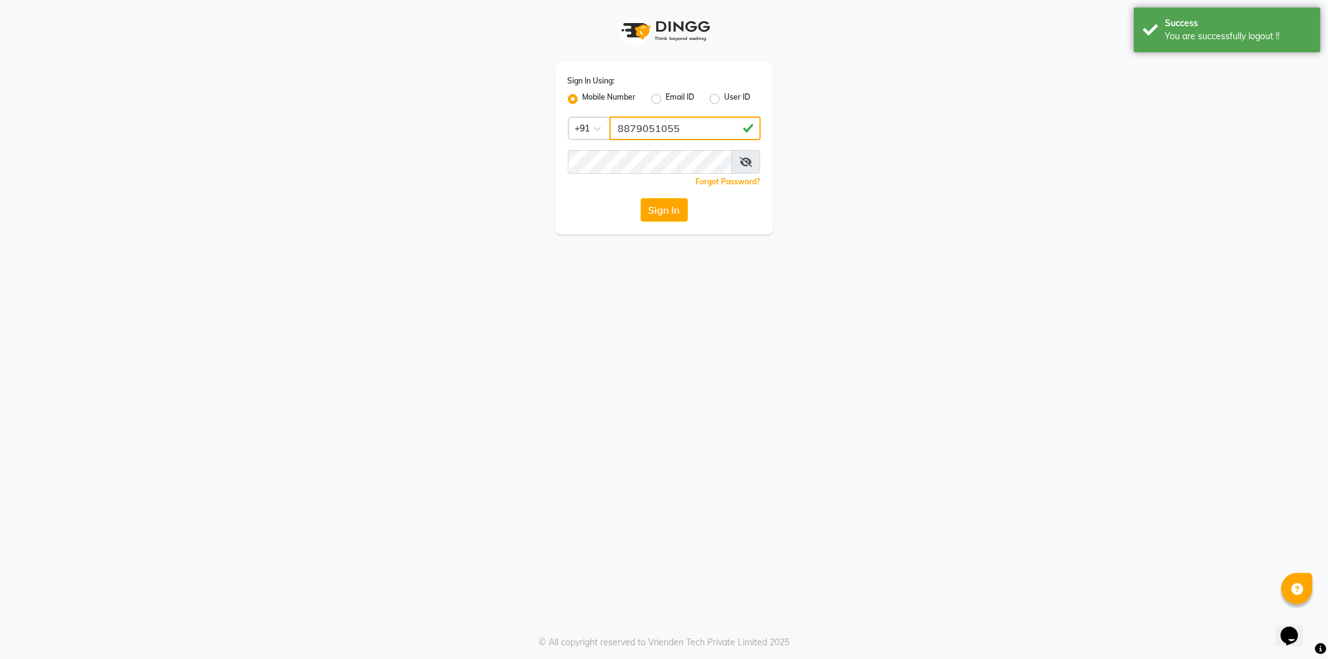
type input "8879051055"
click at [666, 172] on div "Sign In Using: Mobile Number Email ID User ID Country Code × [PHONE_NUMBER] Rem…" at bounding box center [664, 148] width 218 height 172
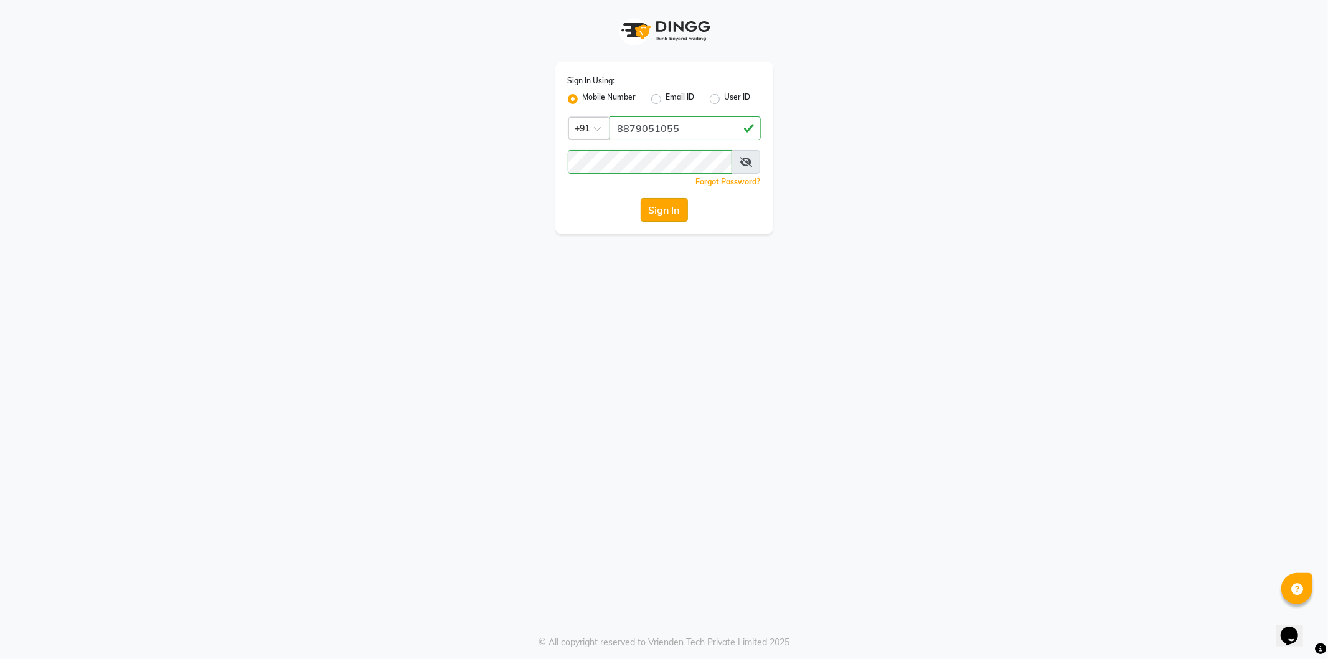
click at [675, 212] on button "Sign In" at bounding box center [664, 210] width 47 height 24
